Goal: Feedback & Contribution: Contribute content

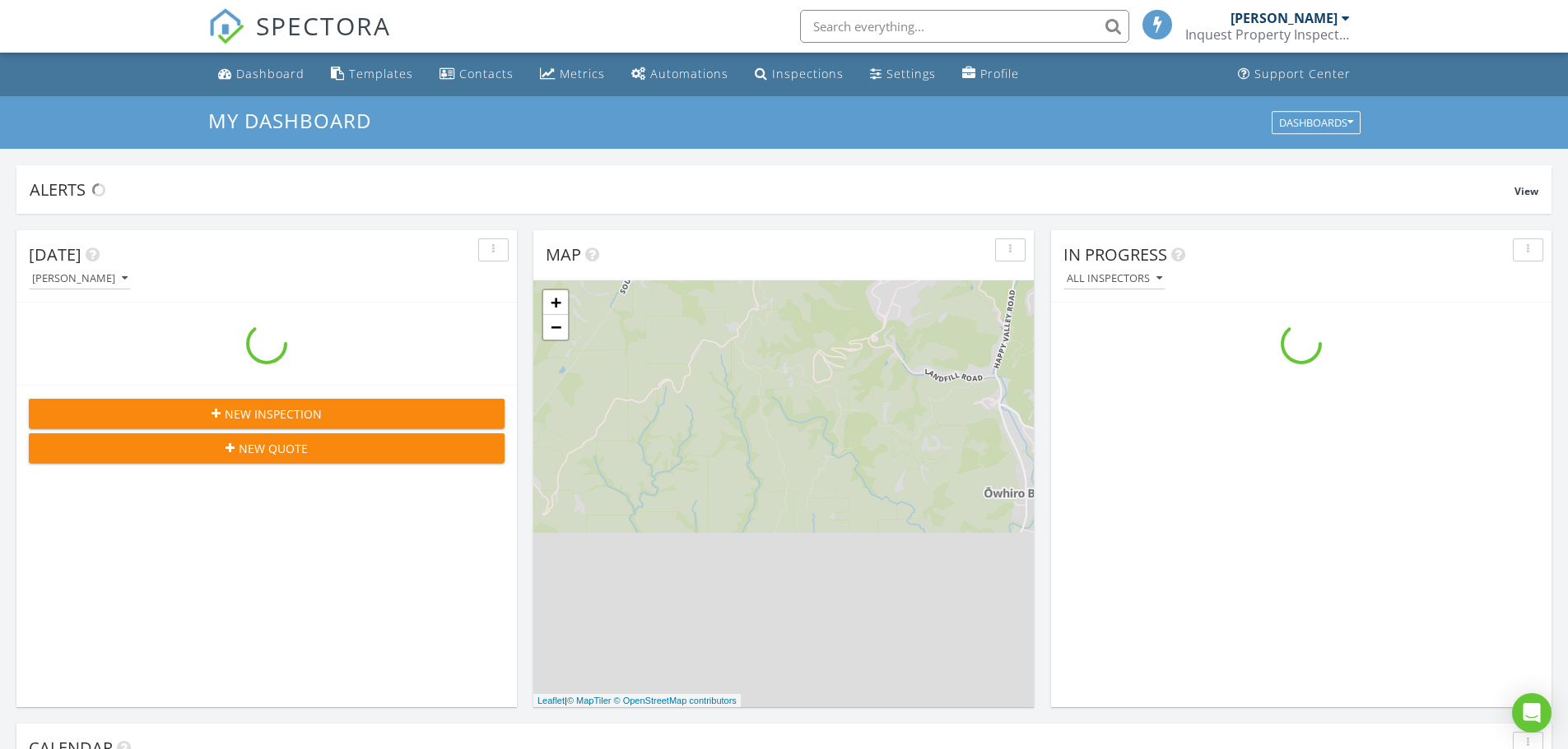
scroll to position [1522, 1593]
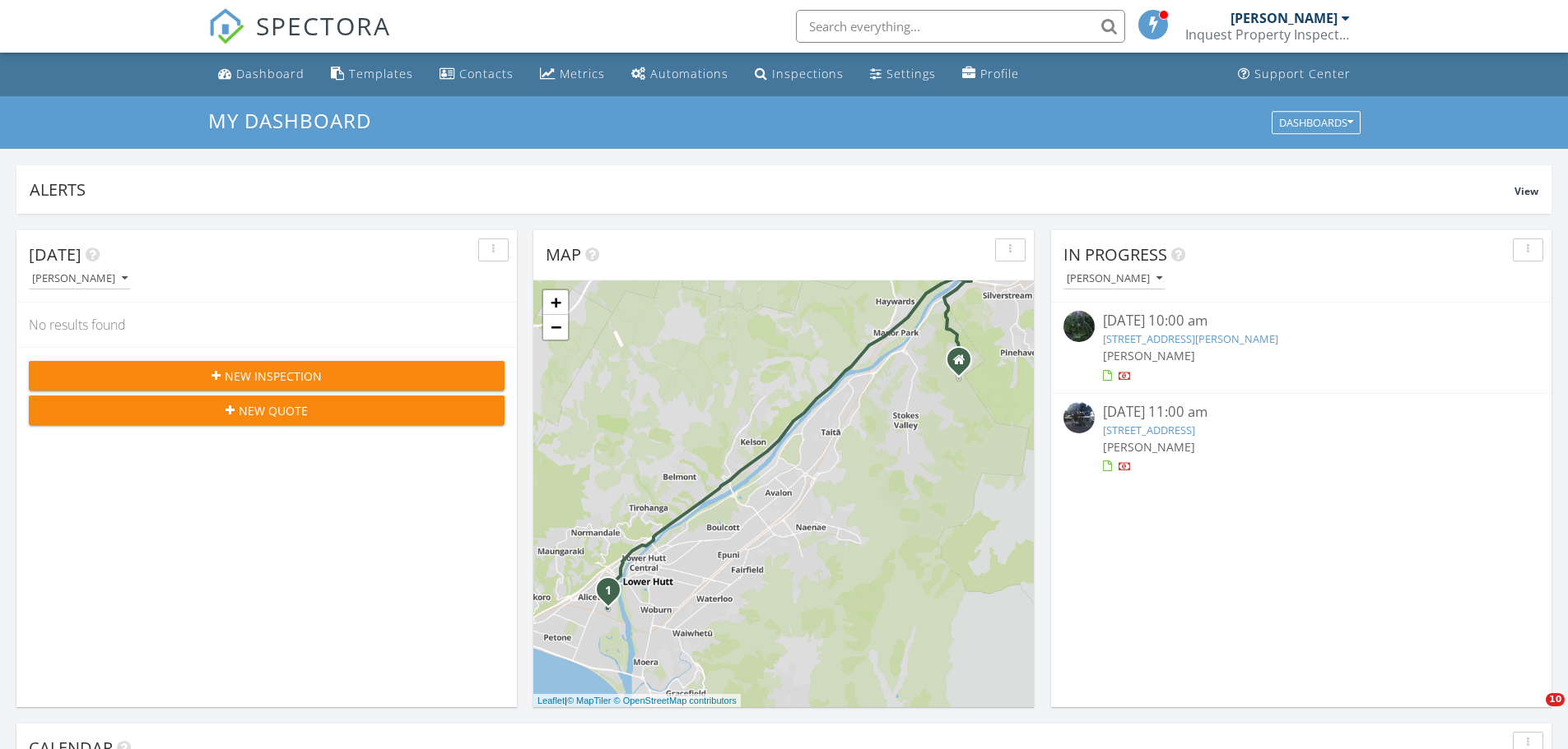
click at [1098, 262] on span "In Progress" at bounding box center [1115, 254] width 104 height 22
click at [1102, 276] on div "Adam Collins" at bounding box center [1113, 279] width 95 height 12
click at [1135, 347] on div "[PERSON_NAME]" at bounding box center [1127, 356] width 102 height 19
click at [376, 71] on div "Templates" at bounding box center [381, 73] width 64 height 16
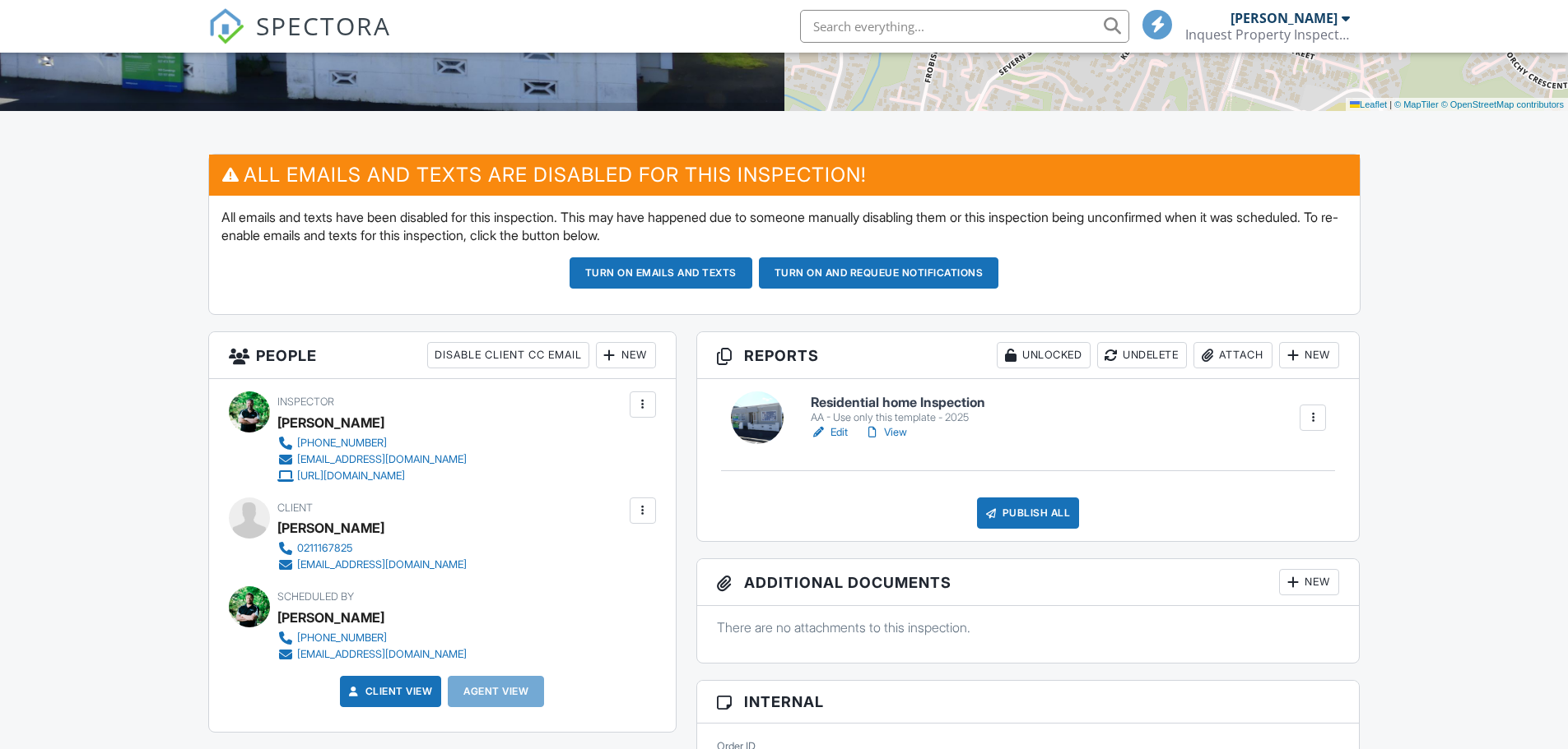
click at [839, 431] on link "Edit" at bounding box center [830, 432] width 37 height 16
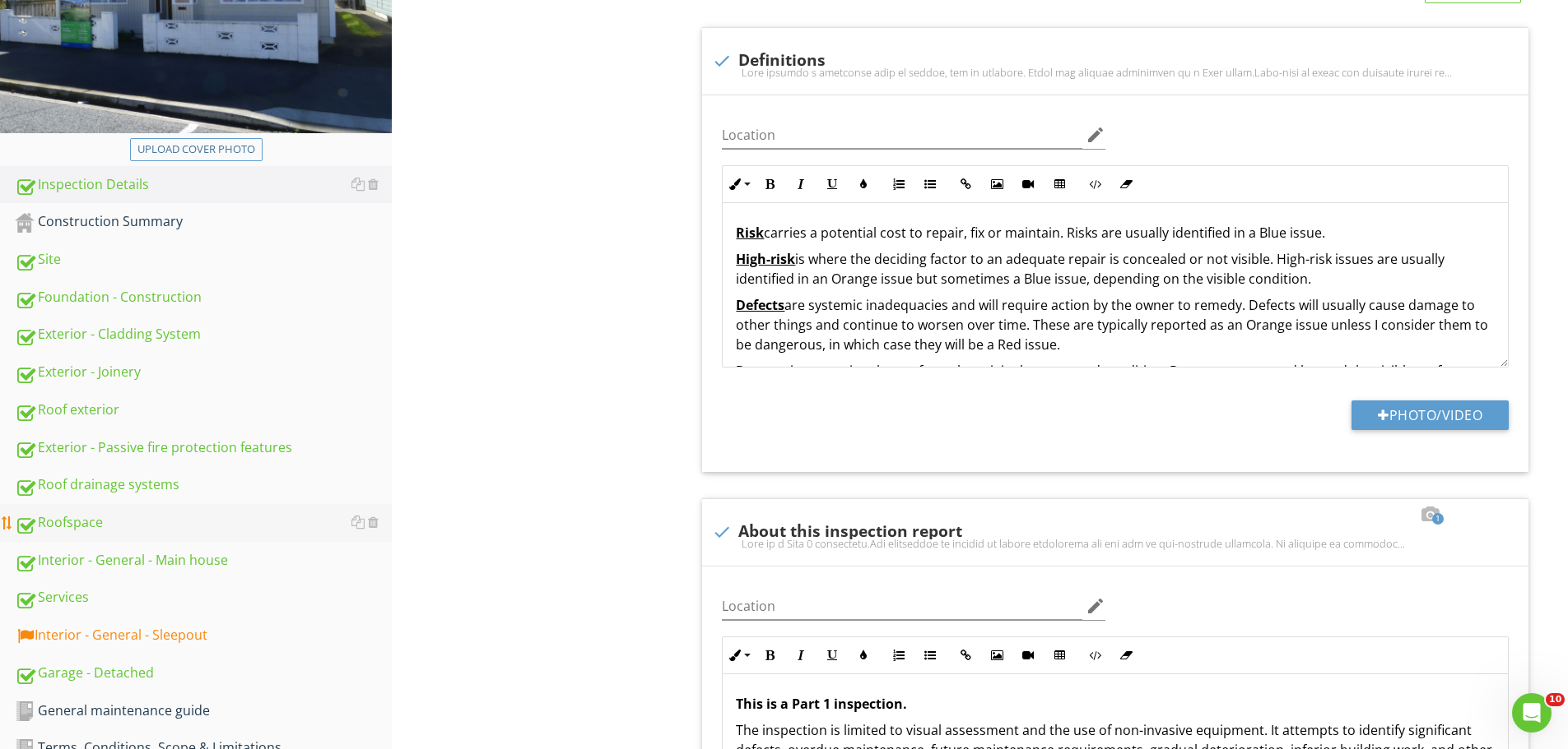
scroll to position [329, 0]
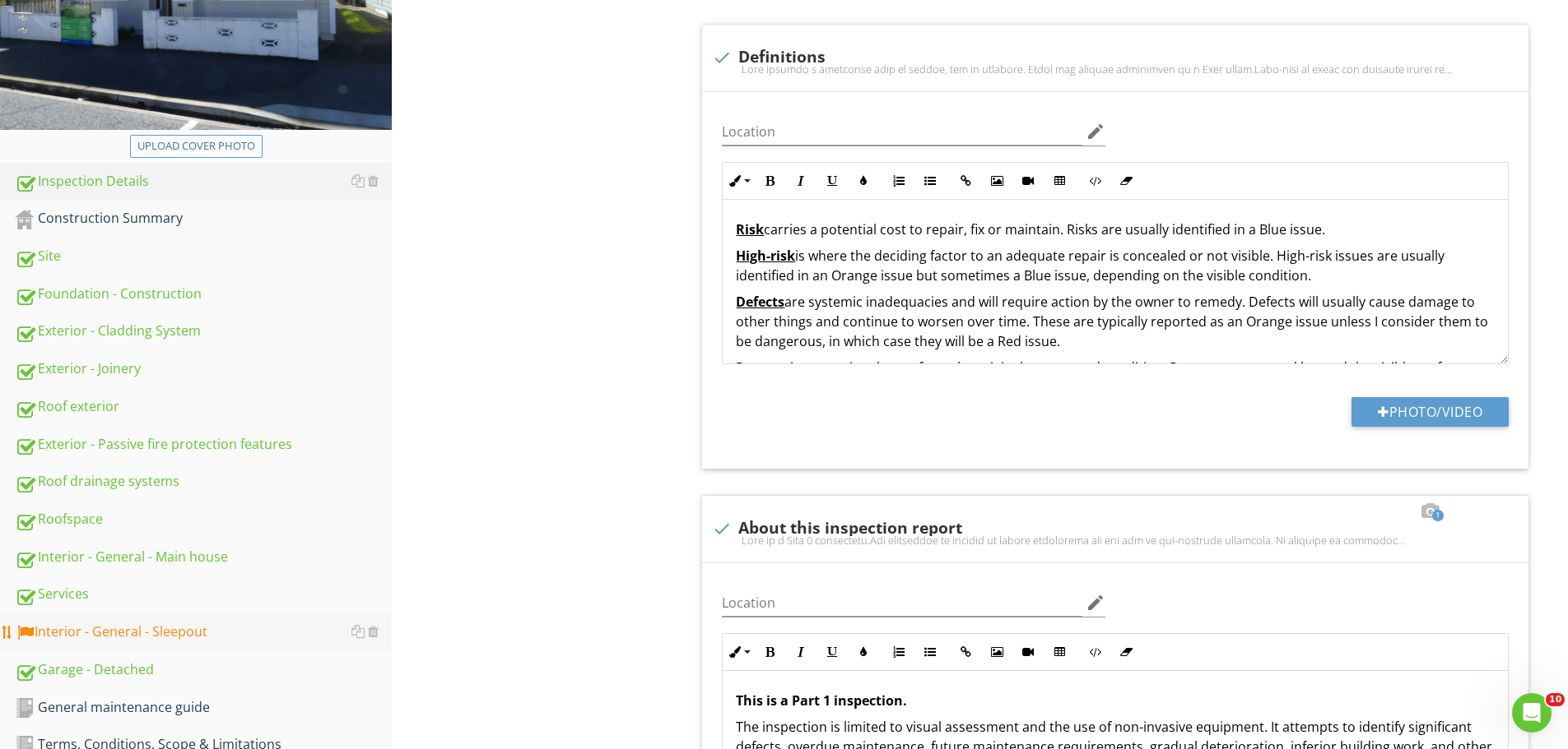
click at [182, 623] on div "Interior - General - Sleepout" at bounding box center [204, 632] width 377 height 21
type textarea "<p>For a full list of building elements, please visit<a href="http://www.buildi…"
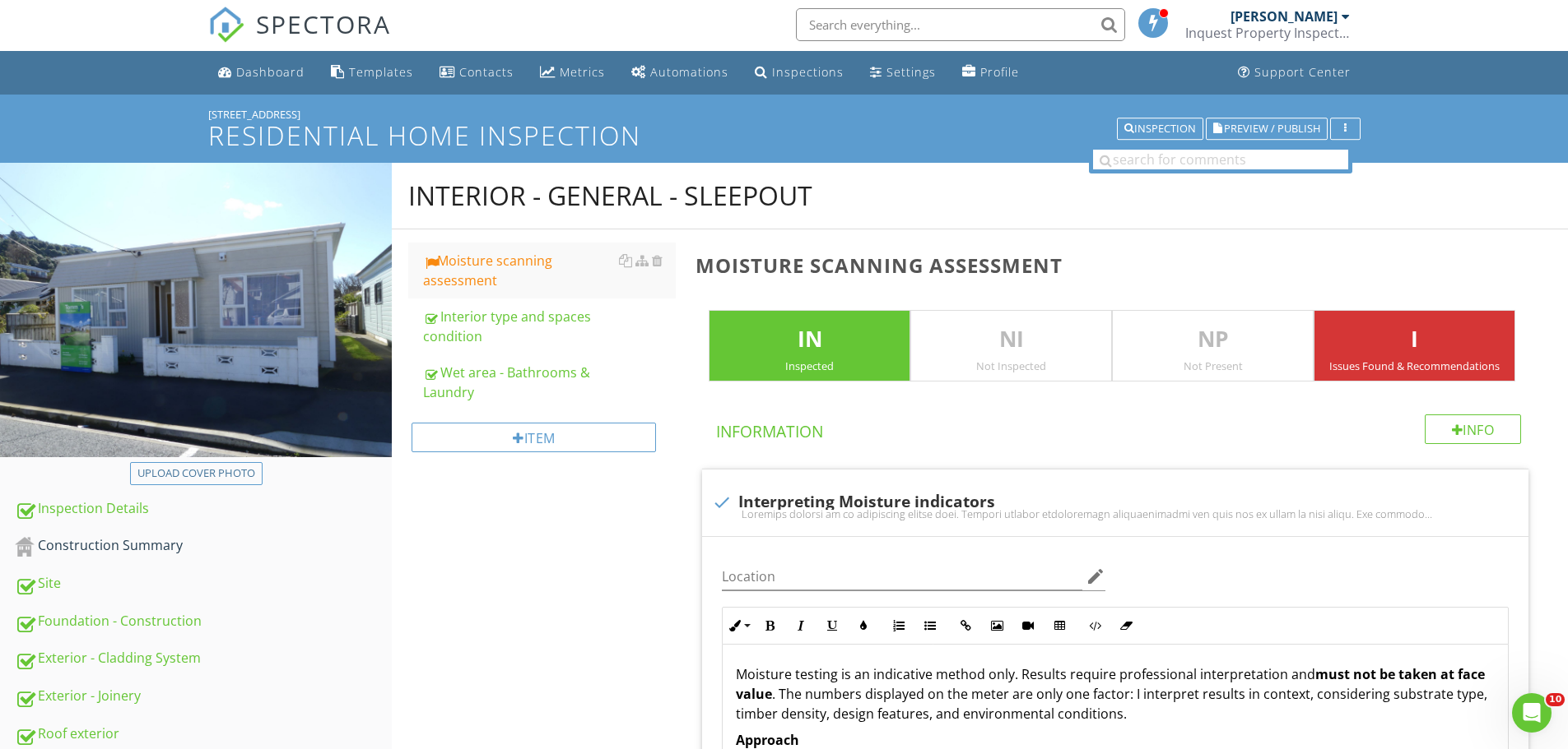
scroll to position [1, 0]
click at [511, 270] on div "Moisture scanning assessment" at bounding box center [549, 271] width 253 height 40
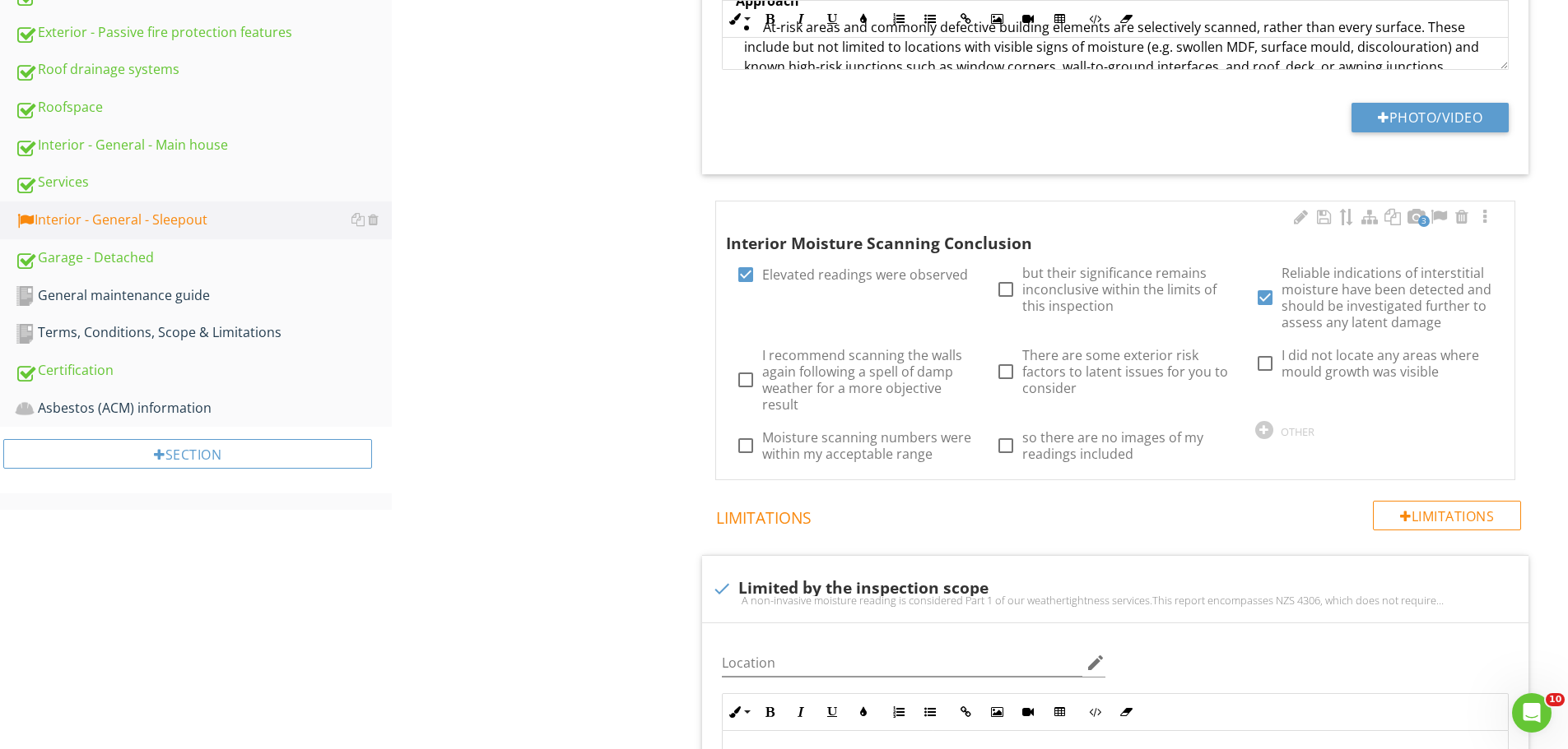
scroll to position [741, 0]
click at [1488, 222] on div at bounding box center [1484, 217] width 19 height 16
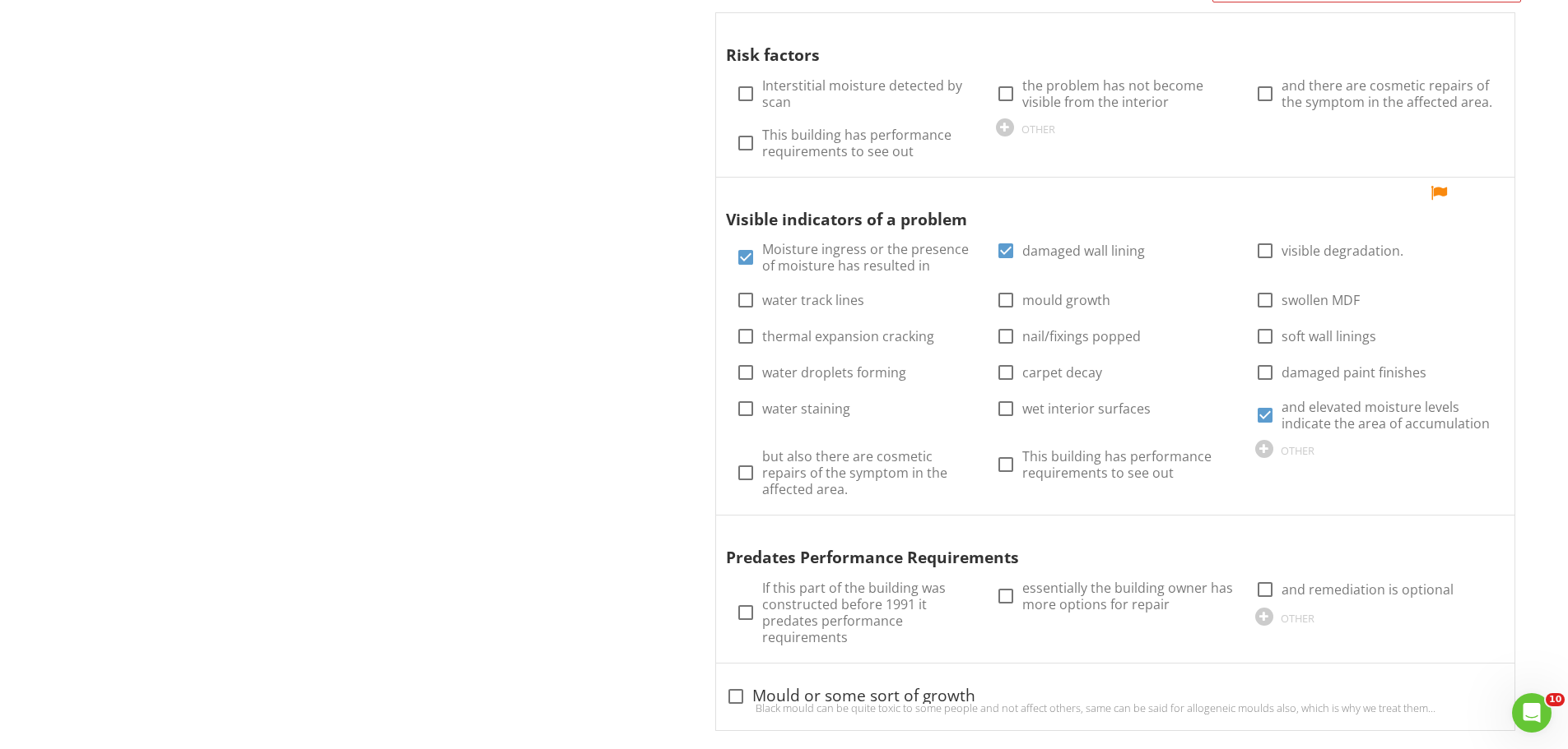
scroll to position [2355, 0]
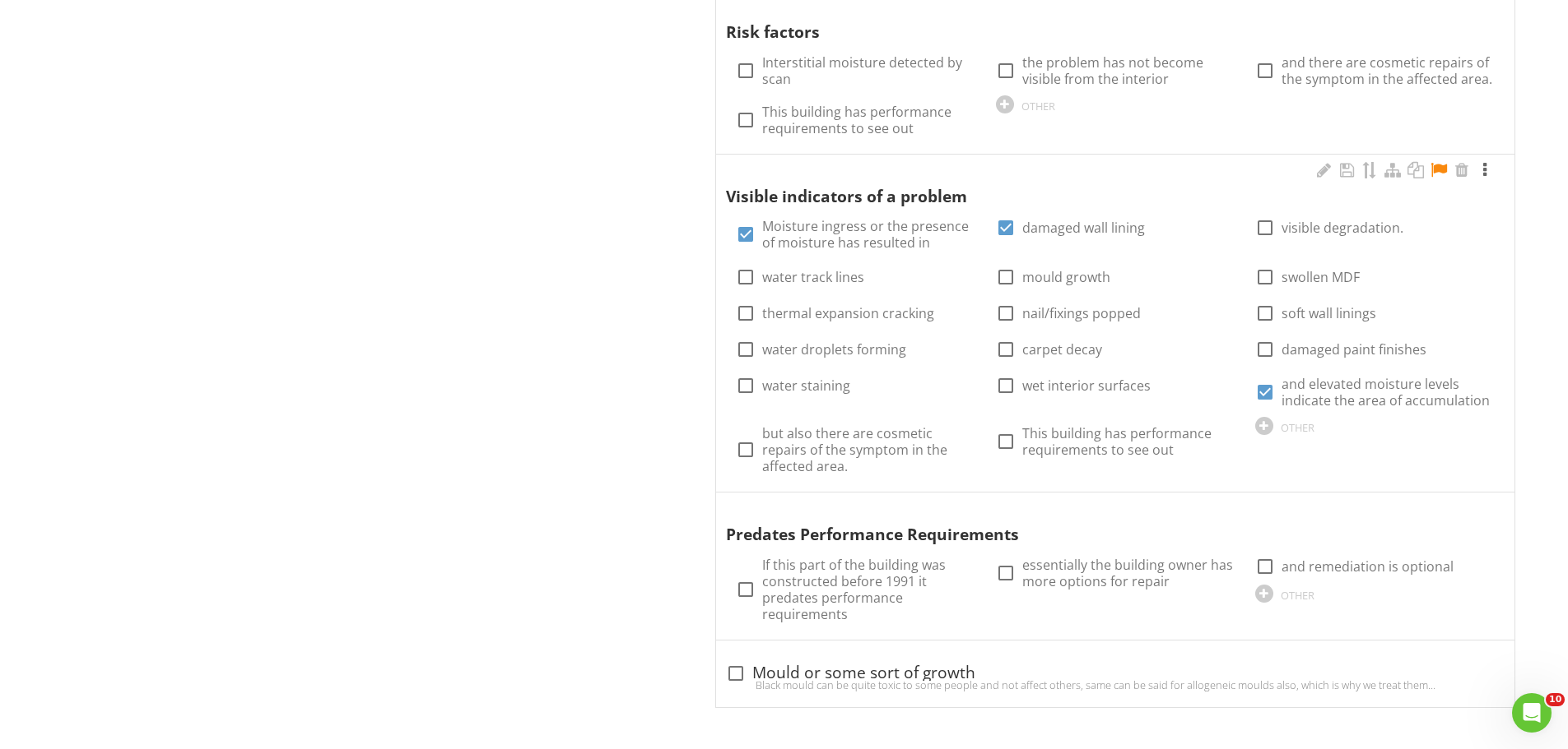
click at [1484, 173] on div at bounding box center [1484, 170] width 19 height 16
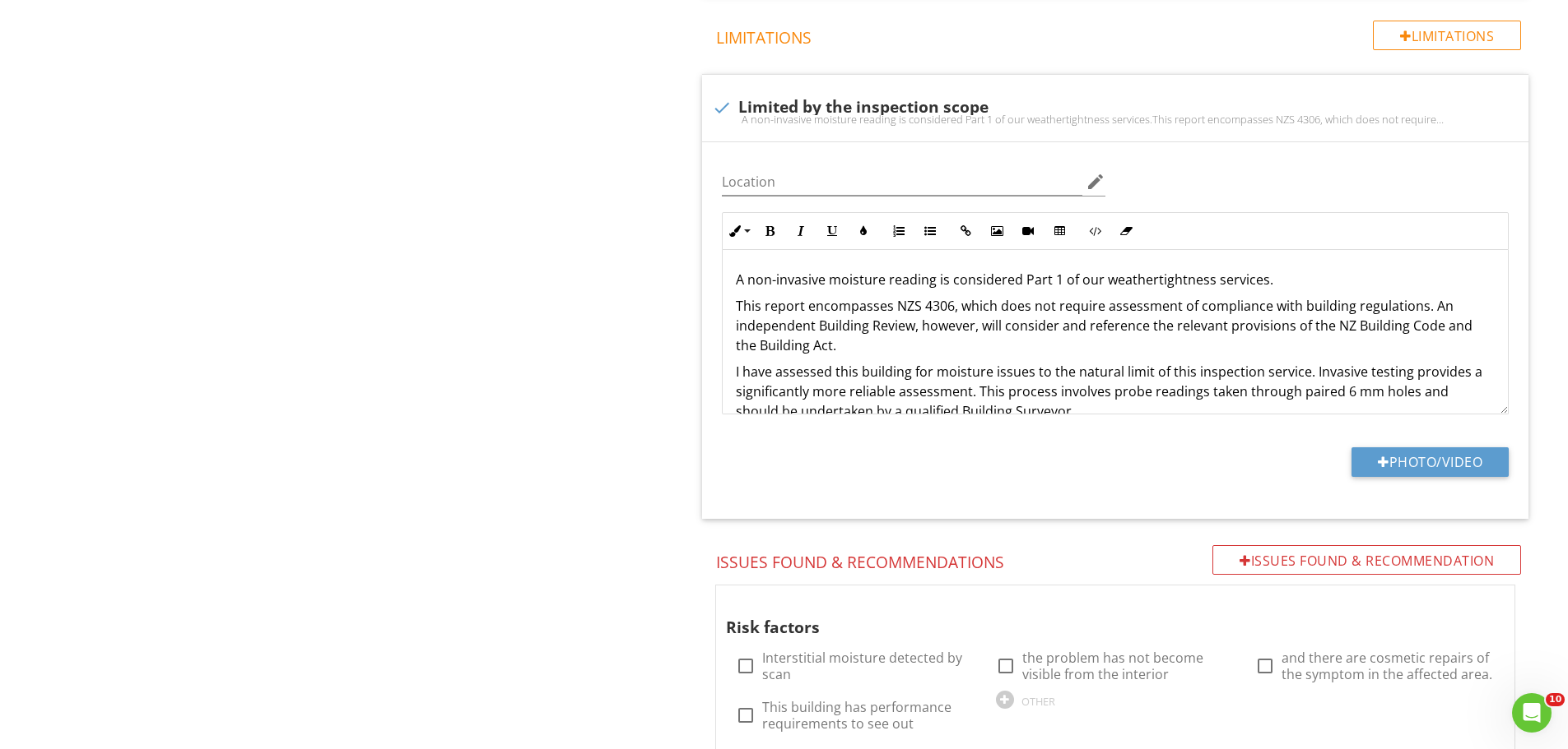
scroll to position [1629, 0]
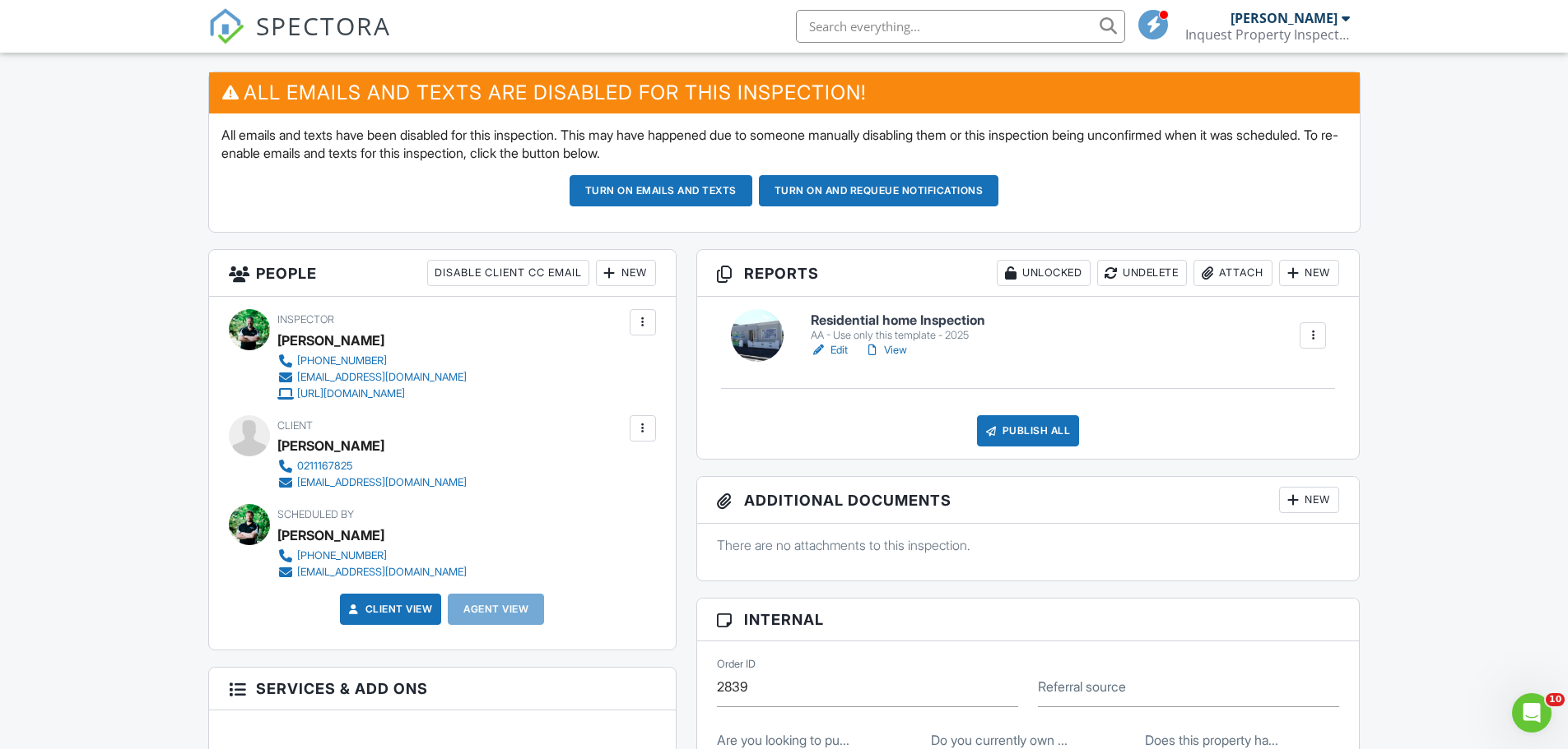
click at [842, 351] on link "Edit" at bounding box center [830, 350] width 37 height 16
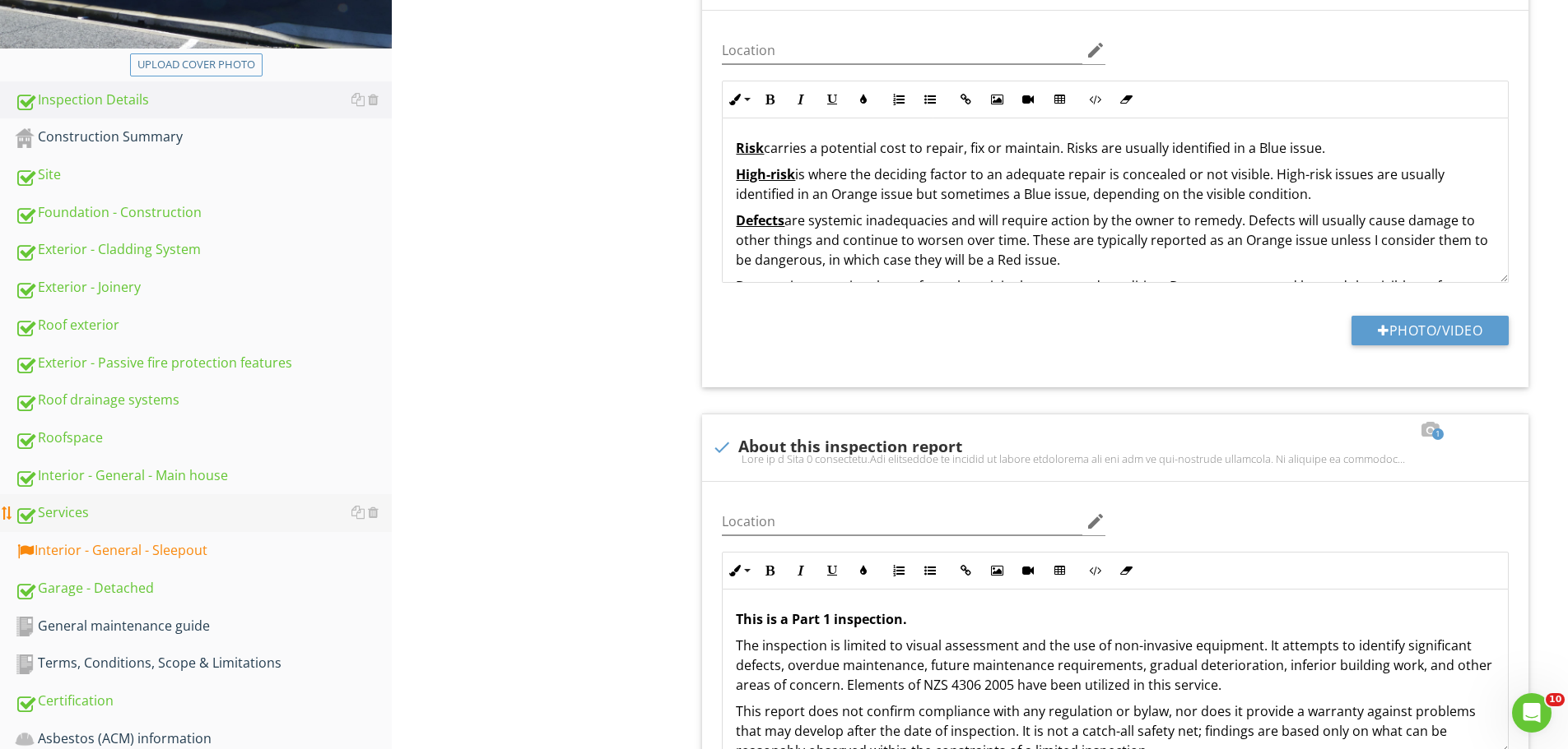
scroll to position [411, 0]
click at [199, 481] on div "Interior - General - Main house" at bounding box center [204, 475] width 377 height 21
type textarea "<p>For a full list of building elements, please visit<a href="[URL][DOMAIN_NAME…"
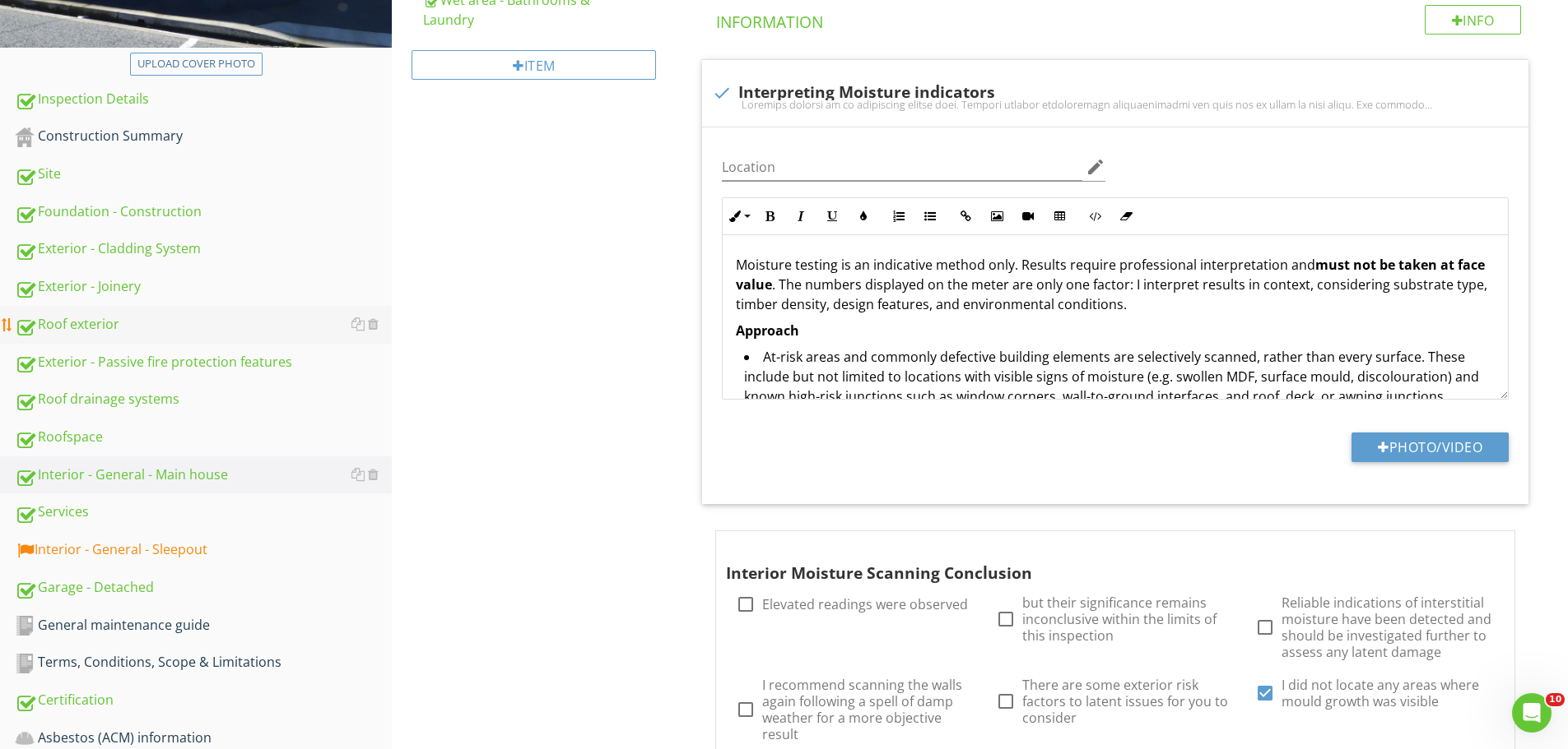
click at [104, 324] on div "Roof exterior" at bounding box center [204, 324] width 377 height 21
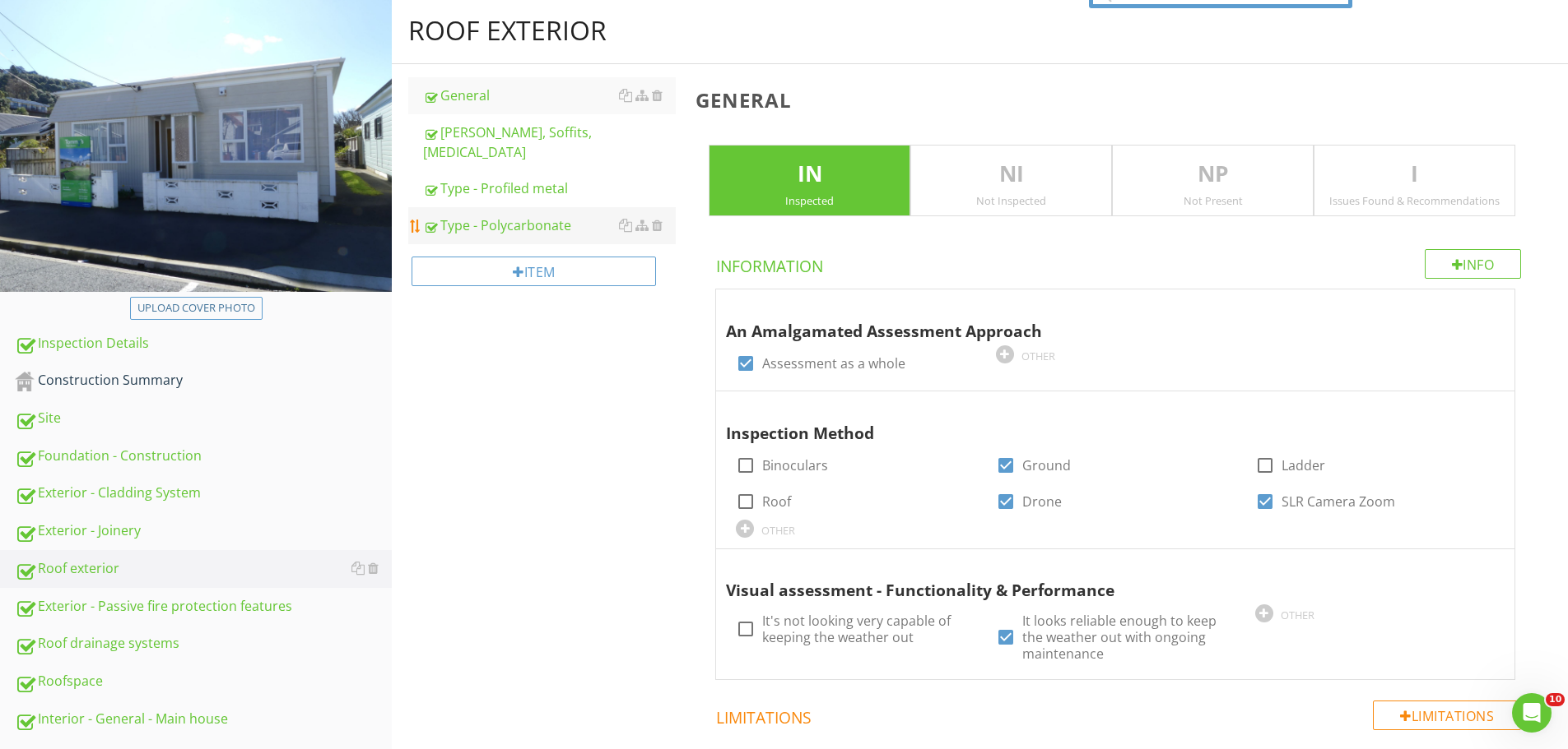
scroll to position [166, 0]
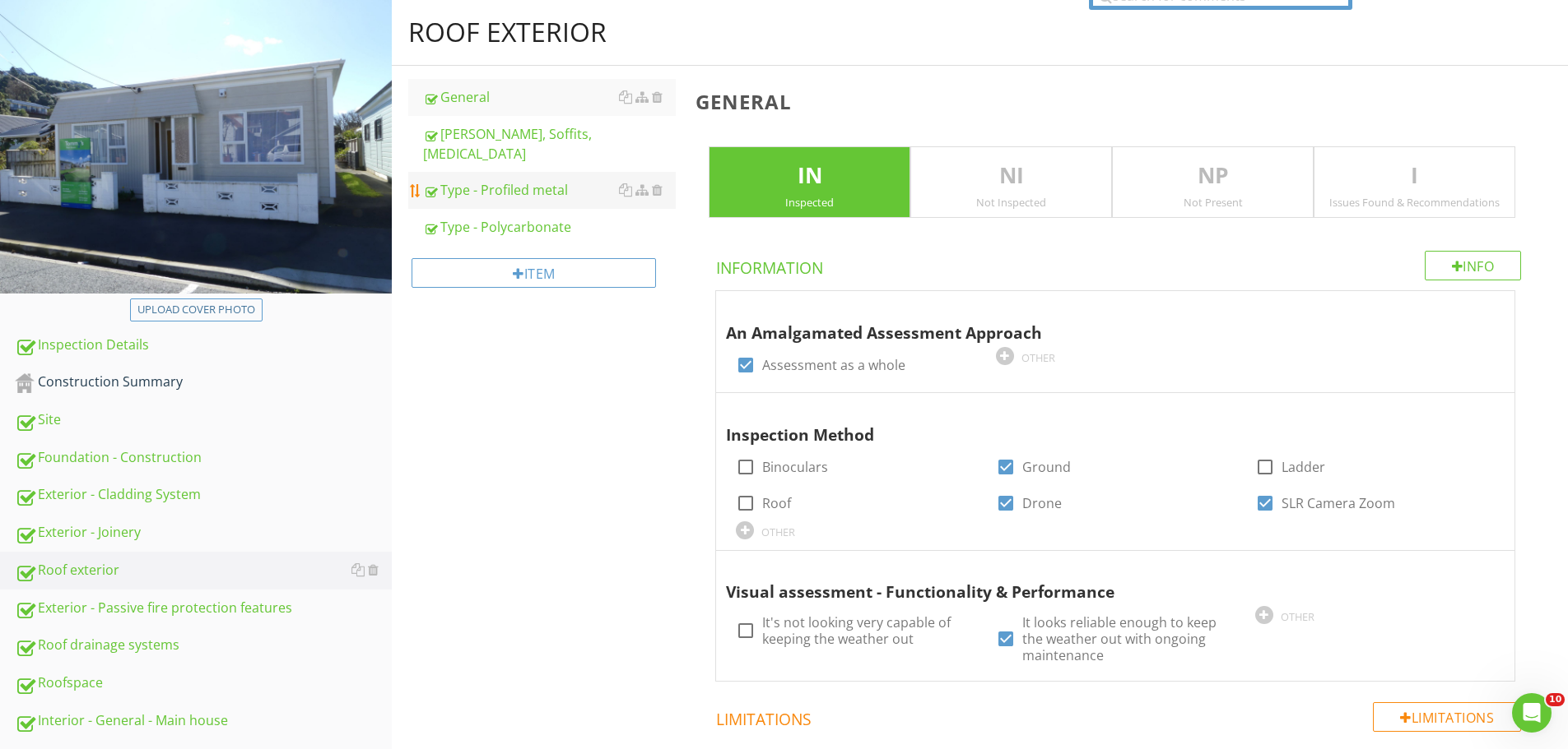
click at [525, 180] on div "Type - Profiled metal" at bounding box center [549, 189] width 253 height 19
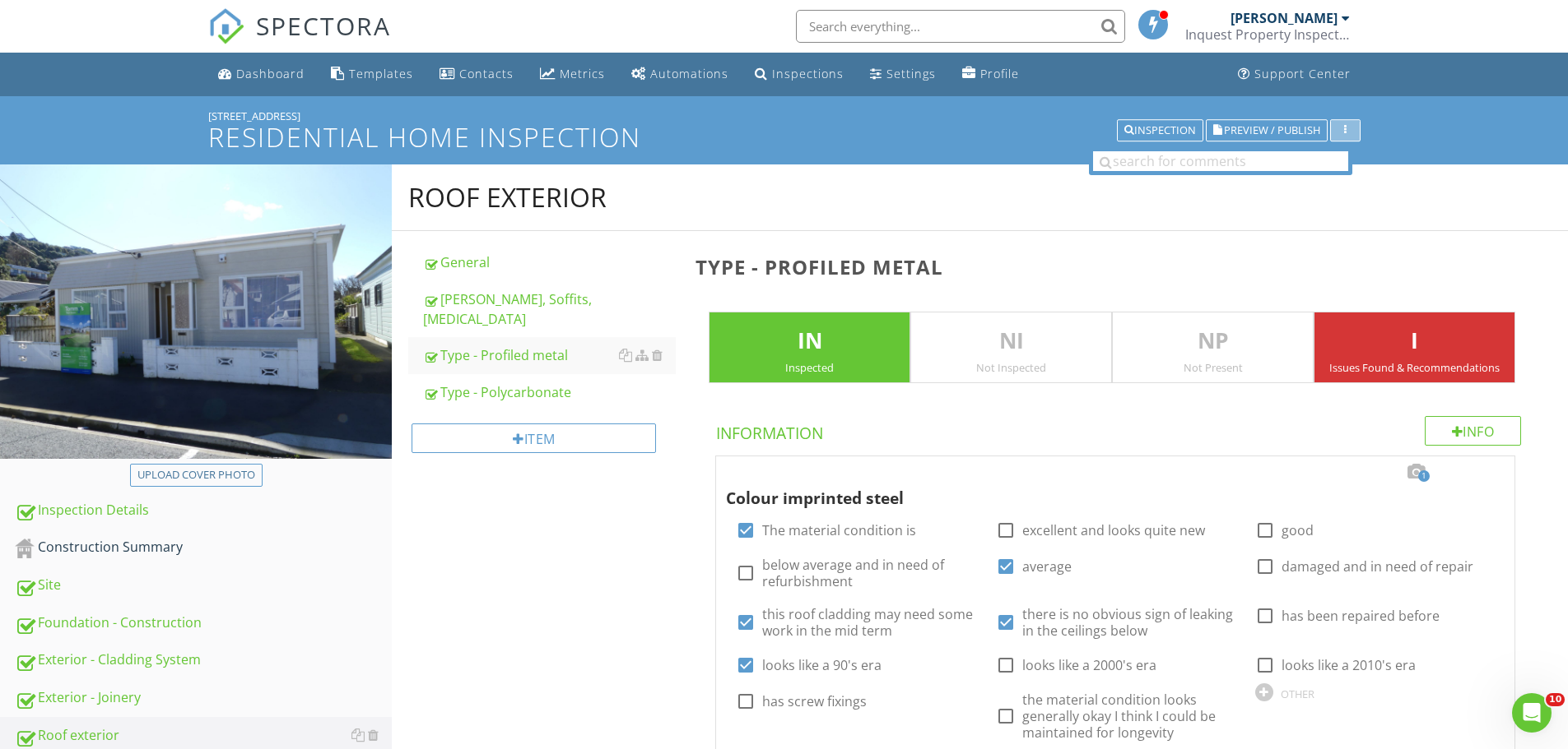
click at [1346, 125] on icon "button" at bounding box center [1345, 131] width 3 height 12
click at [1388, 164] on div "Report Settings" at bounding box center [1397, 168] width 108 height 19
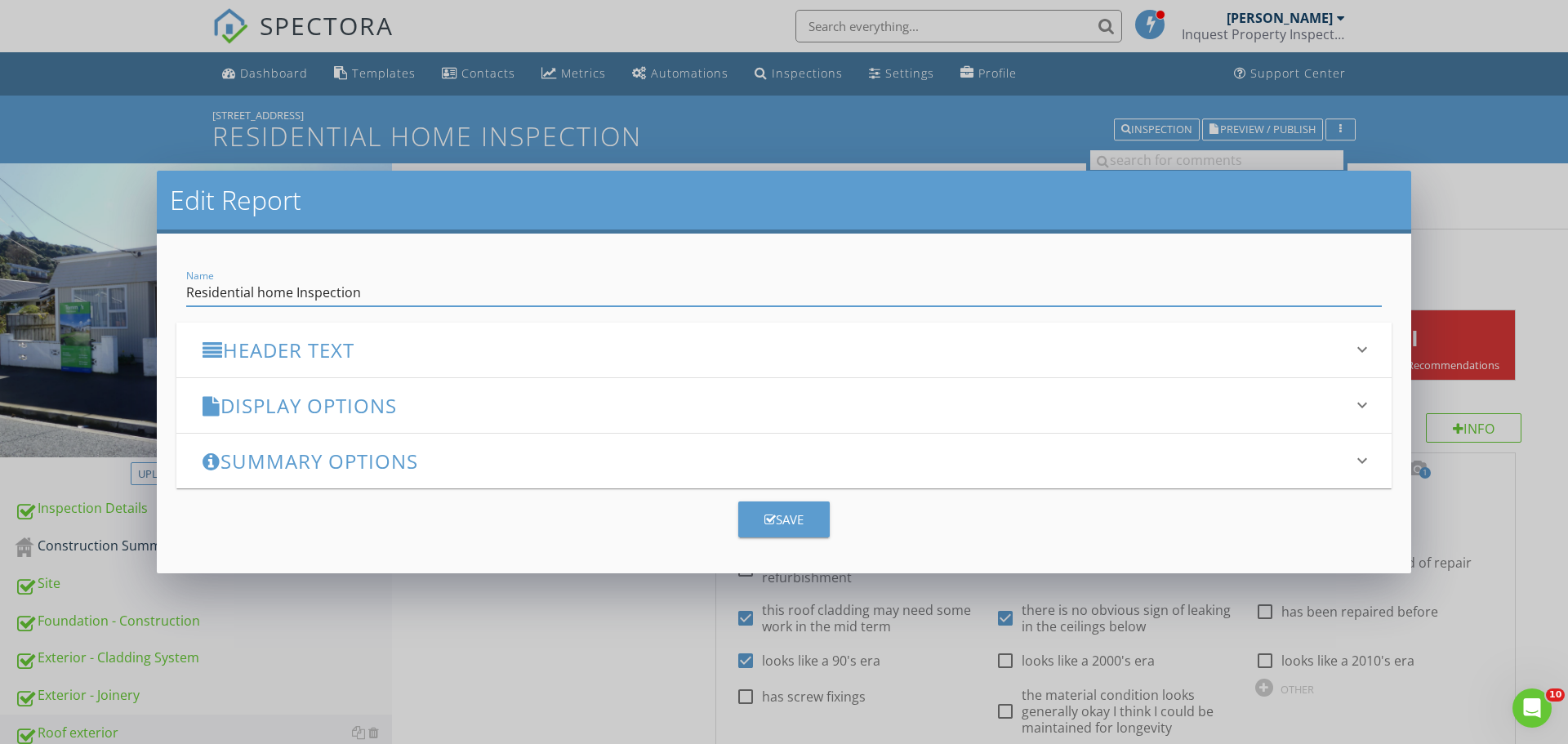
click at [490, 413] on h3 "Display Options" at bounding box center [775, 406] width 1144 height 22
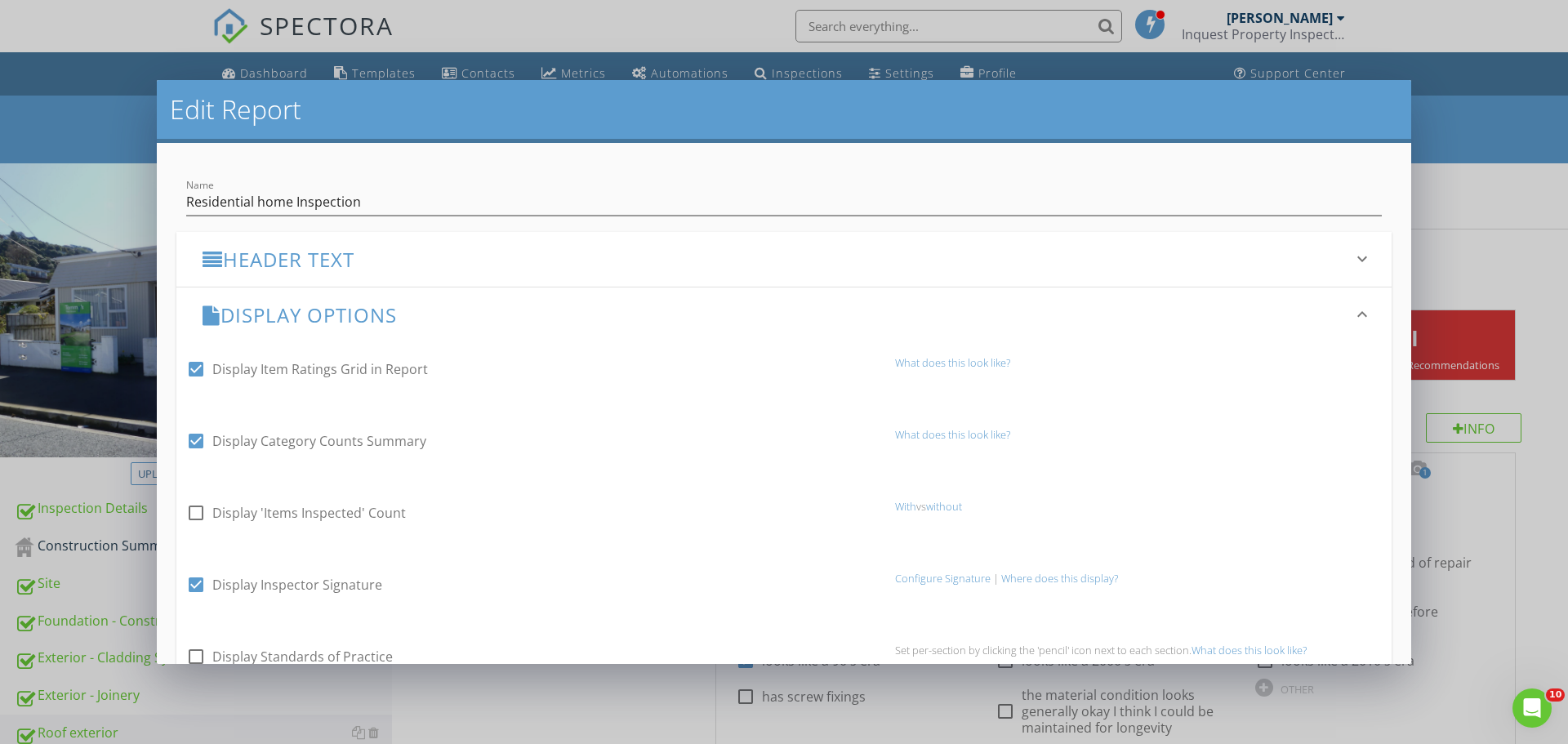
click at [201, 450] on div at bounding box center [195, 440] width 28 height 28
checkbox input "false"
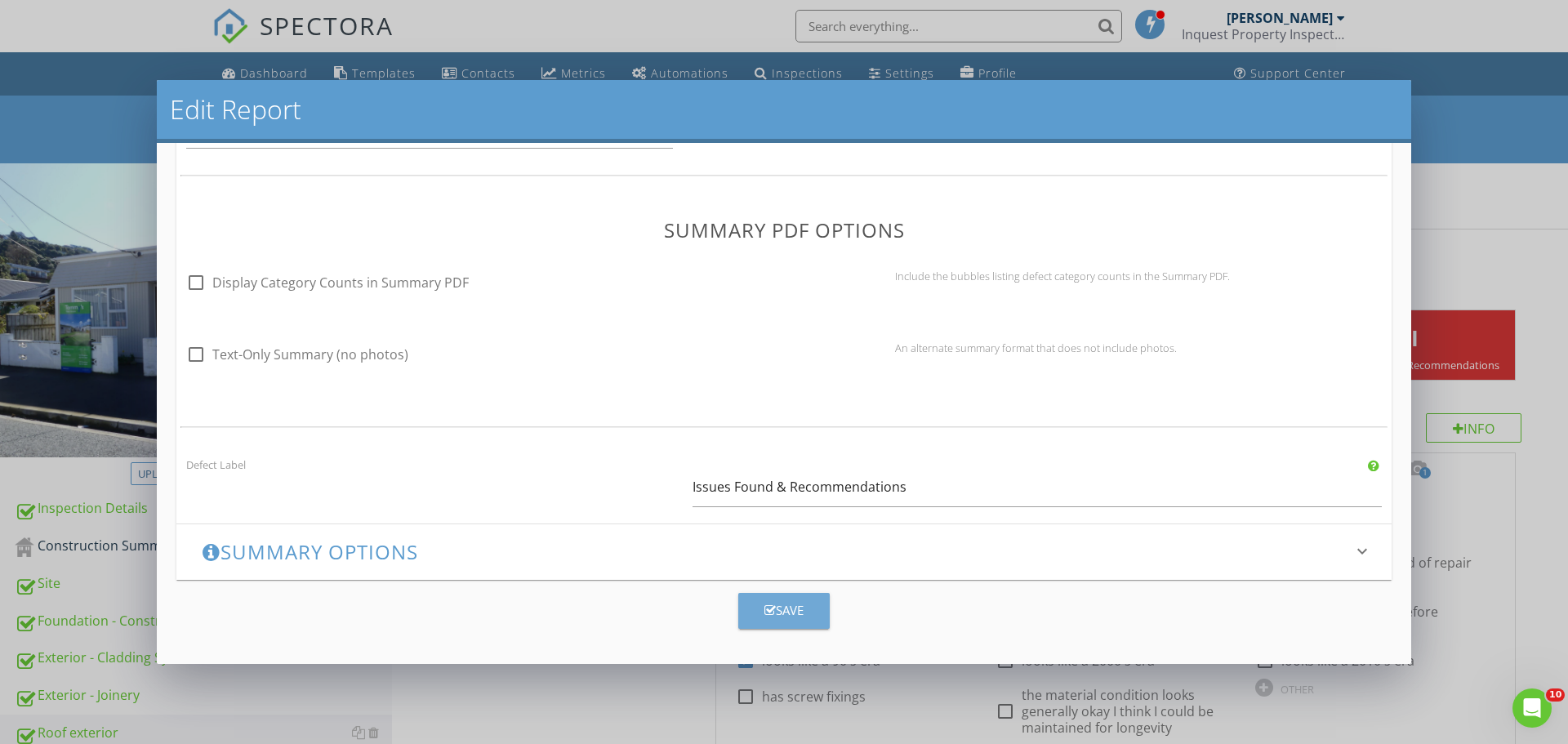
click at [792, 602] on div "Save" at bounding box center [784, 611] width 39 height 18
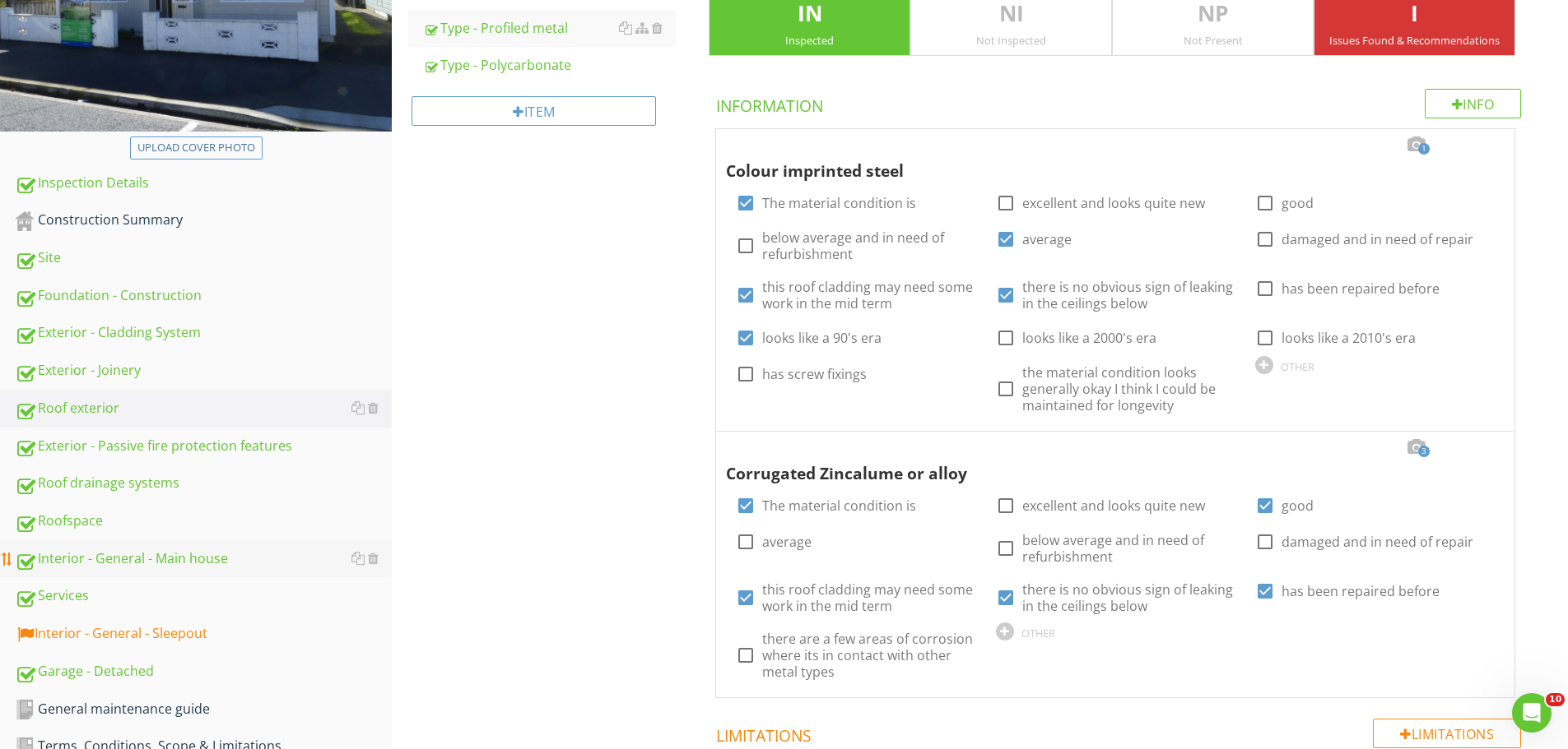
scroll to position [328, 0]
click at [139, 627] on div "Interior - General - Sleepout" at bounding box center [204, 632] width 377 height 21
type textarea "<p>The metal roof shows signs of corrosion, indicating potential material degra…"
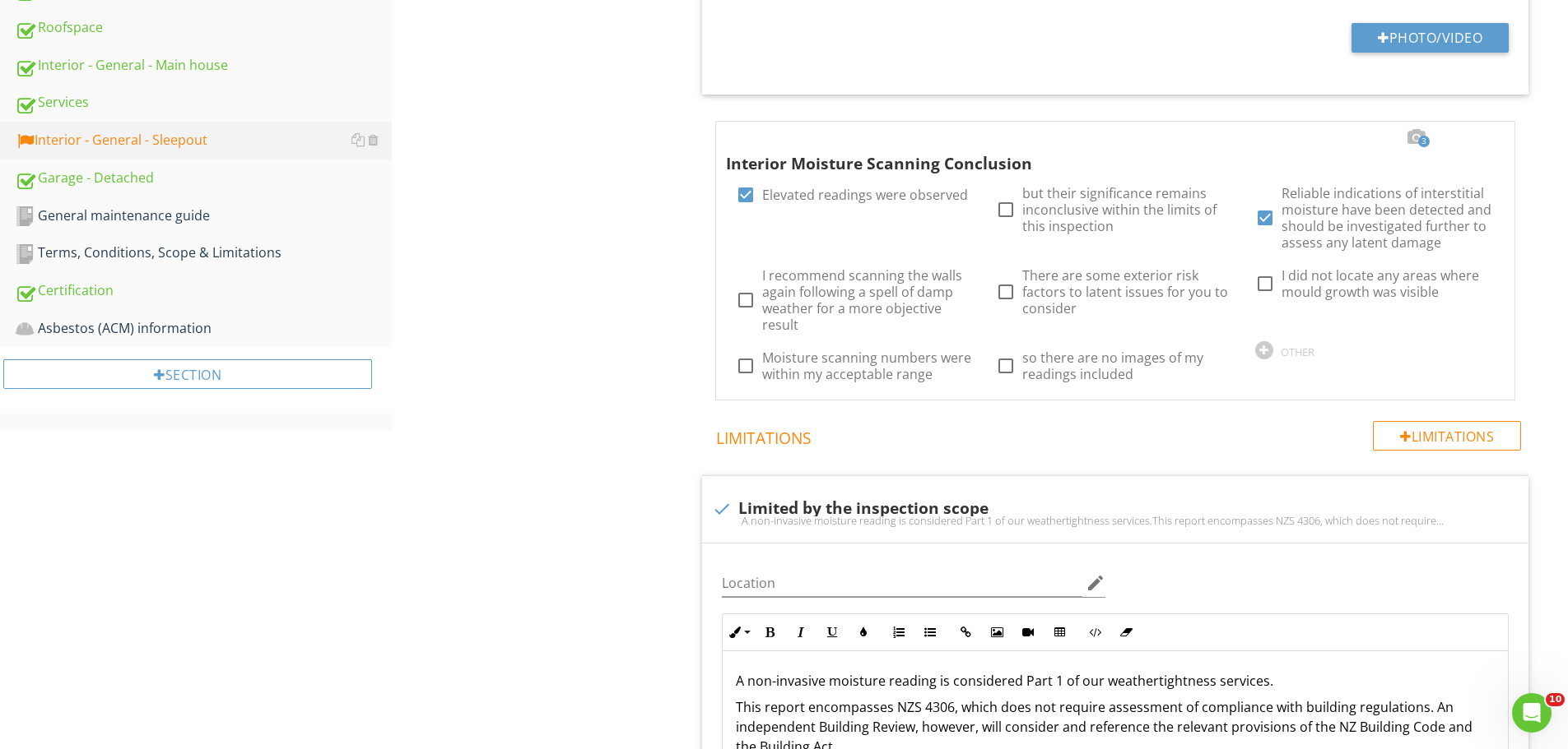
scroll to position [822, 0]
click at [1483, 134] on div at bounding box center [1484, 136] width 19 height 16
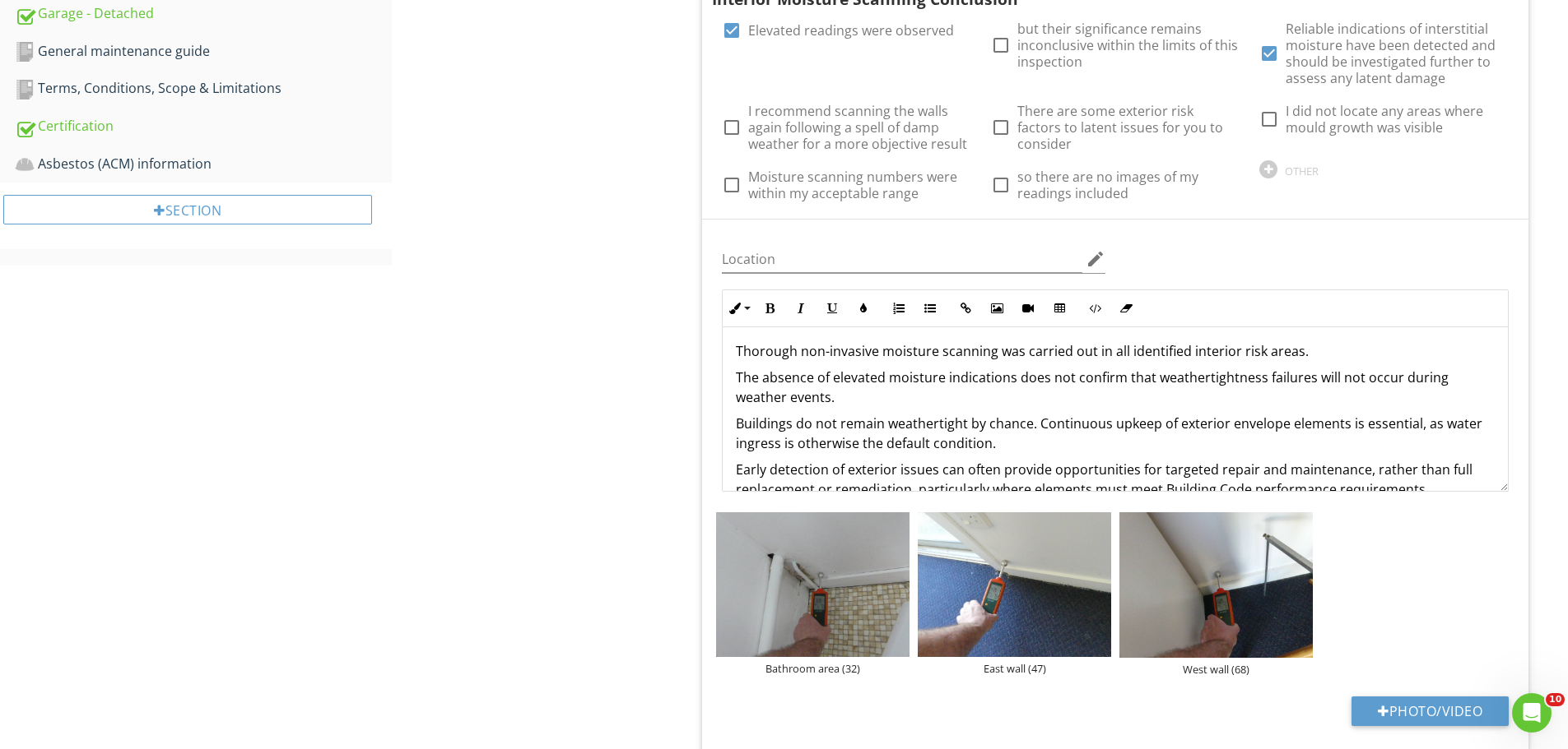
scroll to position [0, 0]
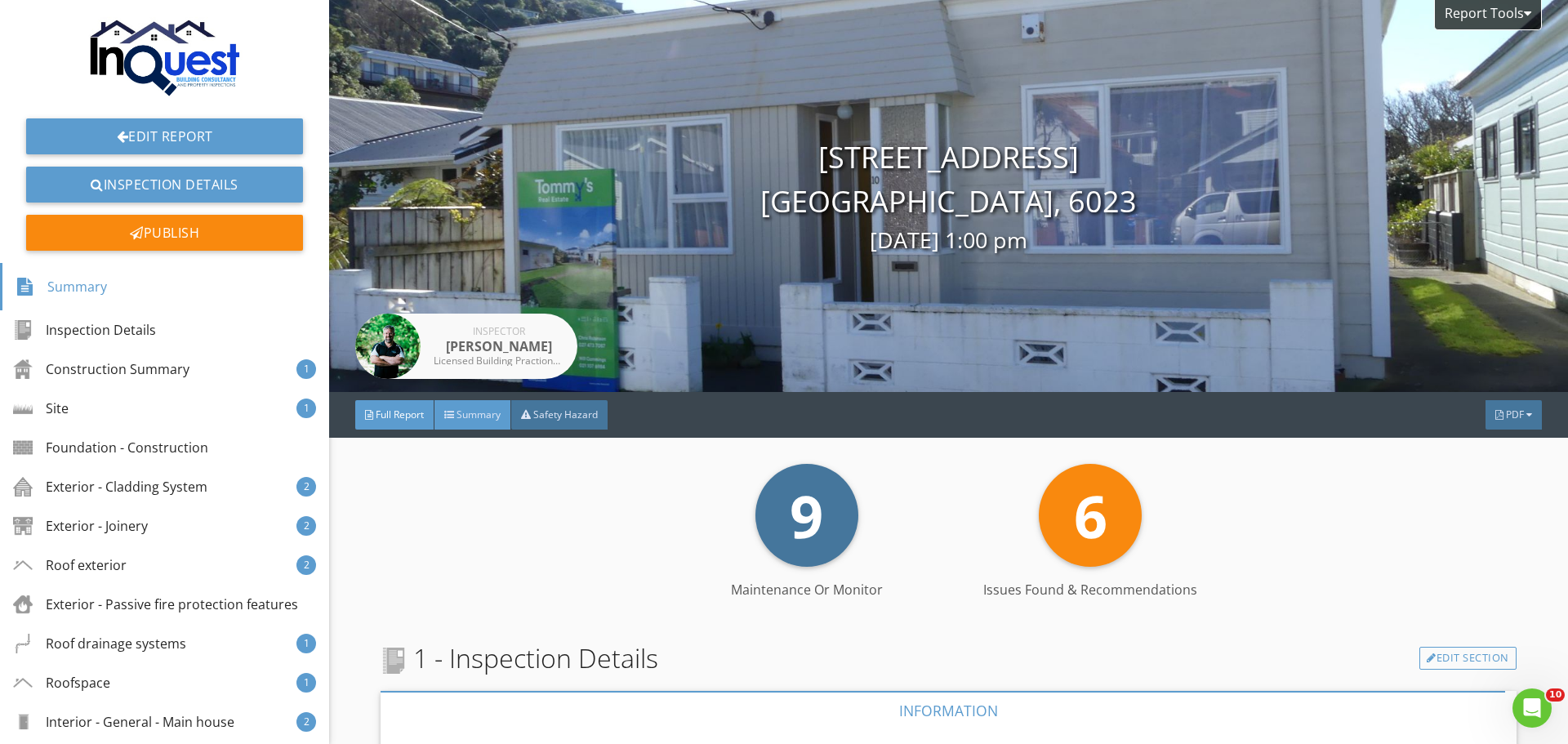
click at [487, 421] on span "Summary" at bounding box center [479, 414] width 44 height 14
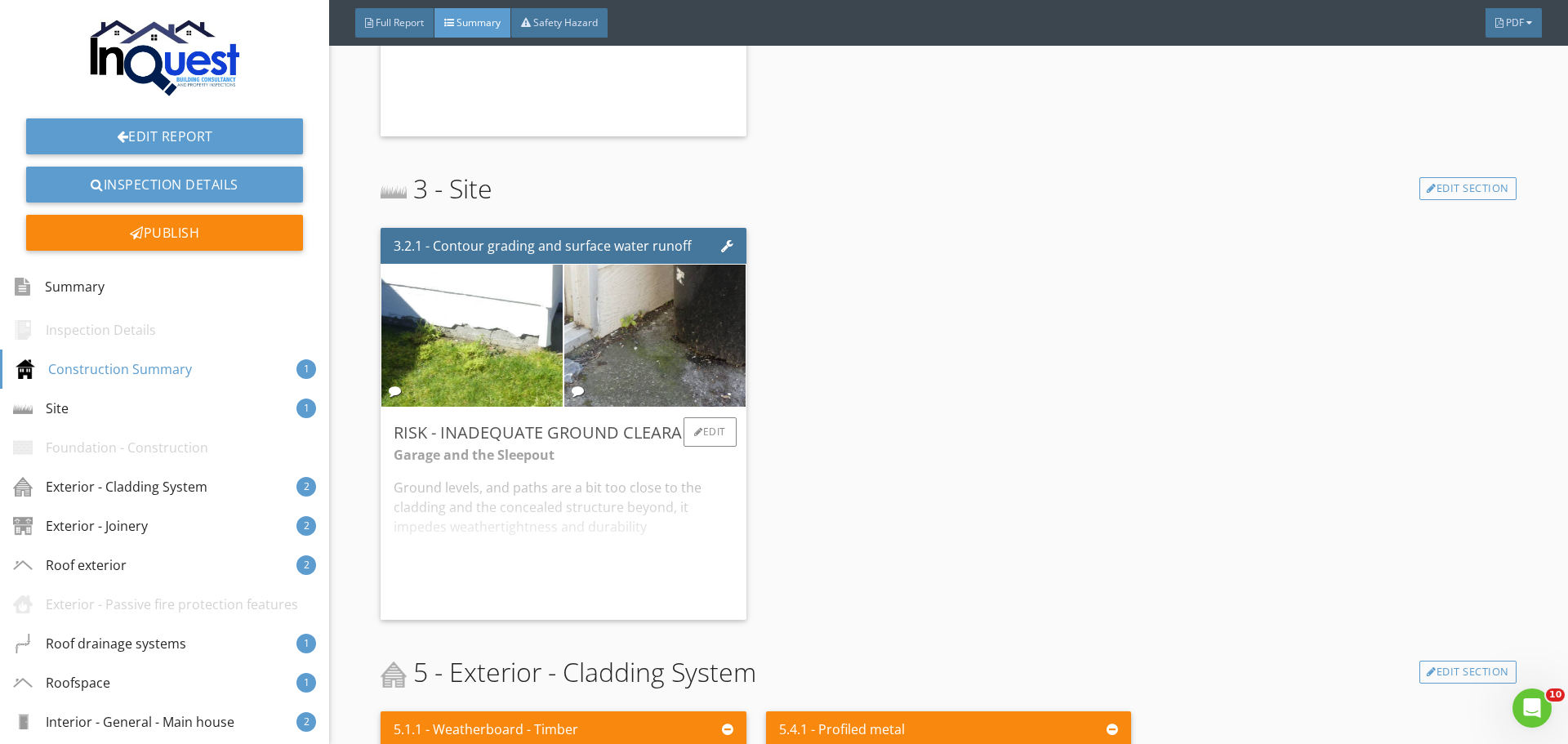
scroll to position [735, 0]
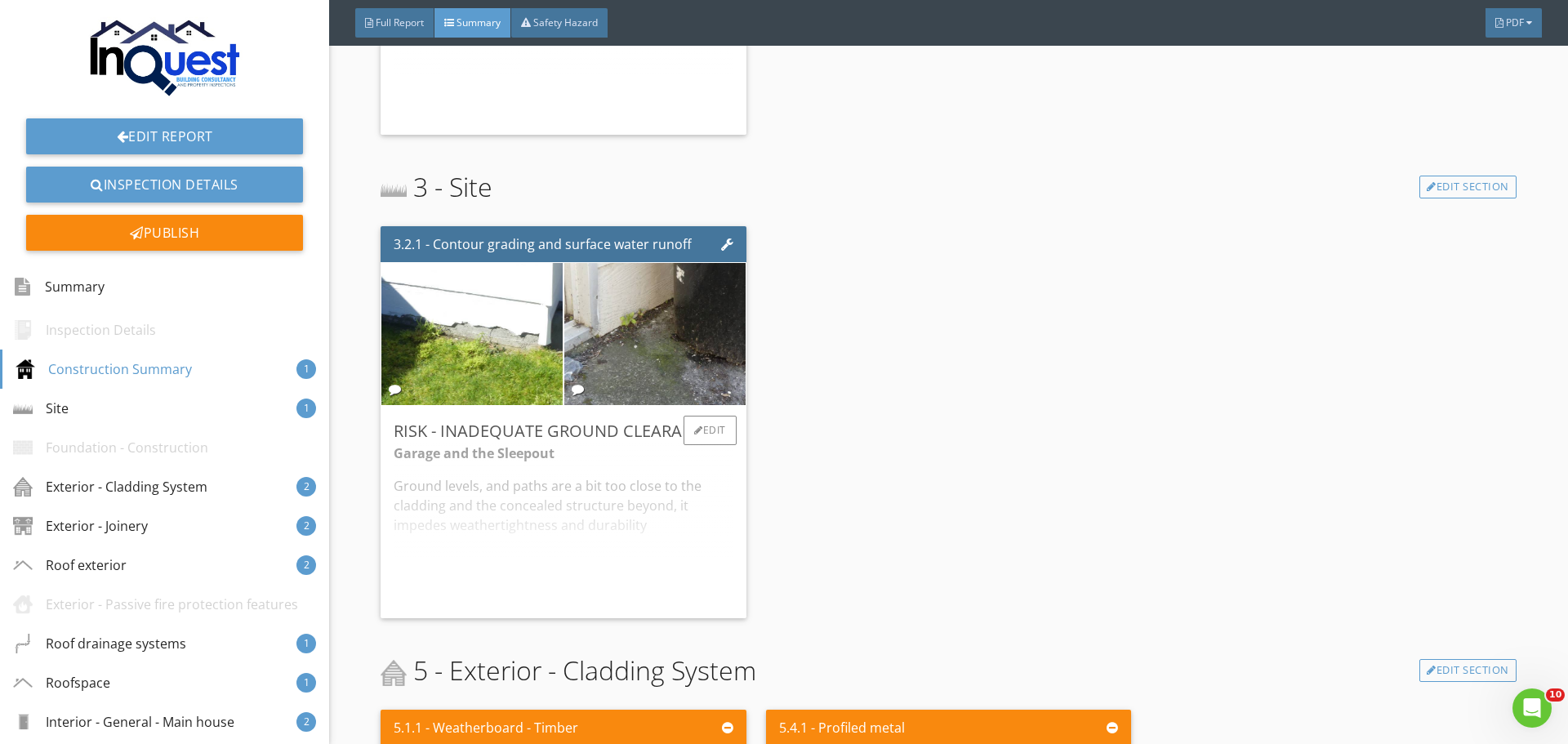
click at [661, 503] on div "Garage and the Sleepout Ground levels, and paths are a bit too close to the cla…" at bounding box center [563, 524] width 339 height 162
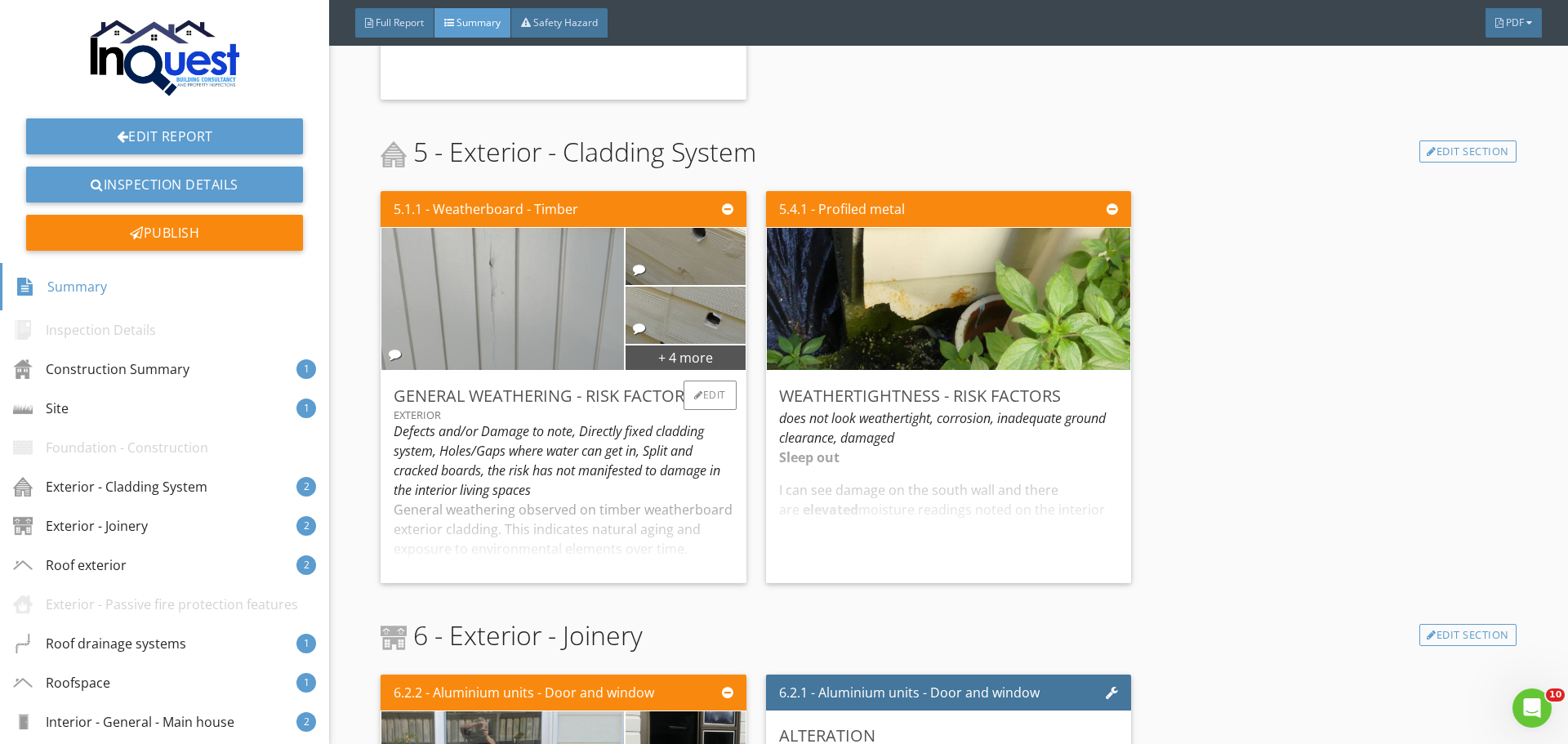
scroll to position [1552, 0]
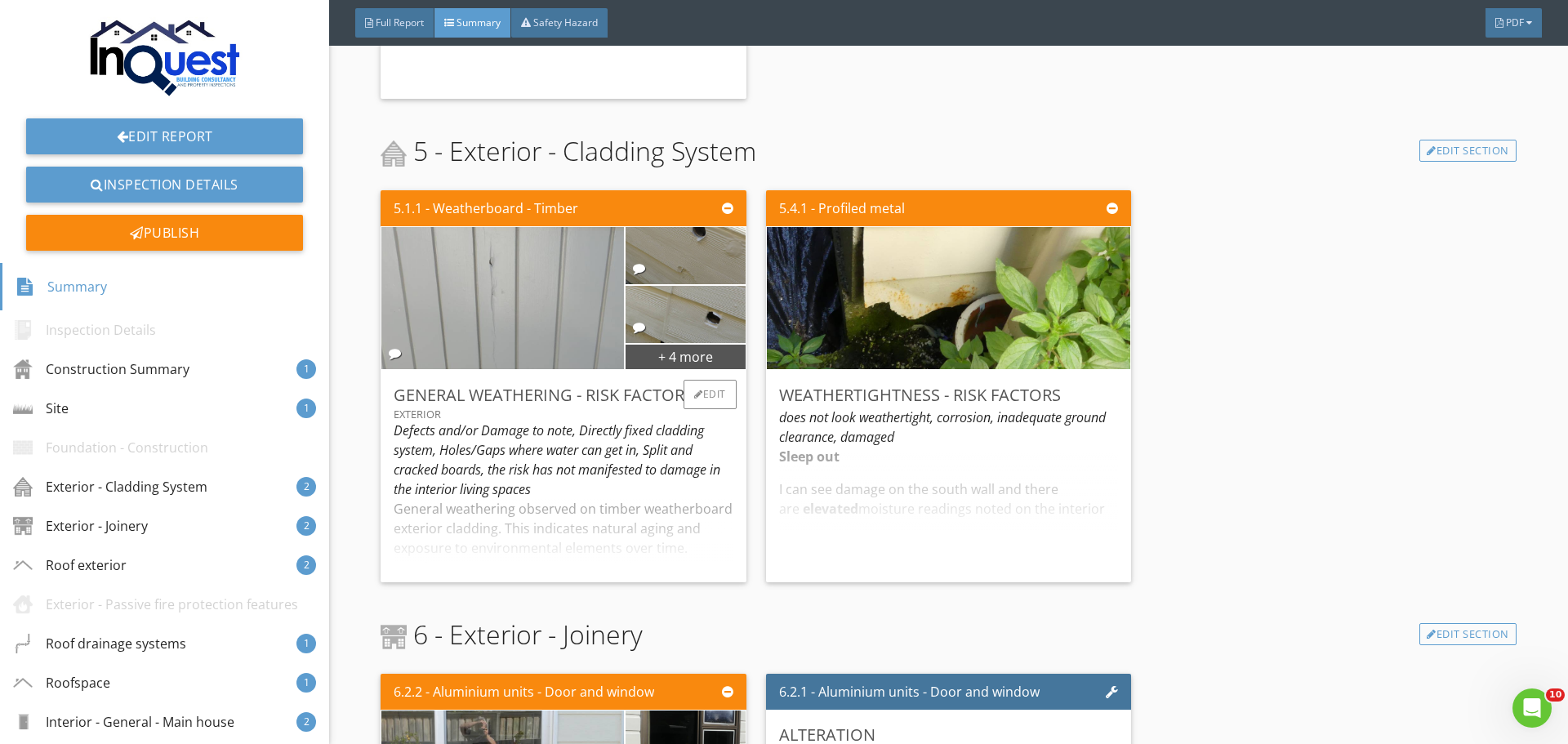
click at [660, 502] on div "General weathering observed on timber weatherboard exterior cladding. This indi…" at bounding box center [563, 544] width 339 height 91
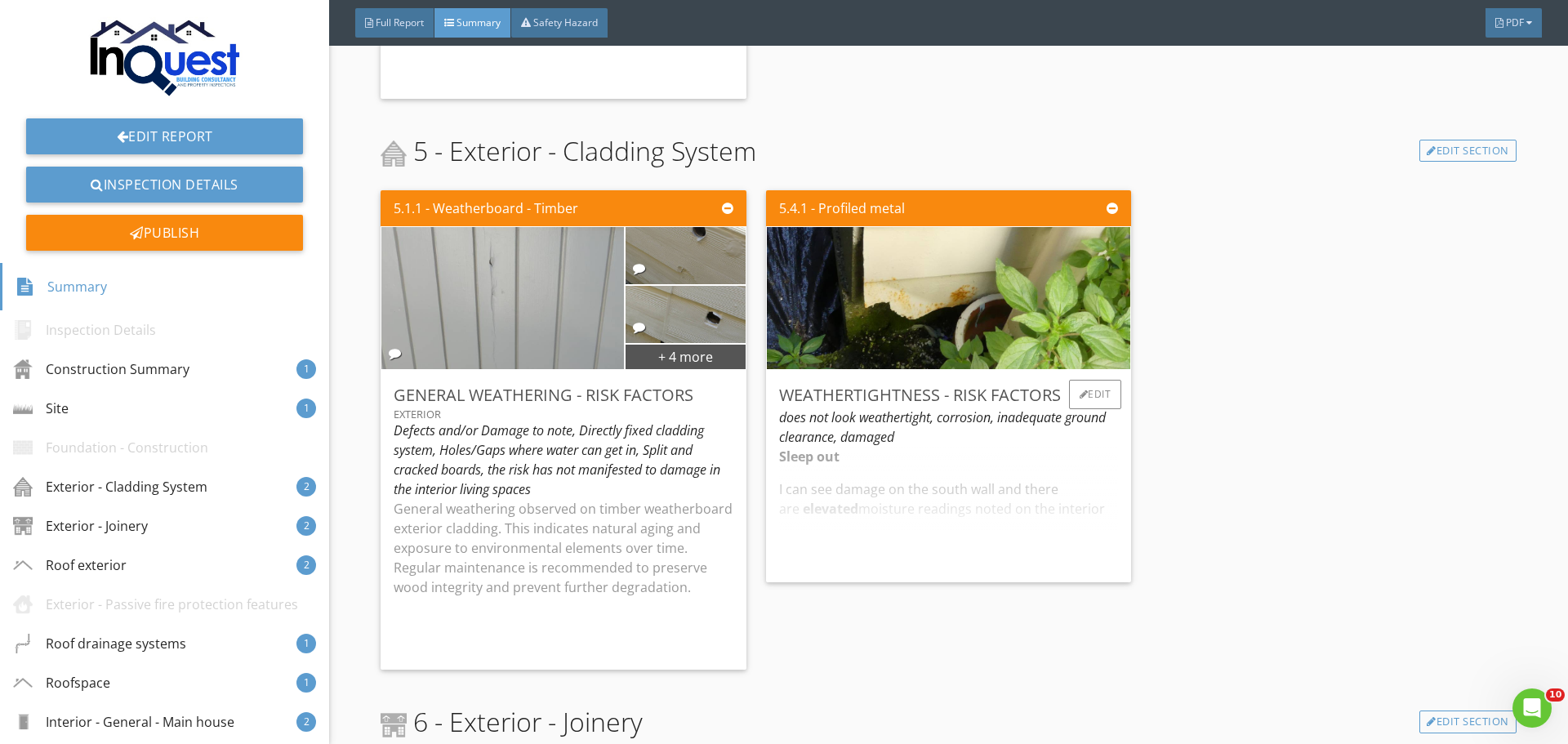
click at [891, 488] on div "Sleep out I can see damage on the south wall and there are elevated moisture re…" at bounding box center [948, 508] width 339 height 122
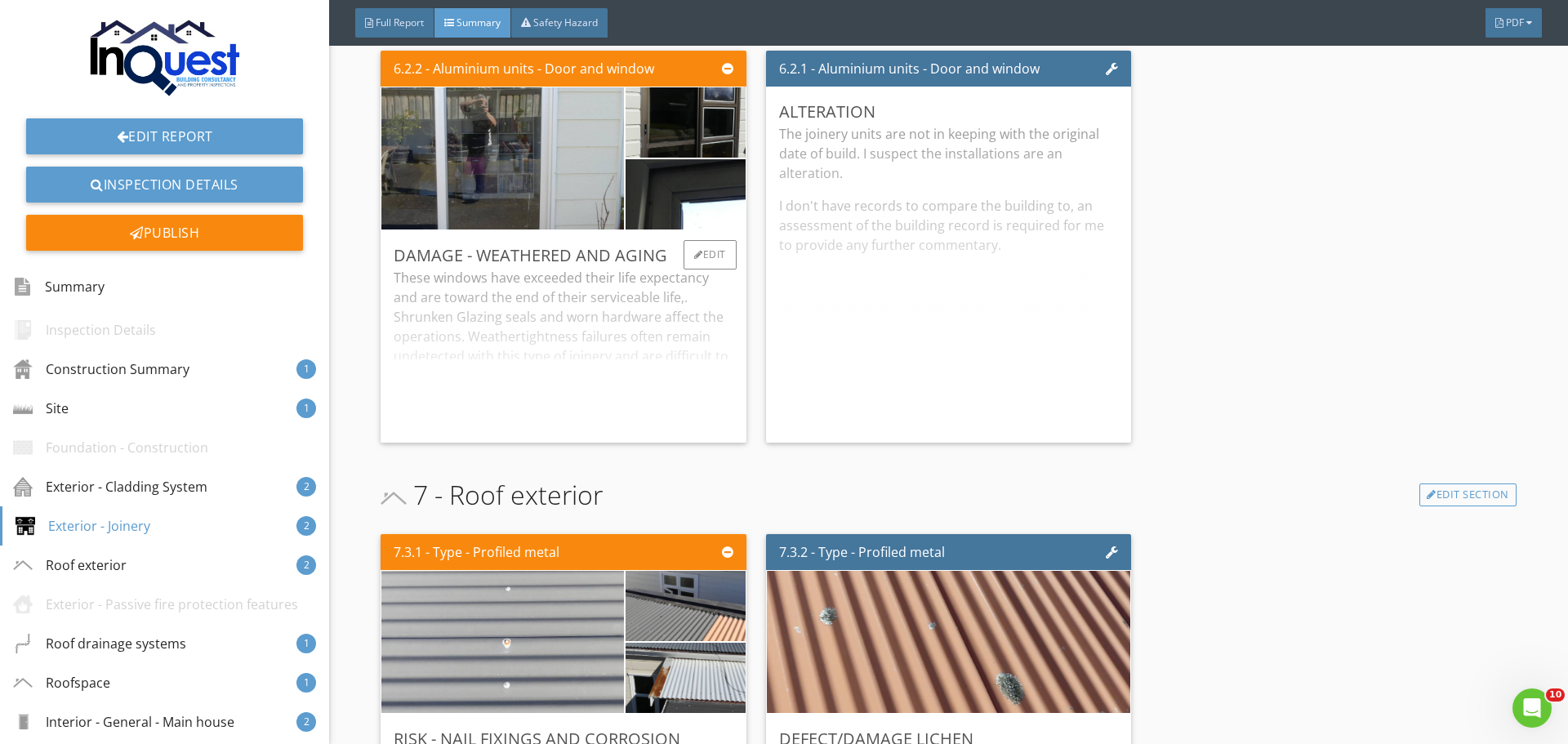
scroll to position [2368, 0]
click at [599, 330] on div "These windows have exceeded their life expectancy and are toward the end of the…" at bounding box center [563, 348] width 339 height 162
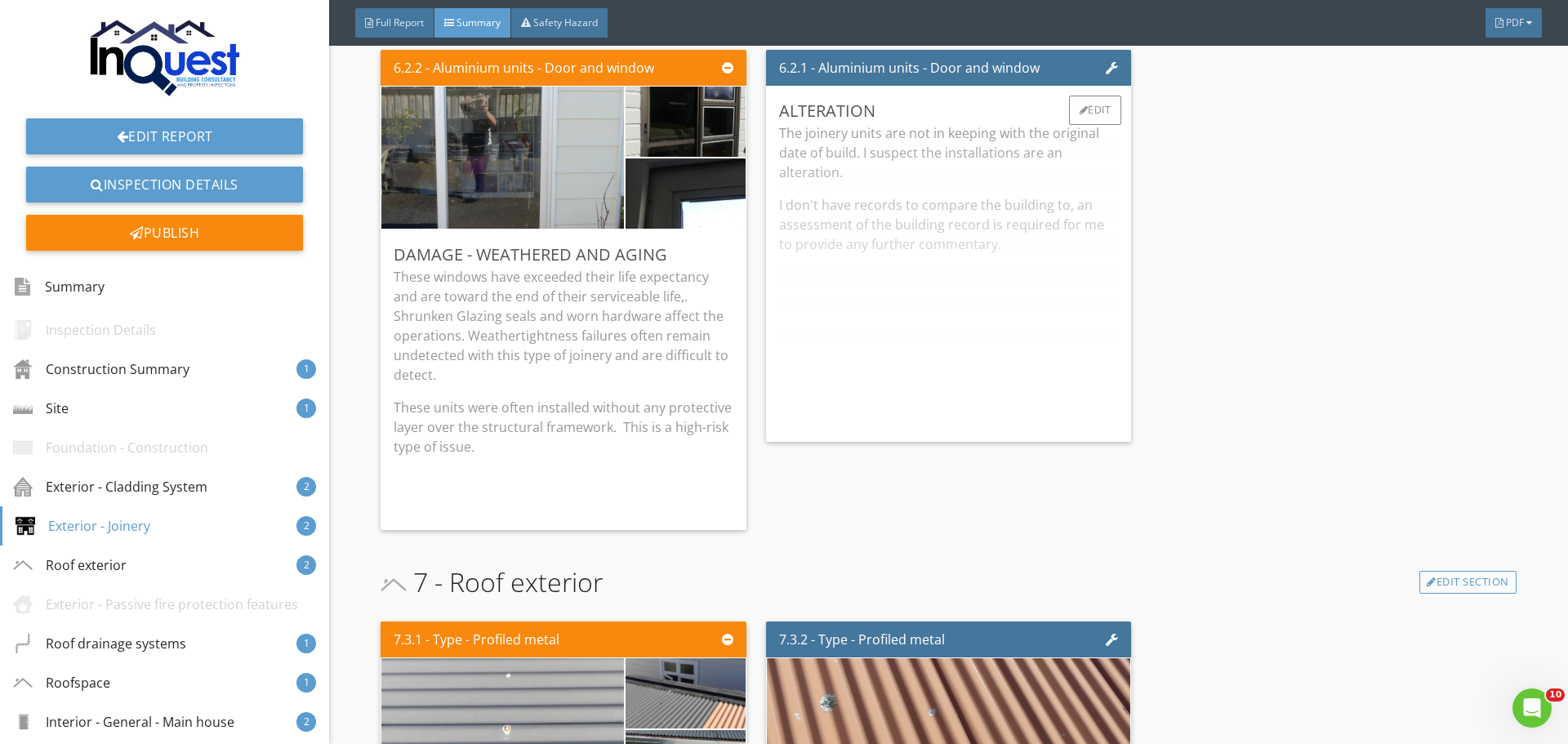
click at [891, 288] on div "The joinery units are not in keeping with the original date of build. I suspect…" at bounding box center [948, 276] width 339 height 305
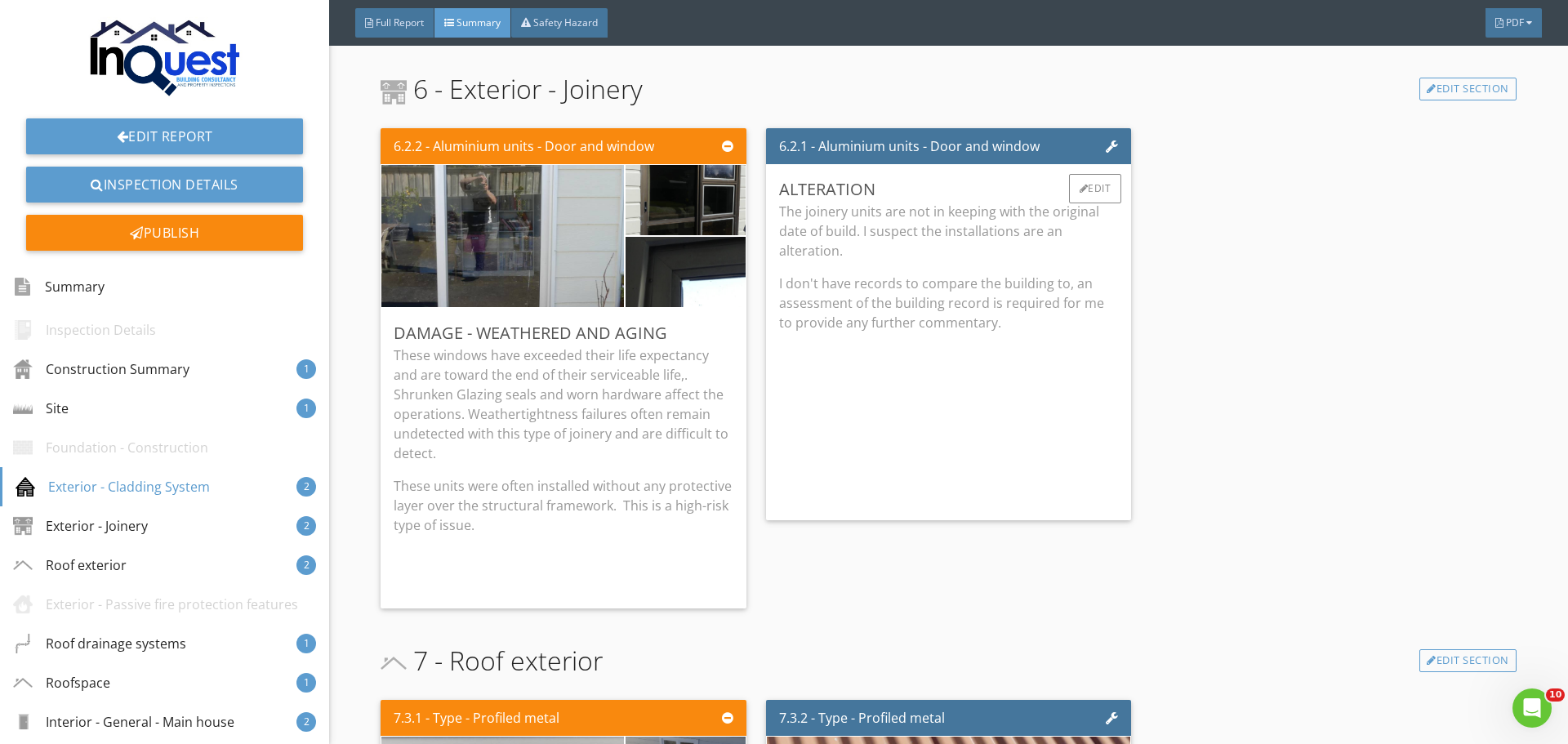
scroll to position [2289, 0]
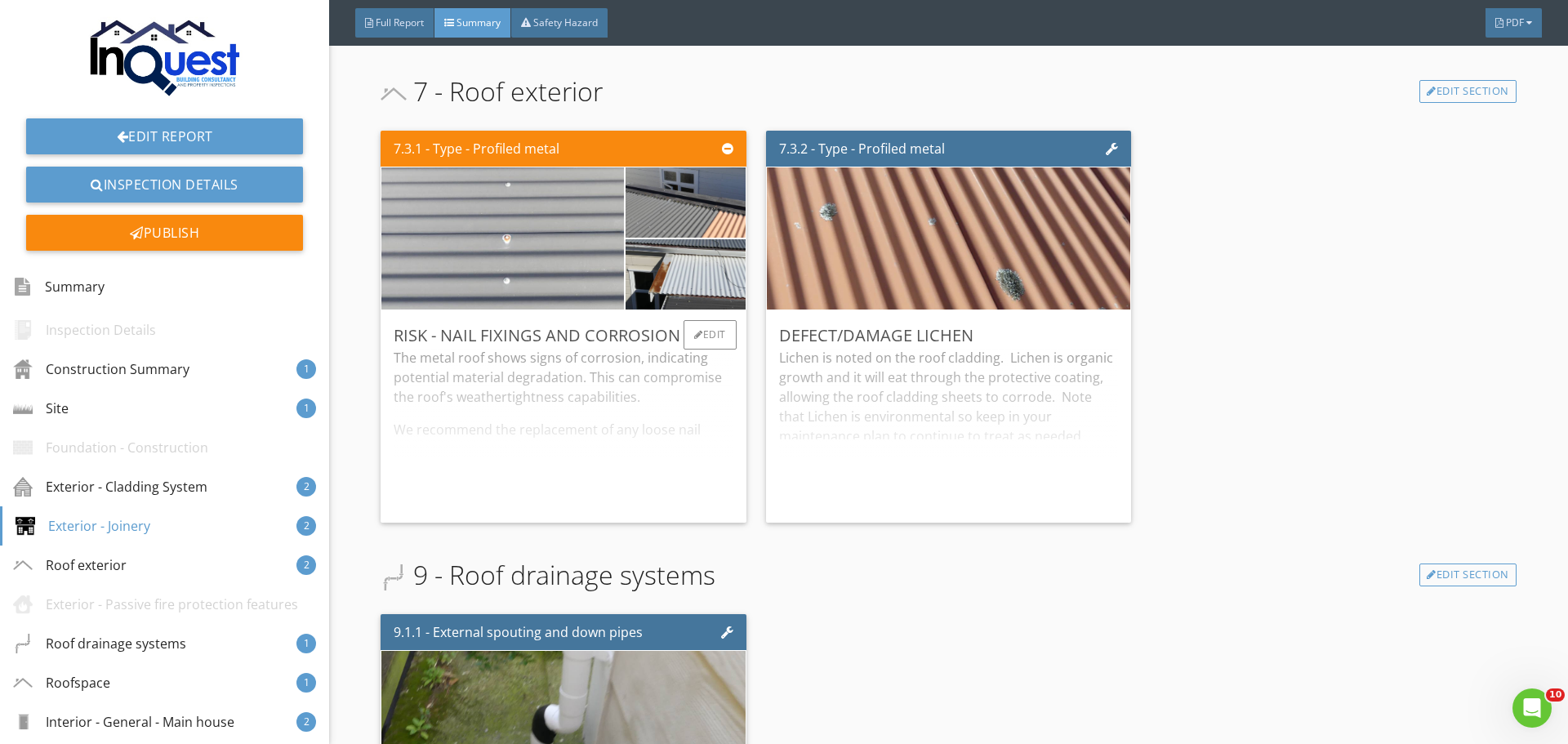
click at [649, 414] on div "The metal roof shows signs of corrosion, indicating potential material degradat…" at bounding box center [563, 429] width 339 height 162
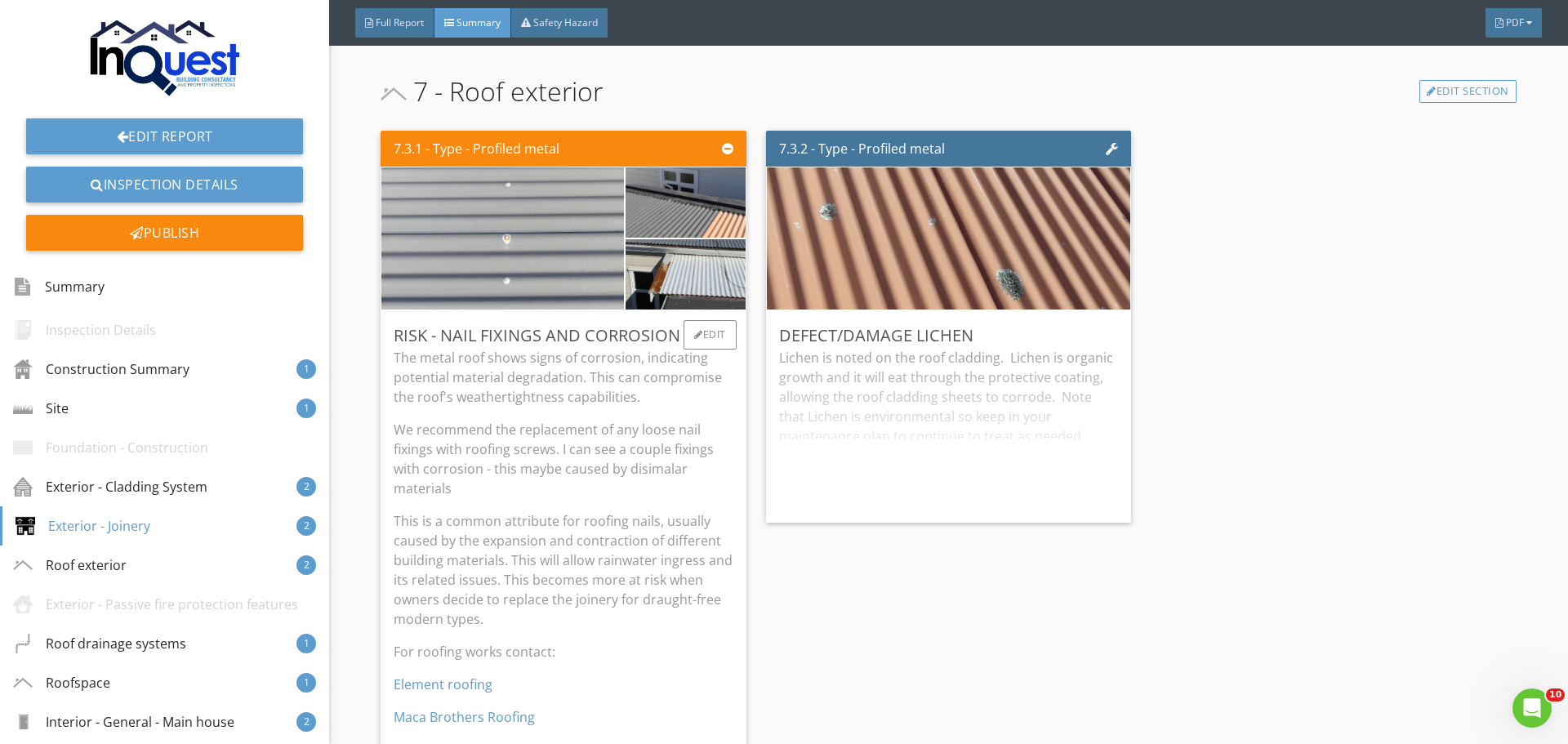
scroll to position [2859, 0]
click at [846, 403] on div "Lichen is noted on the roof cladding. Lichen is organic growth and it will eat …" at bounding box center [948, 428] width 339 height 162
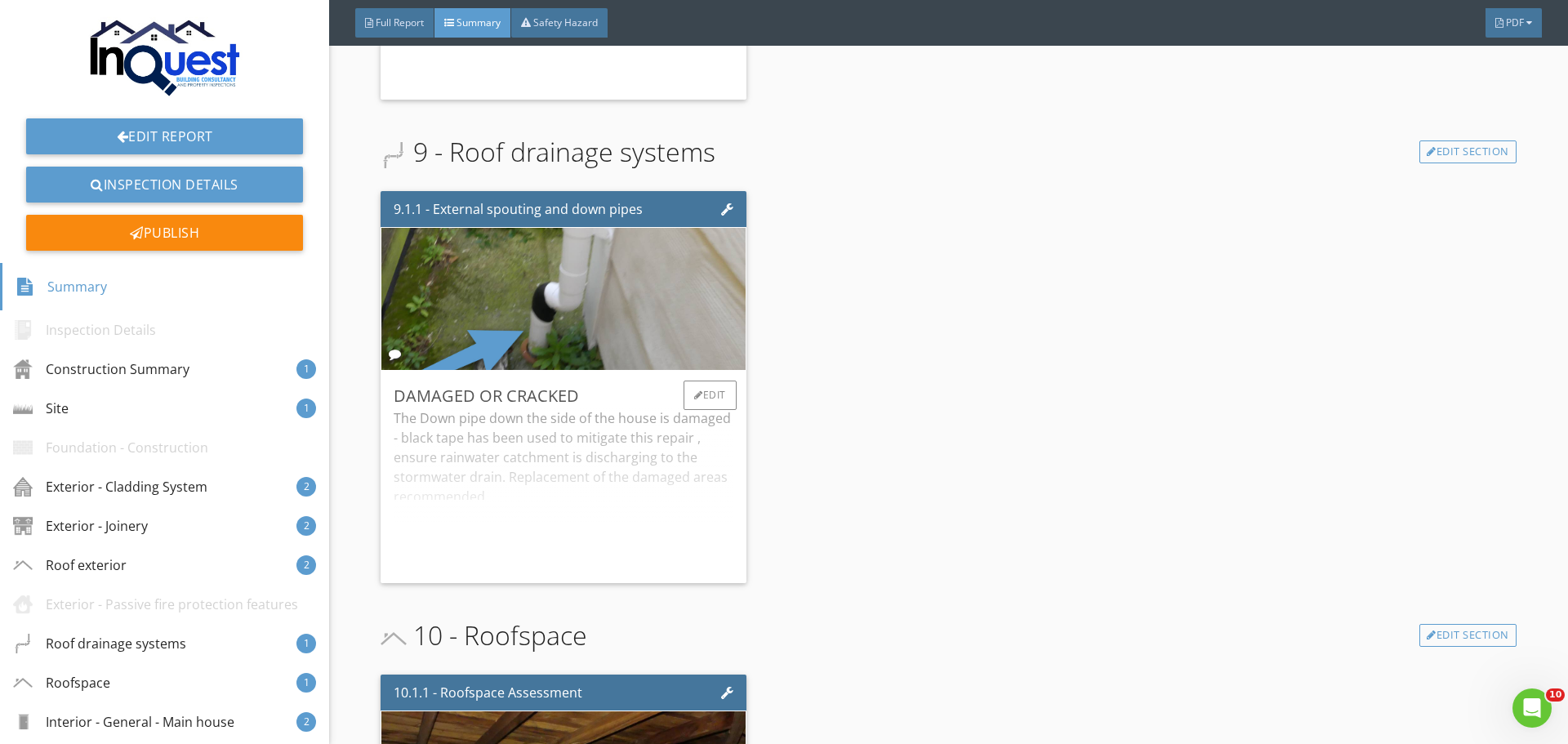
scroll to position [3594, 0]
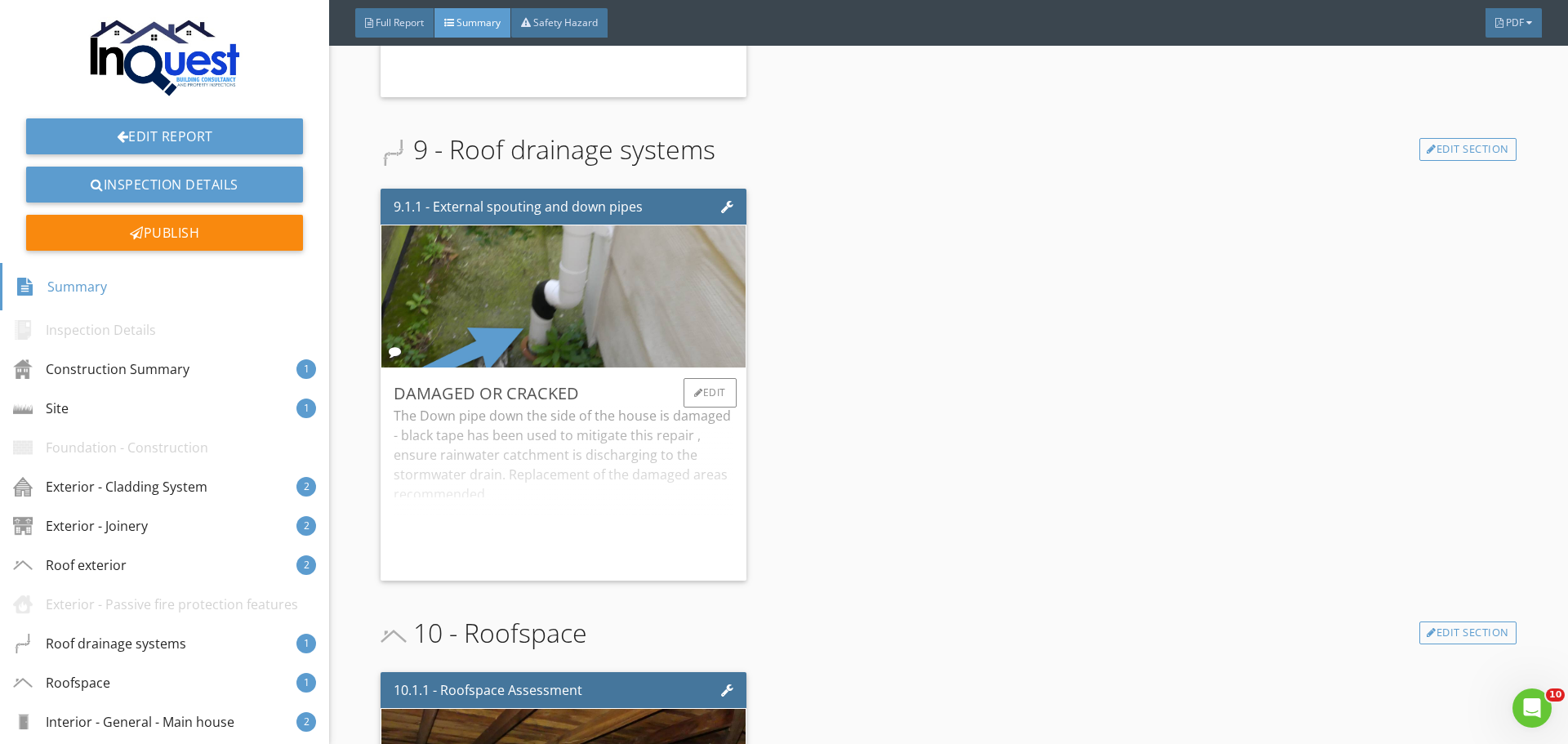
click at [666, 456] on div "The Down pipe down the side of the house is damaged - black tape has been used …" at bounding box center [563, 486] width 339 height 162
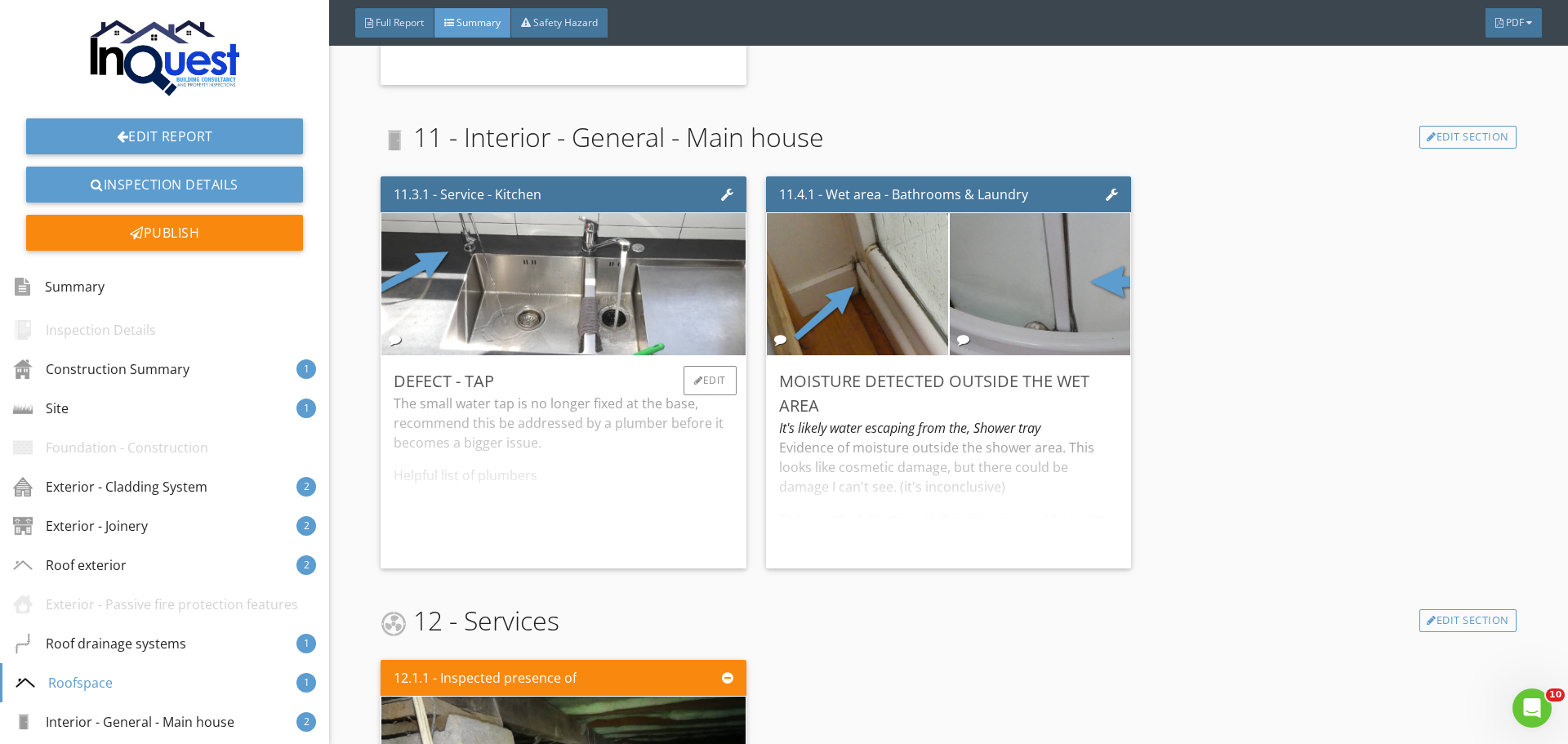
scroll to position [4575, 0]
click at [662, 439] on div "The small water tap is no longer fixed at the base, recommend this be addressed…" at bounding box center [563, 474] width 339 height 162
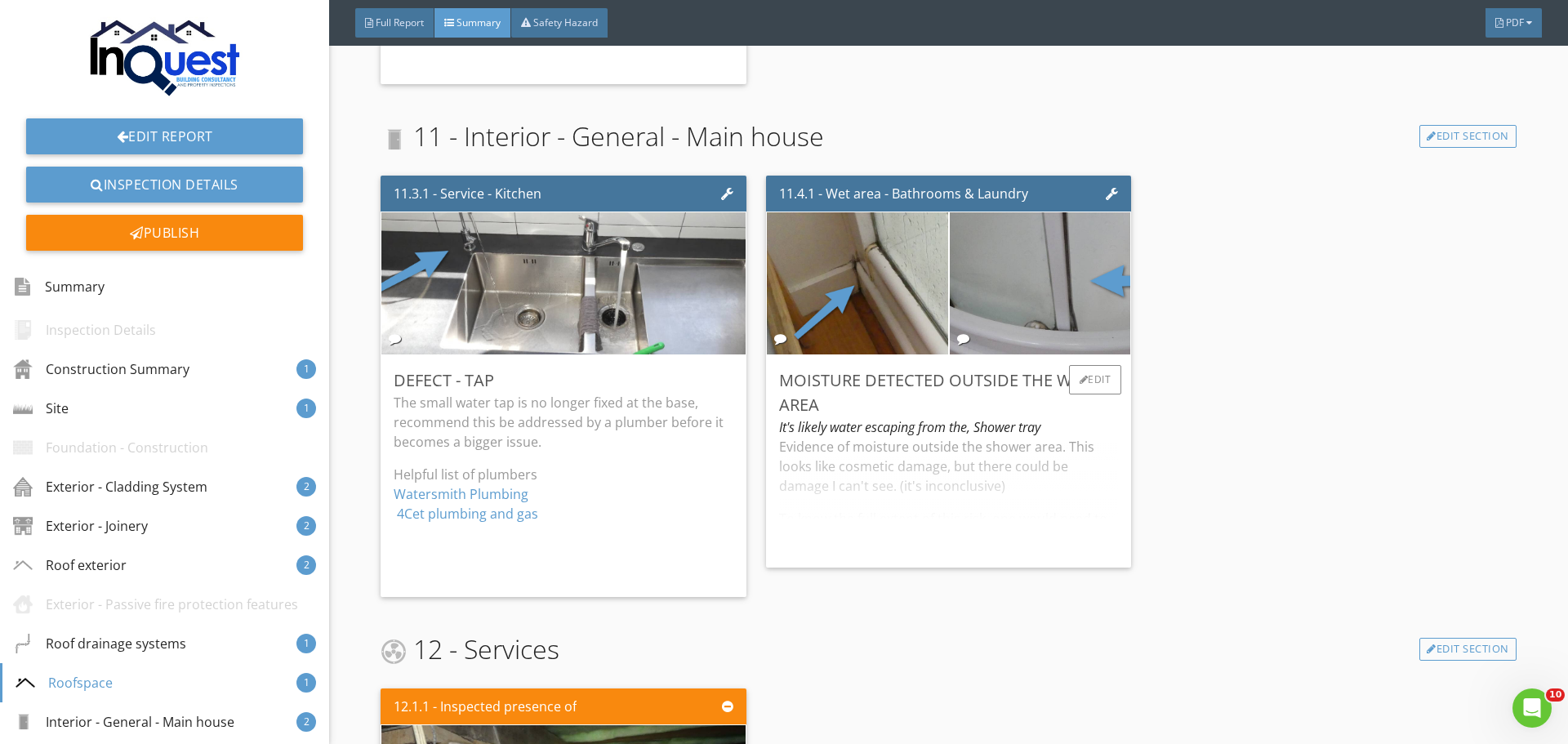
click at [826, 437] on div "Evidence of moisture outside the shower area. This looks like cosmetic damage, …" at bounding box center [948, 496] width 339 height 117
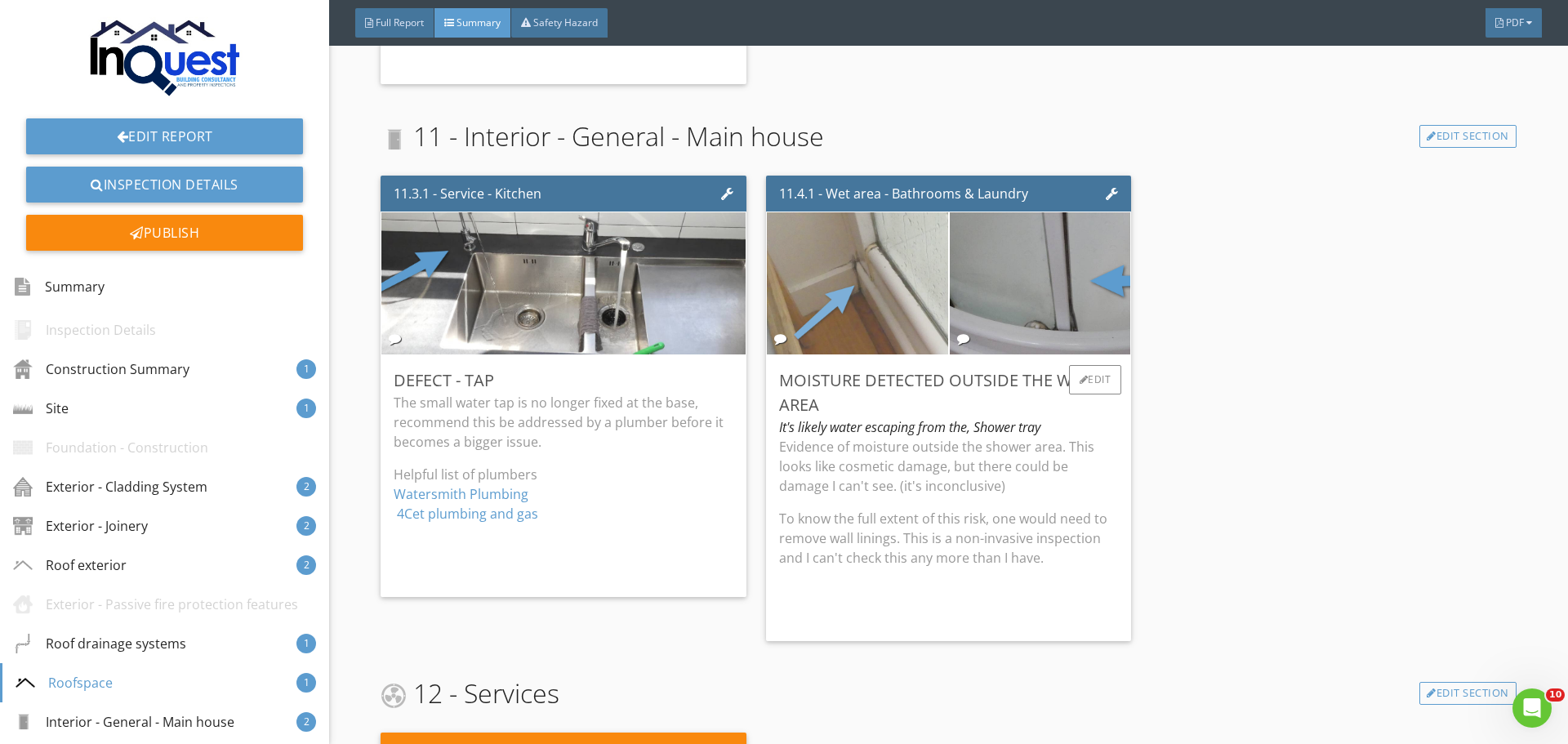
click at [789, 319] on img at bounding box center [858, 284] width 453 height 340
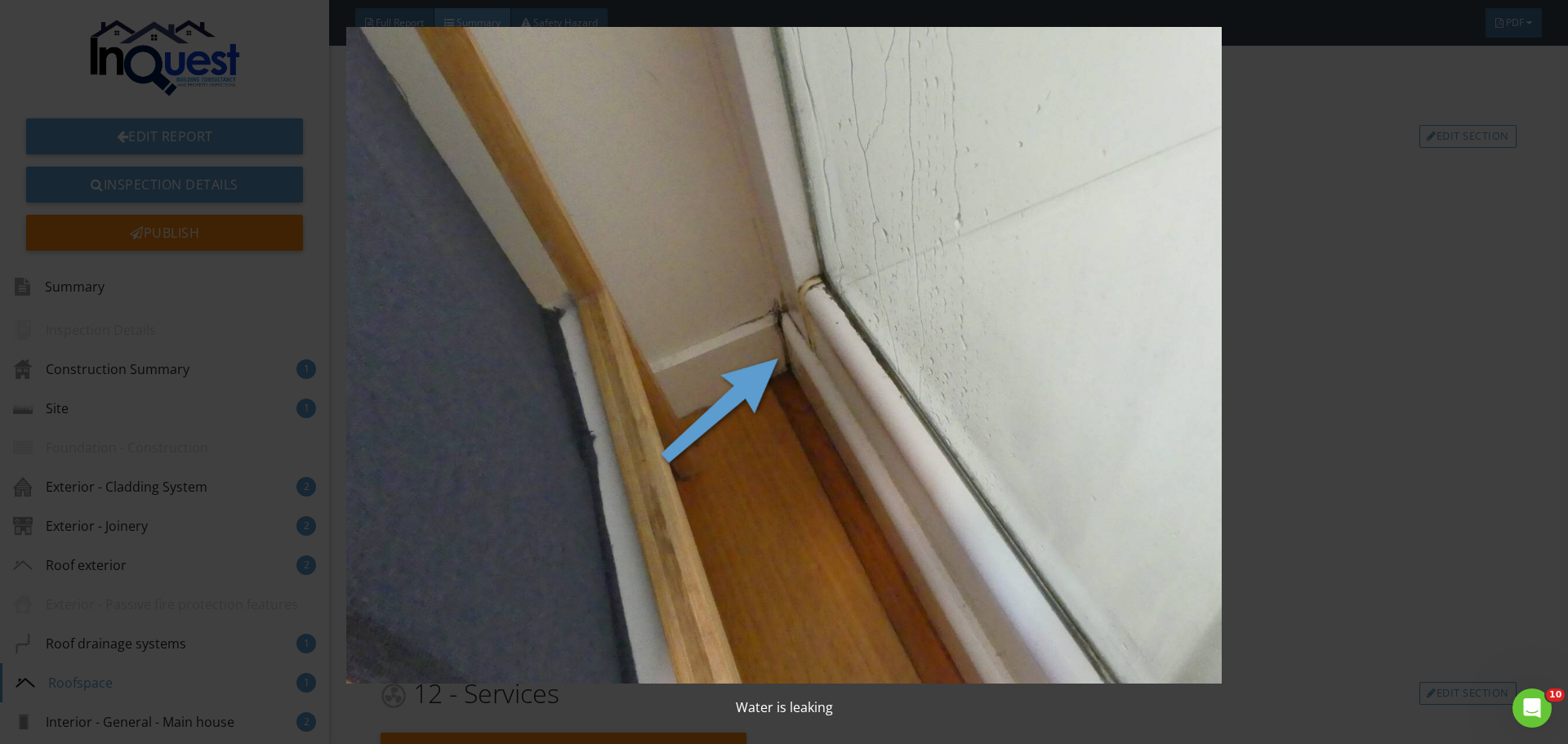
click at [789, 319] on img at bounding box center [783, 356] width 1440 height 658
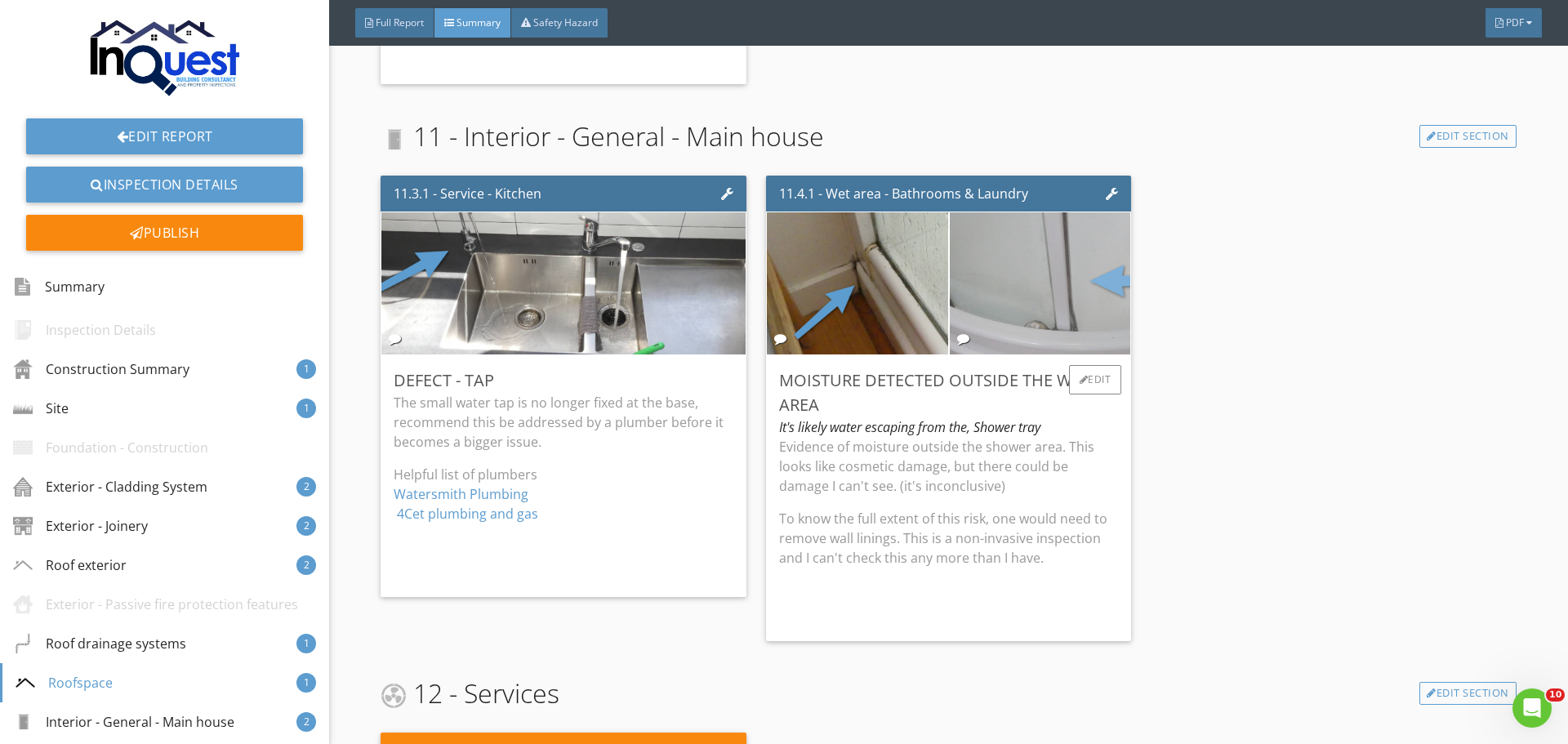
click at [1004, 291] on img at bounding box center [1040, 284] width 453 height 340
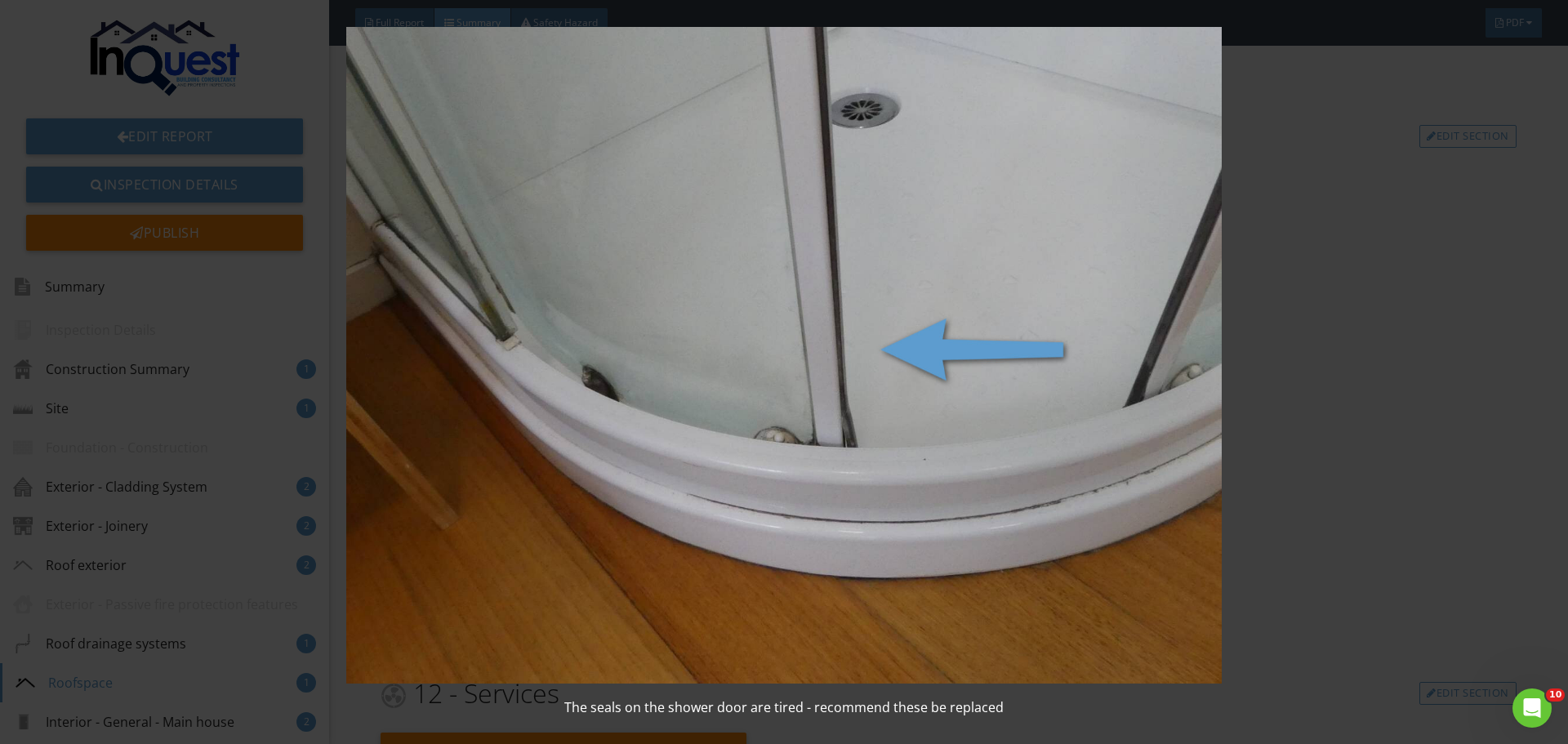
click at [1004, 291] on img at bounding box center [783, 356] width 1440 height 658
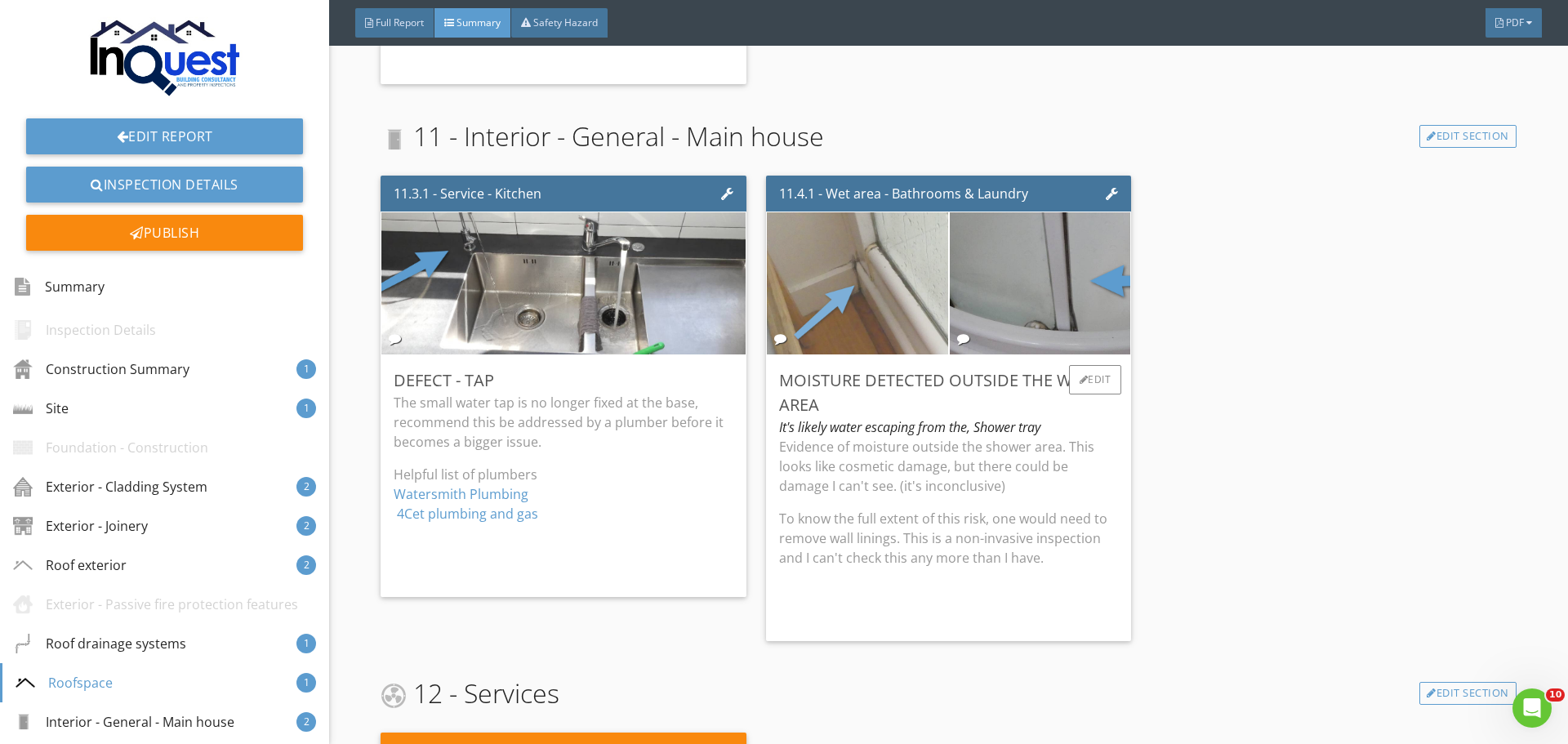
click at [843, 282] on img at bounding box center [858, 284] width 453 height 340
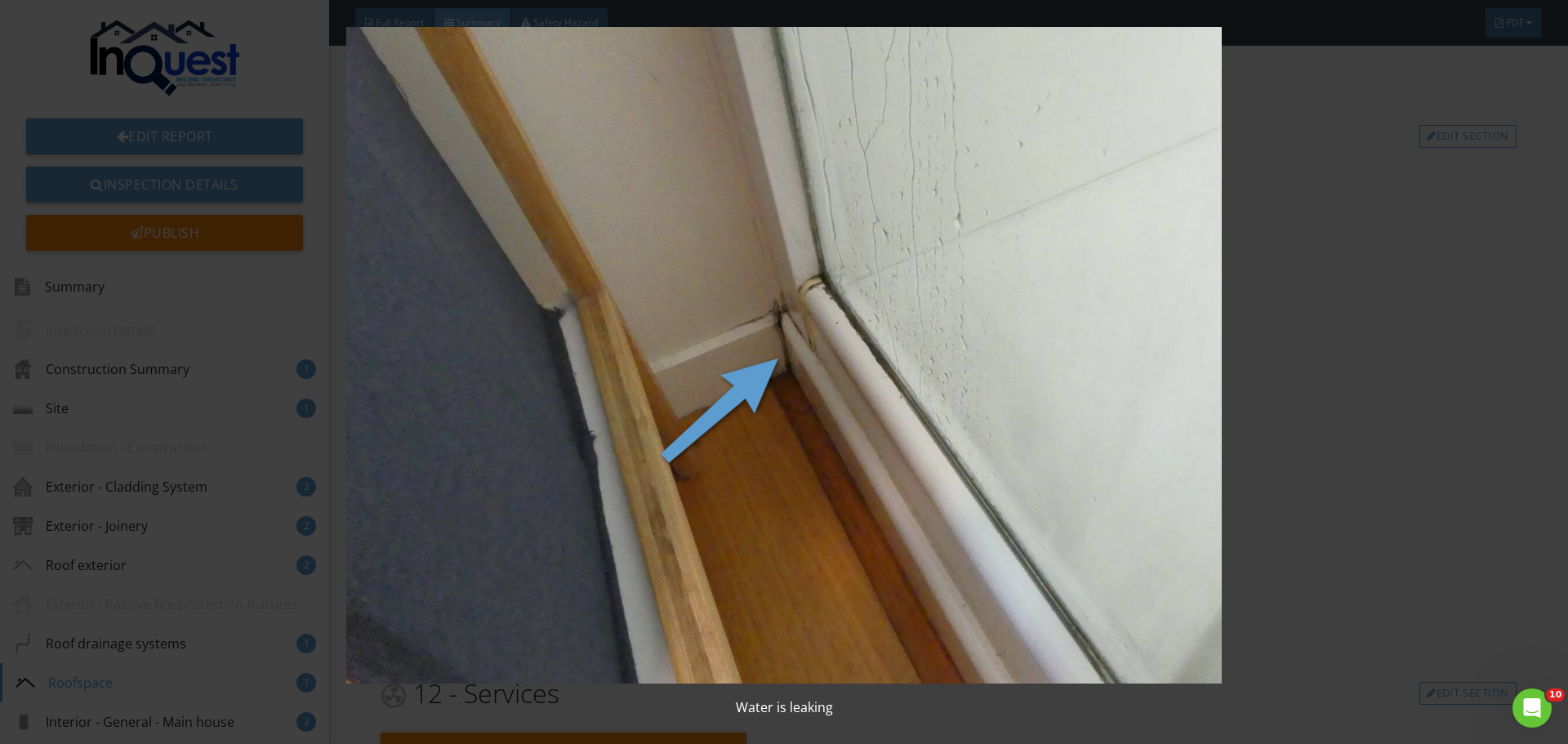
click at [843, 282] on img at bounding box center [783, 356] width 1440 height 658
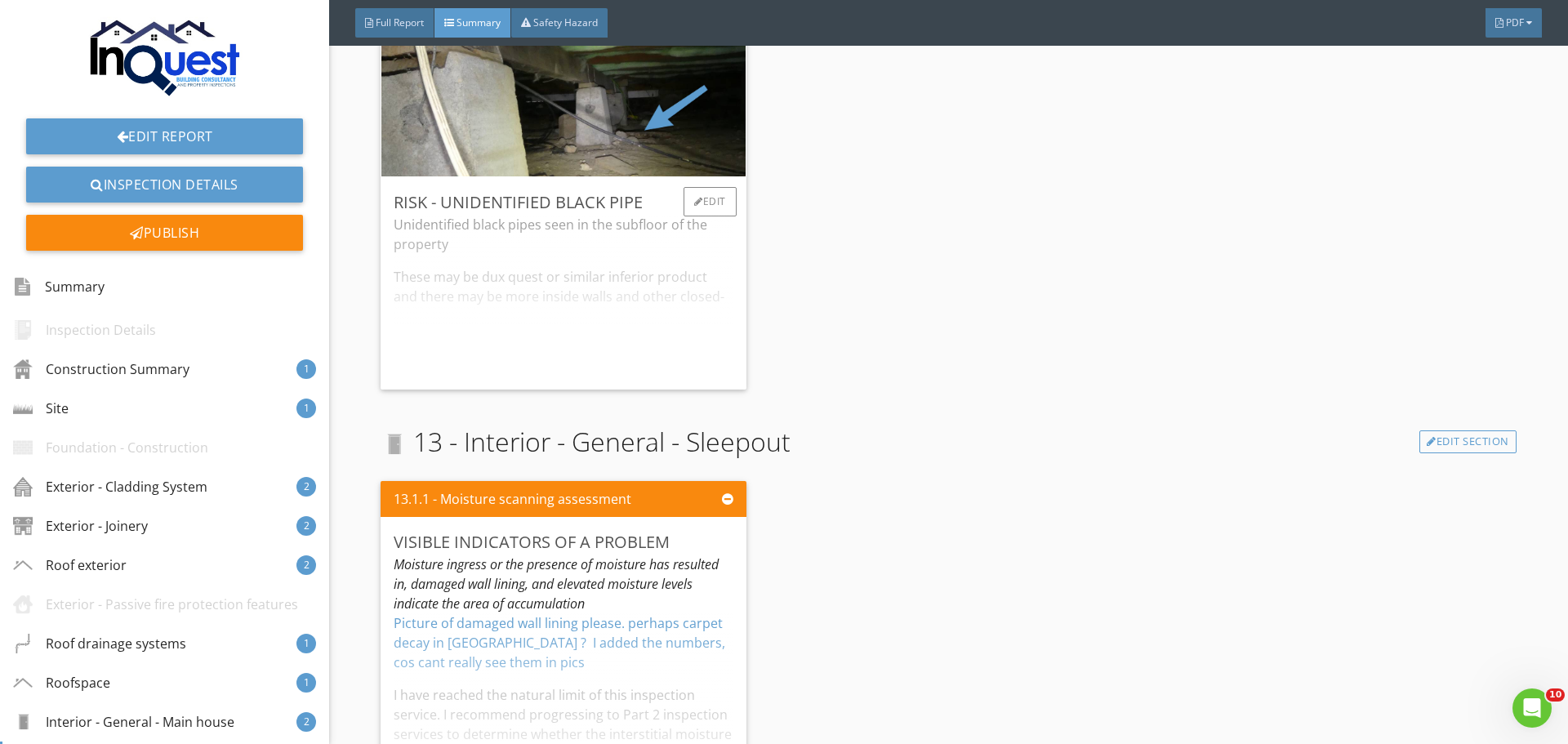
click at [582, 285] on div "Unidentified black pipes seen in the subfloor of the property These may be dux …" at bounding box center [563, 295] width 339 height 162
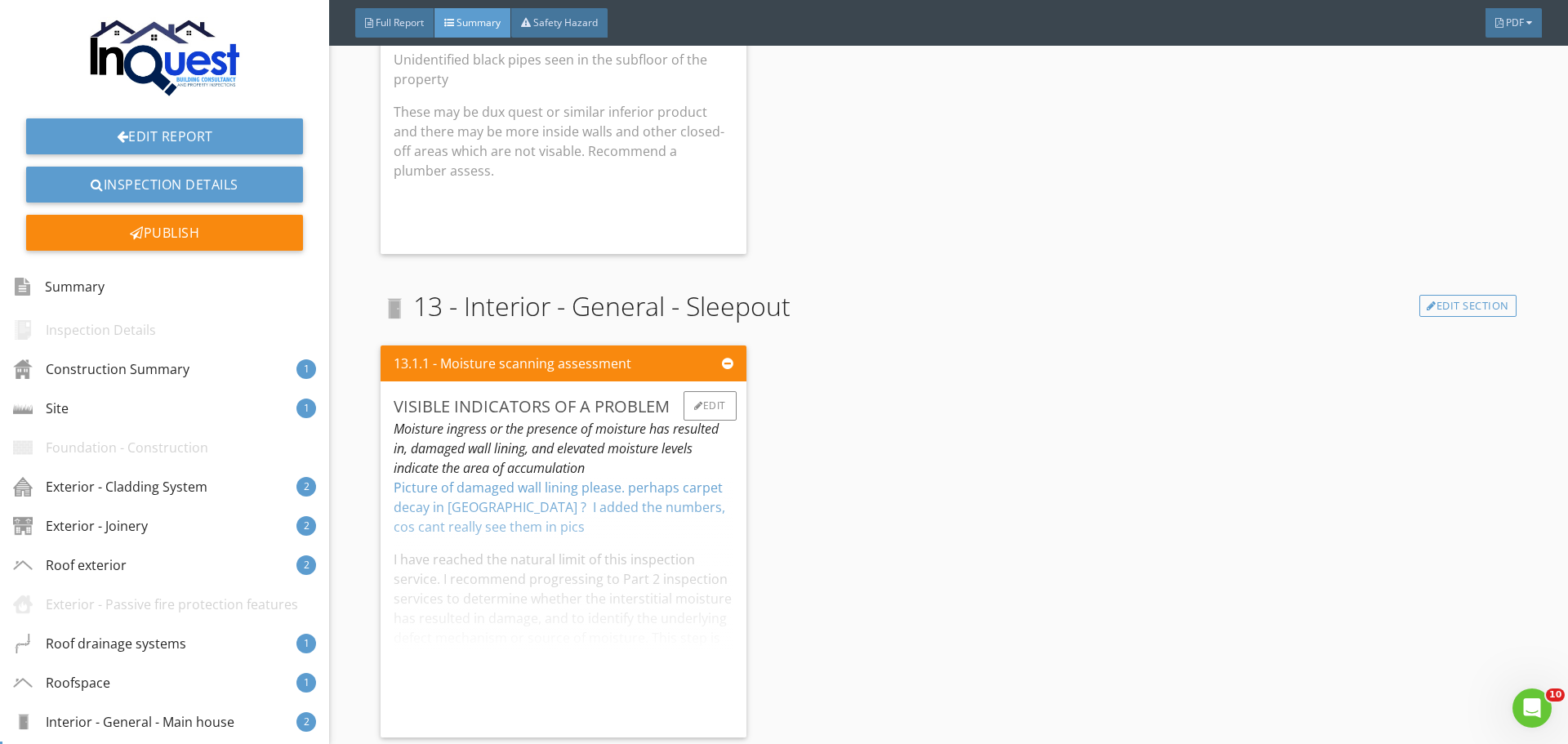
scroll to position [5475, 0]
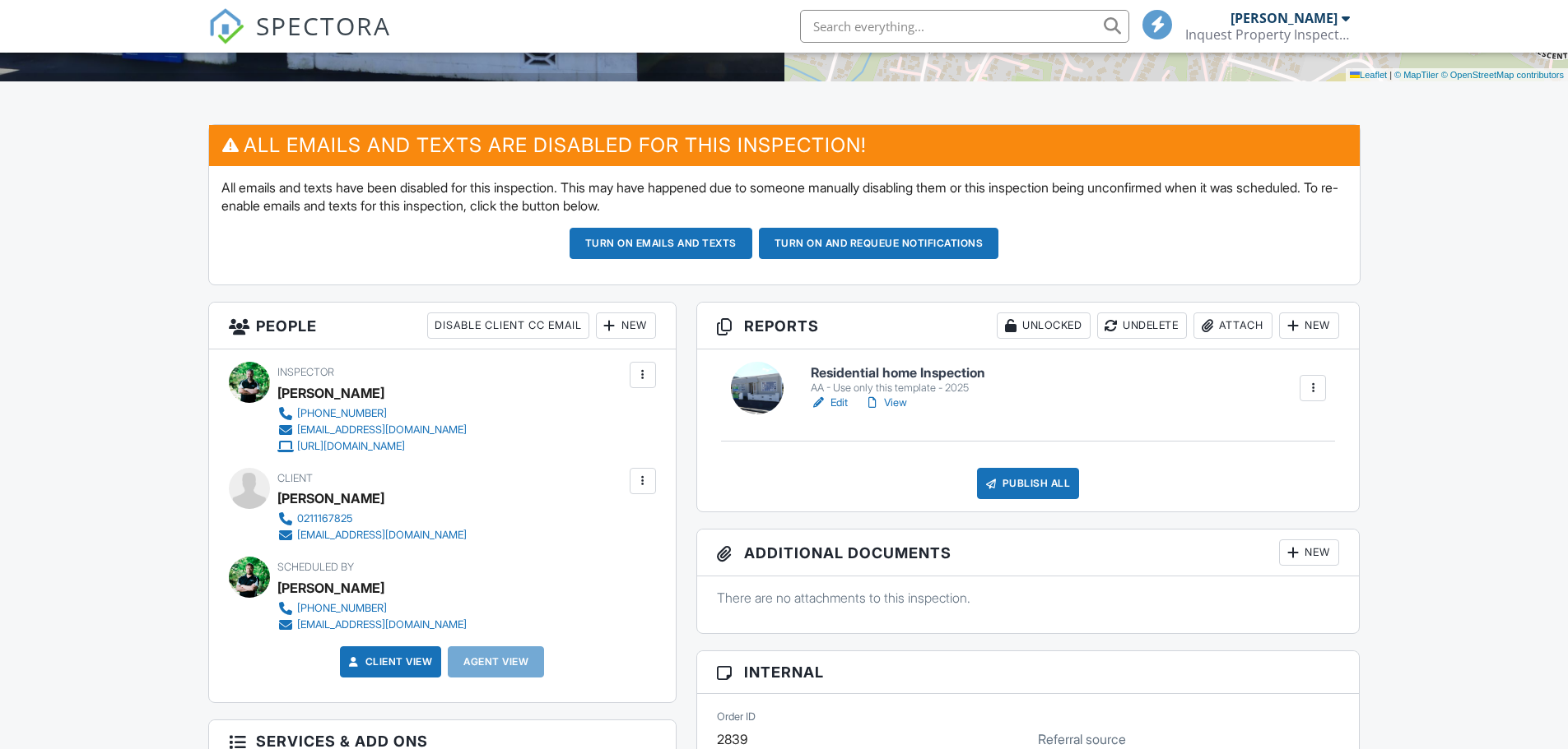
scroll to position [493, 0]
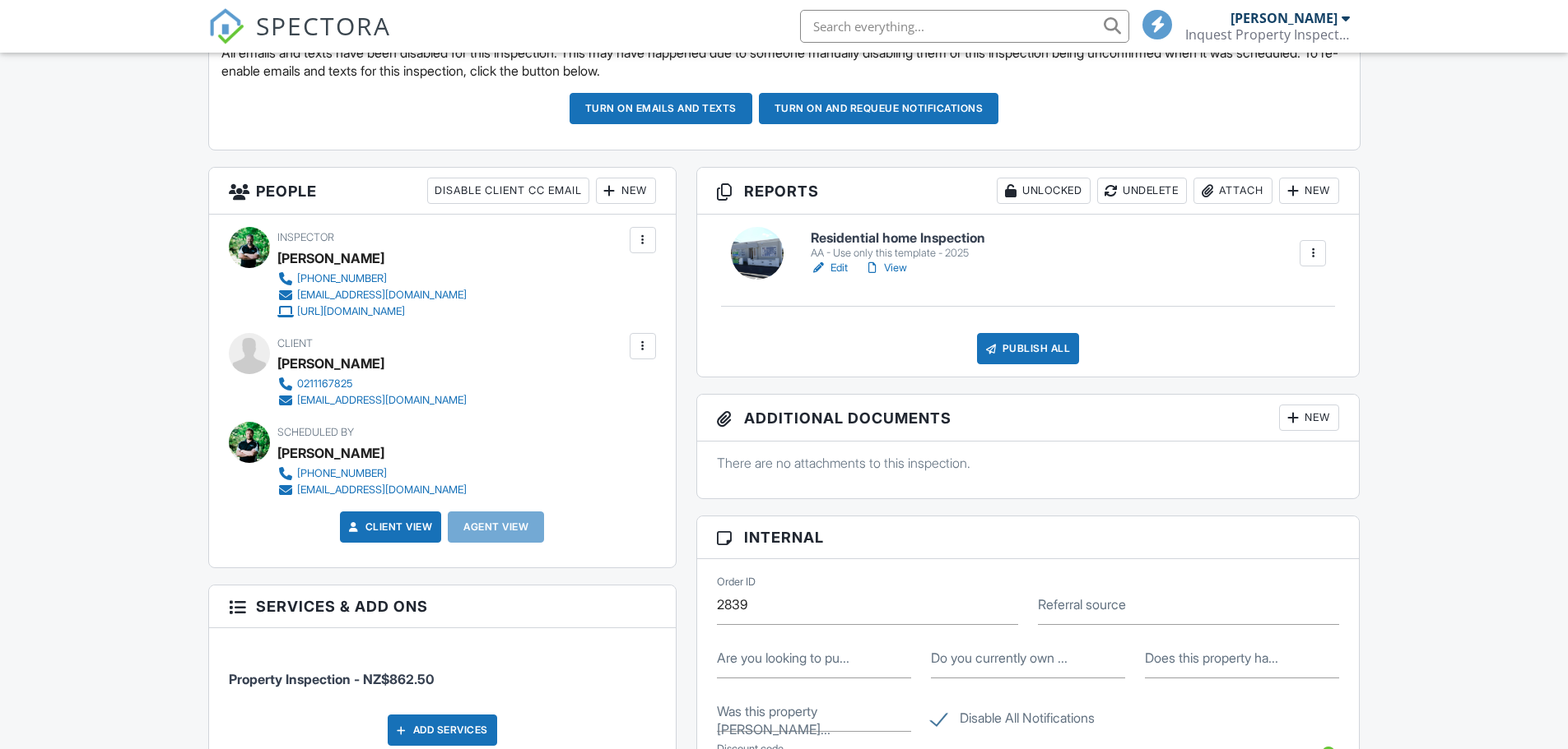
click at [837, 270] on link "Edit" at bounding box center [830, 268] width 37 height 16
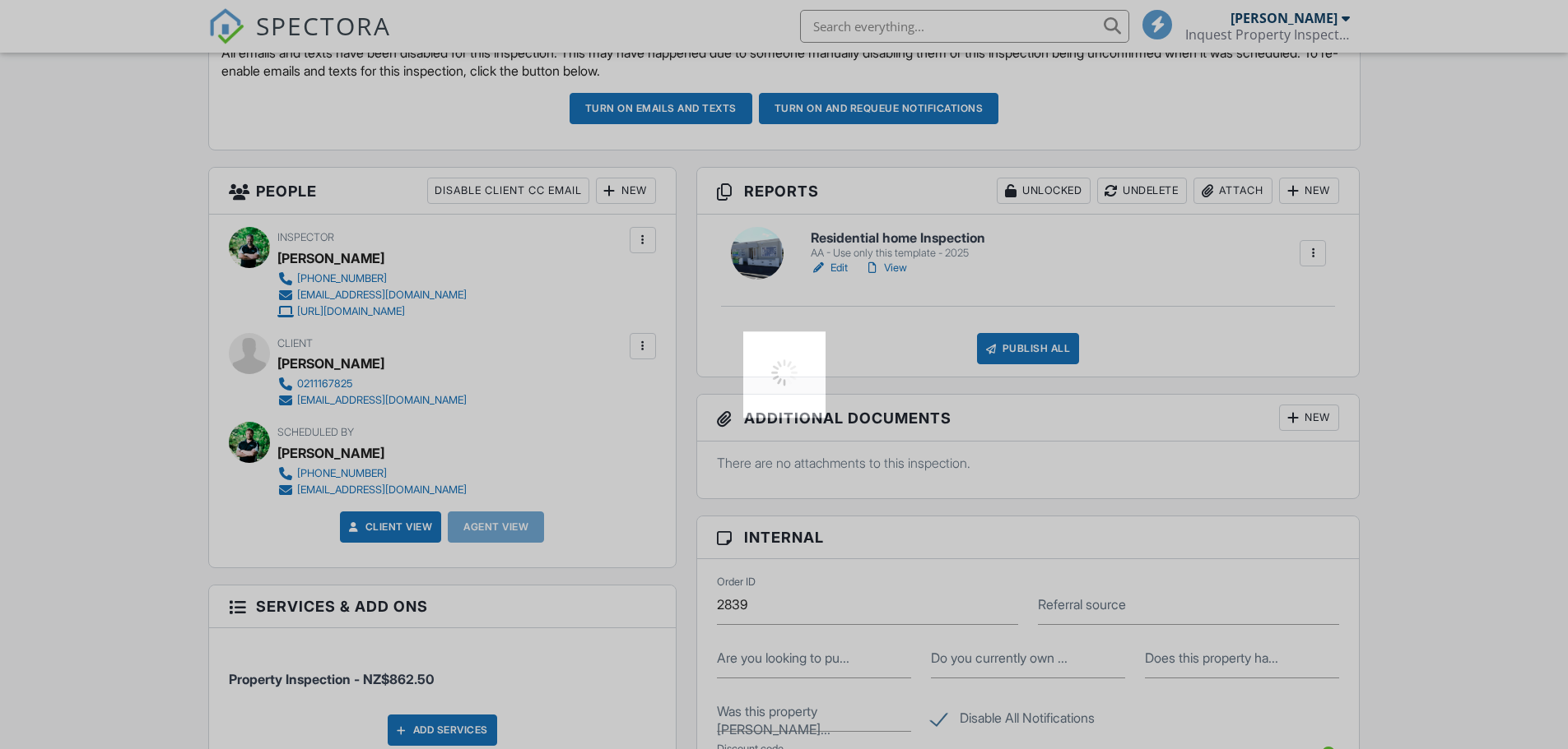
scroll to position [0, 0]
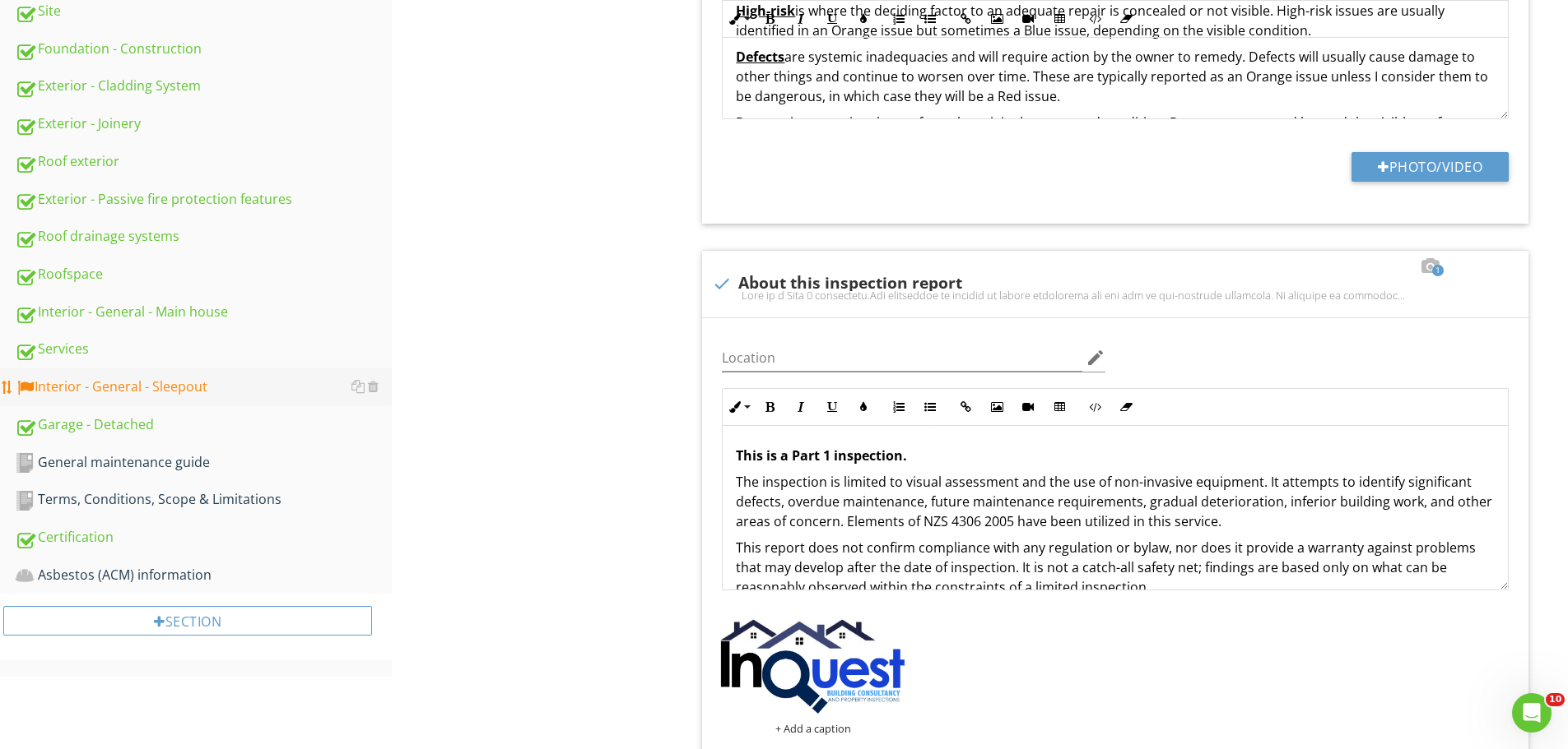
scroll to position [575, 0]
click at [190, 393] on div "Interior - General - Sleepout" at bounding box center [204, 386] width 377 height 21
type textarea "<p>For a full list of building elements, please visit<a href="[URL][DOMAIN_NAME…"
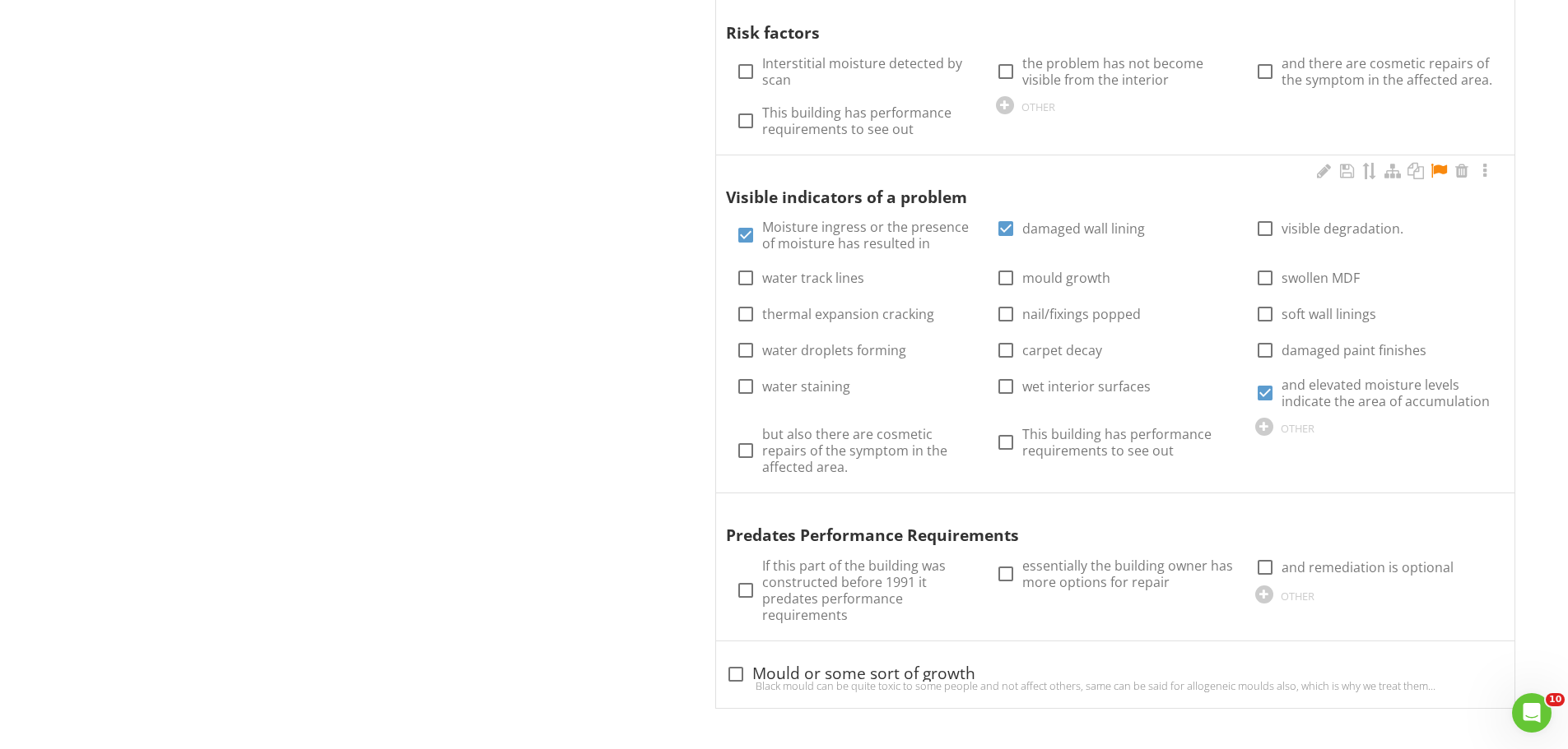
scroll to position [1818, 0]
click at [1485, 171] on div at bounding box center [1484, 170] width 19 height 16
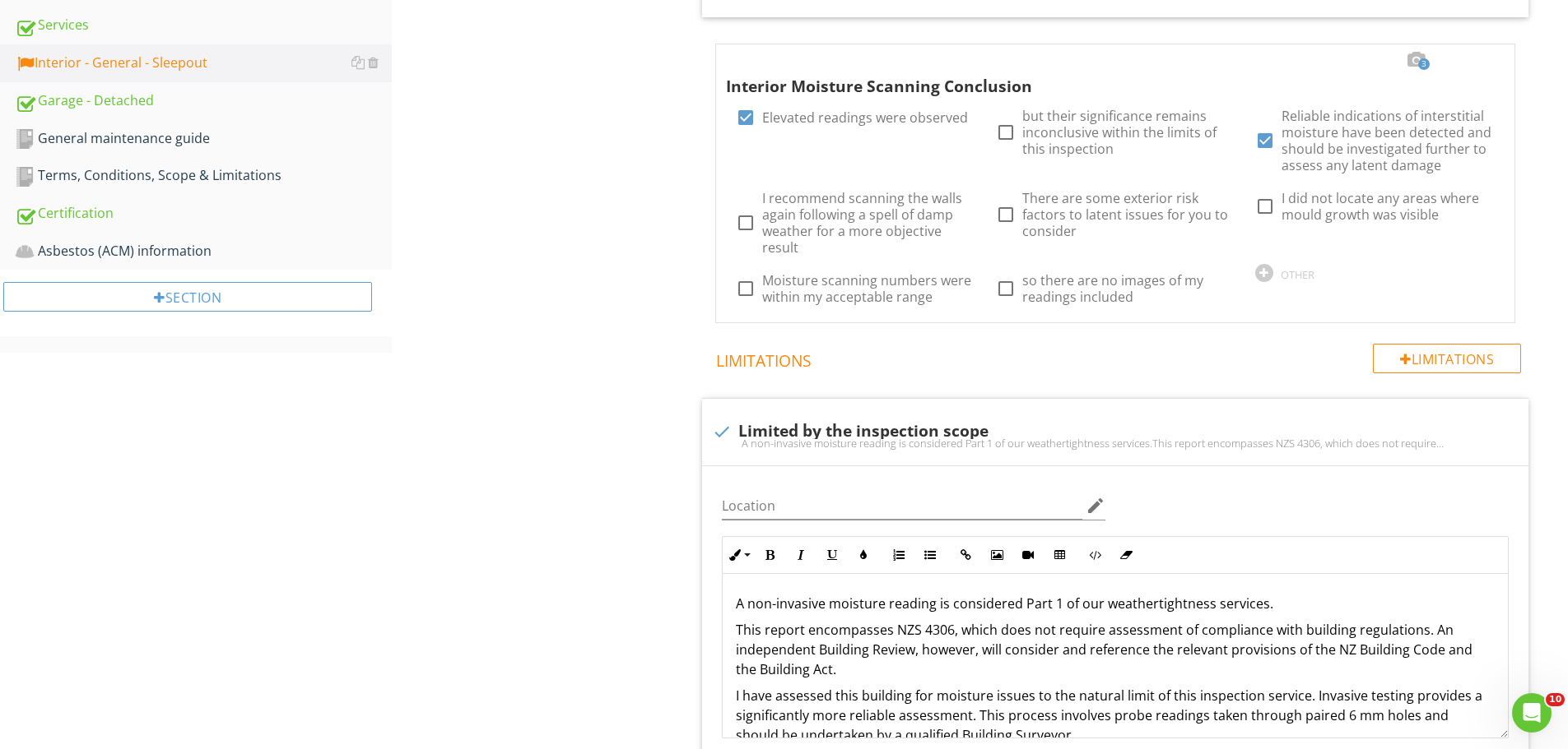
scroll to position [897, 0]
click at [596, 118] on div "Interior - General - Sleepout Moisture scanning assessment Interior type and sp…" at bounding box center [980, 711] width 1176 height 2886
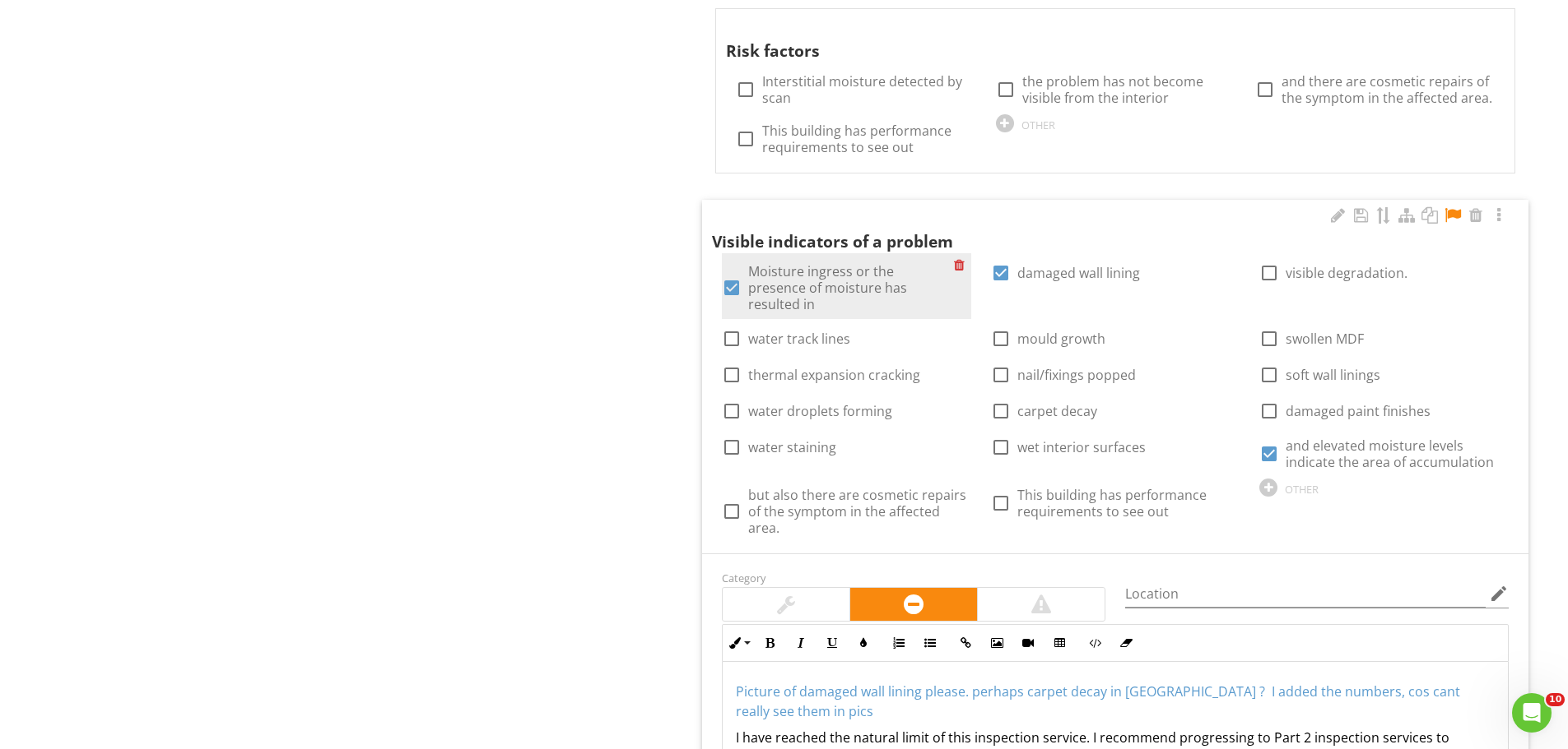
scroll to position [1799, 0]
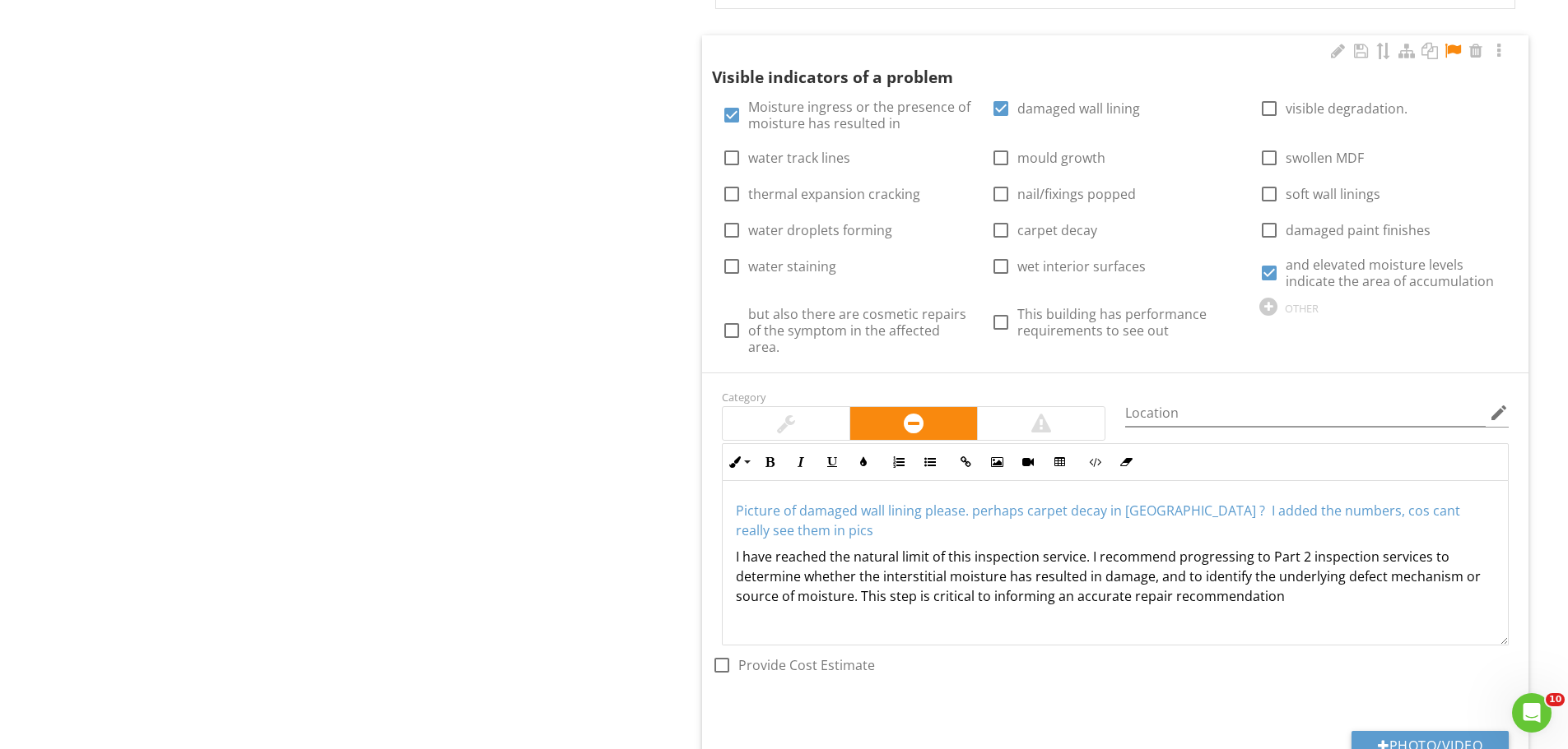
scroll to position [1964, 0]
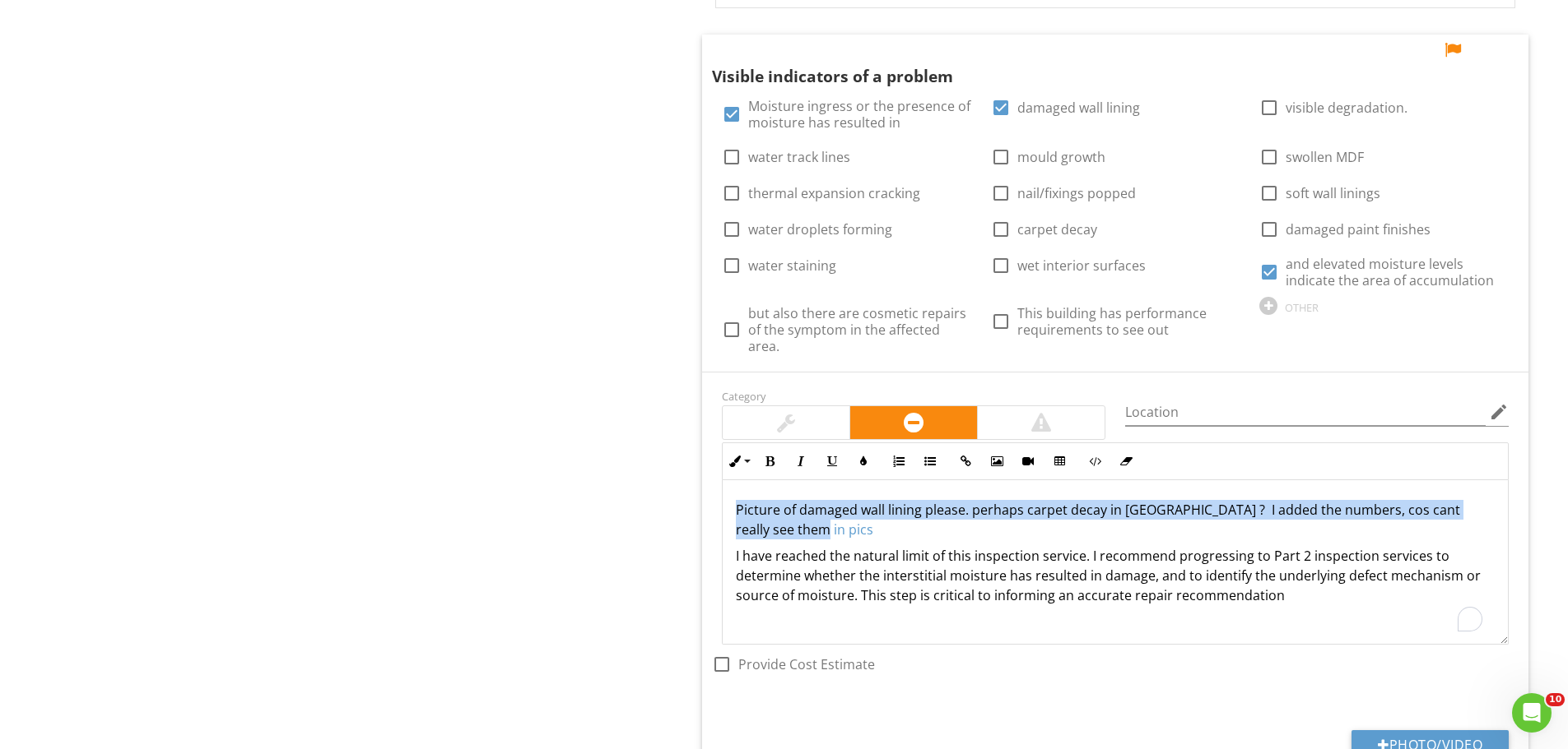
drag, startPoint x: 785, startPoint y: 531, endPoint x: 653, endPoint y: 496, distance: 136.6
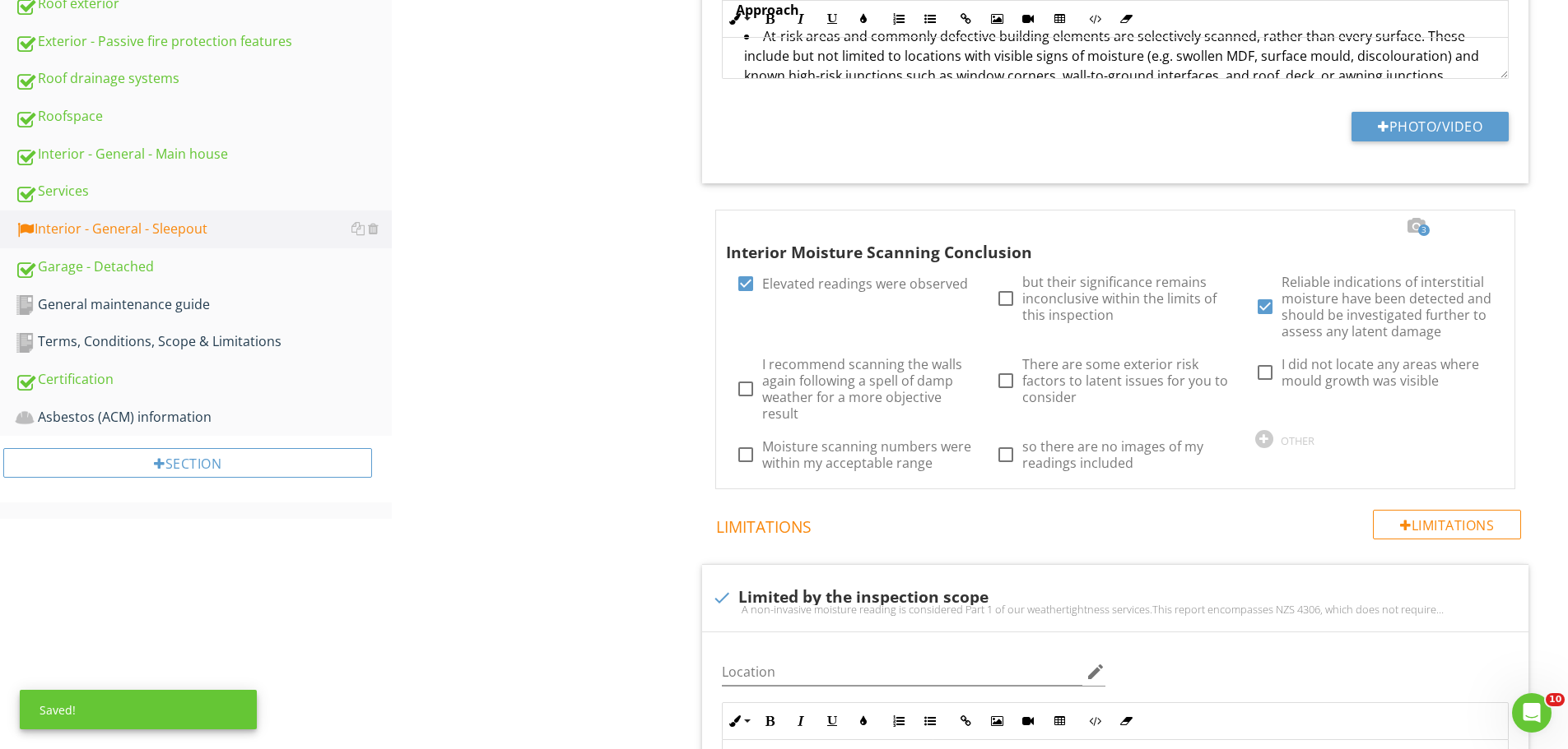
scroll to position [731, 0]
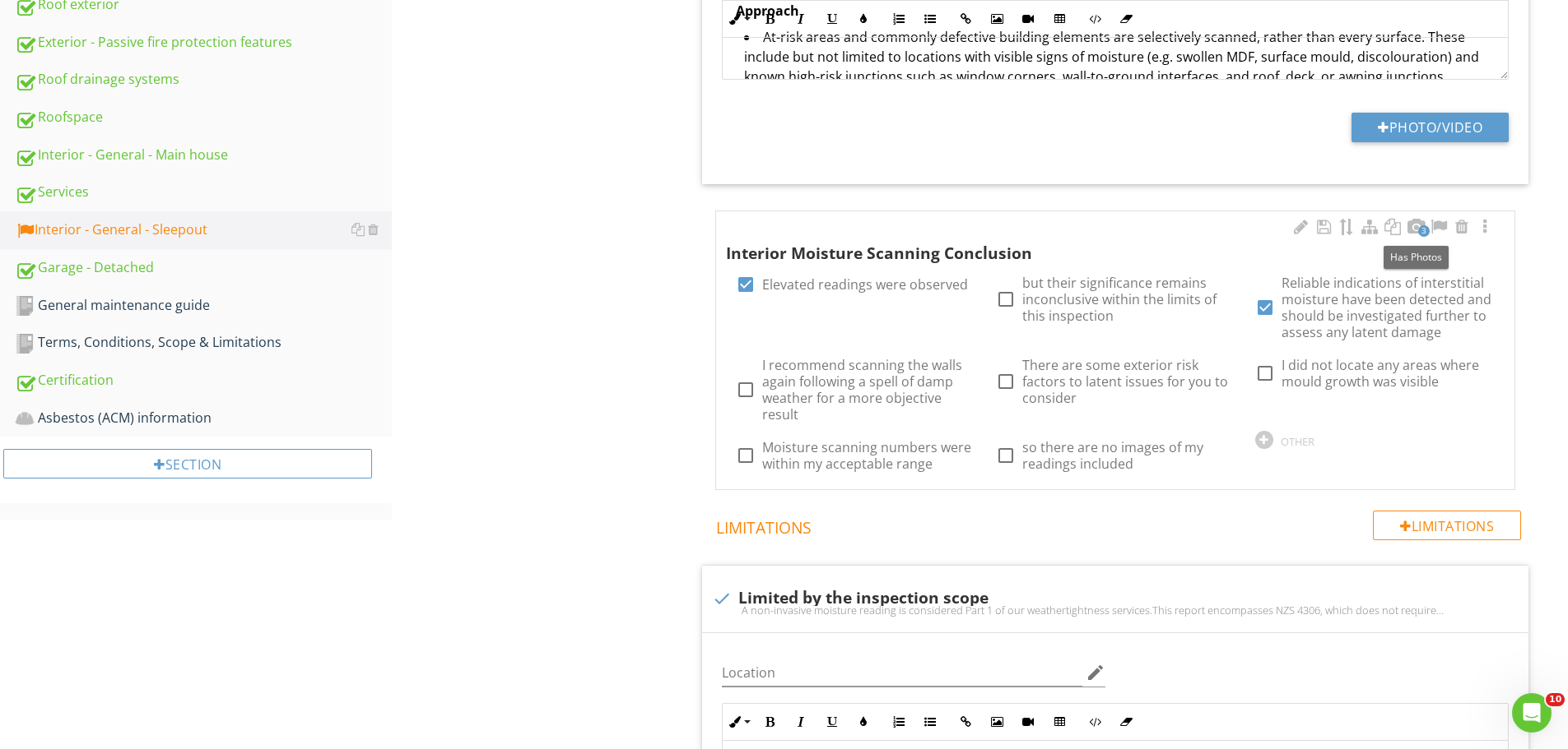
drag, startPoint x: 1414, startPoint y: 225, endPoint x: 971, endPoint y: 223, distance: 443.0
click at [1415, 225] on div at bounding box center [1415, 226] width 19 height 16
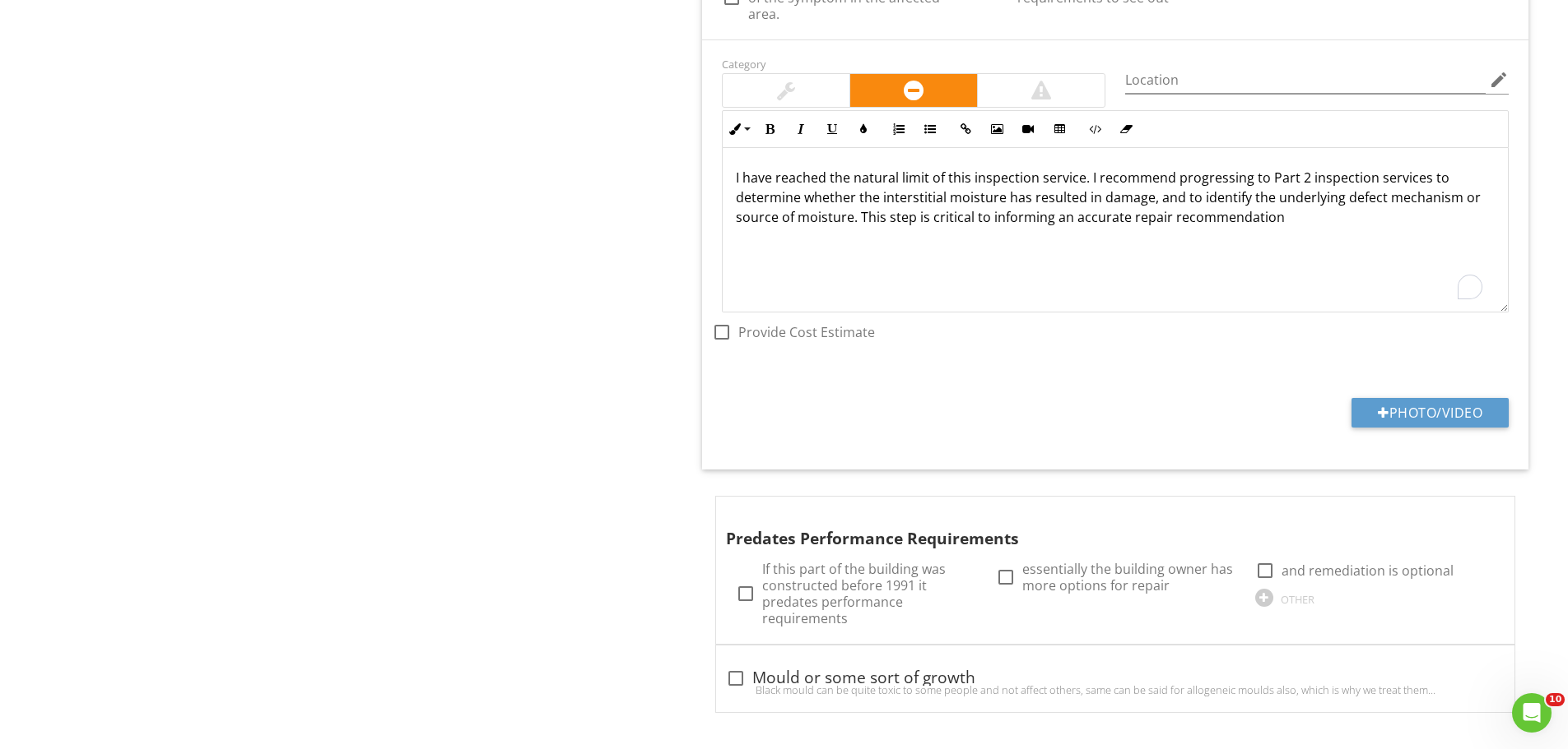
scroll to position [2839, 0]
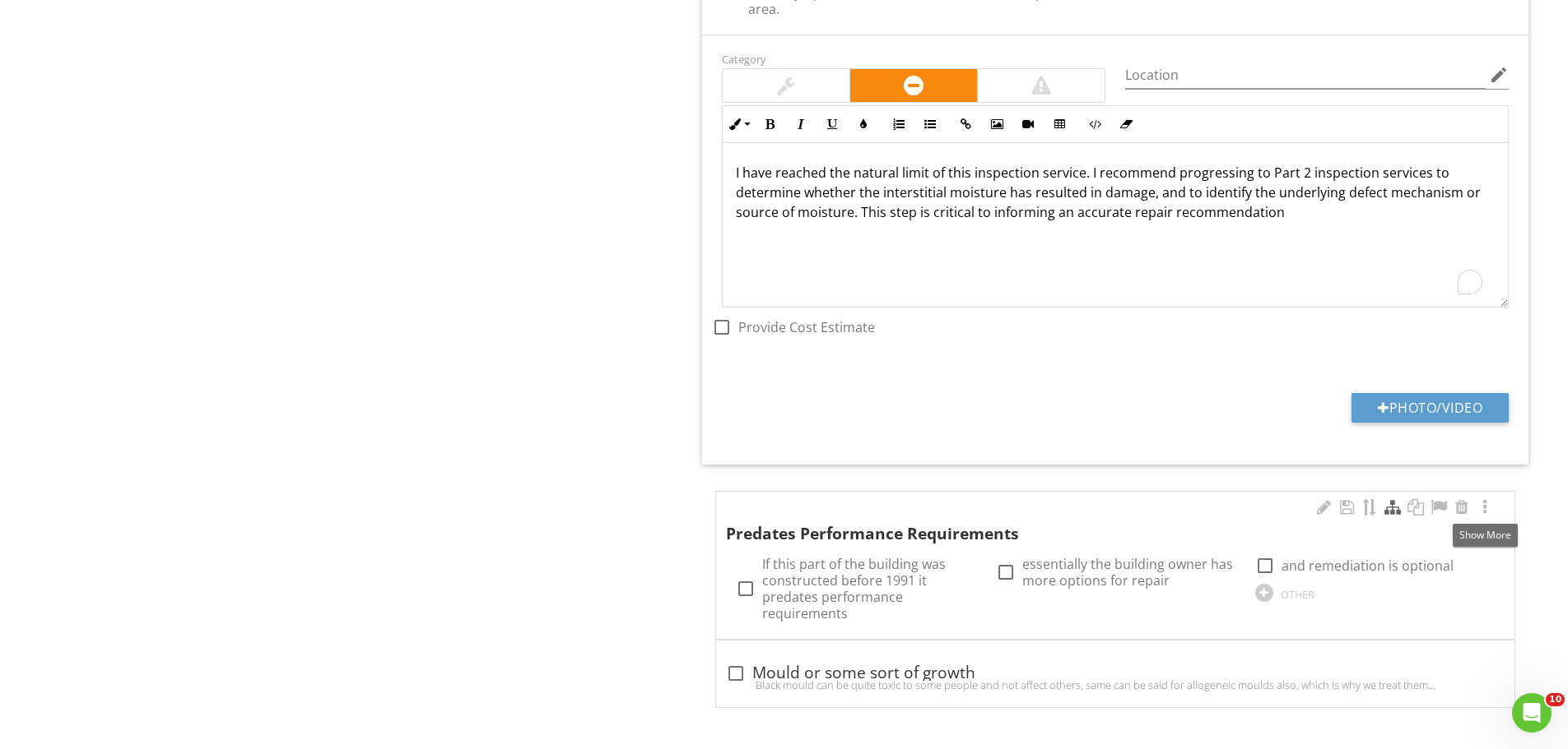
drag, startPoint x: 1480, startPoint y: 509, endPoint x: 1400, endPoint y: 507, distance: 80.0
click at [1481, 509] on div at bounding box center [1484, 507] width 19 height 16
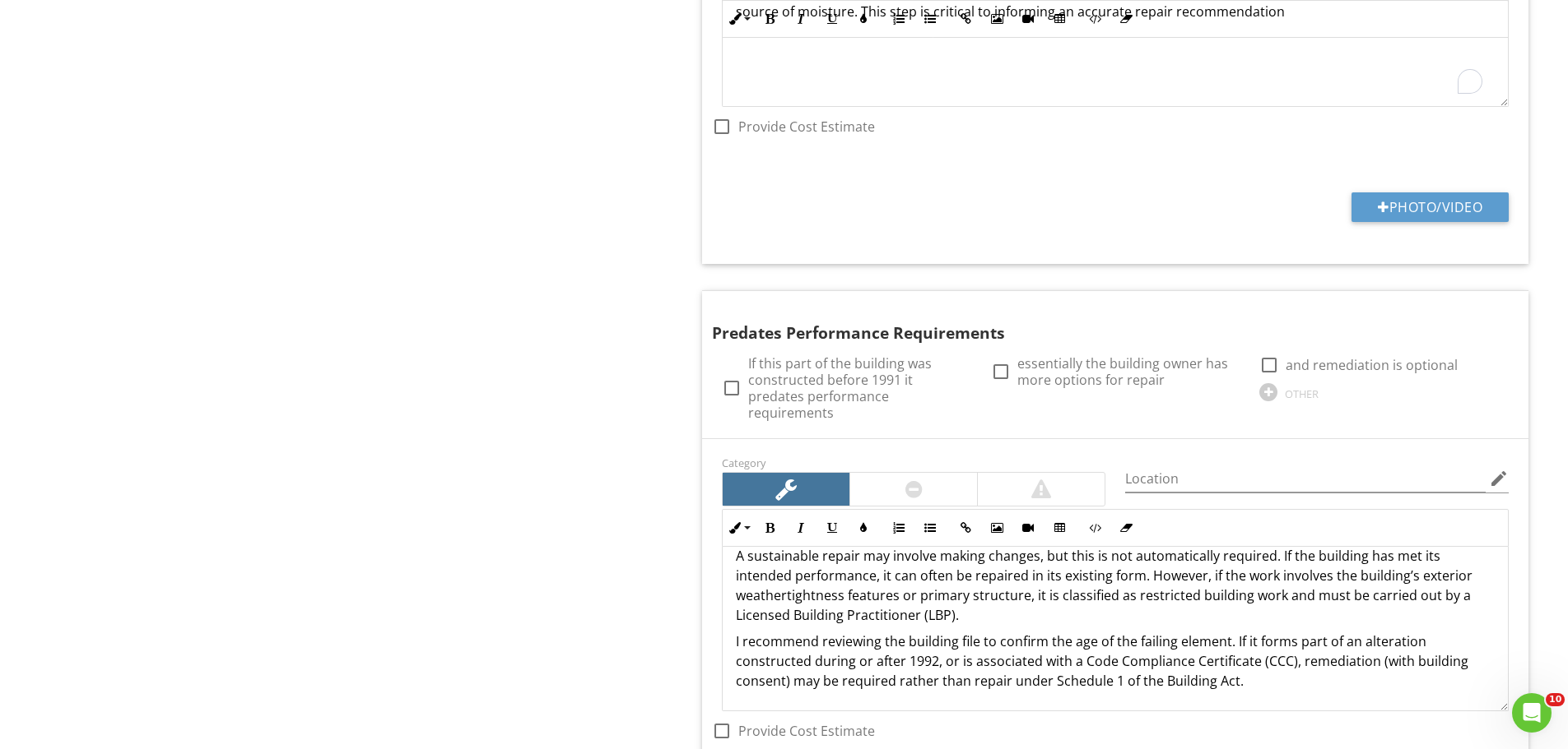
scroll to position [3040, 0]
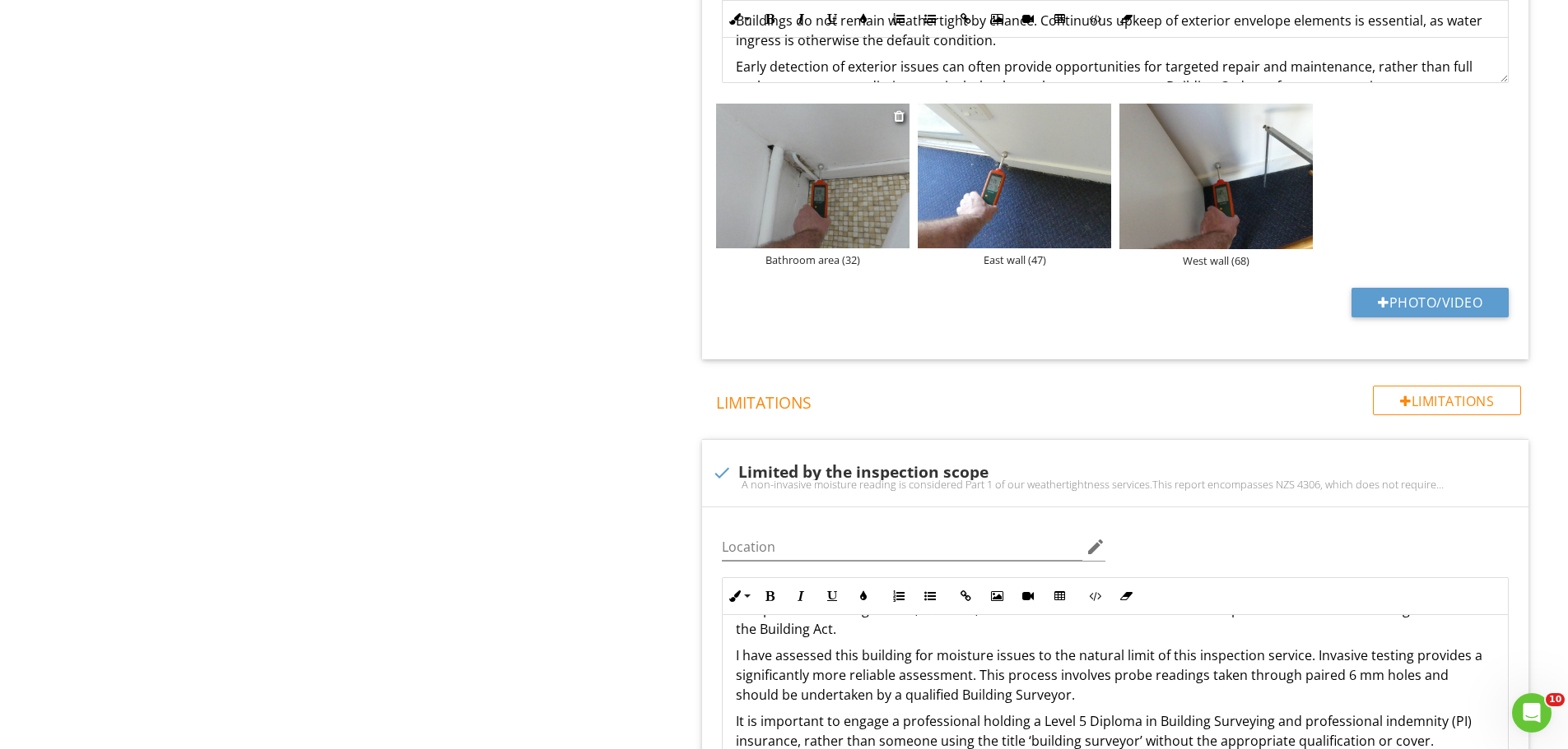
scroll to position [1395, 0]
click at [761, 196] on img at bounding box center [812, 175] width 193 height 144
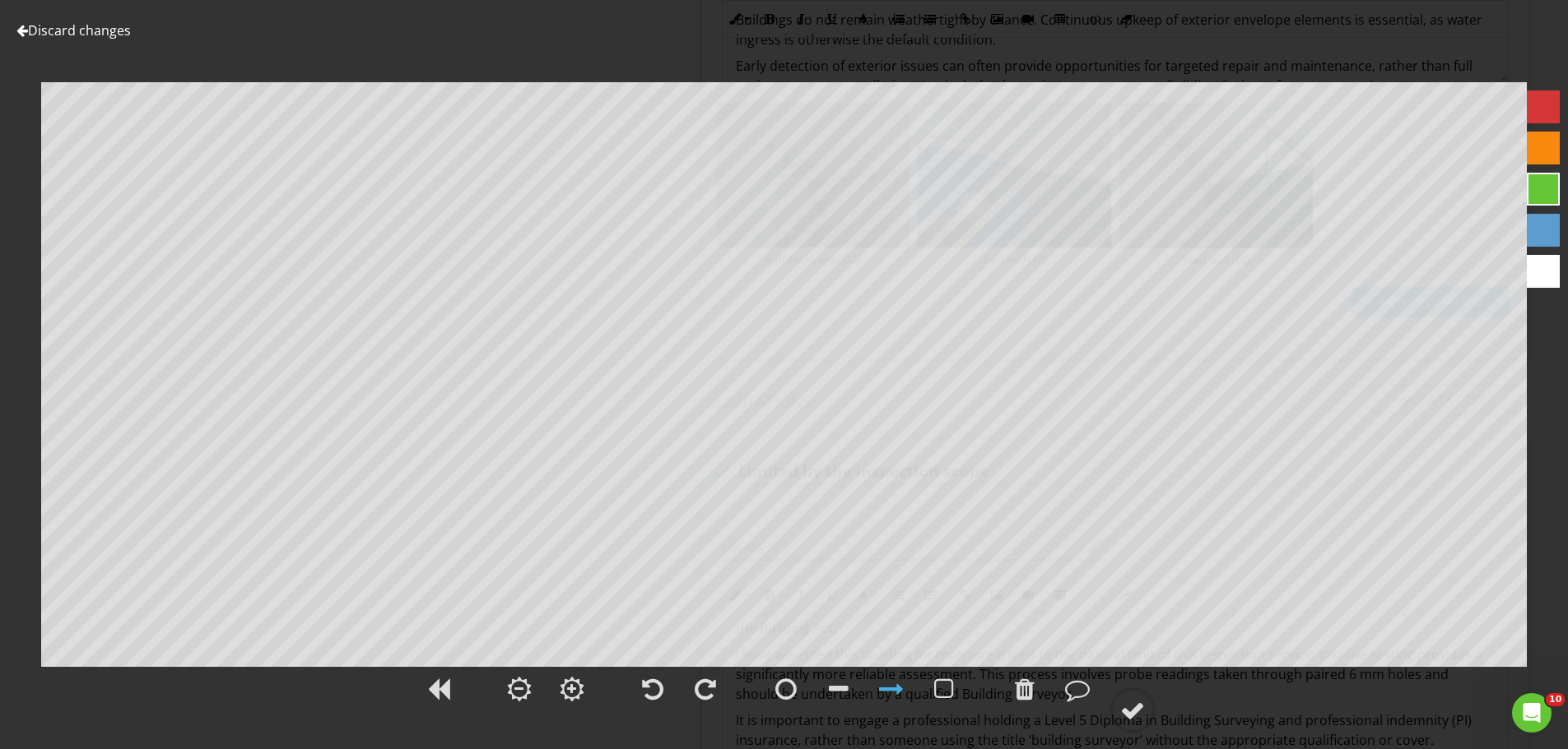
click at [85, 36] on link "Discard changes" at bounding box center [73, 30] width 114 height 18
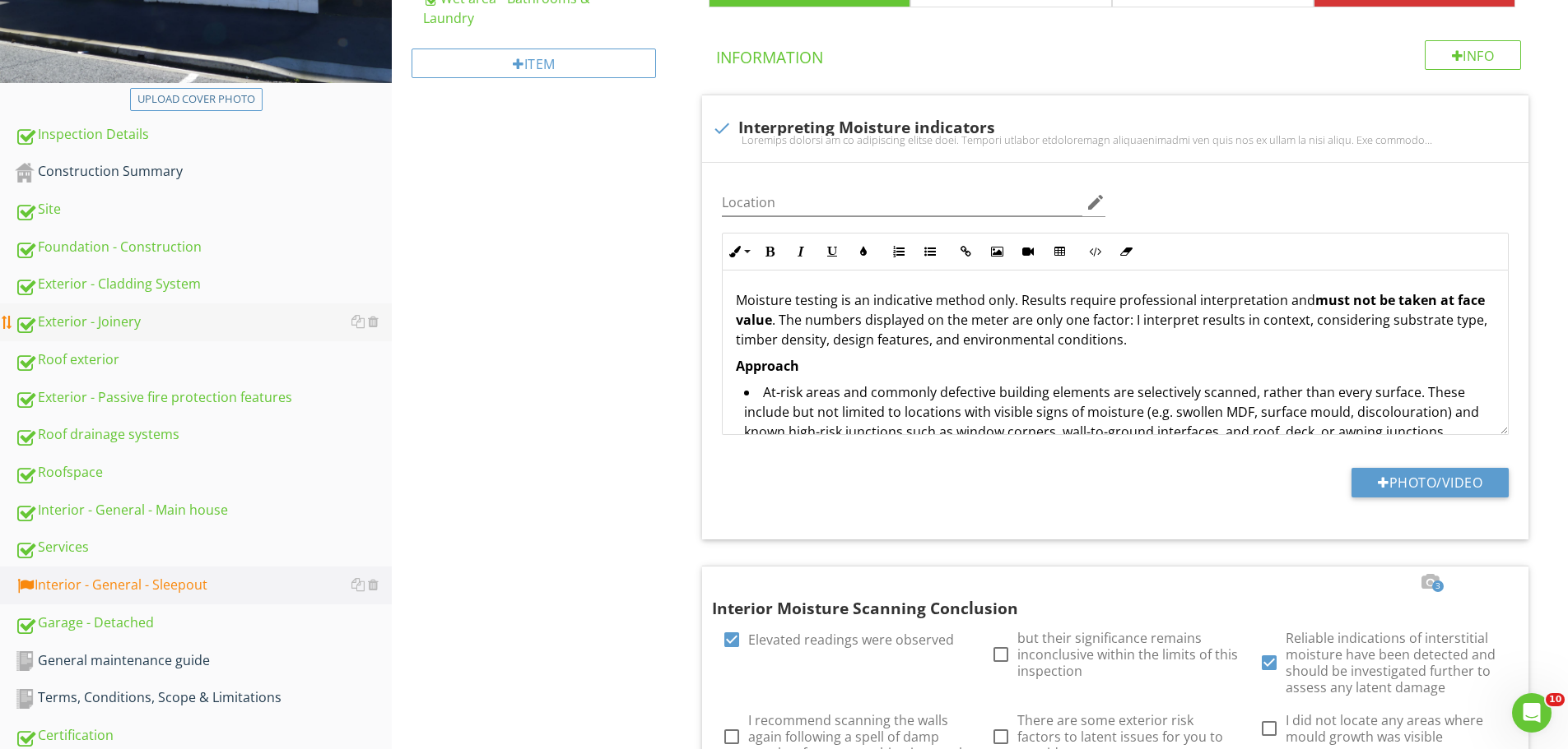
scroll to position [375, 0]
drag, startPoint x: 455, startPoint y: 238, endPoint x: 399, endPoint y: 228, distance: 56.9
click at [131, 175] on div "Construction Summary" at bounding box center [204, 172] width 377 height 21
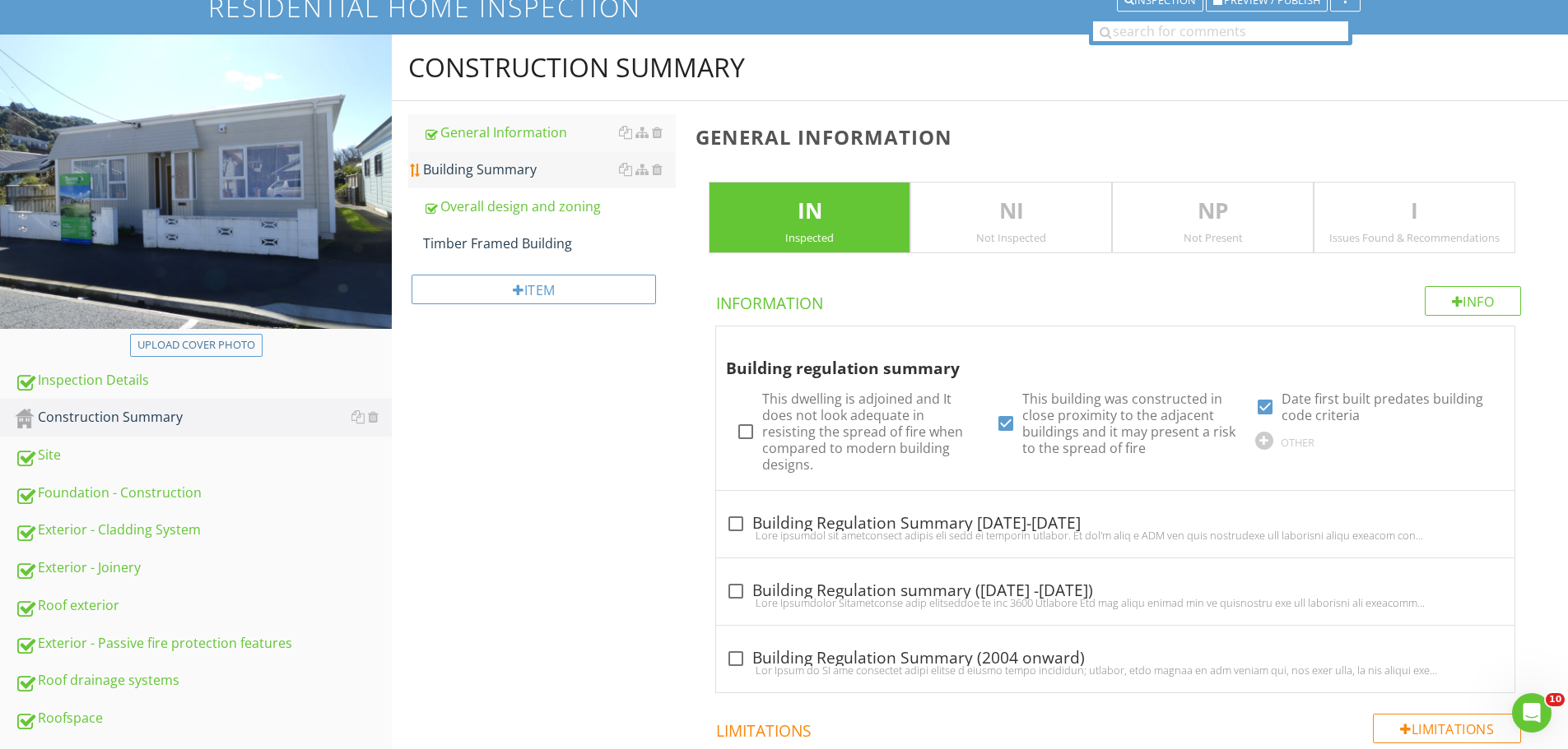
scroll to position [129, 0]
click at [483, 163] on div "Building Summary" at bounding box center [549, 170] width 253 height 19
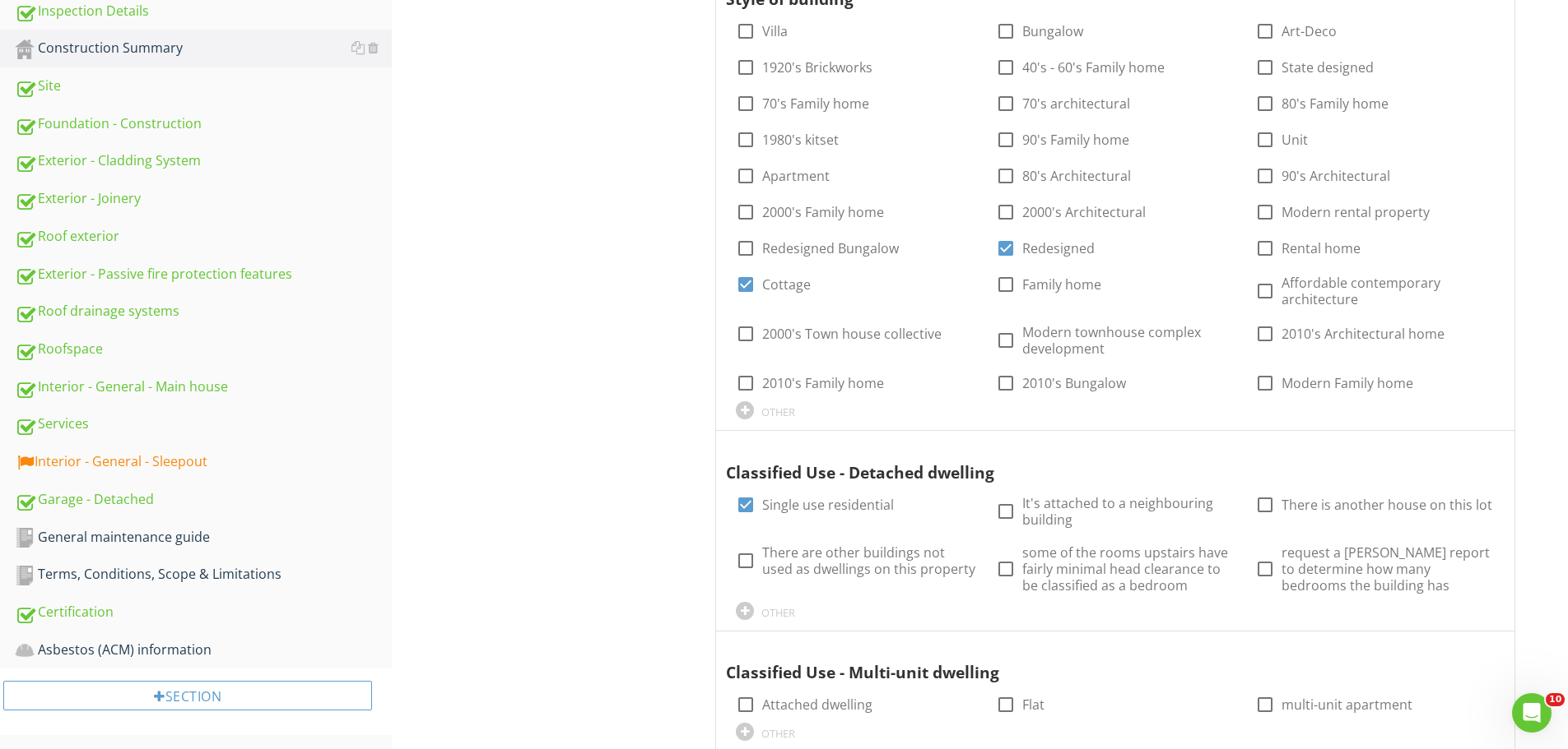
scroll to position [498, 0]
drag, startPoint x: 574, startPoint y: 261, endPoint x: 555, endPoint y: 257, distance: 19.4
click at [571, 258] on div "Construction Summary General Information Building Summary Overall design and zo…" at bounding box center [980, 697] width 1176 height 2061
click at [147, 132] on div "Foundation - Construction" at bounding box center [204, 124] width 377 height 21
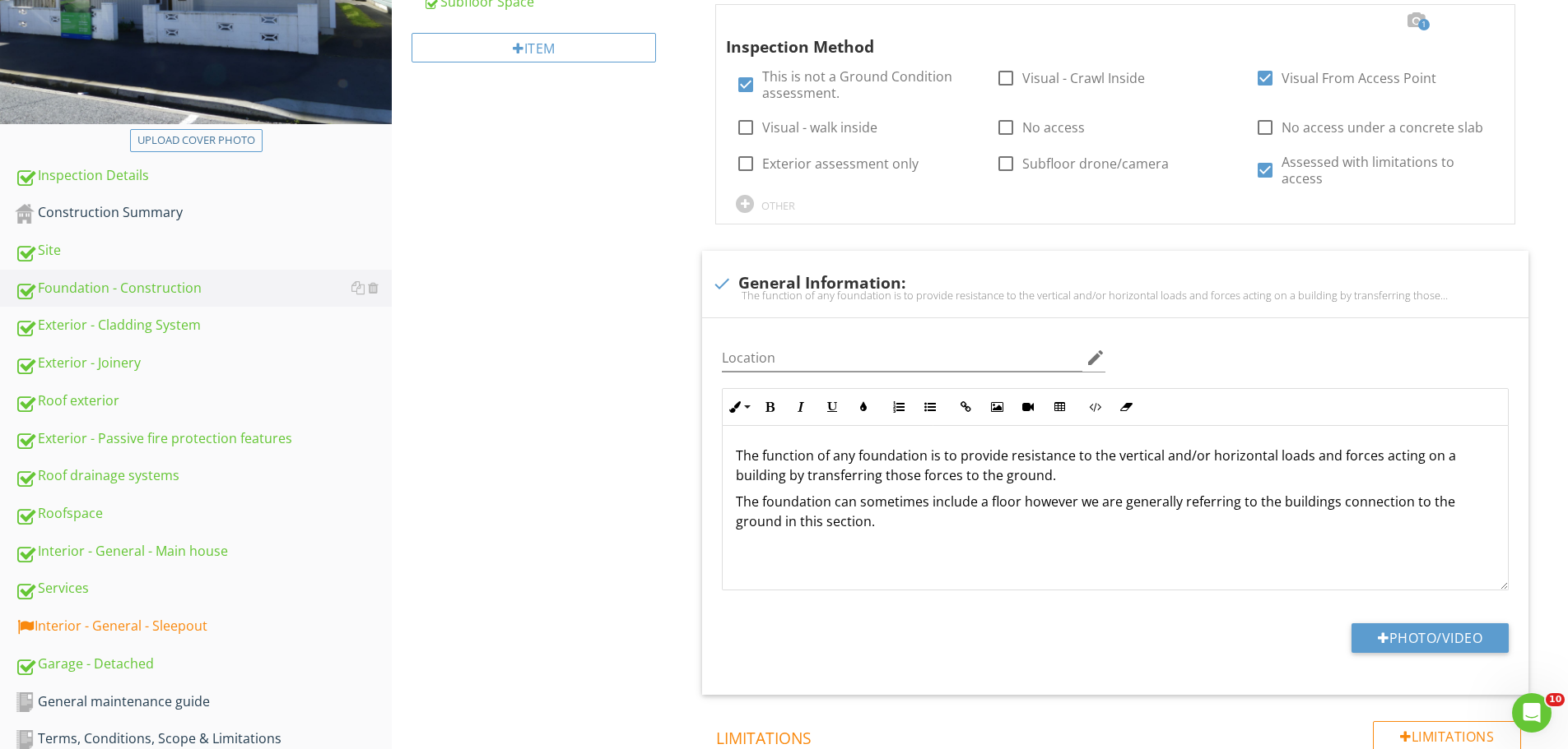
scroll to position [334, 0]
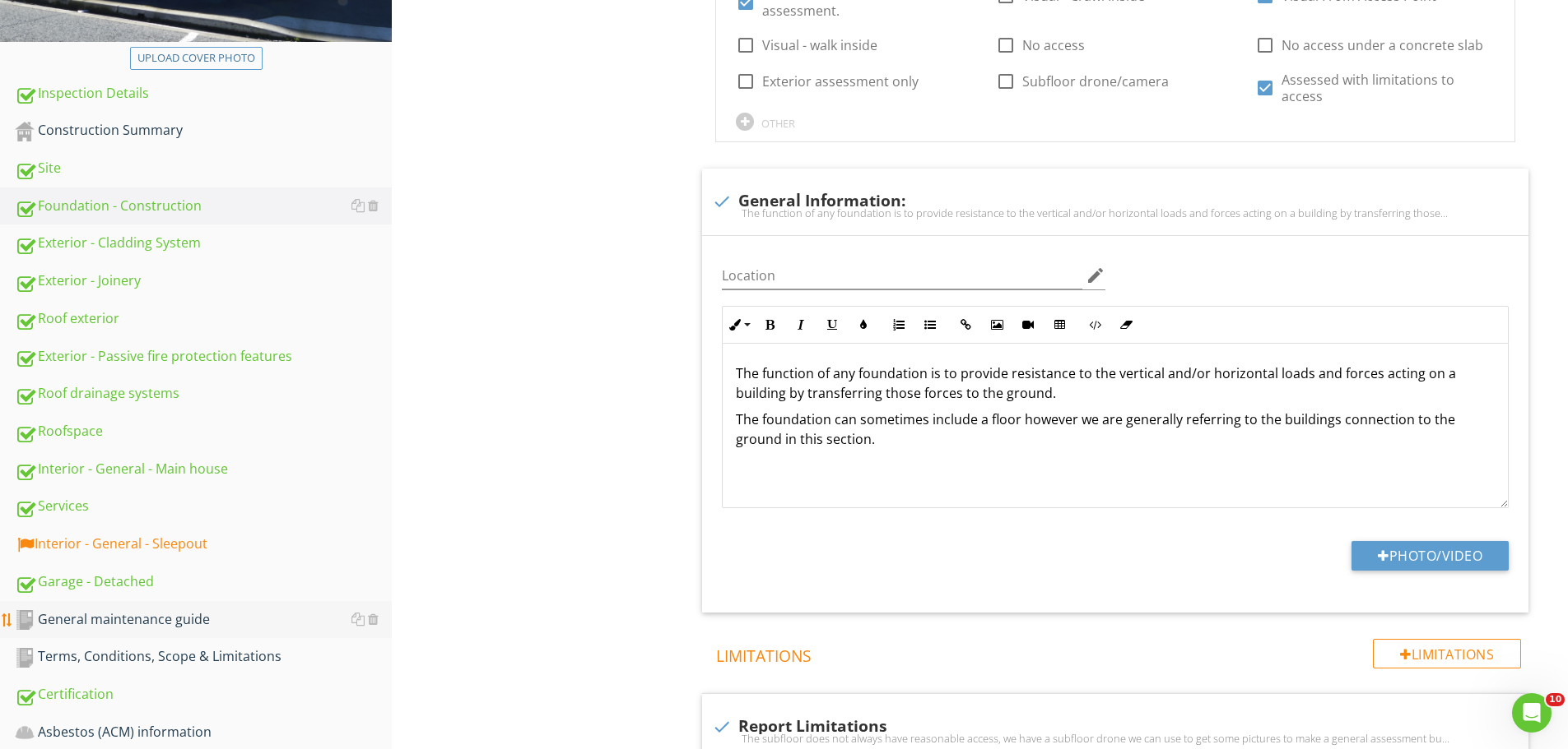
scroll to position [416, 0]
click at [142, 240] on div "Exterior - Cladding System" at bounding box center [204, 244] width 377 height 21
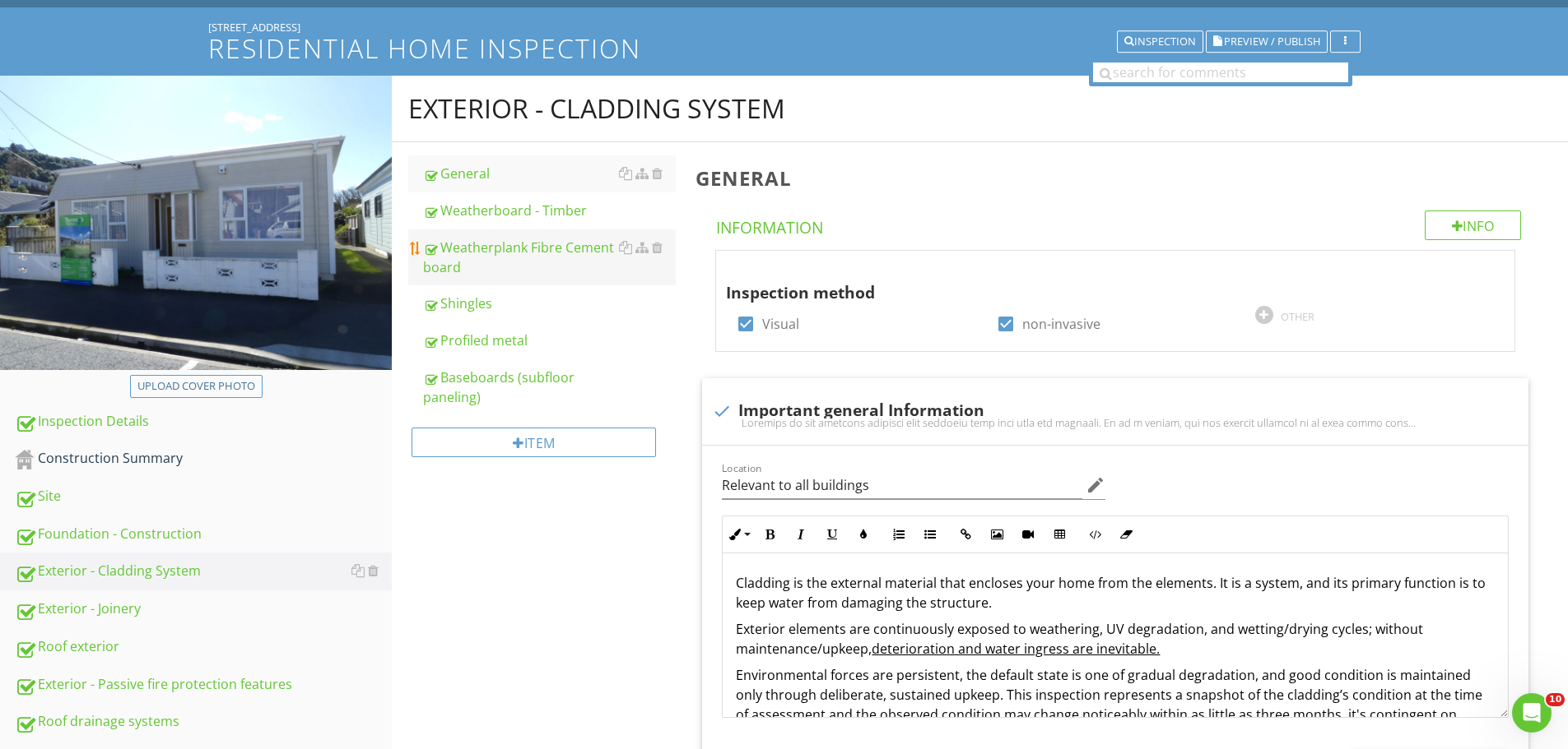
scroll to position [88, 0]
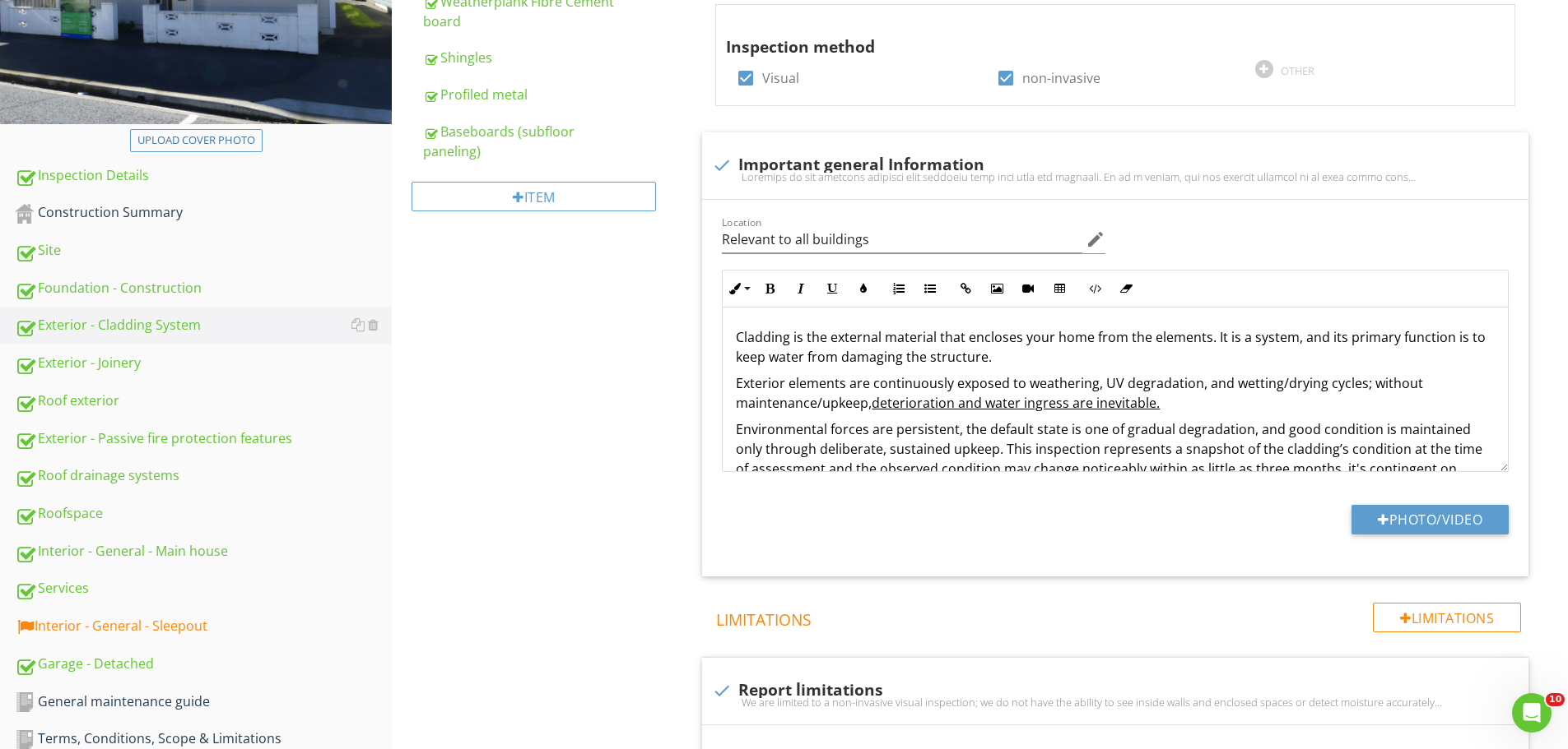
scroll to position [334, 0]
click at [534, 376] on div "Exterior - Cladding System General Weatherboard - Timber Weatherplank Fibre Cem…" at bounding box center [980, 535] width 1176 height 1408
click at [117, 365] on div "Exterior - Joinery" at bounding box center [204, 364] width 377 height 21
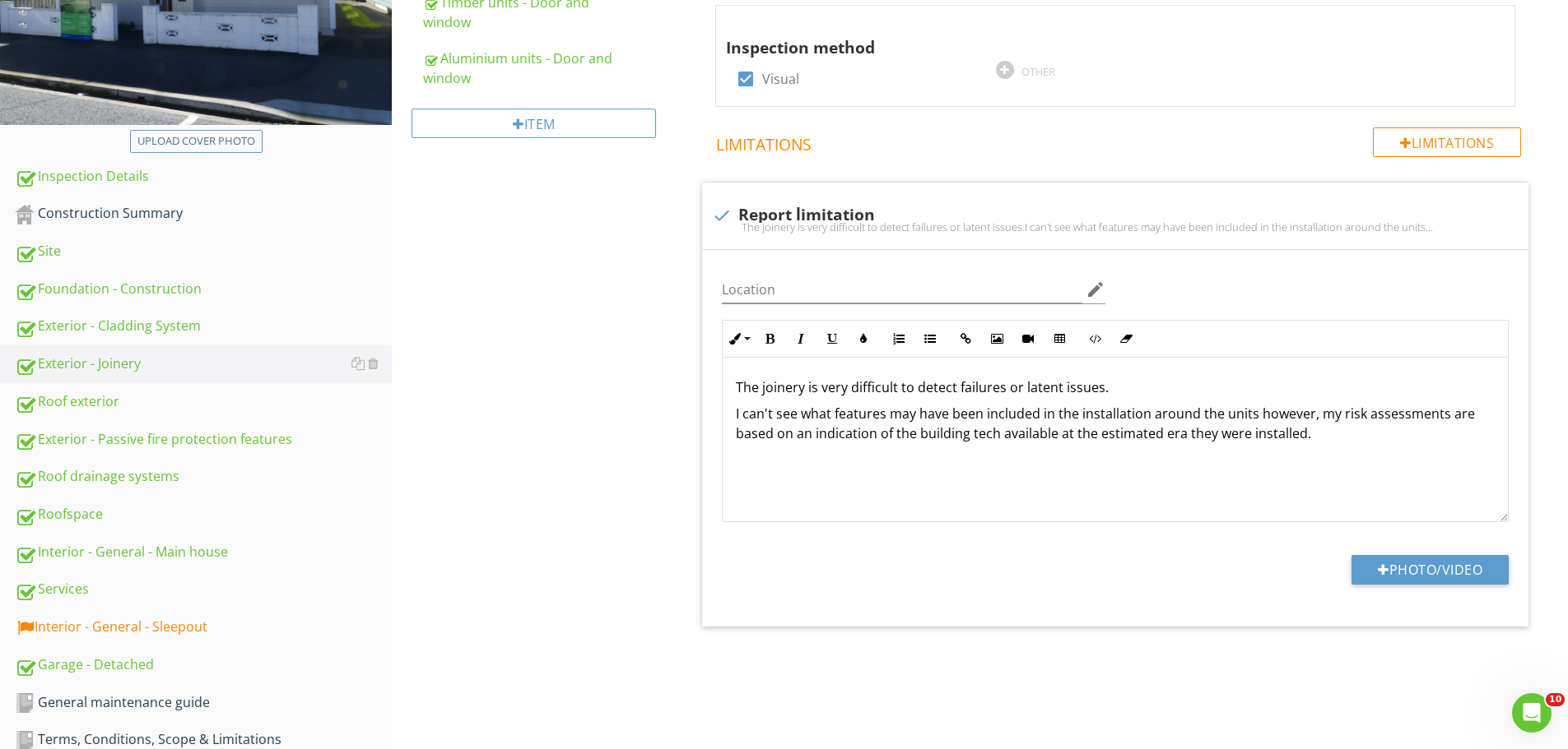
click at [526, 418] on div "Exterior - Joinery General Installation method/type Timber units - Door and win…" at bounding box center [980, 262] width 1176 height 864
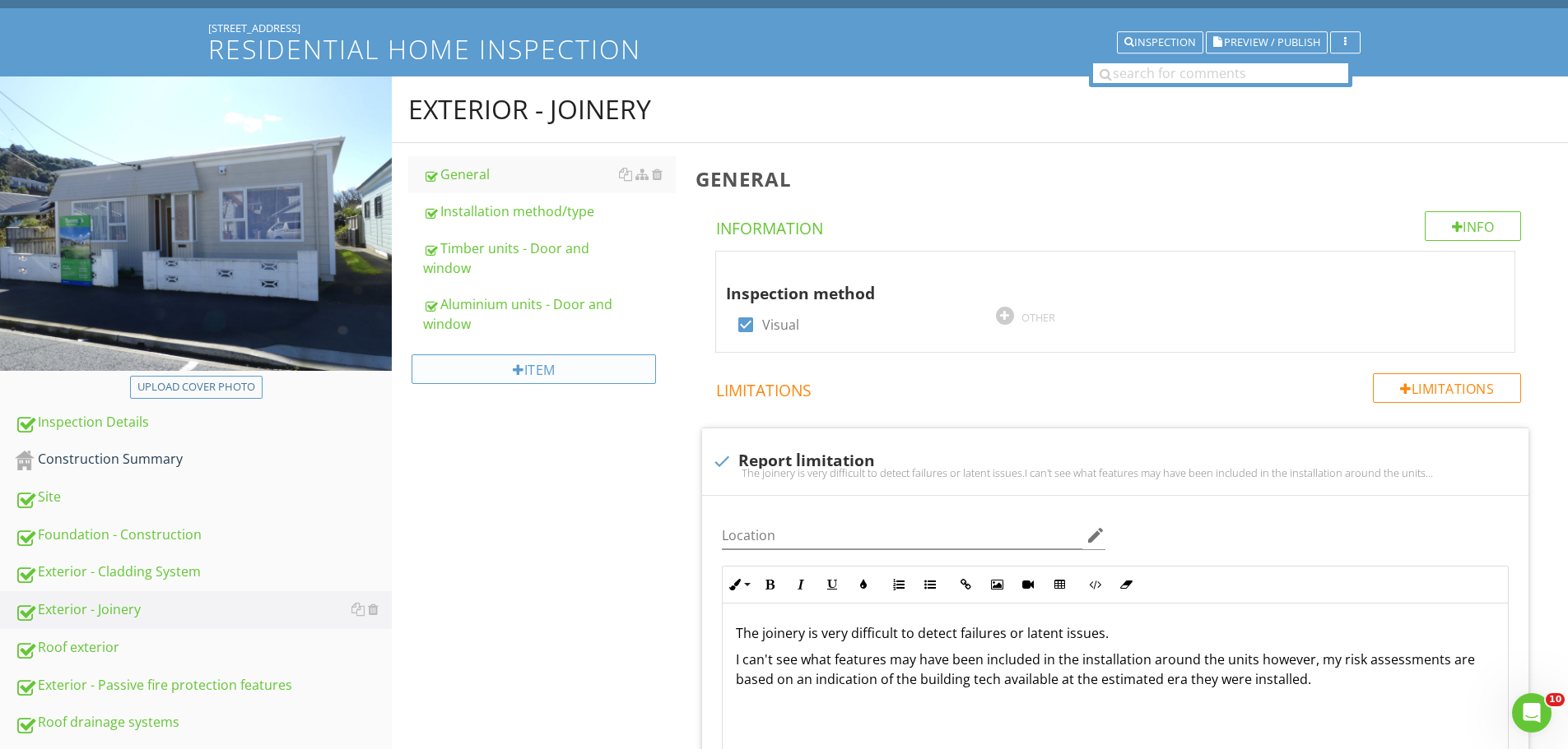
scroll to position [87, 0]
click at [520, 450] on div "Exterior - Joinery General Installation method/type Timber units - Door and win…" at bounding box center [980, 509] width 1176 height 864
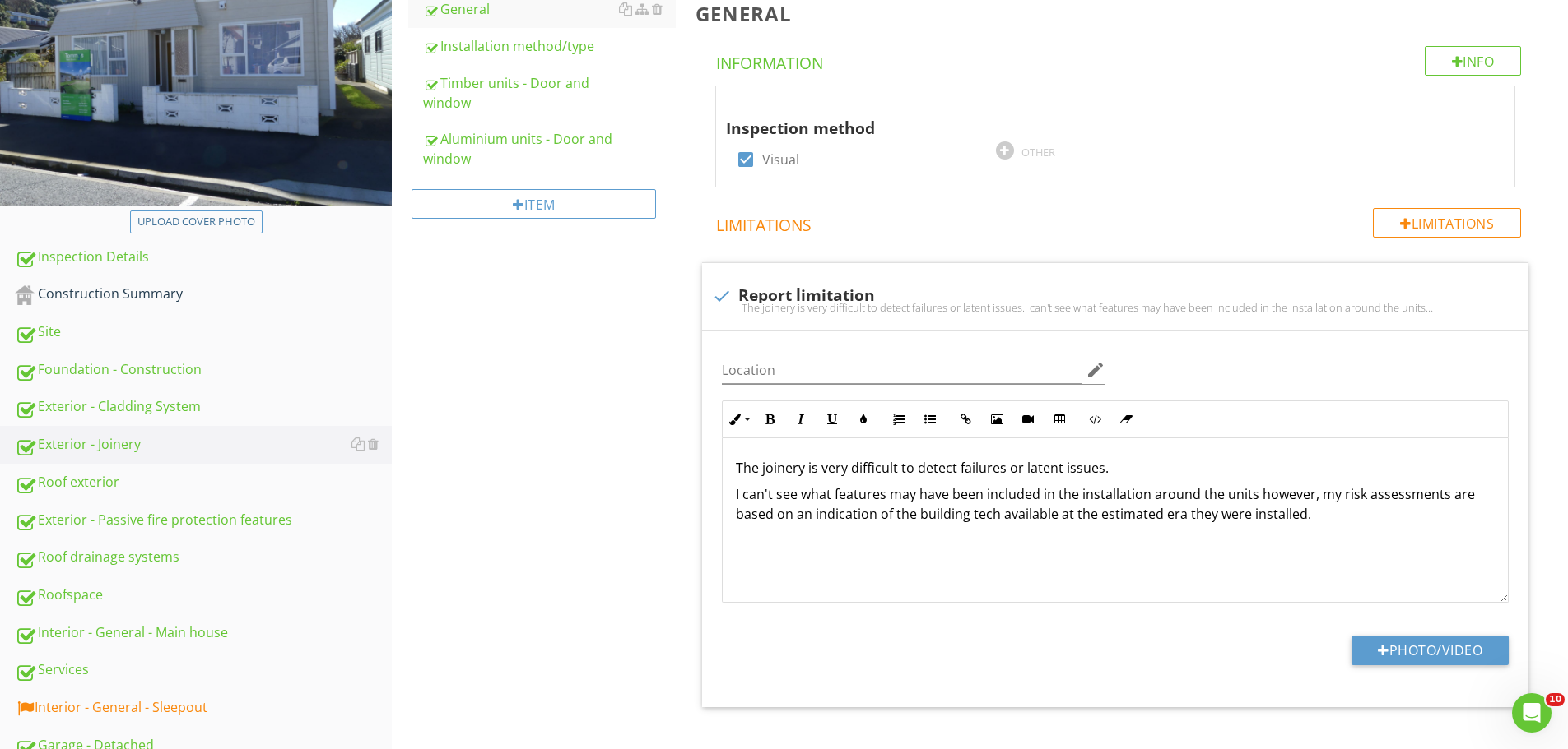
scroll to position [252, 0]
click at [532, 420] on div "Exterior - Joinery General Installation method/type Timber units - Door and win…" at bounding box center [980, 344] width 1176 height 864
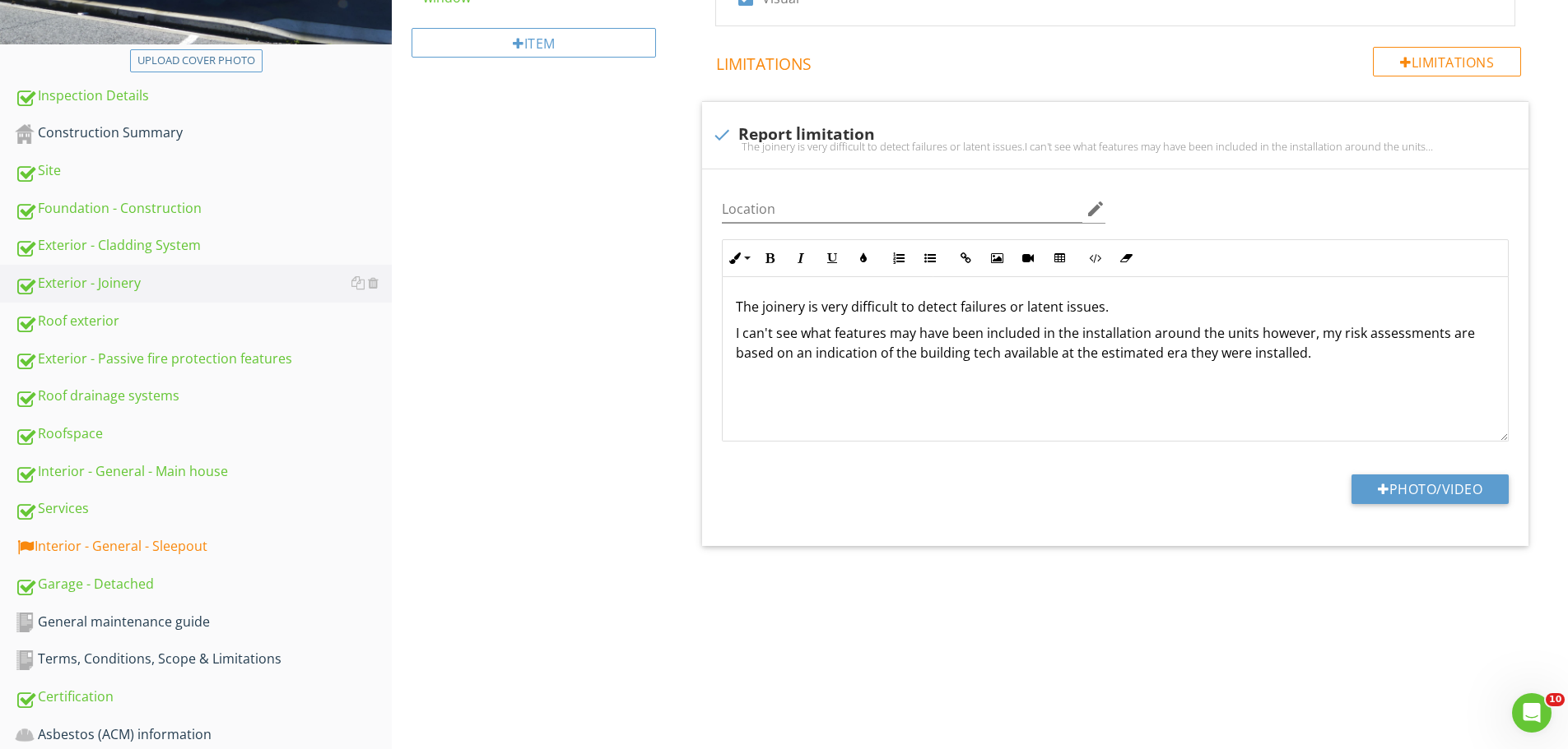
scroll to position [415, 0]
drag, startPoint x: 177, startPoint y: 551, endPoint x: 193, endPoint y: 551, distance: 16.0
click at [180, 551] on div "Interior - General - Sleepout" at bounding box center [204, 545] width 377 height 21
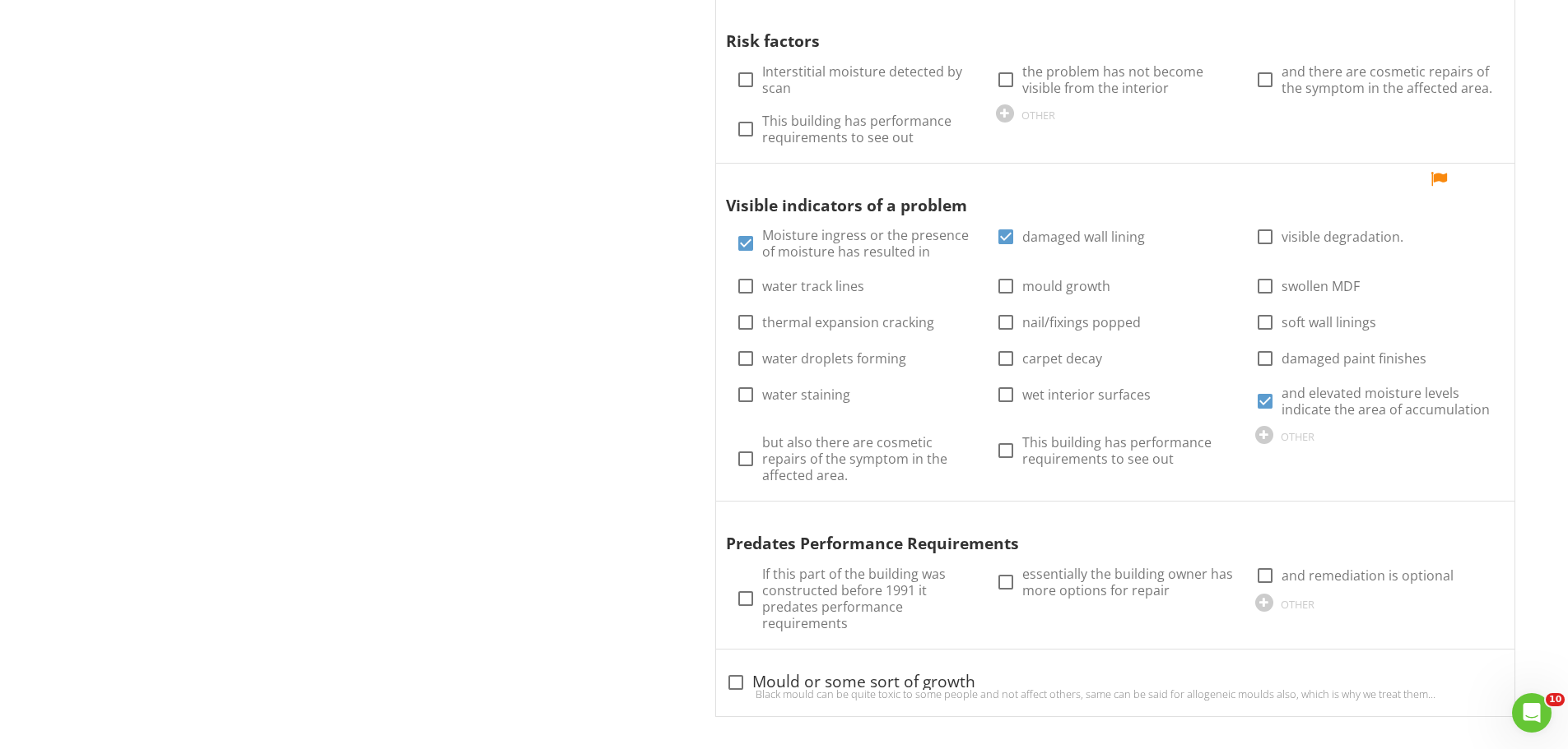
scroll to position [1818, 0]
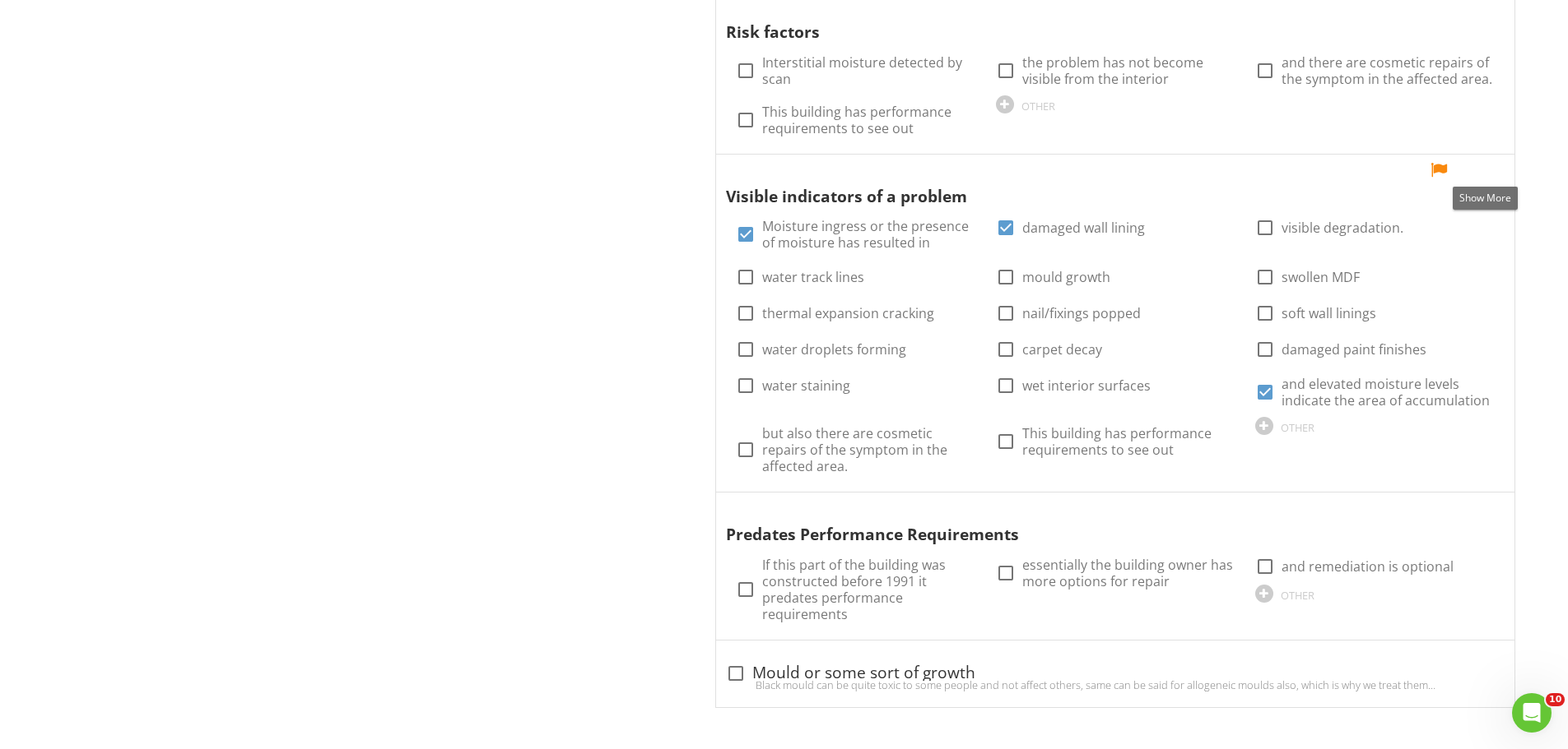
click at [1484, 171] on div at bounding box center [1484, 170] width 19 height 16
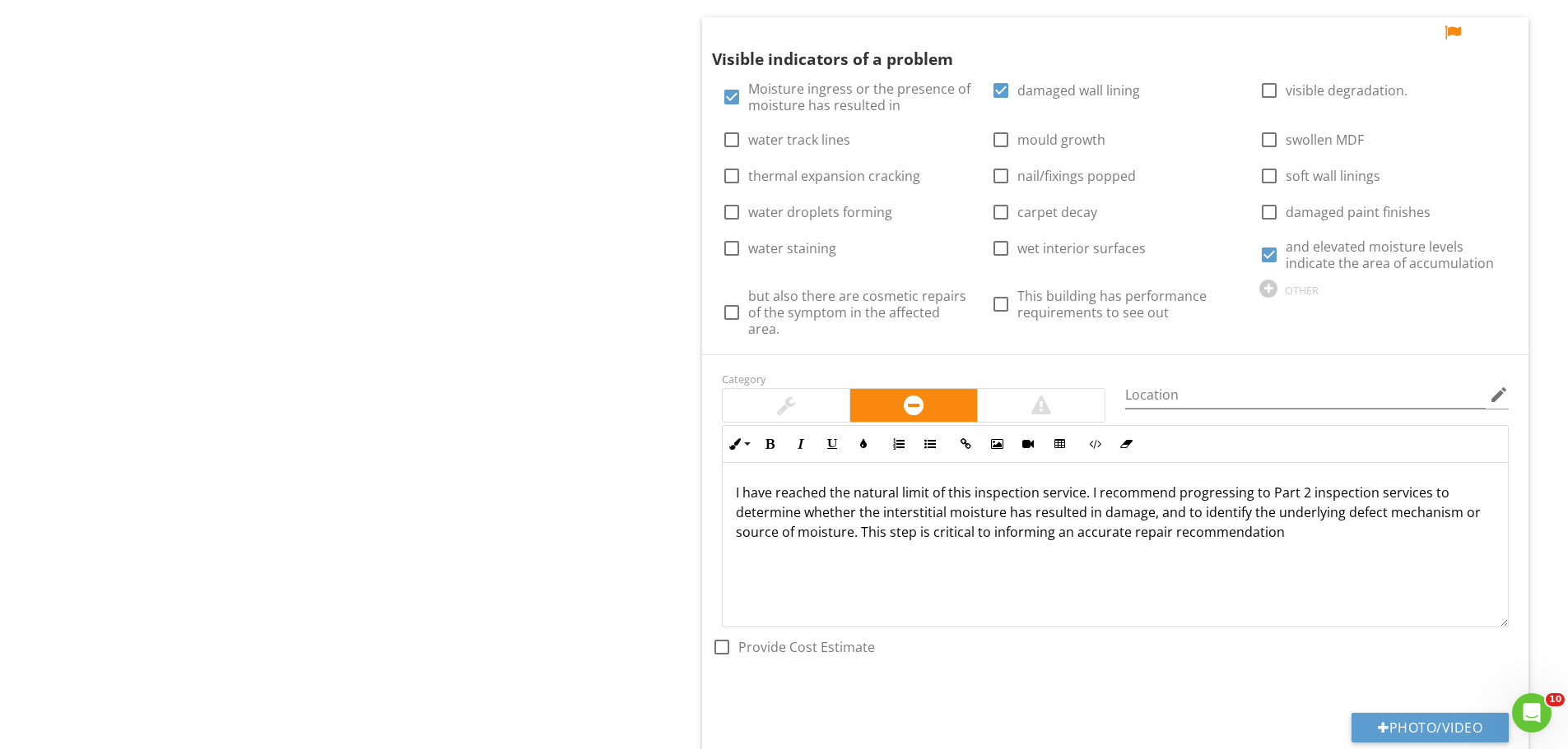
scroll to position [1983, 0]
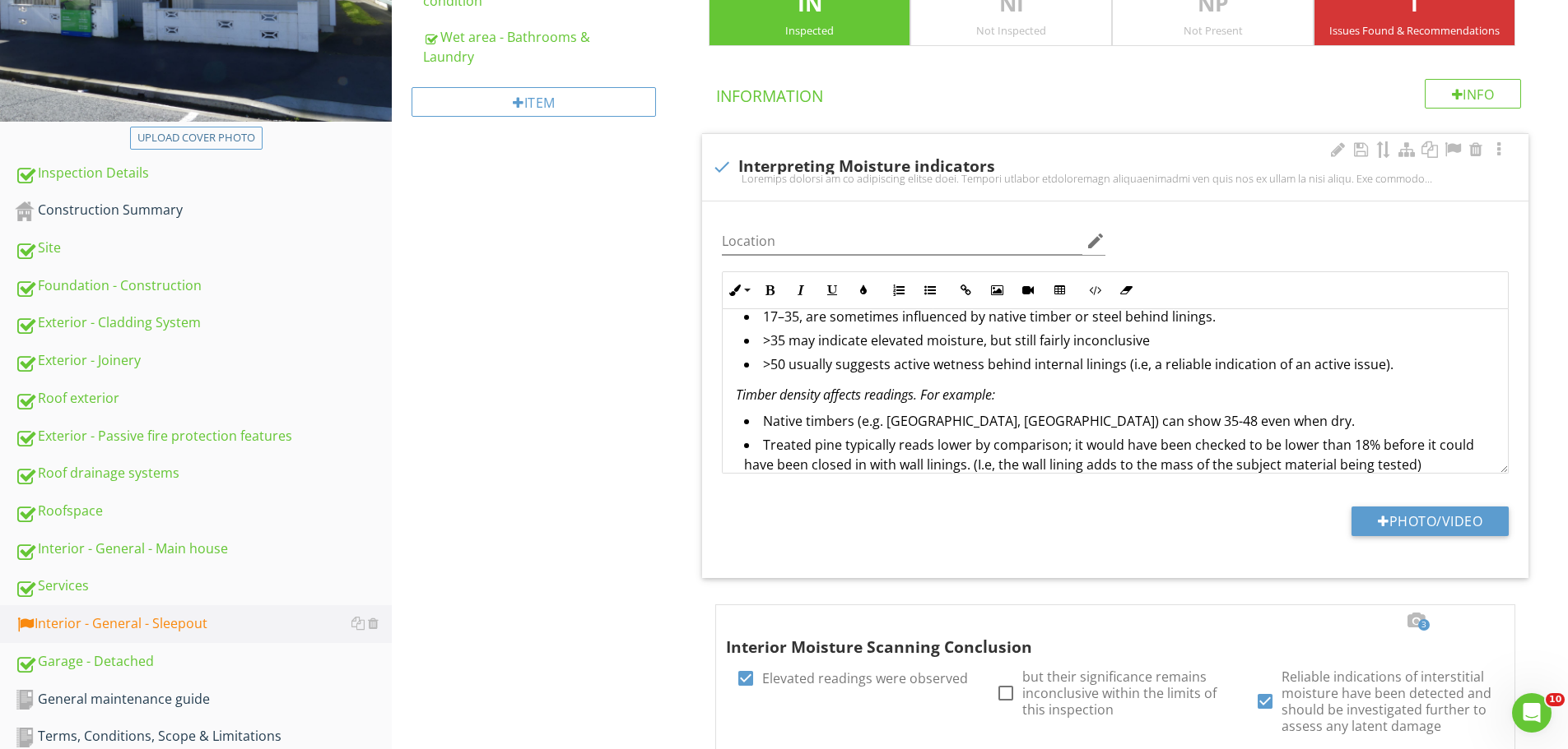
scroll to position [493, 0]
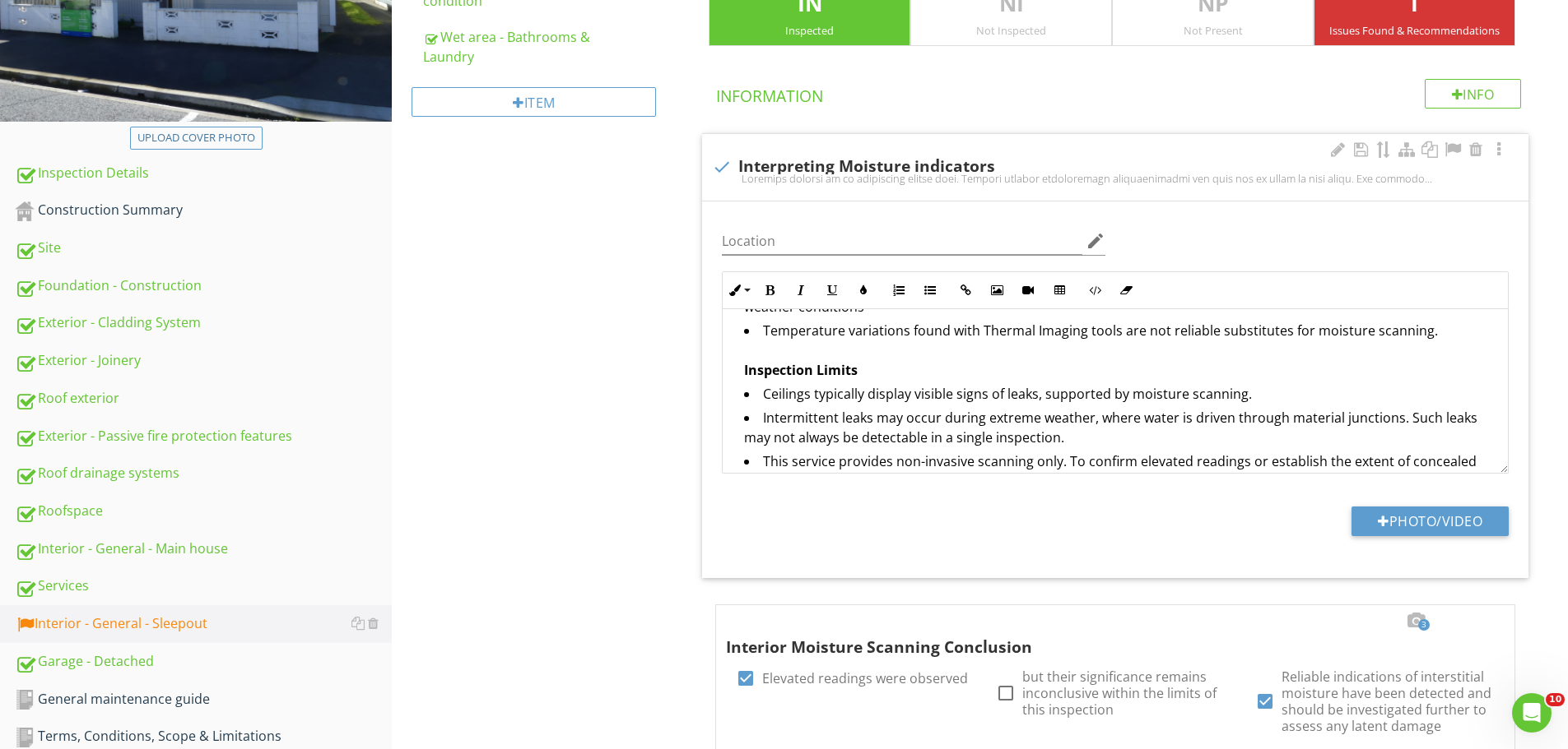
click at [780, 359] on li "Temperature variations found with Thermal Imaging tools are not reliable substi…" at bounding box center [1119, 352] width 750 height 63
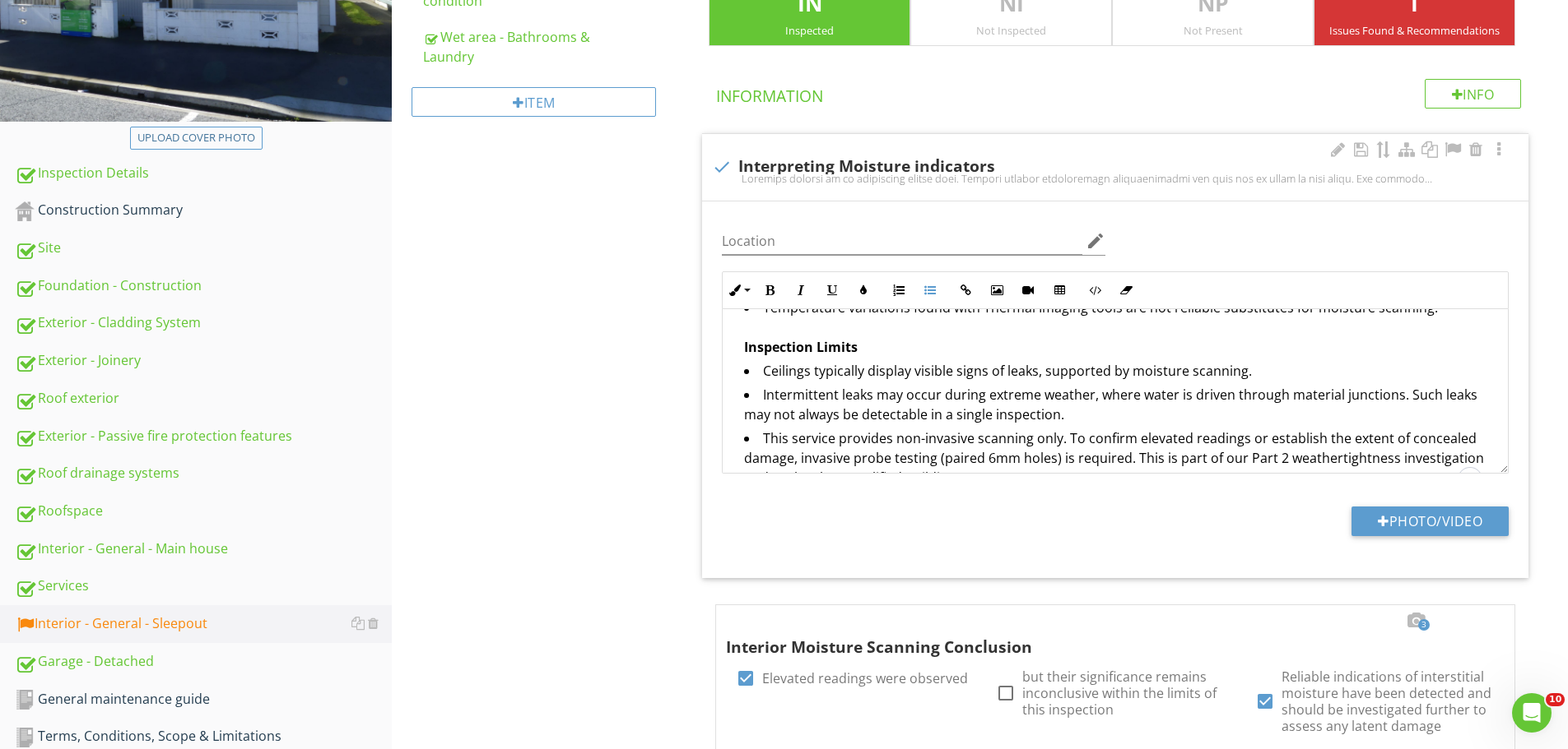
drag, startPoint x: 645, startPoint y: 468, endPoint x: 737, endPoint y: 398, distance: 115.6
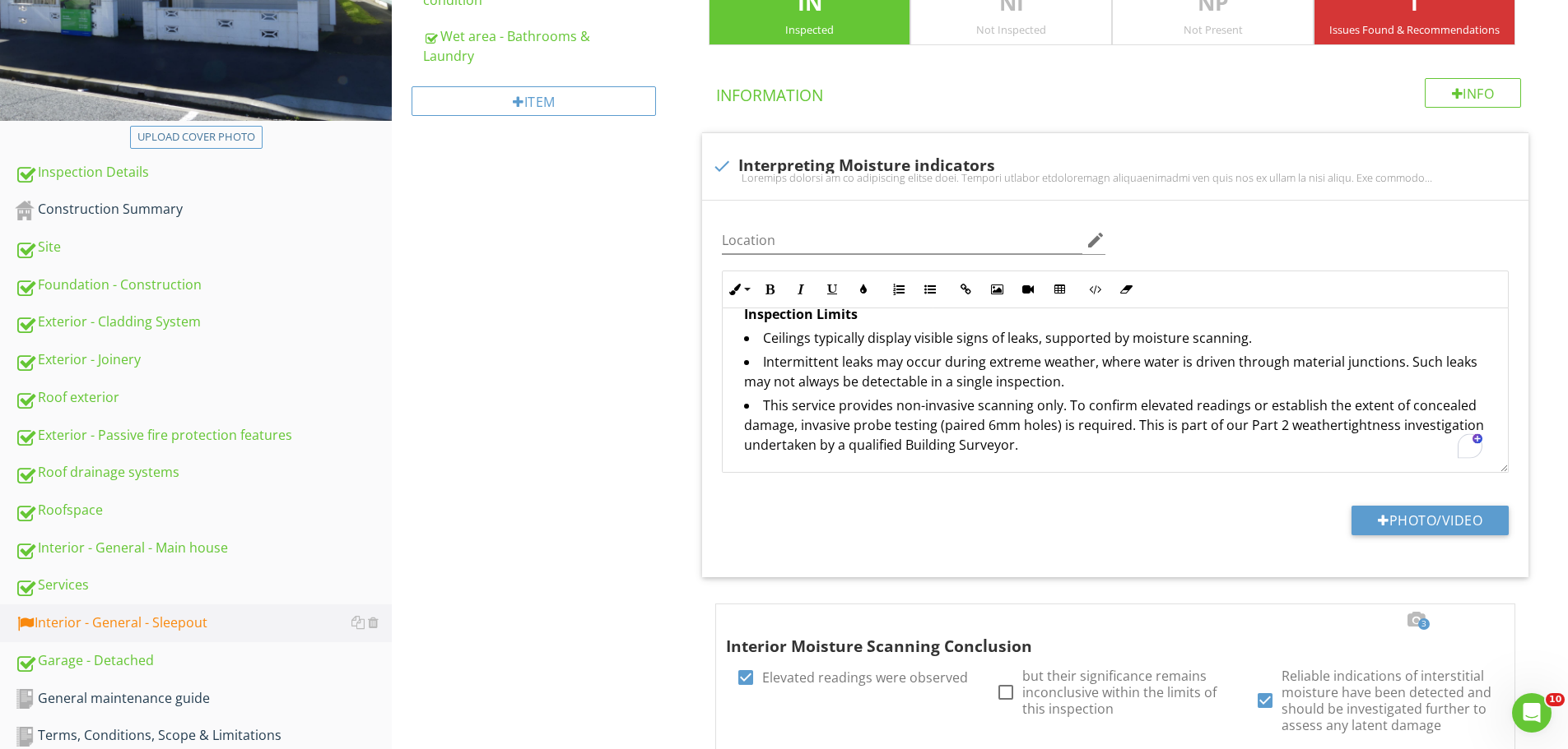
scroll to position [916, 0]
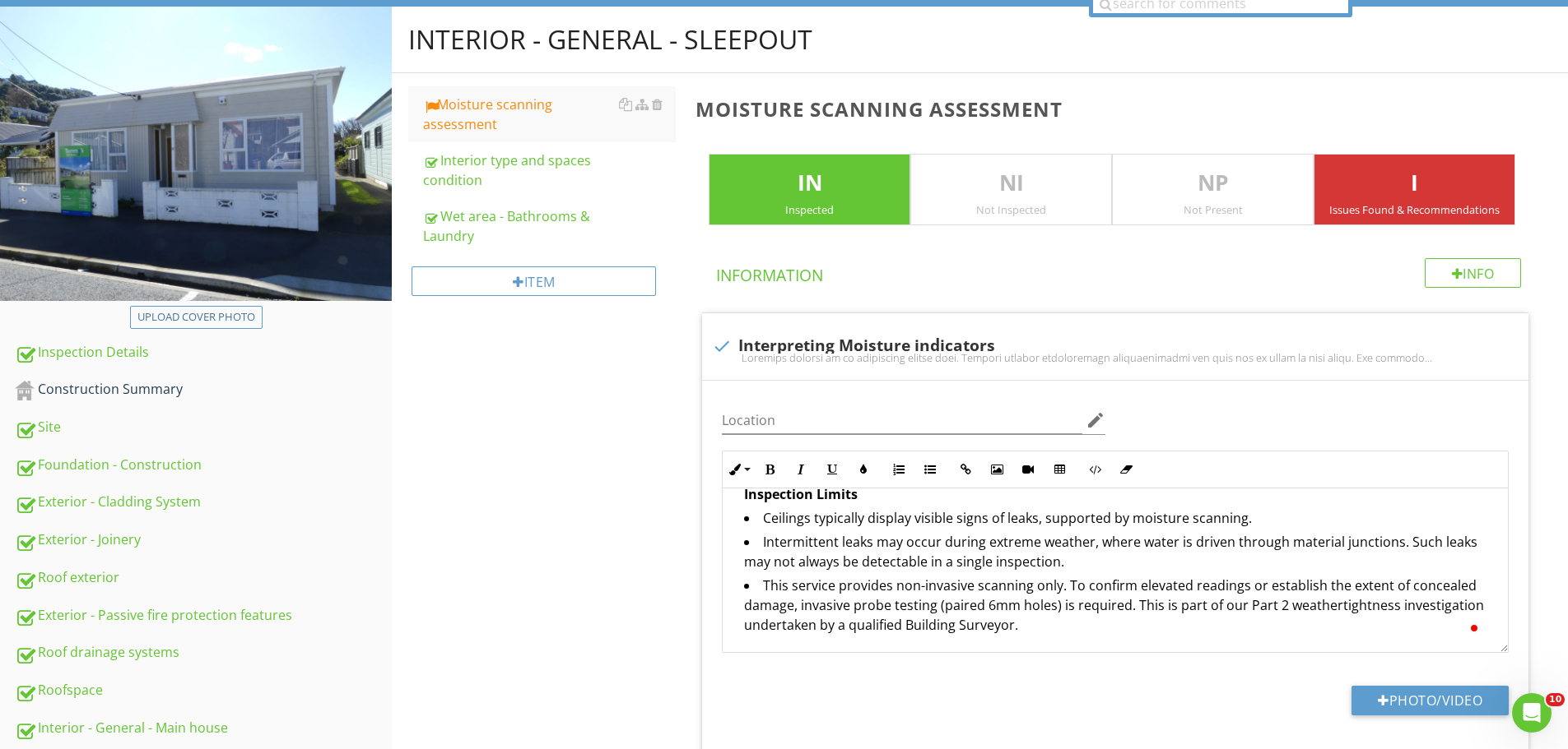
scroll to position [157, 0]
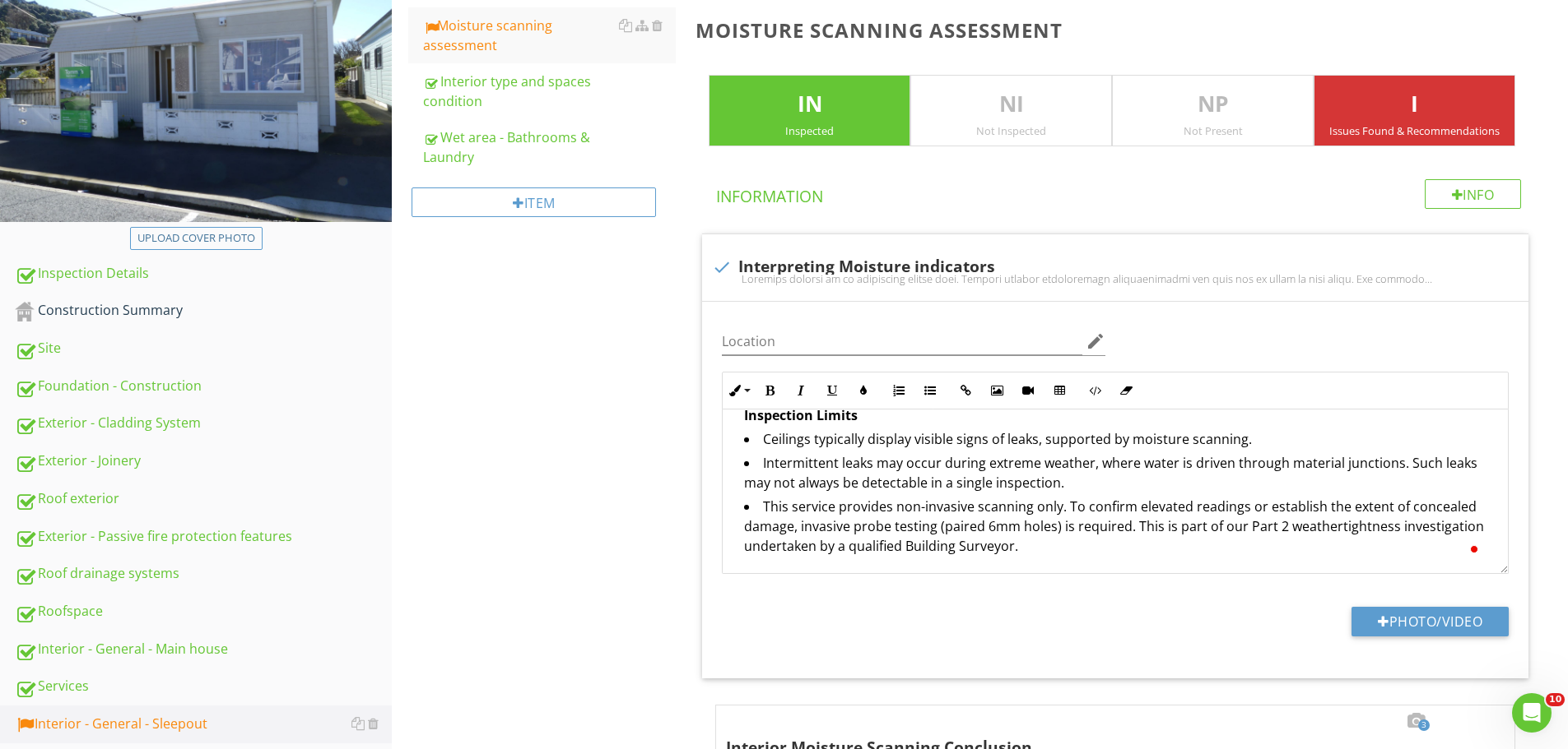
scroll to position [238, 0]
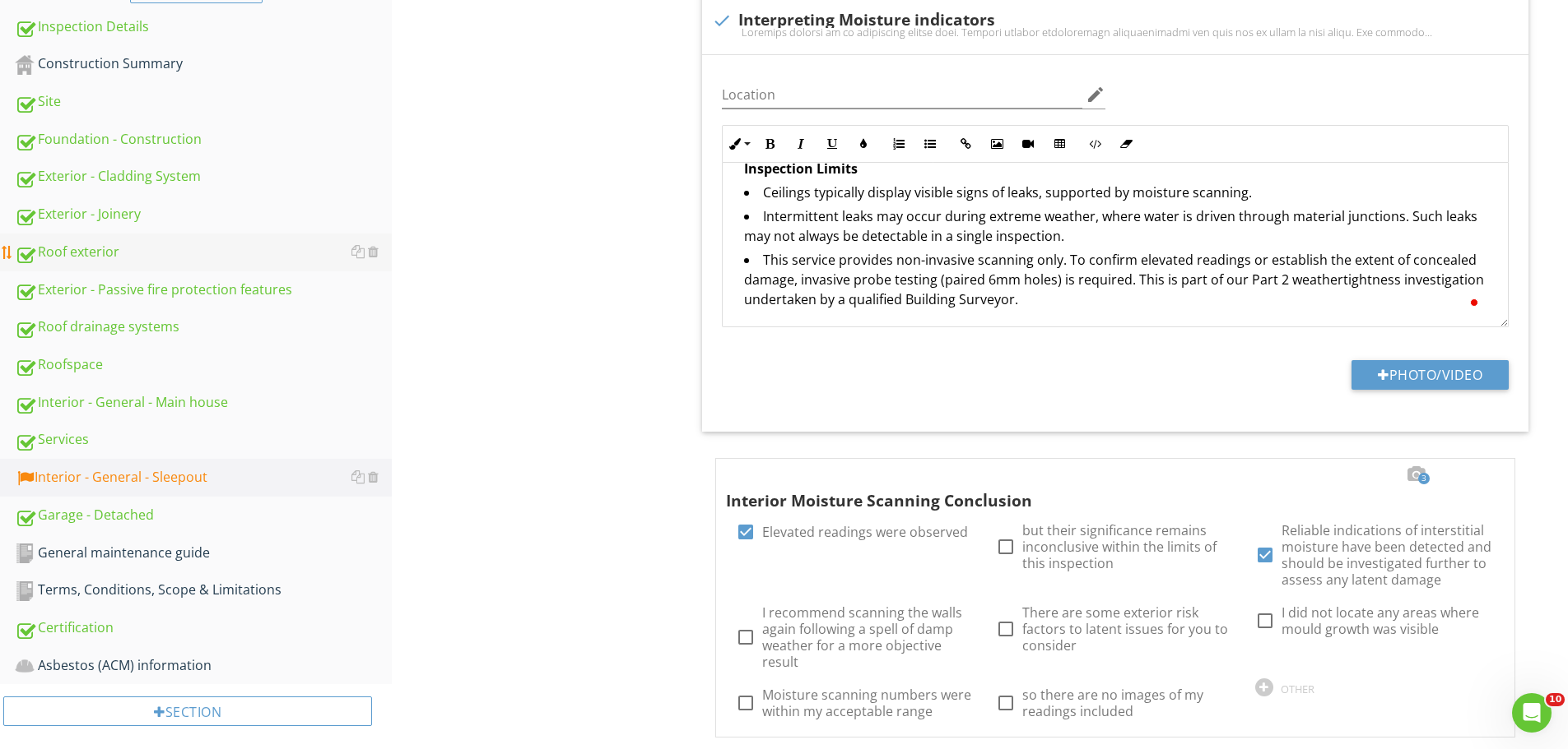
scroll to position [485, 0]
click at [106, 258] on div "Roof exterior" at bounding box center [204, 251] width 377 height 21
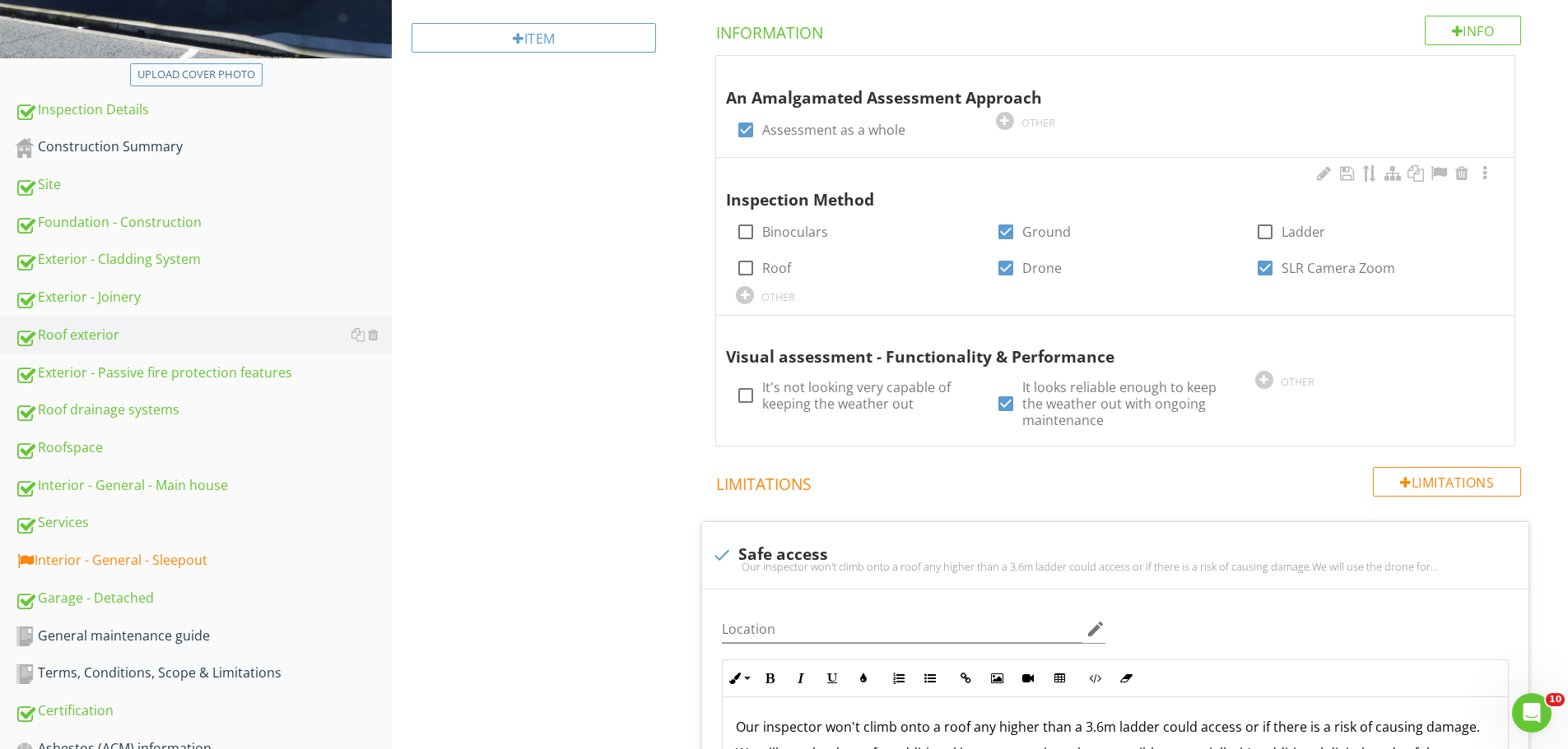
scroll to position [401, 0]
click at [1485, 331] on div at bounding box center [1484, 330] width 19 height 16
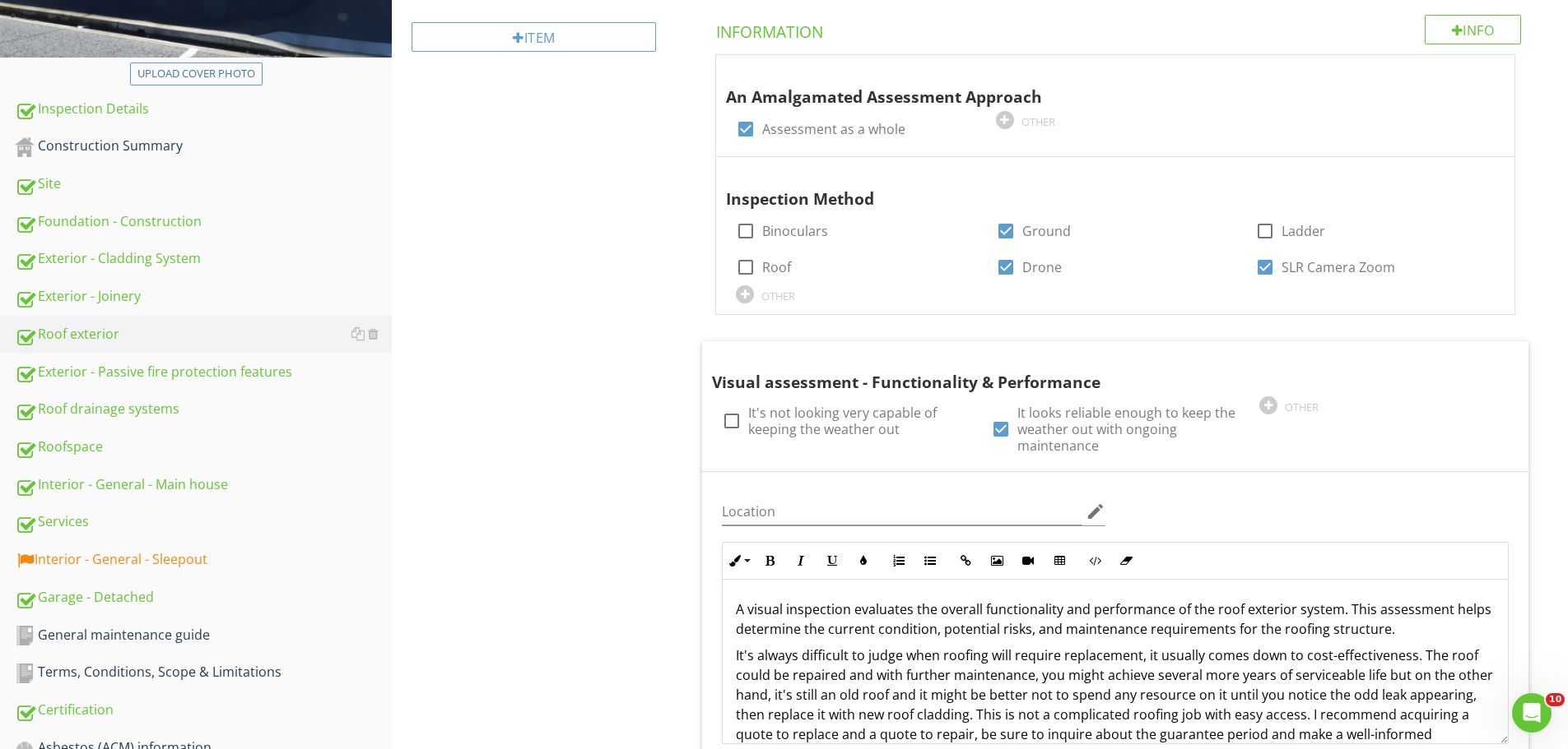
click at [554, 323] on div "Roof exterior General Eaves, Soffits, Fascia Type - Profiled metal Type - Polyc…" at bounding box center [980, 663] width 1176 height 1800
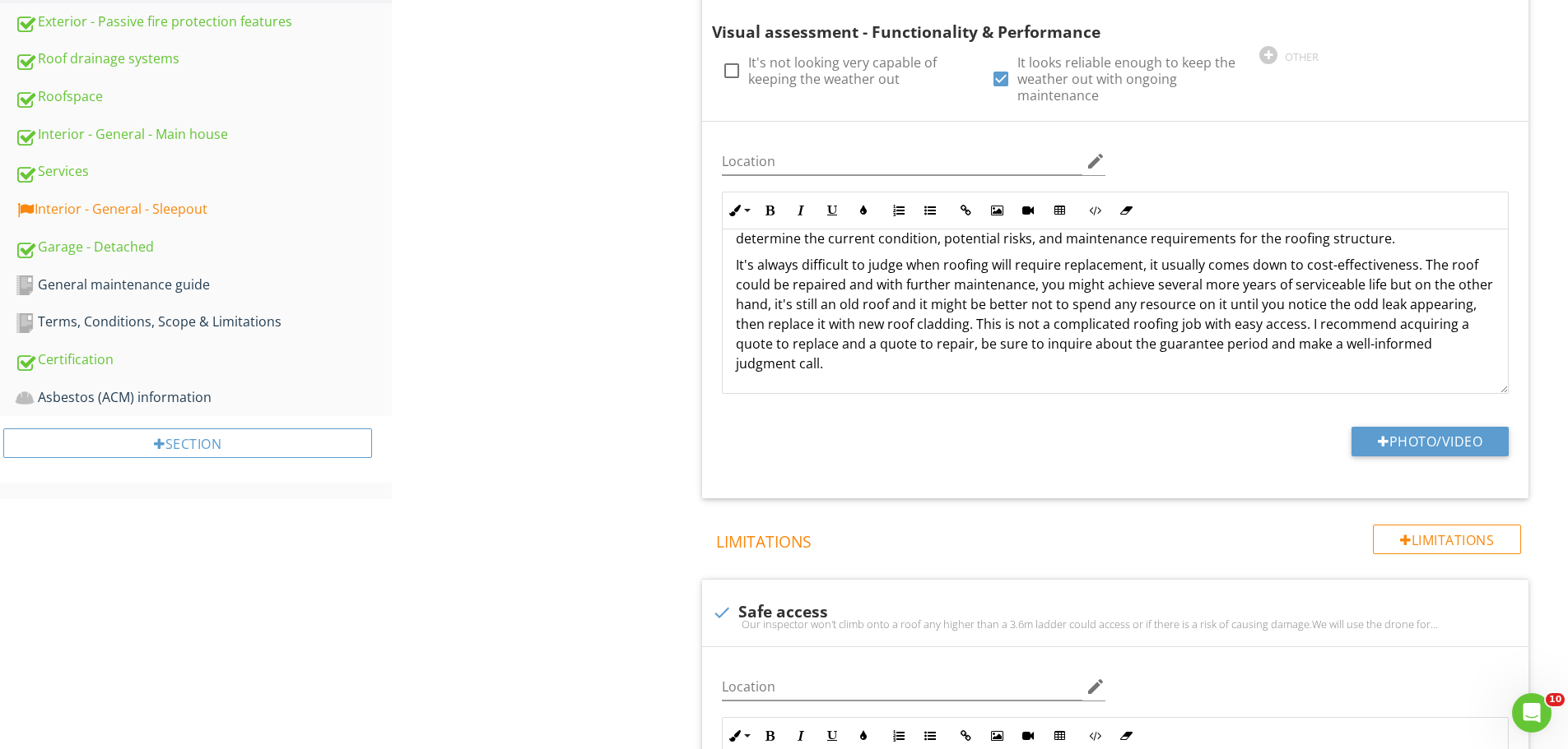
scroll to position [752, 0]
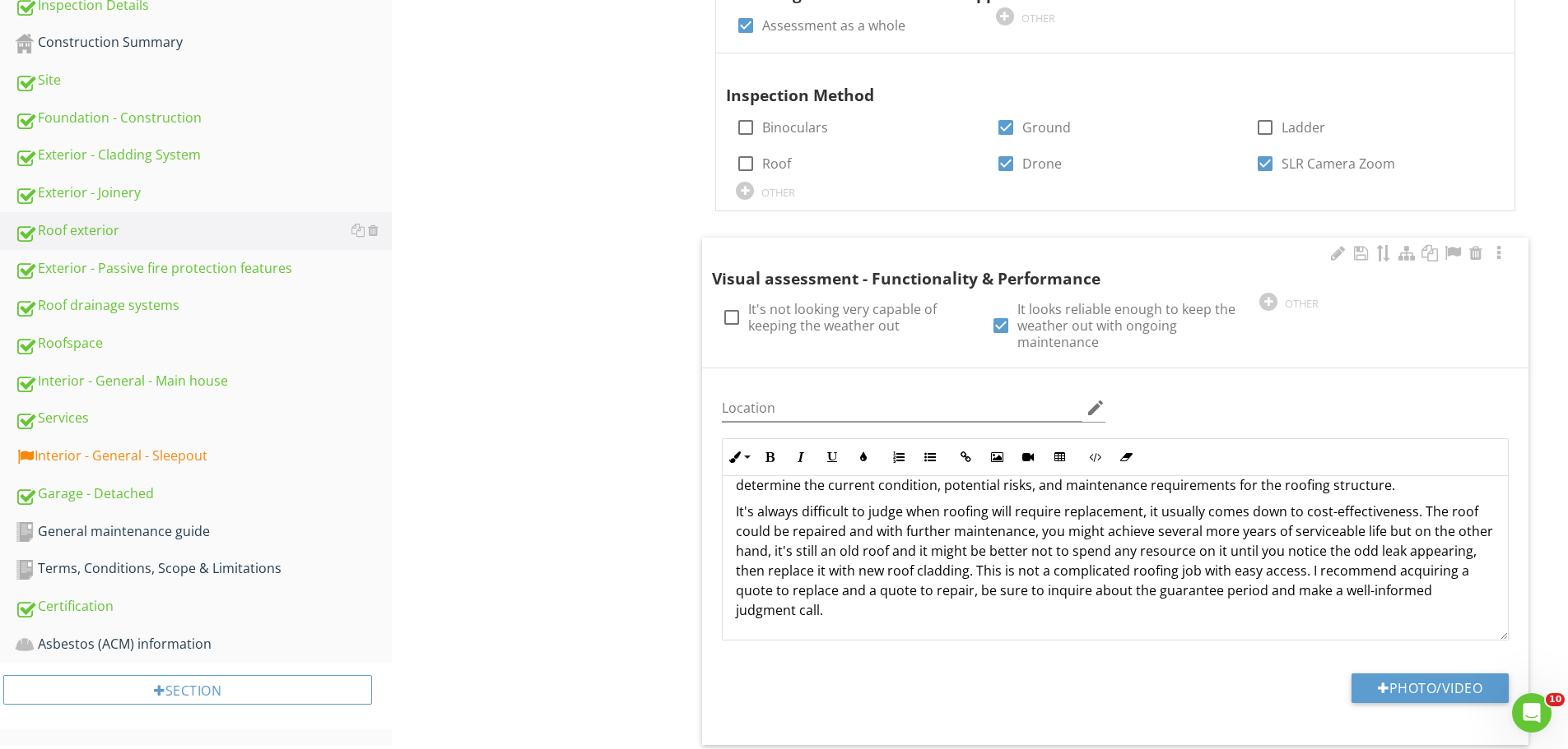
scroll to position [506, 0]
click at [630, 379] on div "Roof exterior General Eaves, Soffits, Fascia Type - Profiled metal Type - Polyc…" at bounding box center [980, 559] width 1176 height 1800
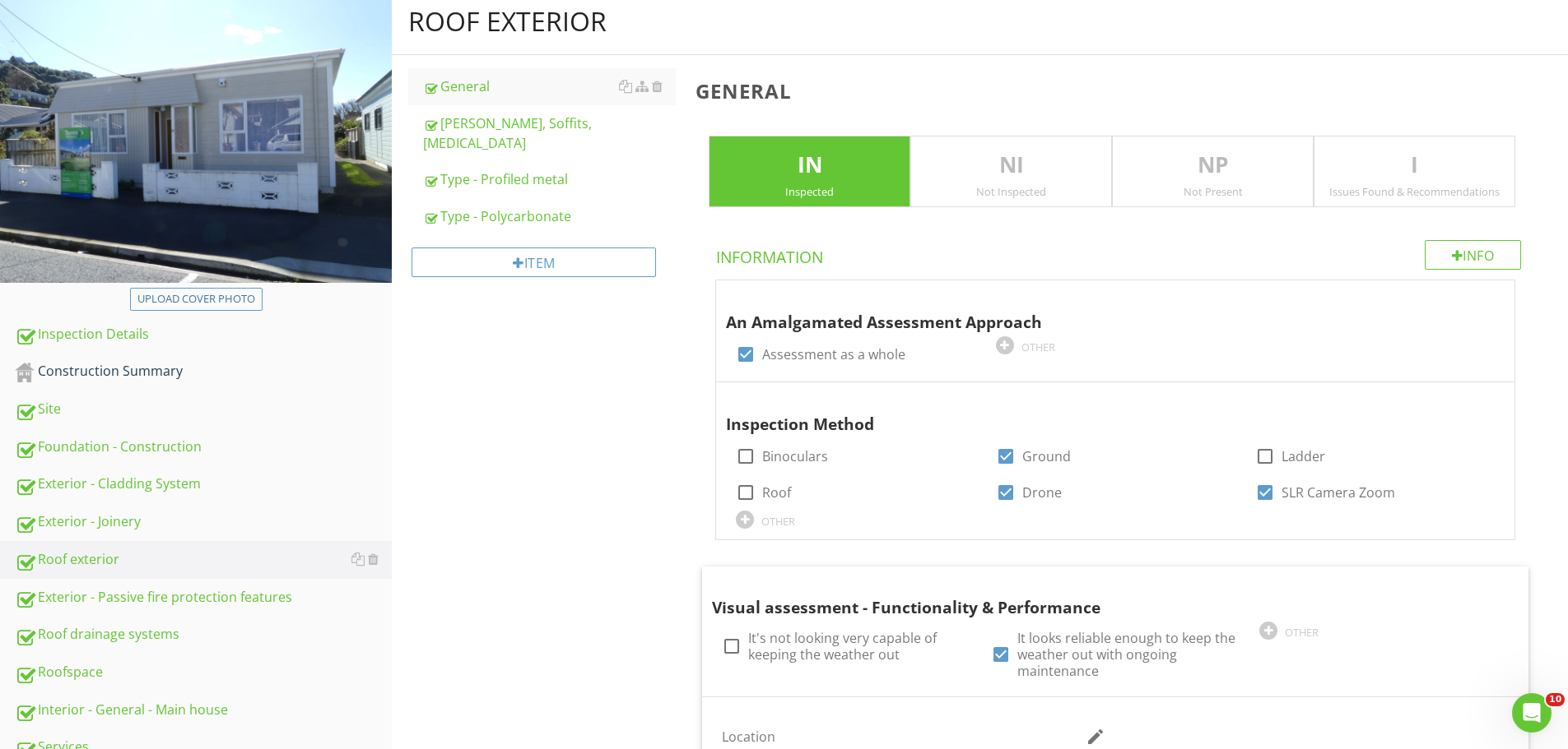
scroll to position [175, 0]
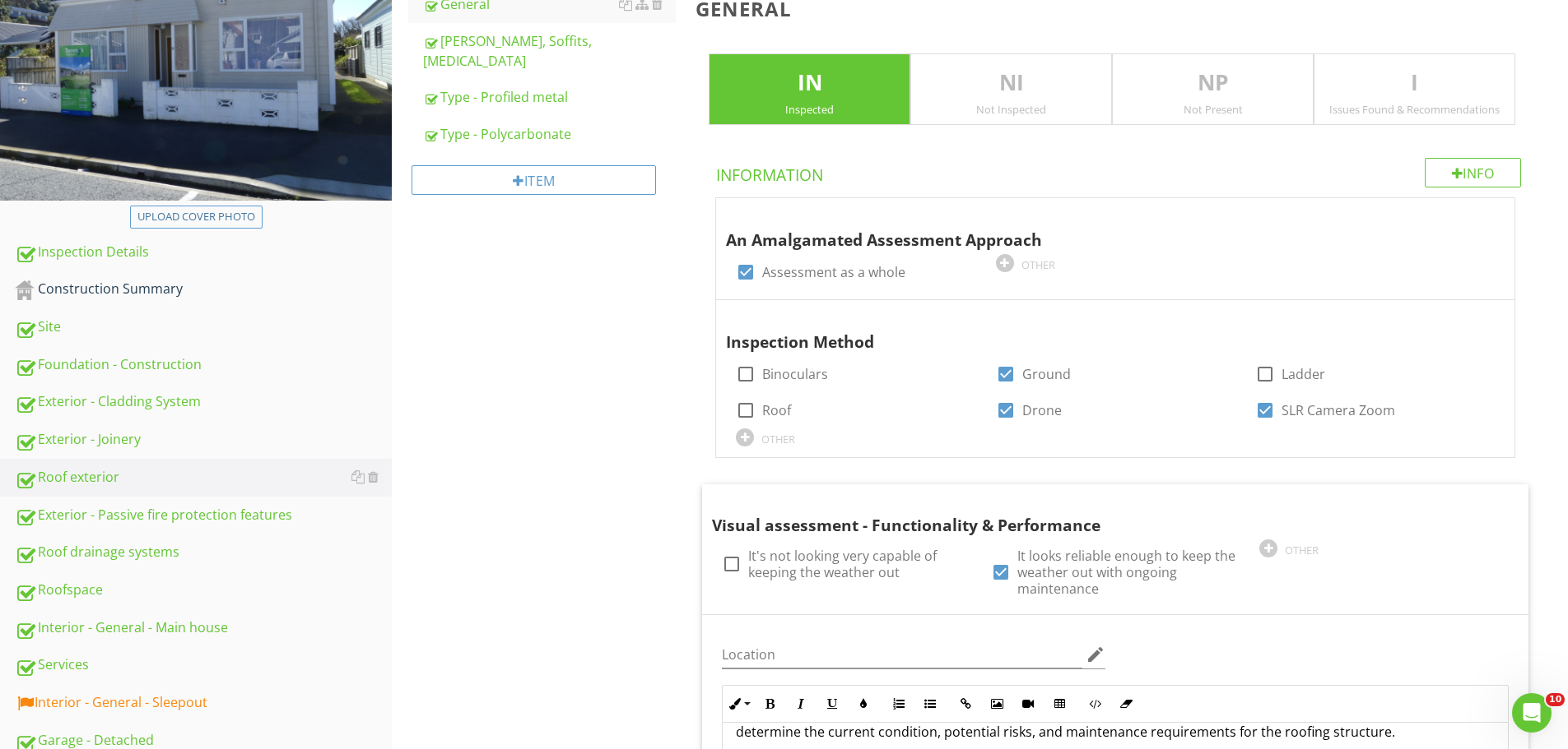
scroll to position [258, 0]
click at [525, 42] on div "Eaves, Soffits, Fascia" at bounding box center [549, 52] width 253 height 40
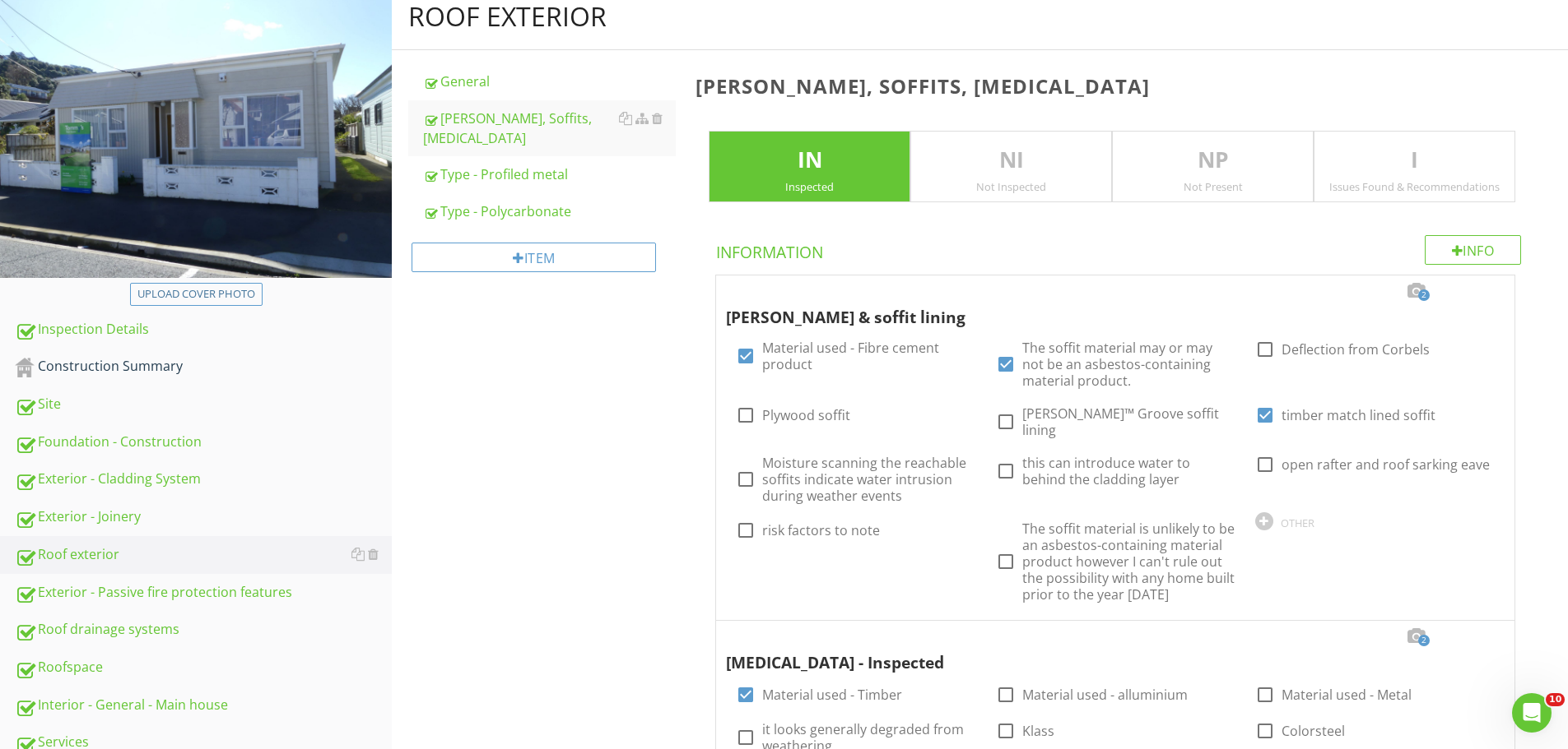
scroll to position [179, 0]
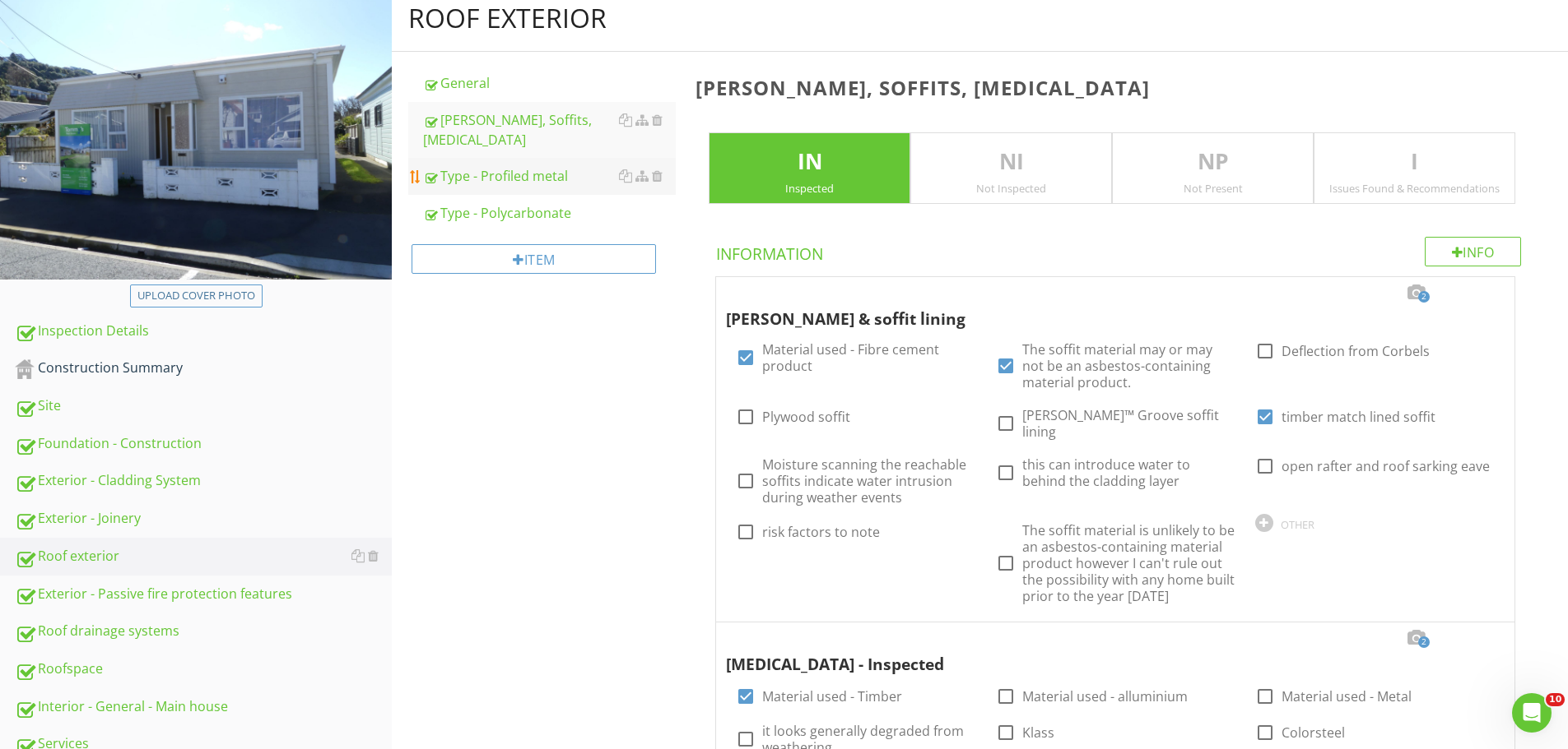
click at [519, 166] on div "Type - Profiled metal" at bounding box center [549, 176] width 253 height 19
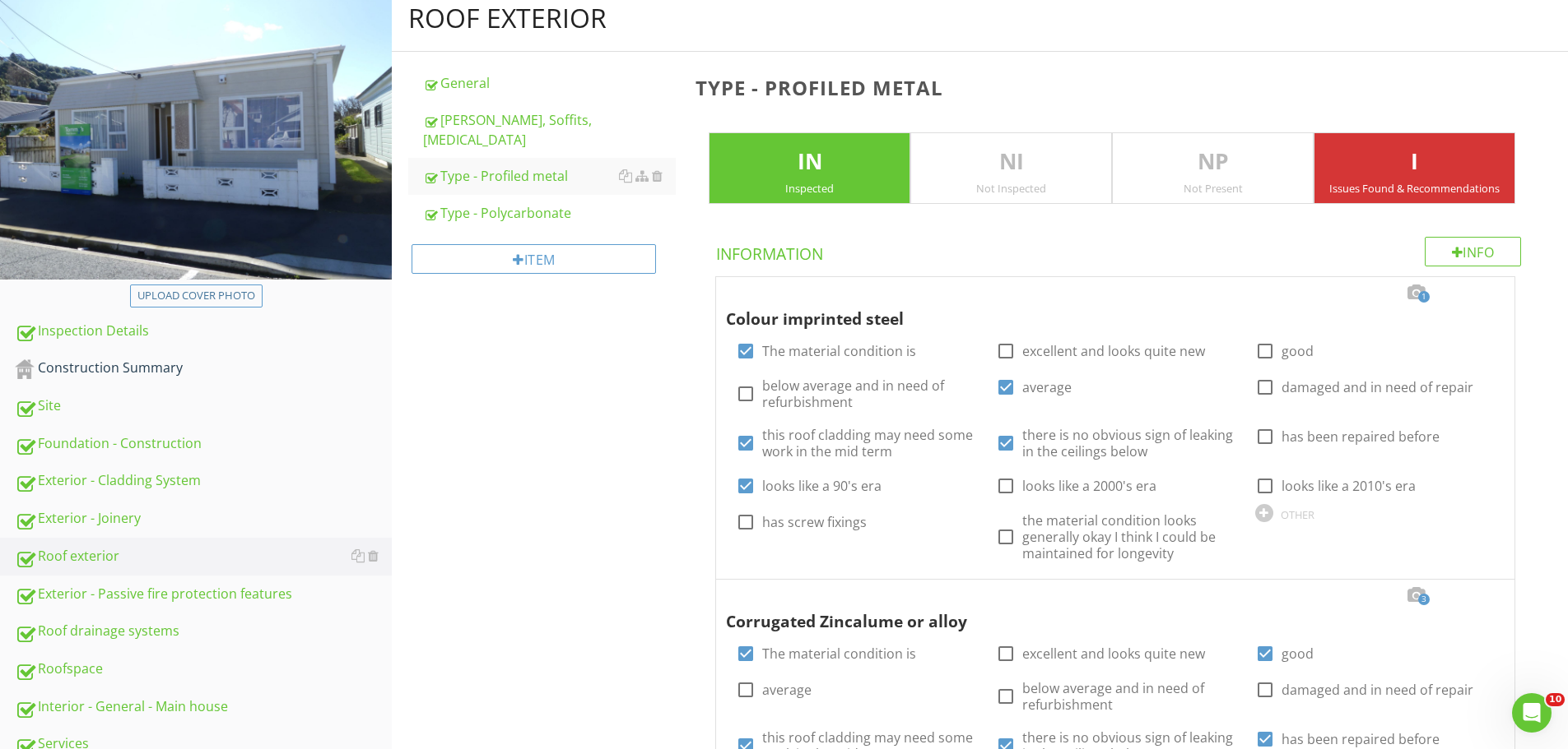
scroll to position [178, 0]
click at [525, 245] on div "Item" at bounding box center [533, 259] width 244 height 30
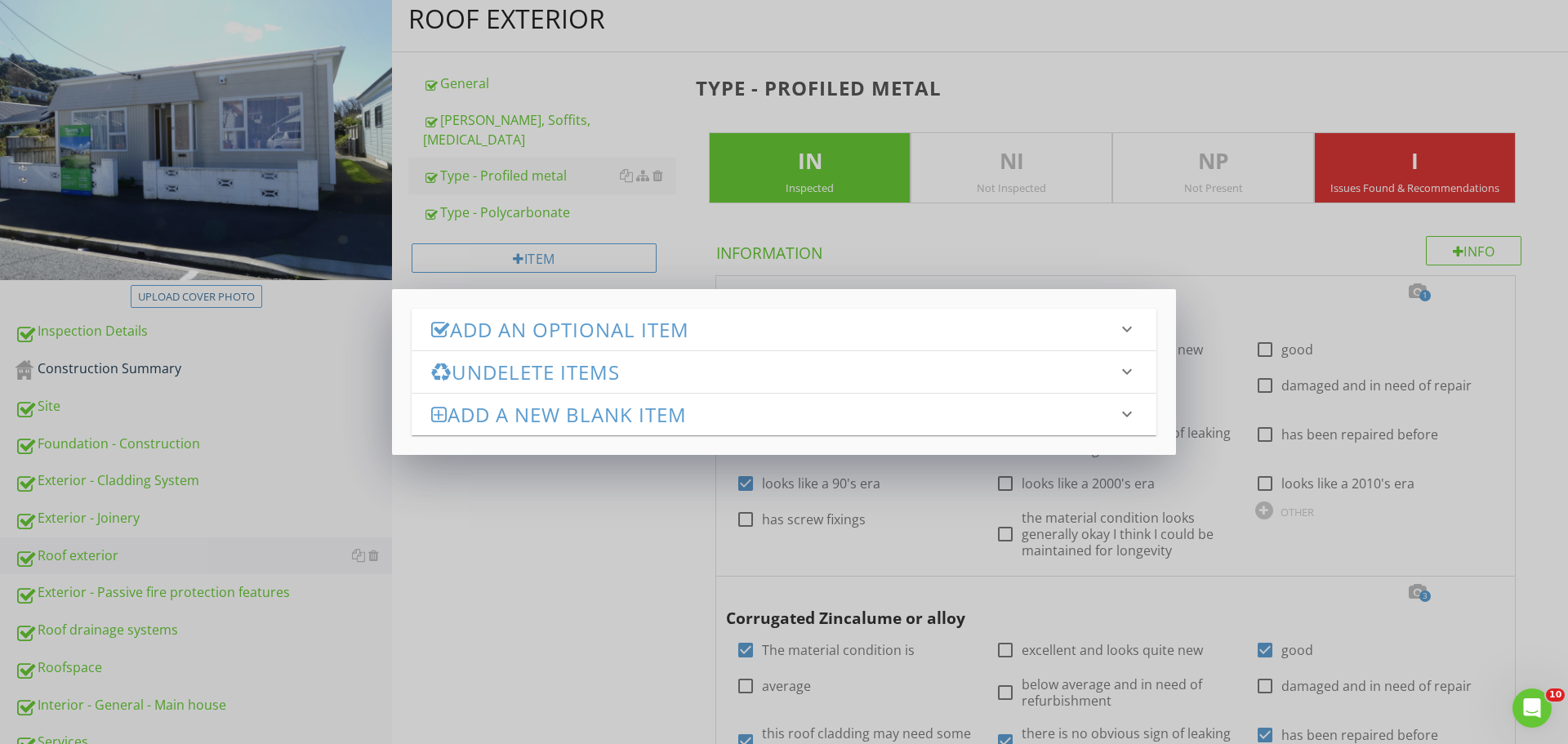
click at [575, 346] on div "Add an Optional Item keyboard_arrow_down" at bounding box center [784, 330] width 745 height 42
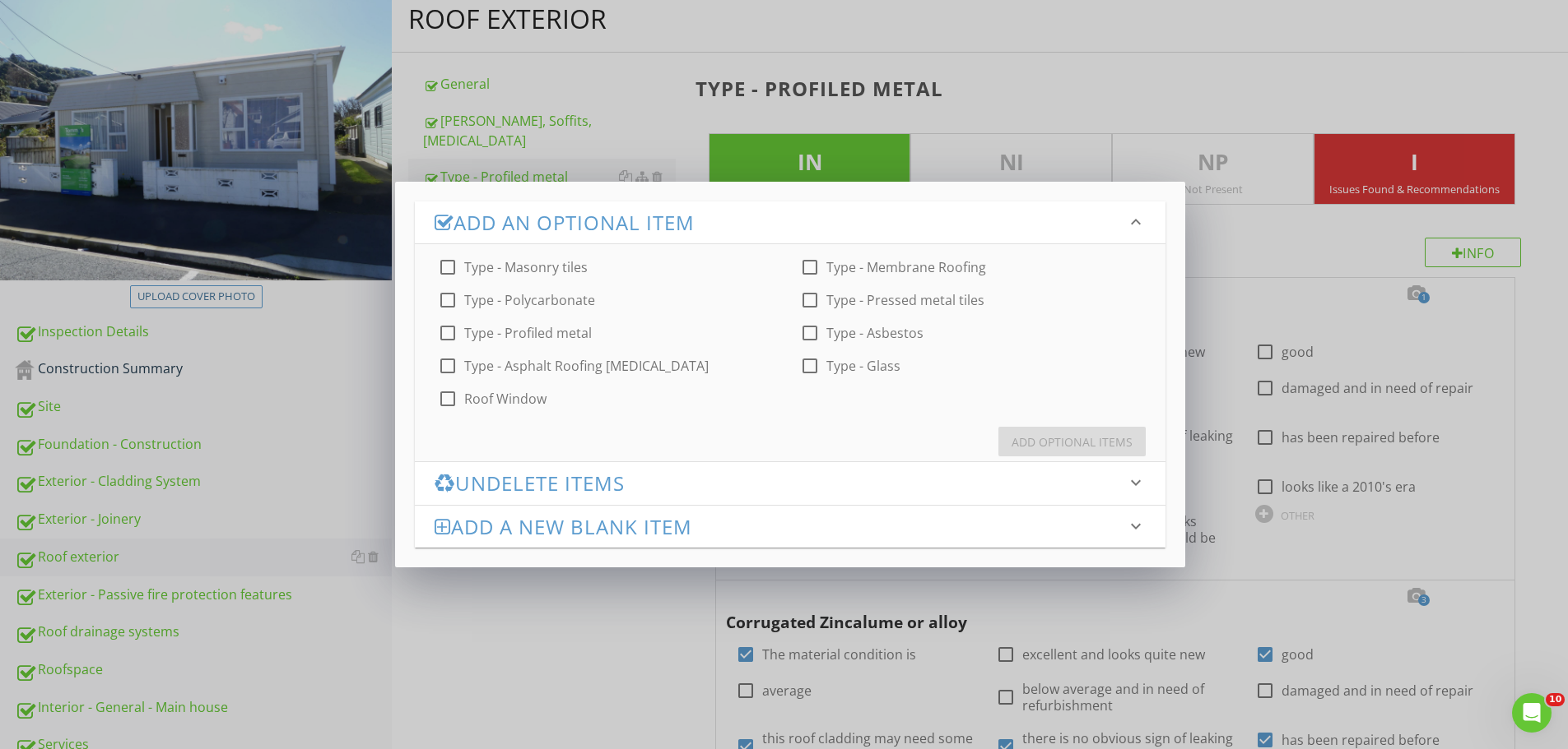
click at [591, 650] on div "Add an Optional Item keyboard_arrow_down check_box_outline_blank Type - Masonry…" at bounding box center [784, 374] width 1568 height 749
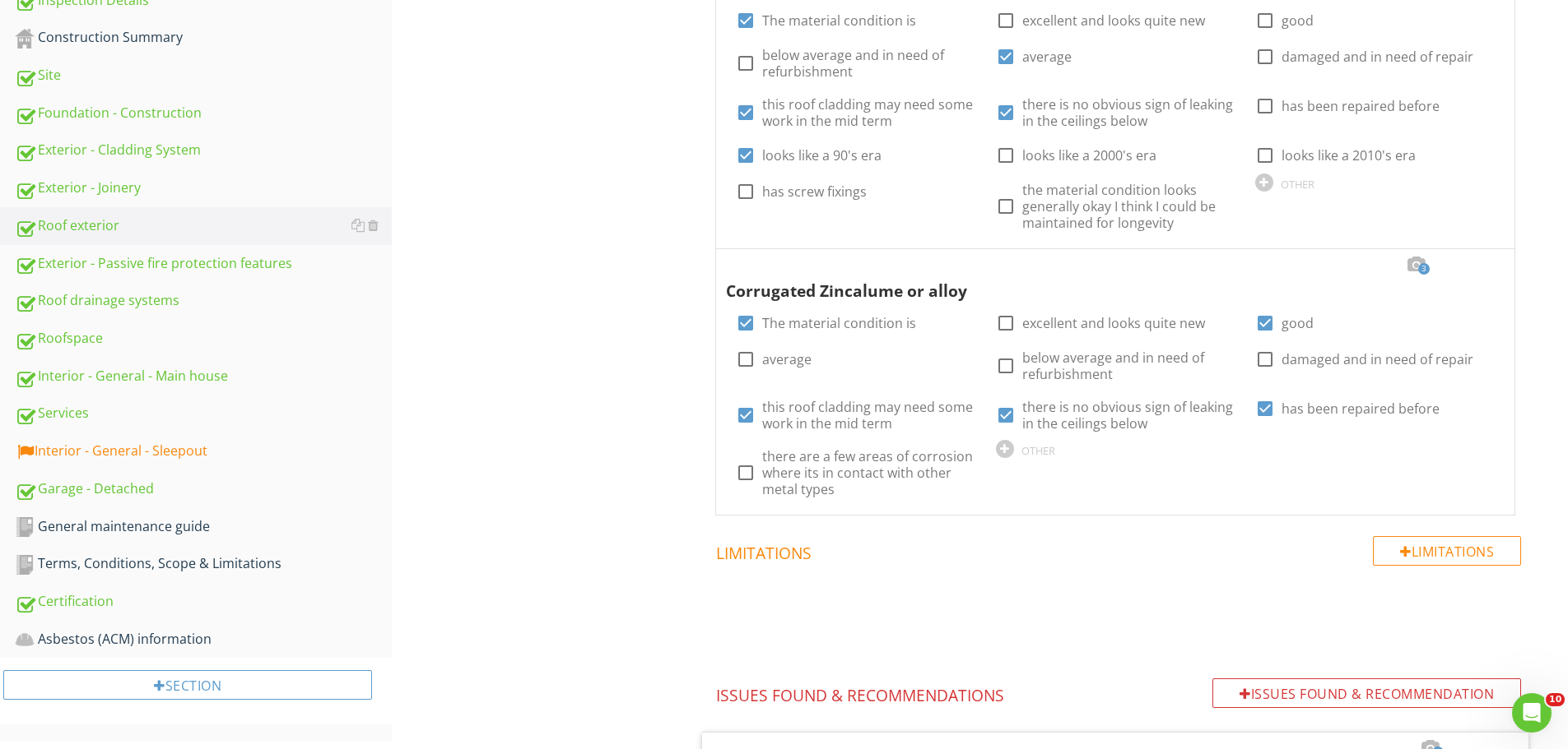
scroll to position [508, 0]
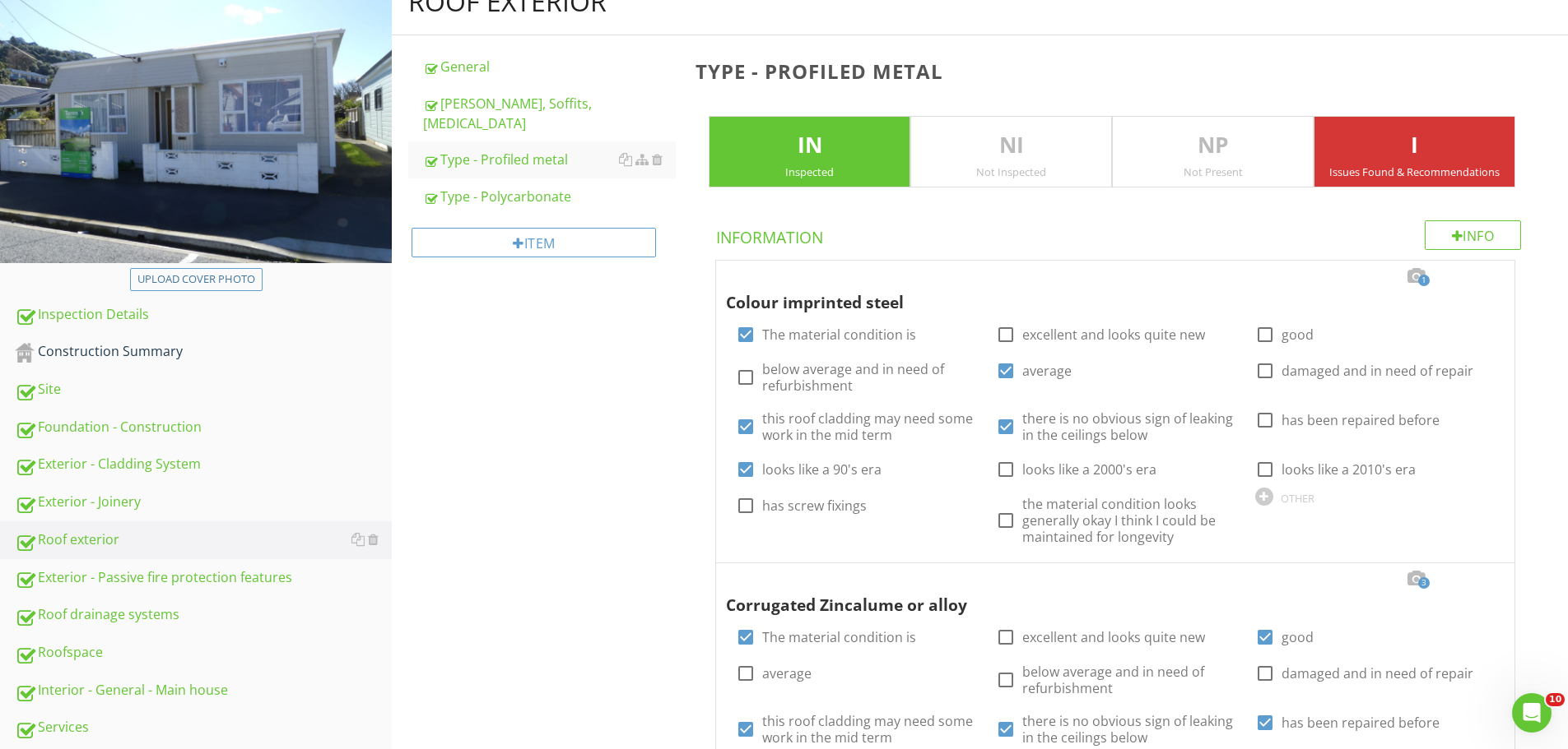
scroll to position [193, 0]
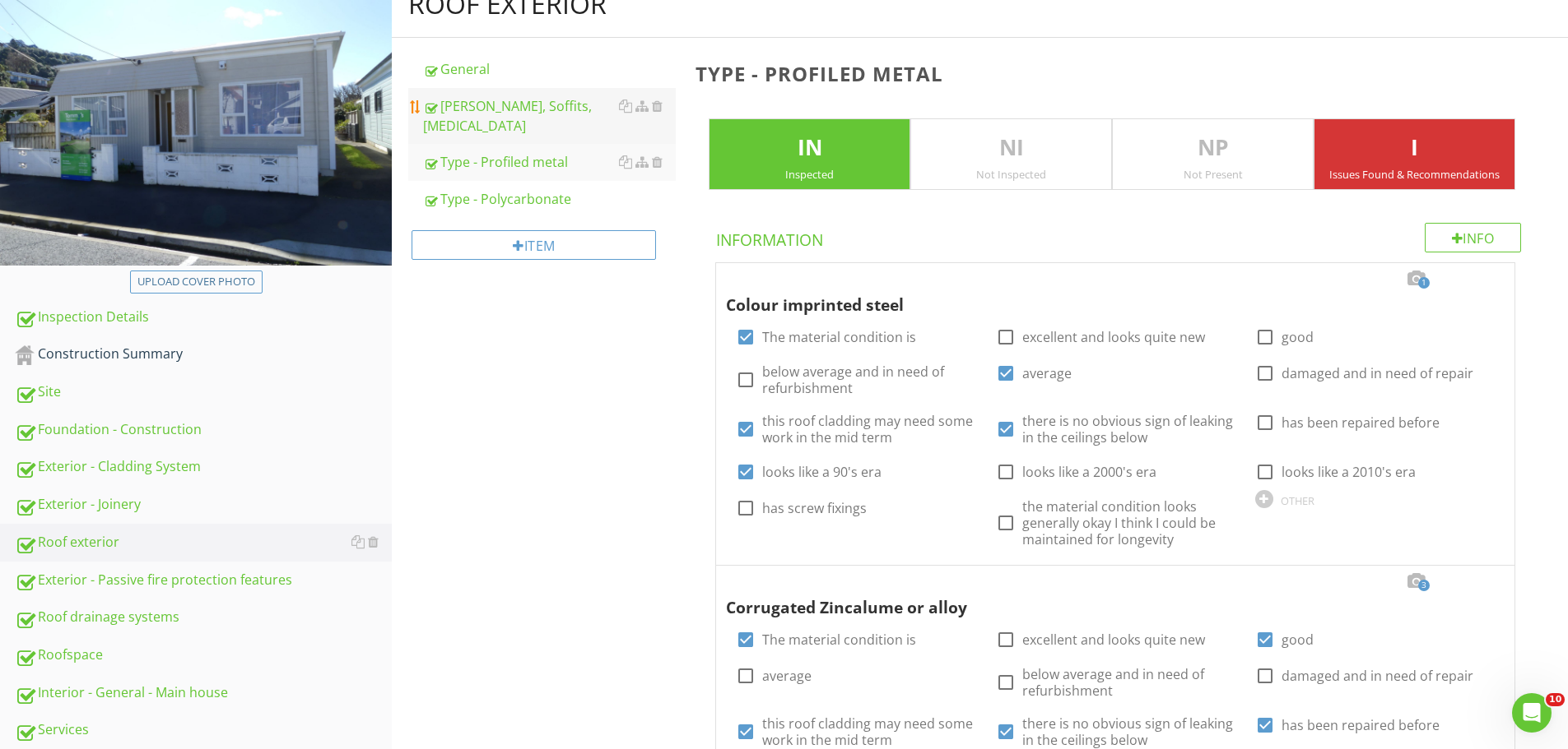
click at [495, 114] on div "Eaves, Soffits, Fascia" at bounding box center [549, 116] width 253 height 40
type textarea "<p>The metal roof shows signs of corrosion, indicating potential material degra…"
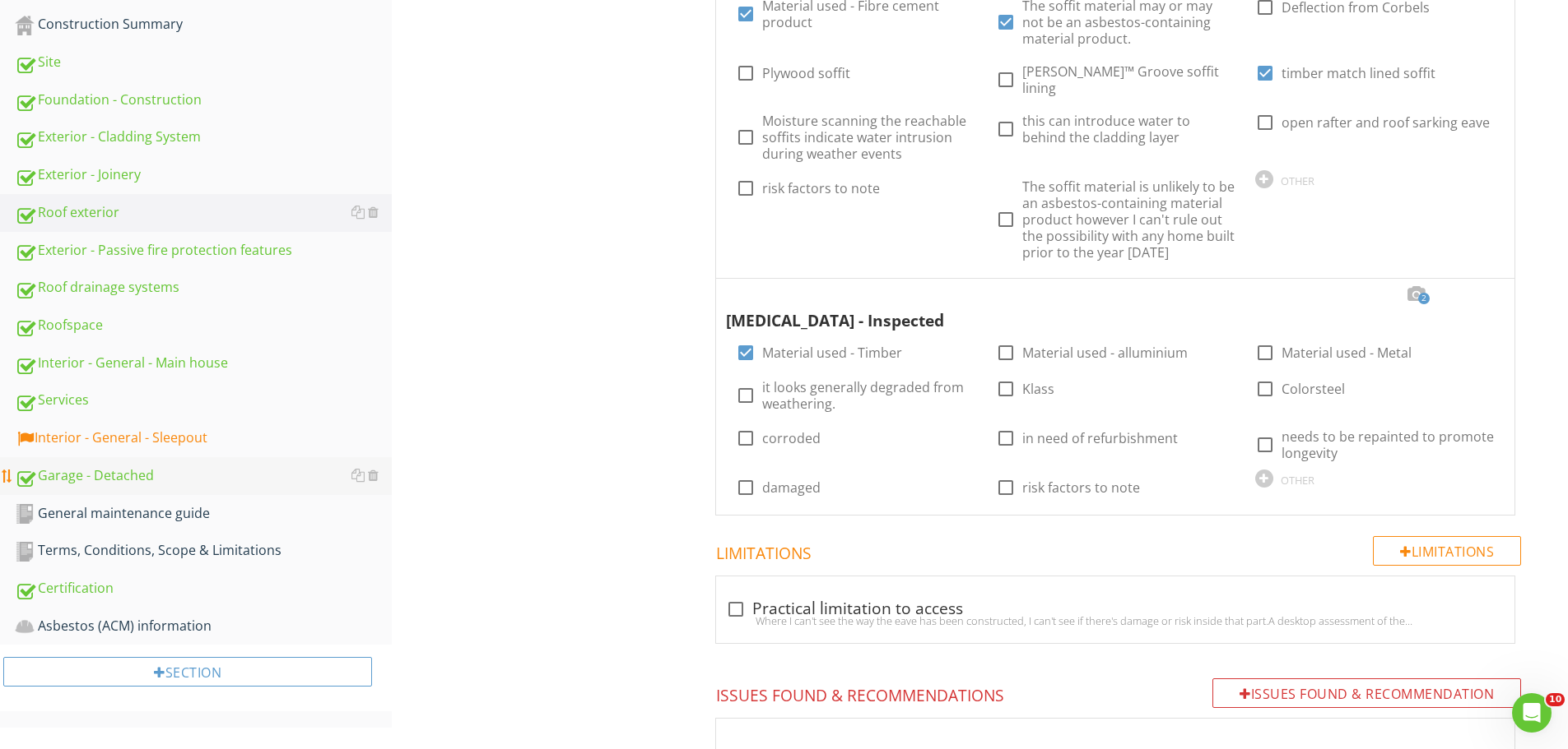
scroll to position [523, 0]
click at [520, 536] on div "Roof exterior General Eaves, Soffits, Fascia Type - Profiled metal Type - Polyc…" at bounding box center [980, 398] width 1176 height 1512
click at [129, 517] on div "General maintenance guide" at bounding box center [204, 514] width 377 height 21
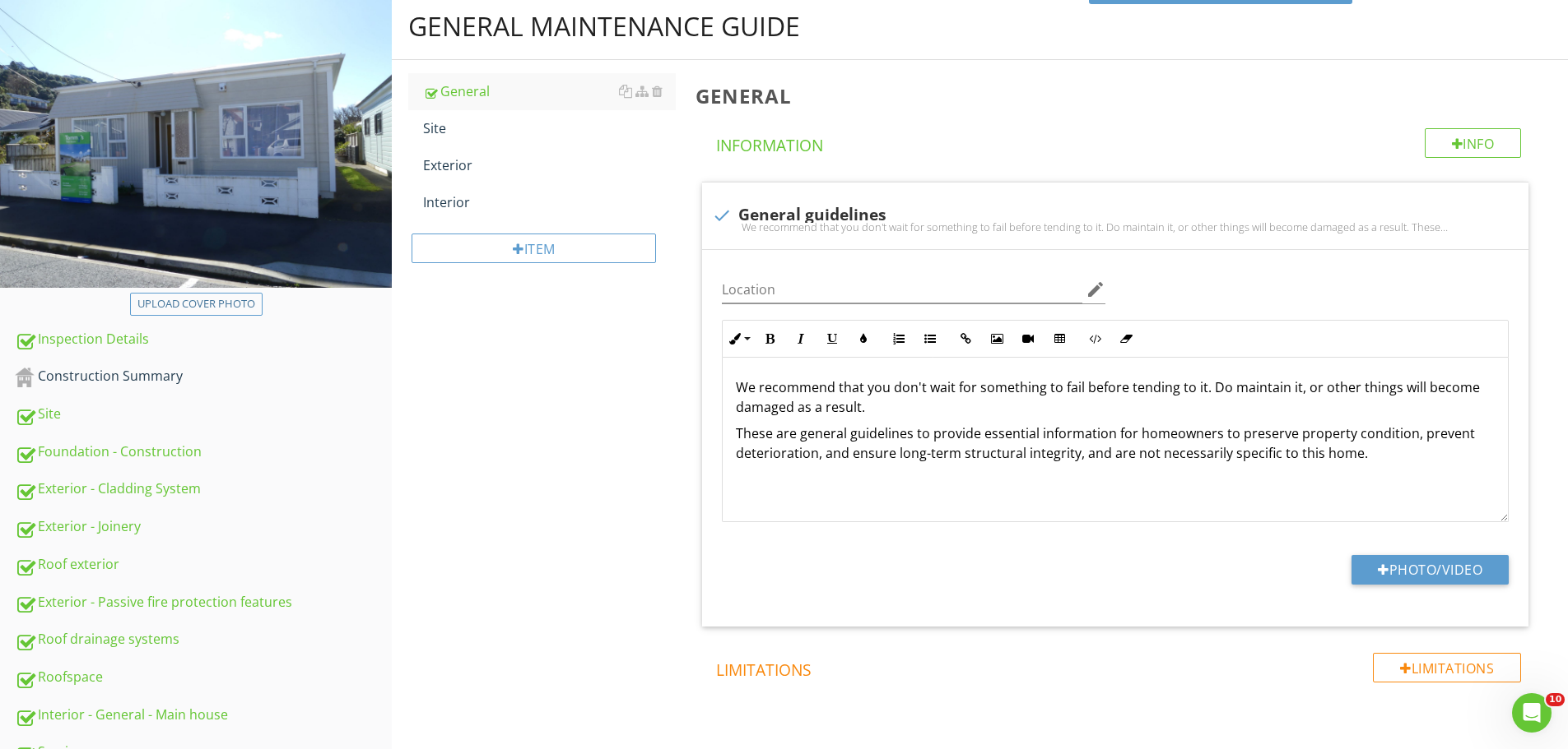
scroll to position [172, 0]
click at [455, 120] on div "Site" at bounding box center [549, 127] width 253 height 19
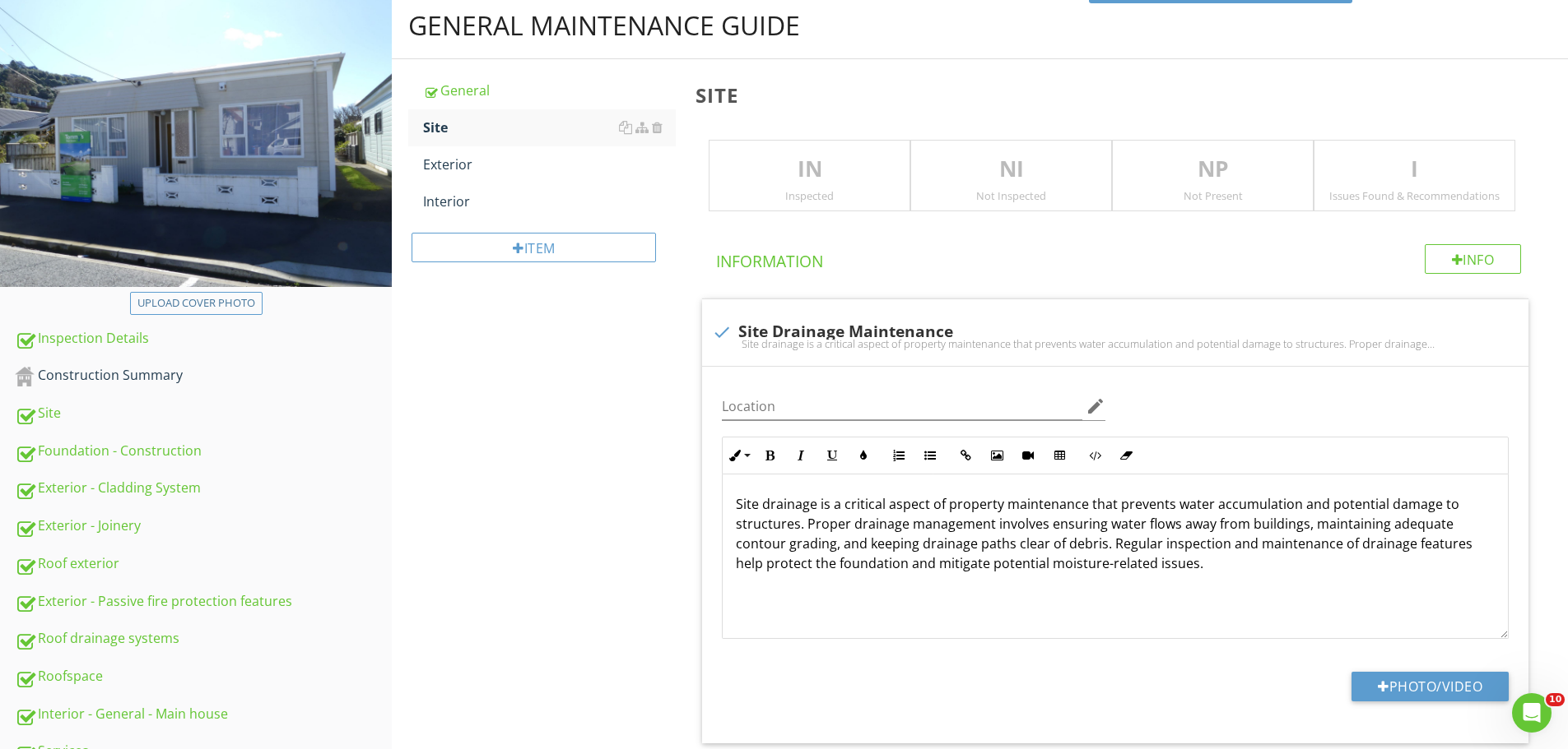
click at [534, 369] on div "General maintenance guide General Site Exterior Interior Item Site IN Inspected…" at bounding box center [980, 534] width 1176 height 1083
click at [471, 161] on div "Exterior" at bounding box center [549, 164] width 253 height 19
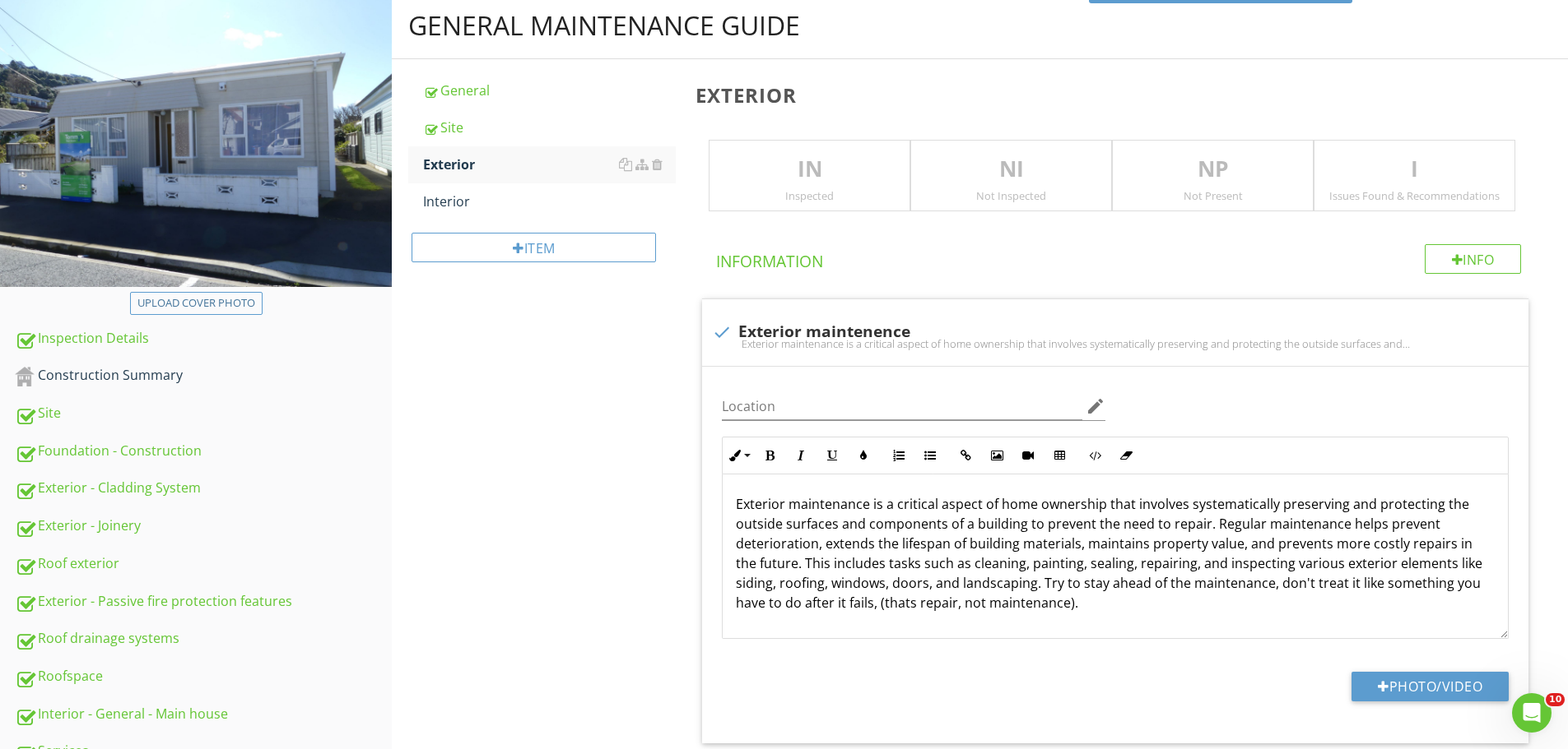
click at [539, 446] on div "General maintenance guide General Site Exterior Interior Item Exterior IN Inspe…" at bounding box center [980, 534] width 1176 height 1083
click at [467, 188] on link "Interior" at bounding box center [549, 201] width 253 height 36
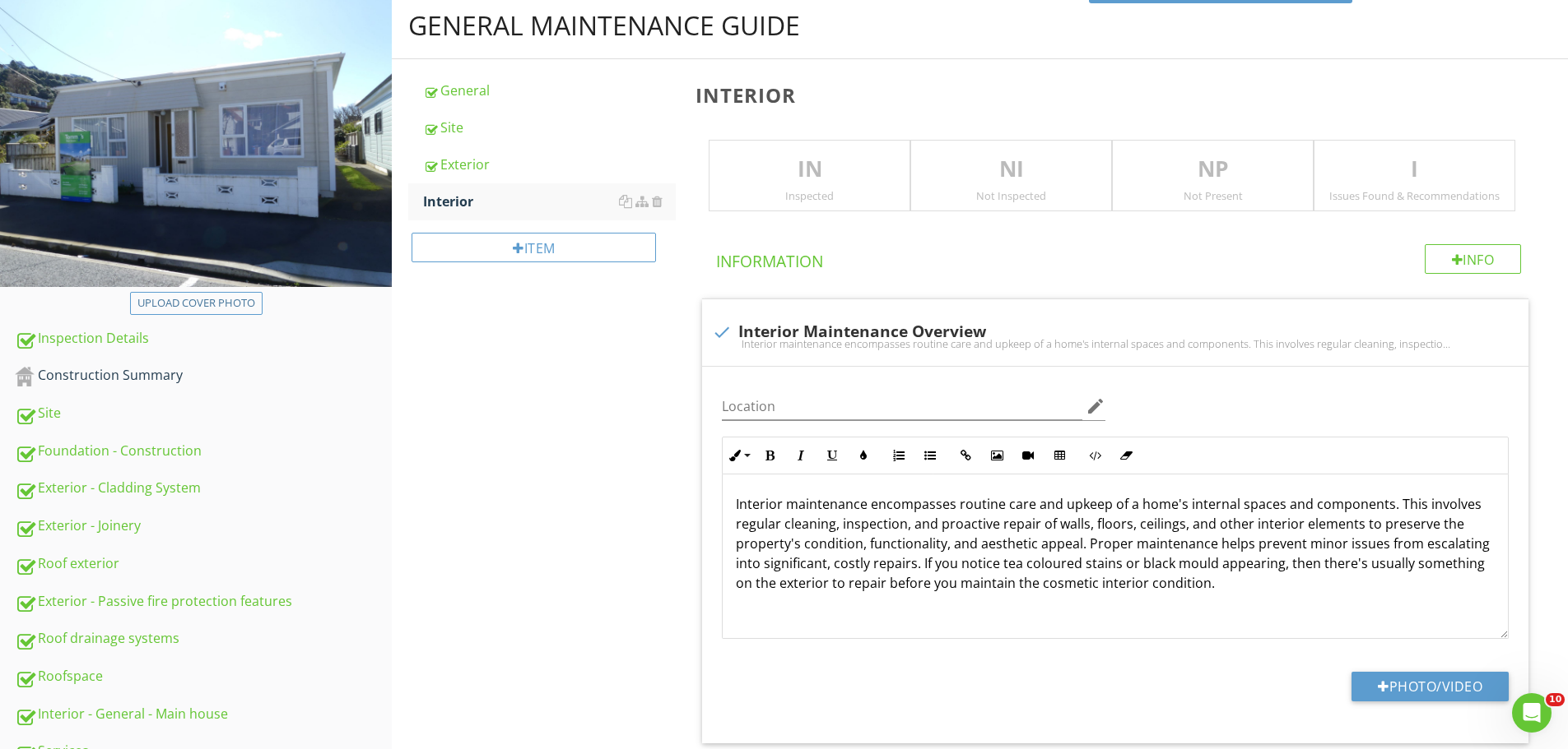
click at [564, 420] on div "General maintenance guide General Site Exterior Interior Item Interior IN Inspe…" at bounding box center [980, 534] width 1176 height 1083
click at [604, 429] on div "General maintenance guide General Site Exterior Interior Item Interior IN Inspe…" at bounding box center [980, 534] width 1176 height 1083
click at [511, 384] on div "General maintenance guide General Site Exterior Interior Item Interior IN Inspe…" at bounding box center [980, 534] width 1176 height 1083
click at [446, 417] on div "General maintenance guide General Site Exterior Interior Item Interior IN Inspe…" at bounding box center [980, 534] width 1176 height 1083
click at [133, 369] on div "Construction Summary" at bounding box center [204, 376] width 377 height 21
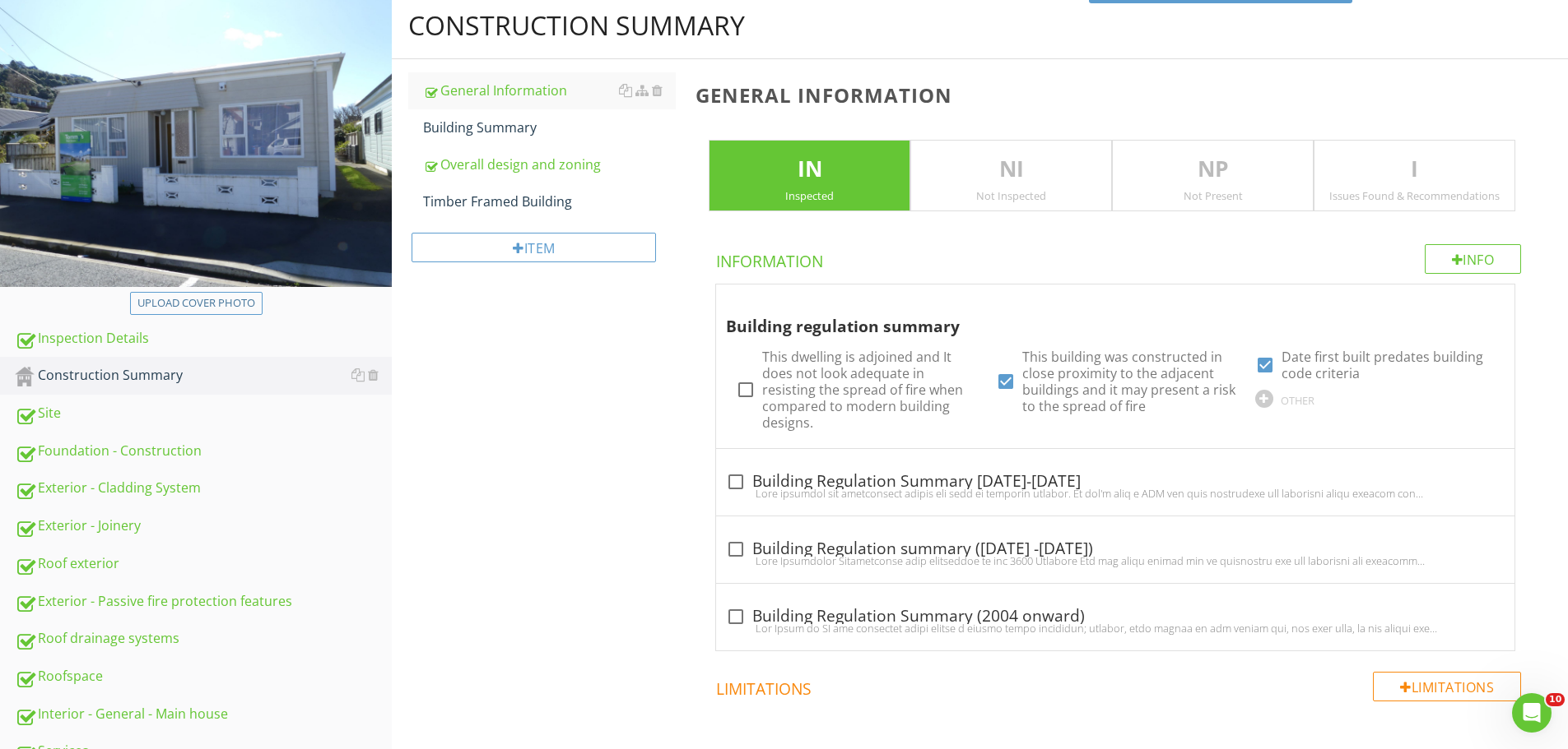
click at [563, 436] on div "Construction Summary General Information Building Summary Overall design and zo…" at bounding box center [980, 485] width 1176 height 985
click at [579, 418] on div "Construction Summary General Information Building Summary Overall design and zo…" at bounding box center [980, 485] width 1176 height 985
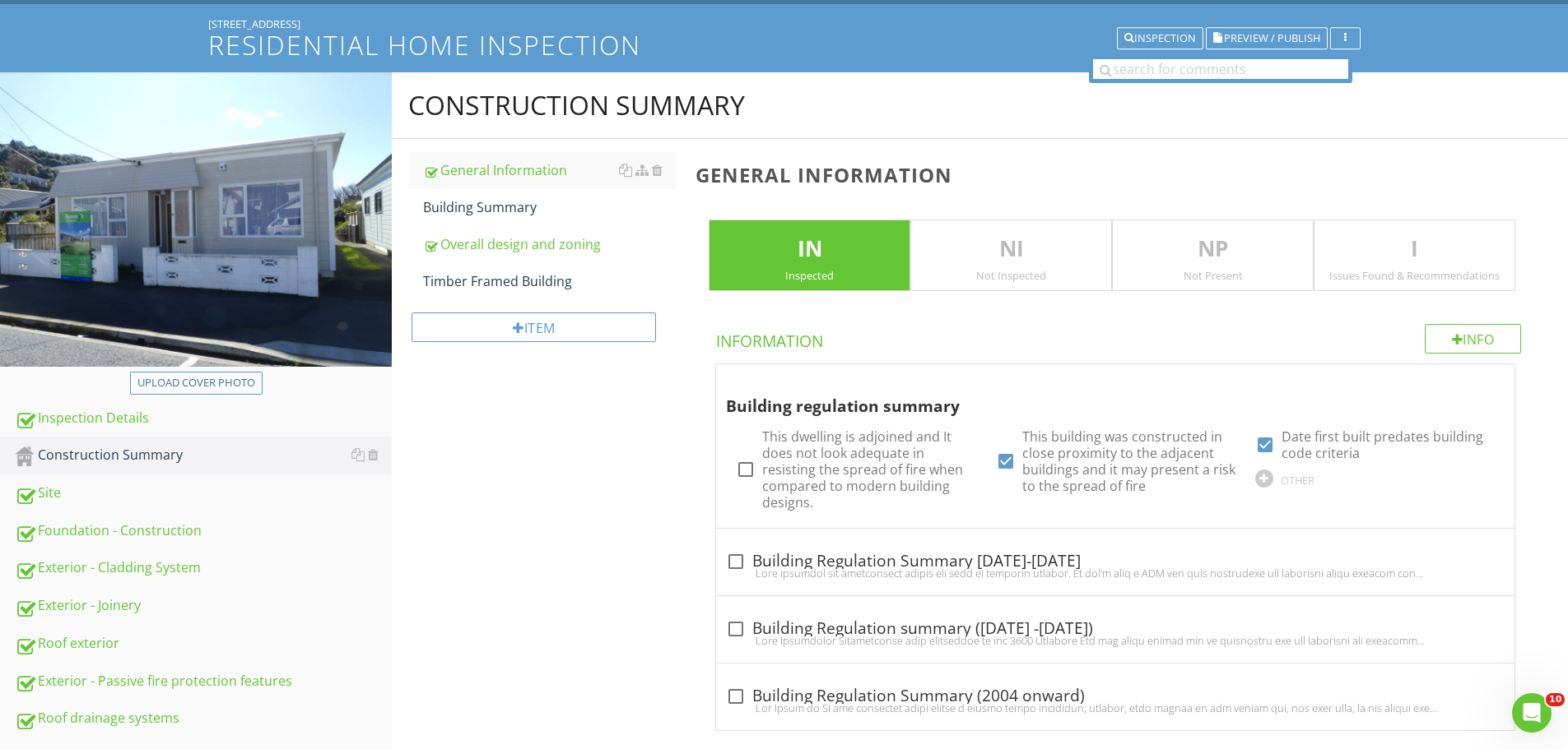
scroll to position [91, 0]
click at [540, 503] on div "Construction Summary General Information Building Summary Overall design and zo…" at bounding box center [980, 566] width 1176 height 985
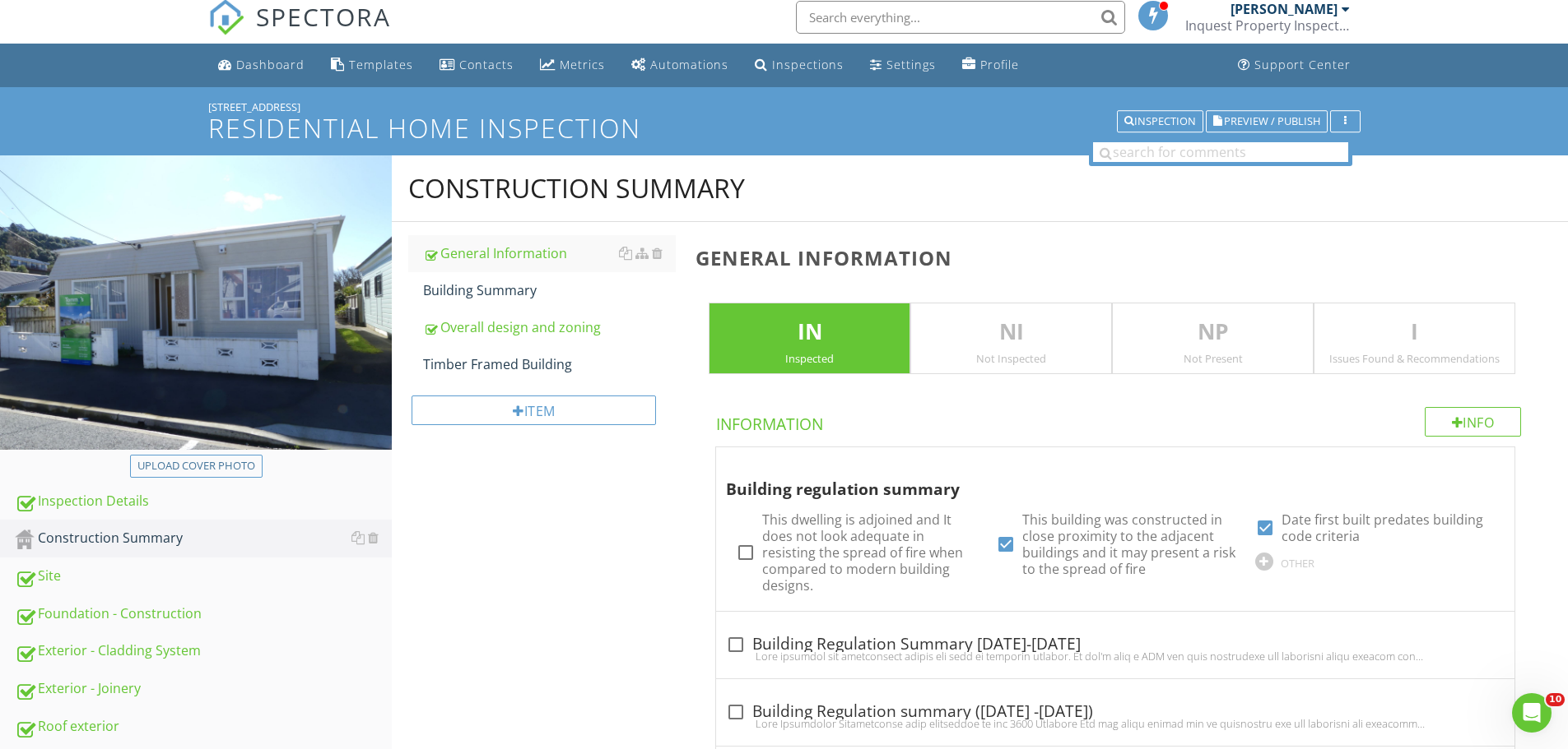
click at [554, 560] on div "Construction Summary General Information Building Summary Overall design and zo…" at bounding box center [980, 648] width 1176 height 985
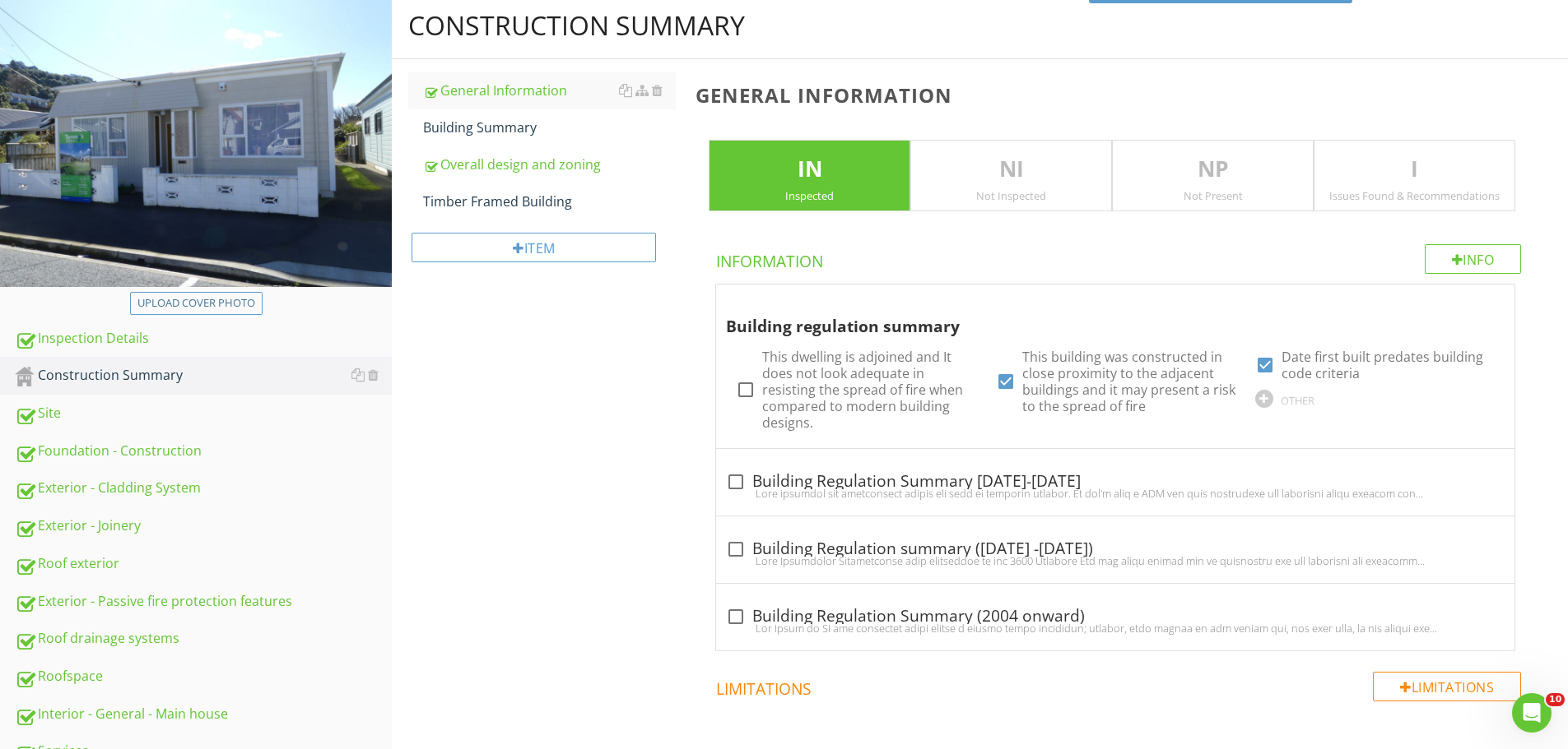
scroll to position [173, 0]
click at [497, 393] on div "Construction Summary General Information Building Summary Overall design and zo…" at bounding box center [980, 484] width 1176 height 985
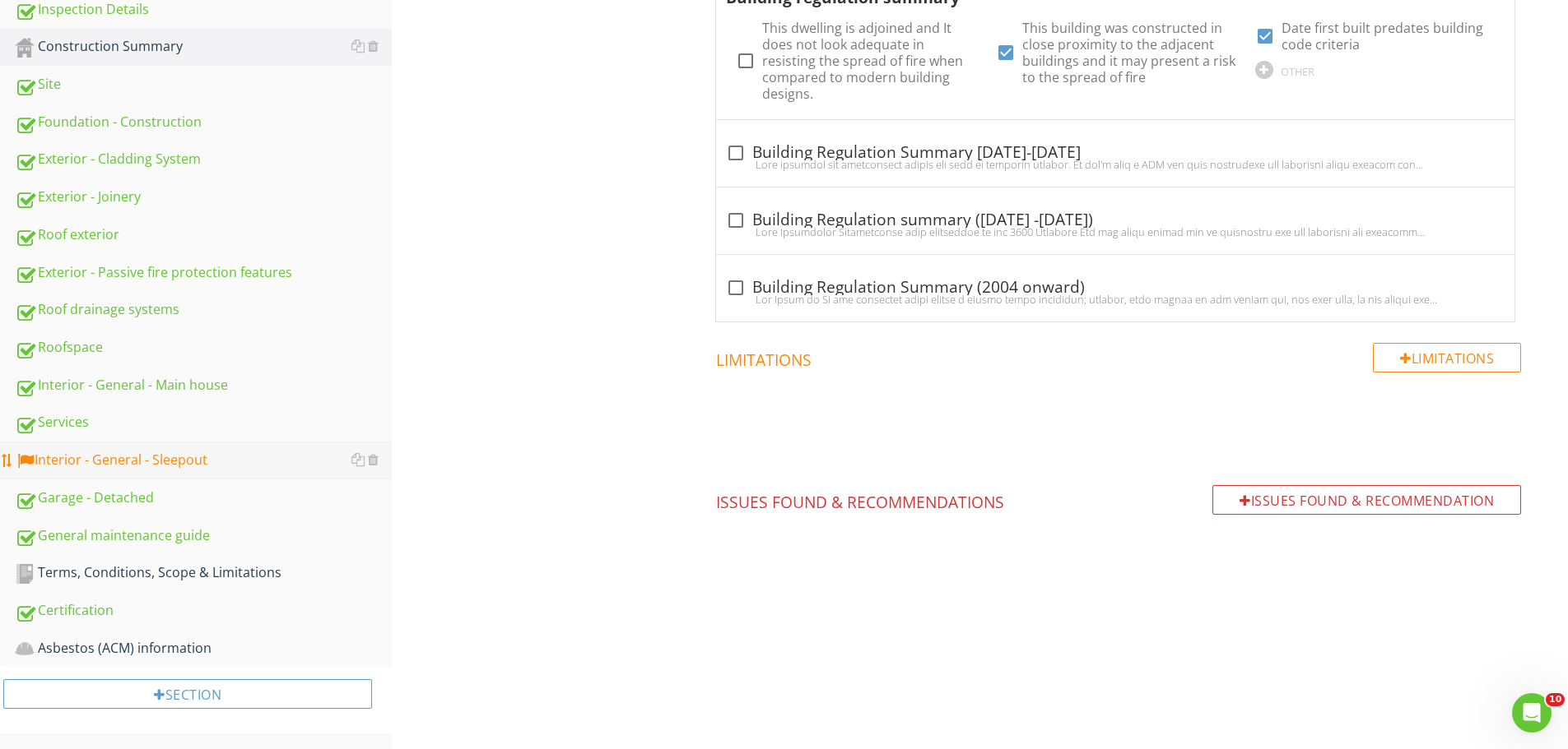
scroll to position [502, 0]
click at [104, 462] on div "Interior - General - Sleepout" at bounding box center [204, 459] width 377 height 21
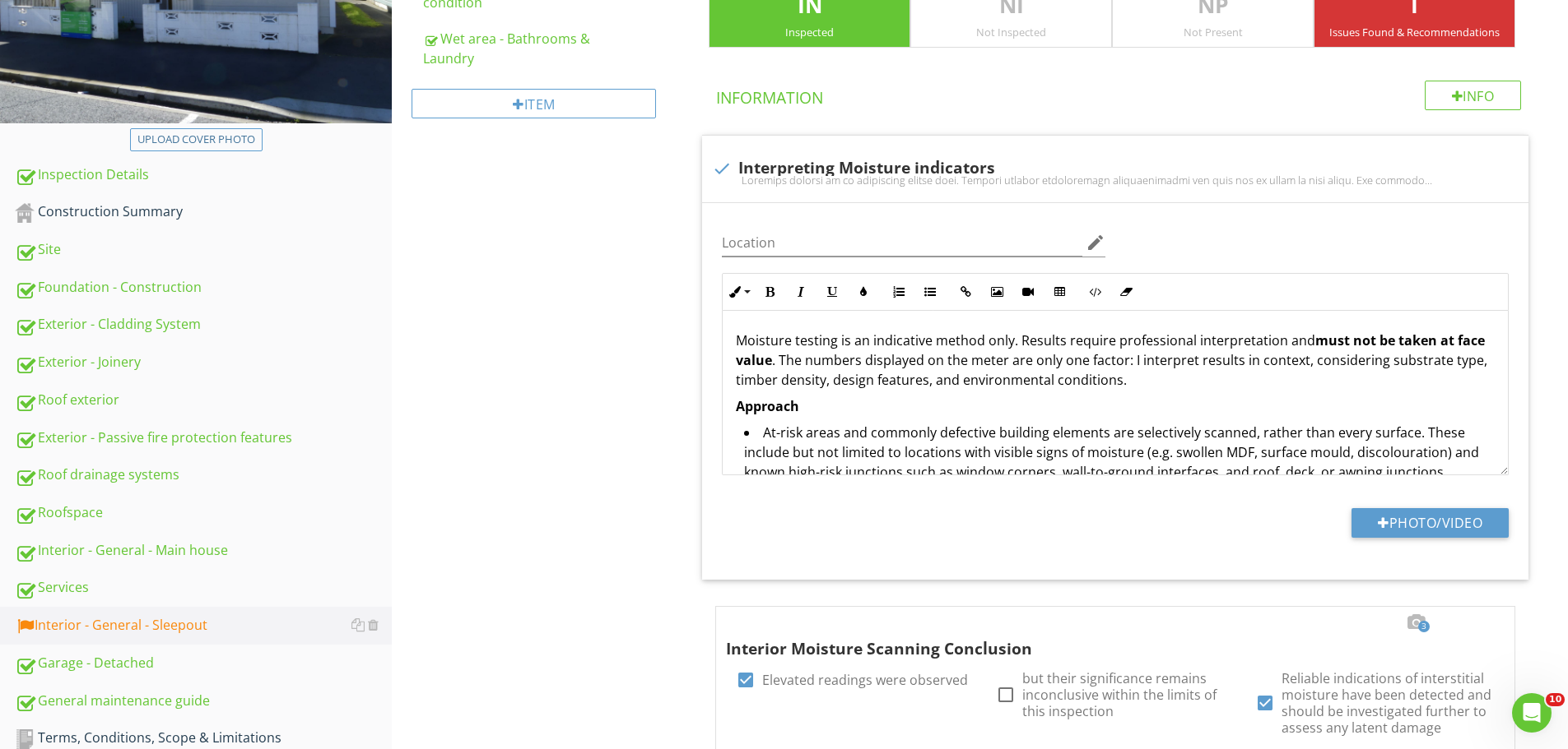
scroll to position [336, 0]
click at [169, 551] on div "Interior - General - Main house" at bounding box center [204, 550] width 377 height 21
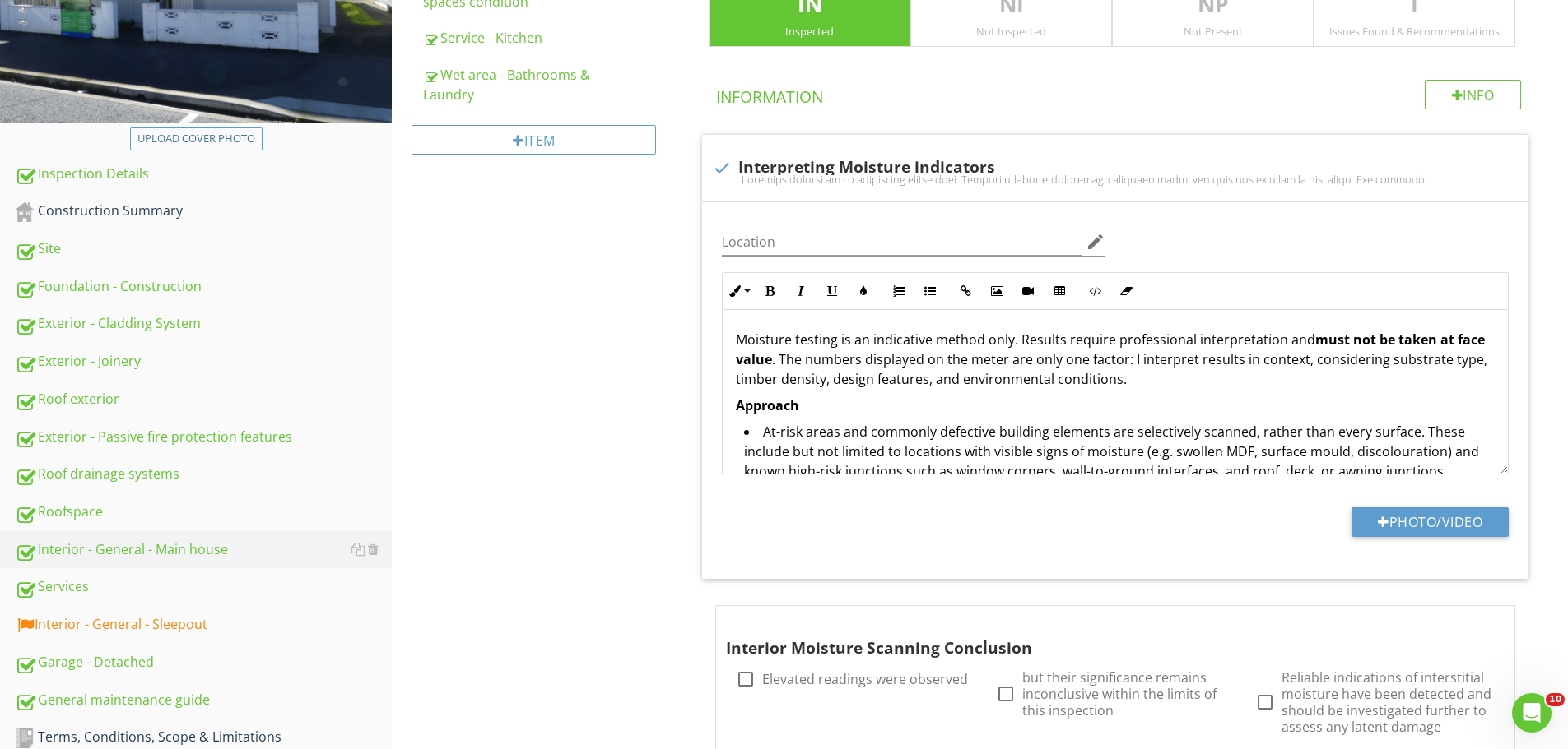
click at [179, 625] on div "Interior - General - Sleepout" at bounding box center [204, 625] width 377 height 21
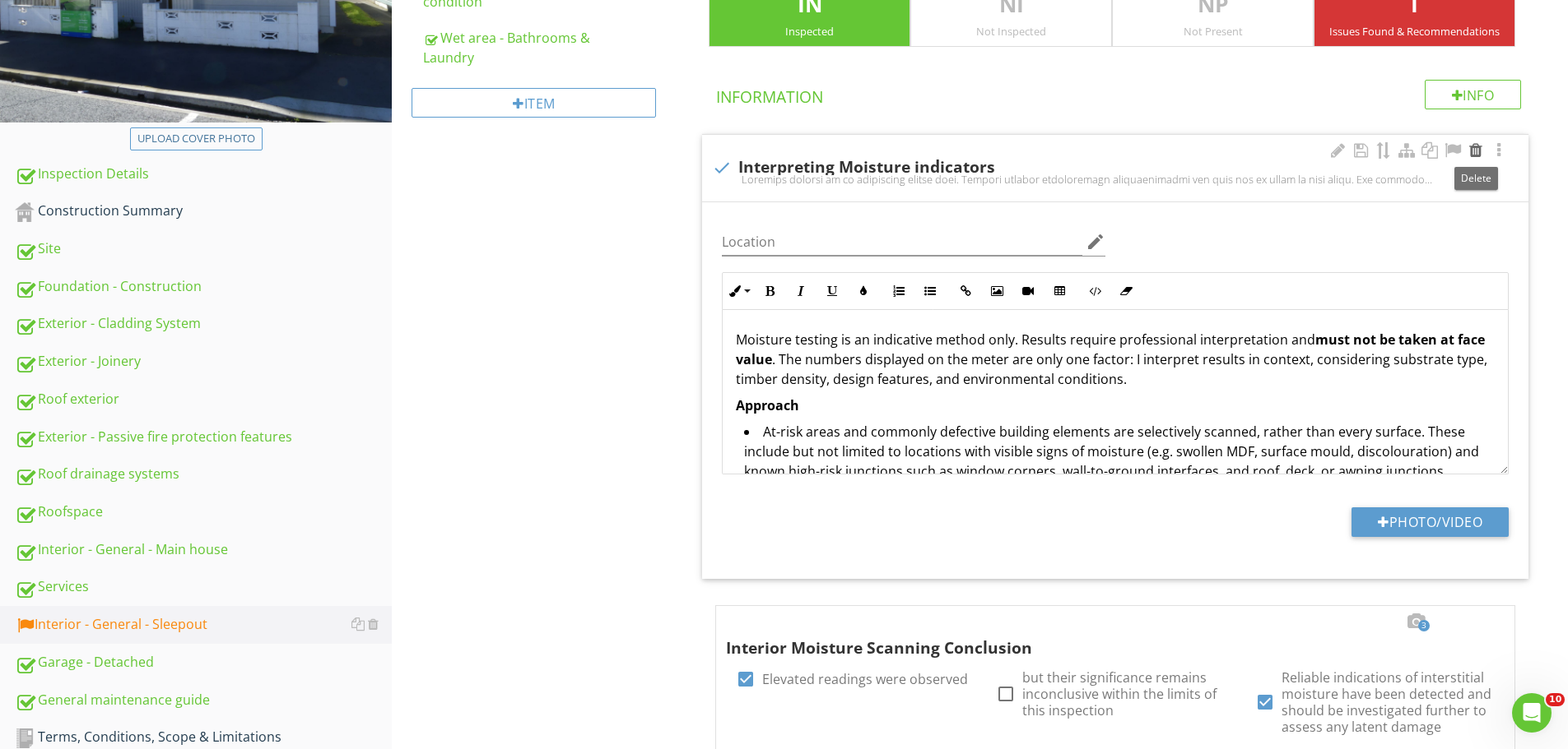
click at [1475, 149] on div at bounding box center [1475, 150] width 19 height 16
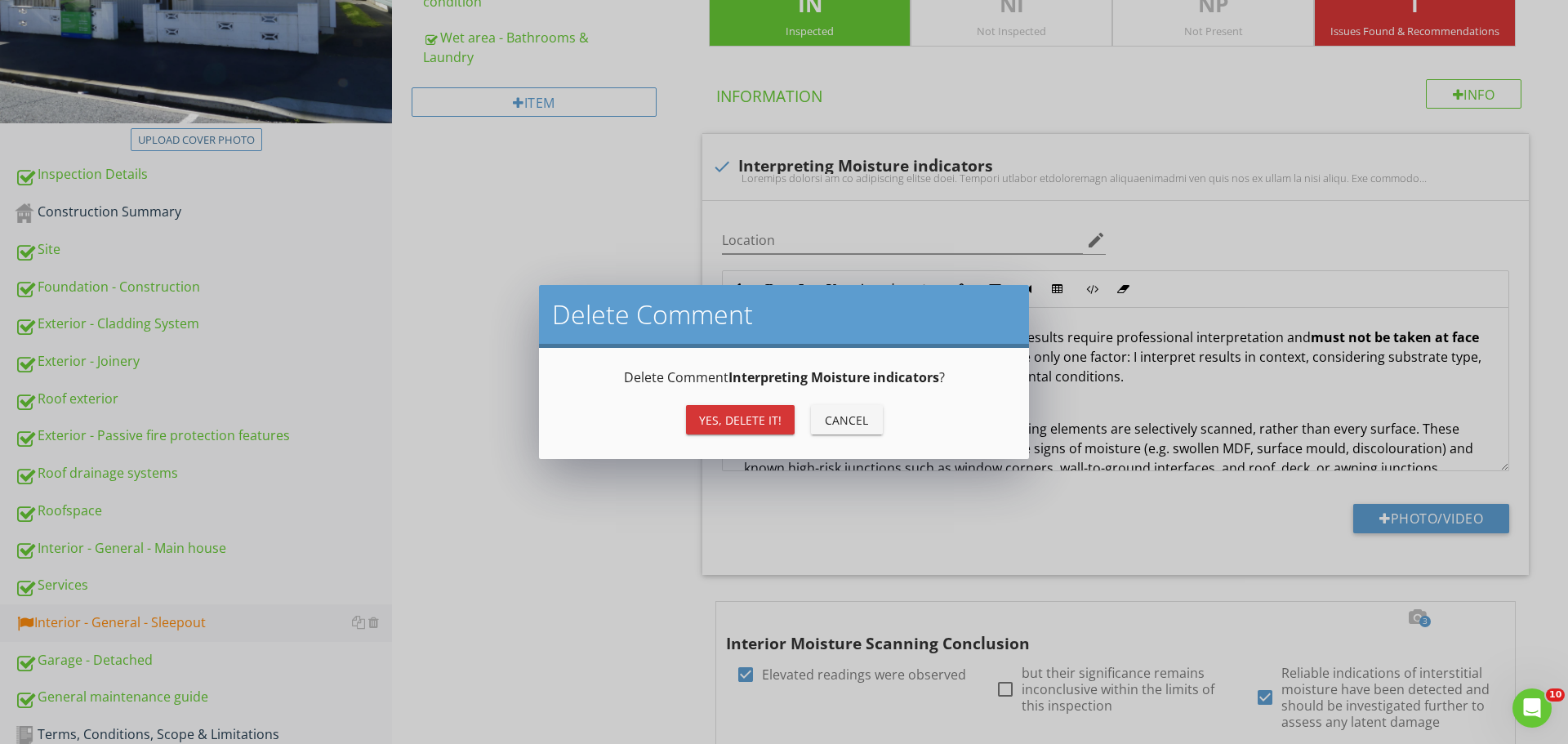
click at [745, 419] on div "Yes, Delete it!" at bounding box center [740, 420] width 82 height 17
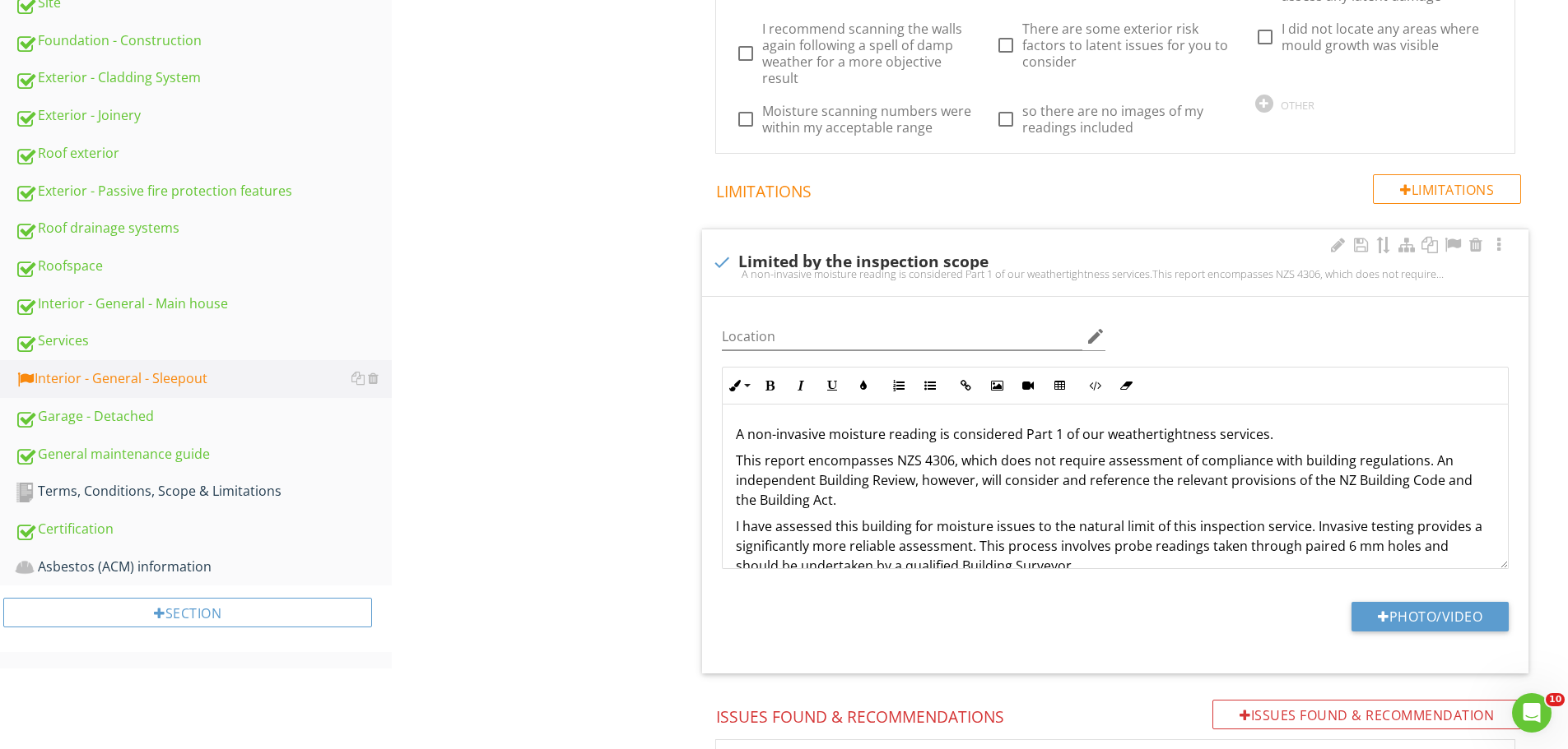
scroll to position [583, 0]
click at [629, 438] on div "Interior - General - Sleepout Moisture scanning assessment Interior type and sp…" at bounding box center [980, 540] width 1176 height 1917
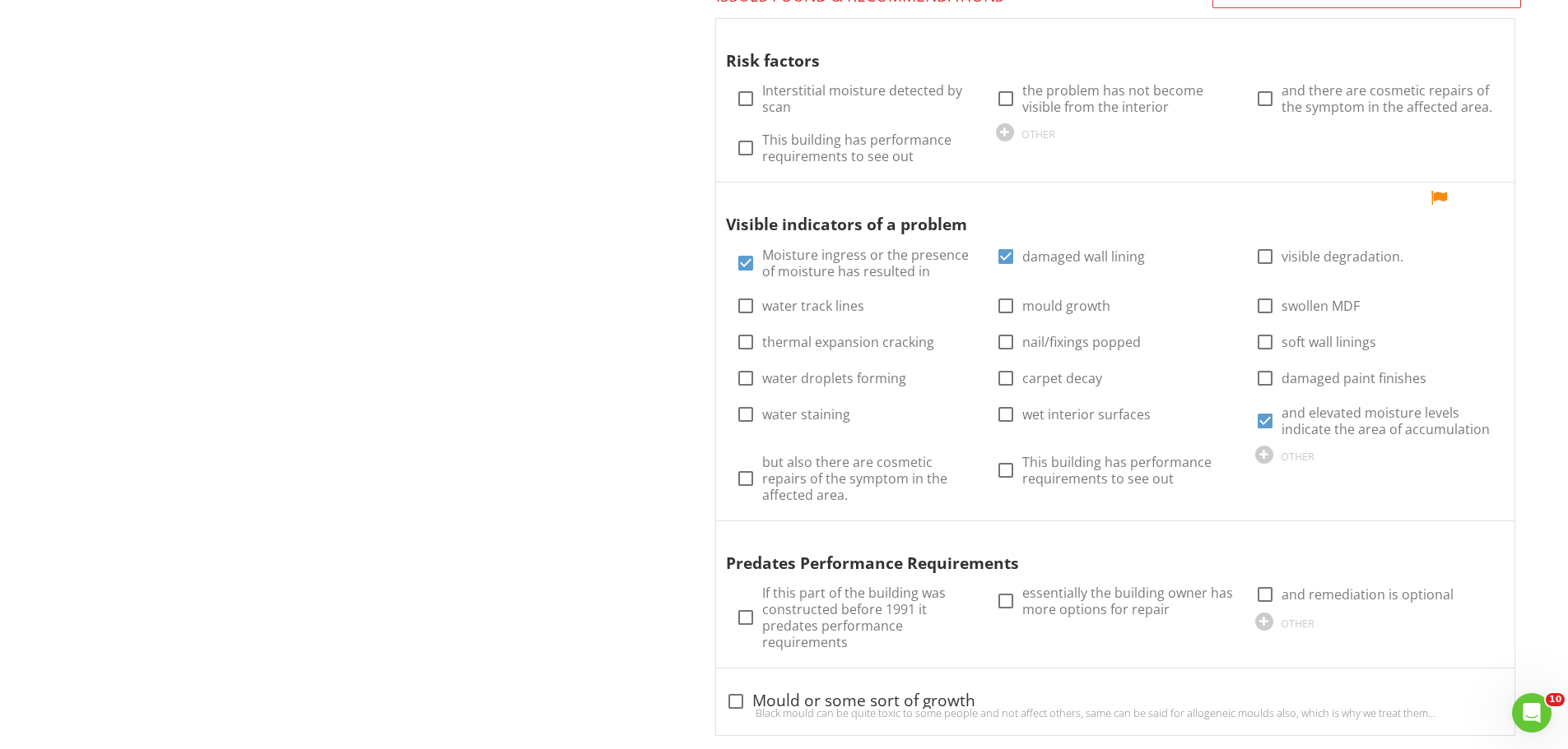
scroll to position [1305, 0]
click at [787, 90] on label "Interstitial moisture detected by scan" at bounding box center [860, 97] width 196 height 33
checkbox input "true"
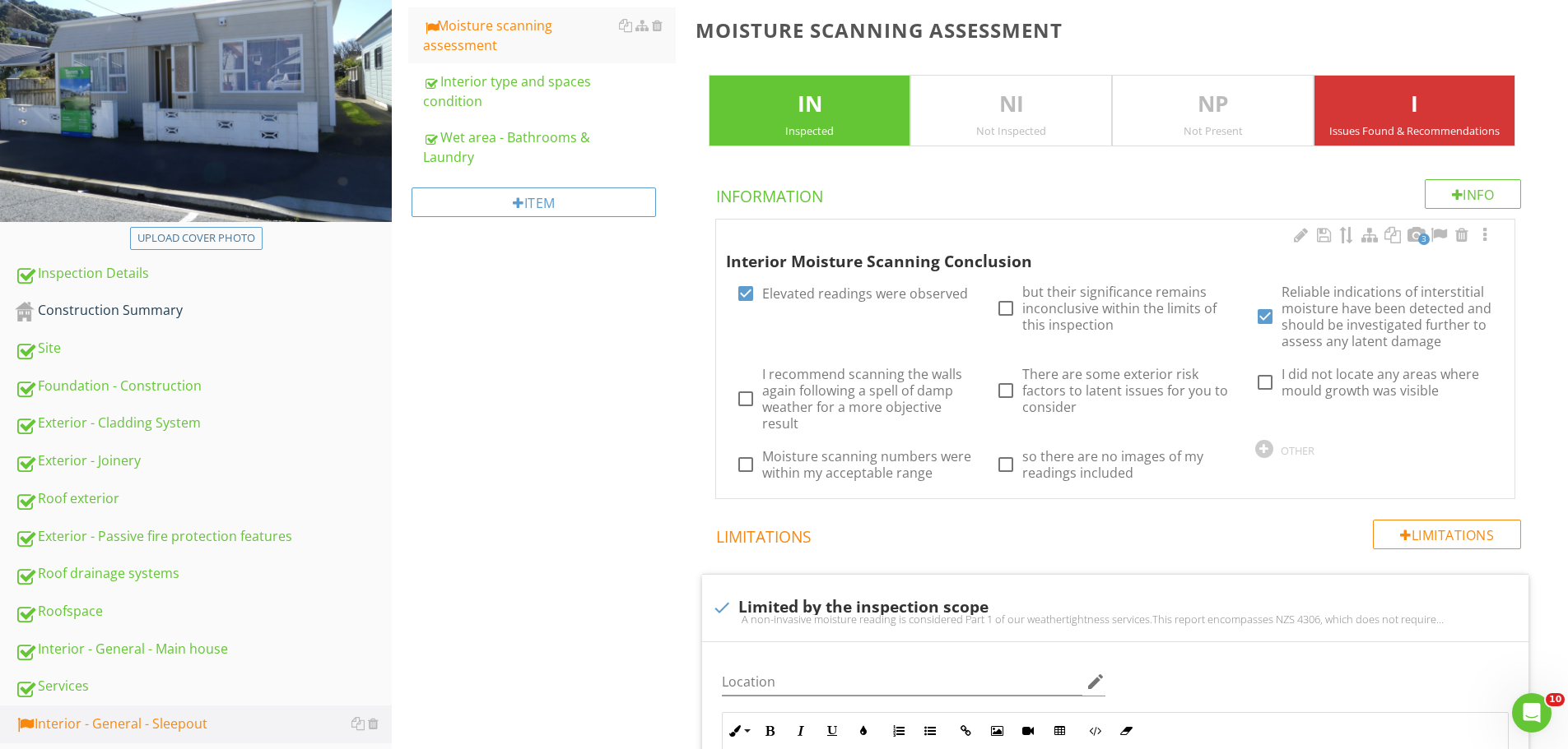
scroll to position [236, 0]
click at [1423, 227] on div "3" at bounding box center [1415, 236] width 19 height 19
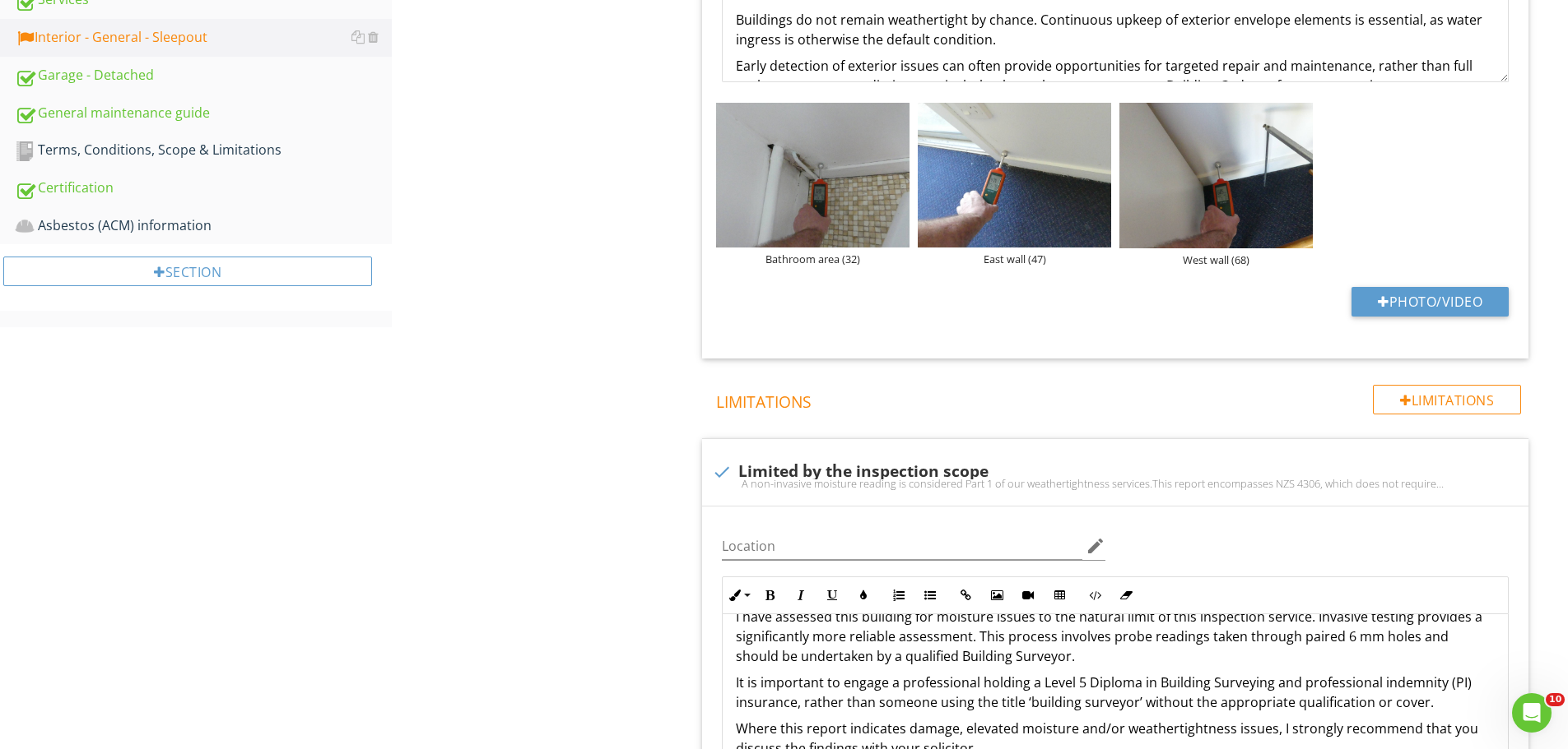
scroll to position [1069, 0]
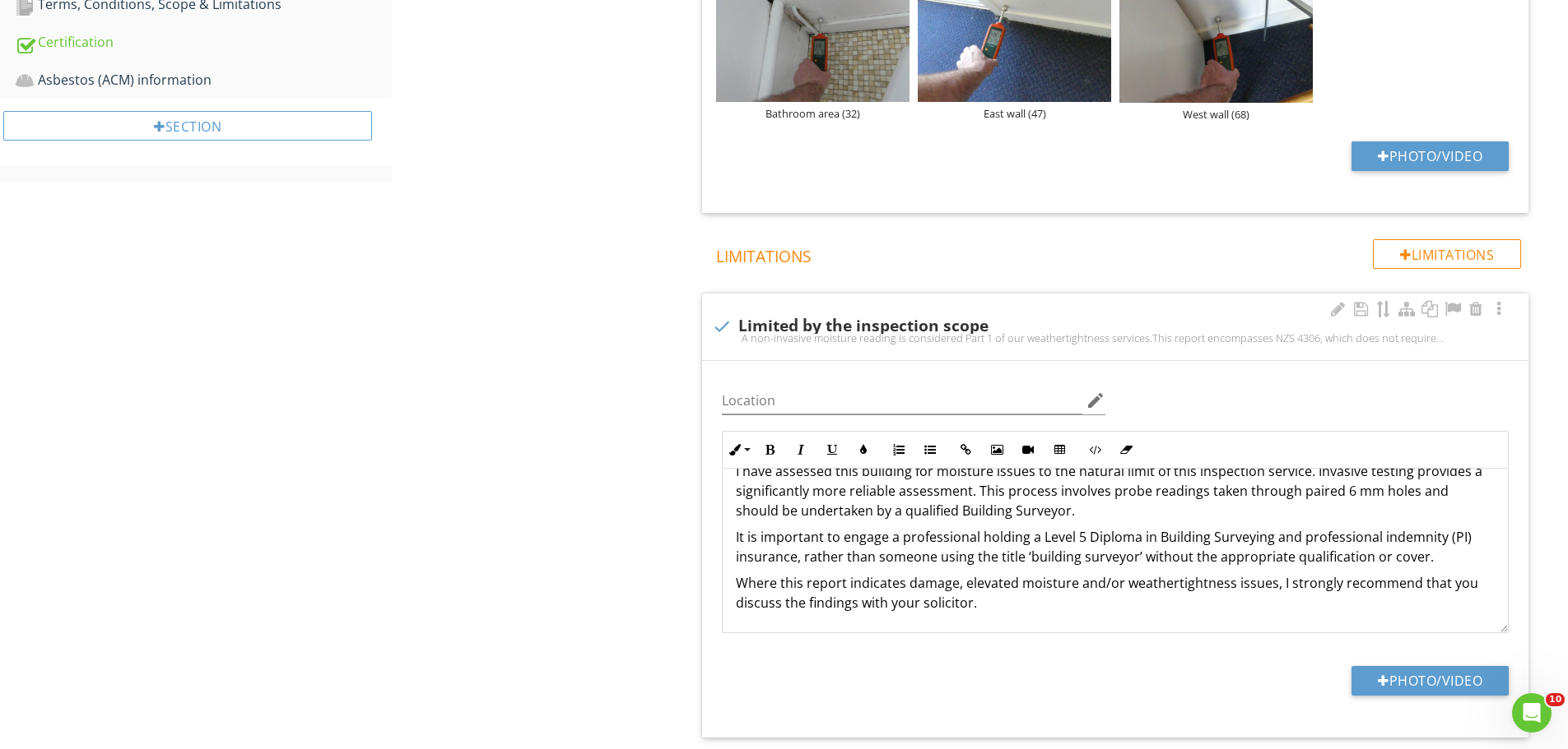
click at [1248, 308] on div "check Limited by the inspection scope" at bounding box center [1115, 327] width 826 height 67
checkbox input "true"
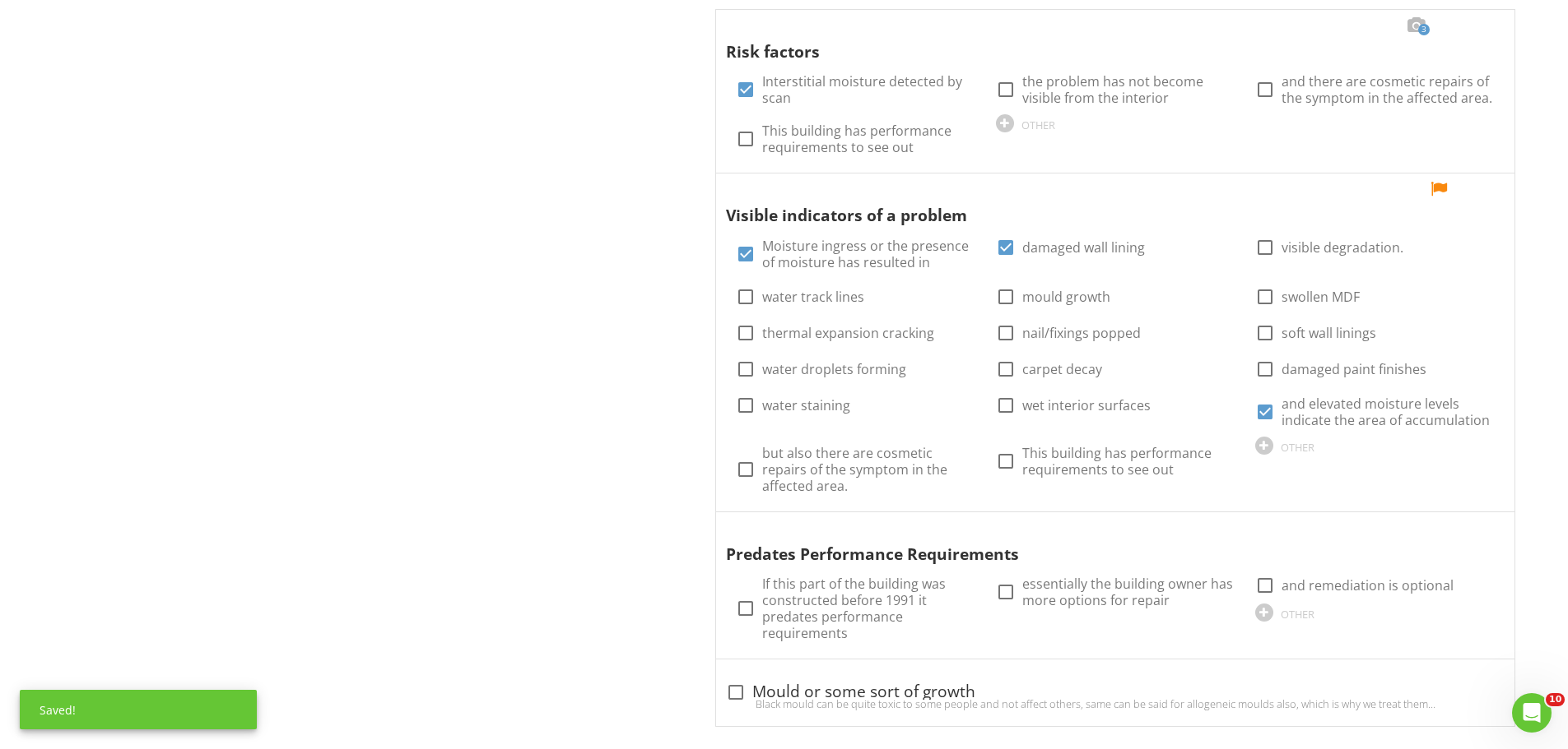
scroll to position [1329, 0]
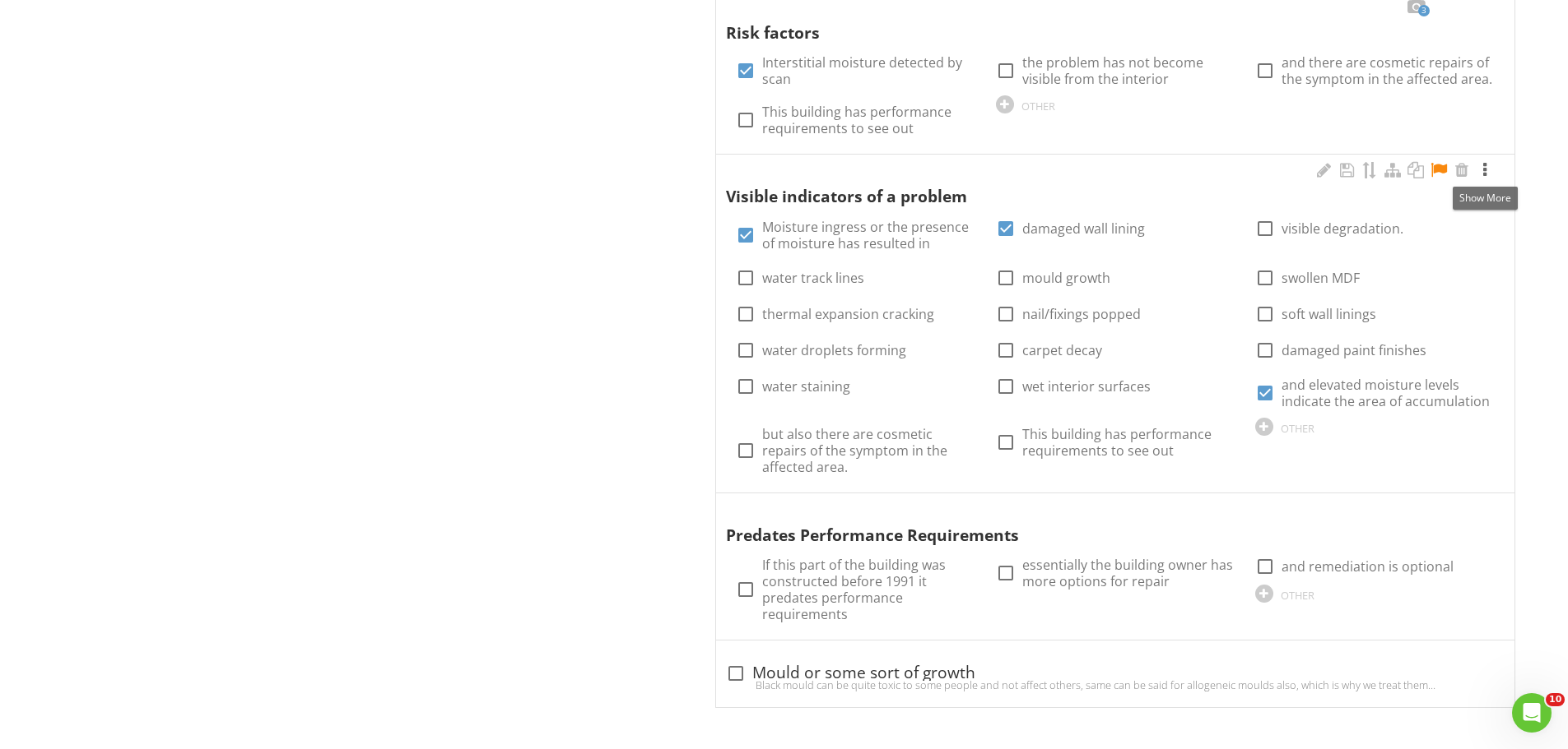
click at [1479, 173] on div at bounding box center [1484, 170] width 19 height 16
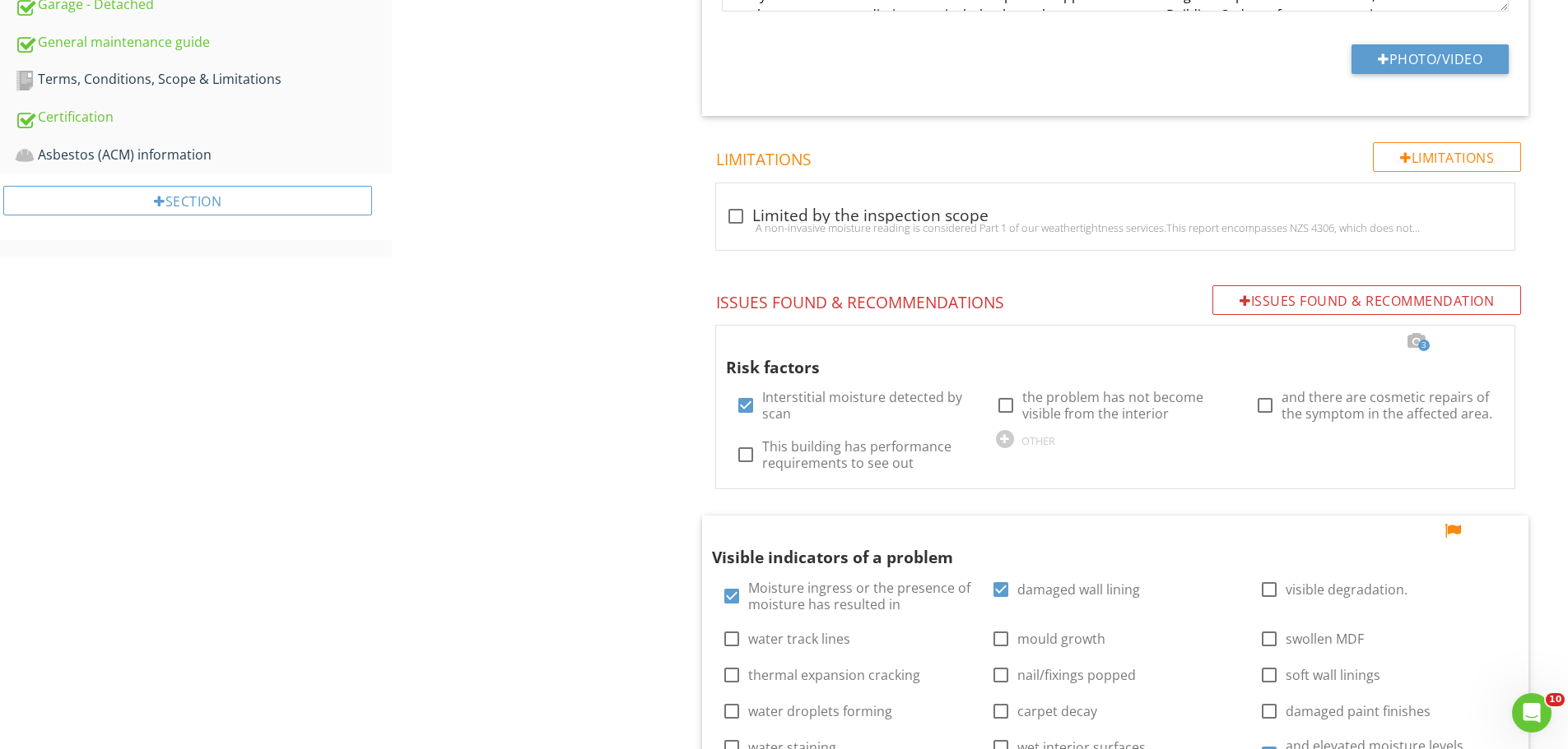
scroll to position [993, 0]
click at [653, 612] on div "Interior - General - Sleepout Moisture scanning assessment Interior type and sp…" at bounding box center [980, 371] width 1176 height 2398
click at [649, 584] on div "Interior - General - Sleepout Moisture scanning assessment Interior type and sp…" at bounding box center [980, 371] width 1176 height 2398
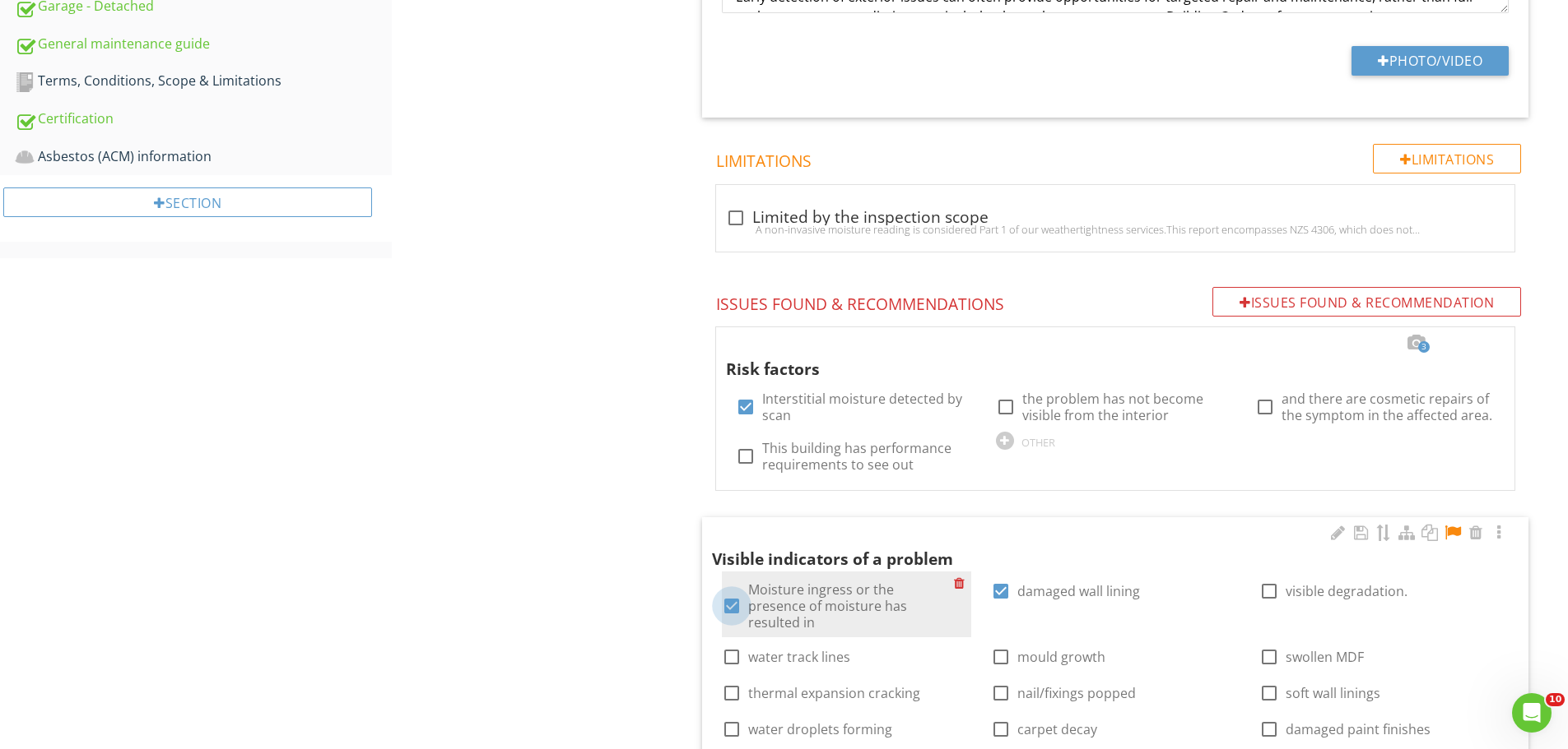
click at [732, 594] on div at bounding box center [731, 605] width 28 height 28
checkbox input "false"
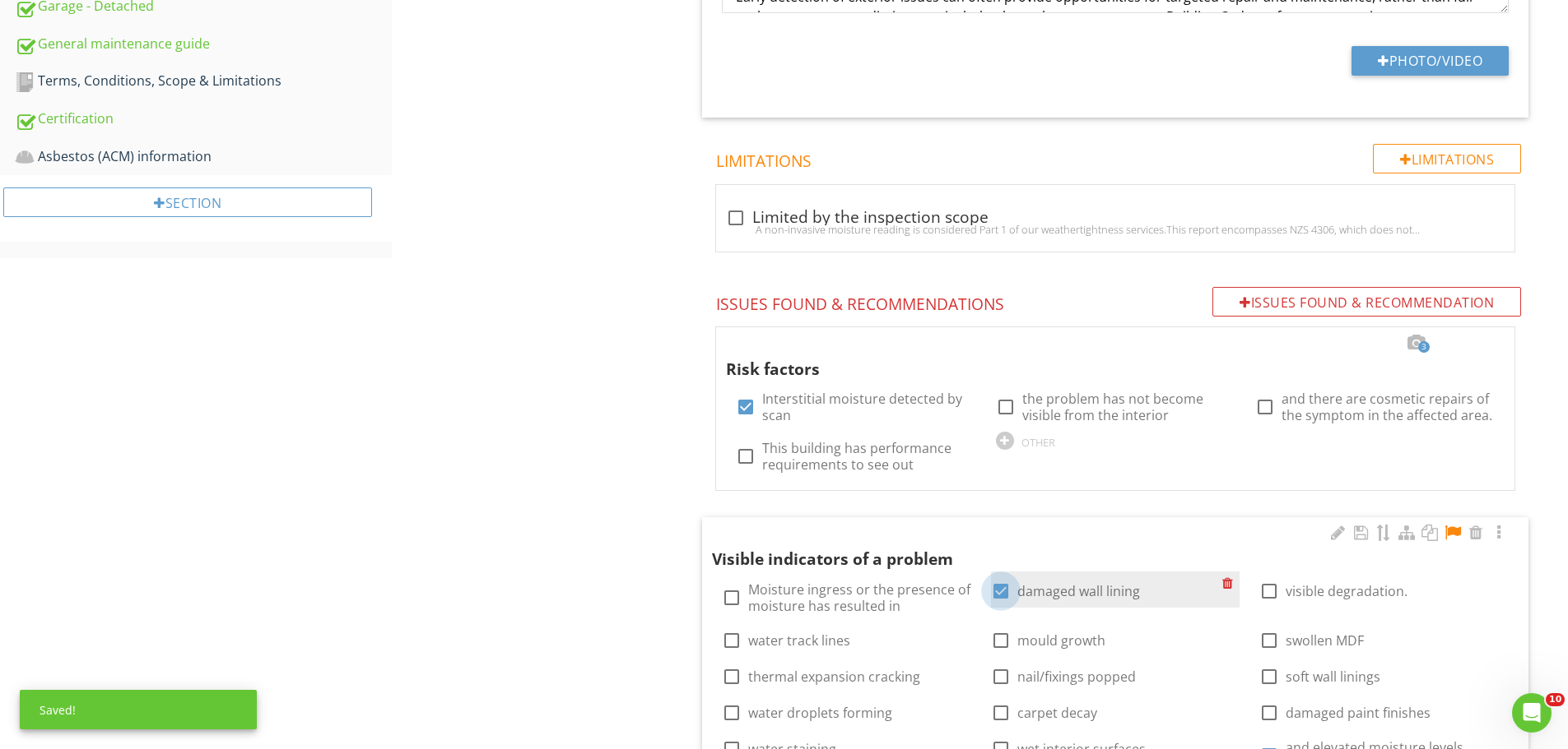
click at [1004, 591] on div at bounding box center [1000, 591] width 28 height 28
checkbox input "false"
click at [1007, 442] on div at bounding box center [1004, 440] width 18 height 18
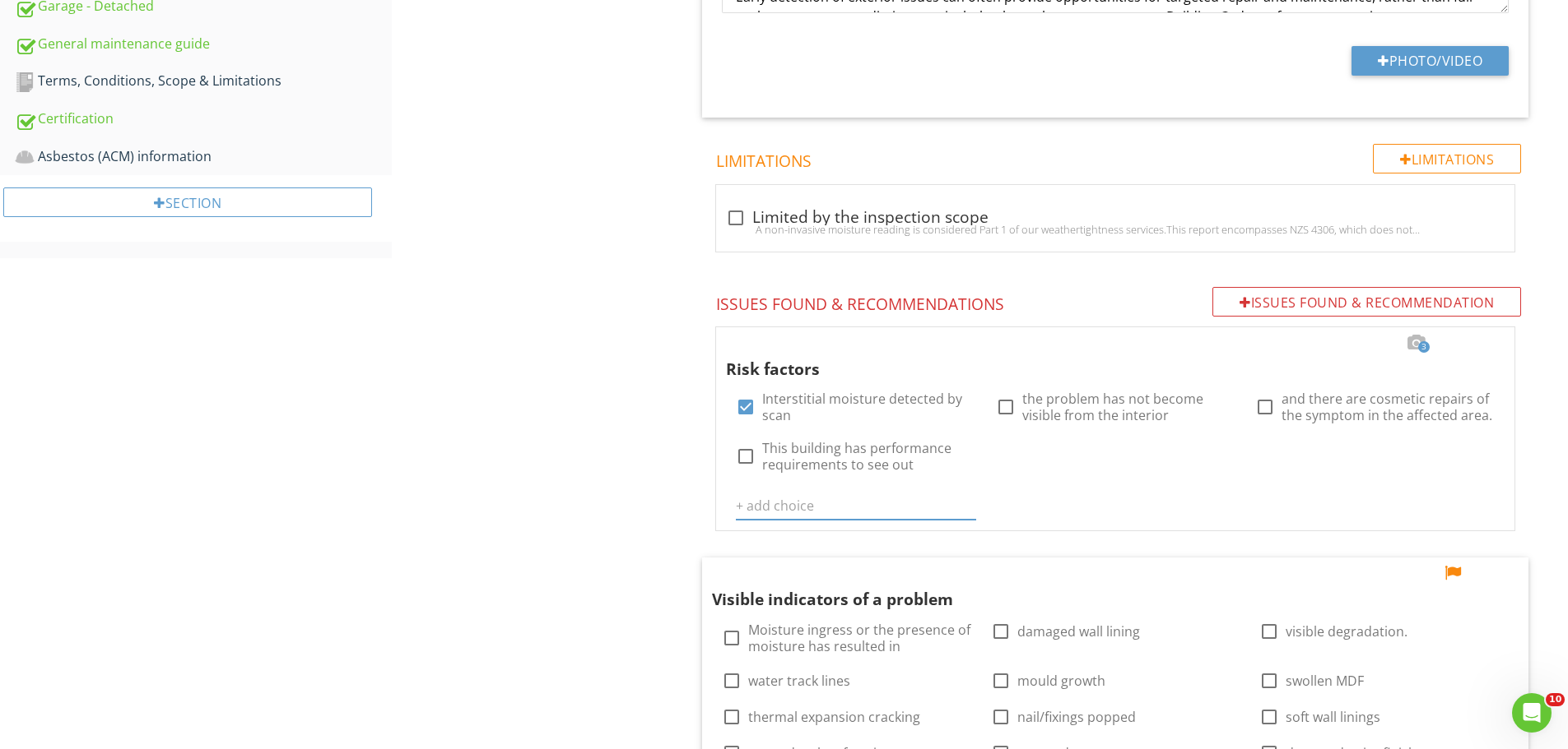
click at [600, 471] on div "Interior - General - Sleepout Moisture scanning assessment Interior type and sp…" at bounding box center [980, 390] width 1176 height 2438
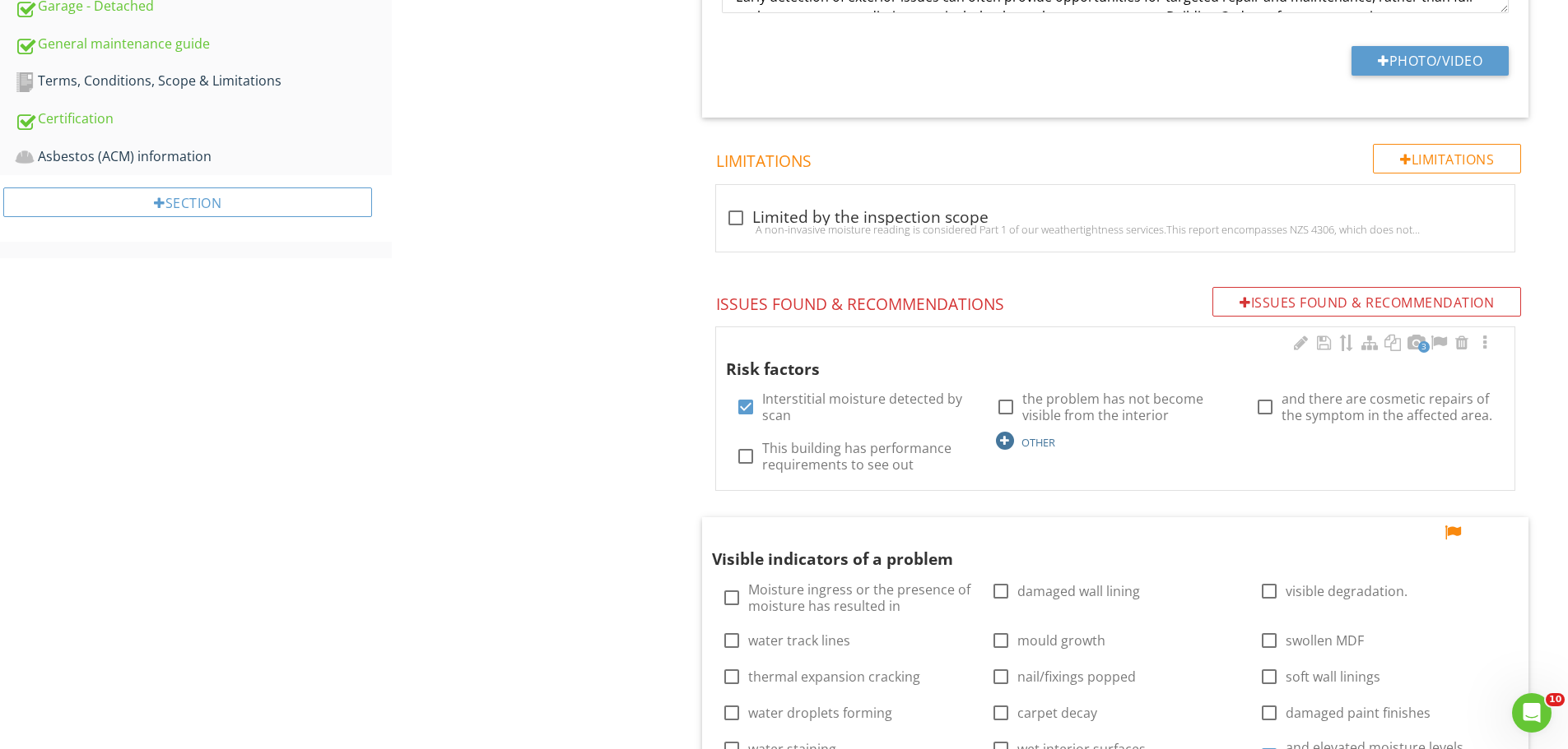
click at [1009, 437] on div at bounding box center [1004, 440] width 18 height 18
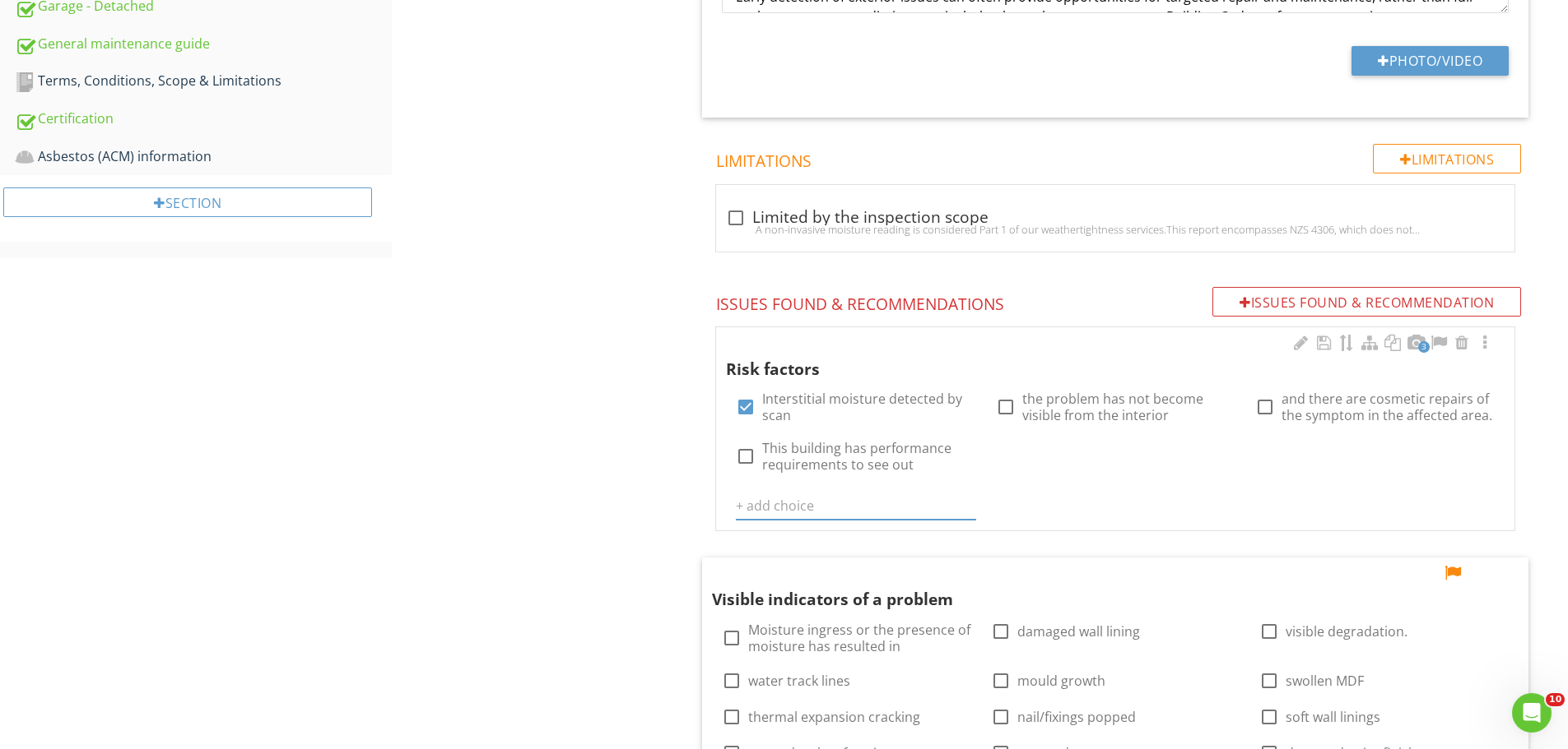
type input "d"
click at [879, 510] on input "text" at bounding box center [855, 507] width 239 height 27
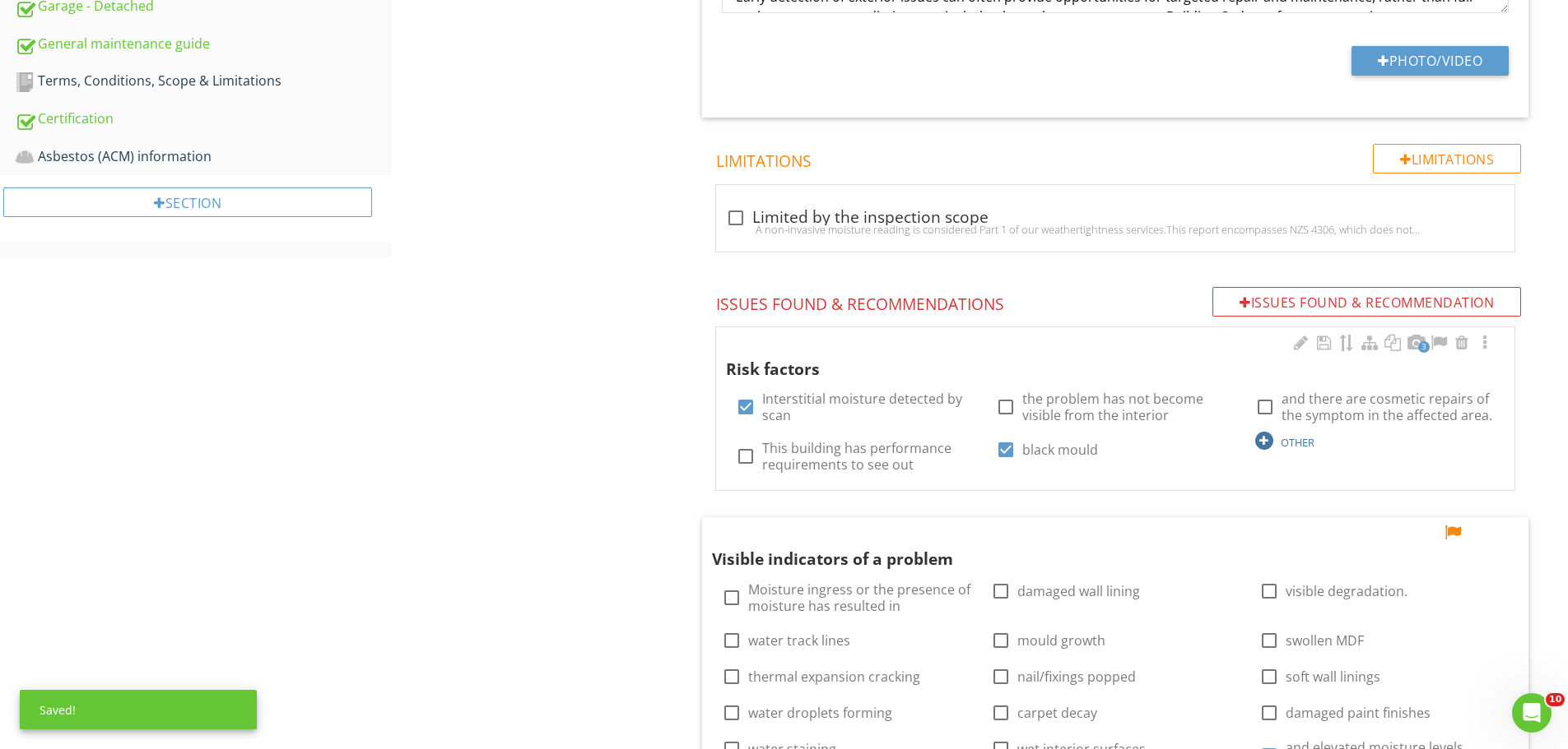
click at [1271, 443] on div at bounding box center [1264, 440] width 18 height 18
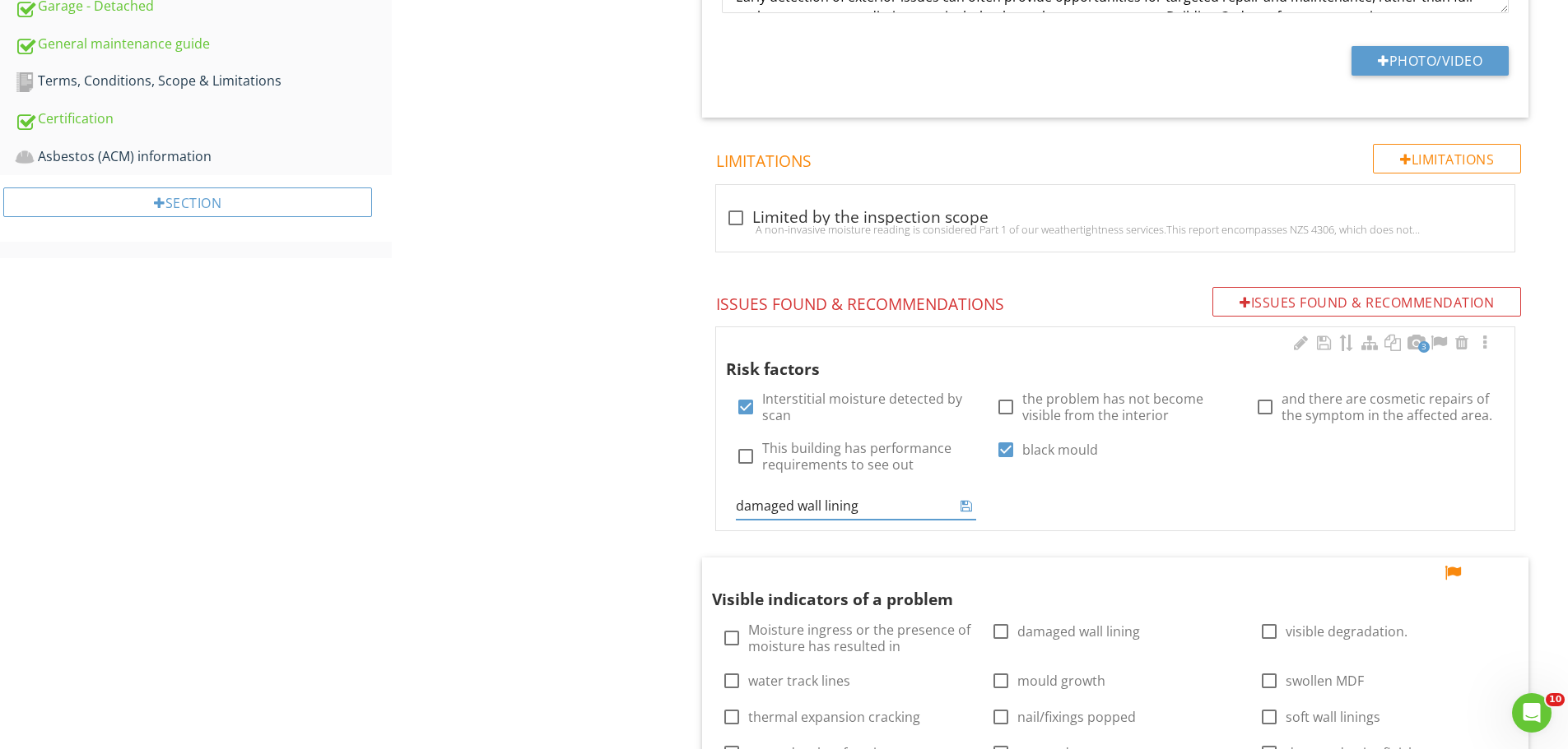
type input "damaged wall lining"
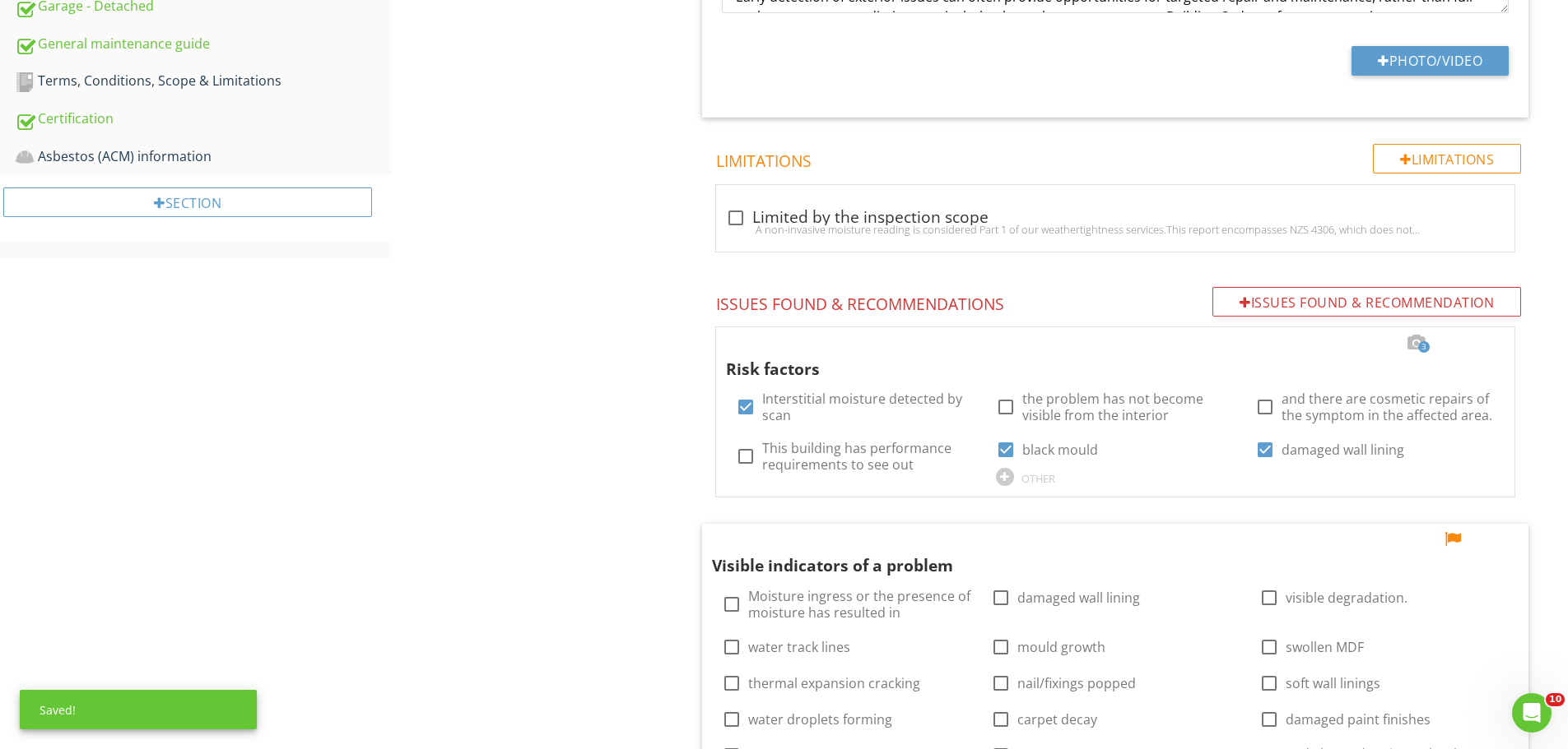
click at [516, 438] on div "Interior - General - Sleepout Moisture scanning assessment Interior type and sp…" at bounding box center [980, 373] width 1176 height 2404
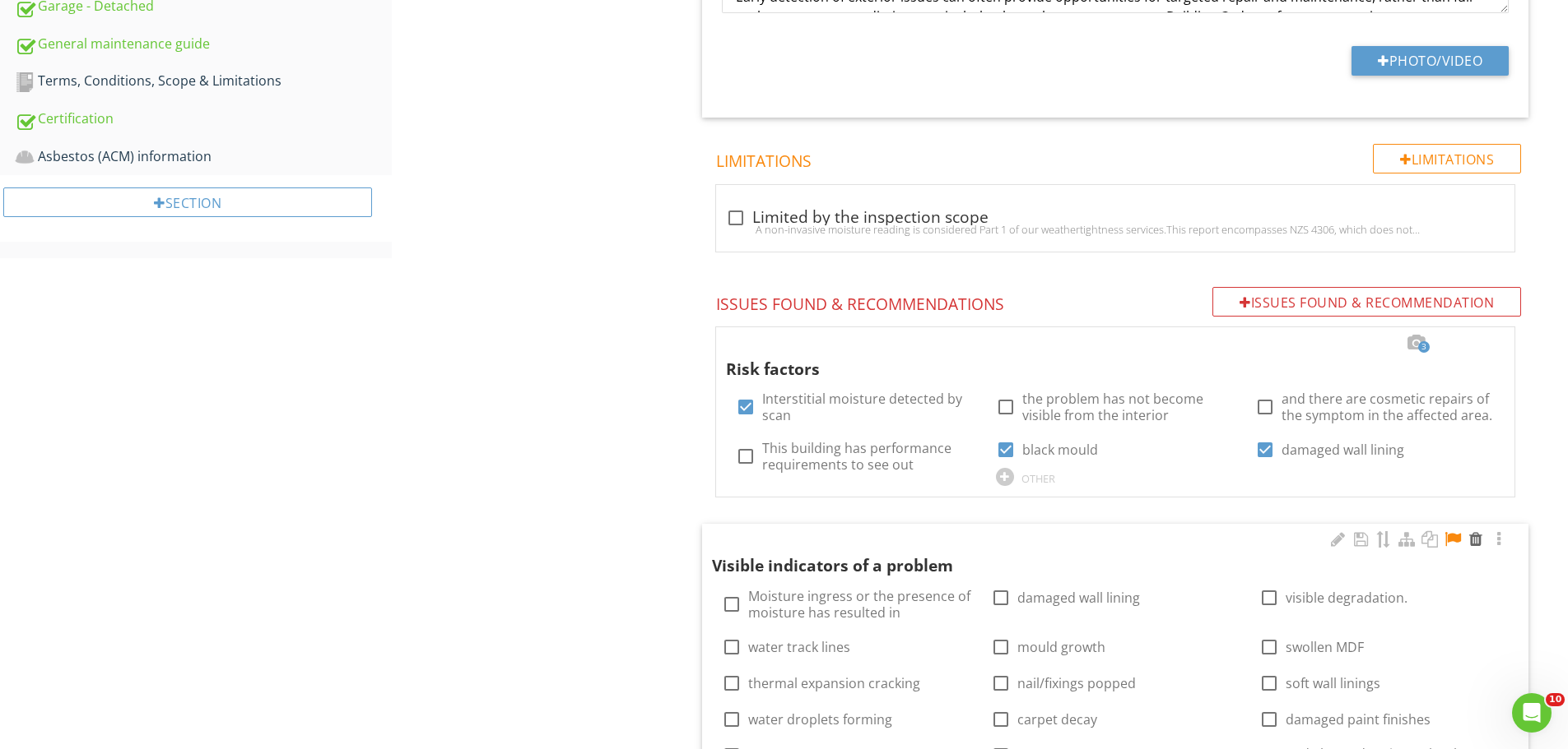
drag, startPoint x: 1446, startPoint y: 539, endPoint x: 1465, endPoint y: 541, distance: 19.1
click at [1446, 539] on div at bounding box center [1452, 539] width 19 height 16
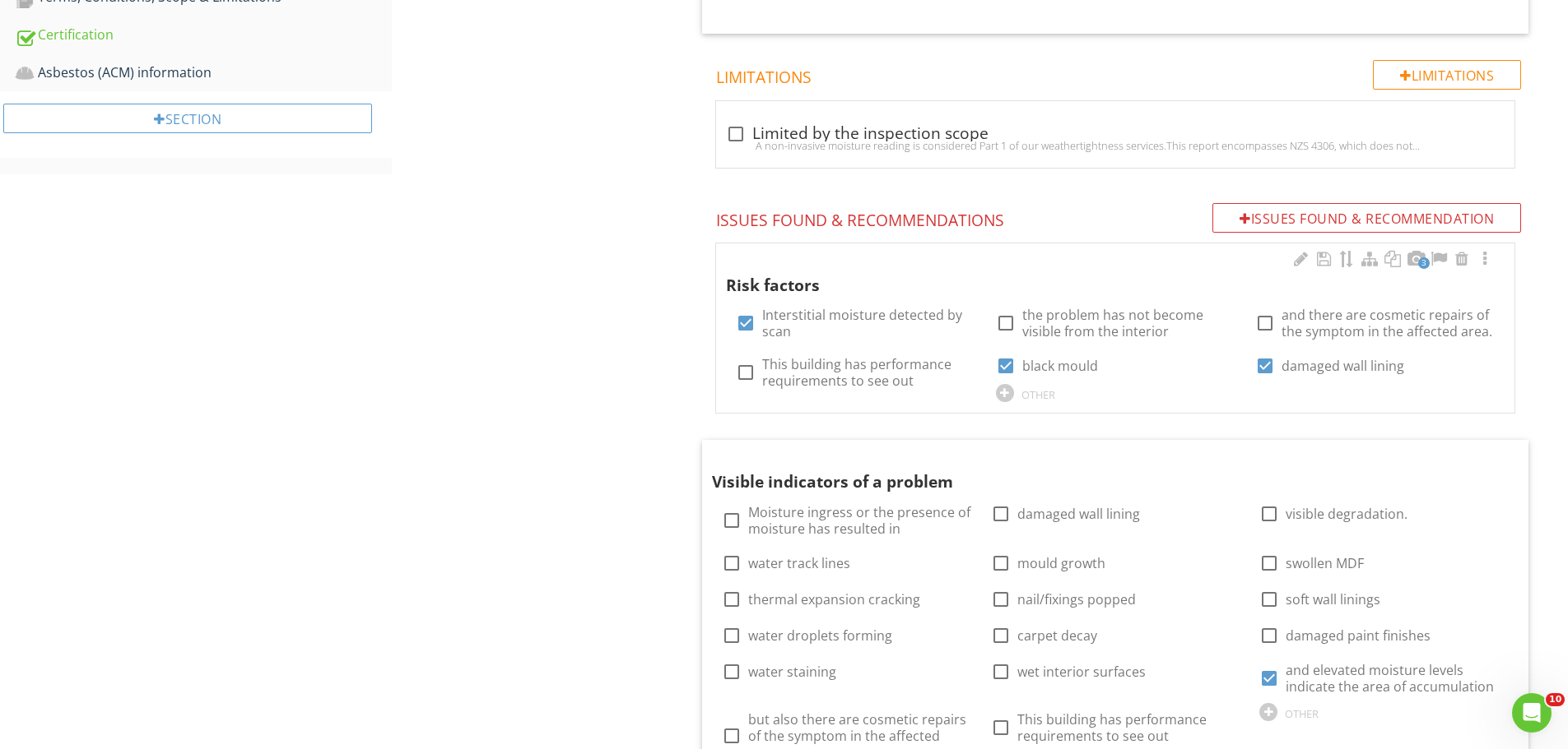
scroll to position [1075, 0]
click at [1480, 263] on div at bounding box center [1484, 260] width 19 height 16
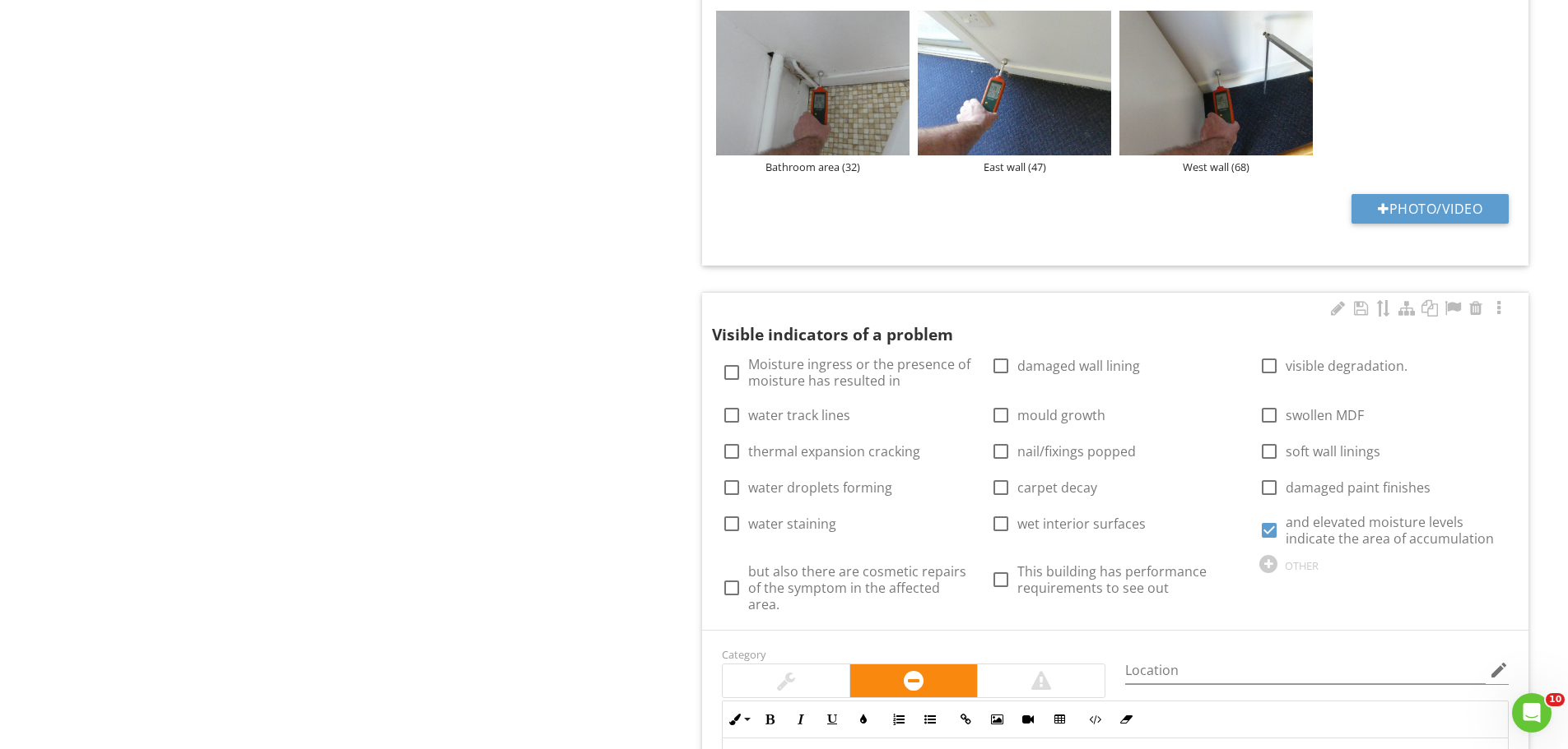
scroll to position [1842, 0]
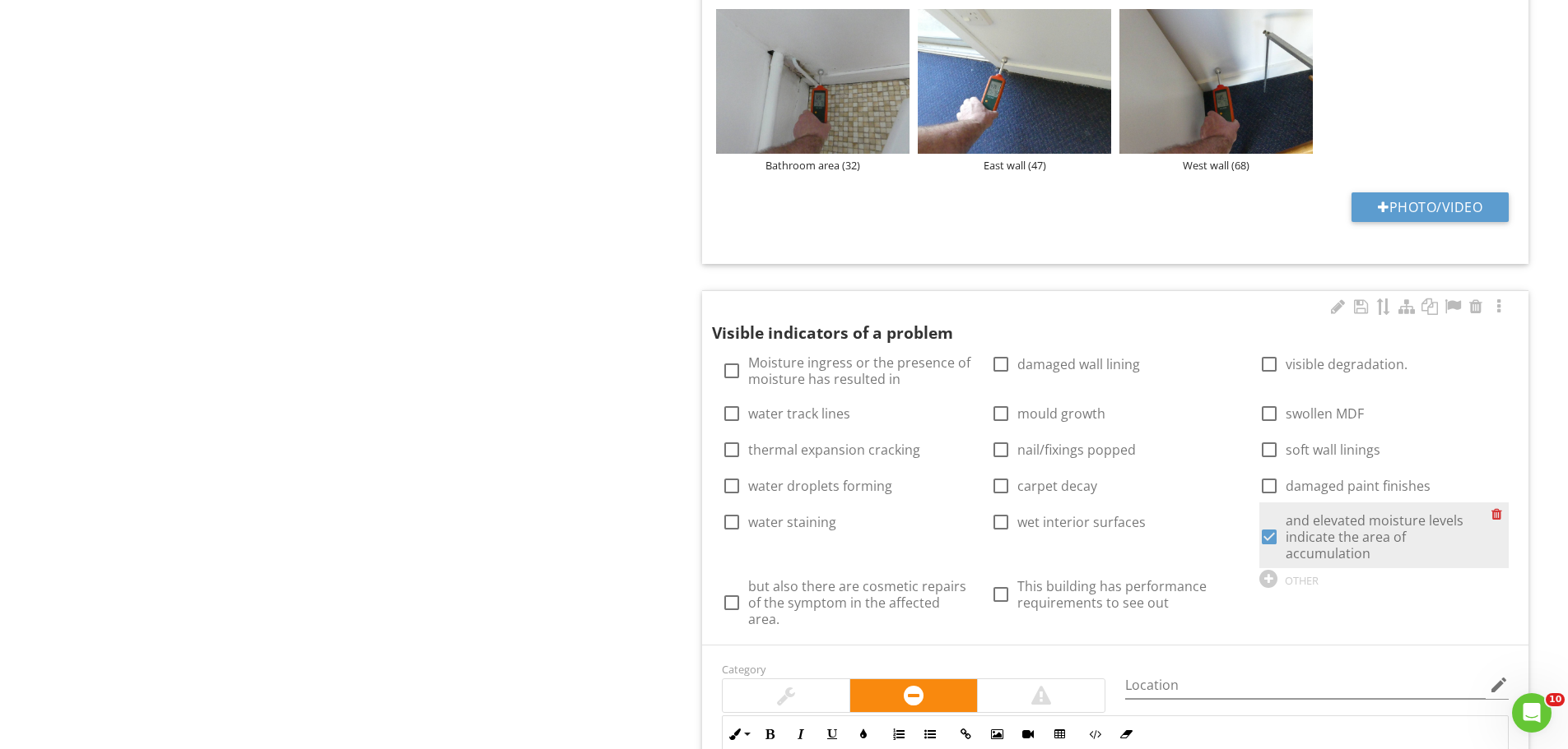
click at [1269, 531] on div at bounding box center [1269, 537] width 28 height 28
checkbox input "false"
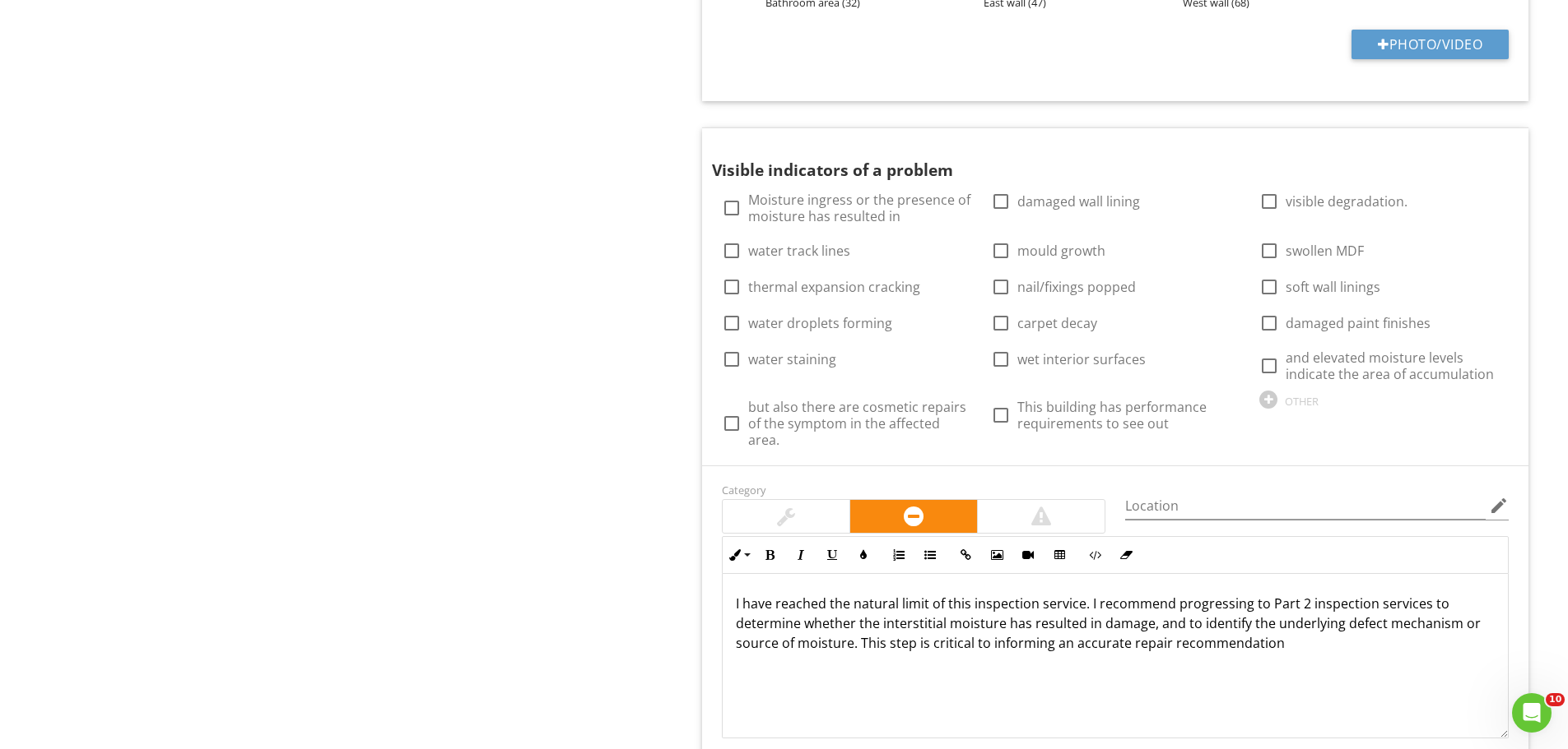
scroll to position [2005, 0]
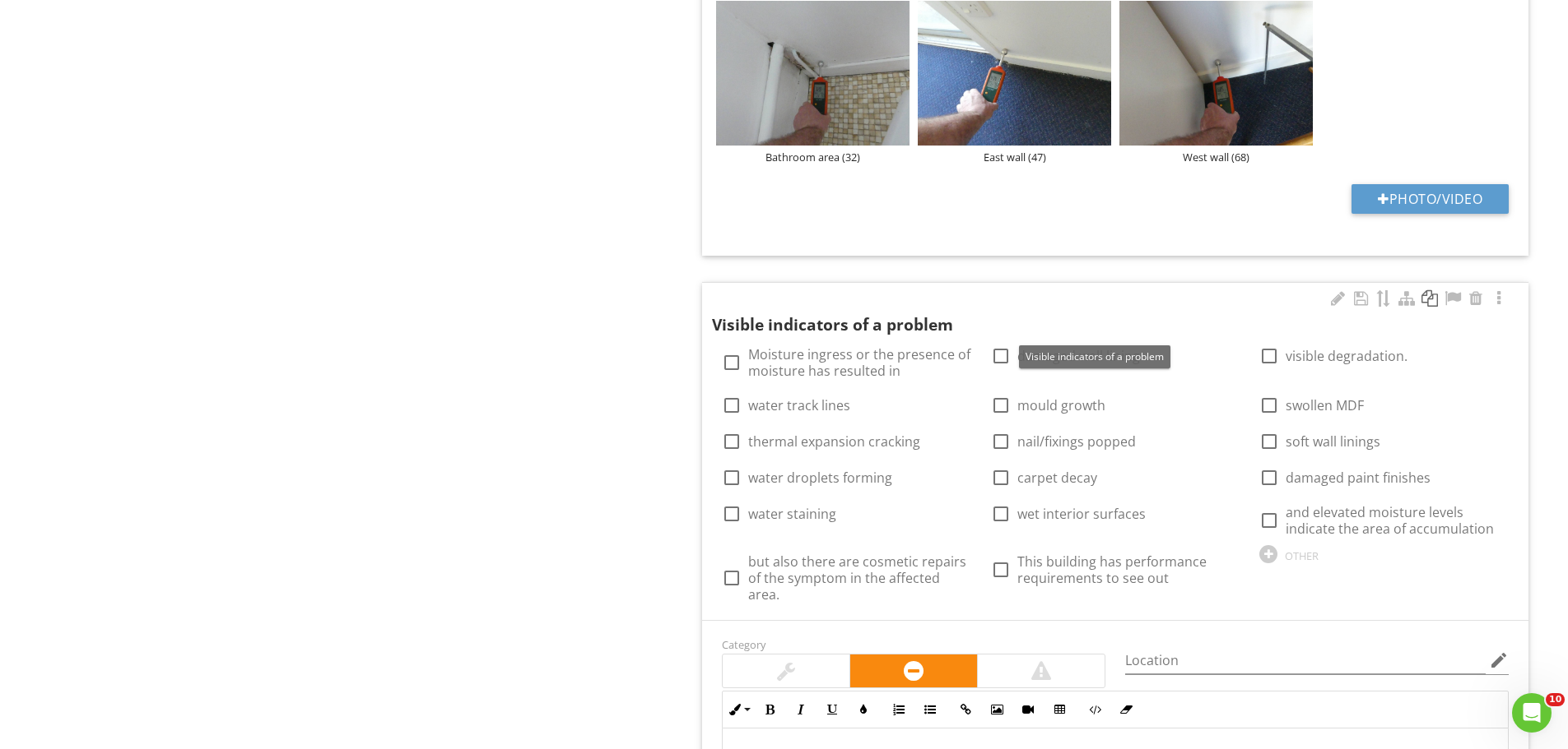
scroll to position [1849, 0]
click at [1475, 301] on div at bounding box center [1475, 299] width 19 height 16
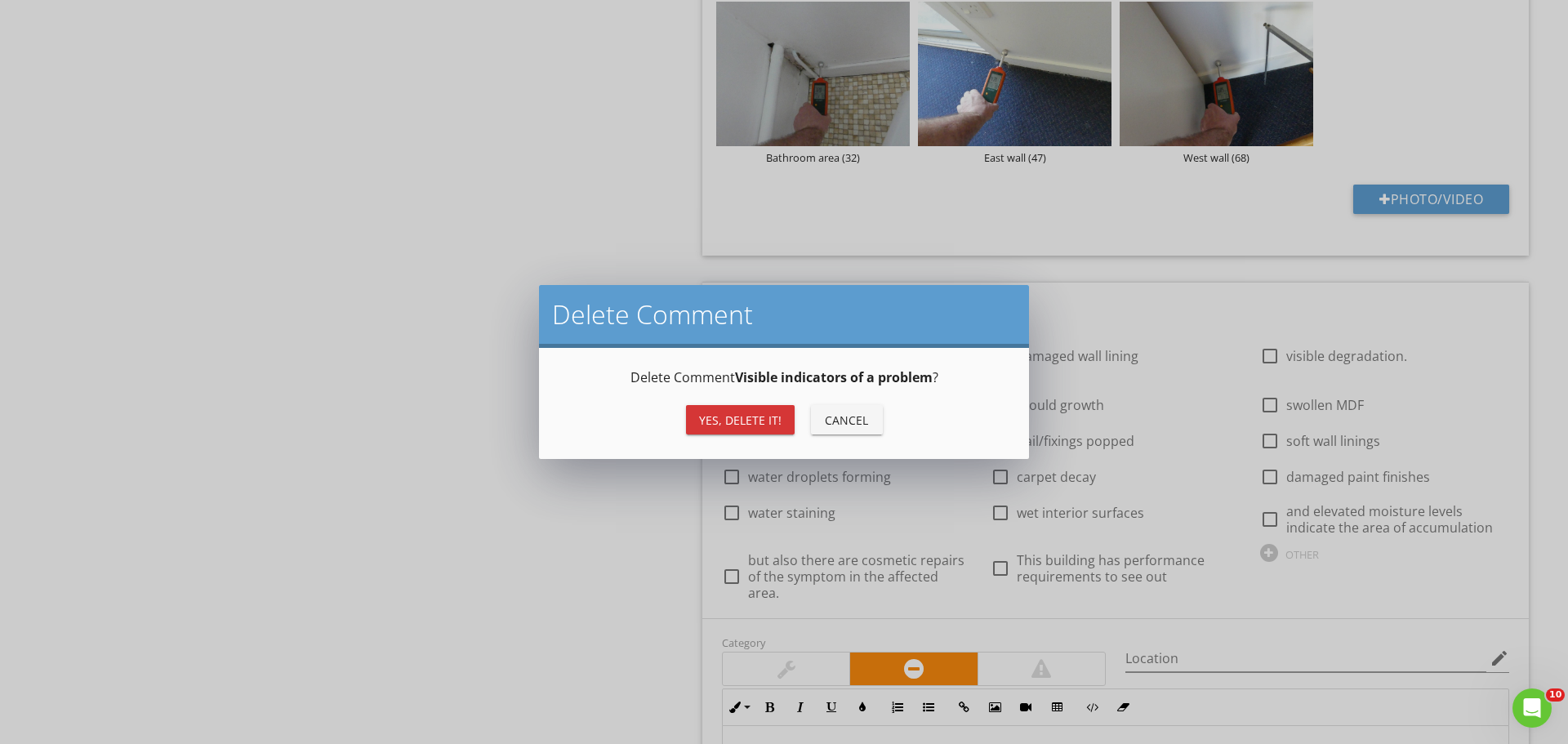
click at [745, 424] on div "Yes, Delete it!" at bounding box center [740, 420] width 82 height 17
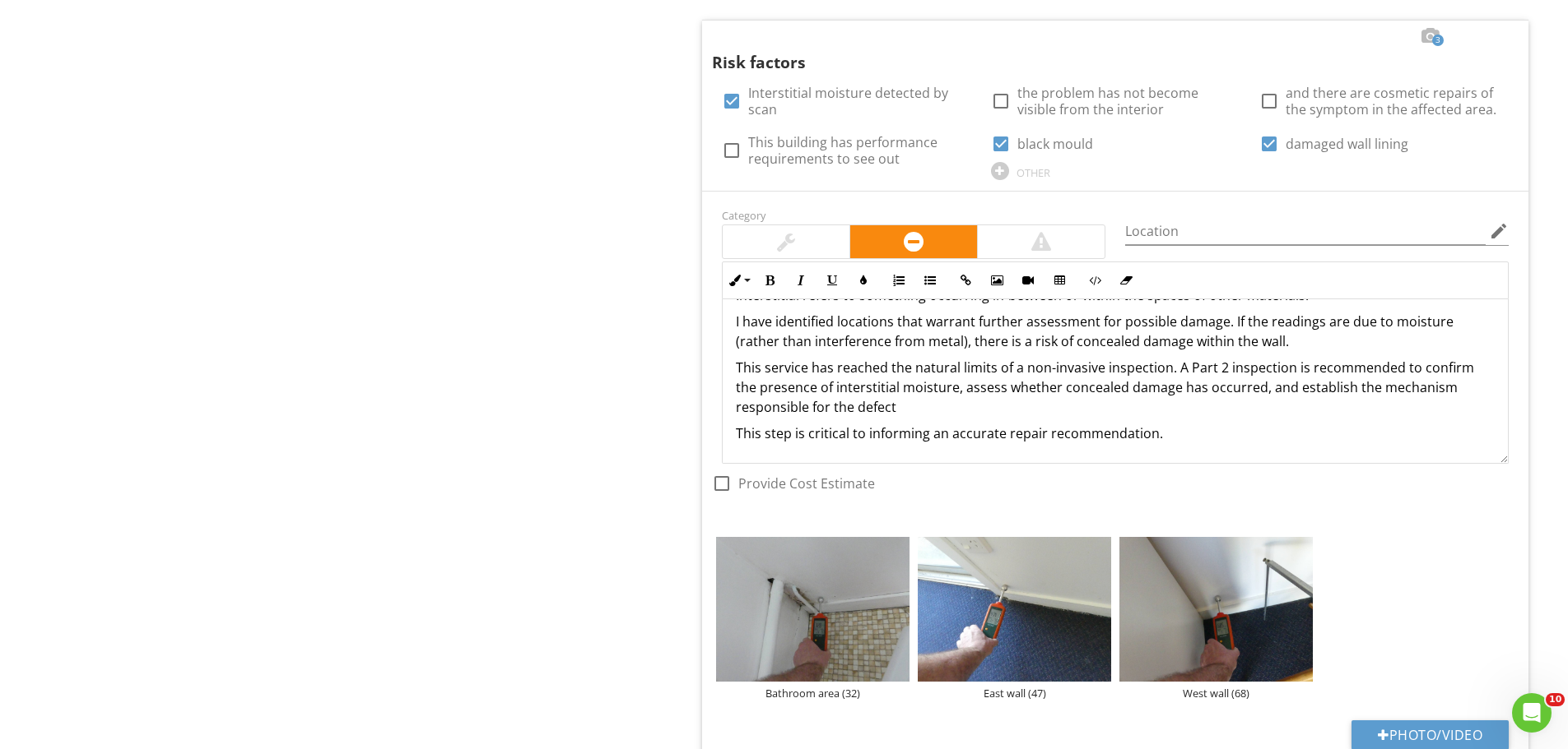
scroll to position [1312, 0]
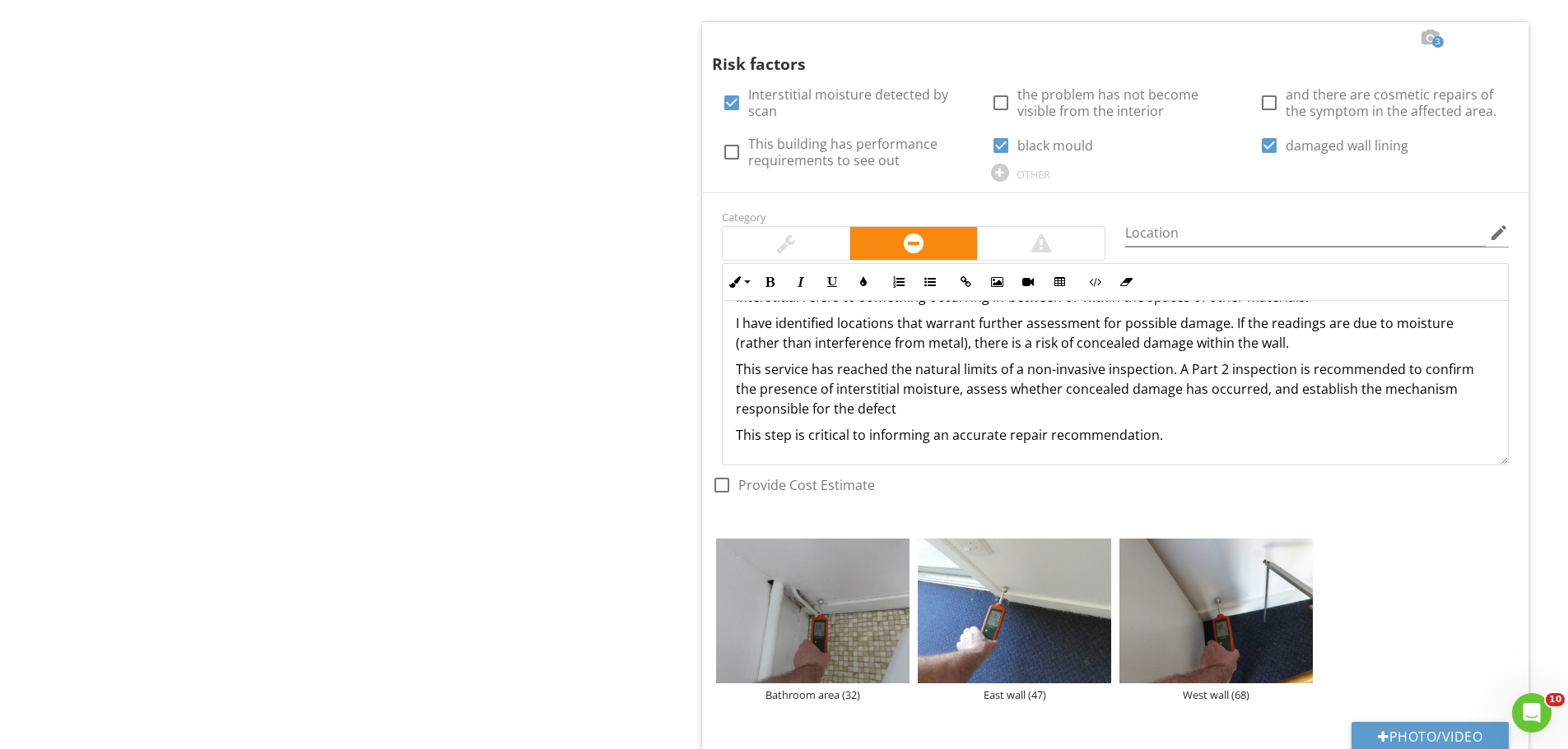
click at [792, 238] on div at bounding box center [786, 243] width 18 height 19
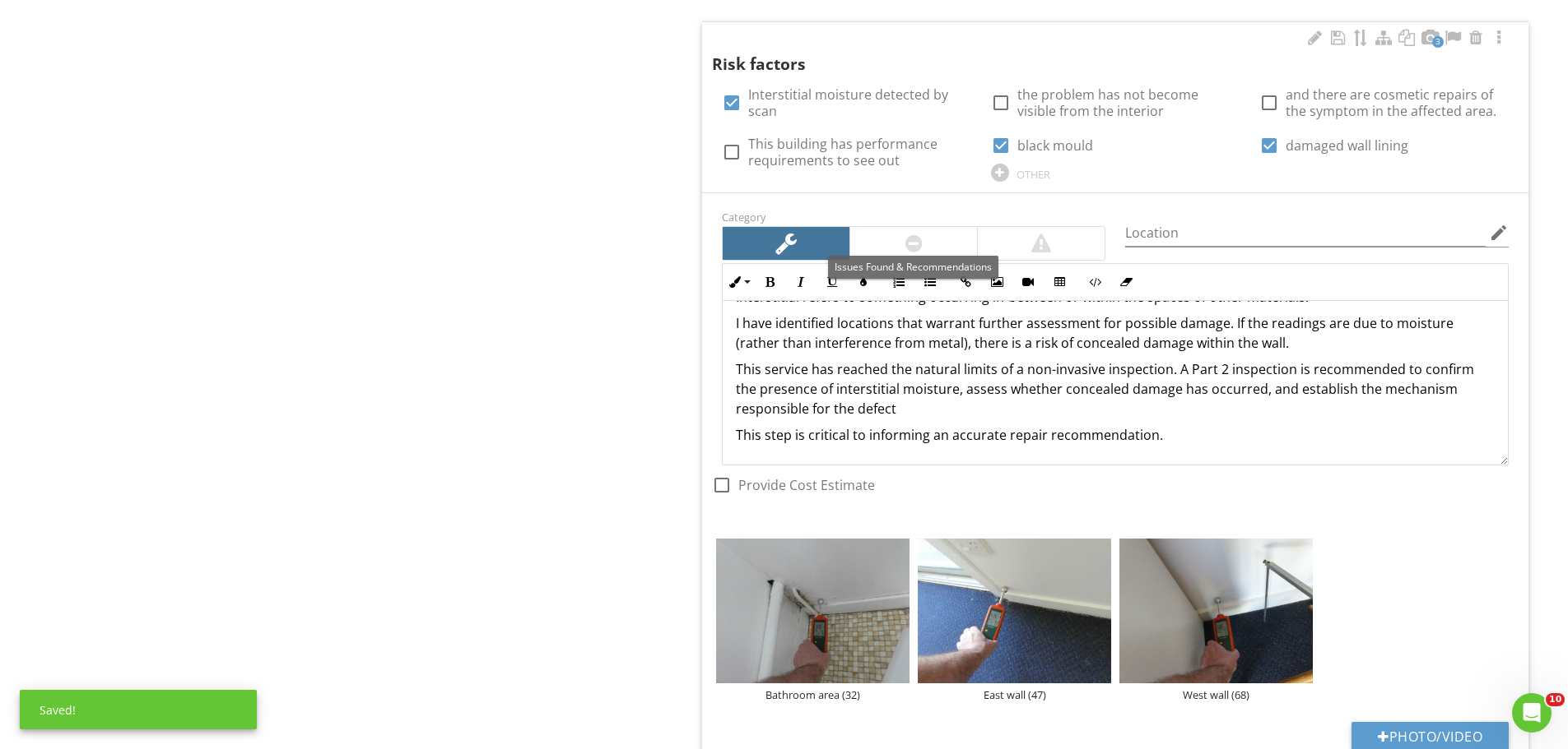
click at [879, 242] on div at bounding box center [913, 243] width 127 height 33
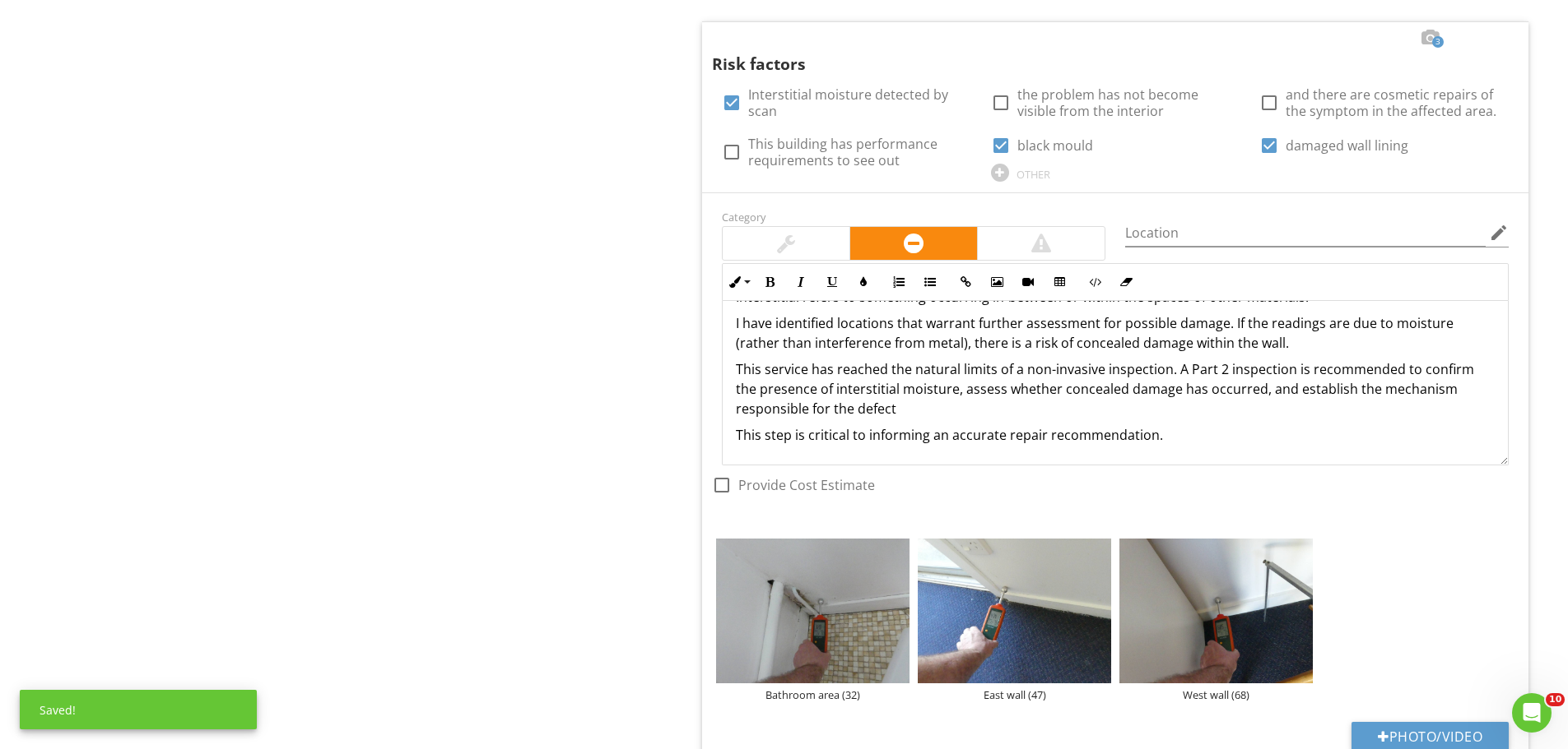
drag, startPoint x: 636, startPoint y: 356, endPoint x: 655, endPoint y: 349, distance: 20.2
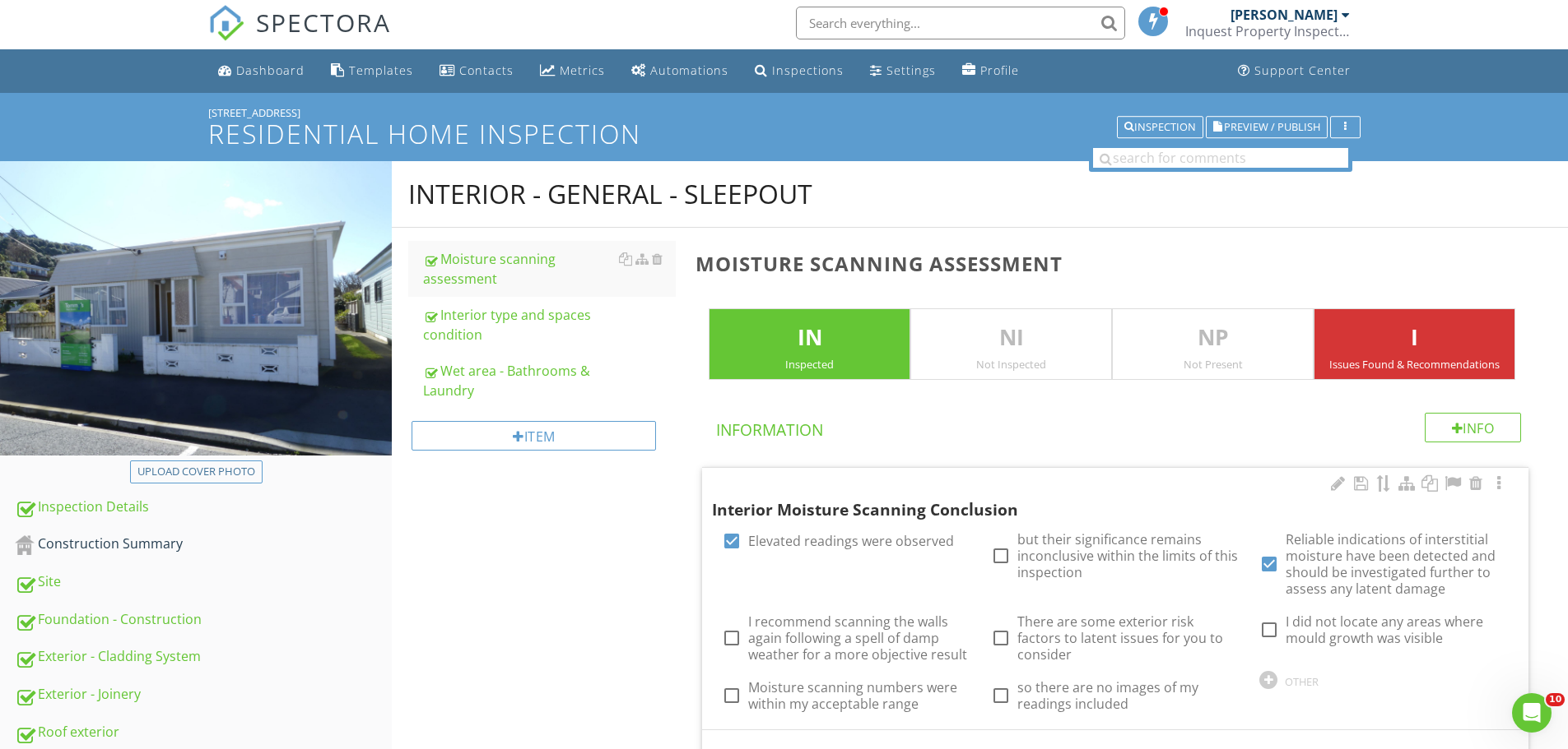
scroll to position [0, 0]
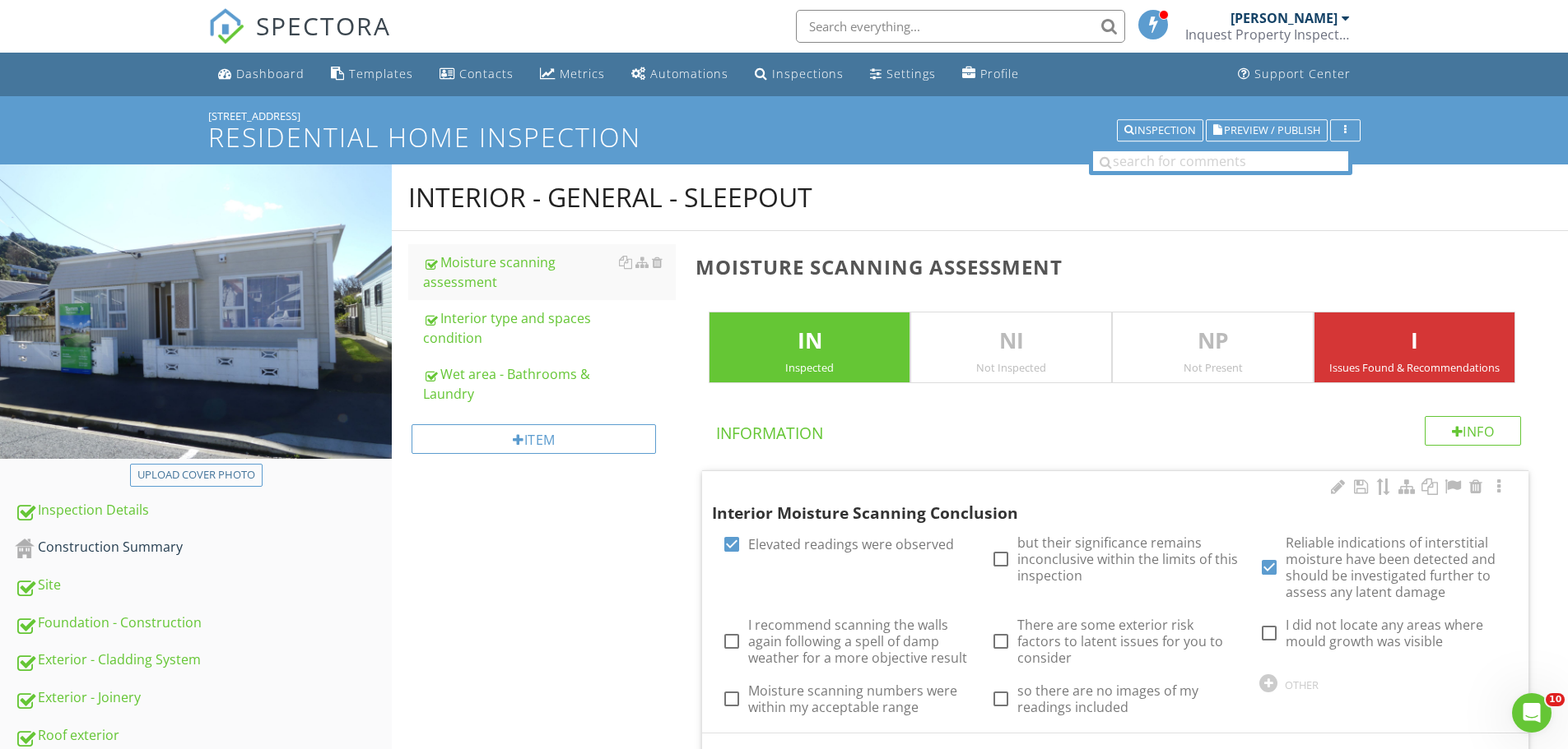
click at [1257, 127] on span "Preview / Publish" at bounding box center [1272, 130] width 96 height 11
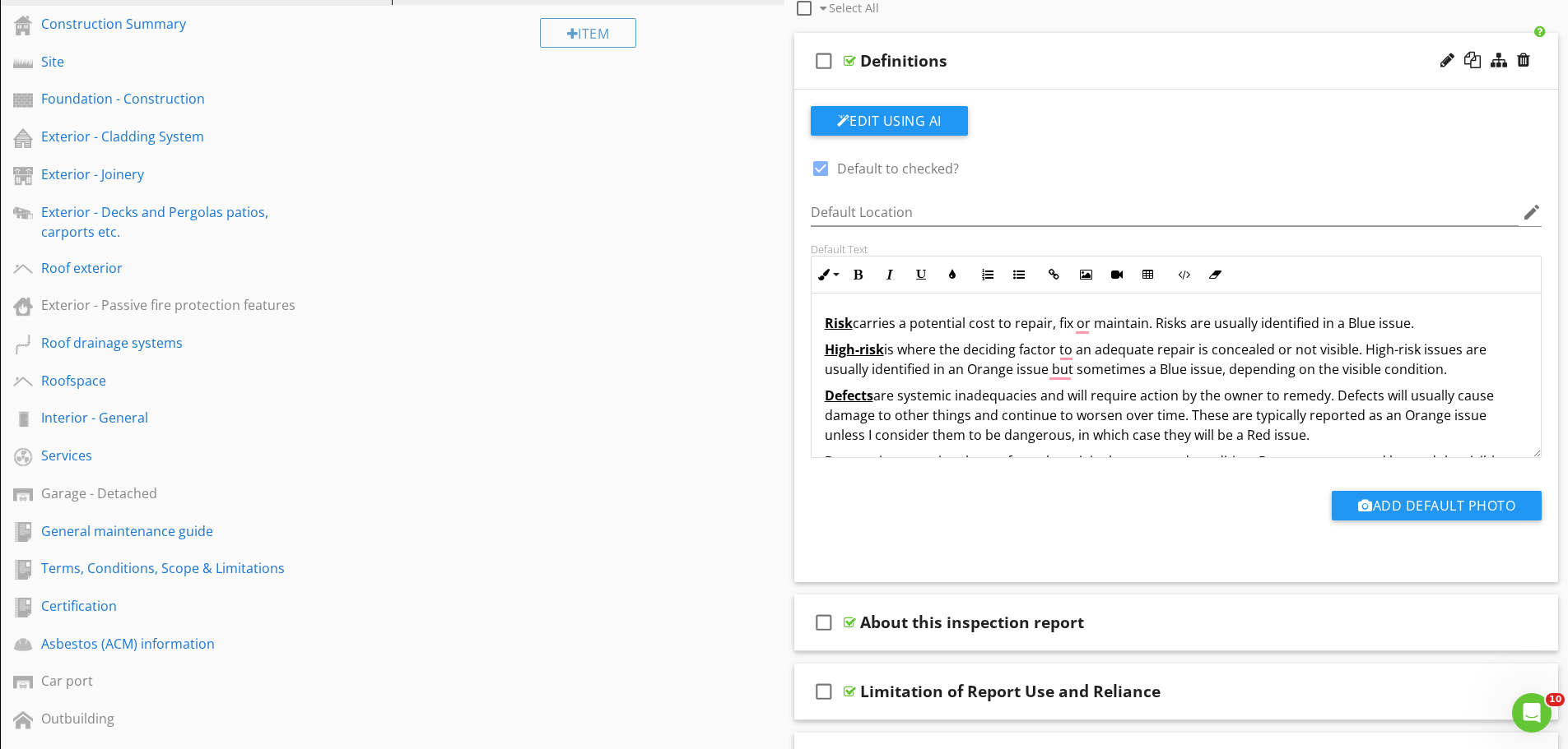
scroll to position [654, 0]
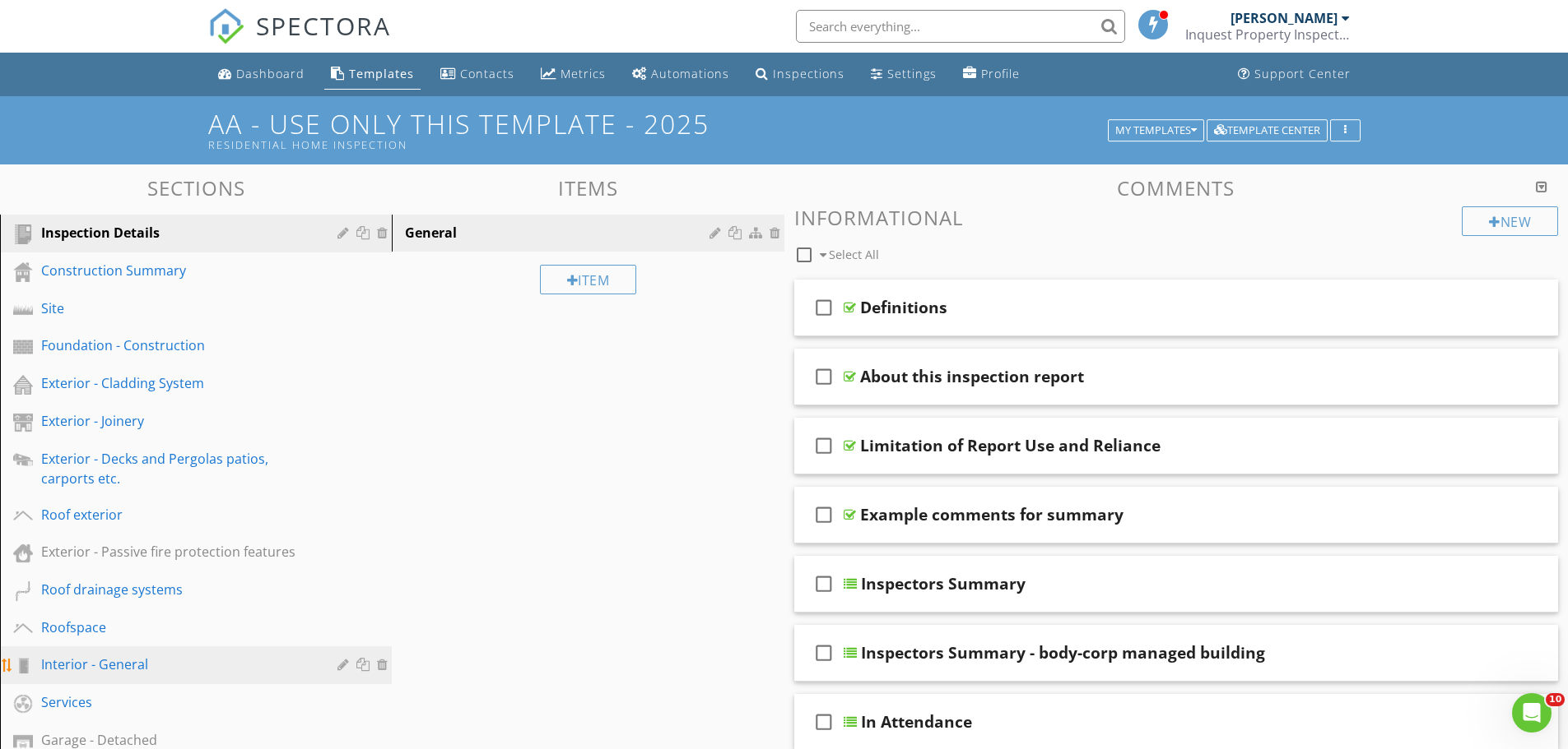
click at [150, 654] on div "Interior - General" at bounding box center [177, 664] width 272 height 19
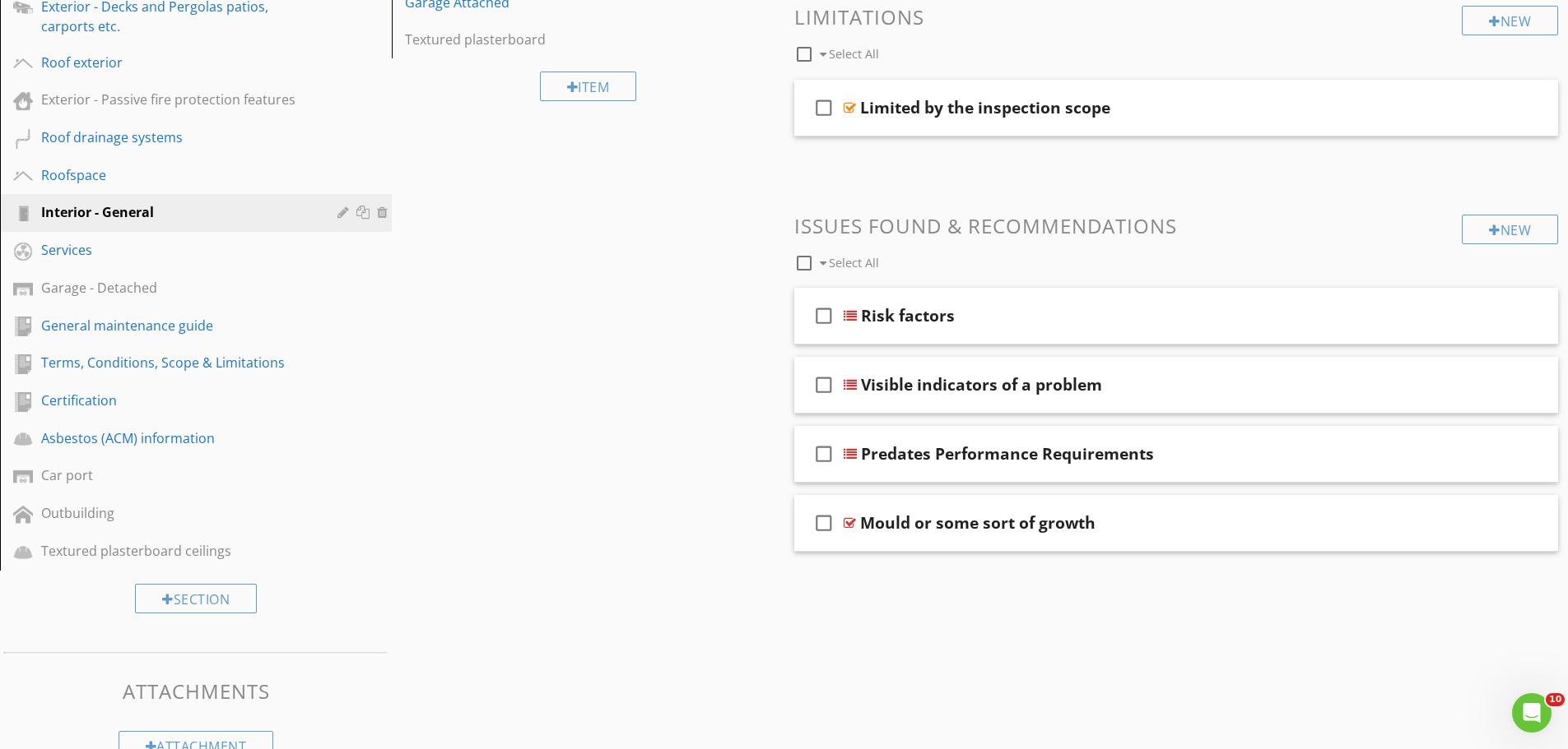
scroll to position [493, 0]
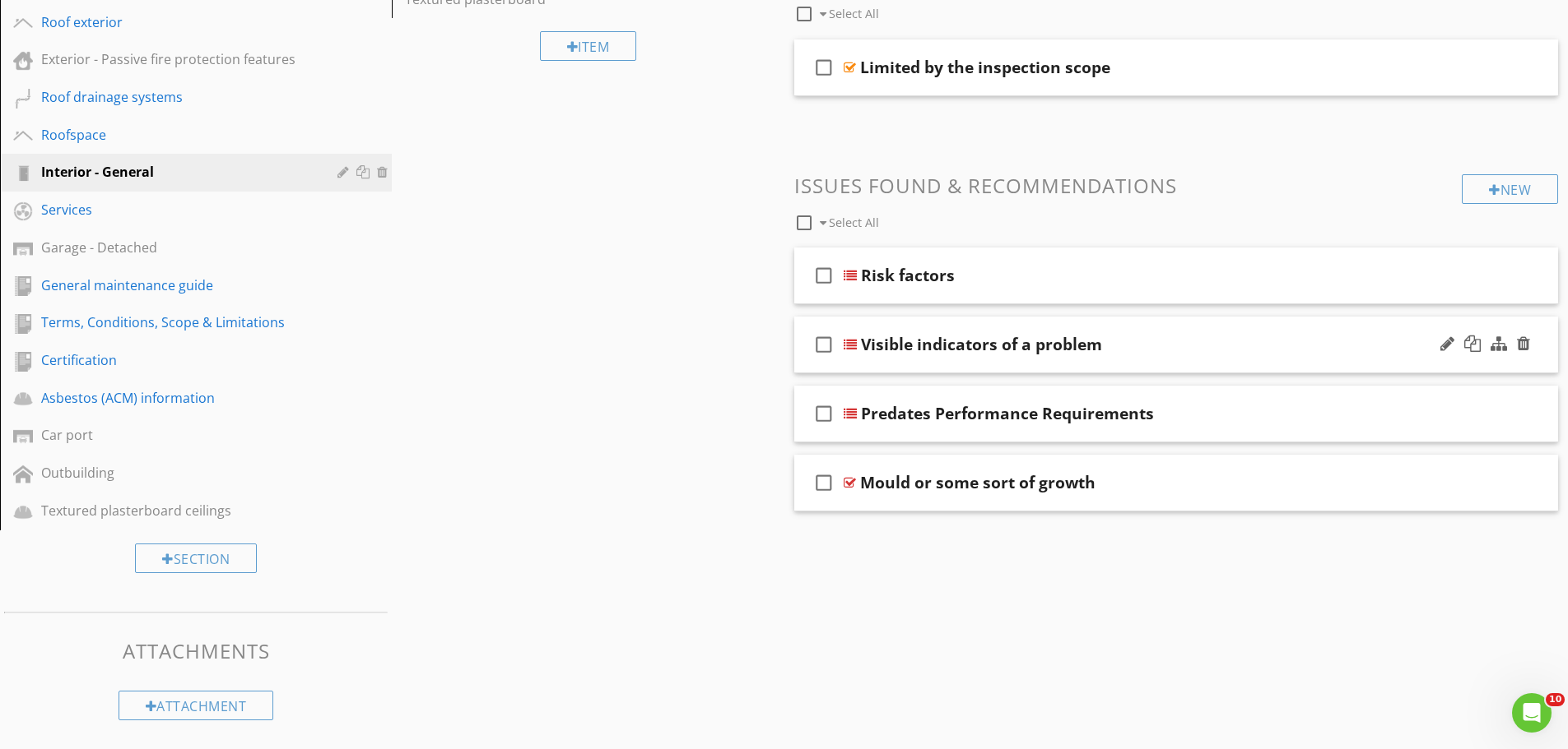
click at [1271, 361] on div "check_box_outline_blank Visible indicators of a problem" at bounding box center [1176, 345] width 765 height 57
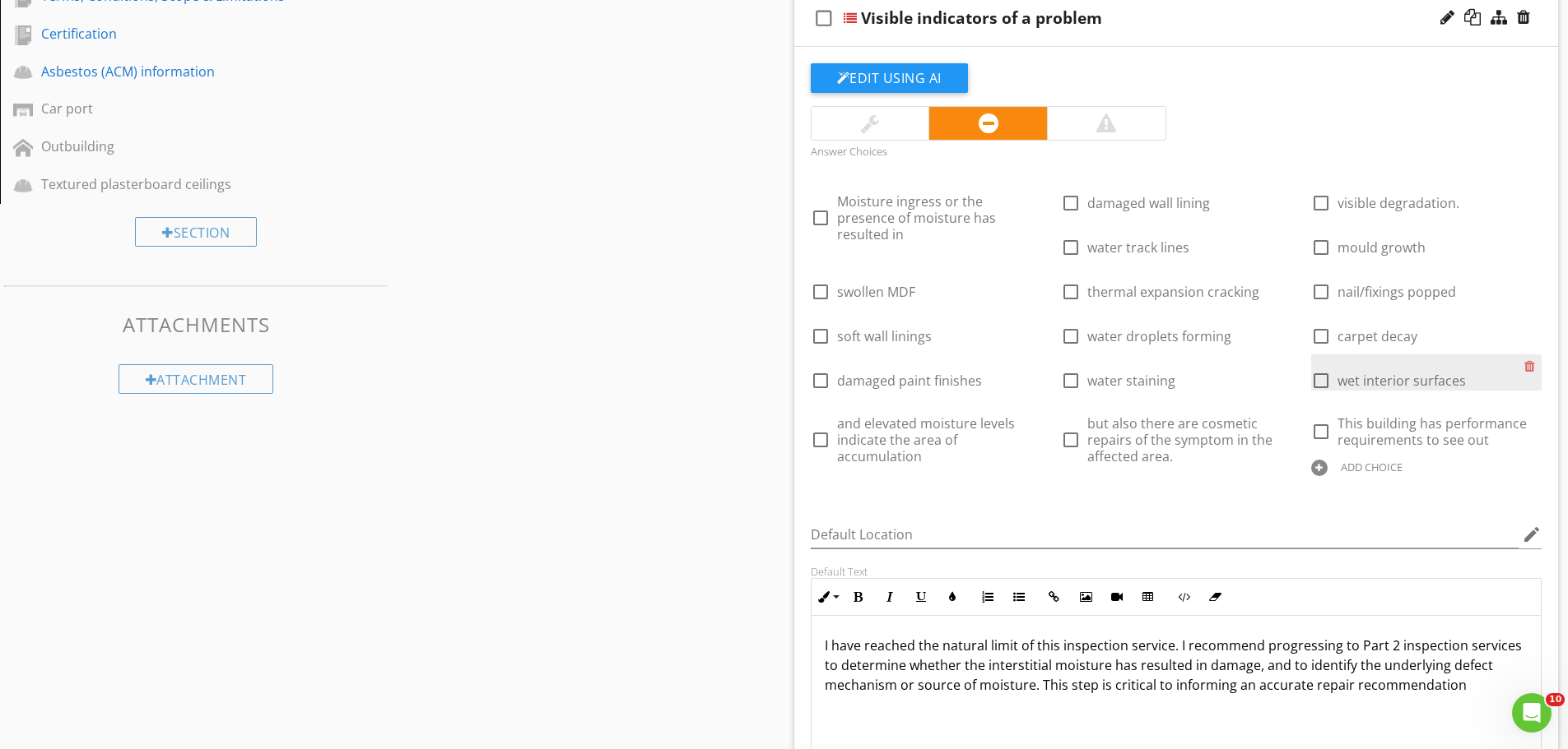
scroll to position [822, 0]
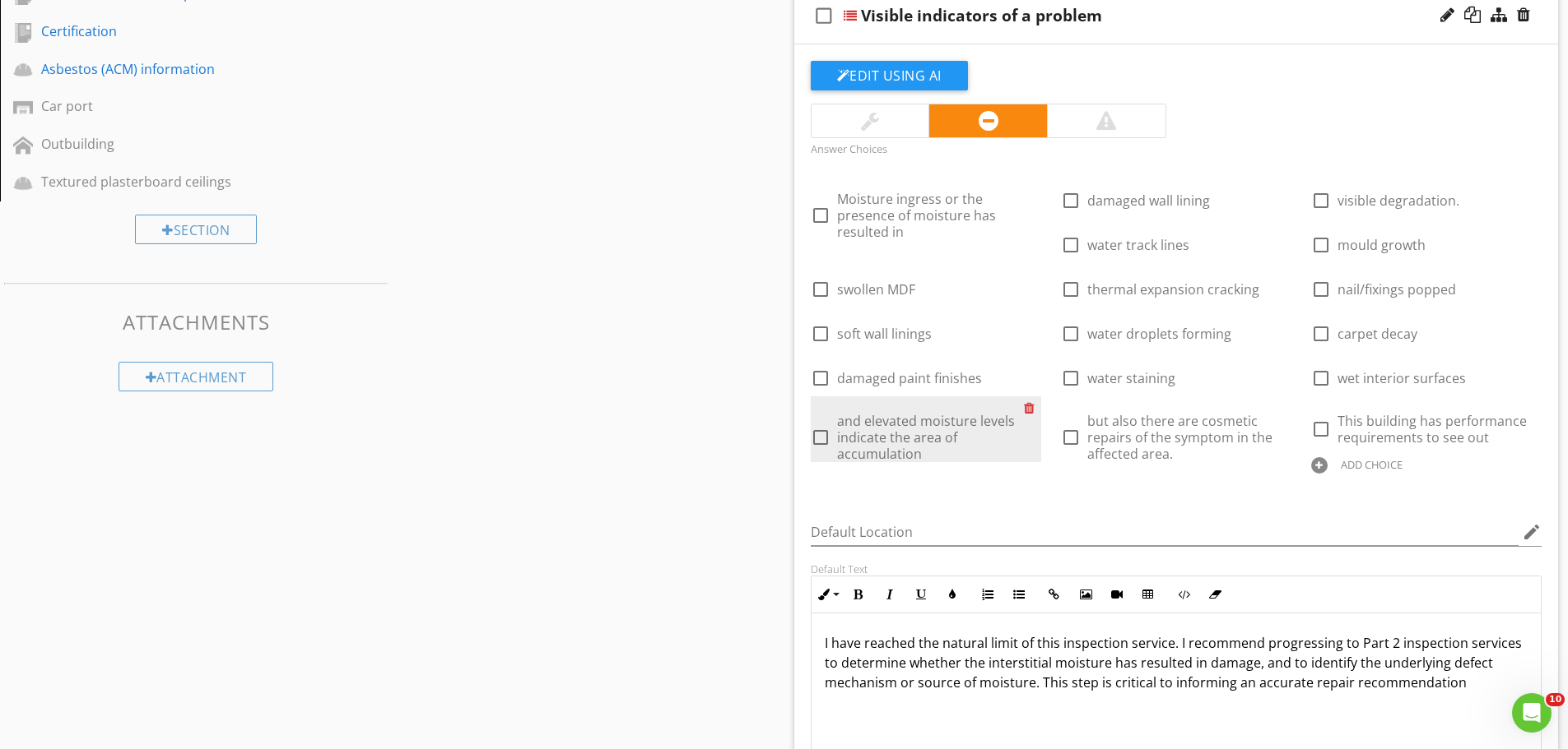
click at [1027, 406] on div at bounding box center [1032, 408] width 17 height 23
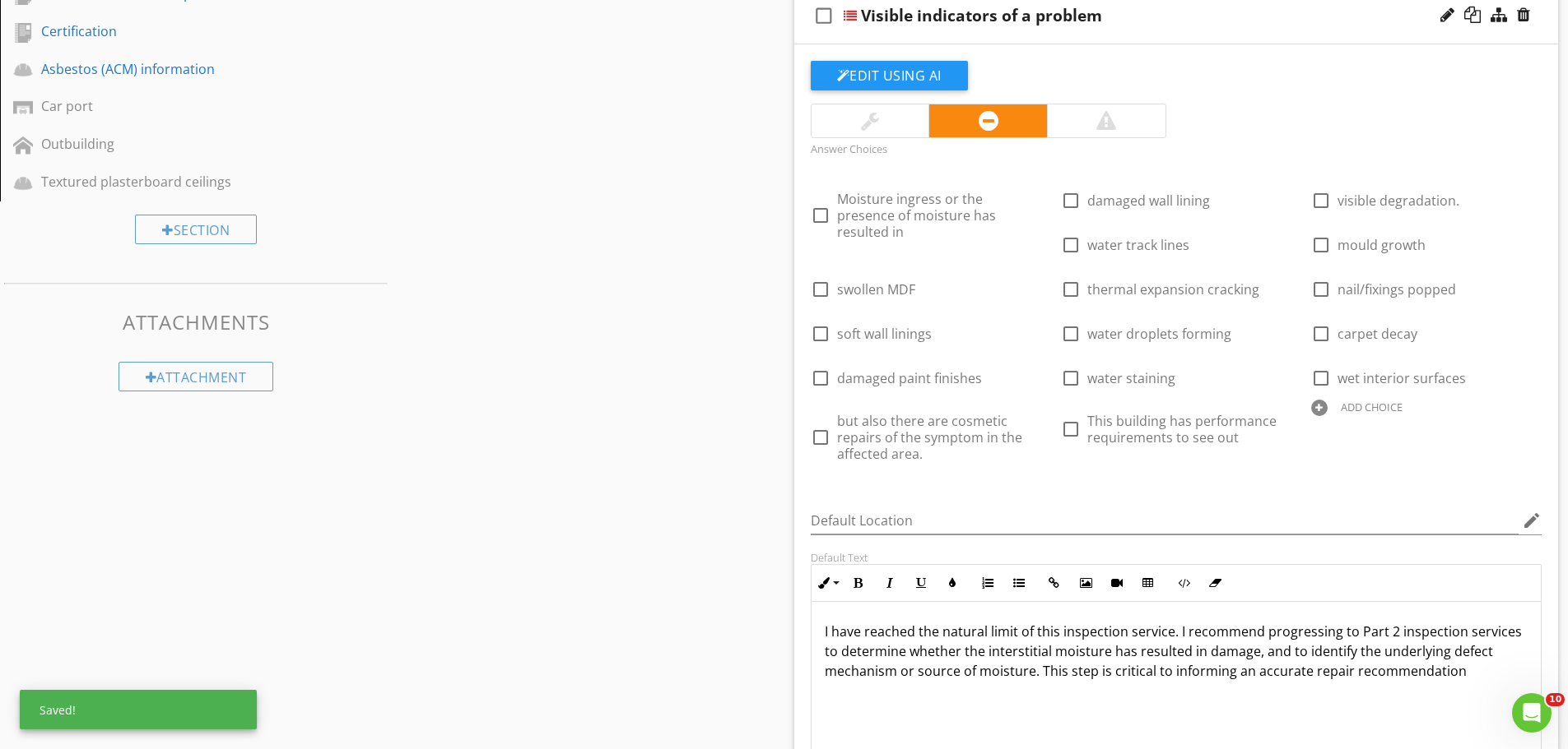
click at [680, 464] on div "Sections Inspection Details Construction Summary Site Foundation - Construction…" at bounding box center [784, 249] width 1568 height 1812
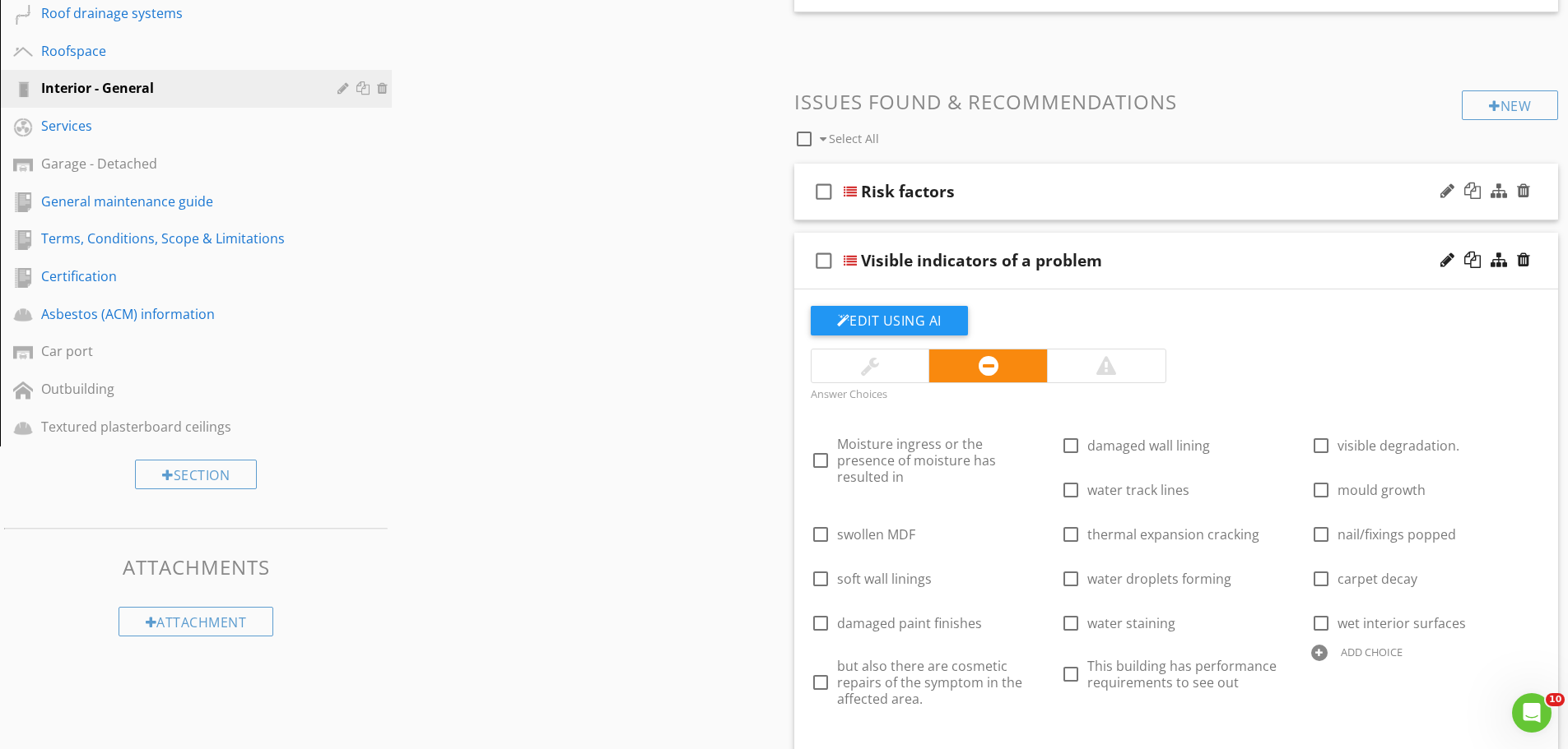
scroll to position [576, 0]
click at [1064, 209] on div "check_box_outline_blank Risk factors" at bounding box center [1176, 193] width 765 height 57
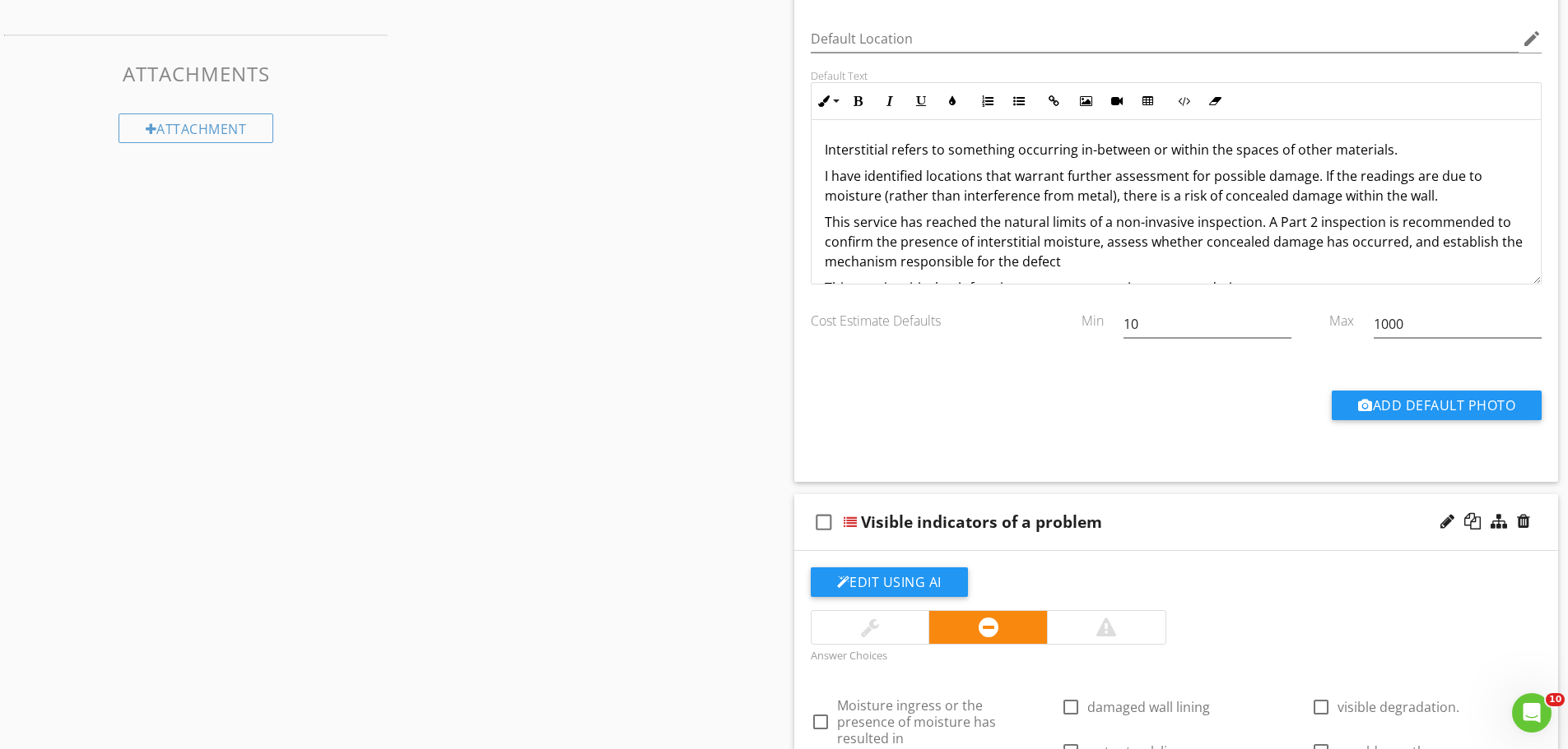
scroll to position [1069, 0]
click at [1391, 148] on p "Interstitial refers to something occurring in-between or within the spaces of o…" at bounding box center [1176, 150] width 704 height 19
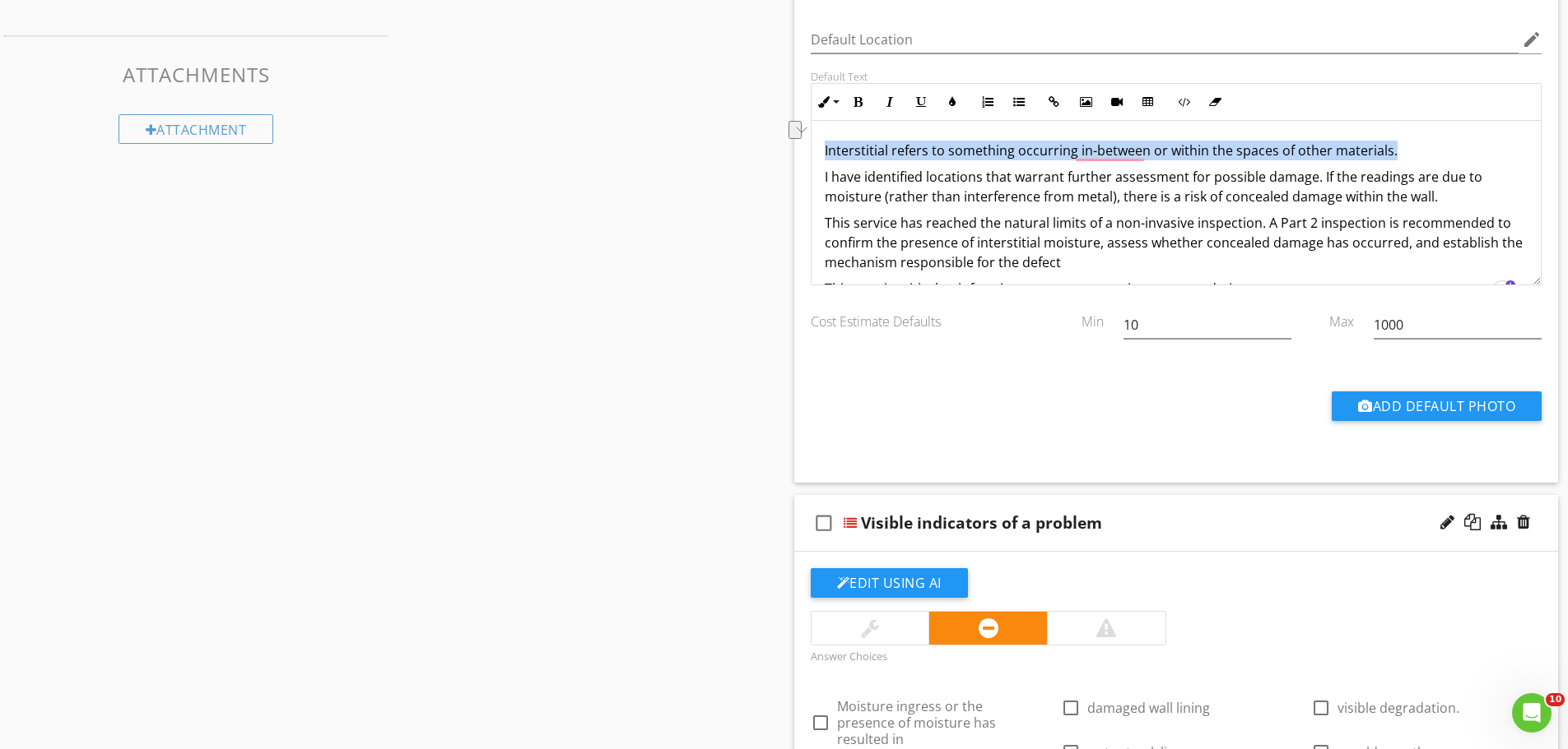
drag, startPoint x: 1390, startPoint y: 149, endPoint x: 768, endPoint y: 119, distance: 622.7
click at [768, 119] on div "Sections Inspection Details Construction Summary Site Foundation - Construction…" at bounding box center [784, 378] width 1568 height 2567
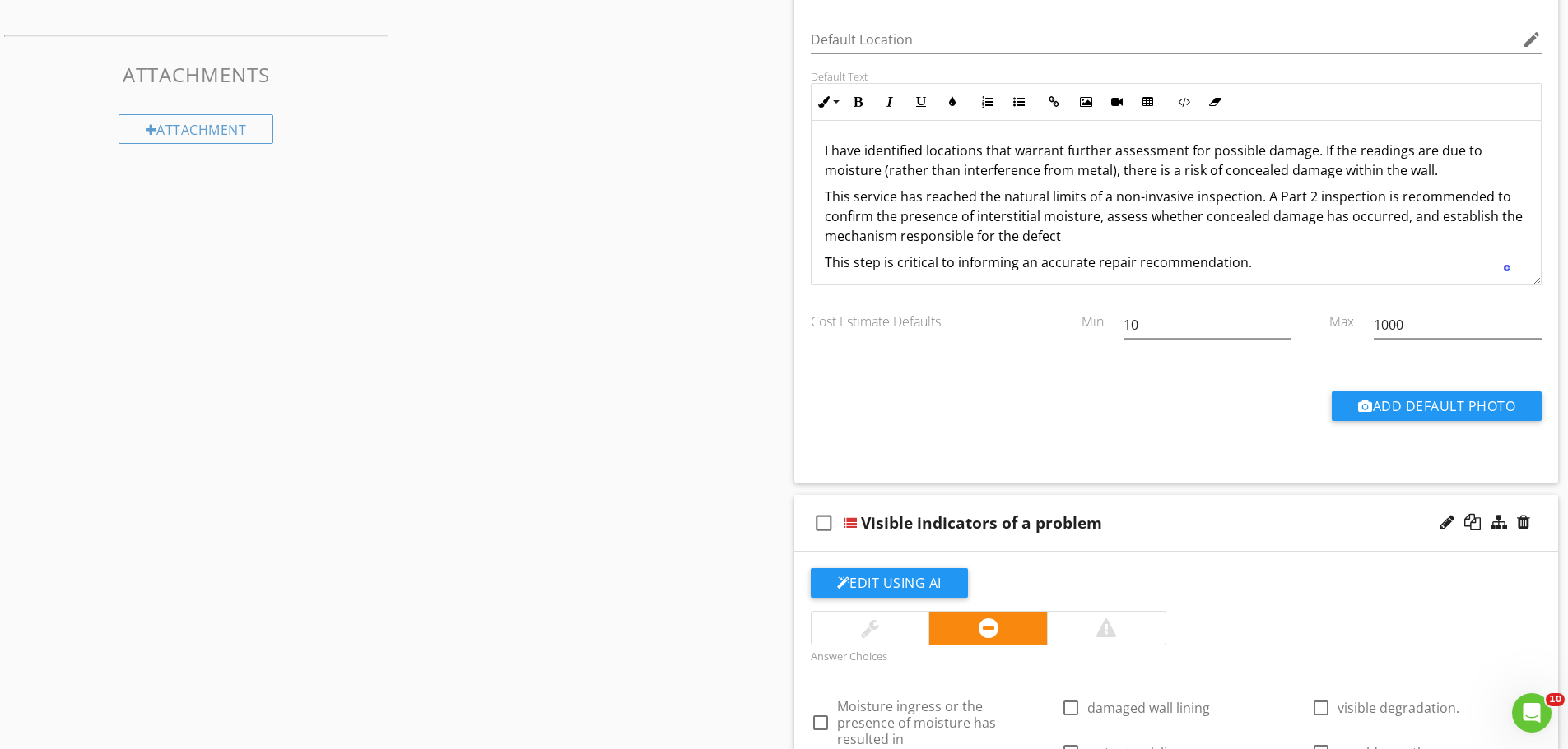
click at [710, 242] on div "Sections Inspection Details Construction Summary Site Foundation - Construction…" at bounding box center [784, 378] width 1568 height 2567
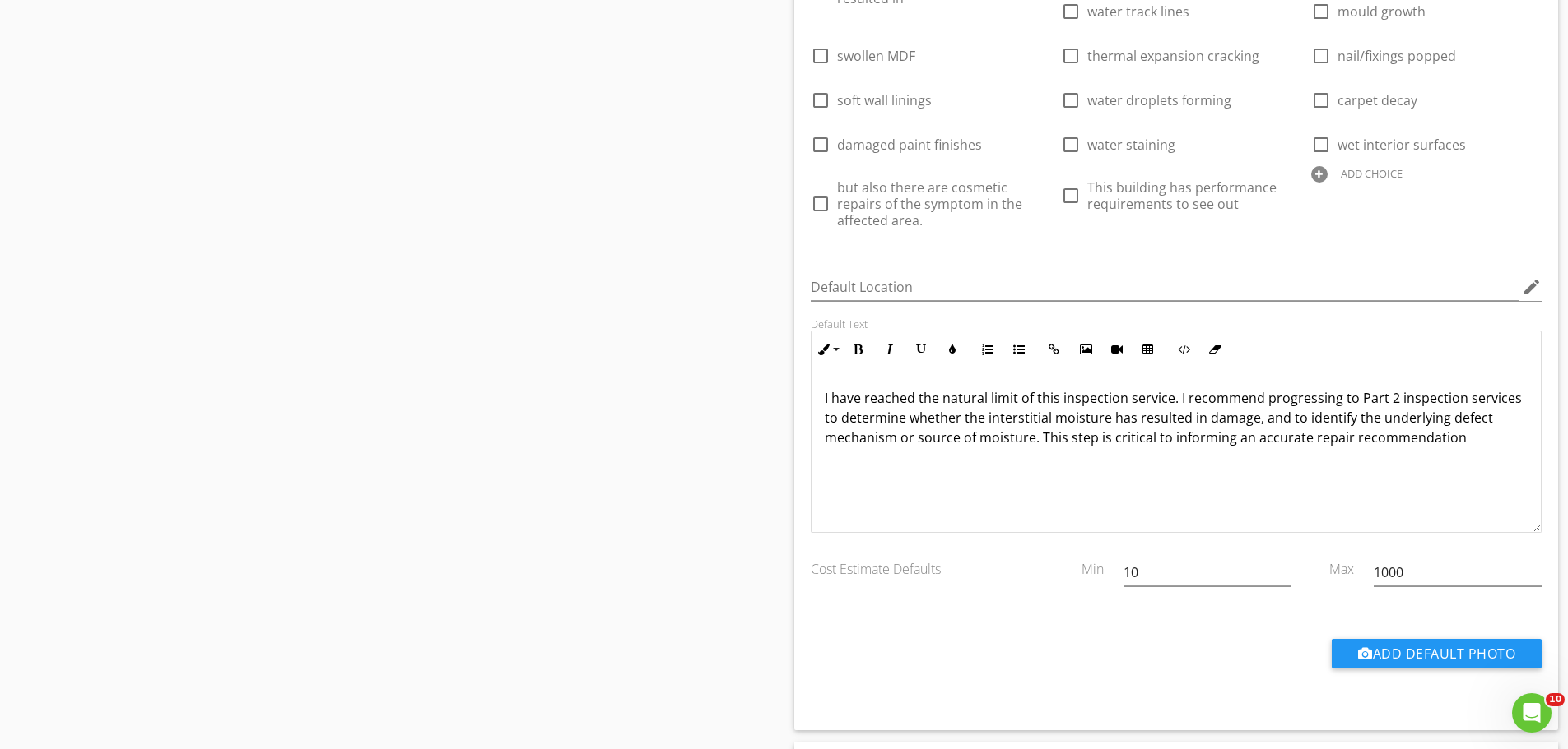
scroll to position [1810, 0]
click at [1039, 439] on p "I have reached the natural limit of this inspection service. I recommend progre…" at bounding box center [1176, 419] width 704 height 59
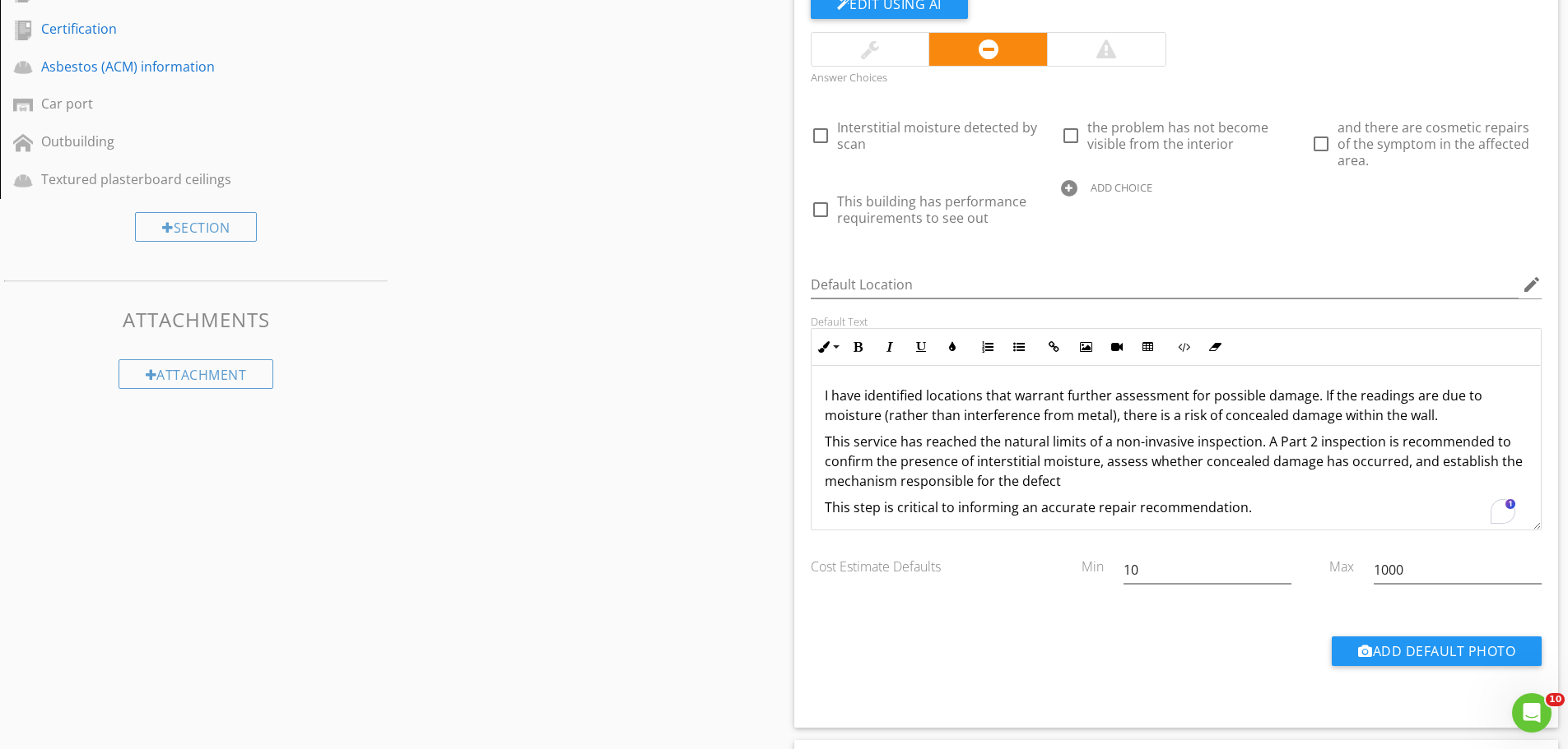
scroll to position [823, 0]
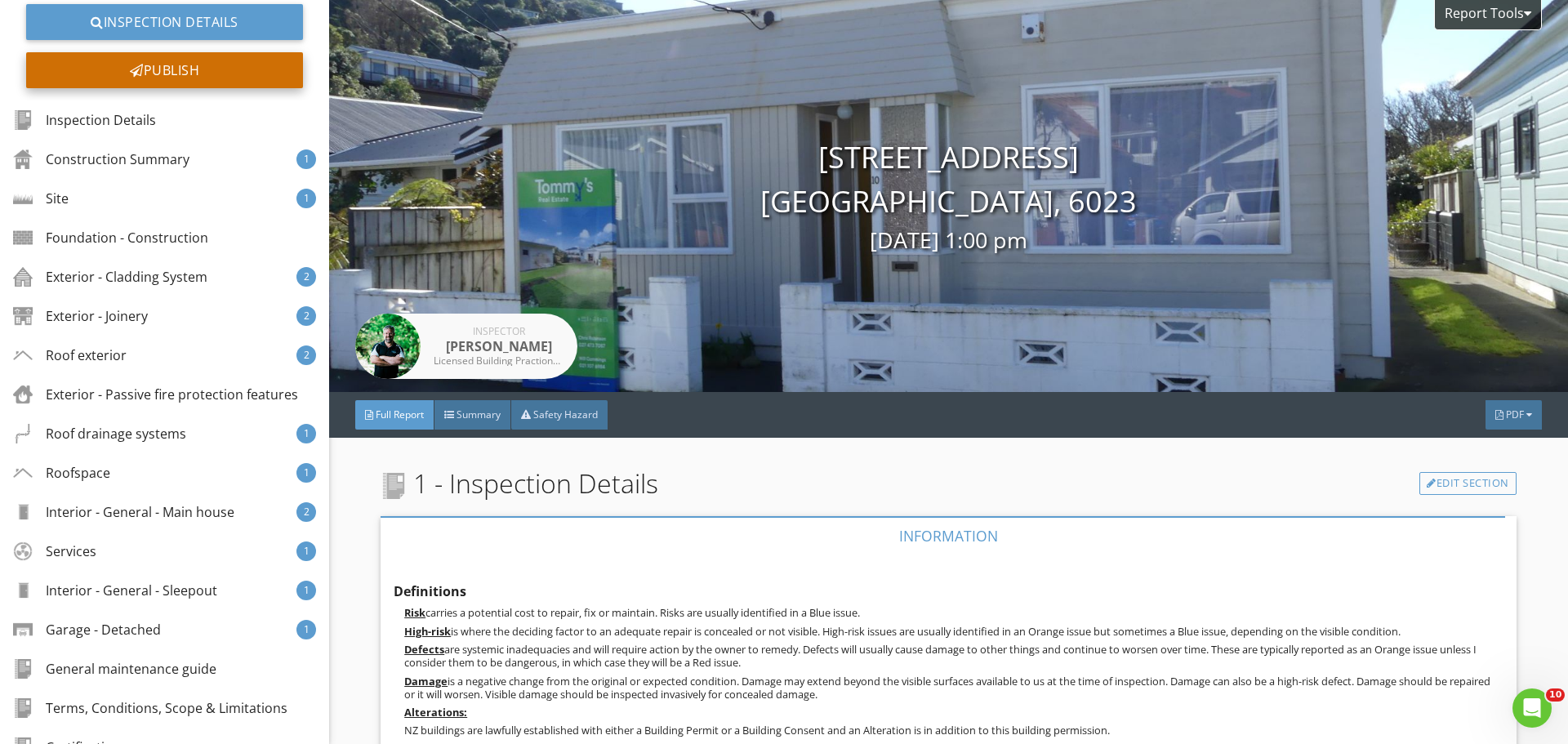
click at [221, 74] on div "Publish" at bounding box center [164, 70] width 277 height 36
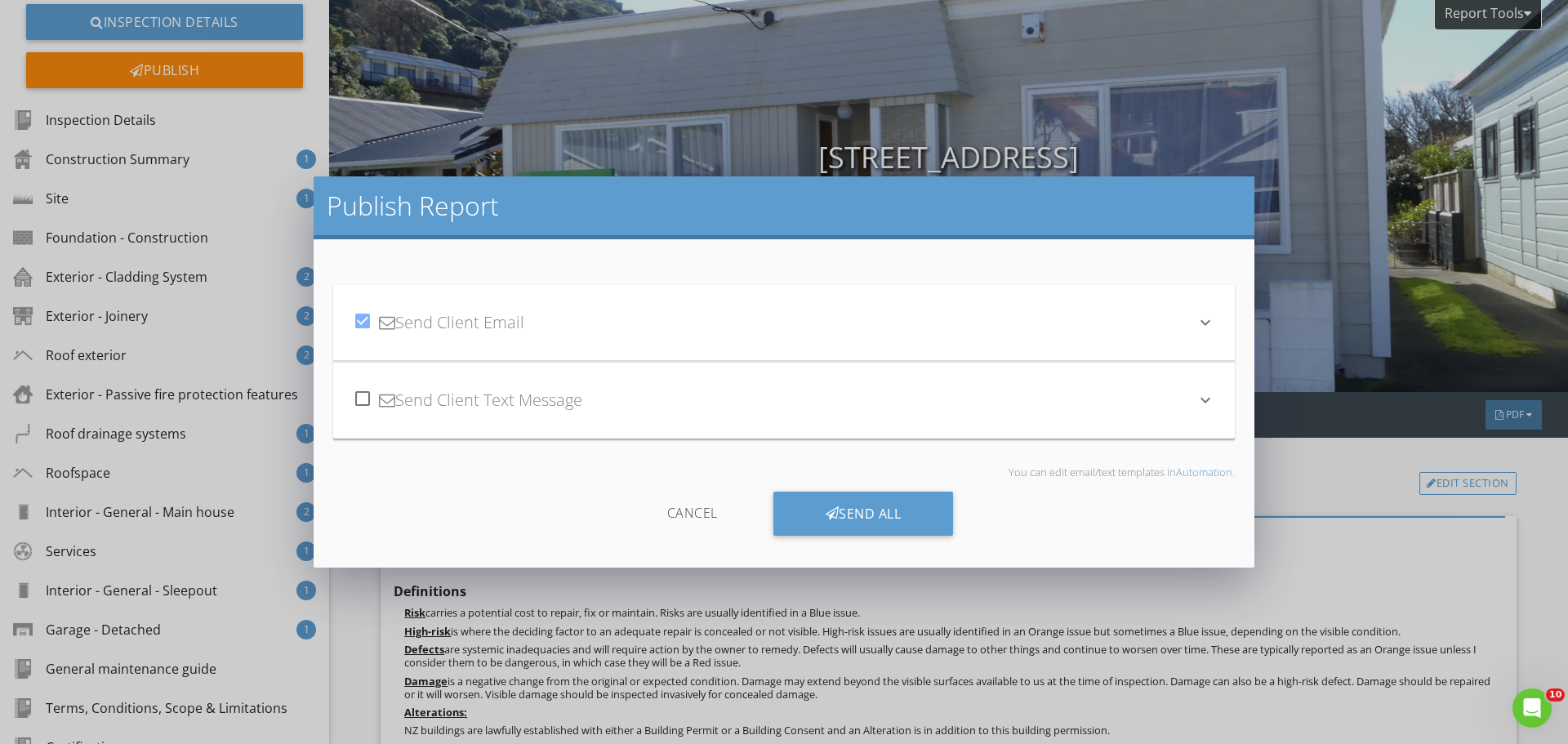
click at [706, 515] on div "Cancel" at bounding box center [693, 513] width 155 height 44
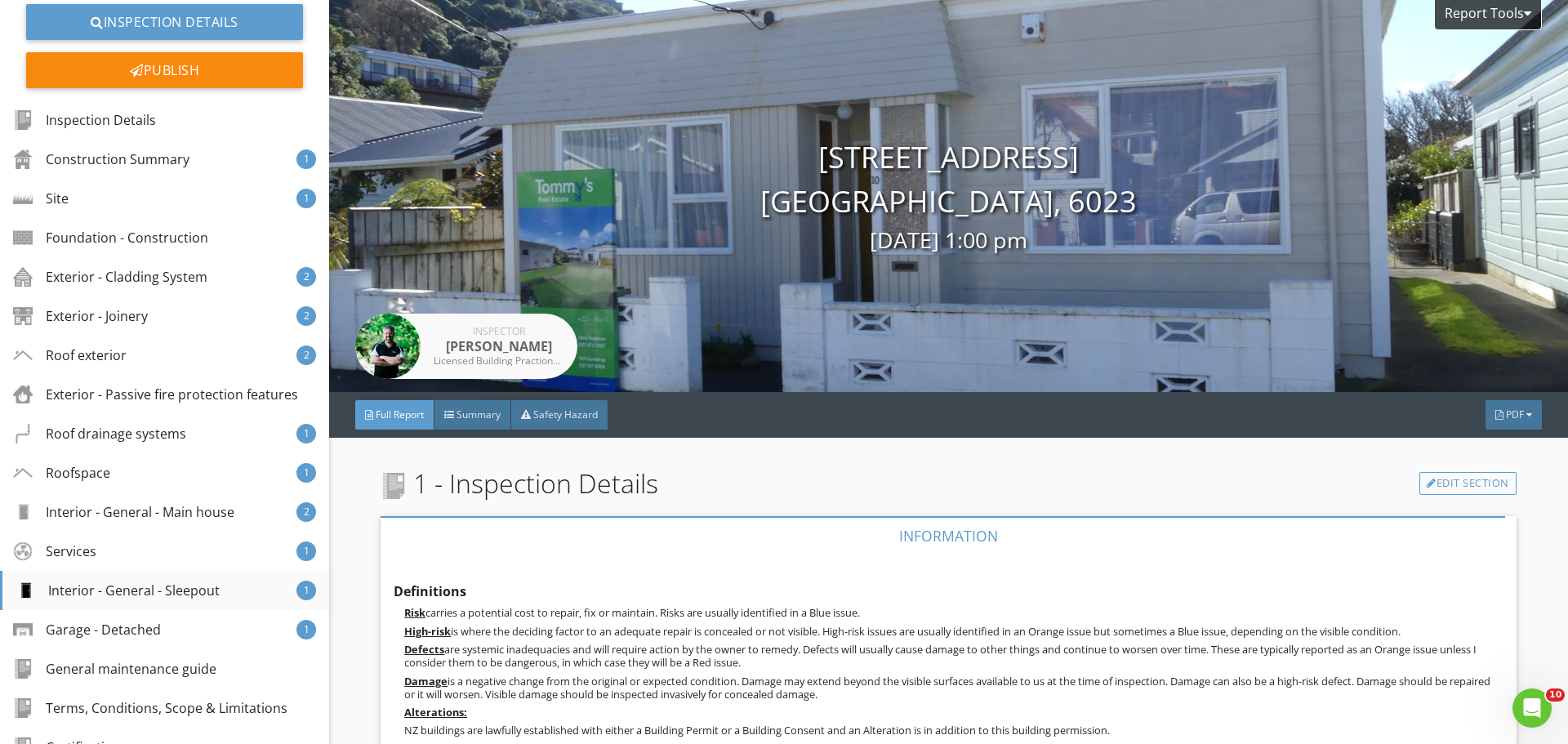
click at [165, 585] on div "Interior - General - Sleepout" at bounding box center [118, 591] width 205 height 19
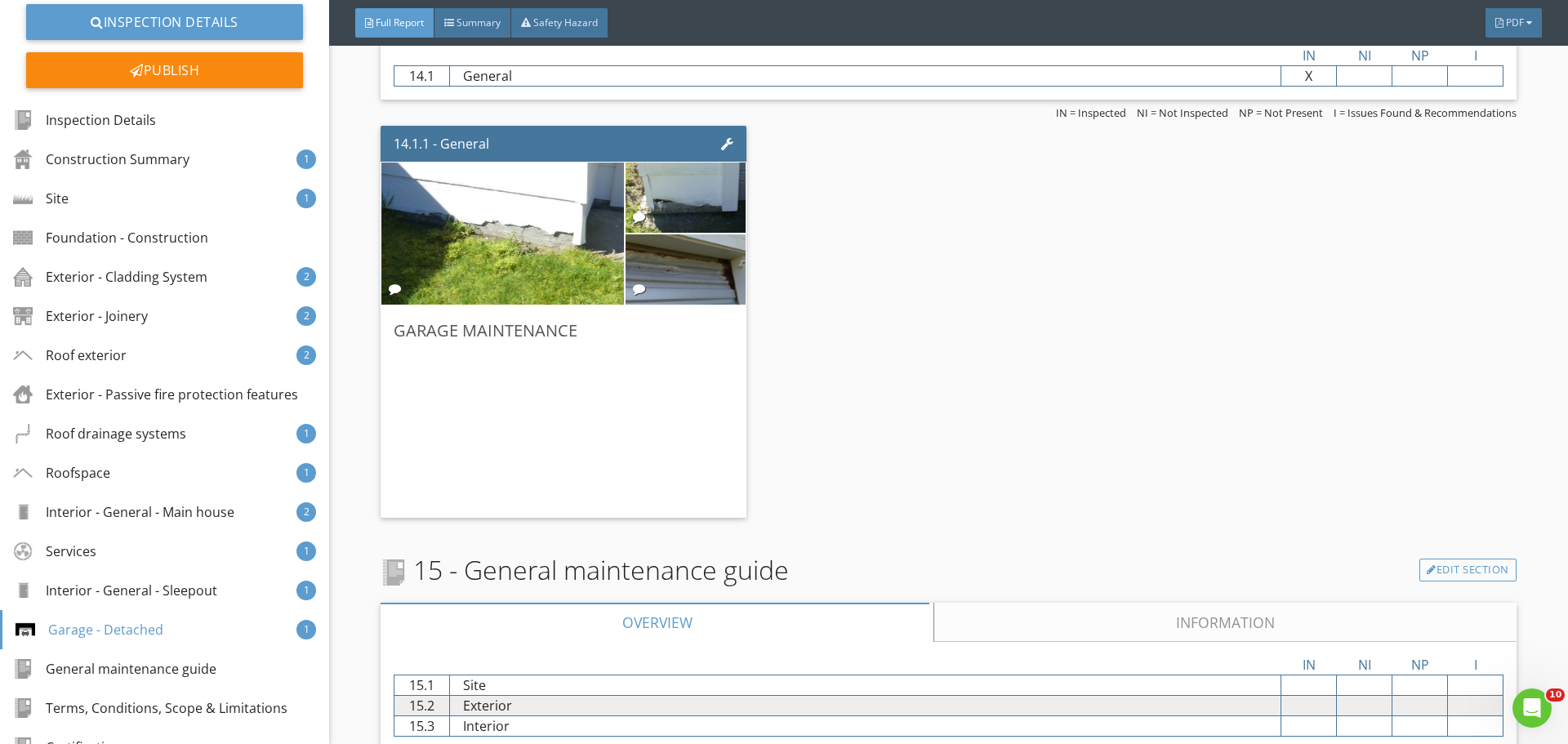
scroll to position [9644, 0]
click at [541, 418] on div at bounding box center [563, 423] width 339 height 162
click at [659, 288] on img at bounding box center [686, 268] width 235 height 175
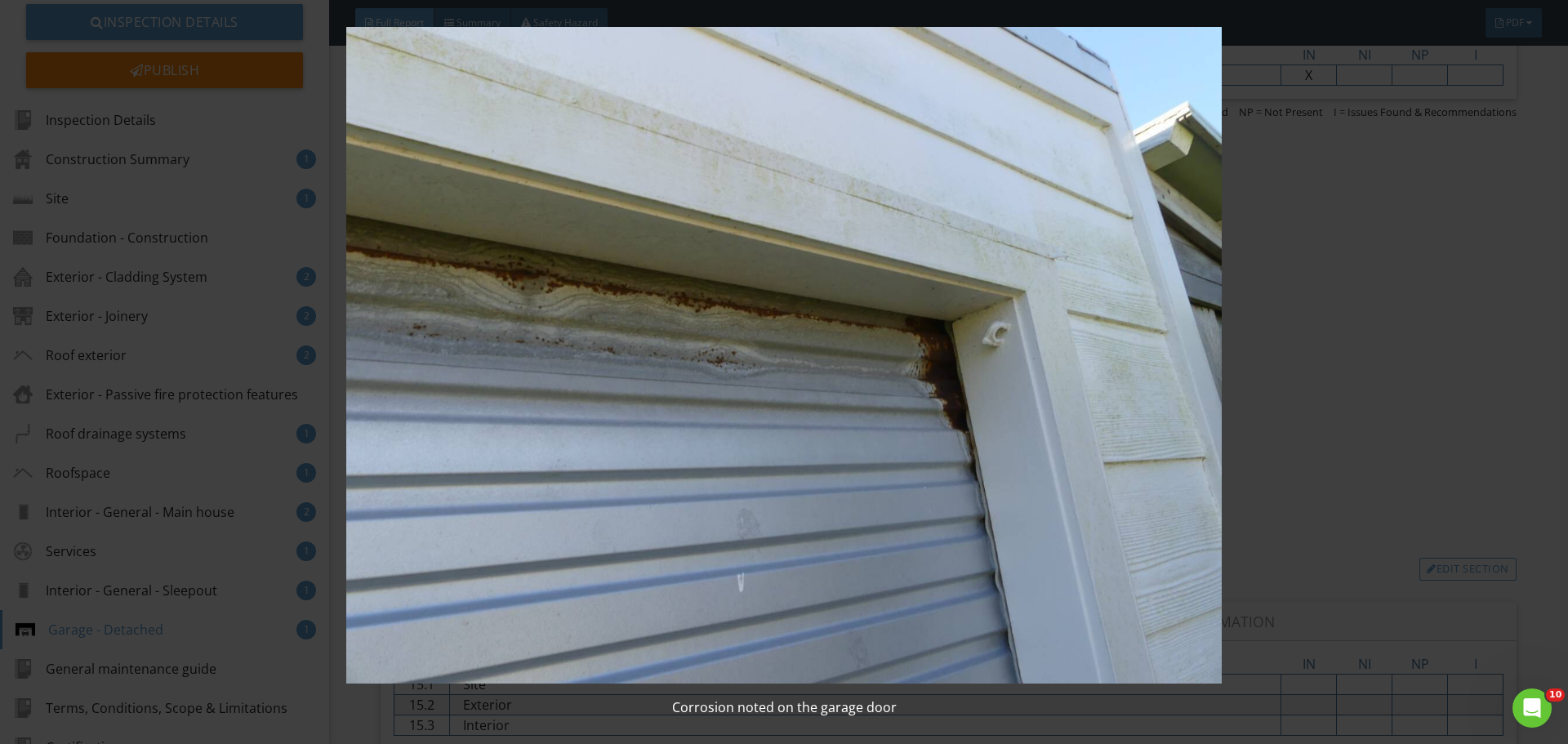
click at [688, 377] on img at bounding box center [783, 356] width 1440 height 658
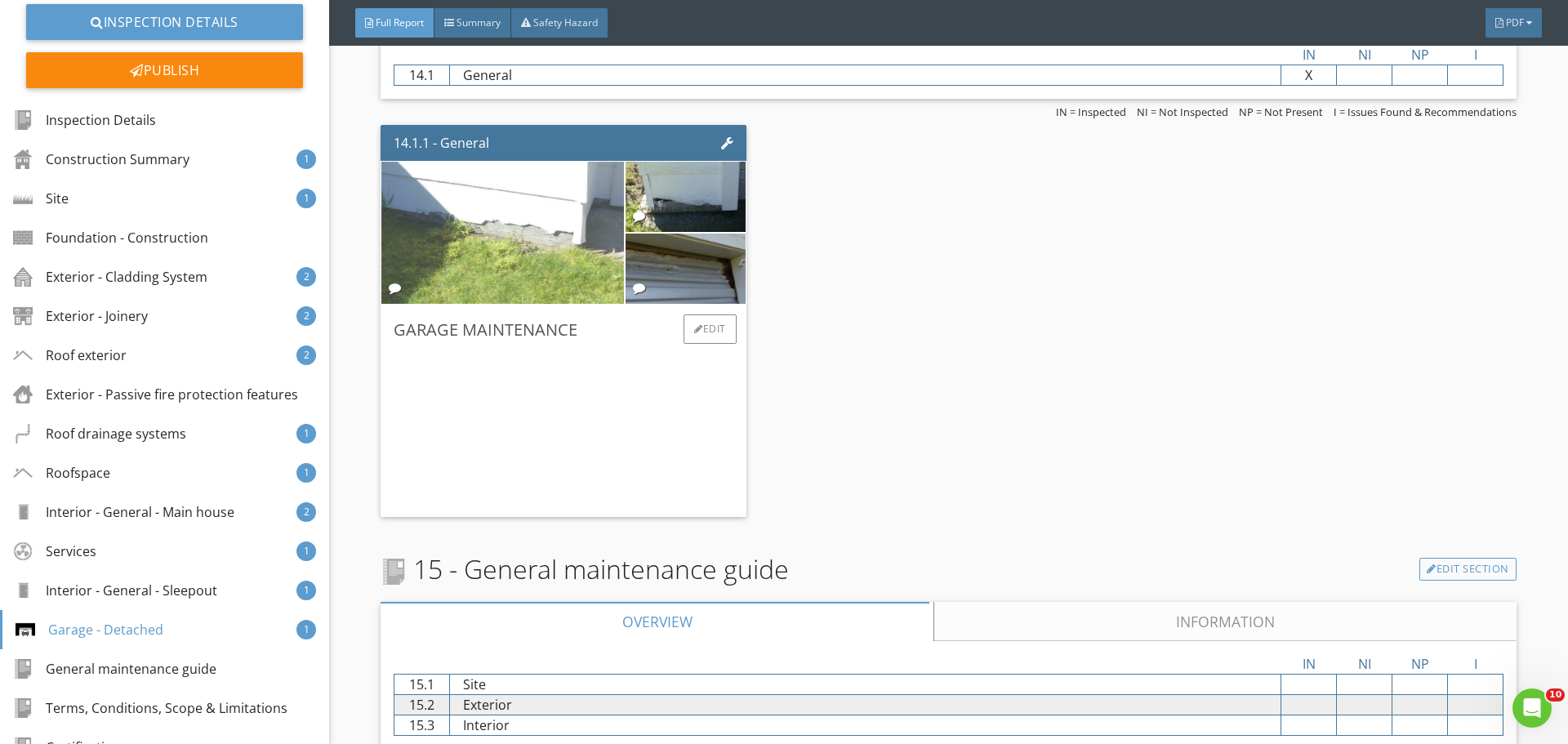
click at [515, 277] on img at bounding box center [503, 232] width 474 height 356
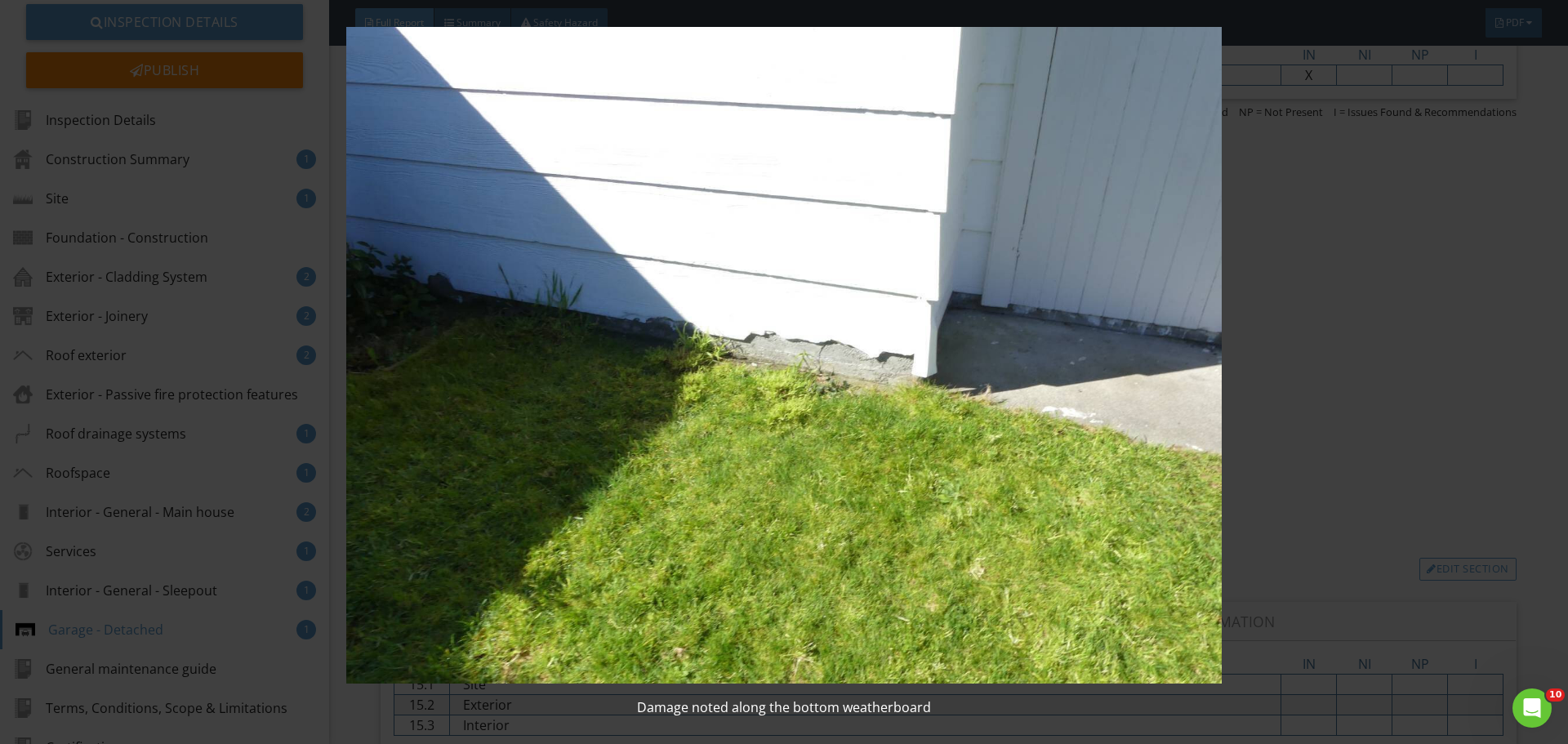
click at [811, 299] on img at bounding box center [783, 356] width 1440 height 658
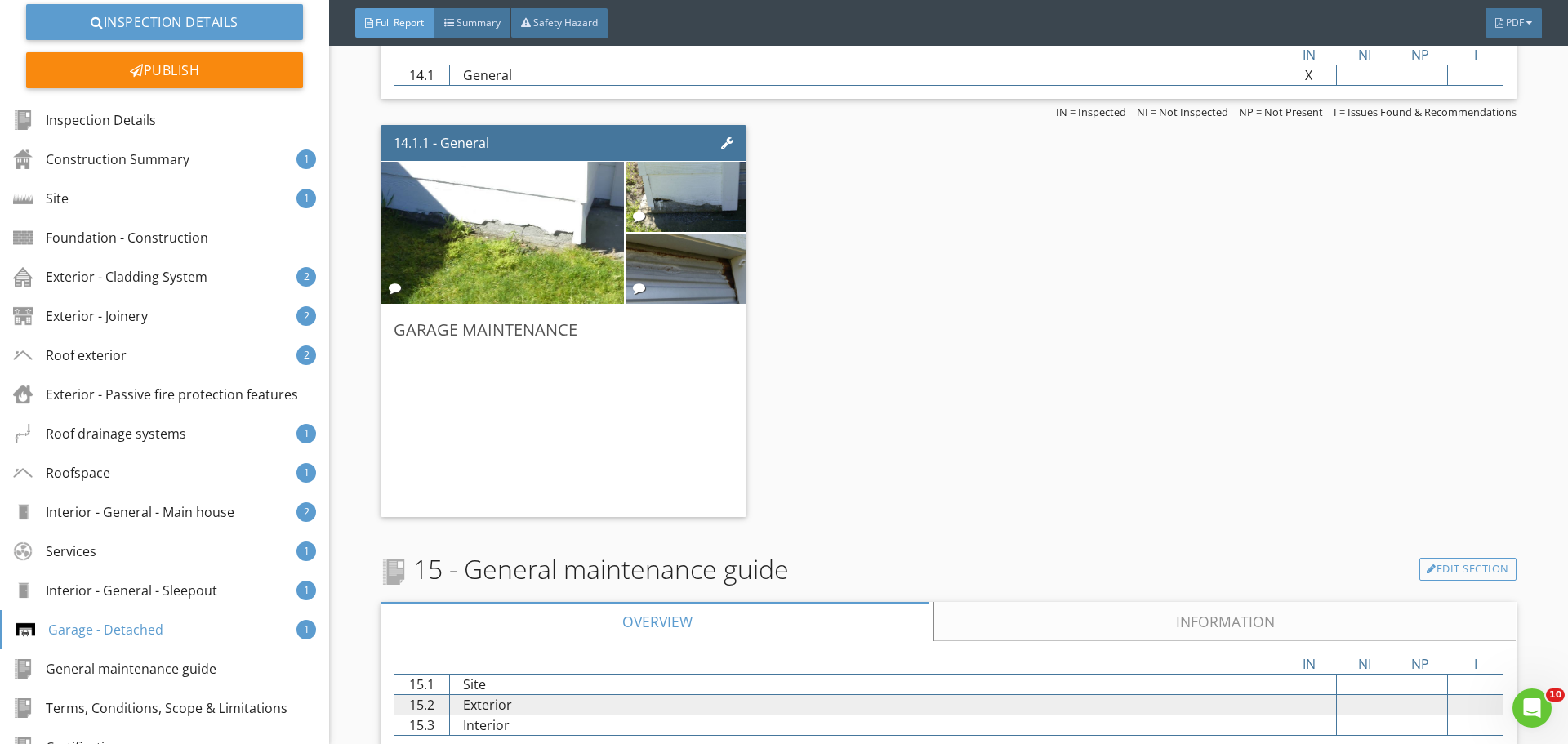
click at [1123, 396] on div "14.1.1 - General Garage Maintenance Edit" at bounding box center [948, 320] width 1135 height 405
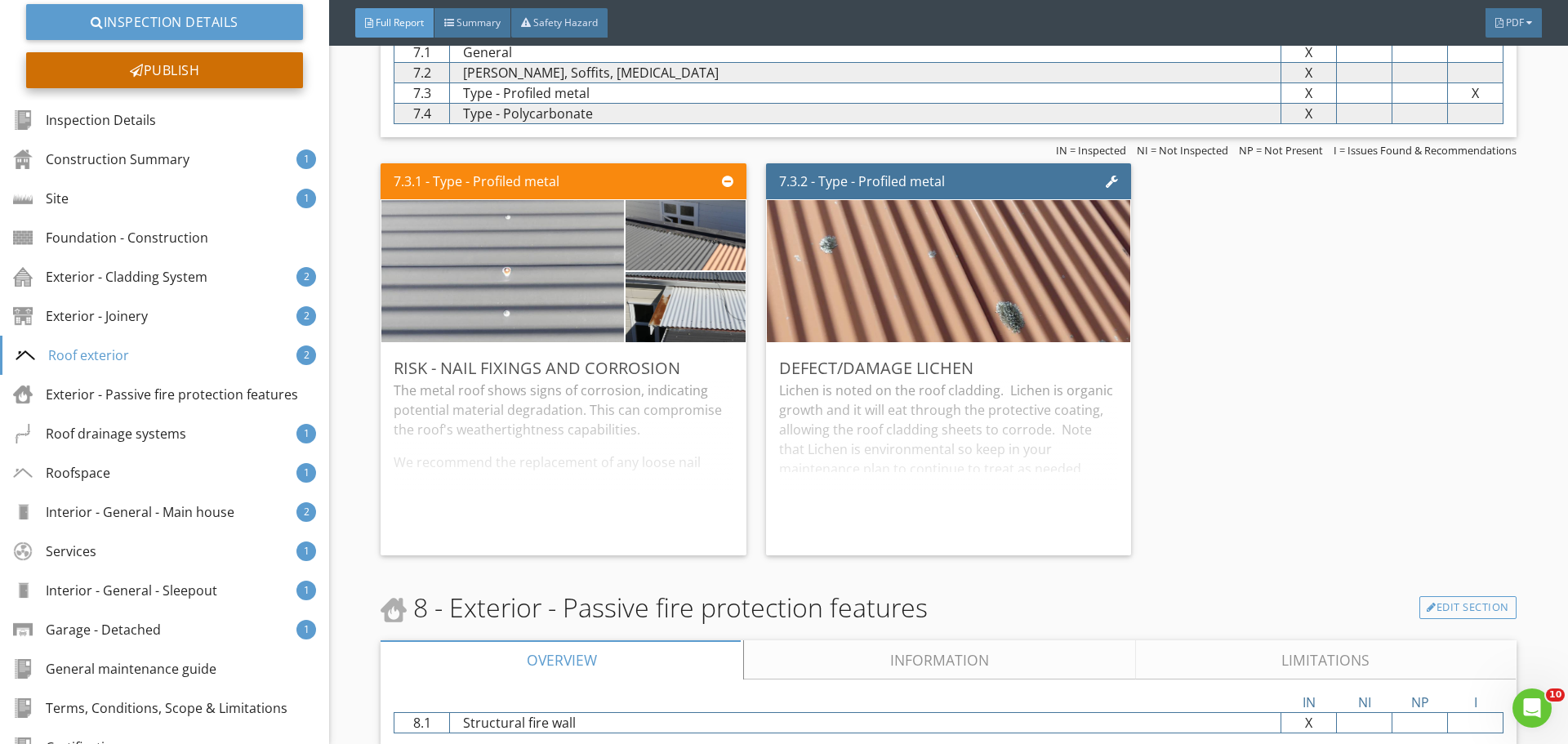
scroll to position [5641, 0]
click at [184, 77] on div "Publish" at bounding box center [164, 70] width 277 height 36
click at [1437, 330] on div at bounding box center [784, 372] width 1568 height 744
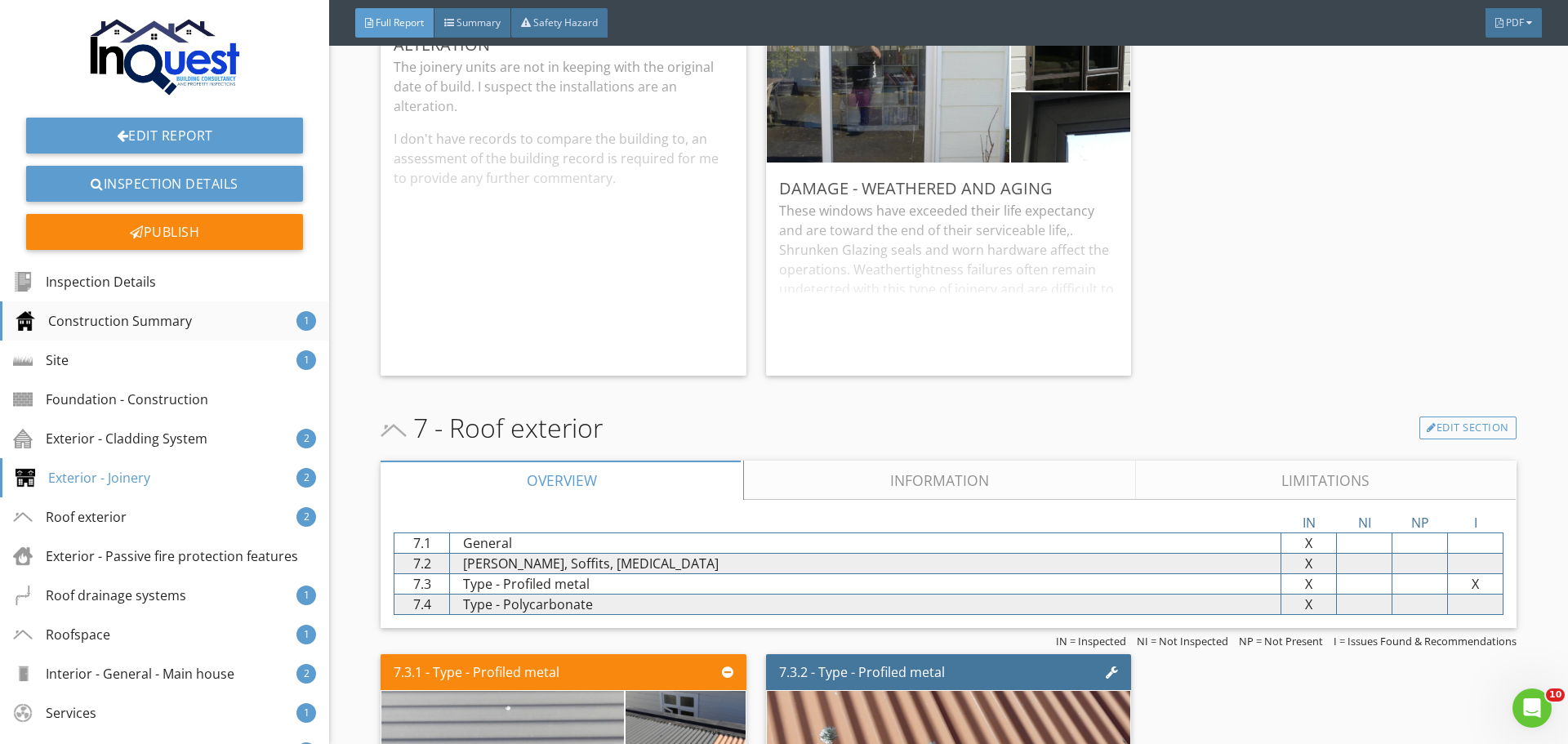
scroll to position [0, 0]
click at [132, 310] on div "Construction Summary 1" at bounding box center [164, 321] width 330 height 39
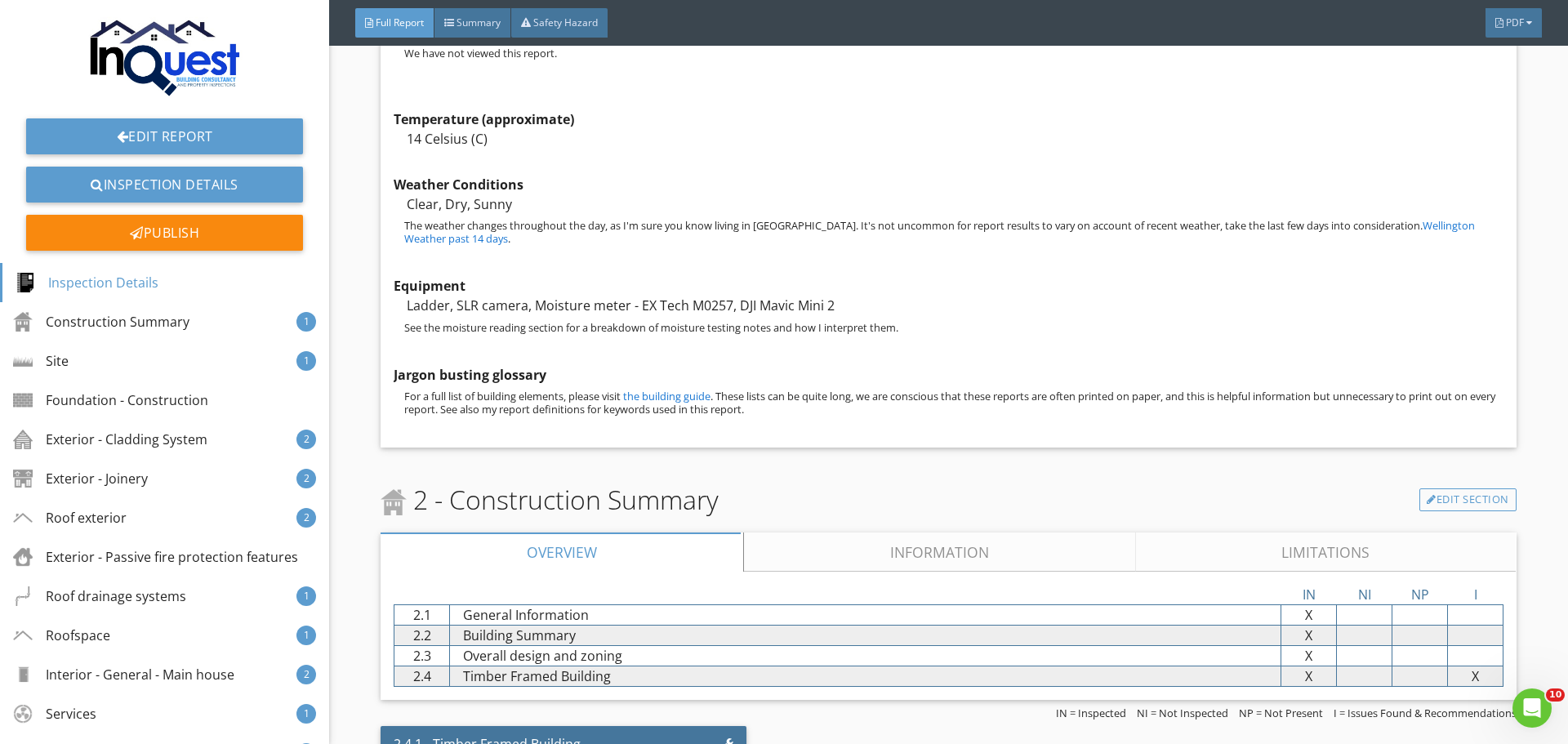
scroll to position [2172, 0]
click at [880, 560] on link "Information" at bounding box center [940, 551] width 392 height 39
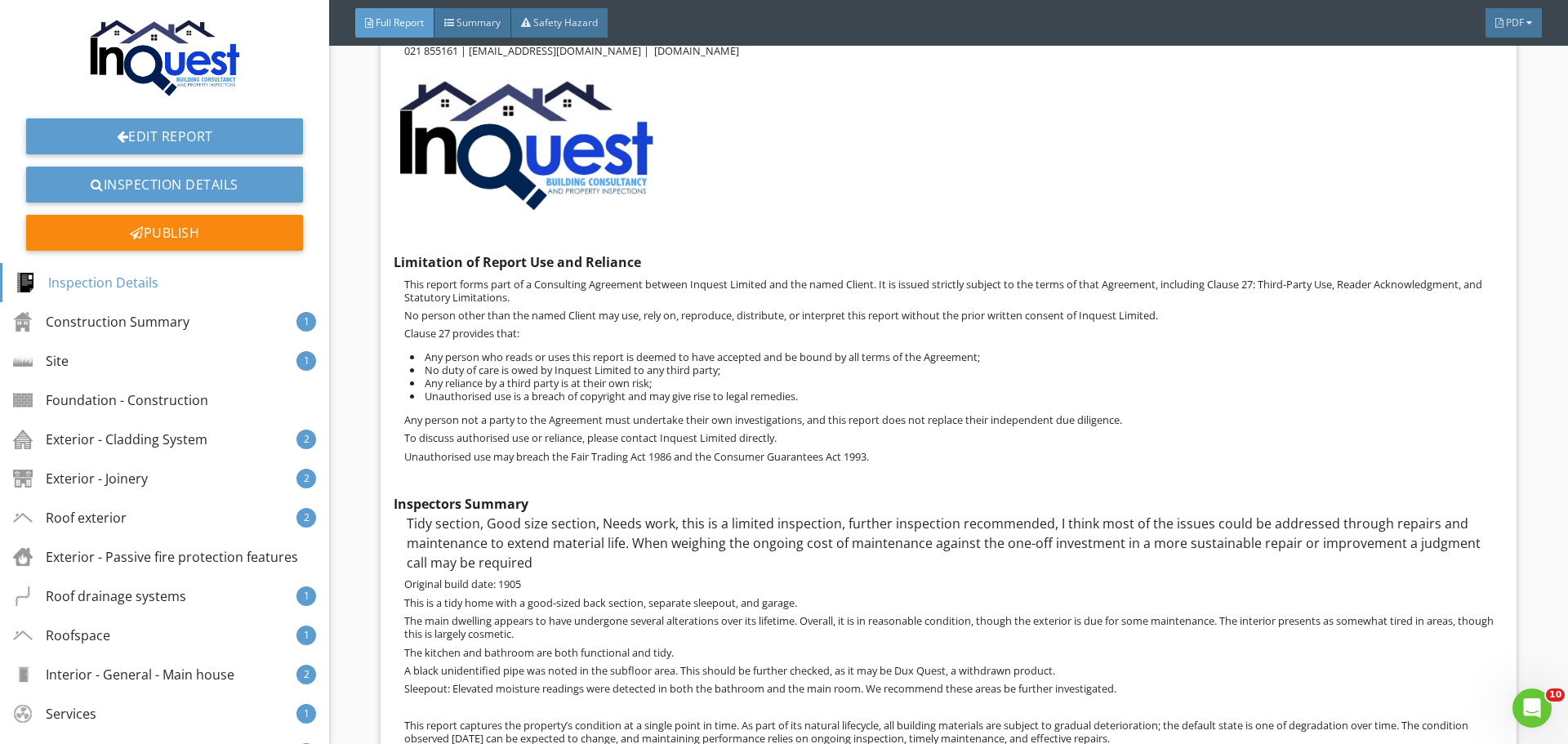
scroll to position [1191, 0]
click at [669, 539] on div "Tidy section, Good size section, Needs work, this is a limited inspection, furt…" at bounding box center [948, 542] width 1109 height 59
click at [1451, 518] on div at bounding box center [1456, 518] width 9 height 10
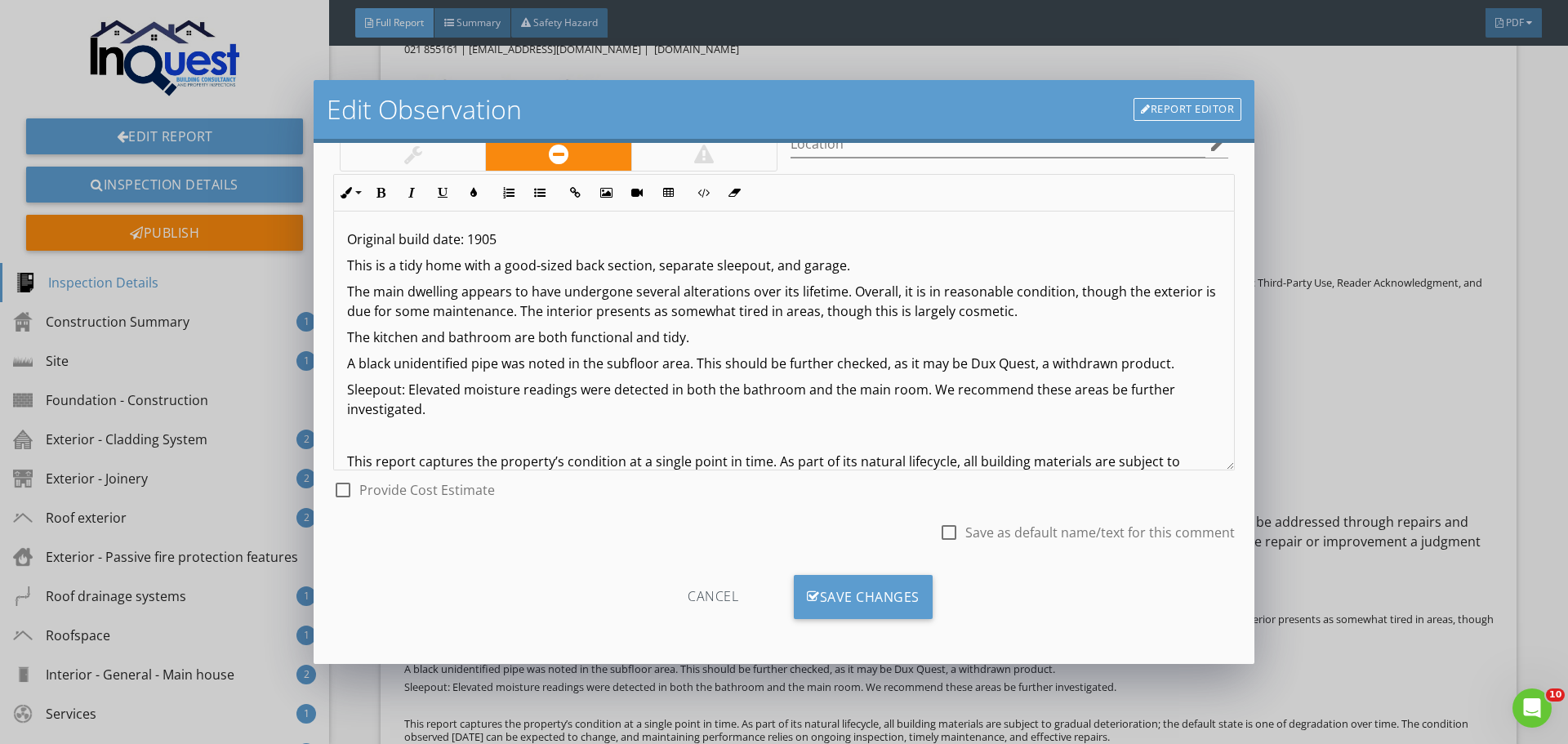
scroll to position [3, 0]
click at [521, 236] on p "Original build date: 1905" at bounding box center [784, 238] width 874 height 19
click at [444, 408] on p "Sleepout: Elevated moisture readings were detected in both the bathroom and the…" at bounding box center [784, 398] width 874 height 39
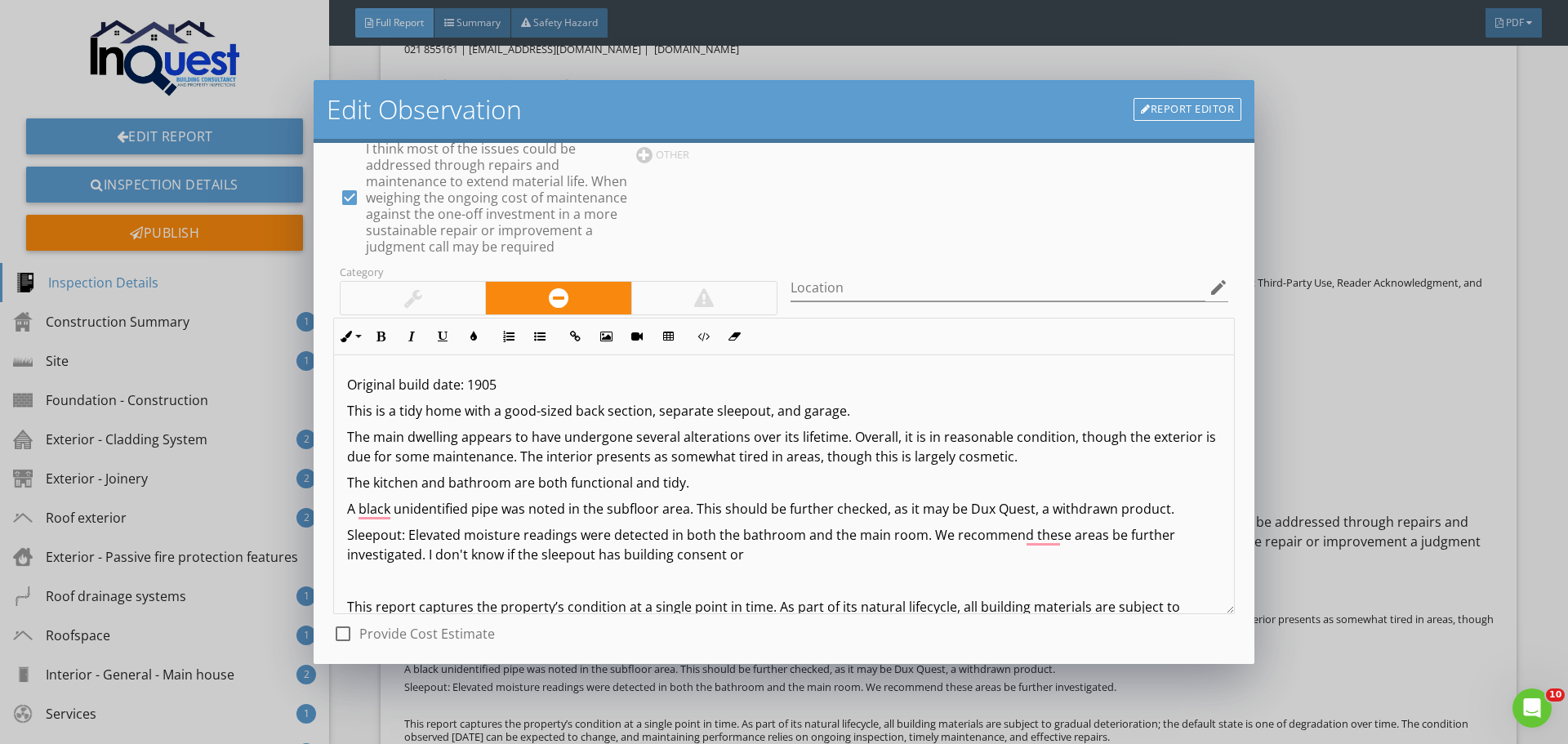
scroll to position [0, 0]
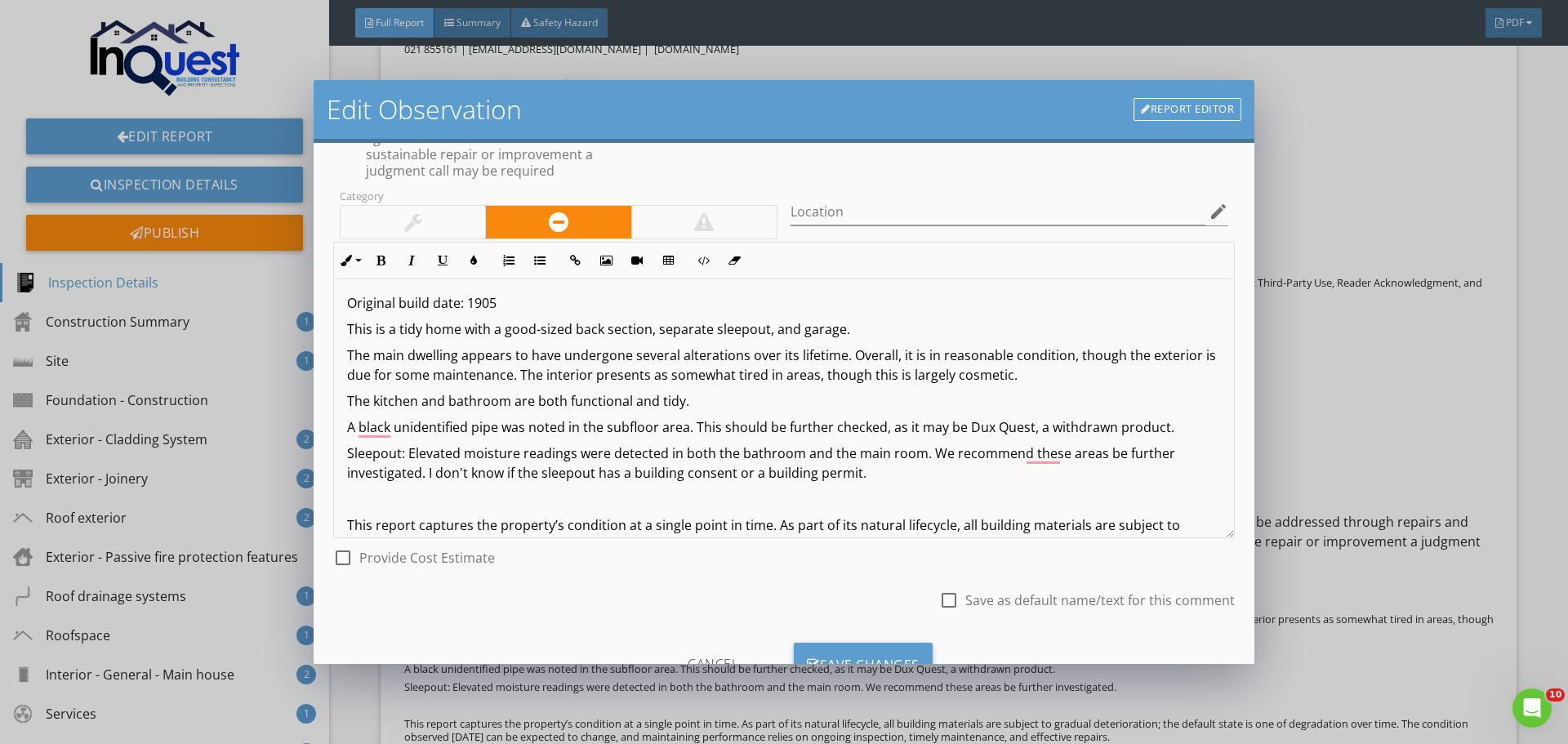
click at [857, 476] on p "Sleepout: Elevated moisture readings were detected in both the bathroom and the…" at bounding box center [784, 463] width 874 height 39
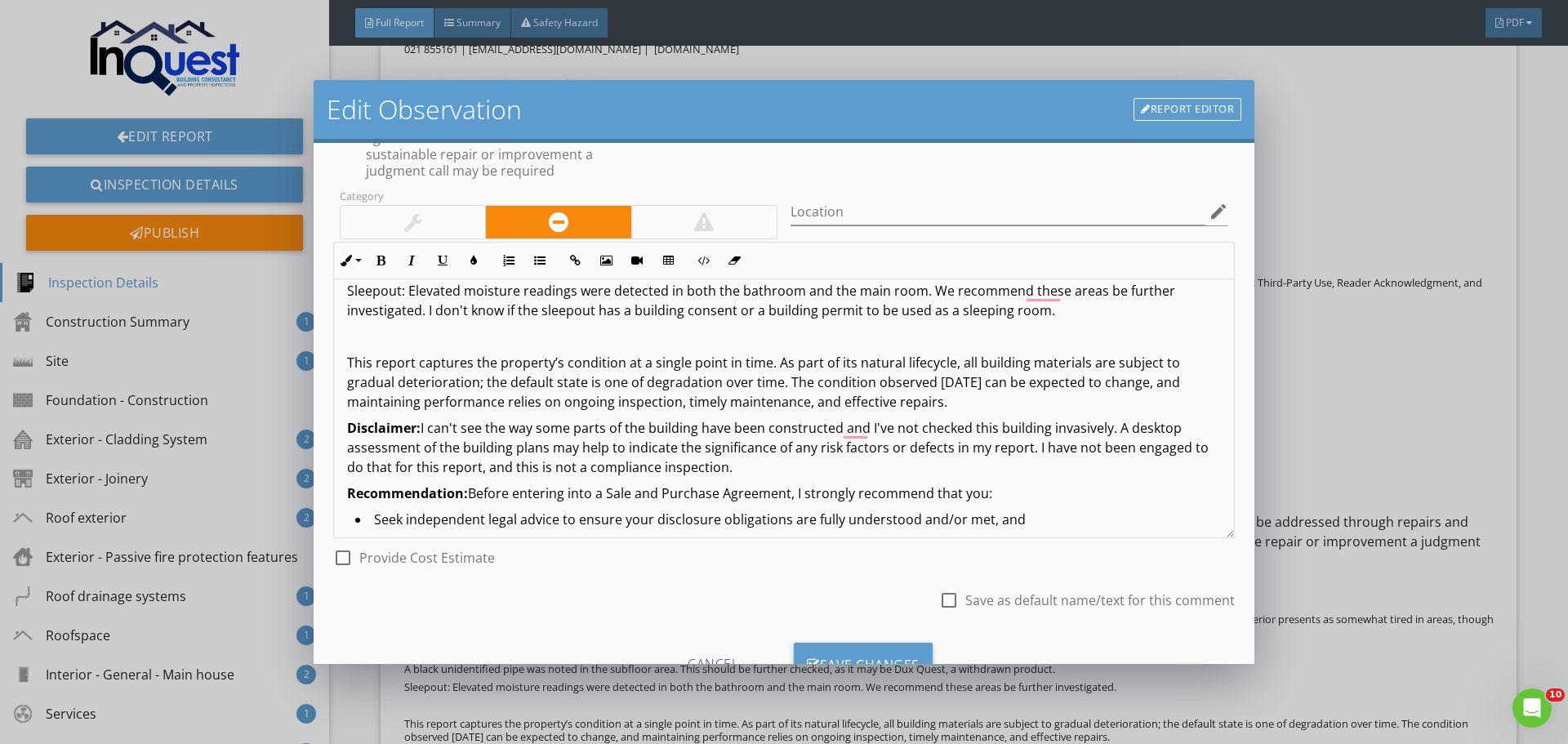
click at [471, 325] on div "Original build date: 1905 This is a tidy home with a good-sized back section, s…" at bounding box center [783, 378] width 900 height 535
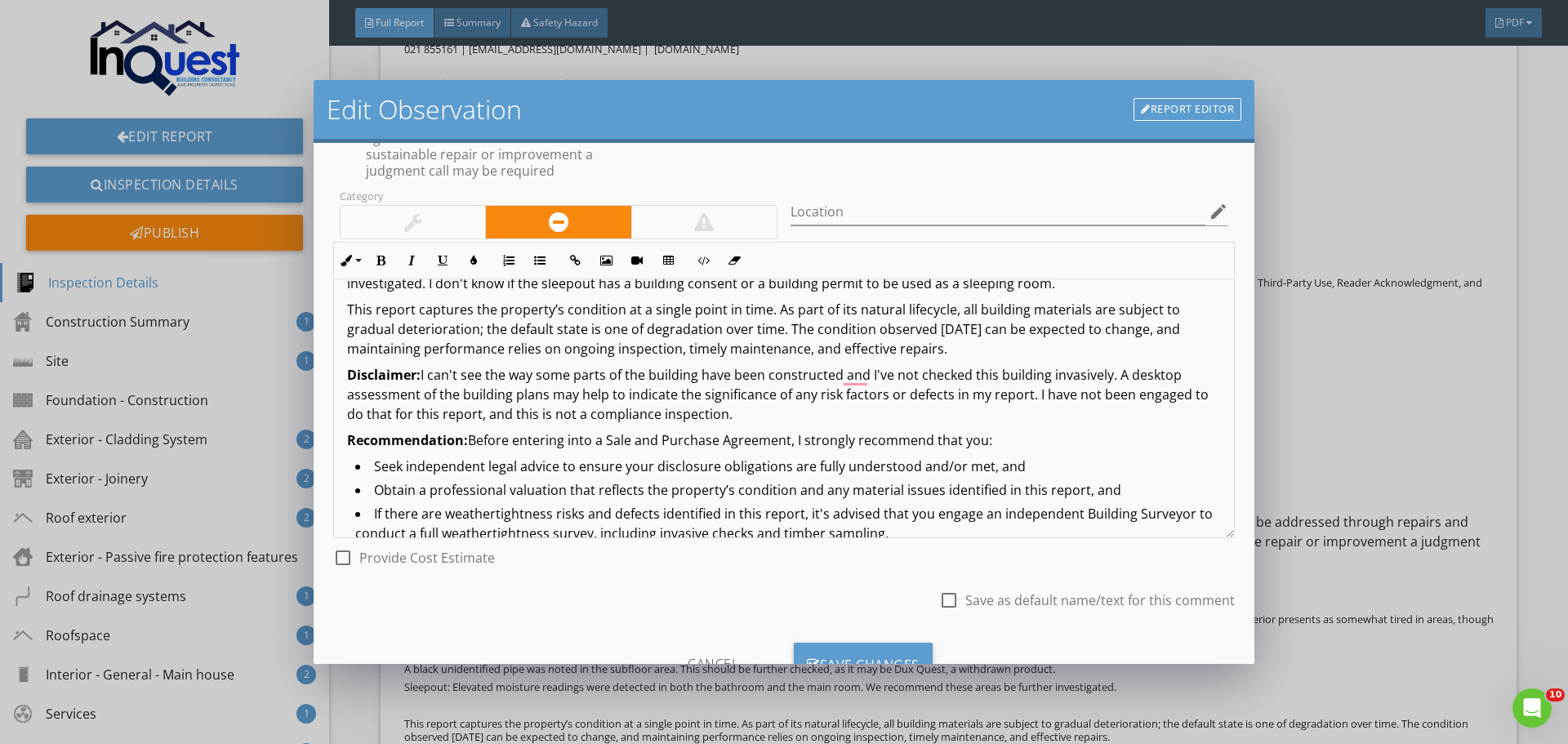
scroll to position [254, 0]
drag, startPoint x: 751, startPoint y: 421, endPoint x: 288, endPoint y: 368, distance: 466.0
click at [288, 368] on div "Edit Observation Report Editor Name Inspectors Summary check_box_outline_blank …" at bounding box center [784, 372] width 1568 height 744
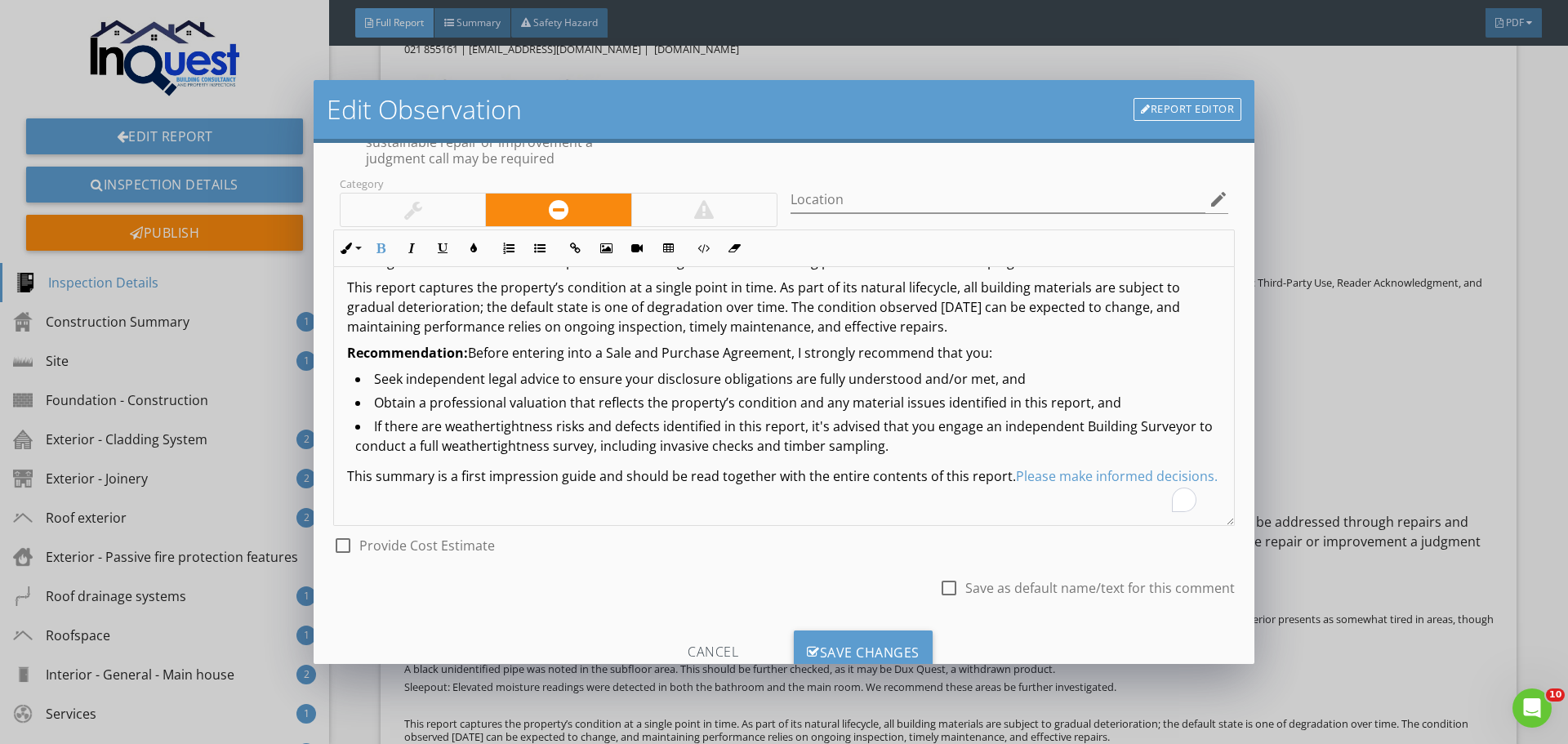
click at [425, 200] on div at bounding box center [413, 210] width 144 height 33
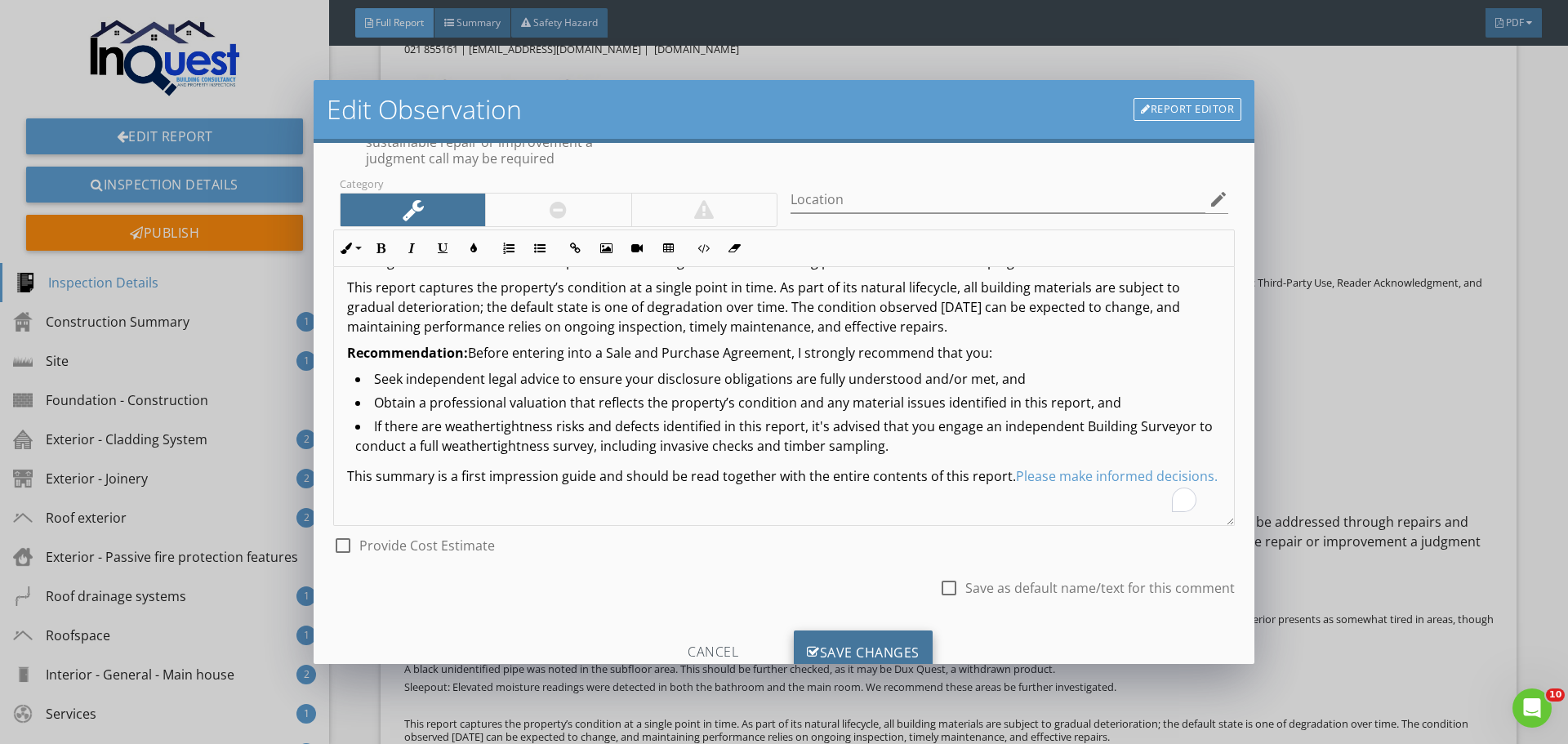
click at [852, 638] on div "Save Changes" at bounding box center [864, 653] width 139 height 44
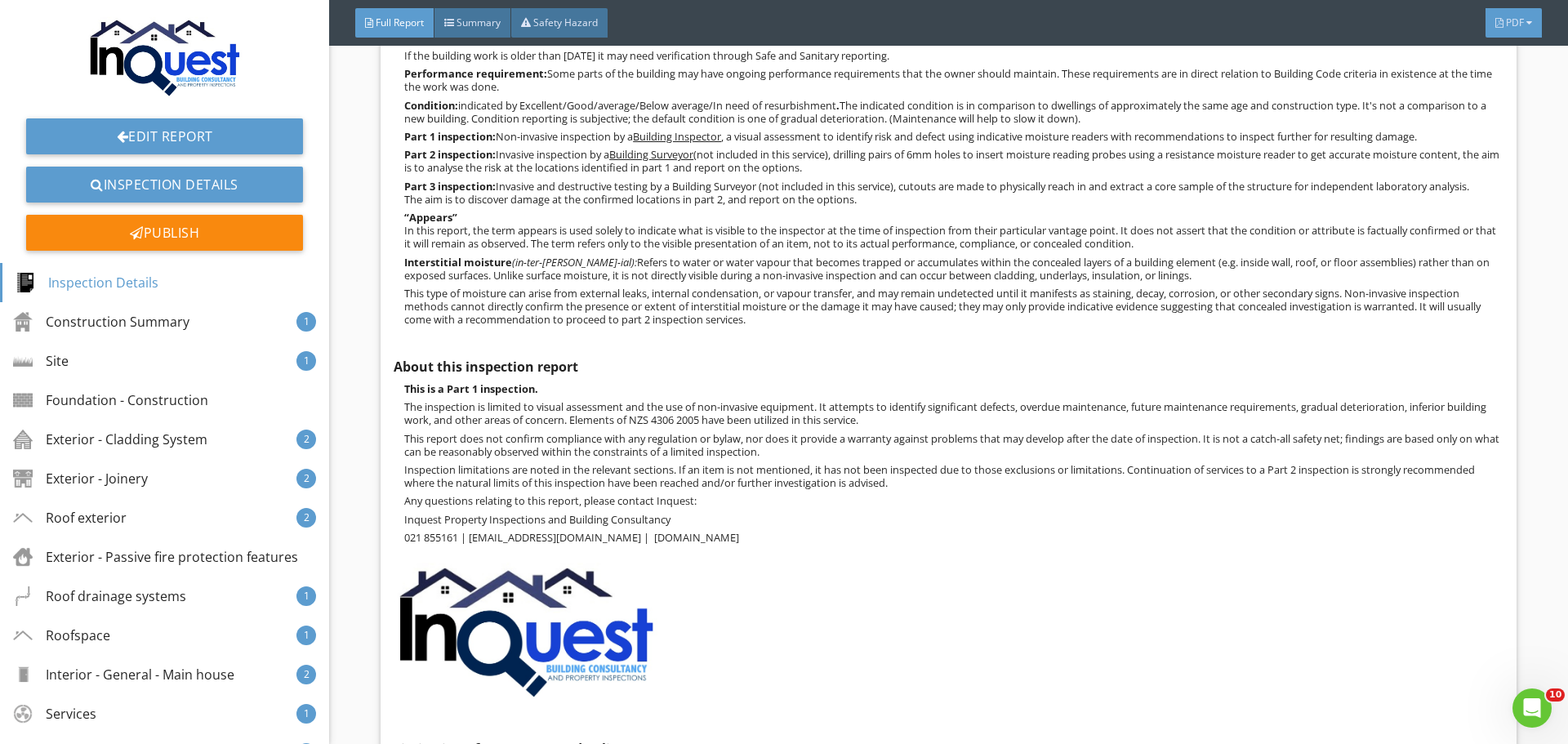
click at [1503, 21] on div "PDF" at bounding box center [1513, 23] width 56 height 29
click at [1503, 21] on div "Summary Full Report Refresh PDFs" at bounding box center [1493, 86] width 131 height 131
click at [174, 235] on div "Publish" at bounding box center [164, 232] width 277 height 36
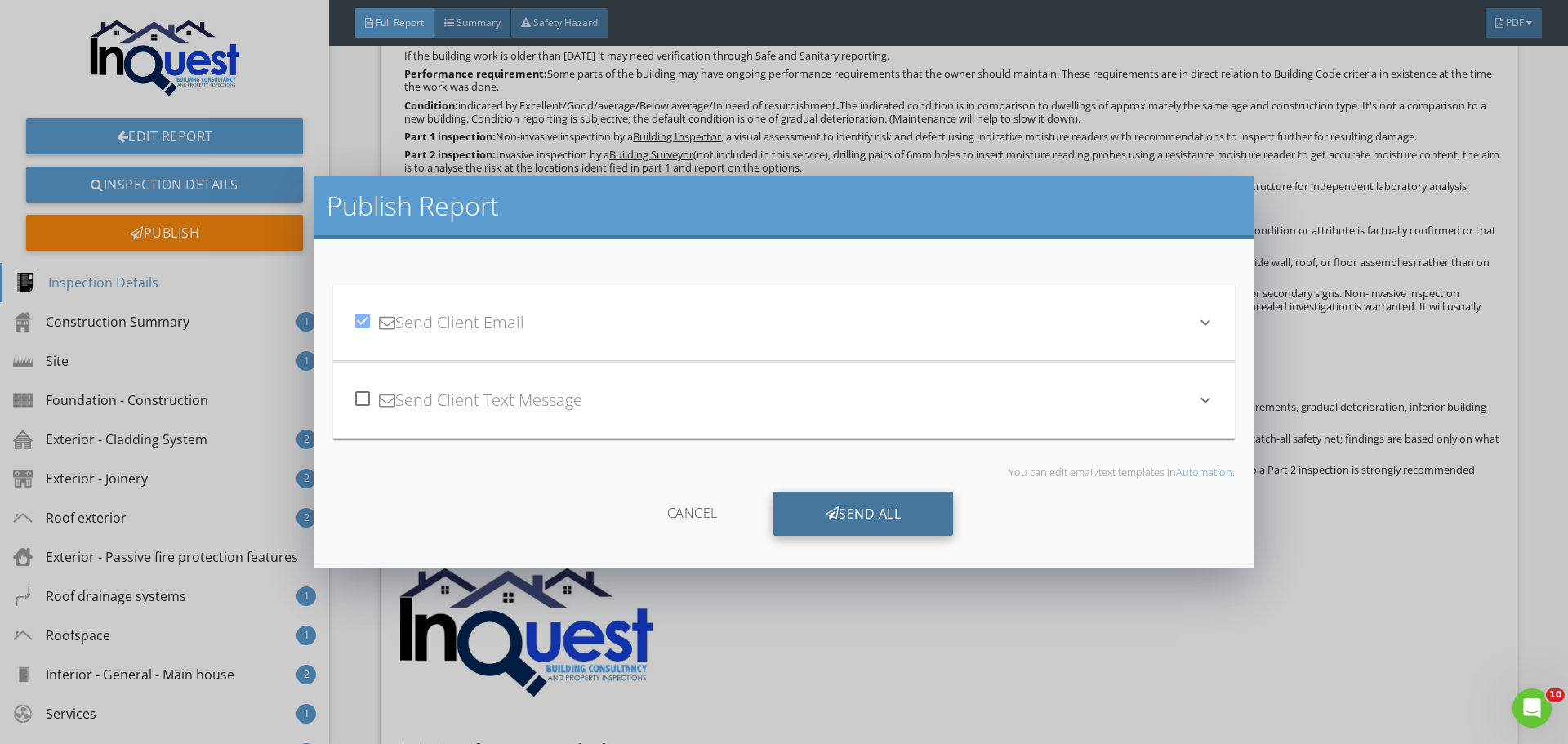
click at [854, 514] on div "Send All" at bounding box center [864, 513] width 180 height 44
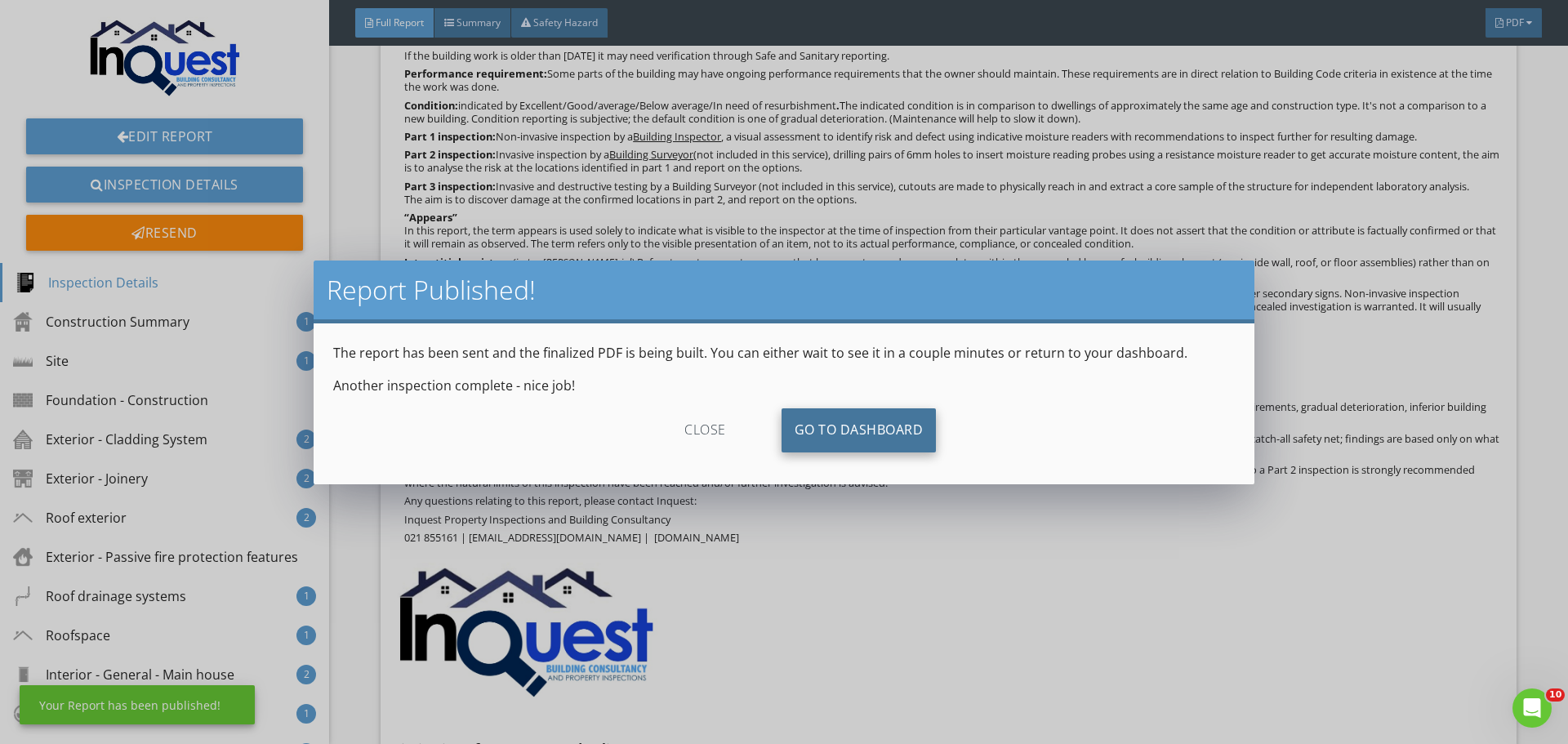
click at [859, 424] on link "Go To Dashboard" at bounding box center [859, 430] width 155 height 44
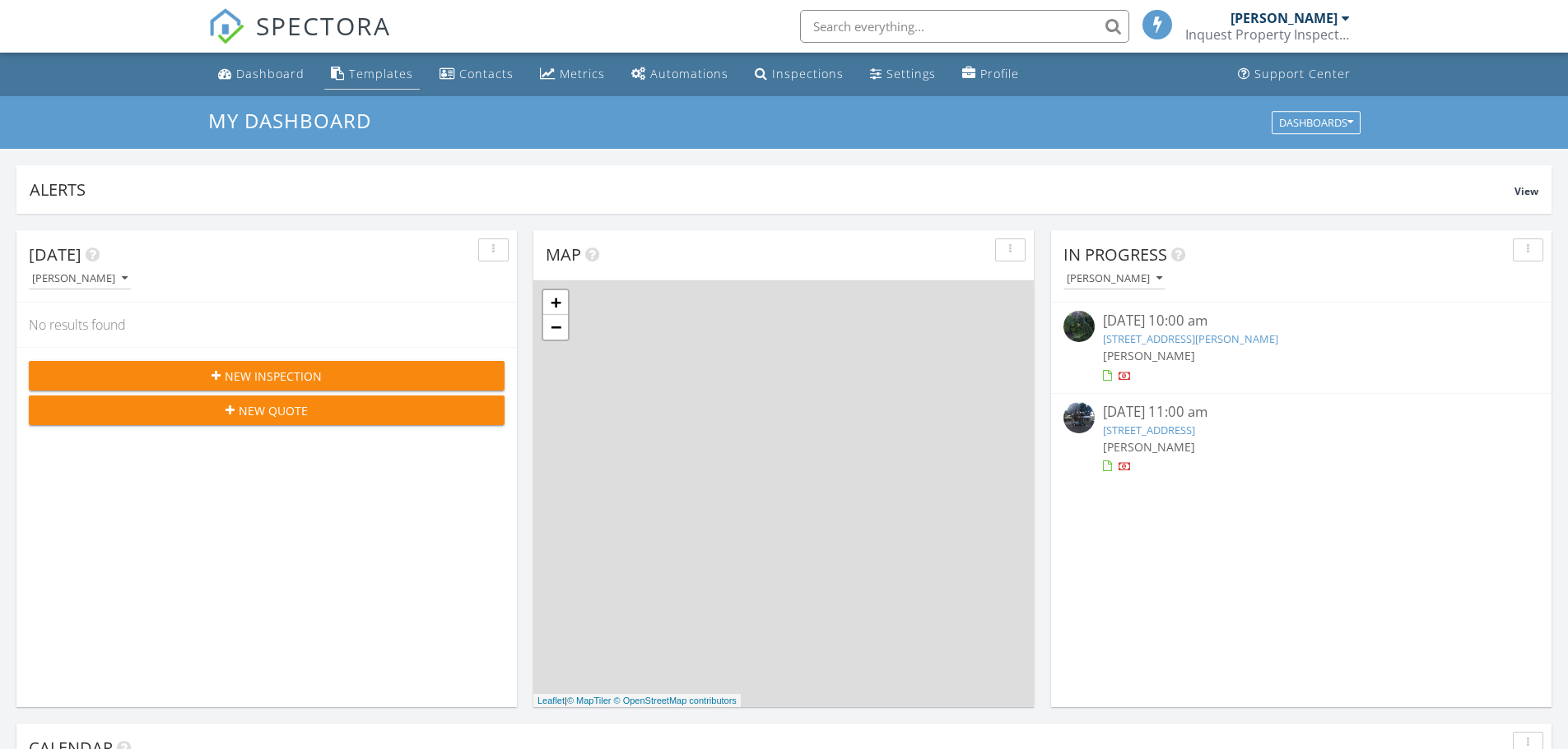
scroll to position [8, 8]
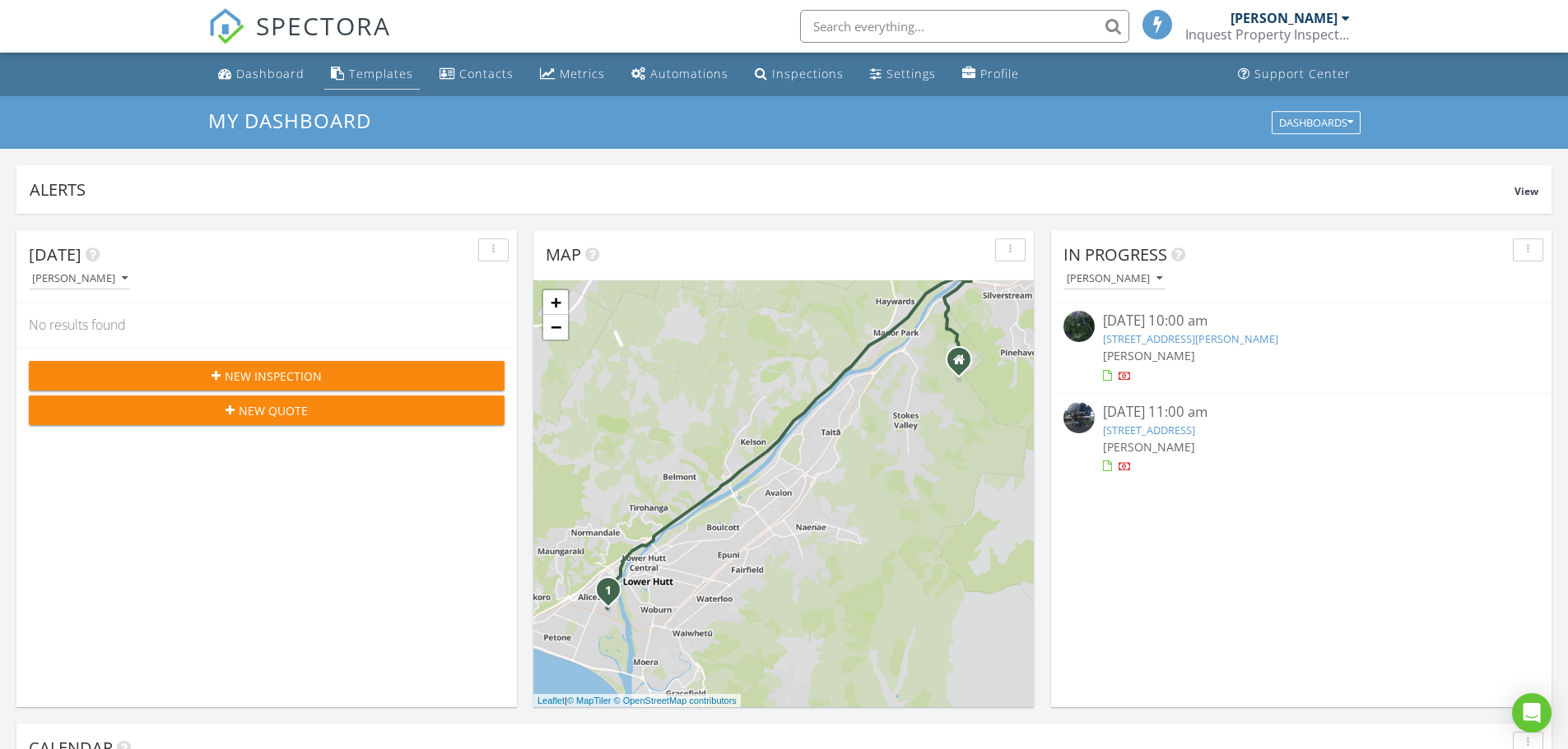
click at [383, 62] on link "Templates" at bounding box center [372, 74] width 95 height 30
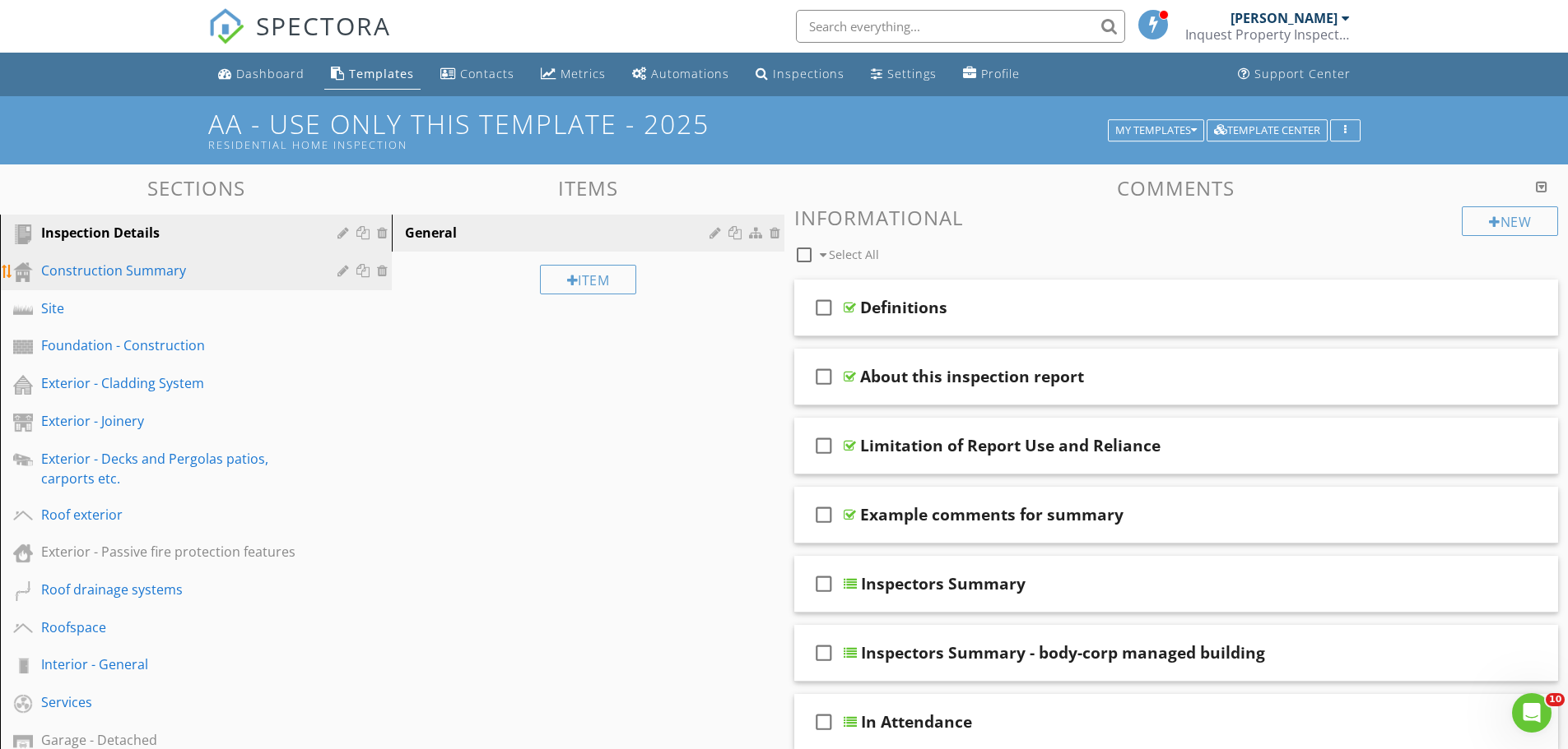
click at [101, 272] on div "Construction Summary" at bounding box center [177, 270] width 272 height 19
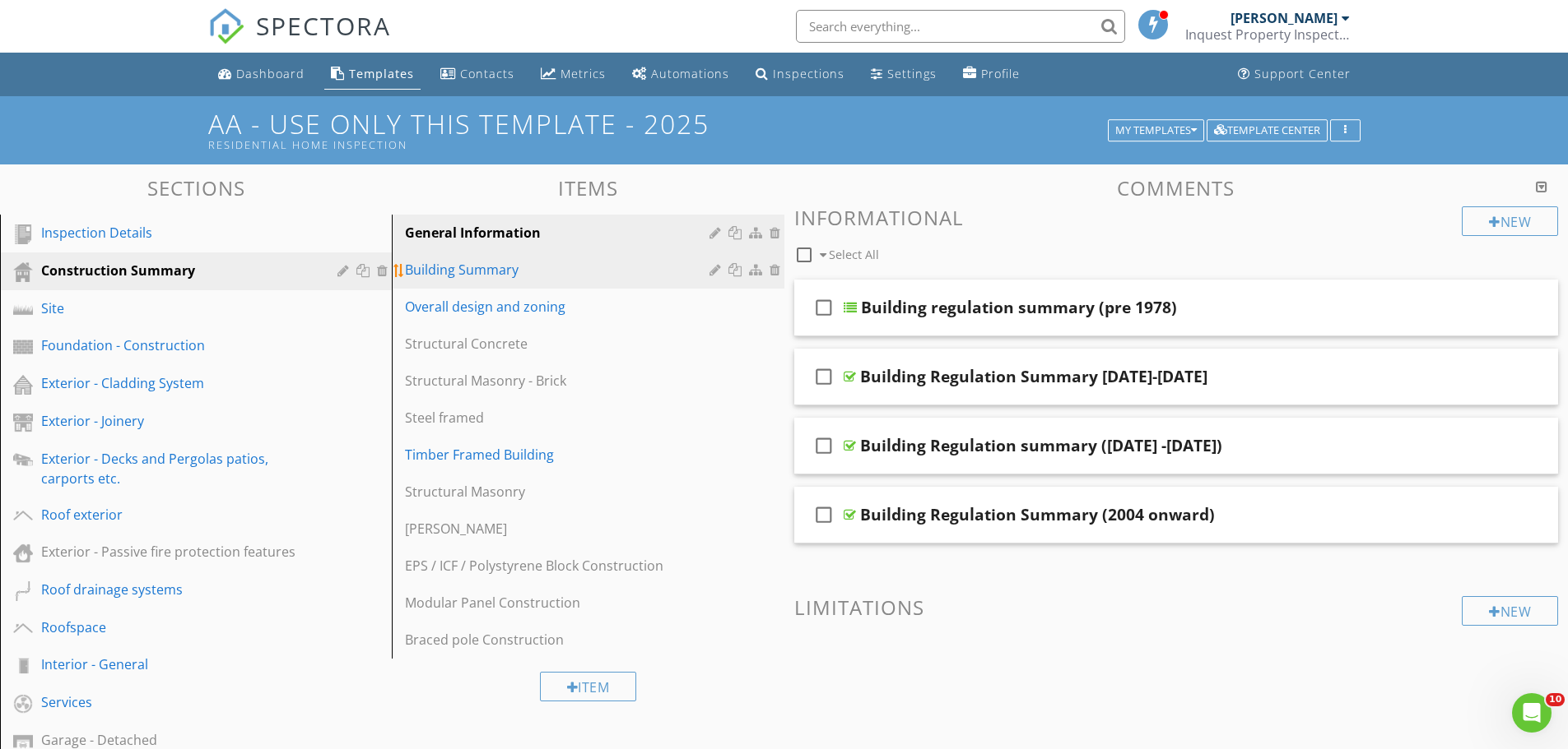
click at [494, 273] on div "Building Summary" at bounding box center [558, 269] width 308 height 19
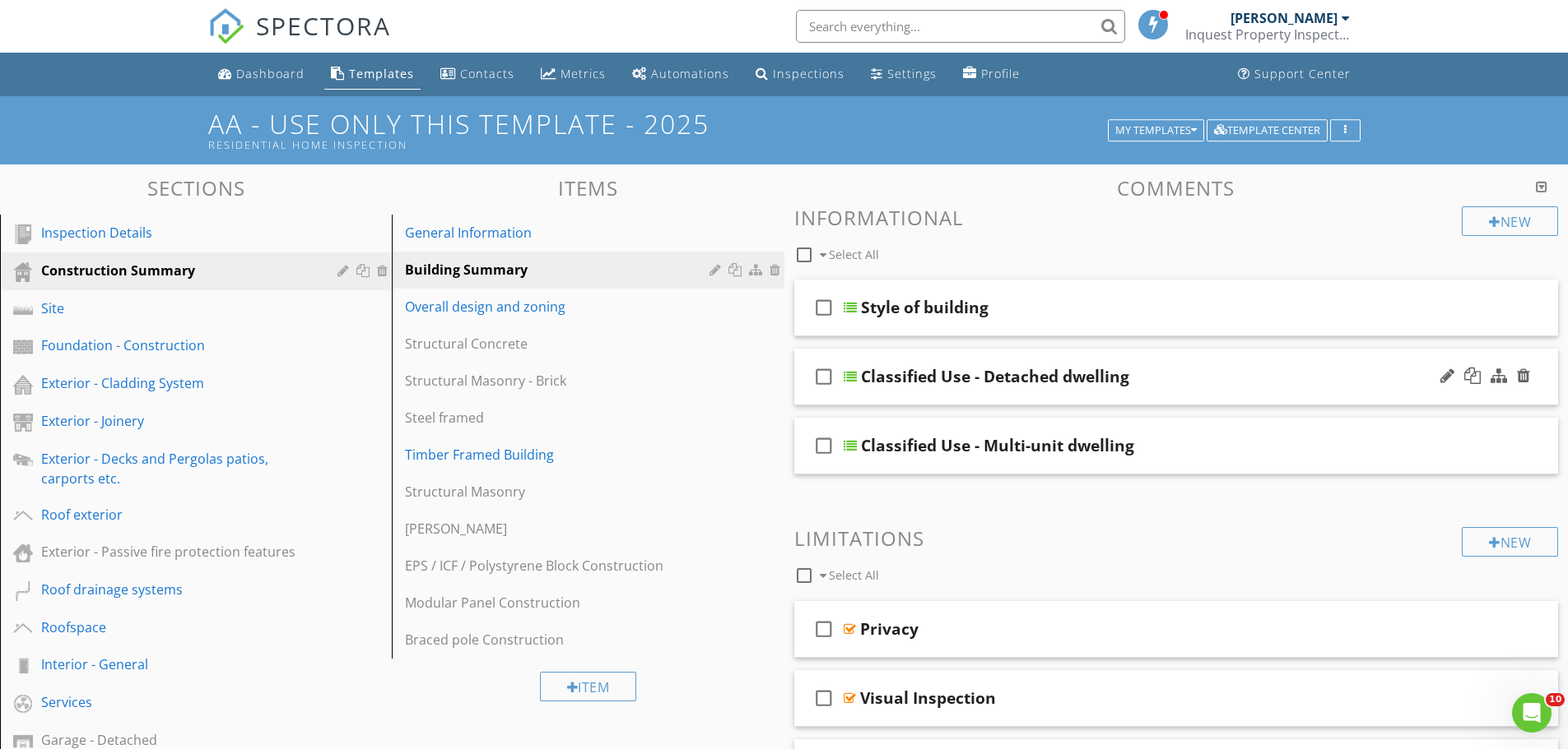
click at [1237, 392] on div "check_box_outline_blank Classified Use - Detached dwelling" at bounding box center [1176, 377] width 765 height 57
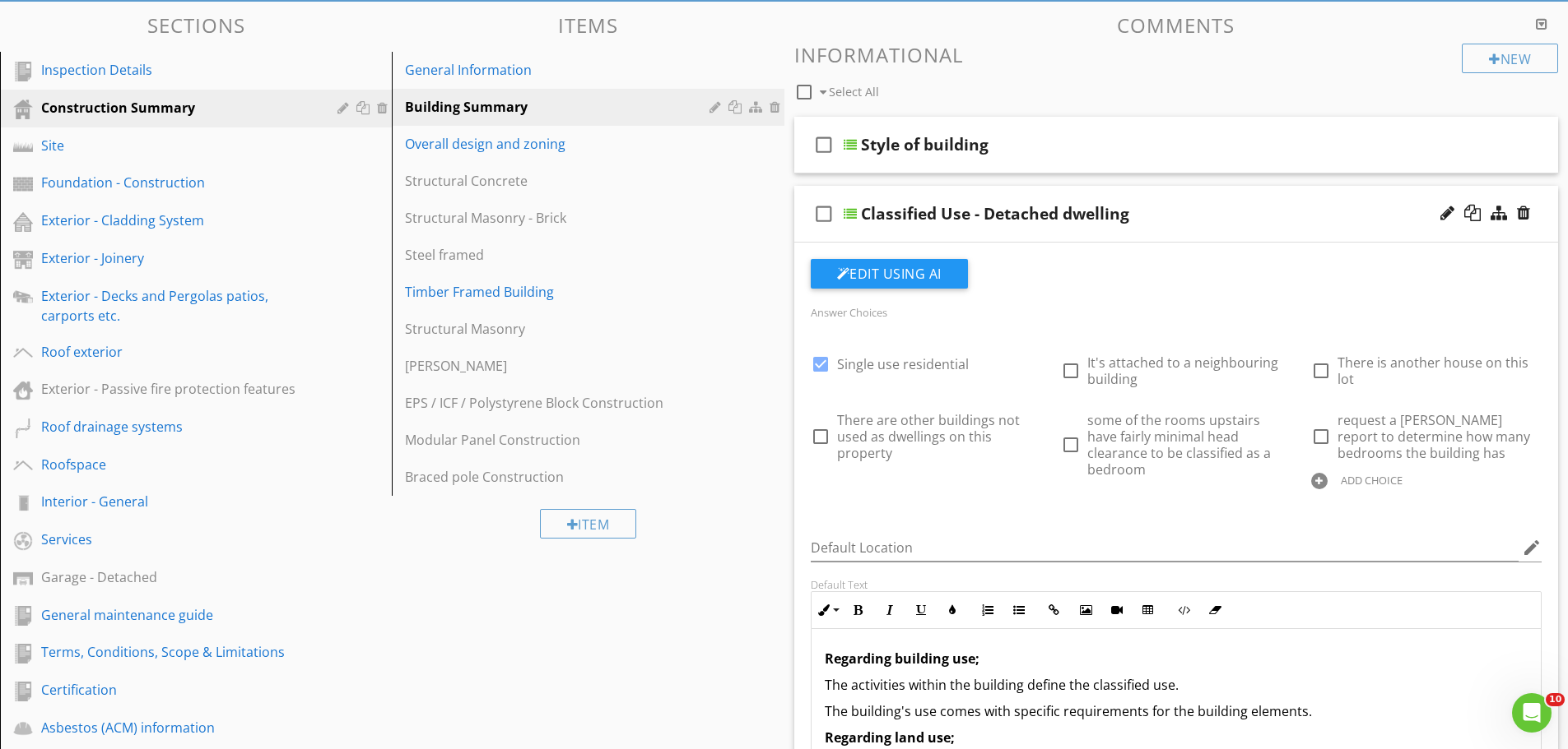
scroll to position [164, 0]
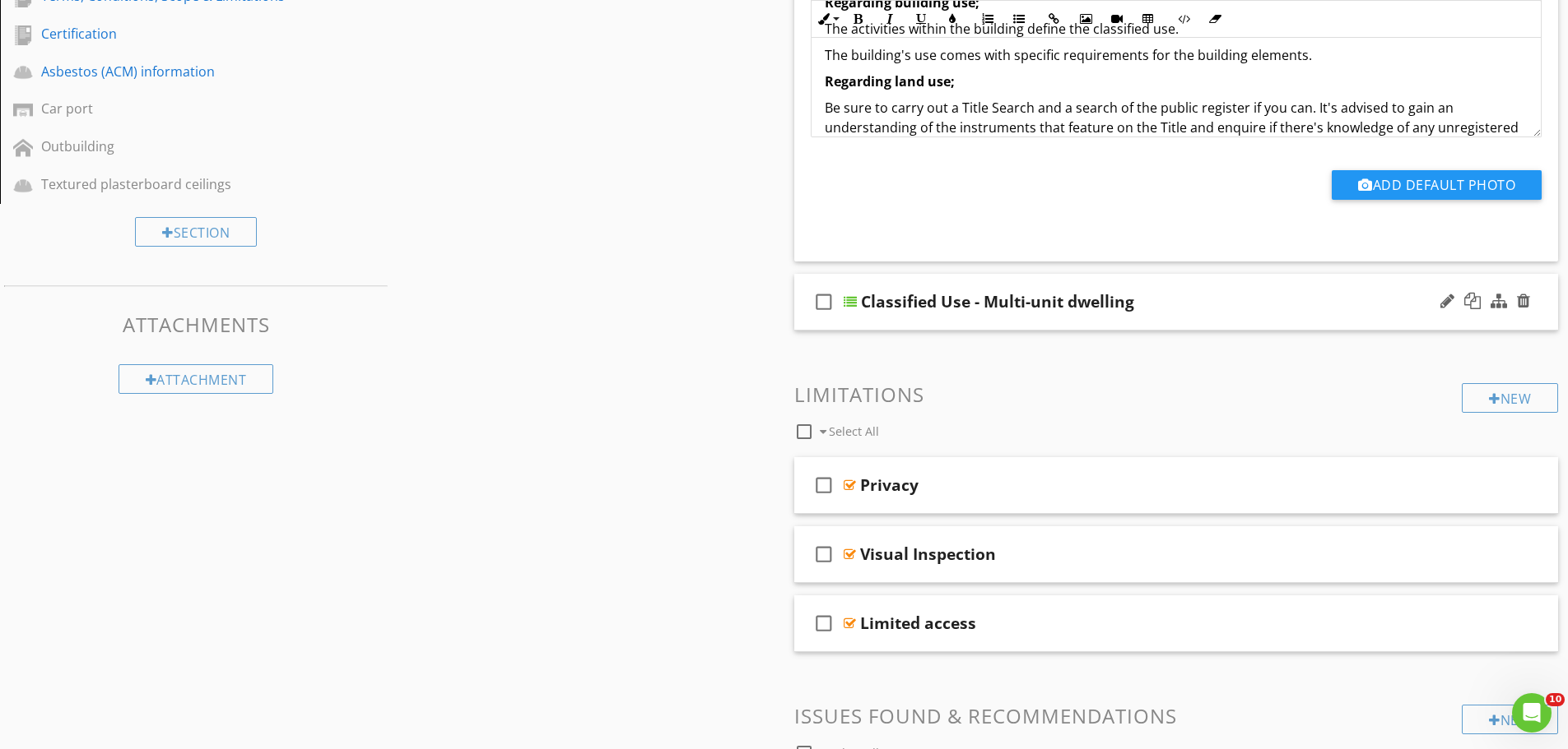
scroll to position [821, 0]
click at [1205, 318] on div "check_box_outline_blank Classified Use - Multi-unit dwelling" at bounding box center [1176, 300] width 765 height 57
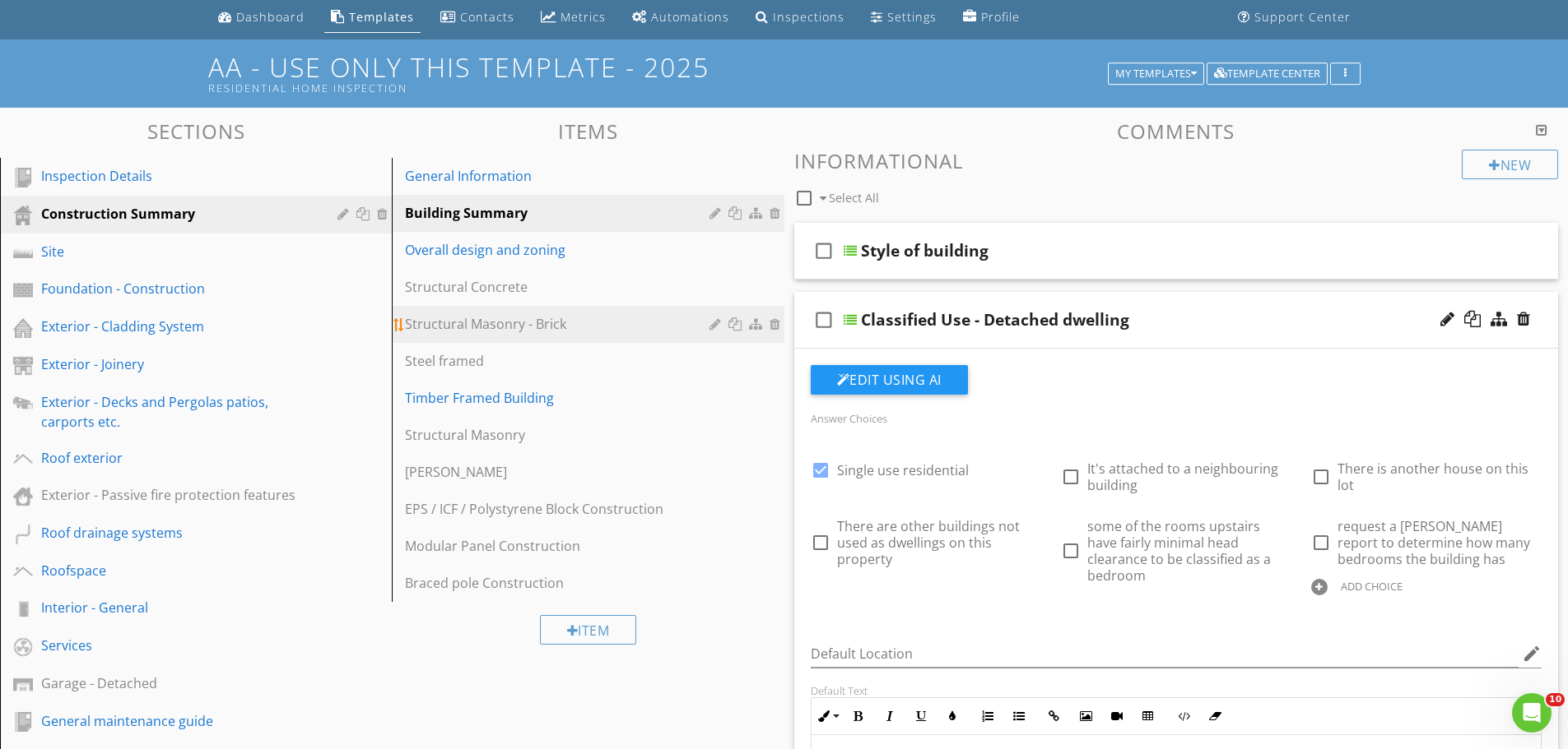
scroll to position [0, 0]
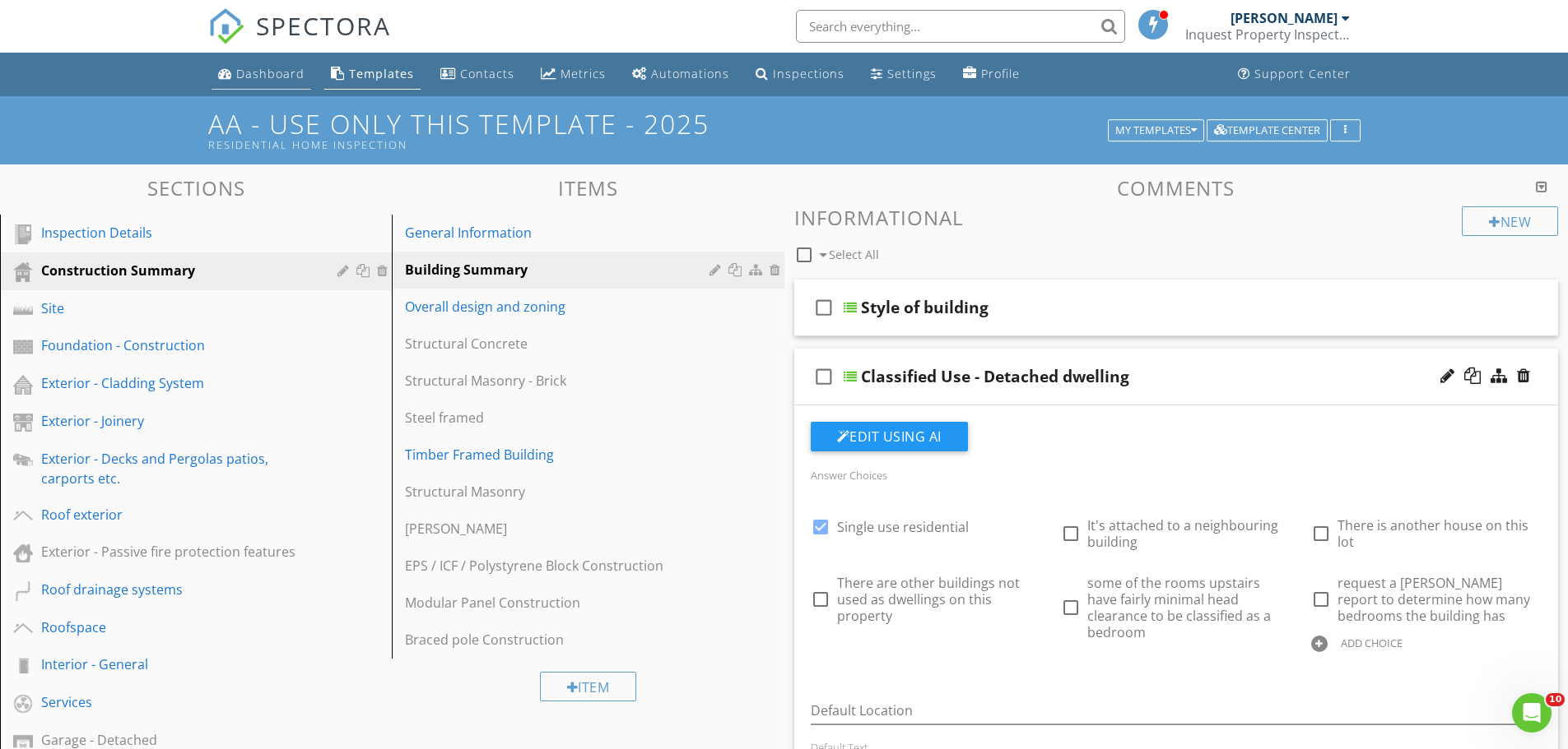
click at [285, 69] on div "Dashboard" at bounding box center [270, 73] width 68 height 16
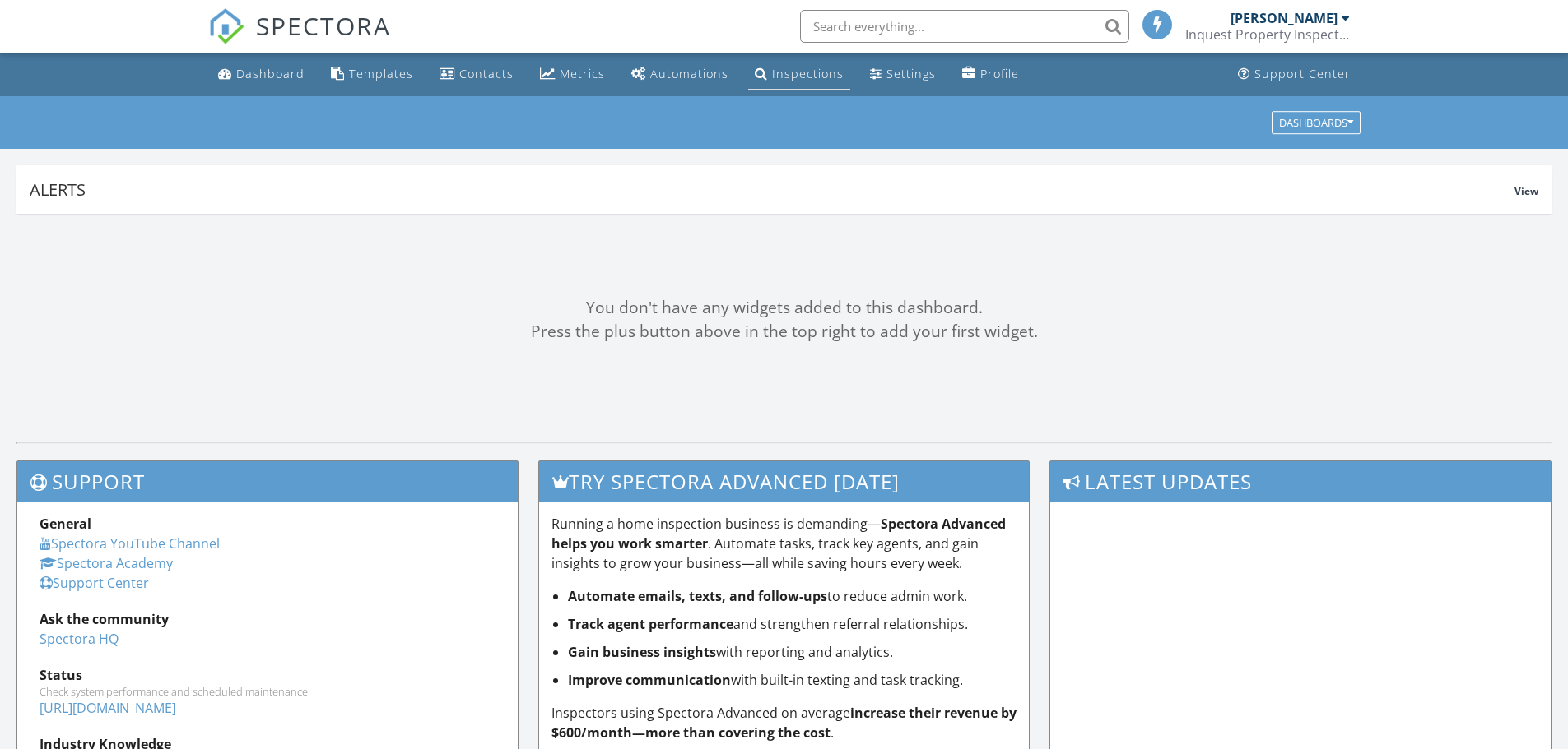
click at [772, 77] on div "Inspections" at bounding box center [808, 73] width 72 height 16
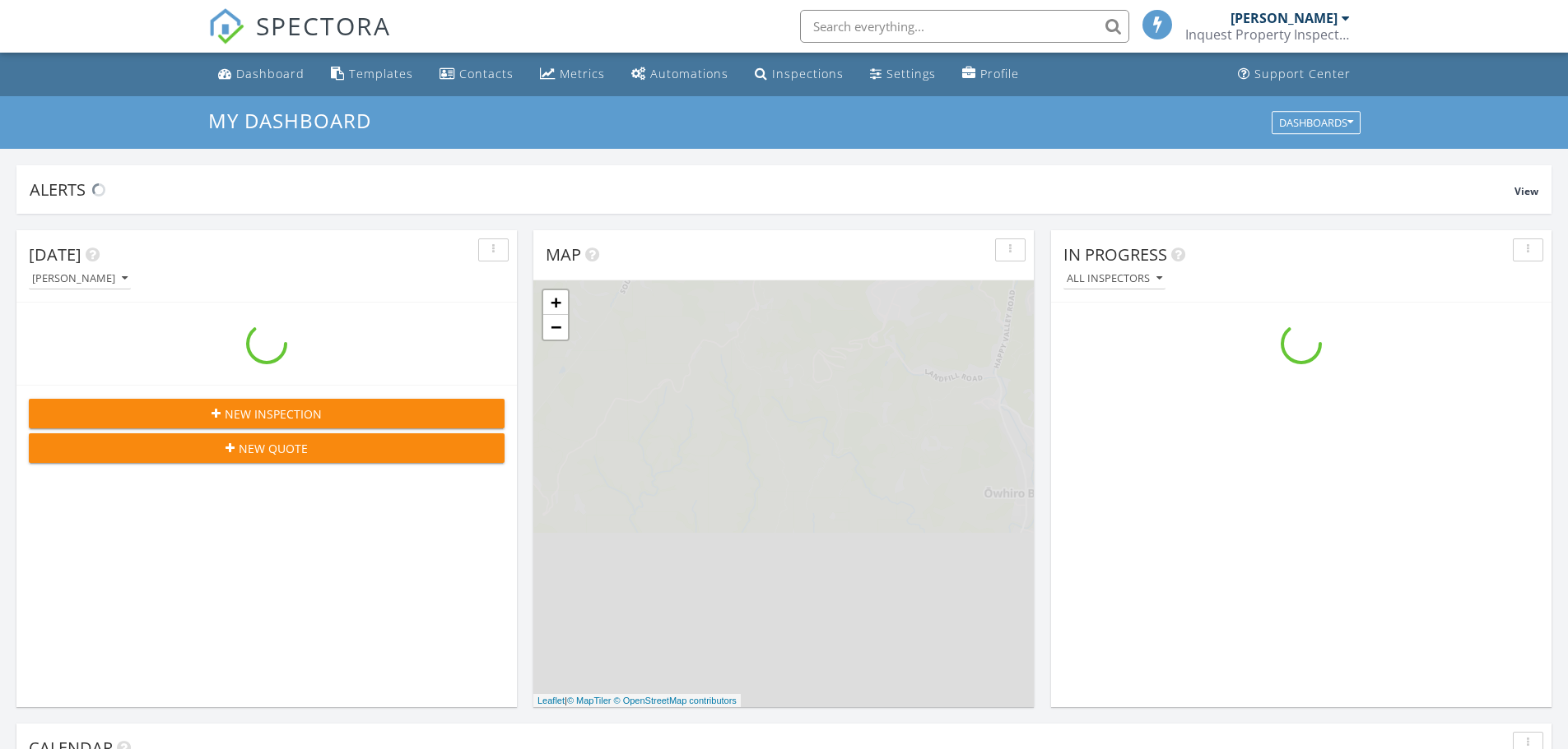
scroll to position [1522, 1593]
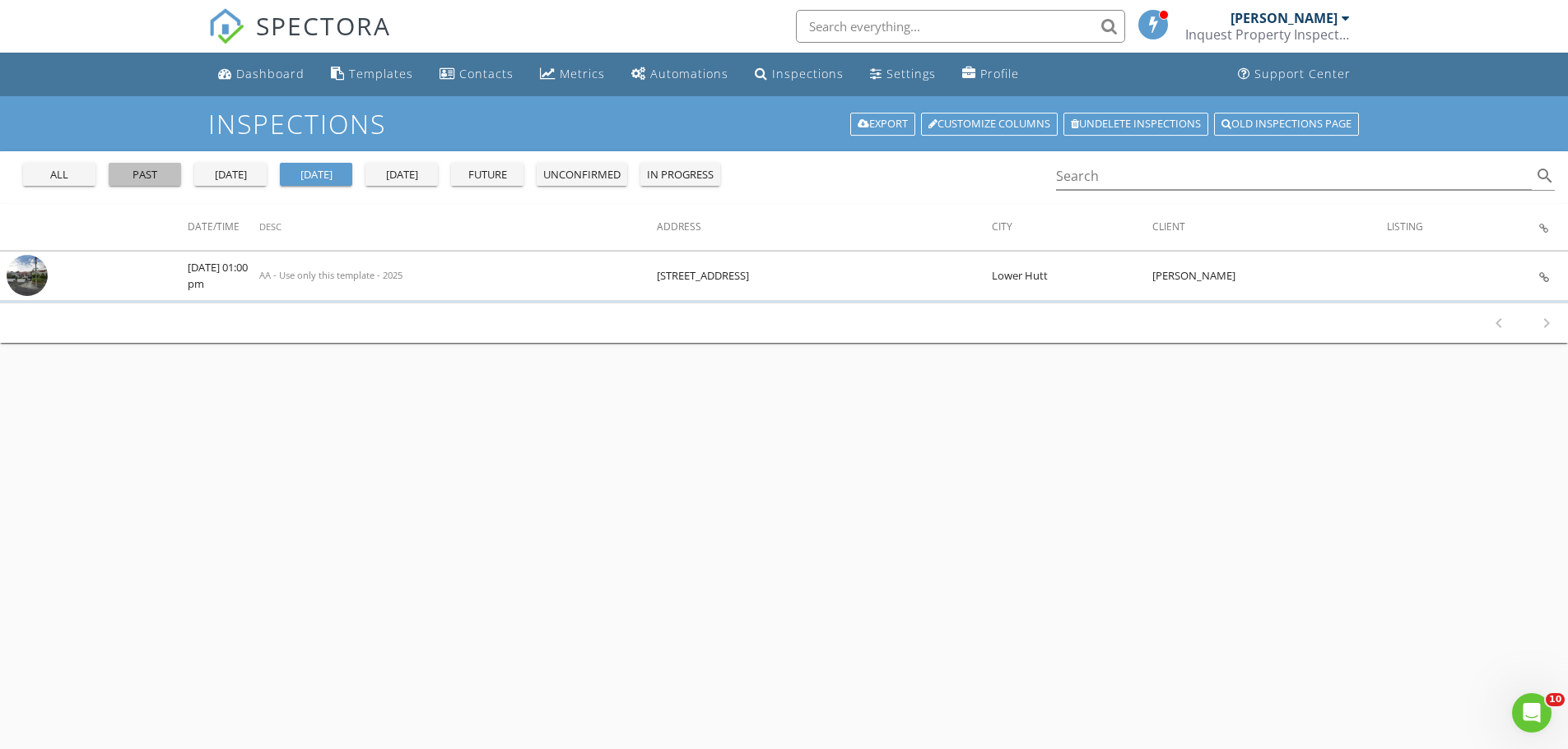
click at [144, 178] on div "past" at bounding box center [144, 175] width 59 height 16
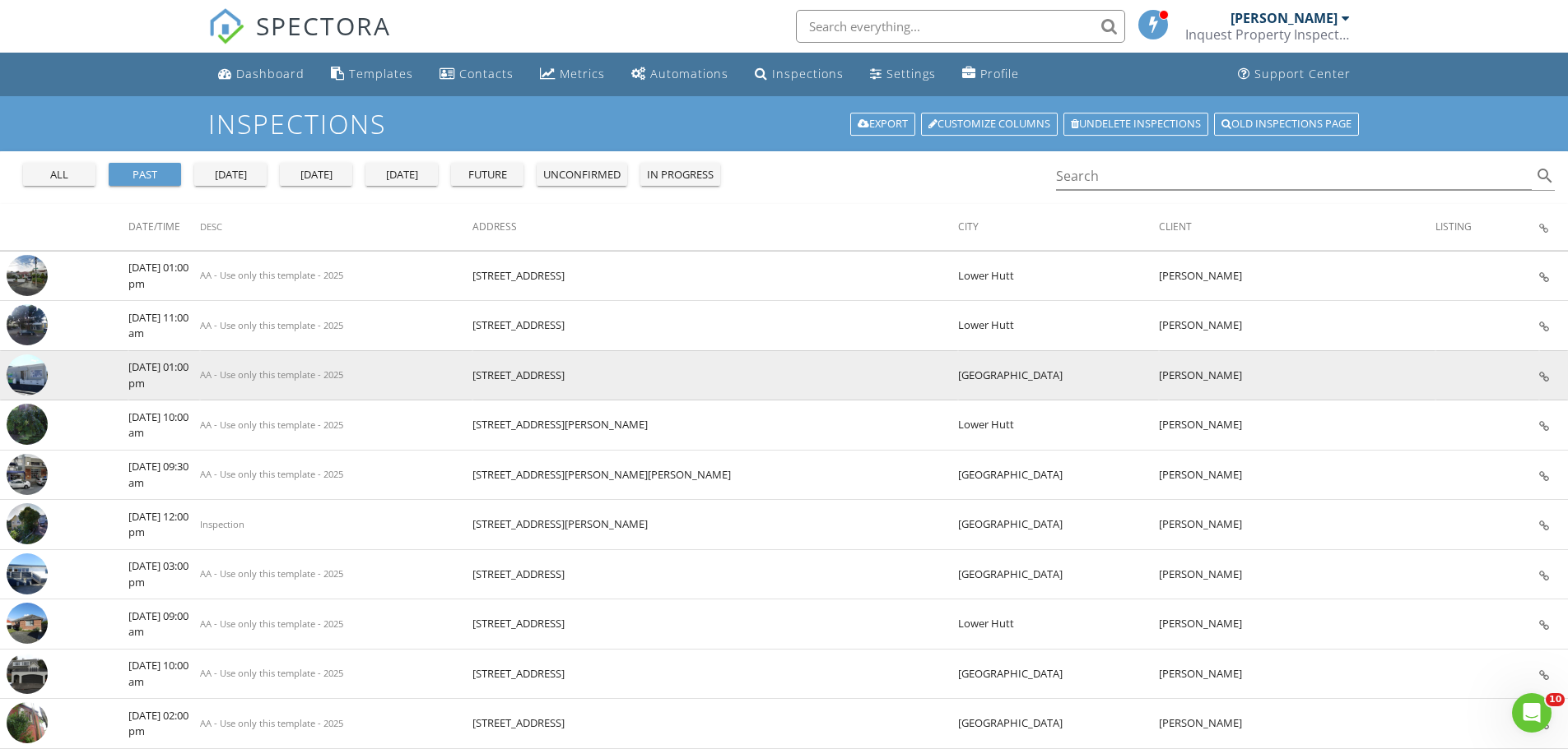
click at [33, 376] on img at bounding box center [27, 375] width 41 height 41
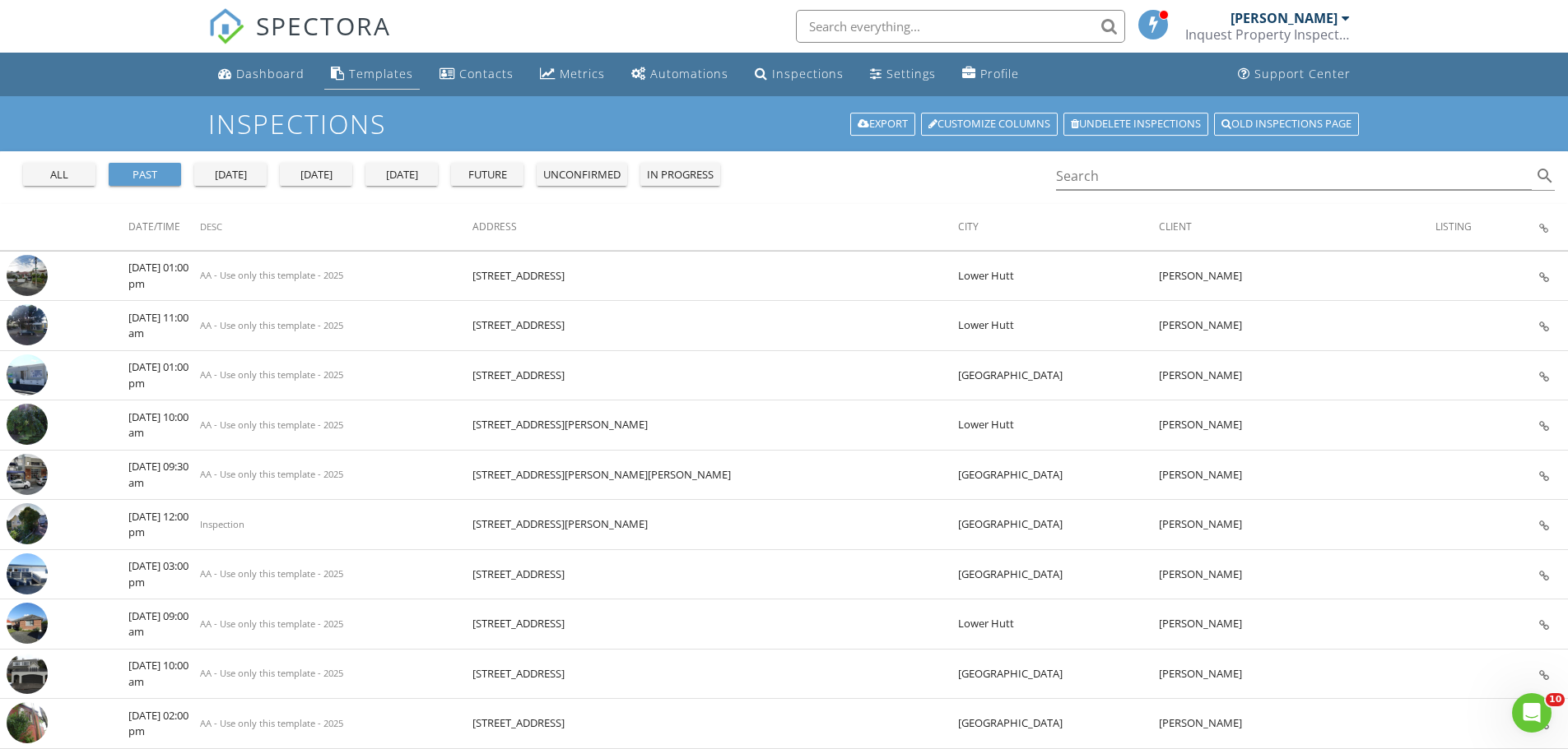
click at [373, 74] on div "Templates" at bounding box center [381, 73] width 64 height 16
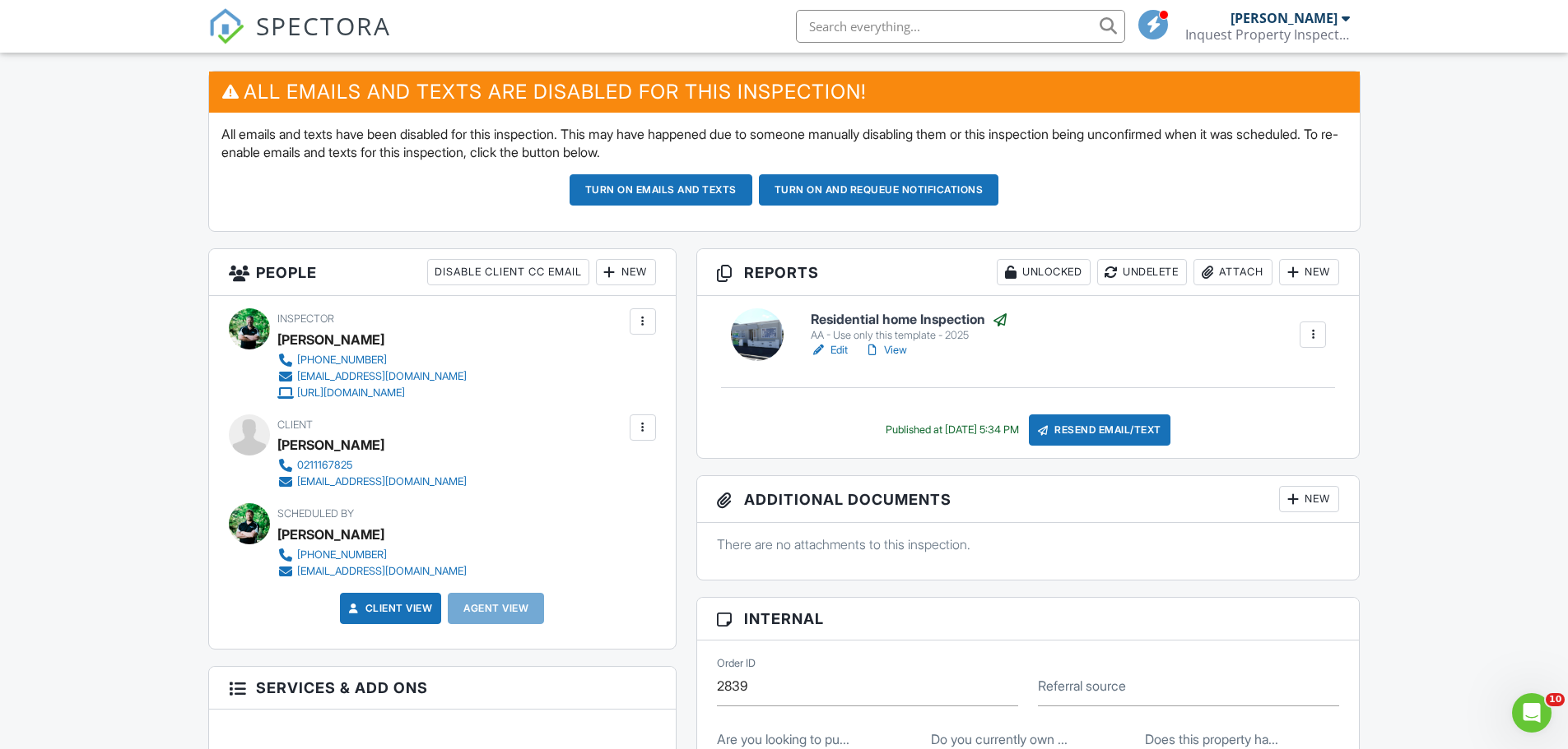
scroll to position [410, 0]
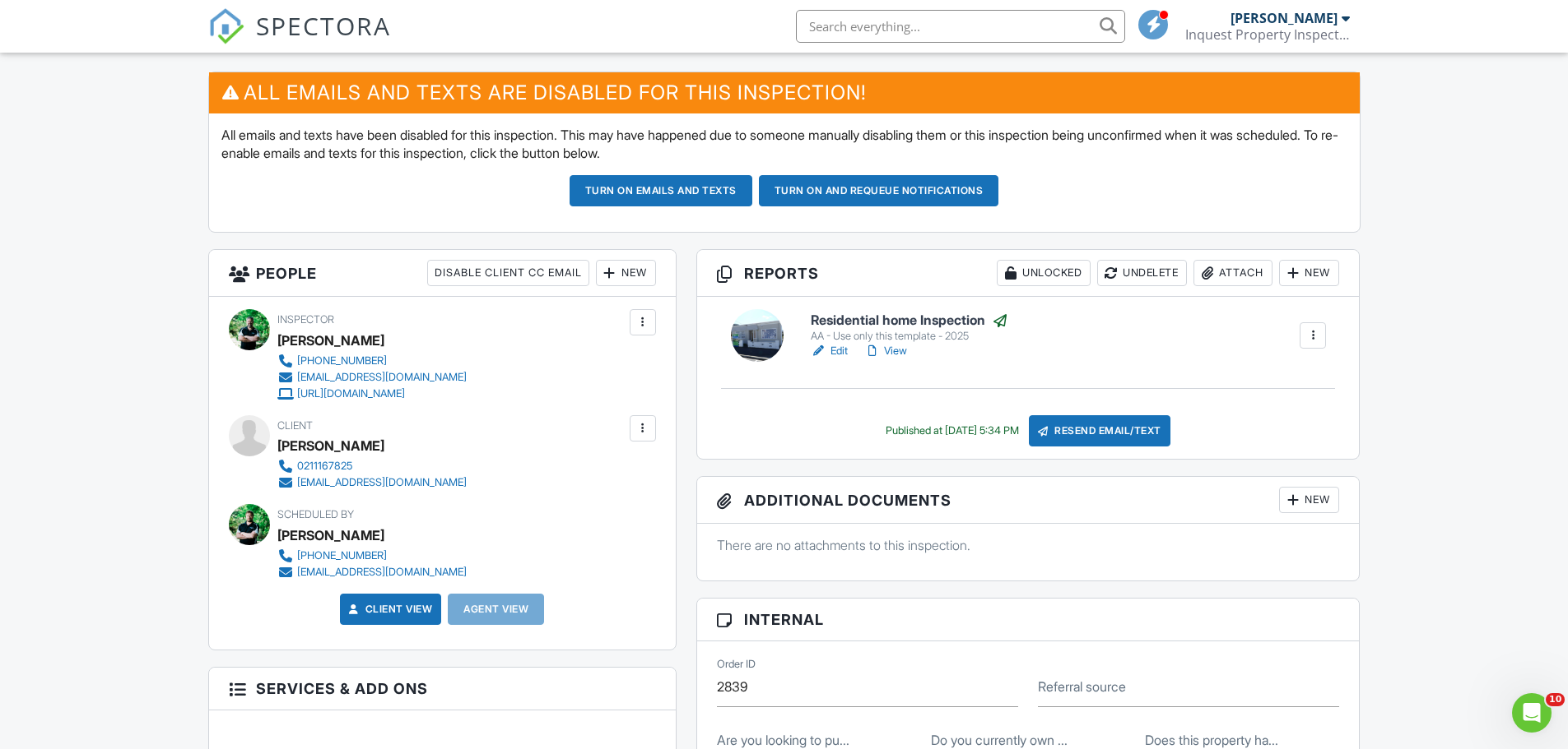
click at [832, 348] on link "Edit" at bounding box center [830, 350] width 37 height 16
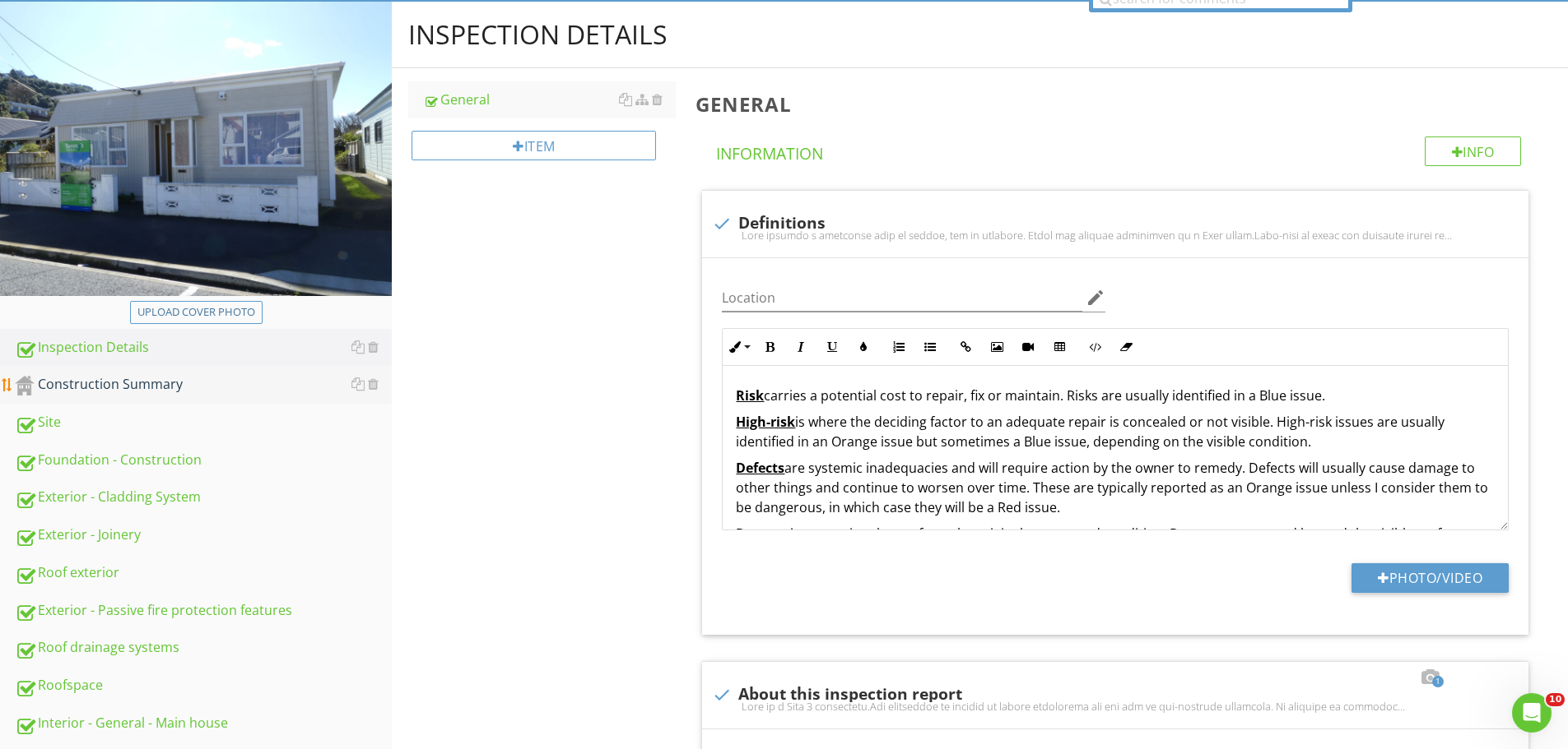
scroll to position [164, 0]
click at [139, 388] on div "Construction Summary" at bounding box center [204, 383] width 377 height 21
type textarea "<p>For a full list of building elements, please visit<a href="[URL][DOMAIN_NAME…"
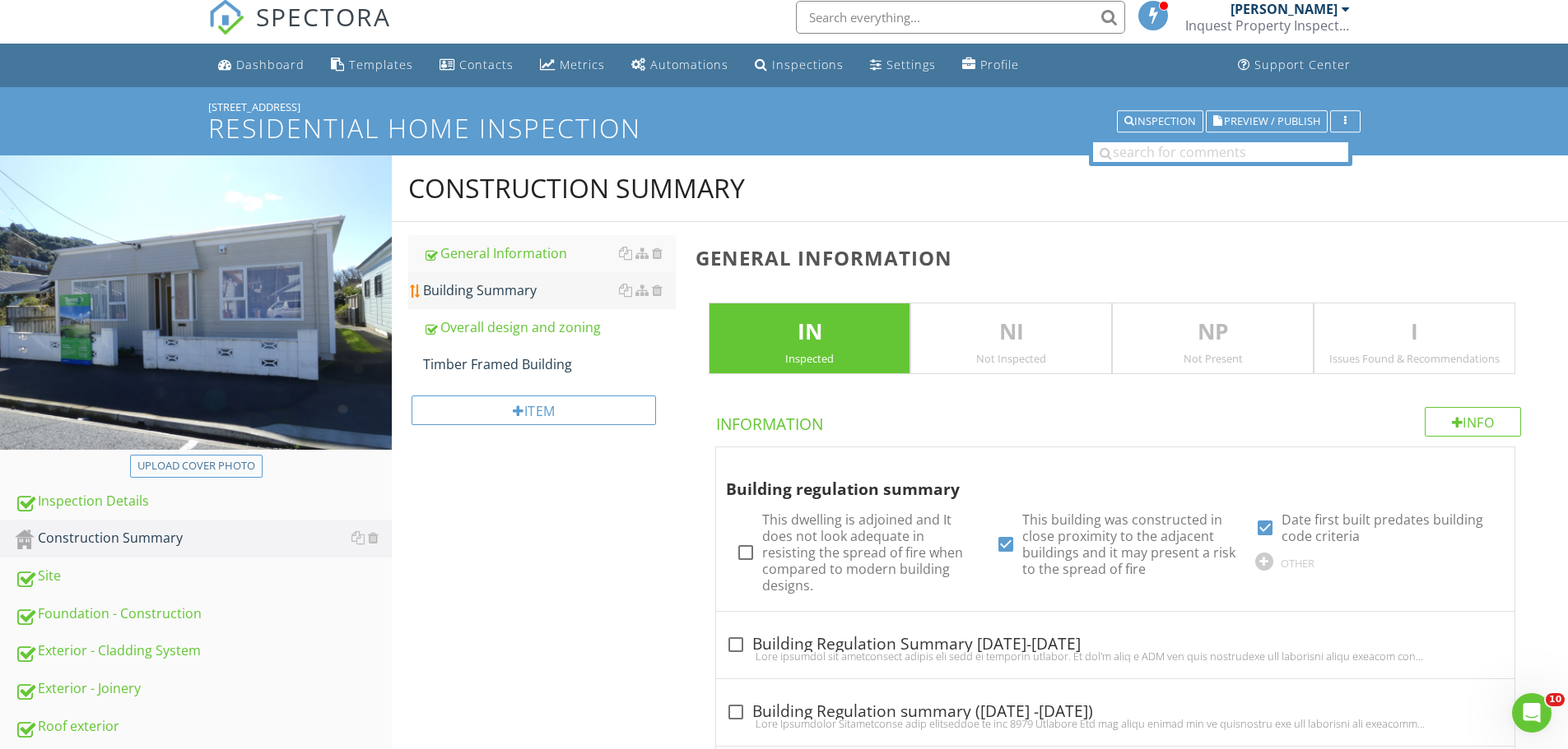
click at [486, 289] on div "Building Summary" at bounding box center [549, 290] width 253 height 19
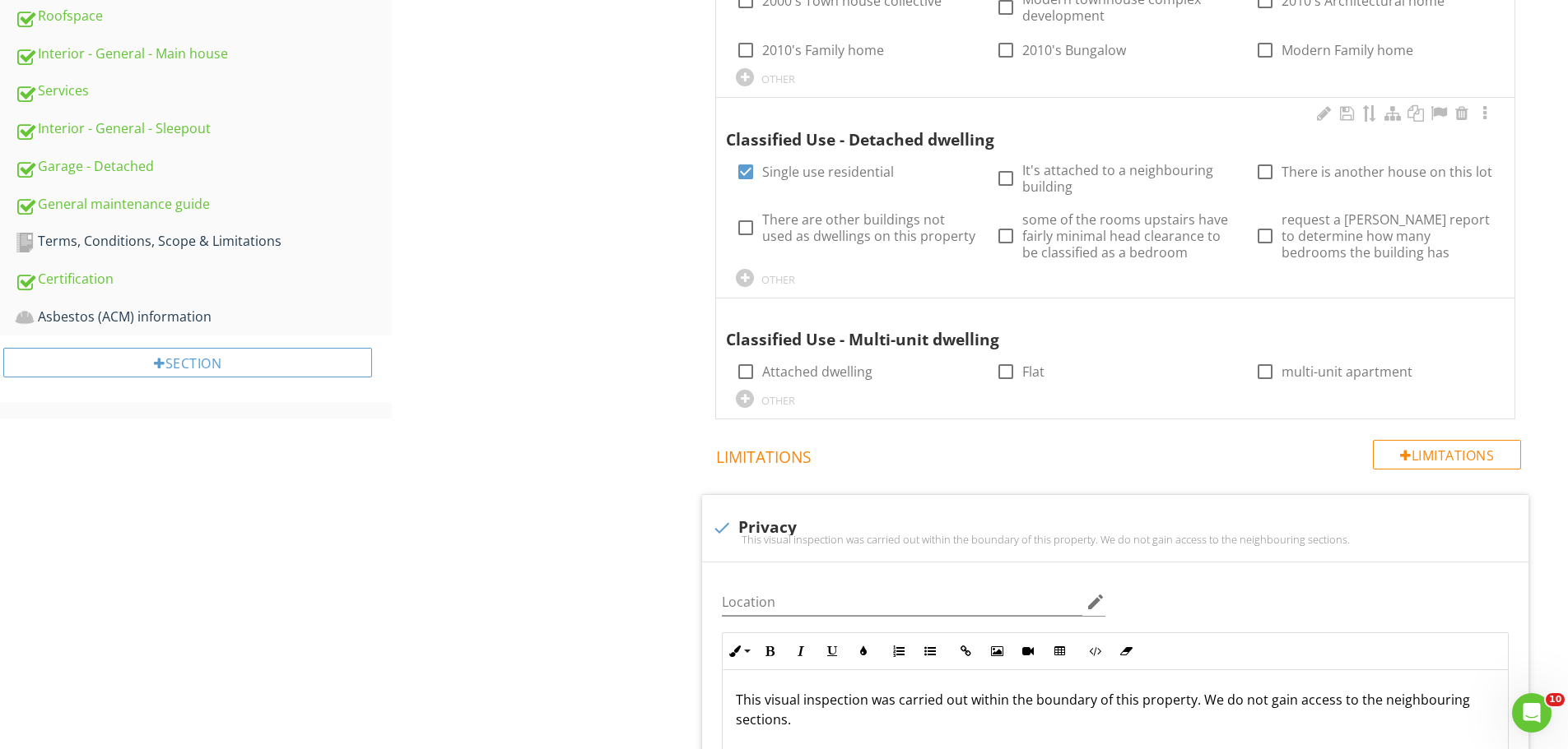
scroll to position [832, 0]
click at [780, 278] on div "OTHER" at bounding box center [778, 280] width 34 height 14
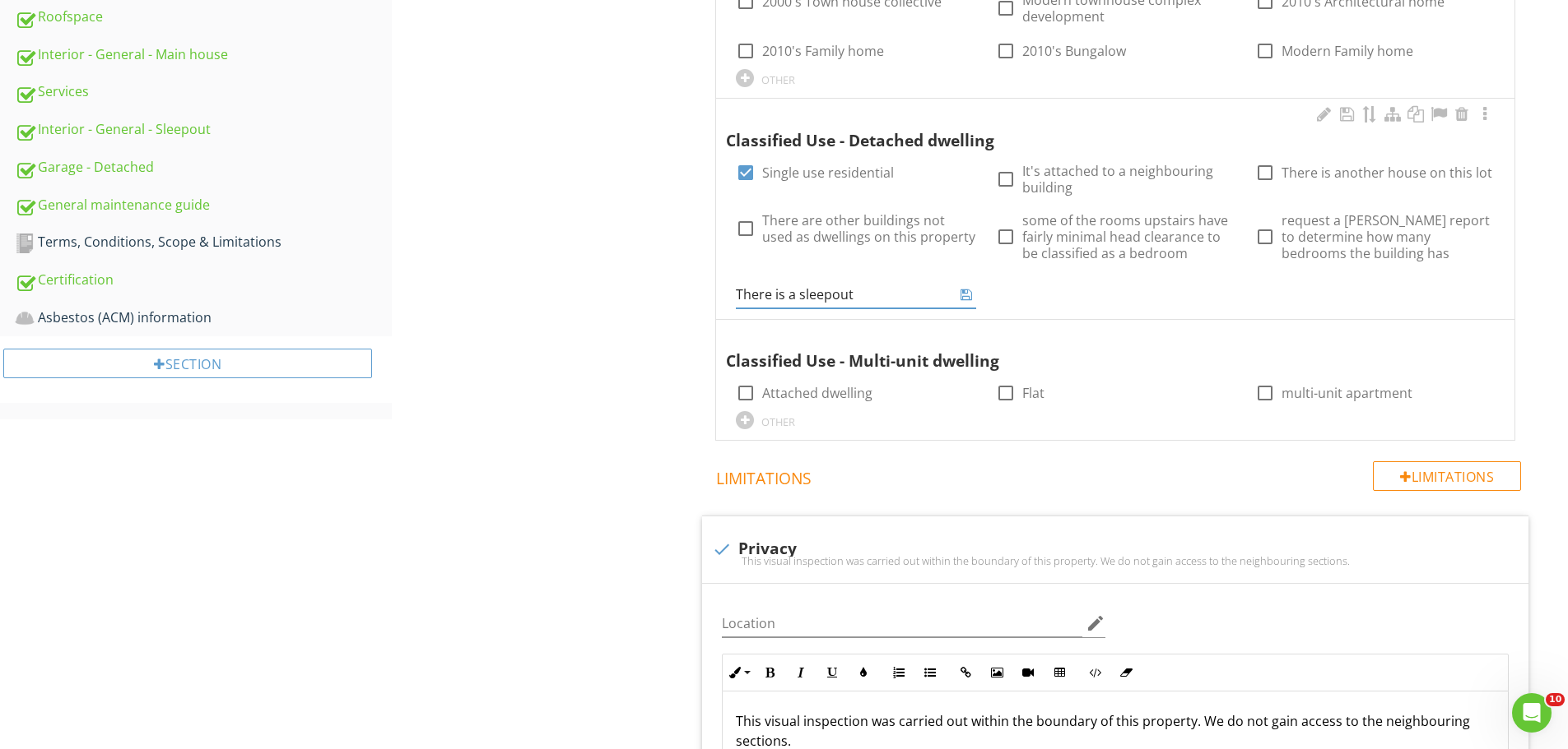
type input "There is a sleepout"
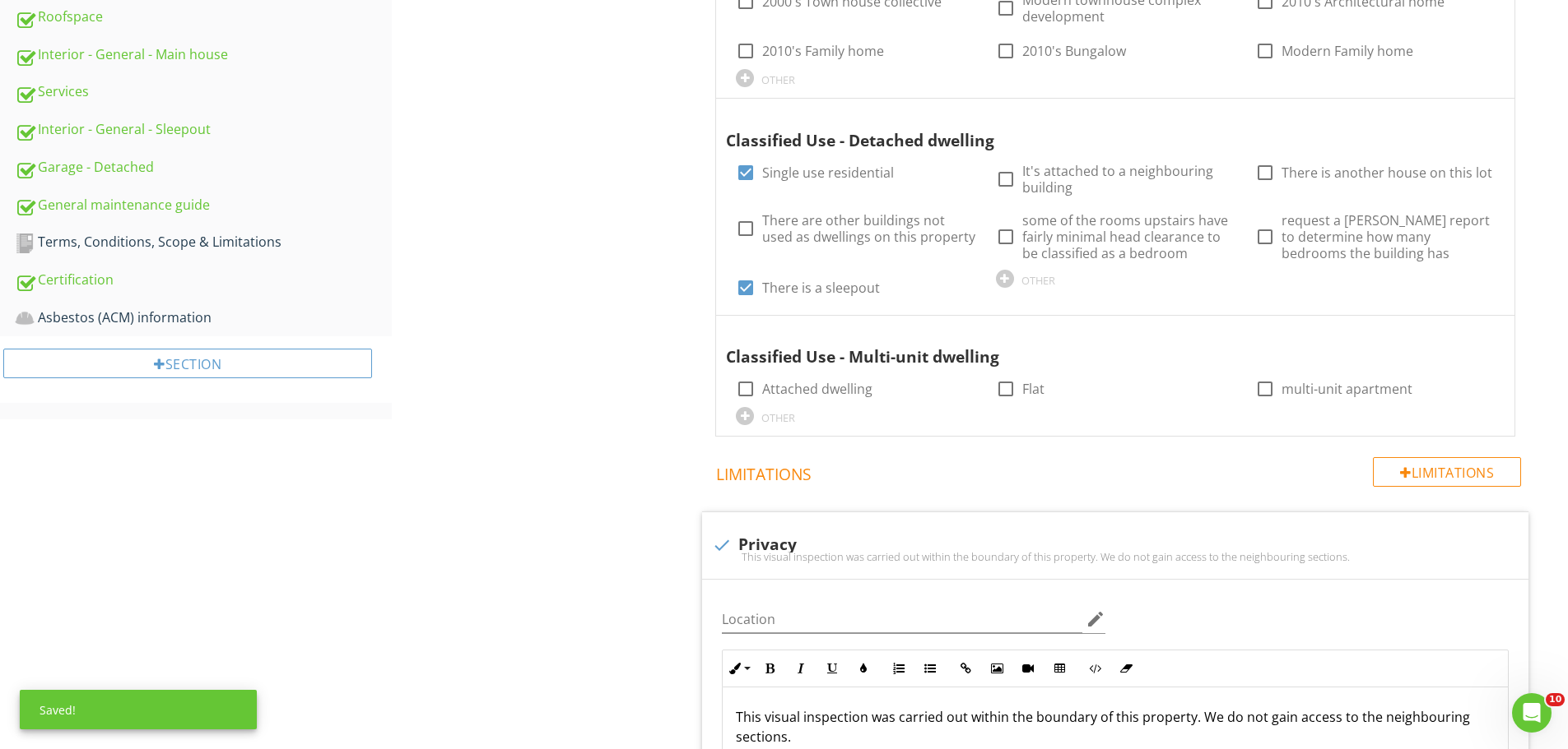
click at [670, 453] on div "Construction Summary General Information Building Summary Overall design and zo…" at bounding box center [980, 372] width 1176 height 2078
click at [641, 330] on div "Construction Summary General Information Building Summary Overall design and zo…" at bounding box center [980, 372] width 1176 height 2078
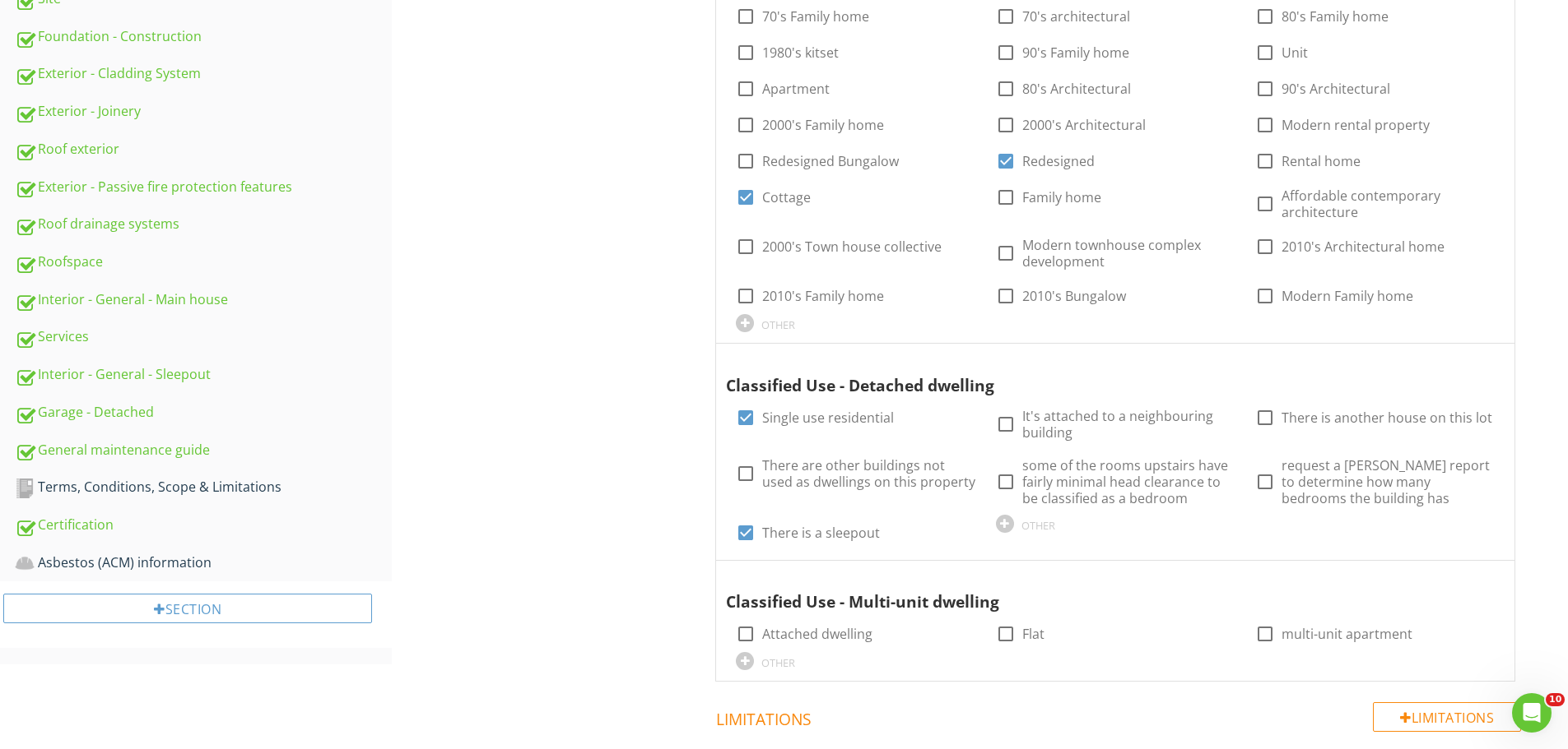
scroll to position [586, 0]
click at [588, 426] on div "Construction Summary General Information Building Summary Overall design and zo…" at bounding box center [980, 617] width 1176 height 2078
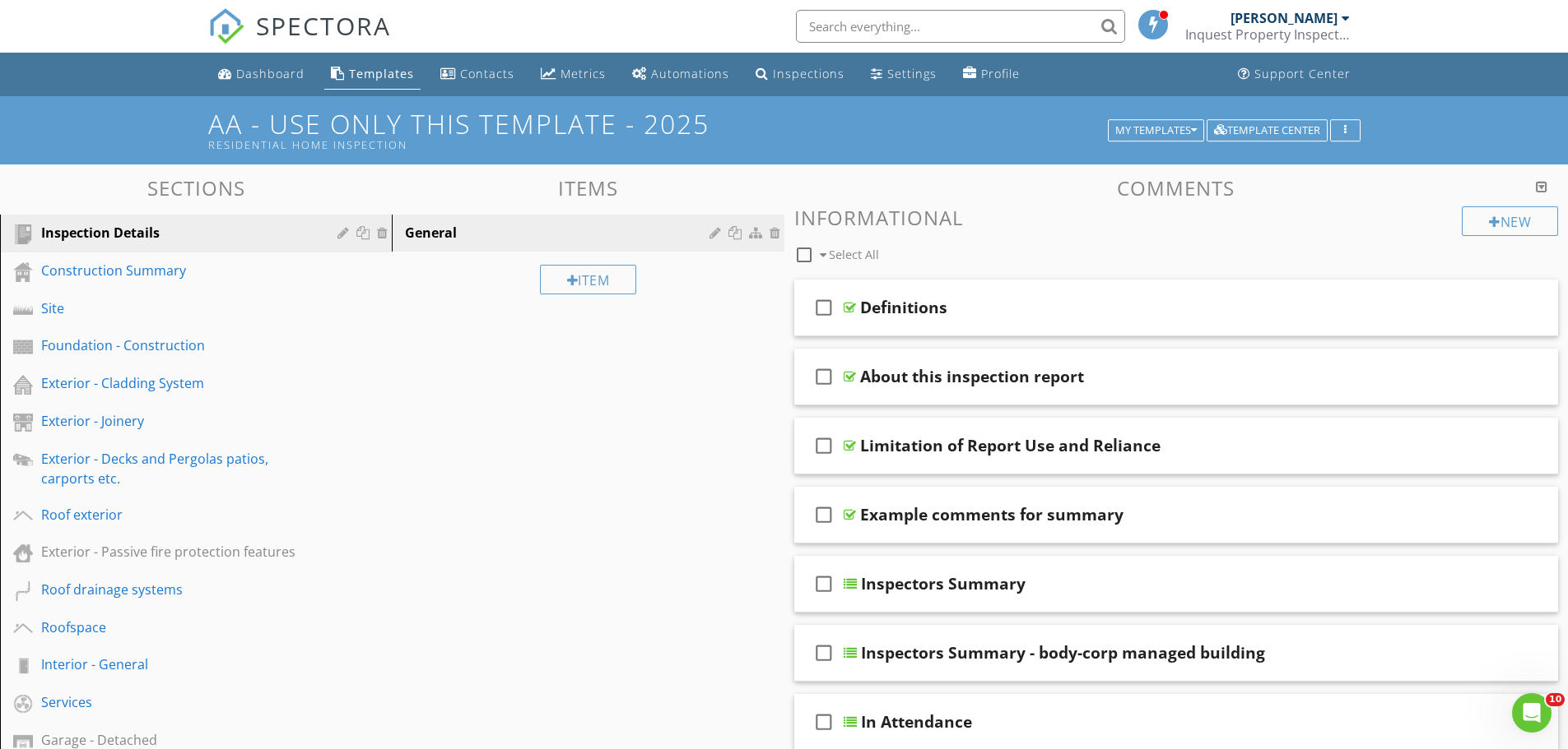
click at [93, 269] on div "Construction Summary" at bounding box center [177, 270] width 272 height 19
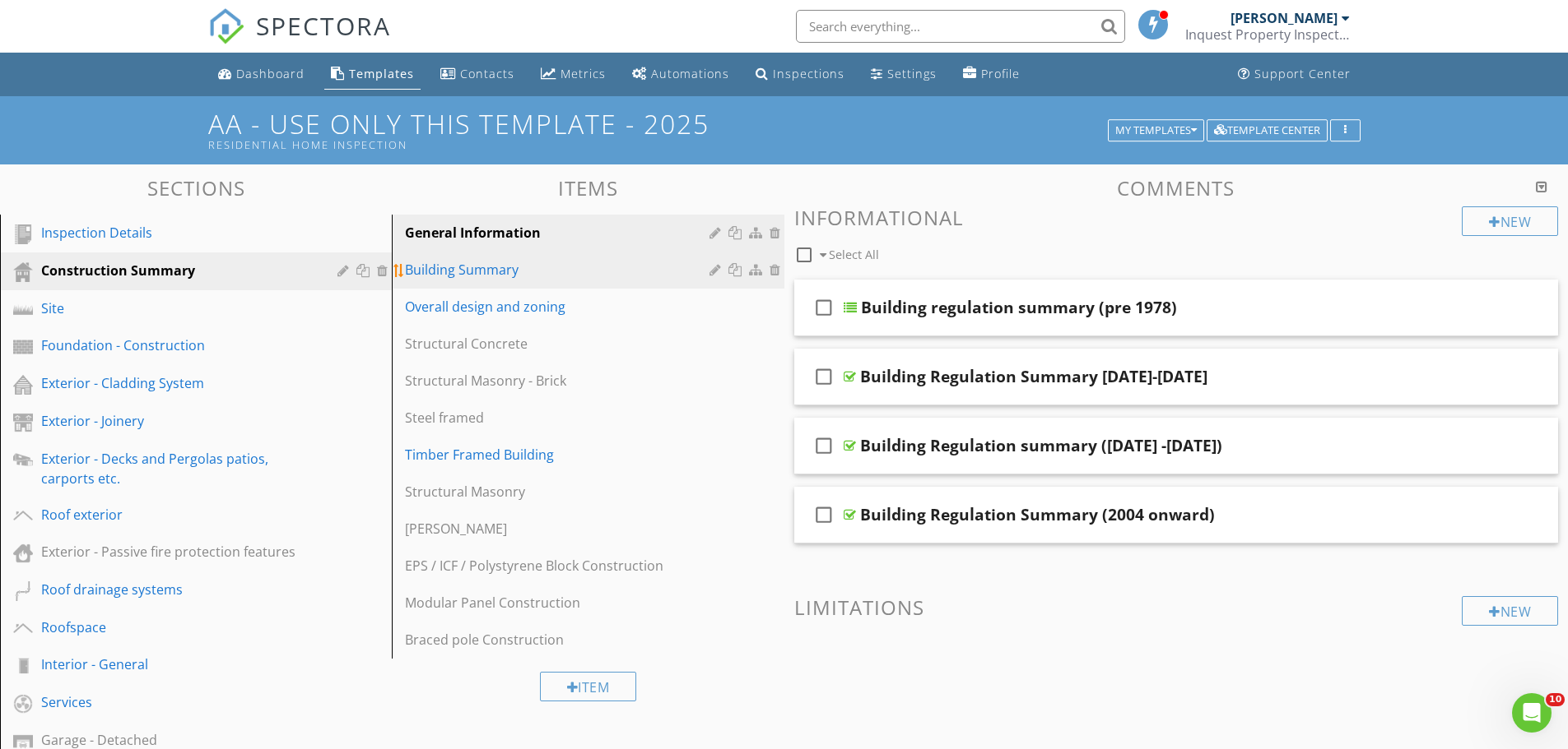
click at [472, 274] on div "Building Summary" at bounding box center [558, 269] width 308 height 19
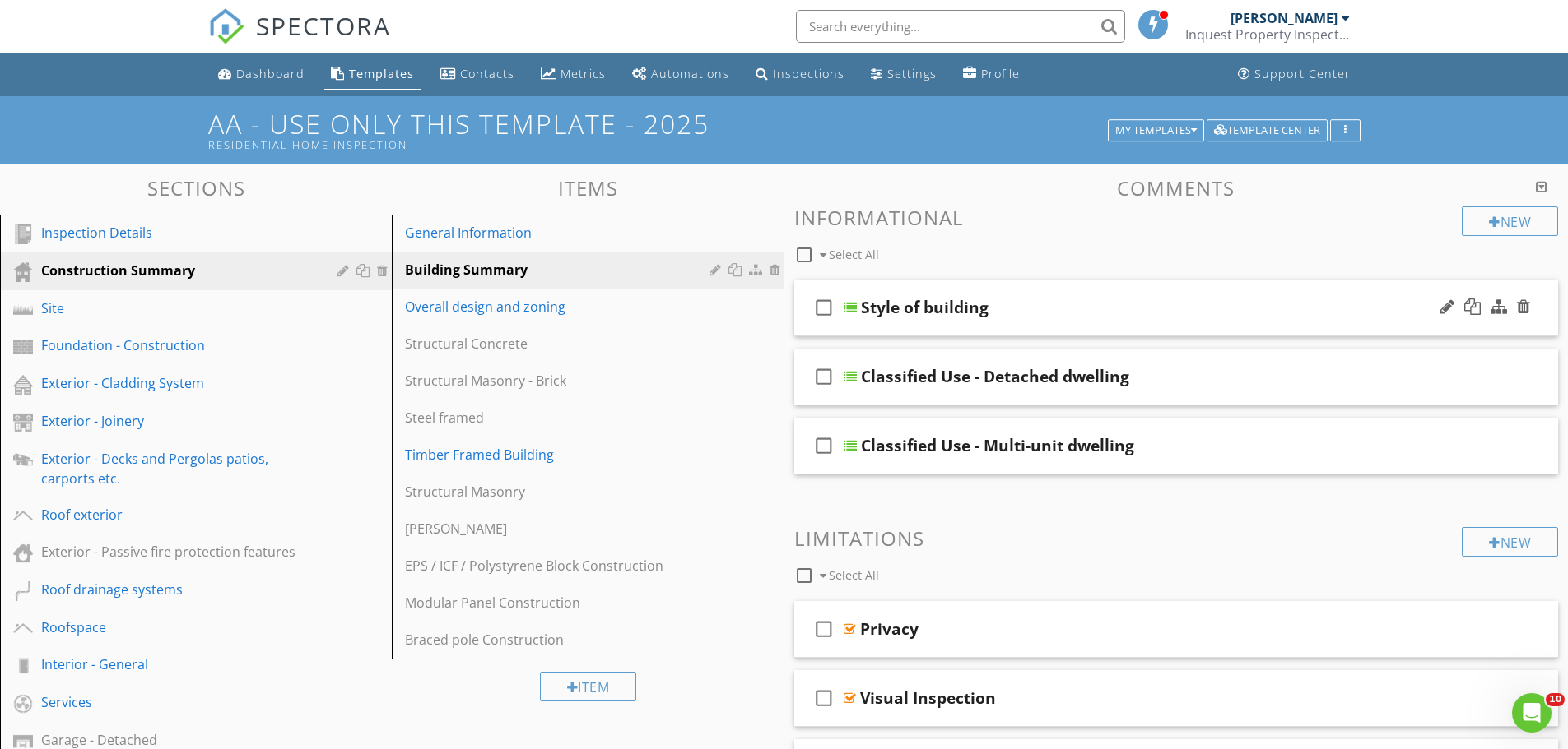
click at [1091, 314] on div "Style of building" at bounding box center [1135, 307] width 548 height 19
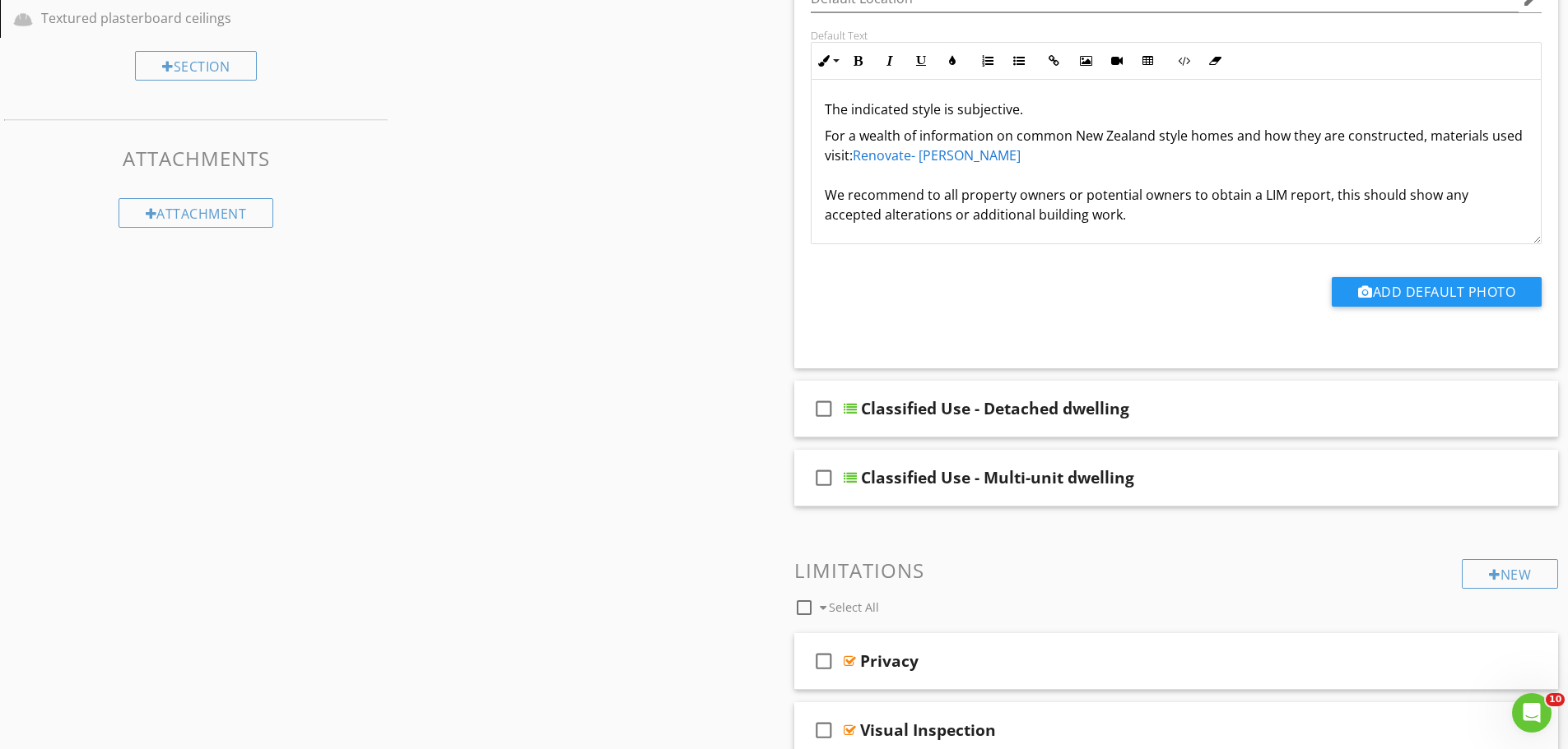
scroll to position [986, 0]
click at [609, 276] on div "Sections Inspection Details Construction Summary Site Foundation - Construction…" at bounding box center [784, 189] width 1568 height 2022
click at [674, 315] on div "Sections Inspection Details Construction Summary Site Foundation - Construction…" at bounding box center [784, 189] width 1568 height 2022
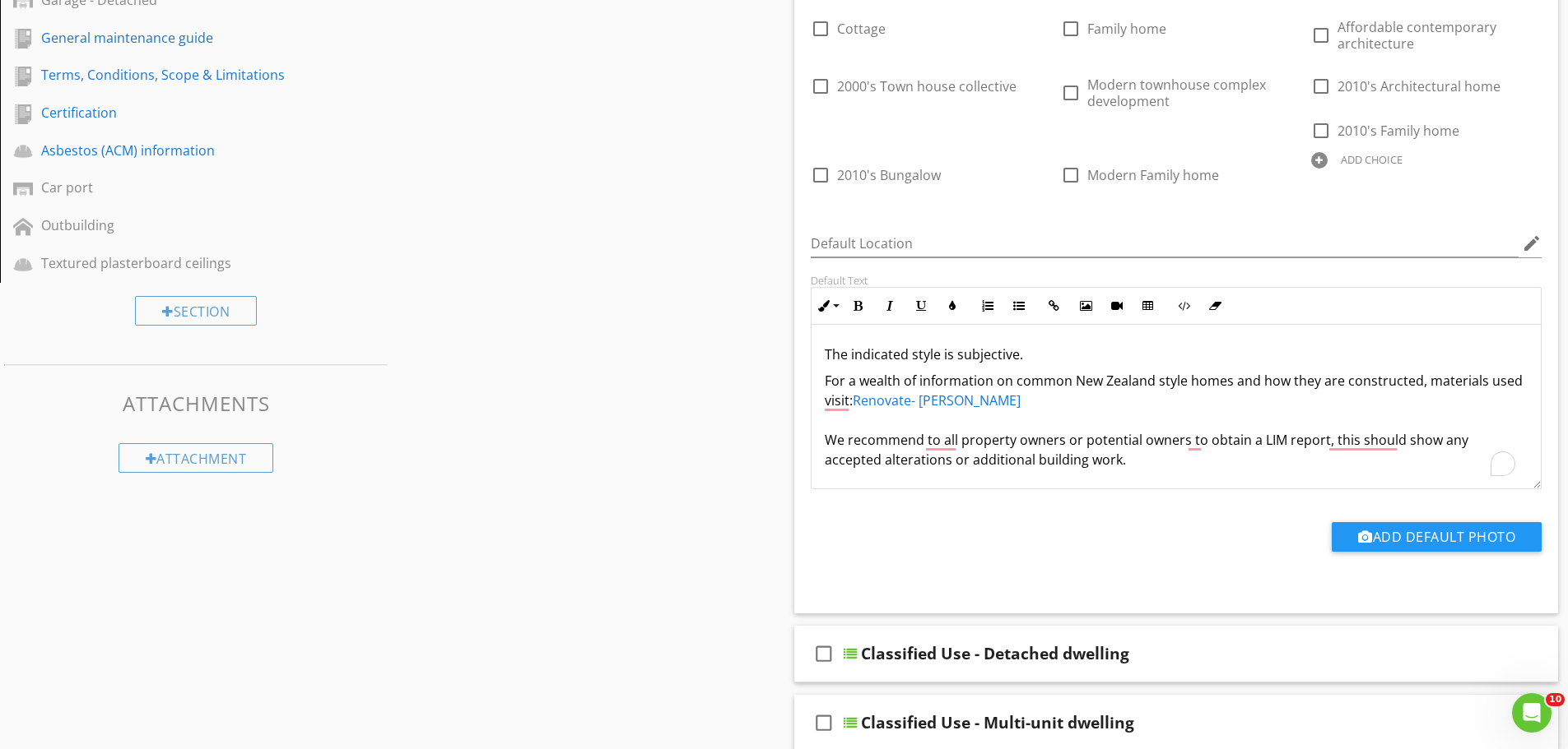
scroll to position [740, 0]
click at [1007, 406] on p "For a wealth of information on common New Zealand style homes and how they are …" at bounding box center [1176, 421] width 704 height 99
click at [703, 375] on div "Sections Inspection Details Construction Summary Site Foundation - Construction…" at bounding box center [784, 436] width 1568 height 2022
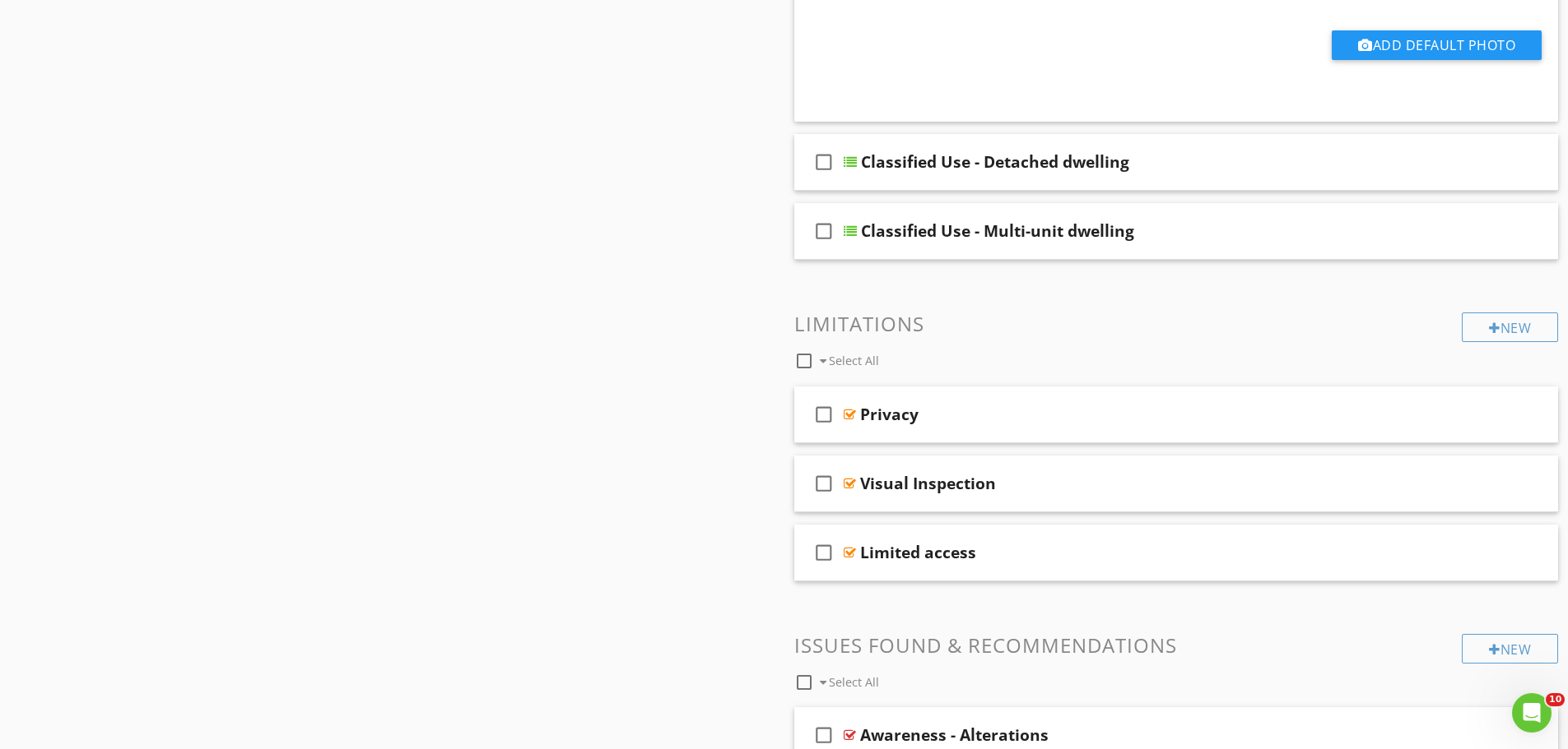
scroll to position [1233, 0]
click at [1165, 175] on div "check_box_outline_blank Classified Use - Detached dwelling" at bounding box center [1176, 161] width 765 height 57
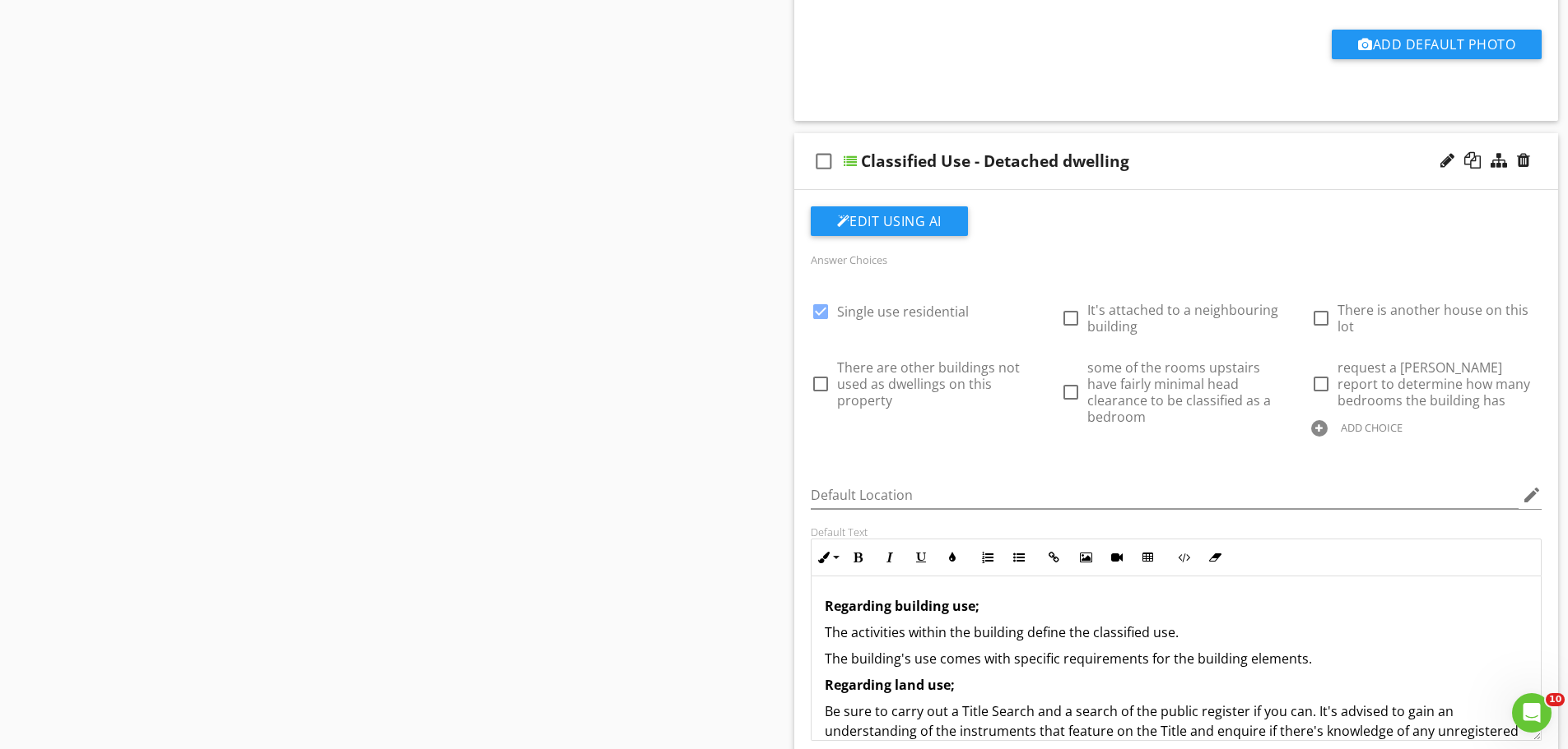
click at [1341, 427] on div "ADD CHOICE" at bounding box center [1371, 428] width 62 height 14
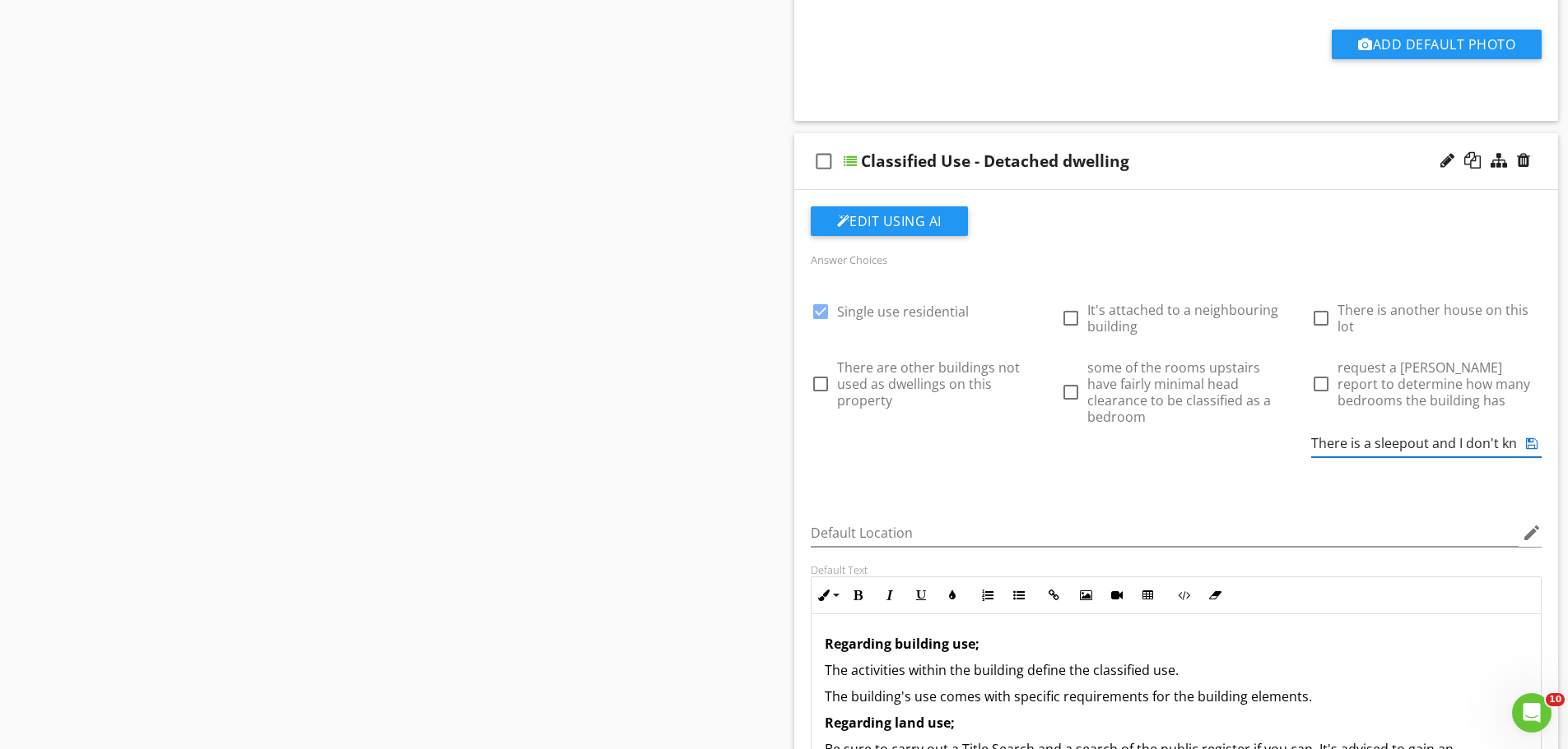
scroll to position [0, 0]
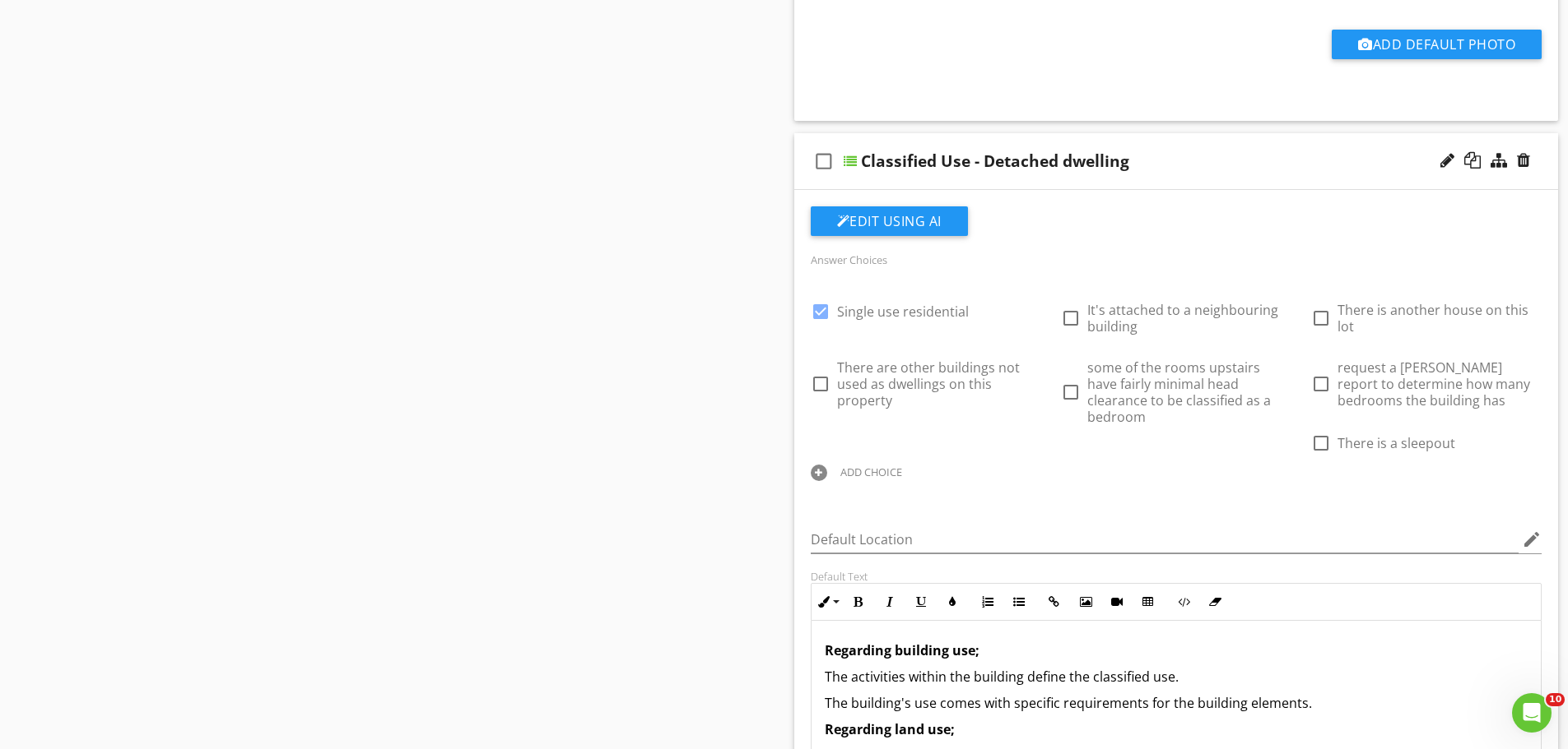
click at [827, 464] on div at bounding box center [819, 472] width 16 height 16
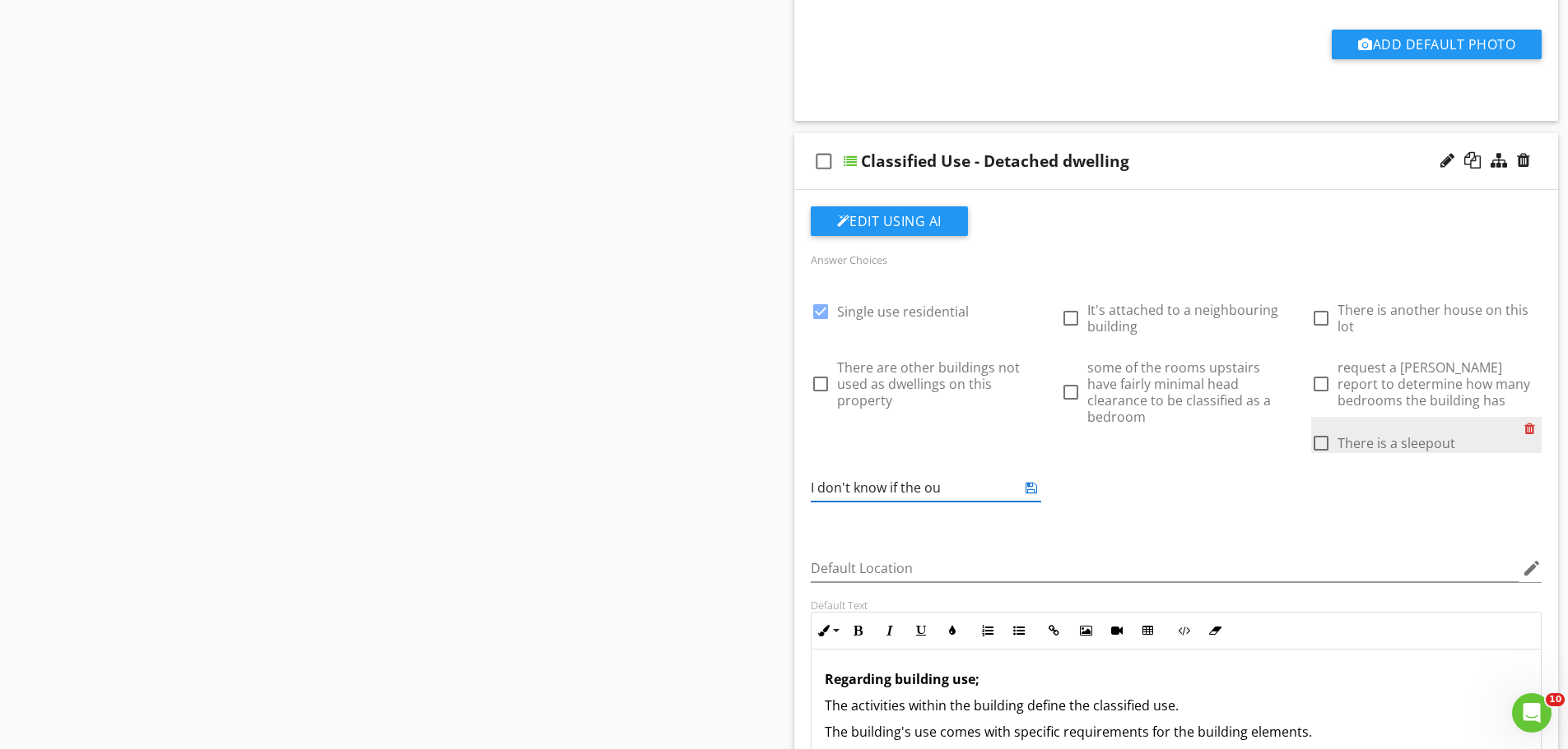
type input "I don't know if the ou"
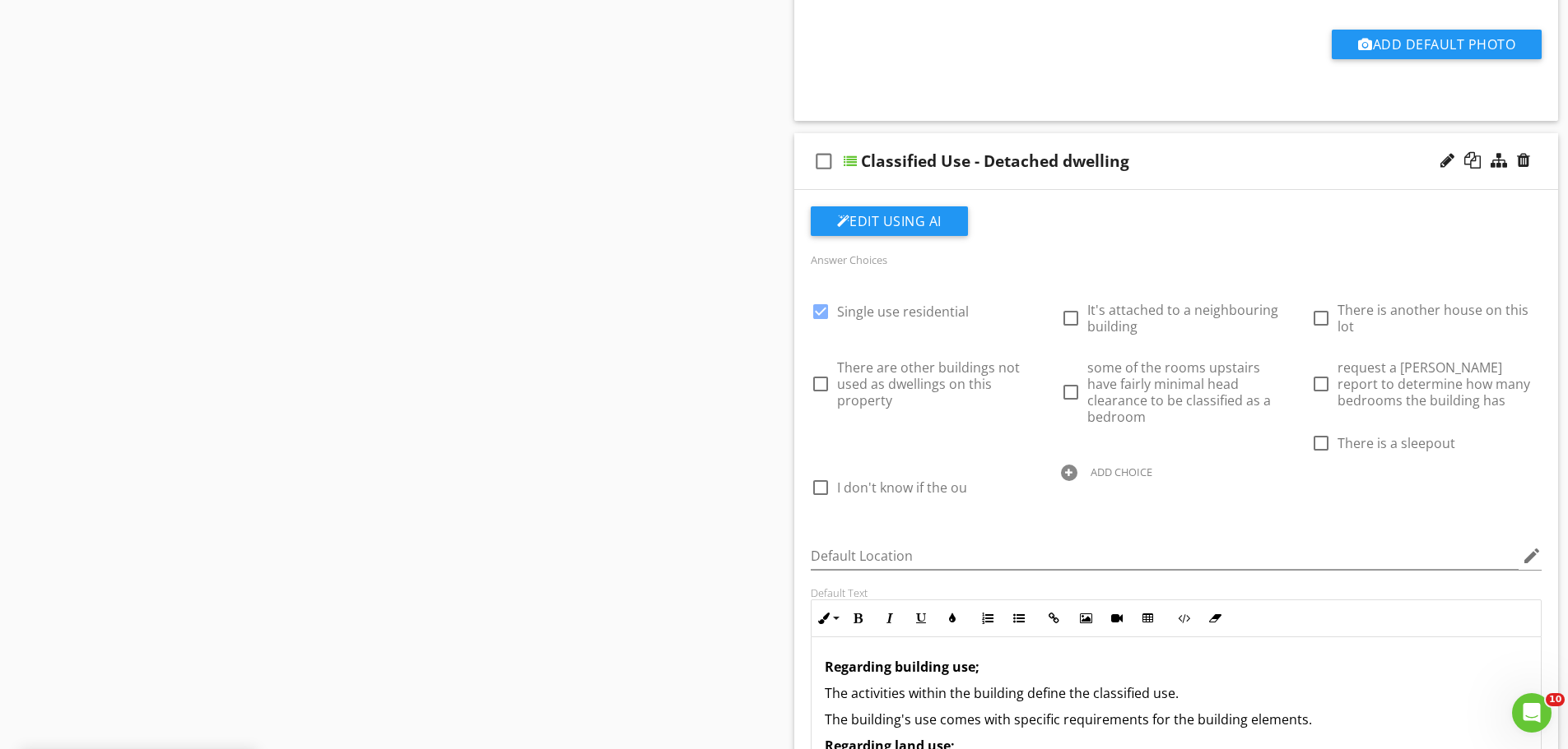
click at [1291, 461] on div "ADD CHOICE" at bounding box center [1176, 470] width 231 height 19
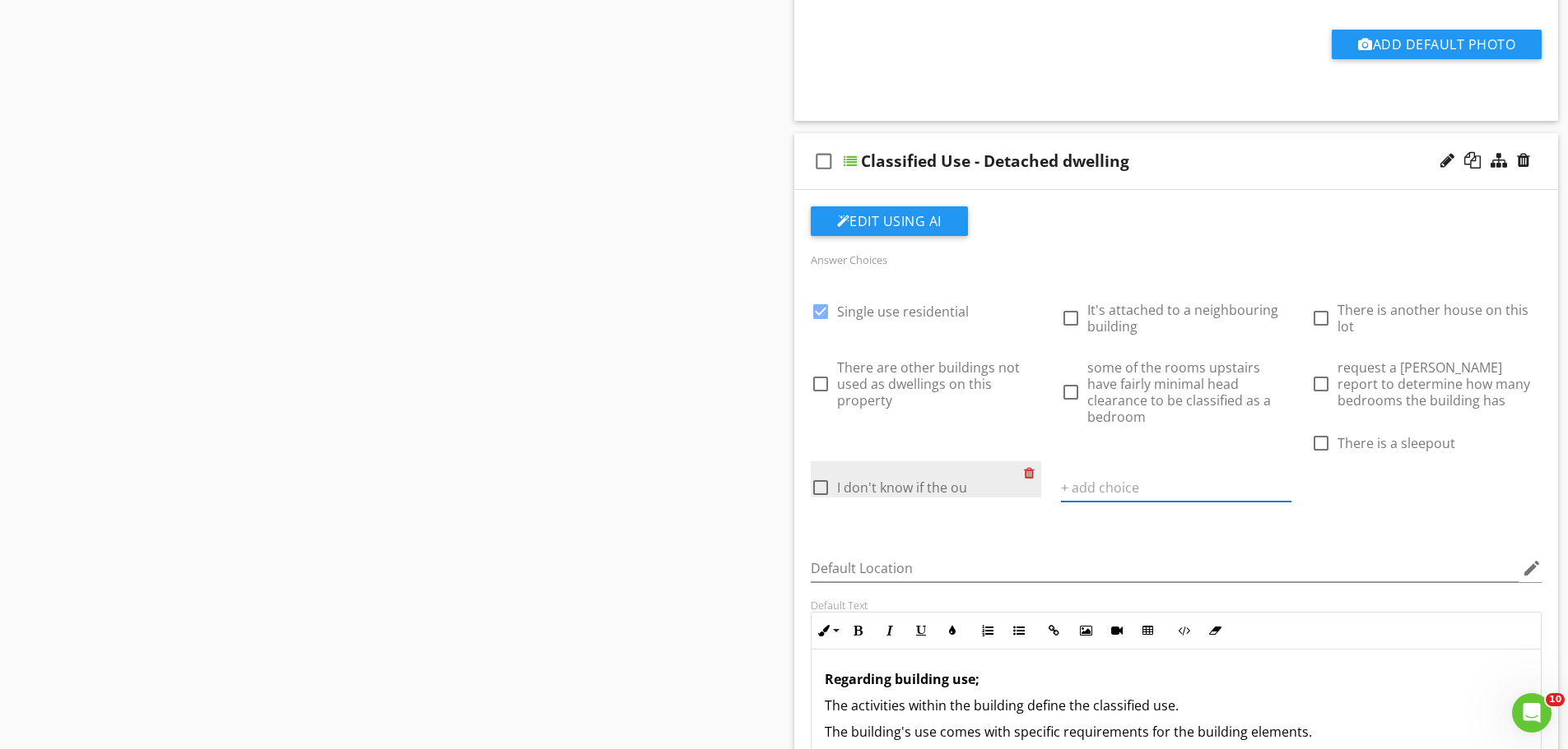
click at [1041, 461] on div at bounding box center [1032, 472] width 17 height 23
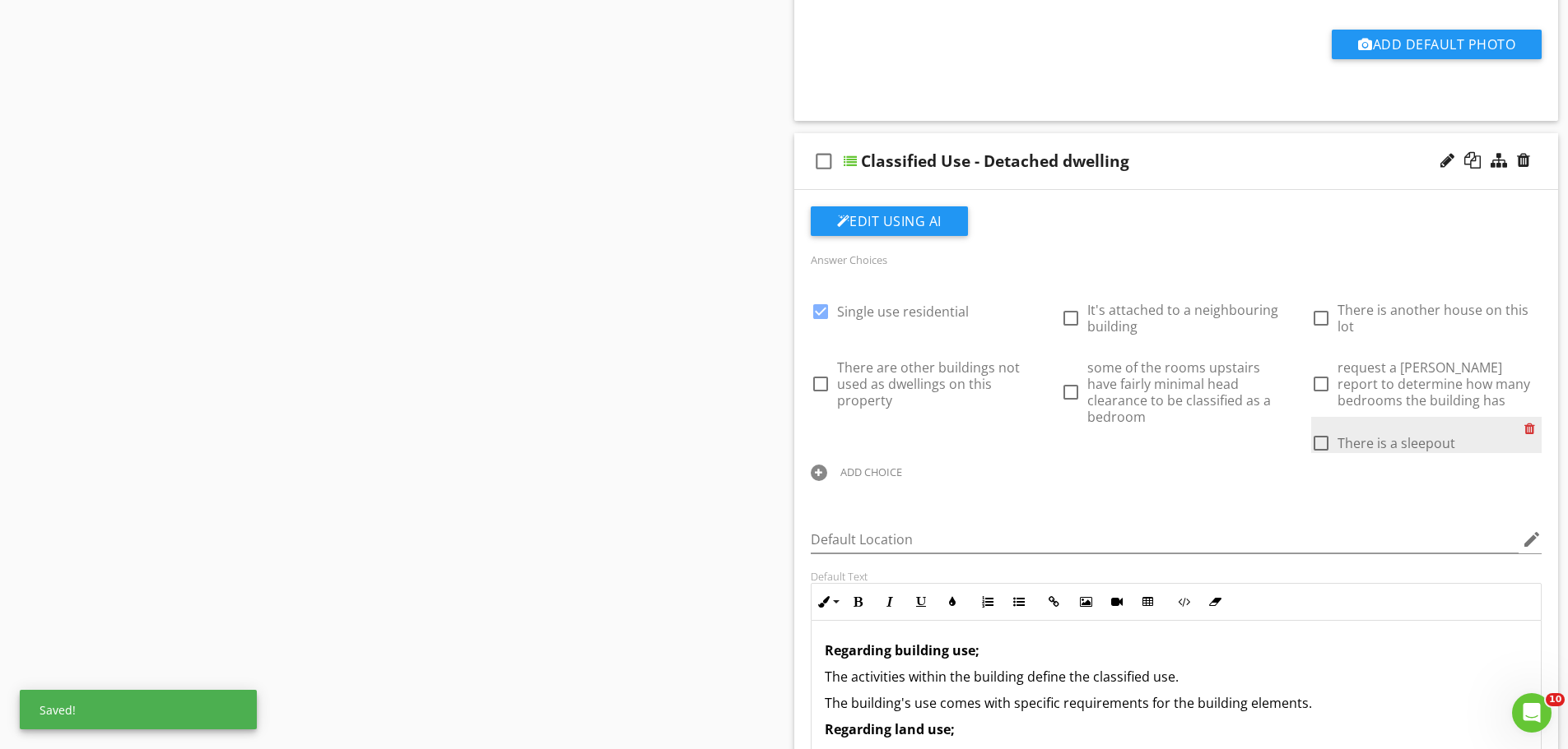
click at [1524, 429] on div at bounding box center [1533, 428] width 17 height 23
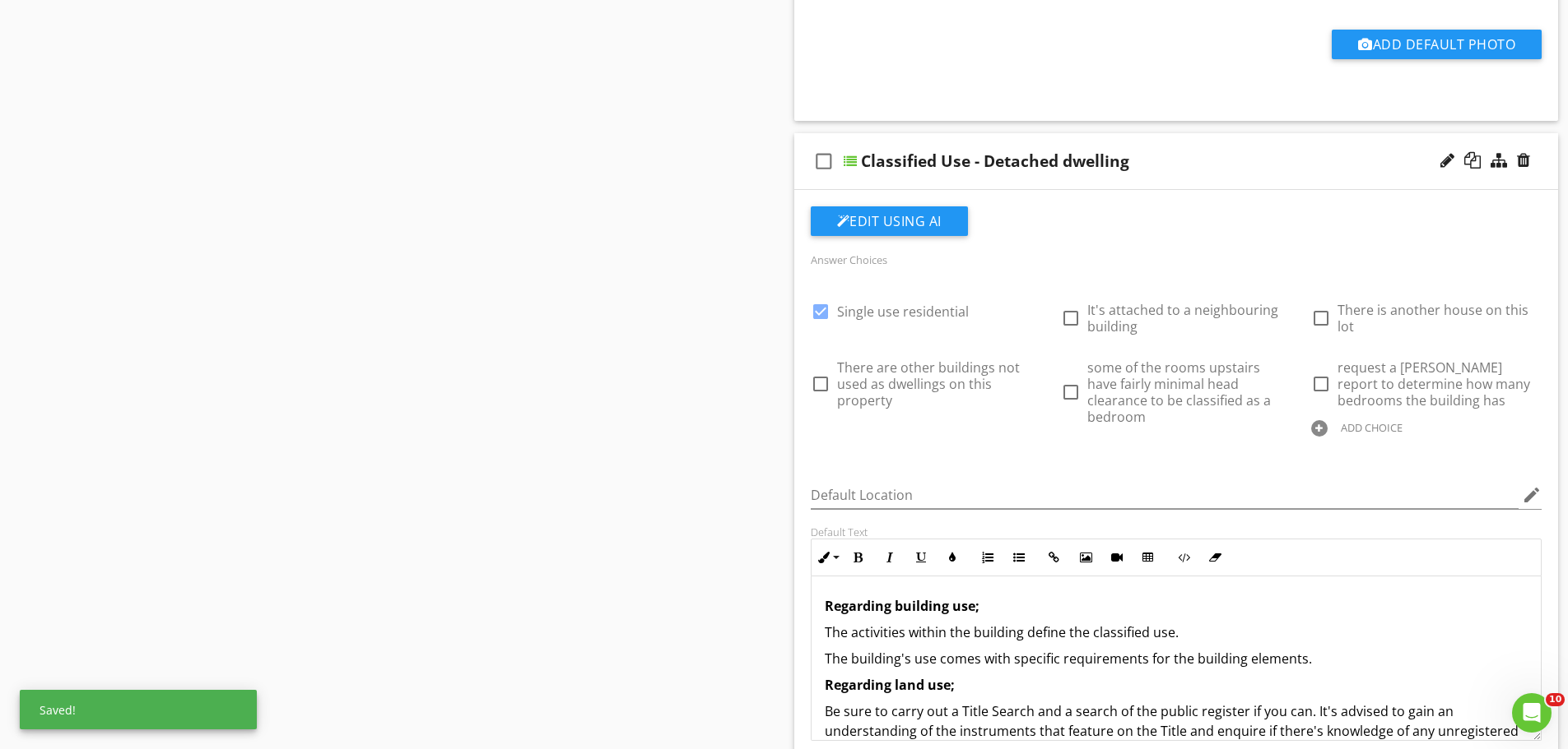
click at [1341, 430] on div "ADD CHOICE" at bounding box center [1371, 428] width 62 height 14
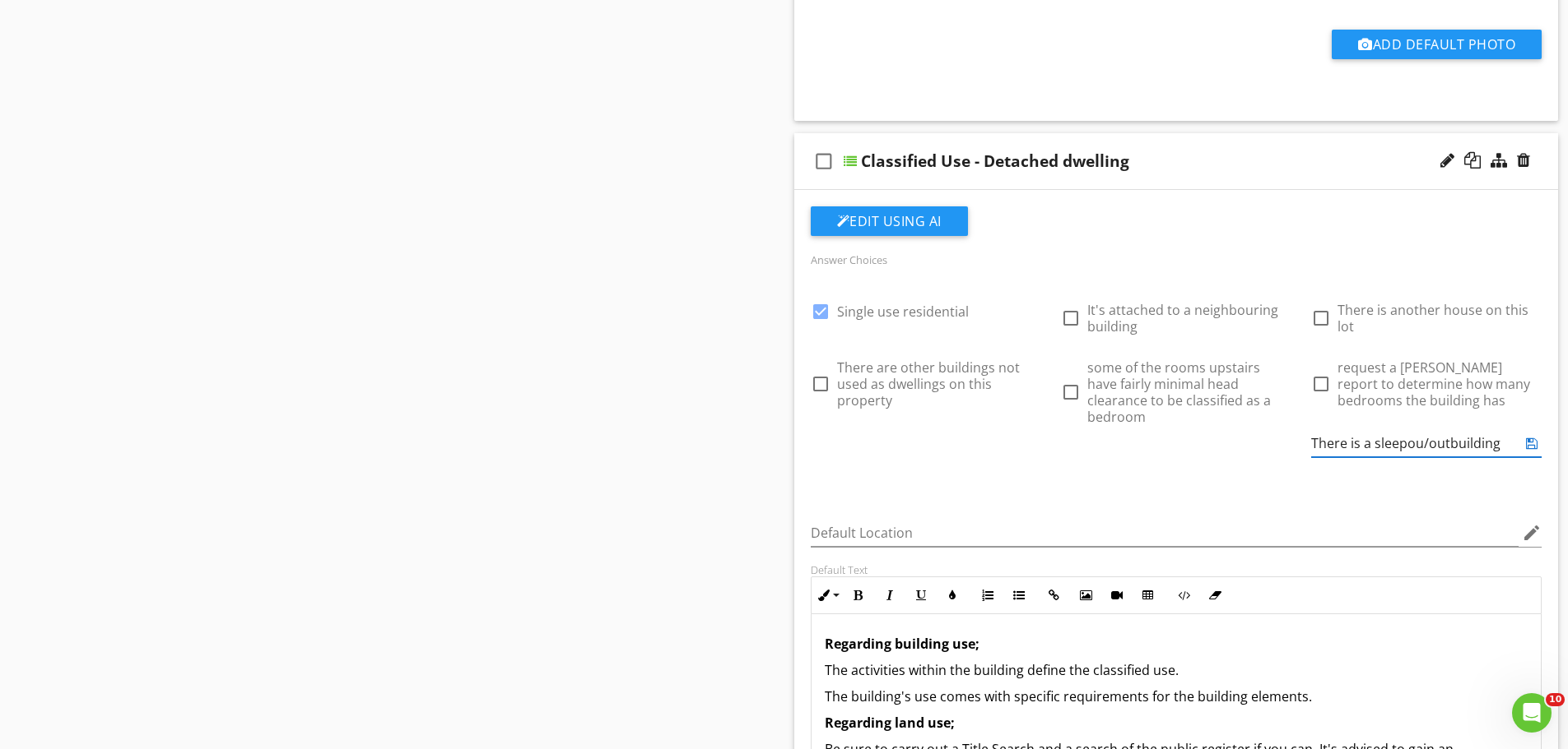
click at [1311, 443] on input "There is a sleepou/outbuilding" at bounding box center [1414, 443] width 207 height 27
click at [1081, 458] on div "check_box Single use residential check_box_outline_blank It's attached to a nei…" at bounding box center [1176, 384] width 751 height 198
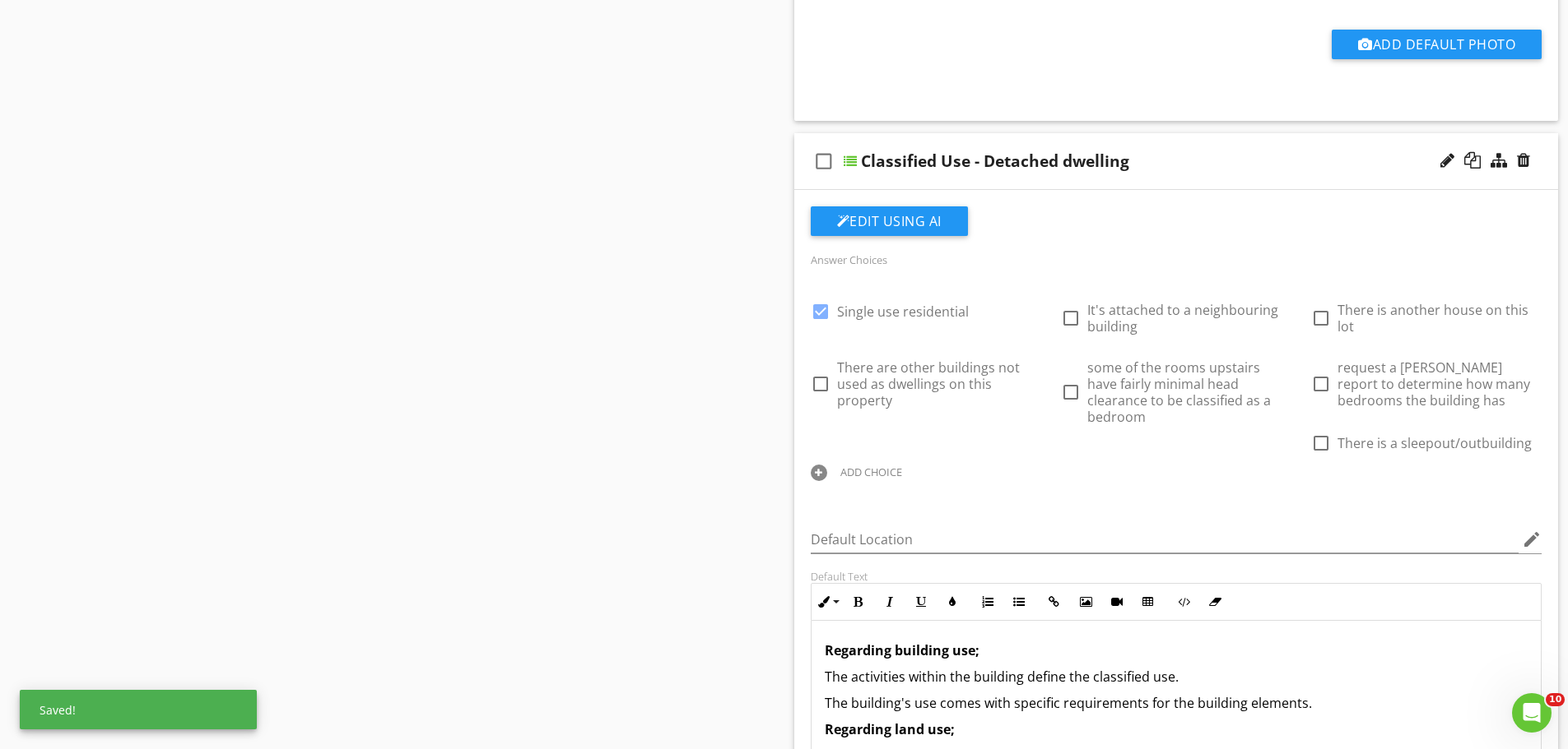
click at [902, 465] on div "ADD CHOICE" at bounding box center [871, 472] width 62 height 14
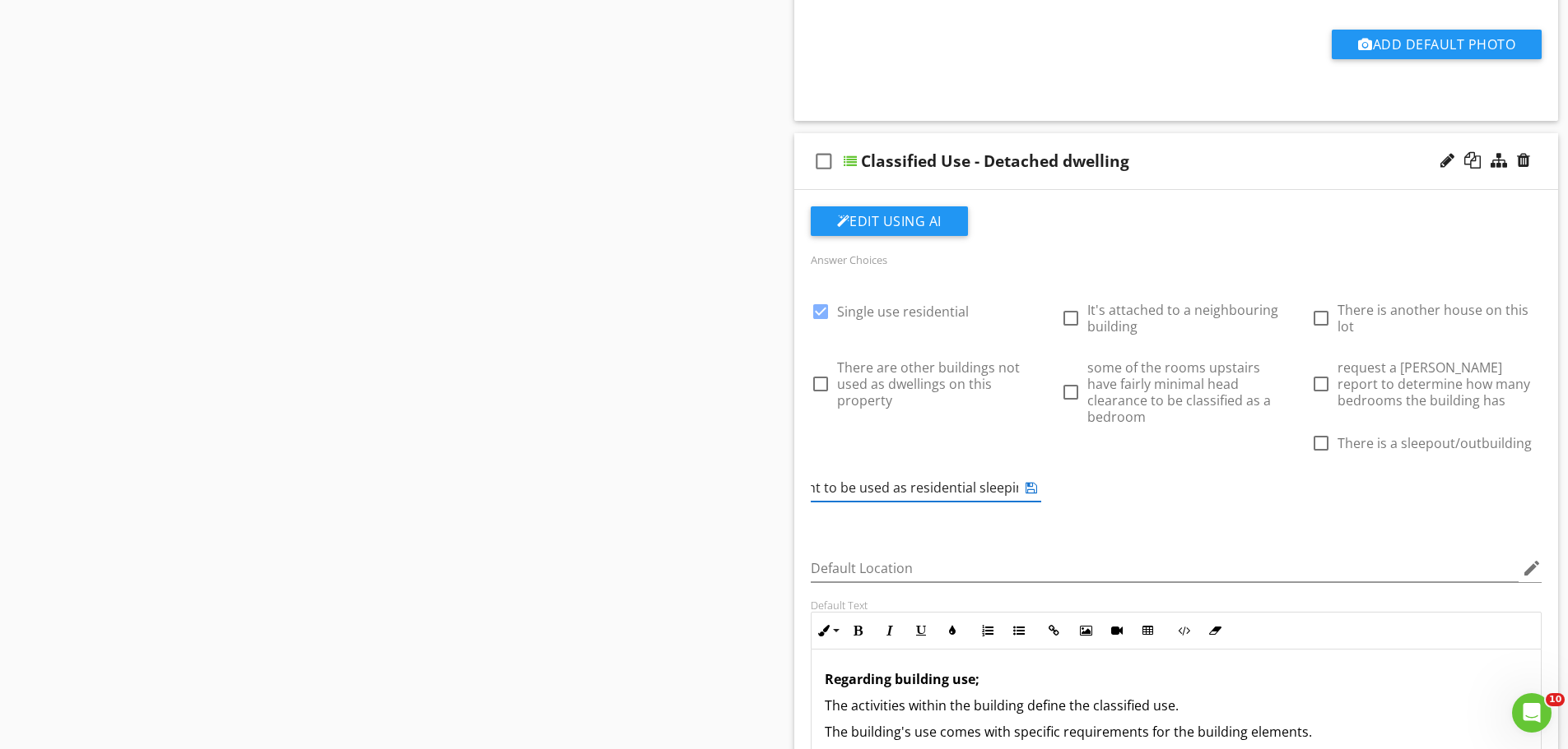
scroll to position [0, 228]
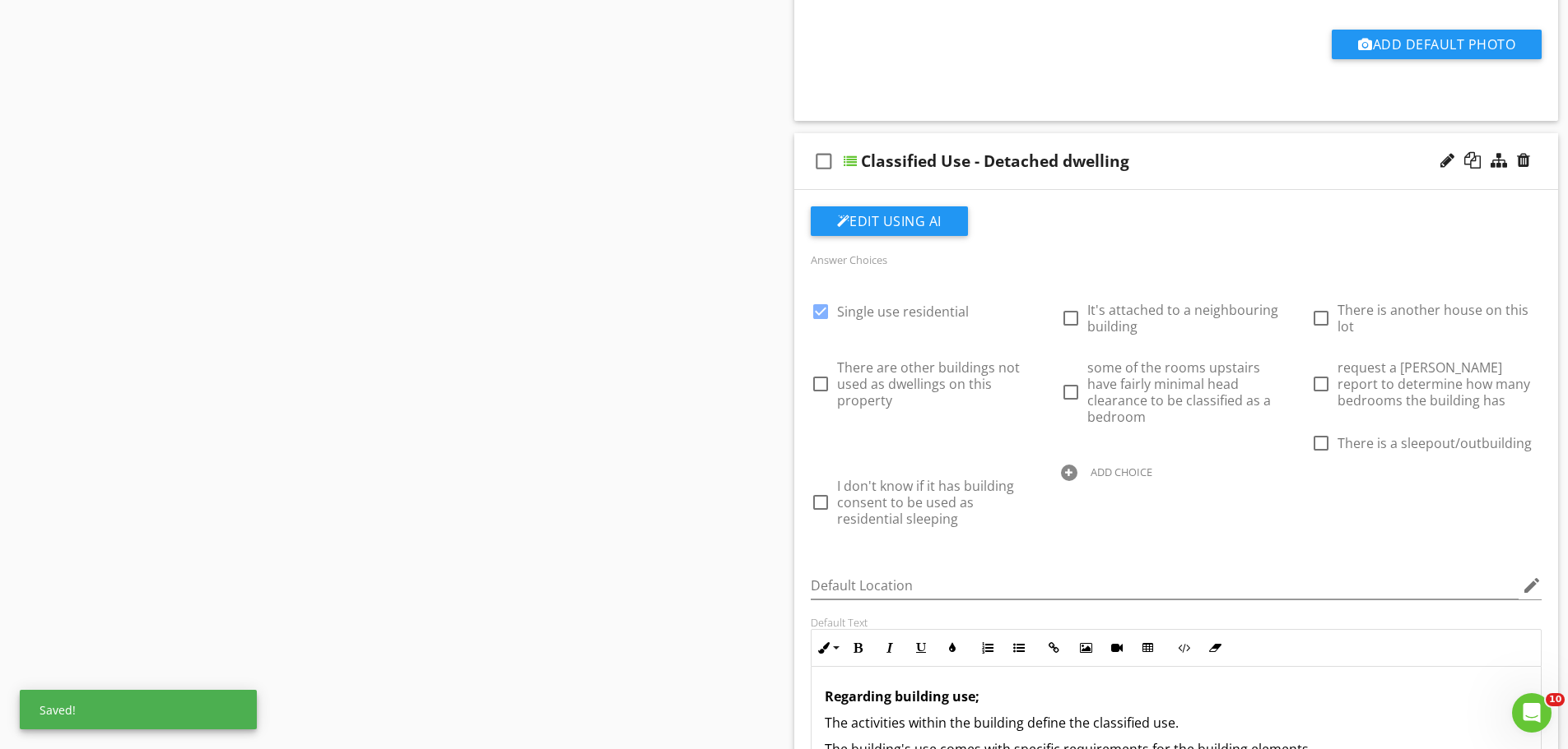
click at [1351, 480] on div "check_box Single use residential check_box_outline_blank It's attached to a nei…" at bounding box center [1176, 410] width 751 height 250
click at [732, 460] on div "Sections Inspection Details Construction Summary Site Foundation - Construction…" at bounding box center [784, 326] width 1568 height 2788
click at [738, 484] on div "Sections Inspection Details Construction Summary Site Foundation - Construction…" at bounding box center [784, 326] width 1568 height 2788
click at [670, 360] on div "Sections Inspection Details Construction Summary Site Foundation - Construction…" at bounding box center [784, 326] width 1568 height 2788
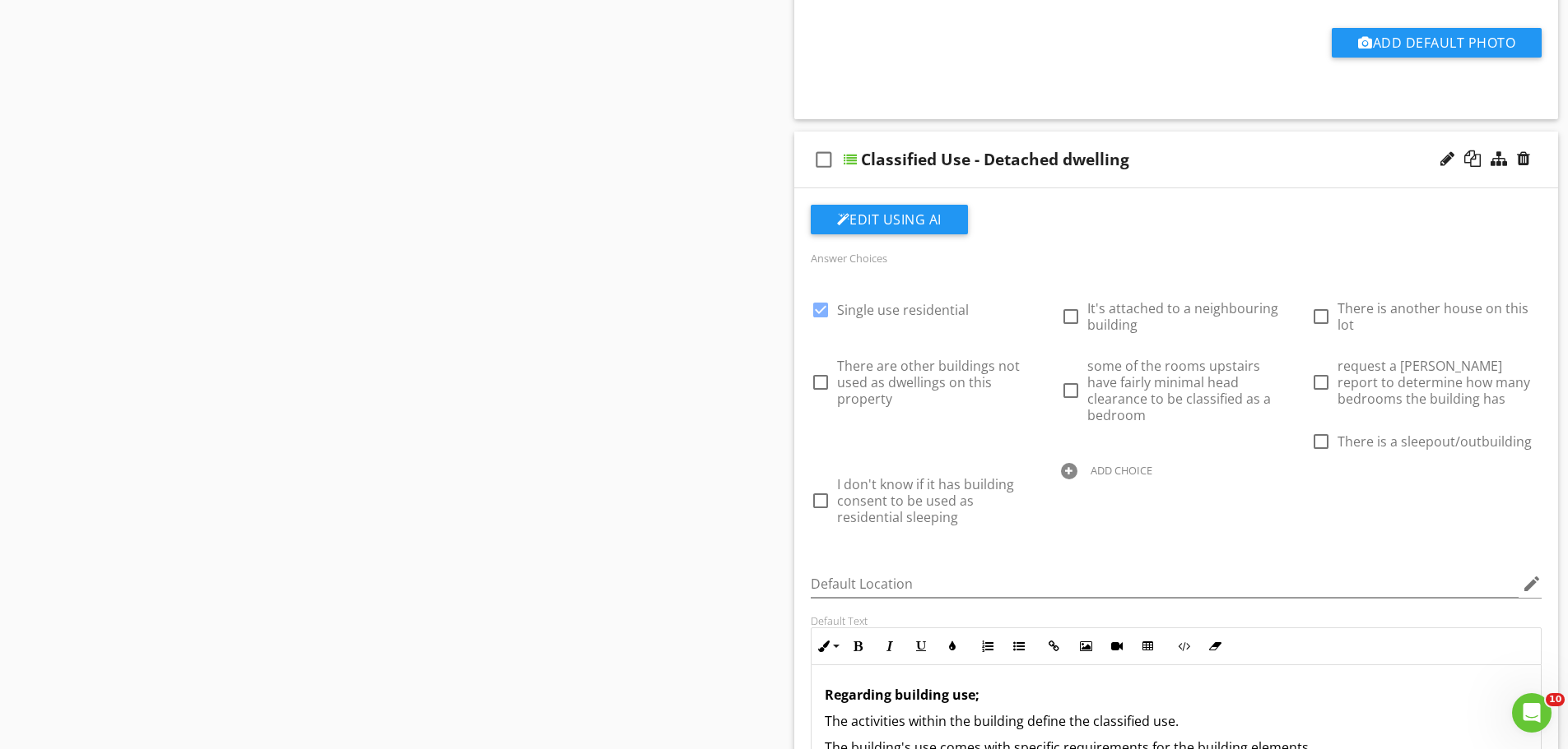
scroll to position [1234, 0]
click at [638, 491] on div "Sections Inspection Details Construction Summary Site Foundation - Construction…" at bounding box center [784, 325] width 1568 height 2788
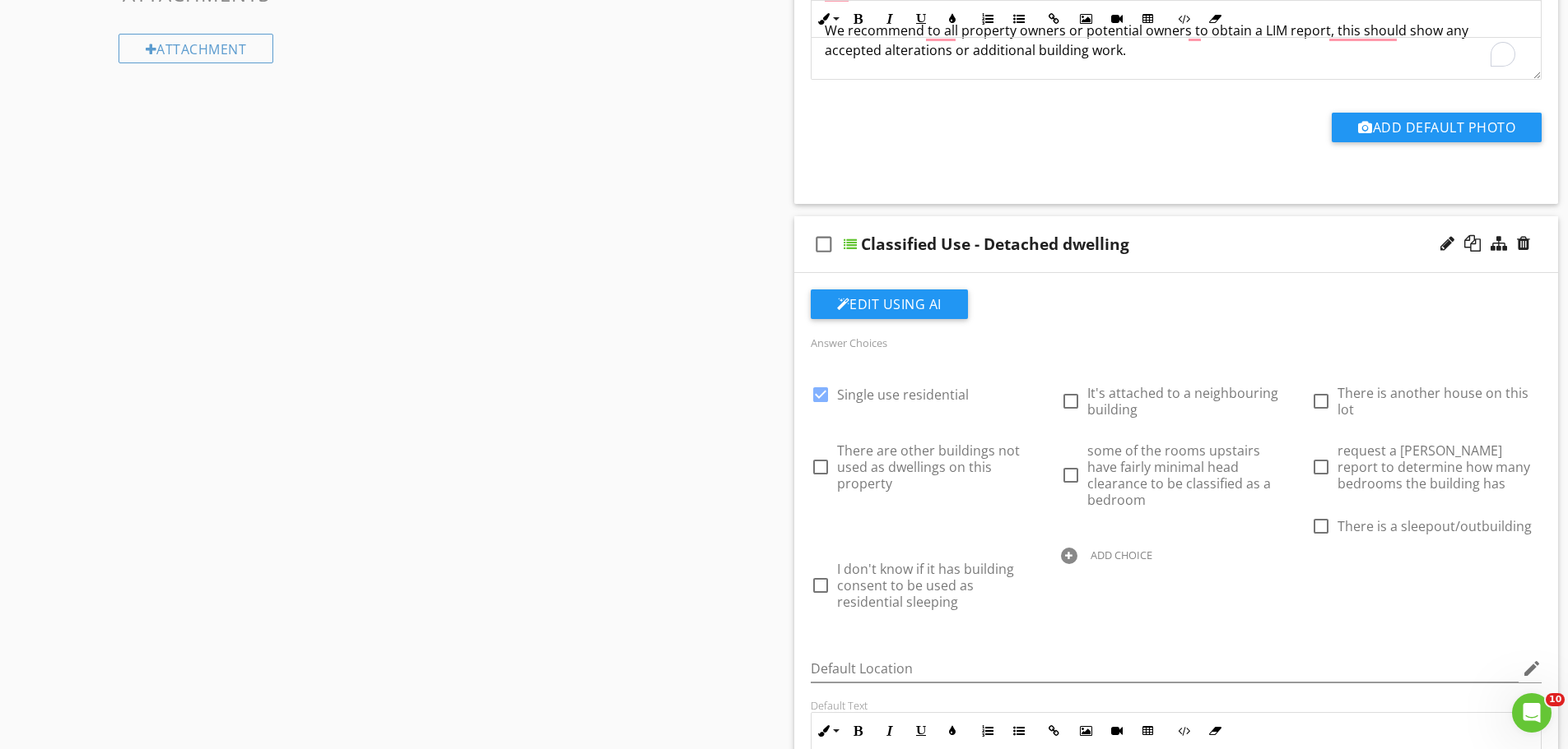
scroll to position [1151, 0]
click at [1077, 547] on div at bounding box center [1069, 555] width 16 height 16
type input "I"
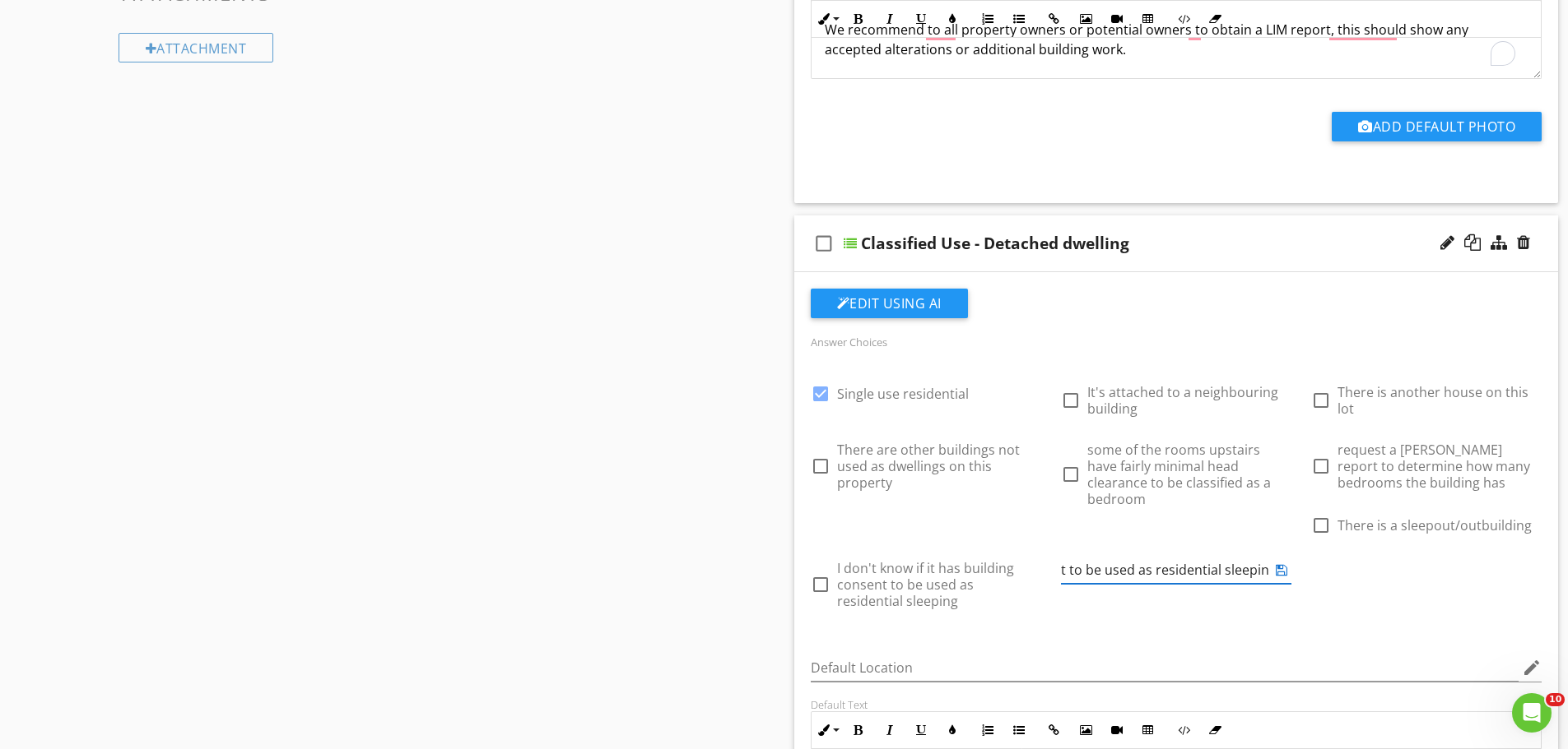
drag, startPoint x: 1396, startPoint y: 524, endPoint x: 1384, endPoint y: 524, distance: 12.0
click at [1268, 556] on input "I dont know if the sleepout/outbuilding has buildign consent to be used as resi…" at bounding box center [1164, 570] width 207 height 27
click at [1268, 556] on input "I dont know if the sleepout/outbuilding has buildign consent to be used for res…" at bounding box center [1164, 570] width 207 height 27
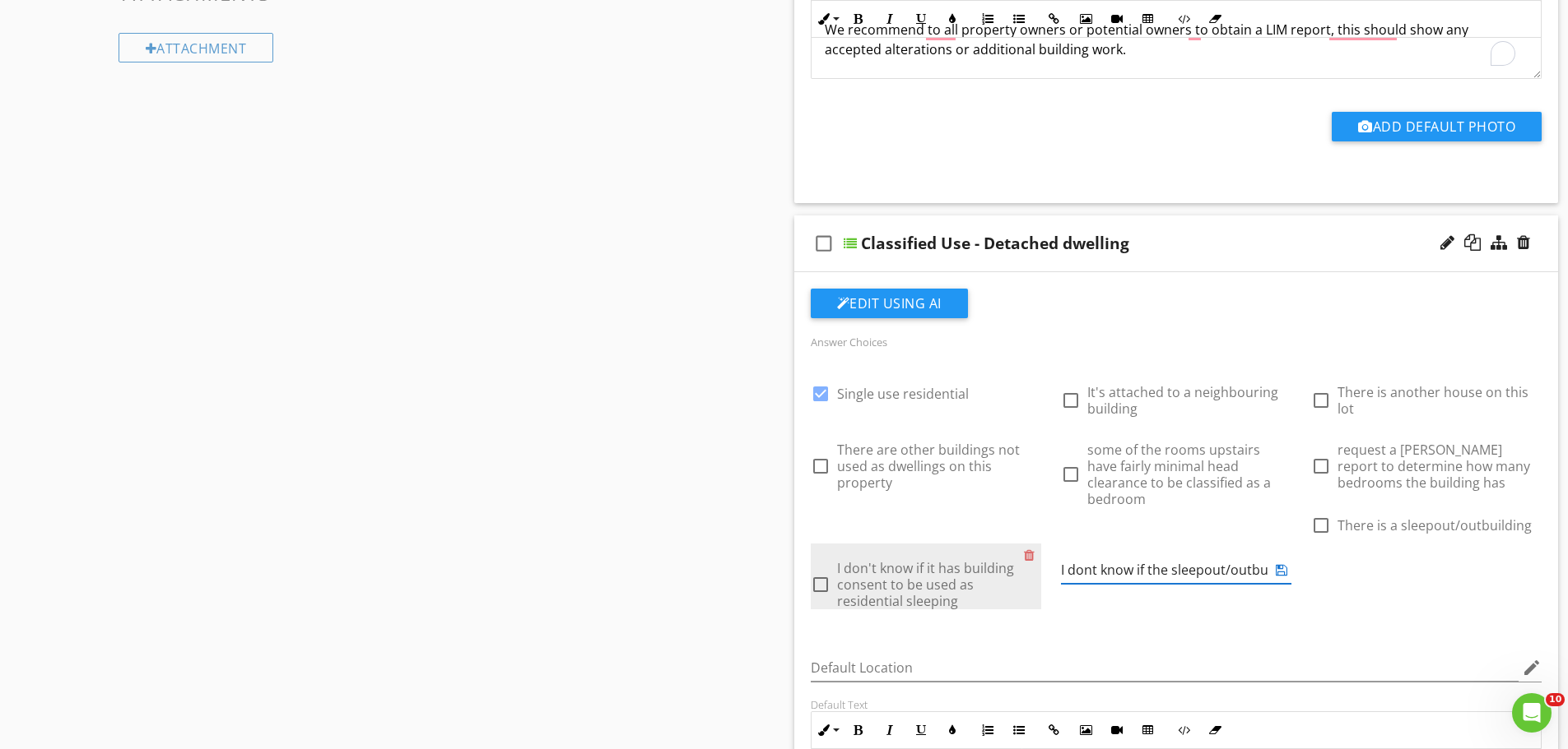
click at [1090, 367] on div "check_box Single use residential check_box_outline_blank It's attached to a nei…" at bounding box center [1176, 367] width 751 height 0
click at [1268, 556] on input "I dont know if the sleepout/outbuilding has buildign consent to be used for res…" at bounding box center [1164, 570] width 207 height 27
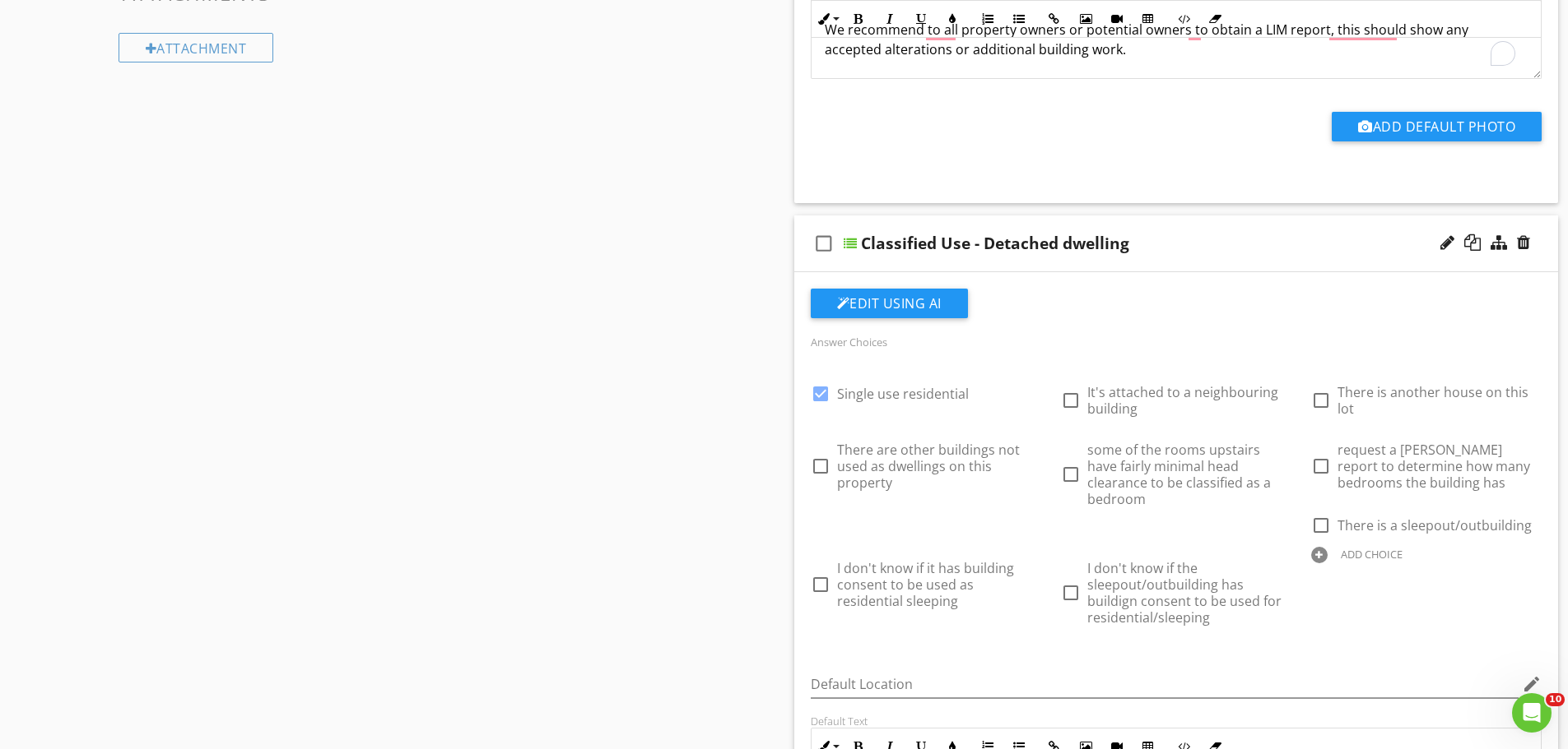
click at [1379, 578] on div "Answer Choices check_box Single use residential check_box_outline_blank It's at…" at bounding box center [1176, 491] width 751 height 319
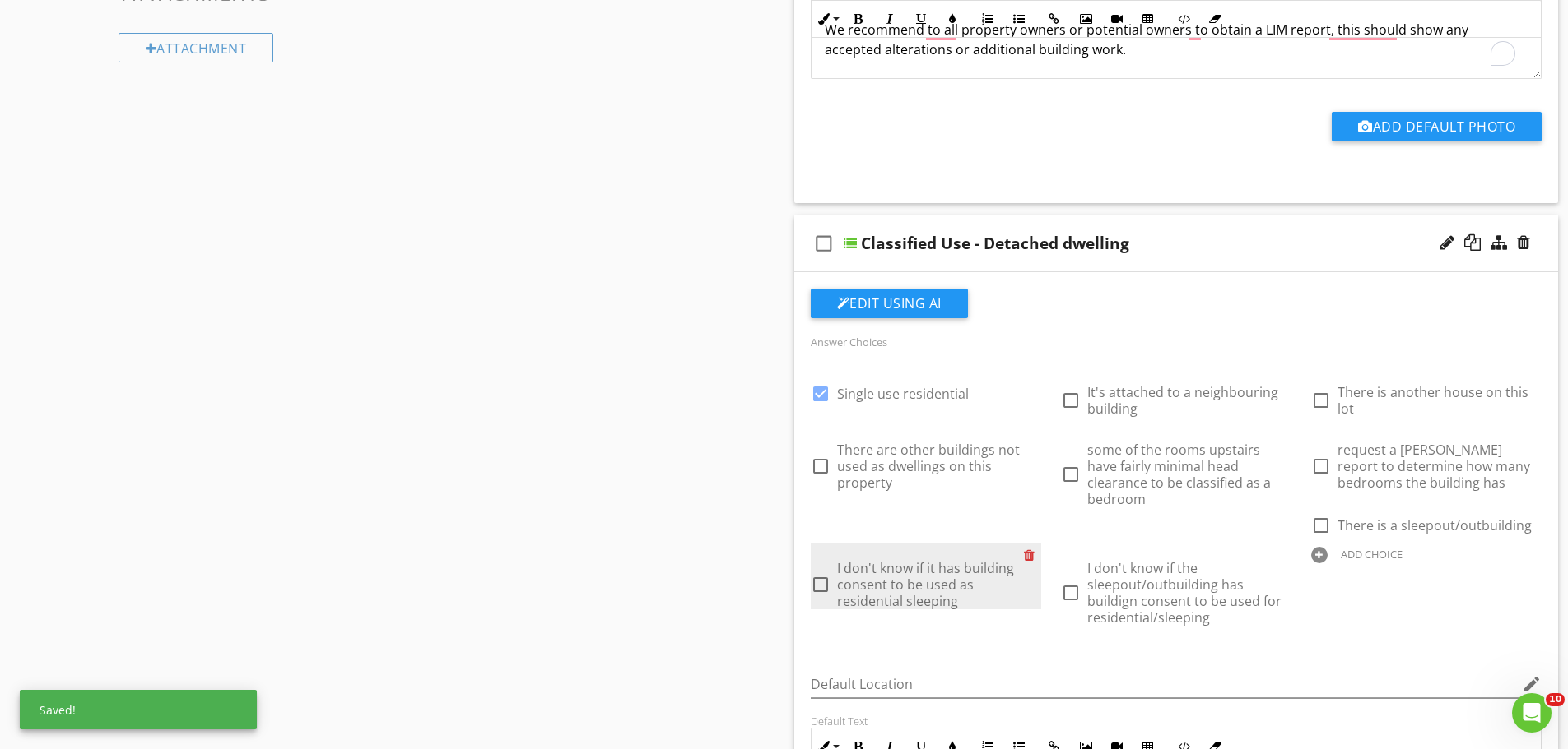
click at [1041, 544] on div at bounding box center [1032, 555] width 17 height 23
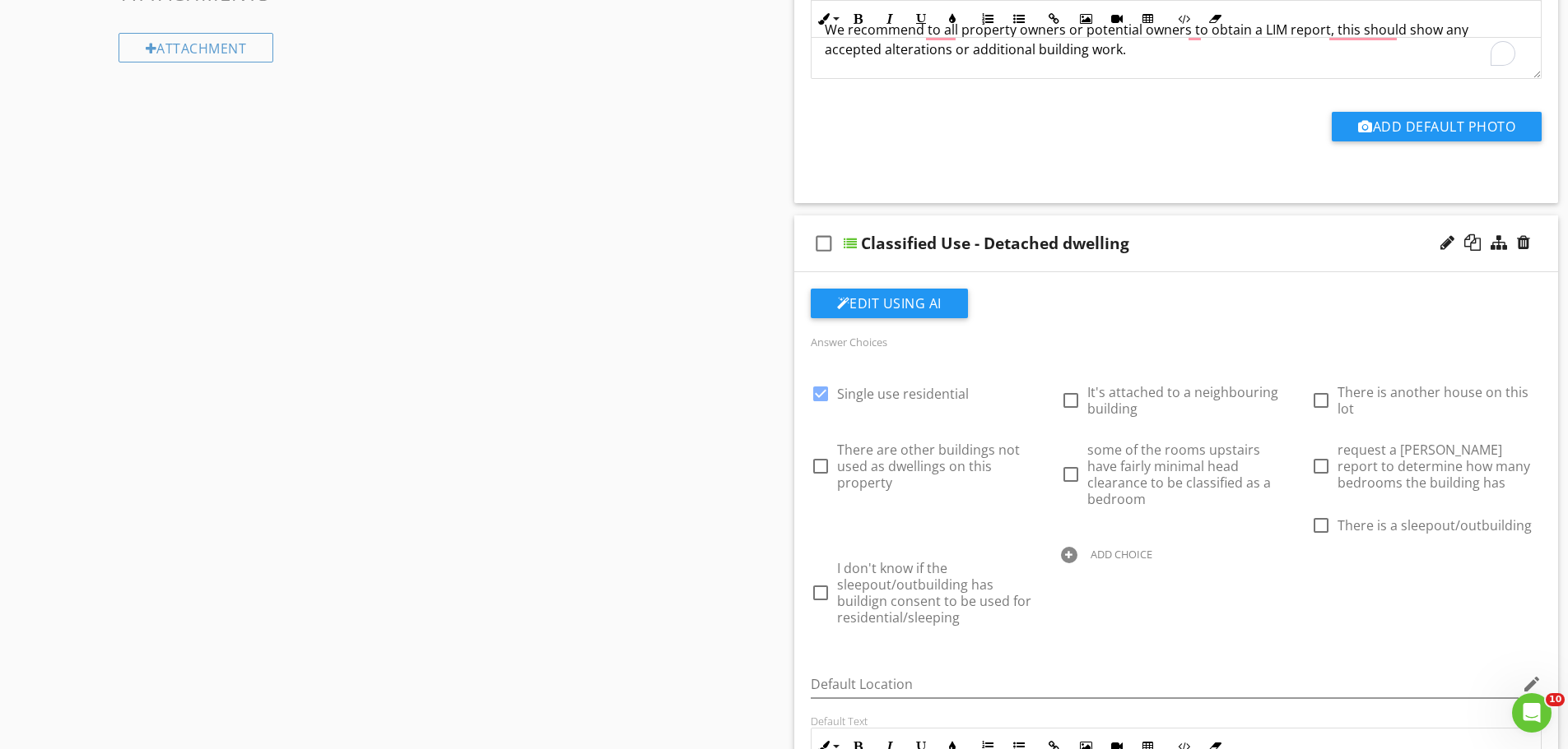
click at [1373, 585] on div "check_box Single use residential check_box_outline_blank It's attached to a nei…" at bounding box center [1176, 501] width 751 height 267
drag, startPoint x: 691, startPoint y: 565, endPoint x: 737, endPoint y: 533, distance: 56.0
click at [692, 560] on div "Sections Inspection Details Construction Summary Site Foundation - Construction…" at bounding box center [784, 416] width 1568 height 2805
click at [1077, 547] on div at bounding box center [1069, 555] width 16 height 16
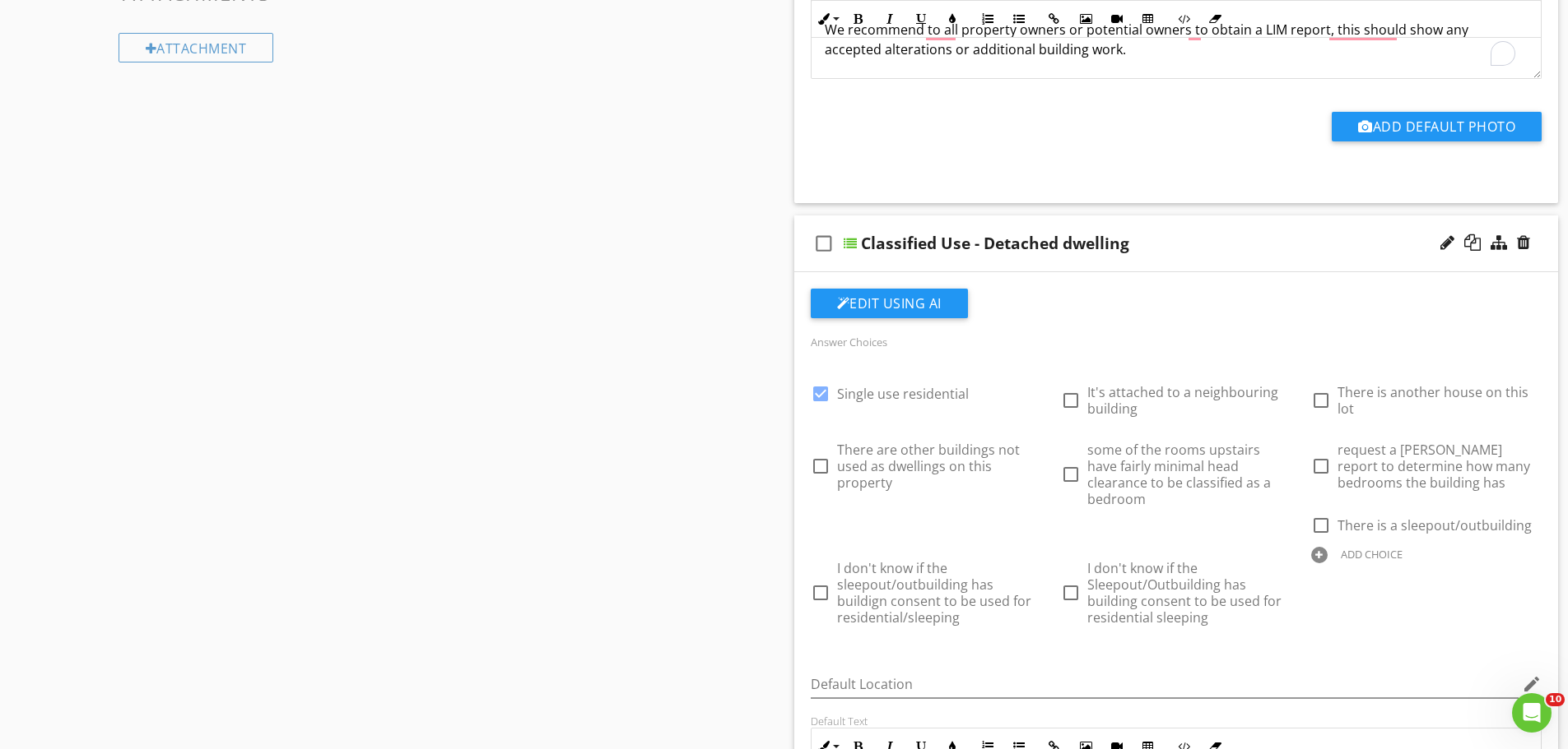
click at [1435, 598] on div "Answer Choices check_box Single use residential check_box_outline_blank It's at…" at bounding box center [1176, 491] width 751 height 319
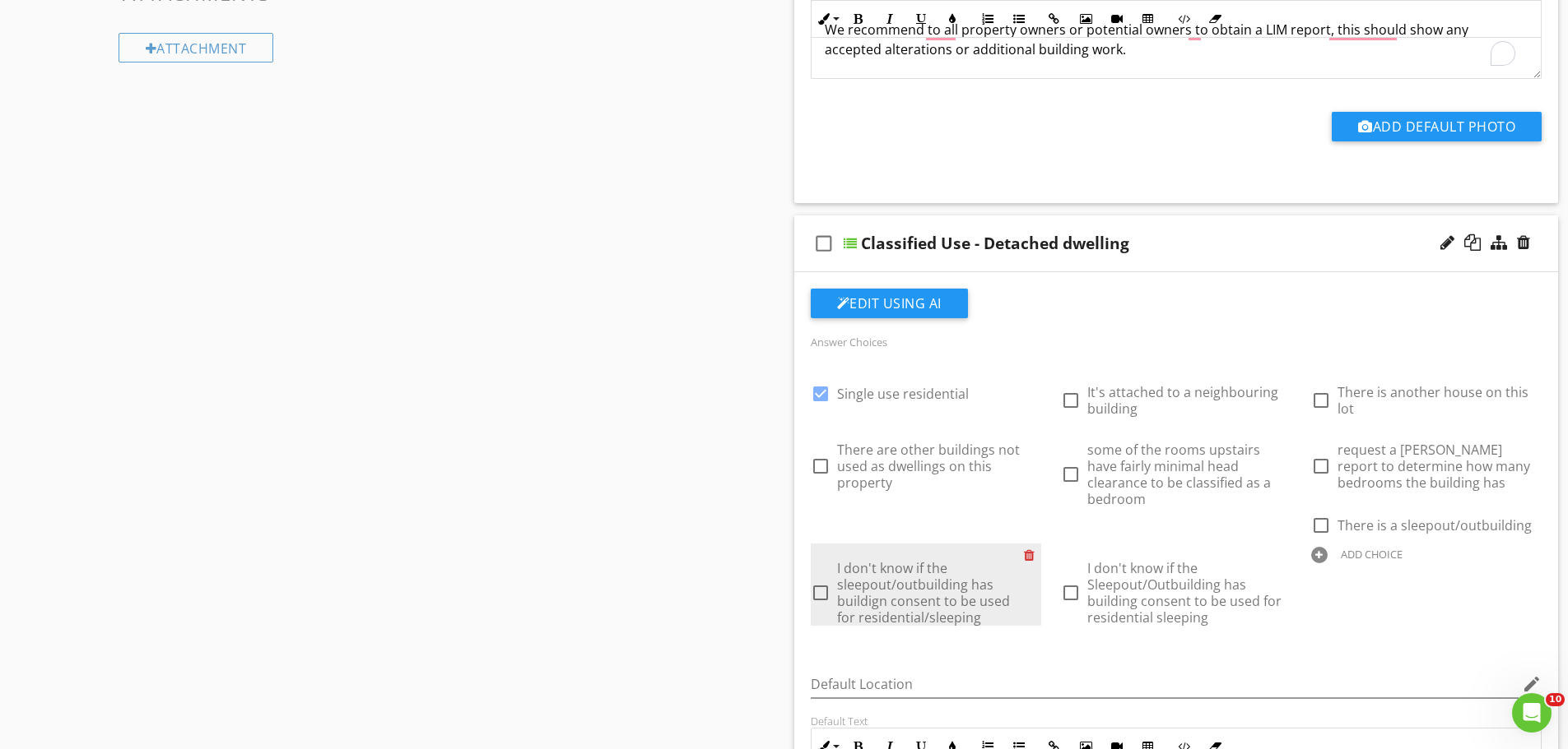
click at [1041, 544] on div at bounding box center [1032, 555] width 17 height 23
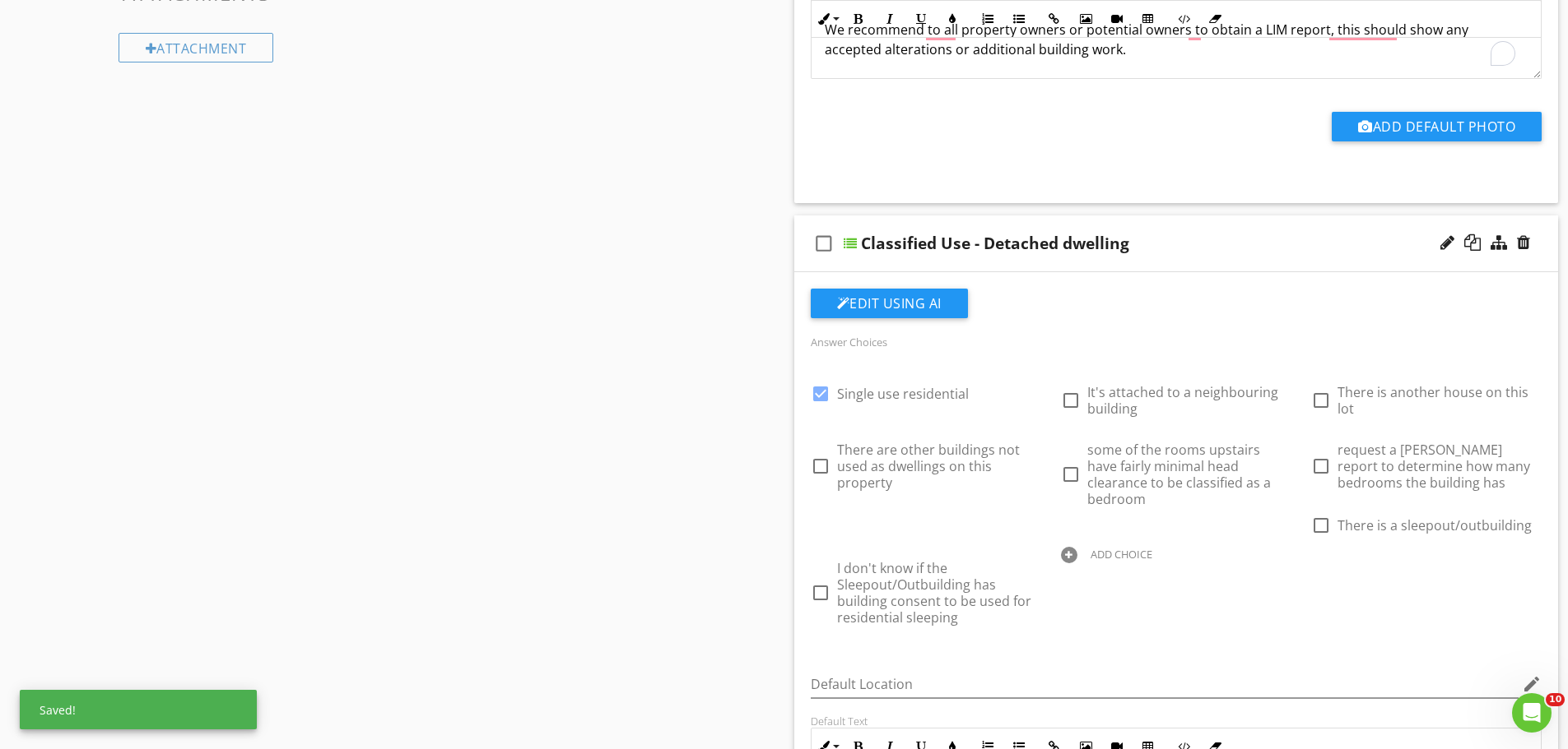
click at [764, 615] on div "Sections Inspection Details Construction Summary Site Foundation - Construction…" at bounding box center [784, 416] width 1568 height 2805
click at [622, 561] on div "Sections Inspection Details Construction Summary Site Foundation - Construction…" at bounding box center [784, 416] width 1568 height 2805
click at [623, 528] on div "Sections Inspection Details Construction Summary Site Foundation - Construction…" at bounding box center [784, 416] width 1568 height 2805
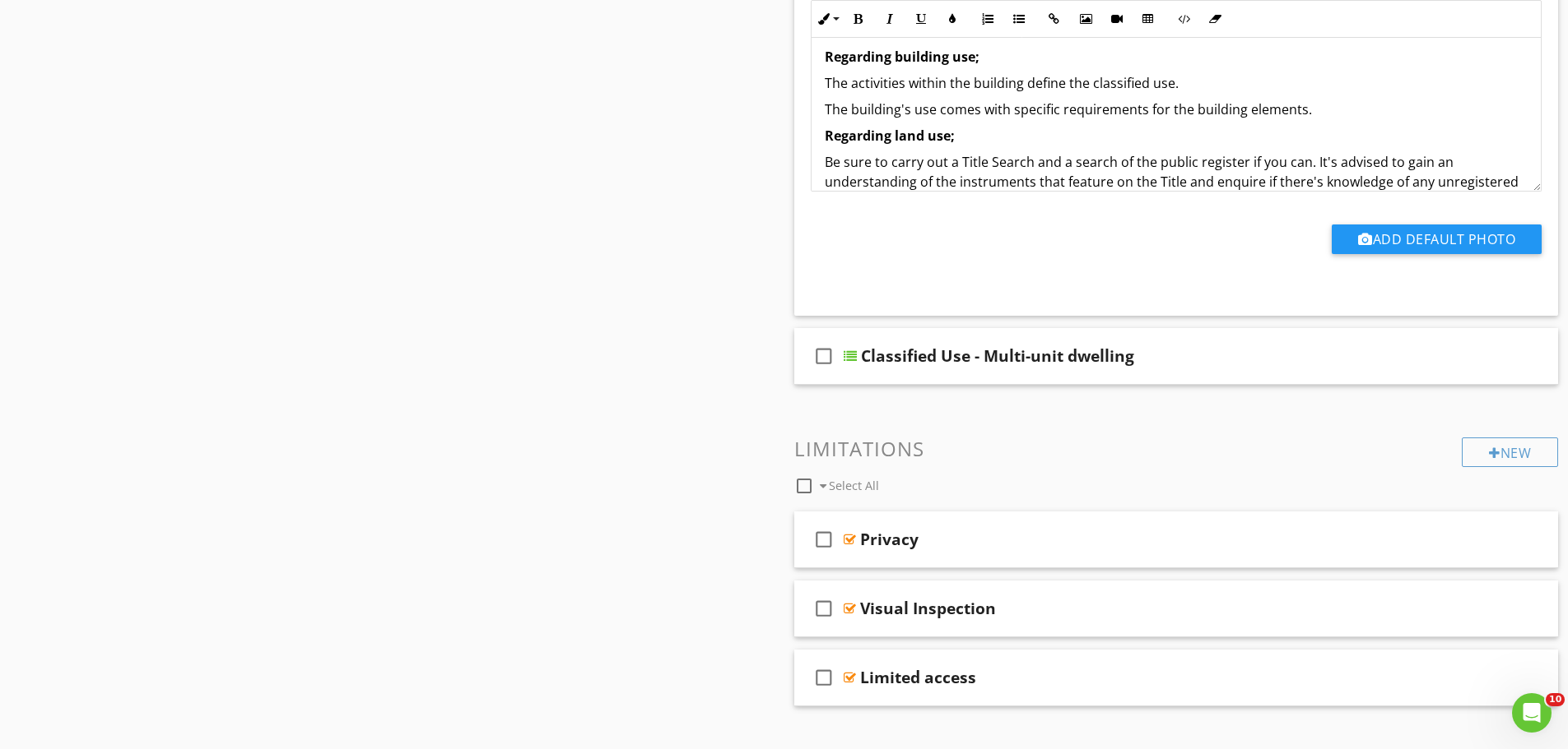
scroll to position [1891, 0]
click at [1217, 332] on div "check_box_outline_blank Classified Use - Multi-unit dwelling" at bounding box center [1176, 356] width 765 height 57
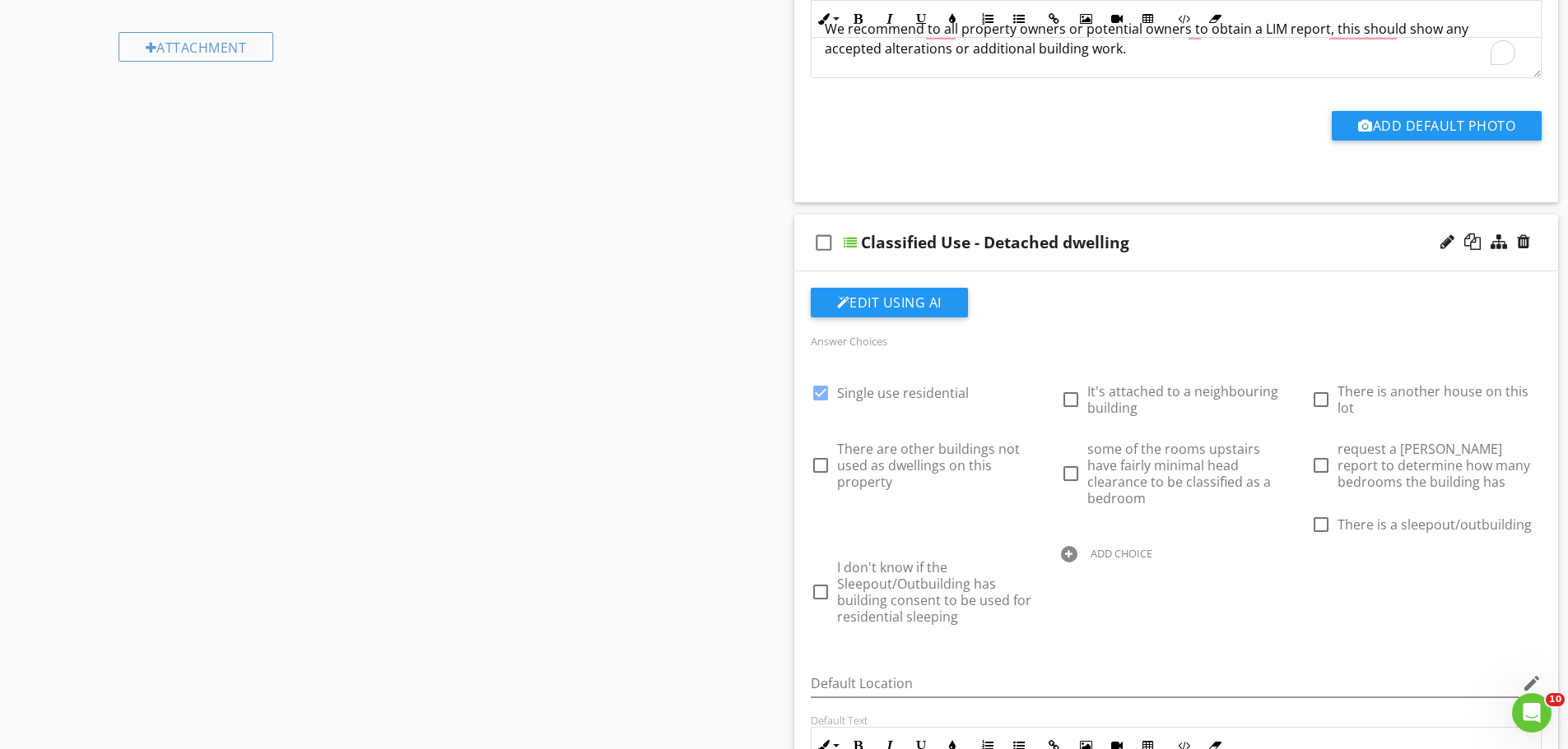
scroll to position [1151, 0]
click at [727, 470] on div "Sections Inspection Details Construction Summary Site Foundation - Construction…" at bounding box center [784, 710] width 1568 height 3393
click at [629, 478] on div "Sections Inspection Details Construction Summary Site Foundation - Construction…" at bounding box center [784, 710] width 1568 height 3393
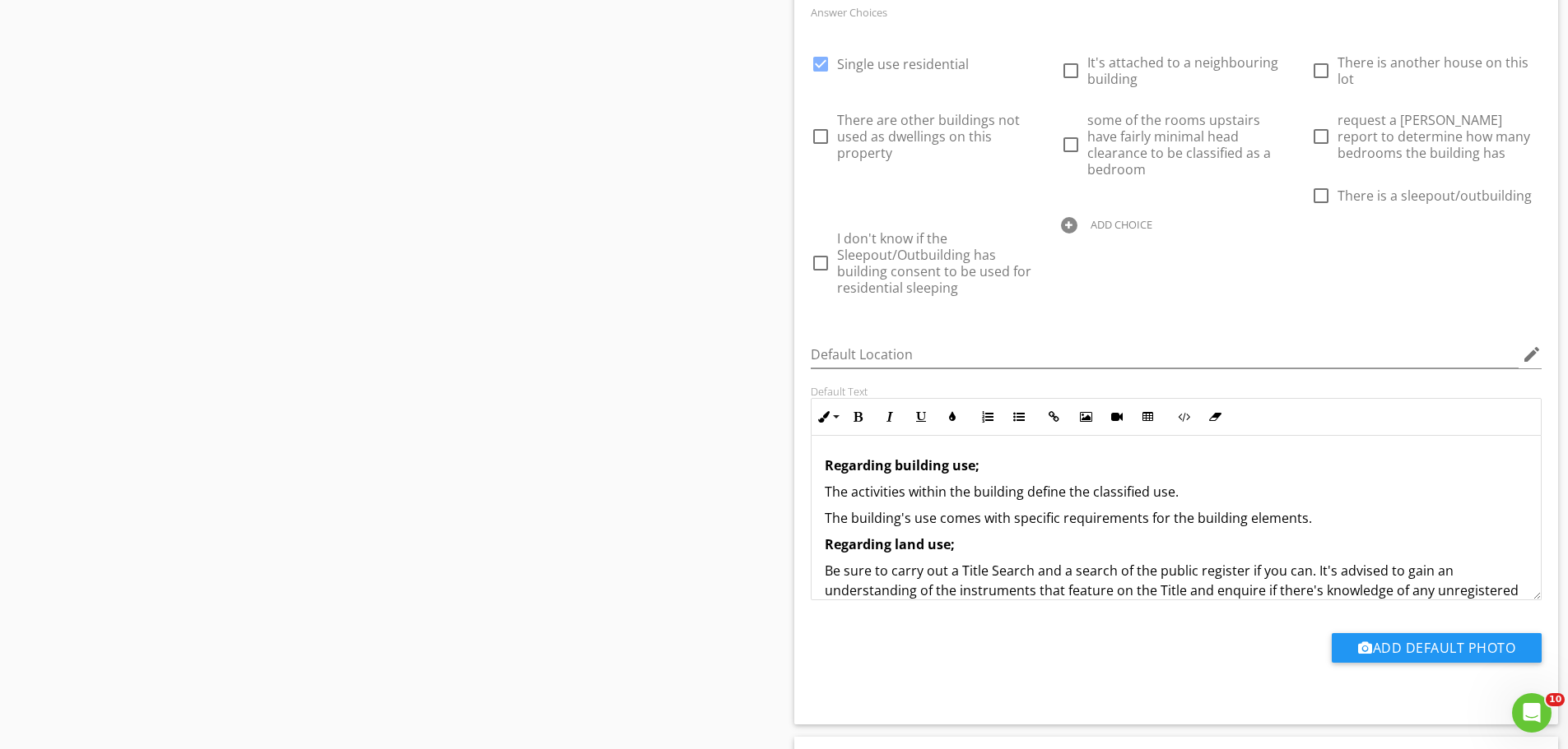
scroll to position [1479, 0]
click at [1077, 219] on div at bounding box center [1069, 226] width 16 height 16
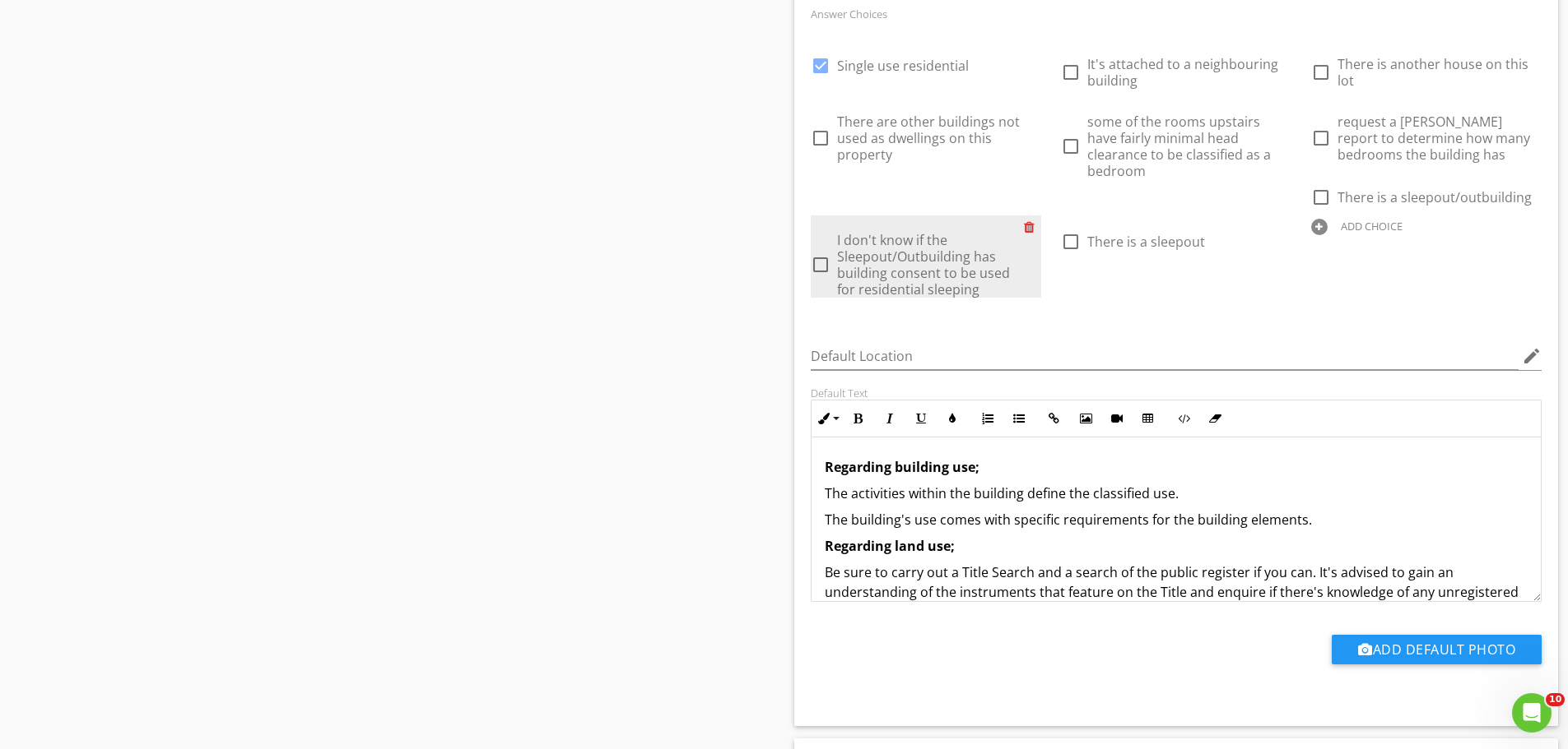
click at [1041, 215] on div at bounding box center [1032, 226] width 17 height 23
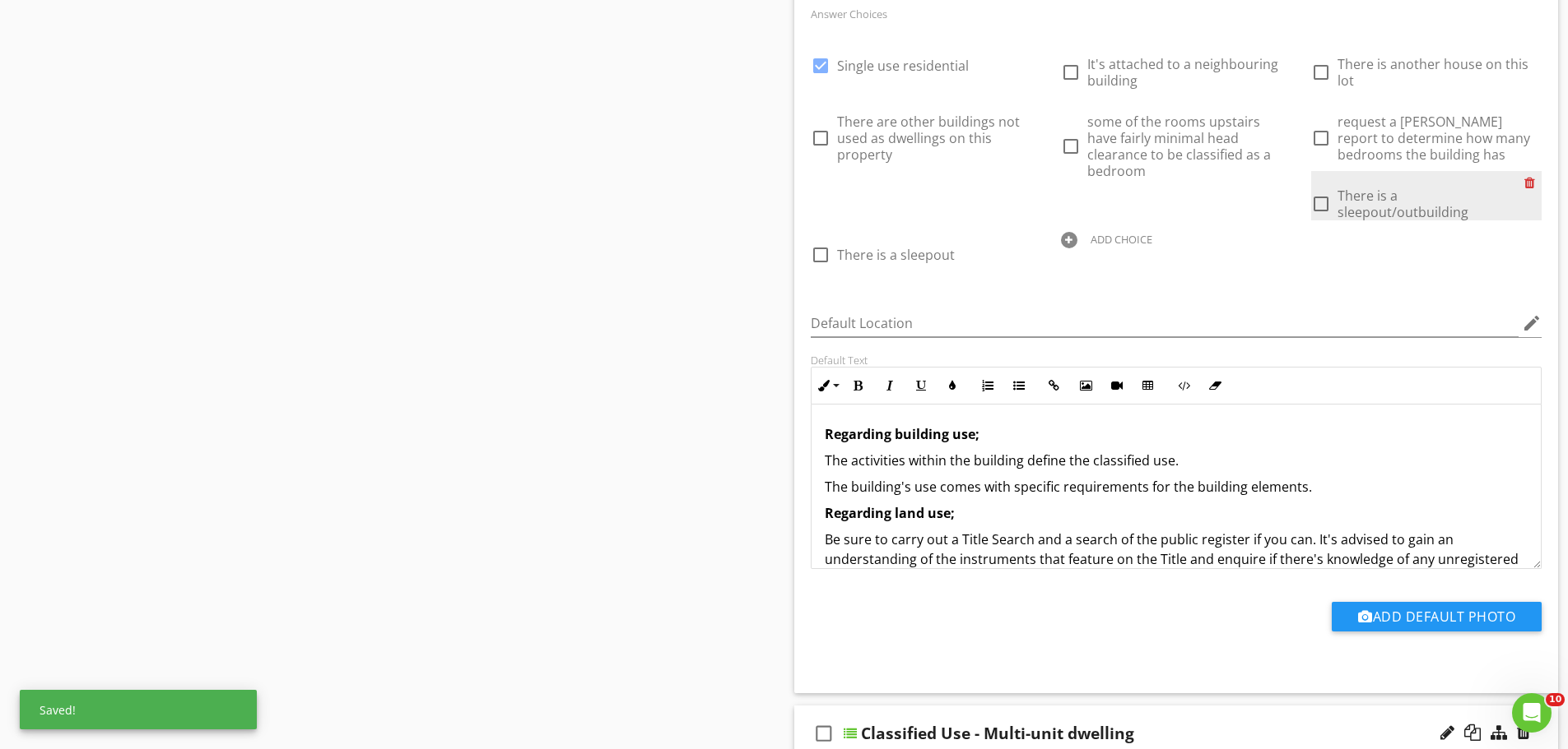
click at [1524, 182] on div at bounding box center [1533, 182] width 17 height 23
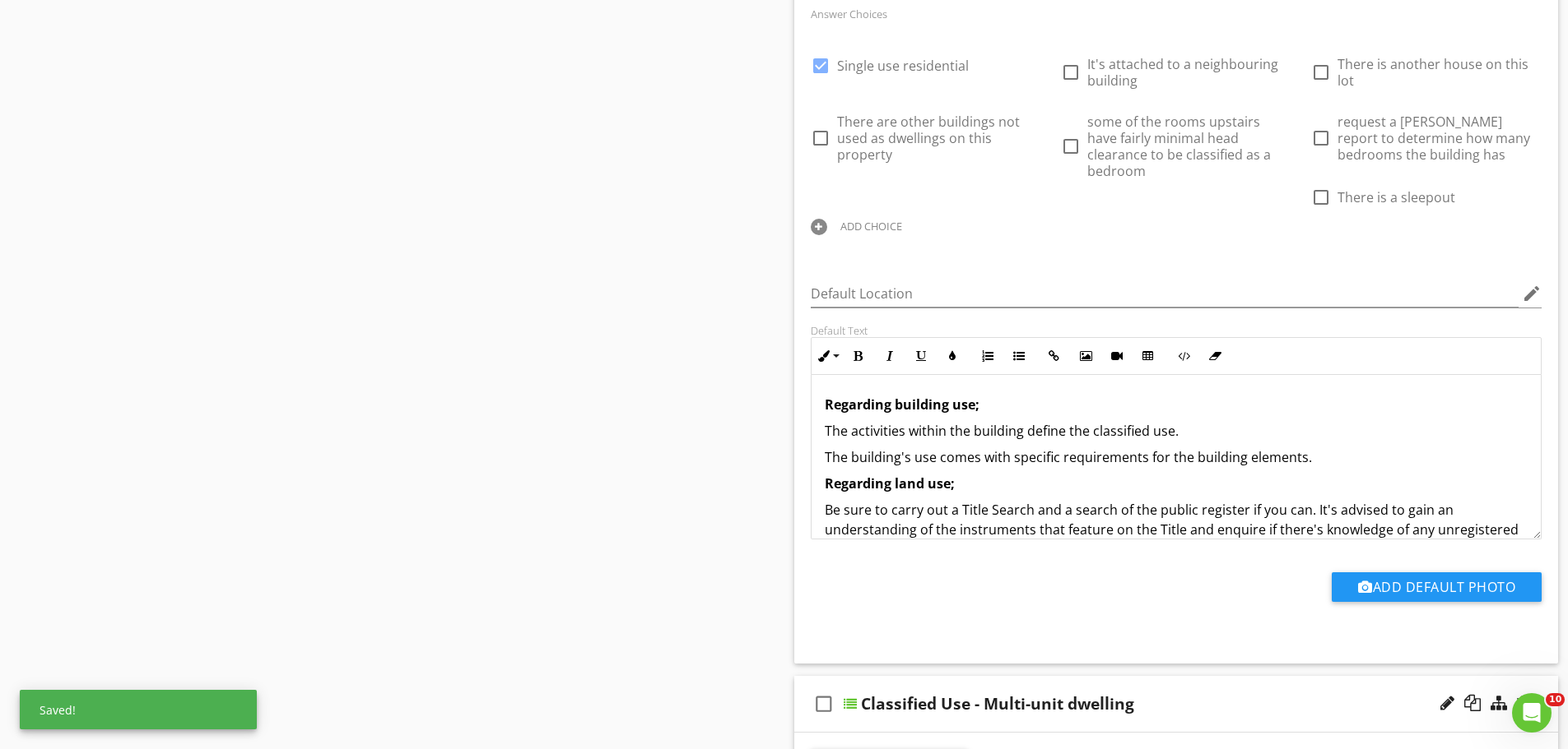
click at [827, 219] on div at bounding box center [819, 226] width 16 height 16
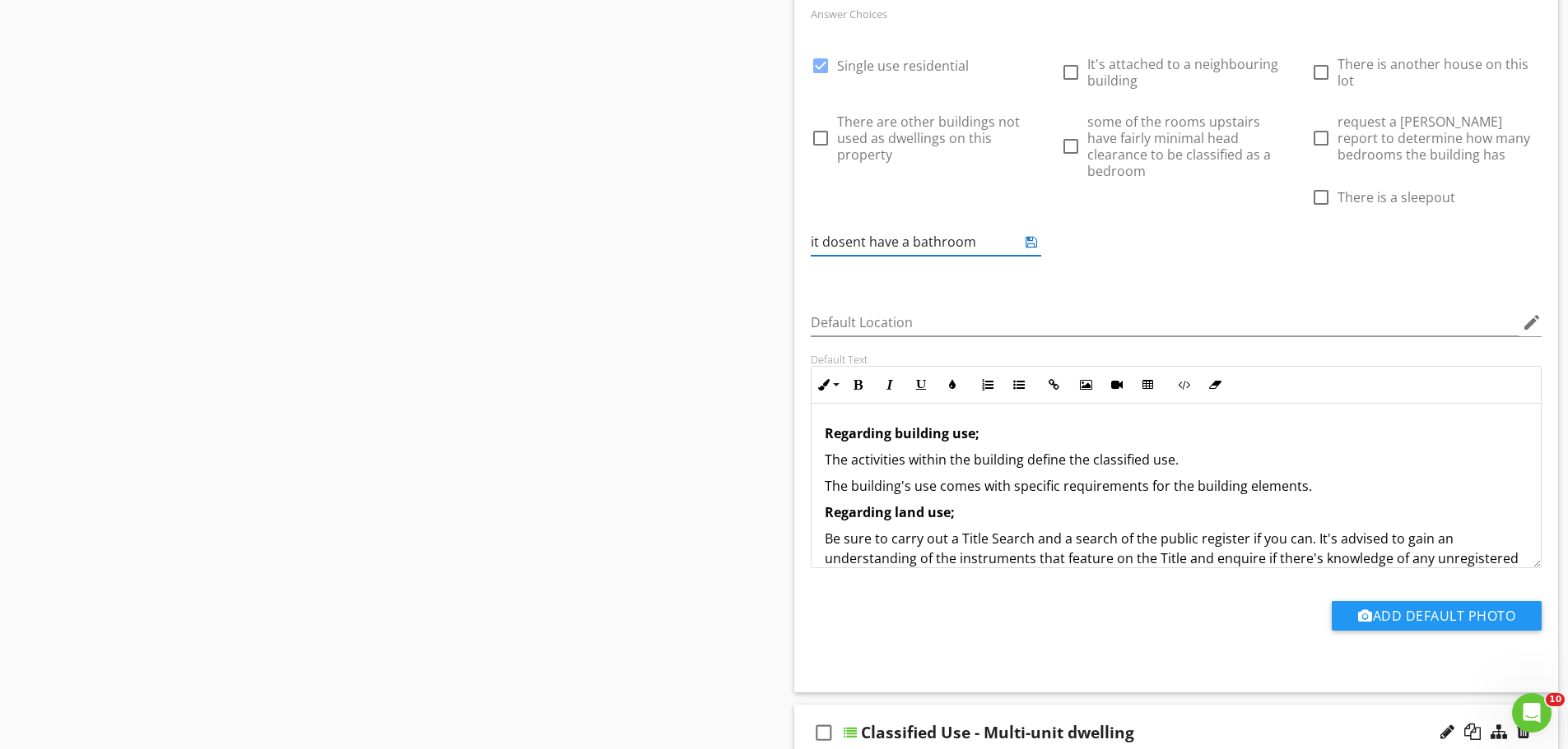
click at [1018, 229] on input "it dosent have a bathroom" at bounding box center [914, 242] width 207 height 27
click at [1018, 229] on input "it doesn't have a bathroom" at bounding box center [914, 242] width 207 height 27
type input "it doesn't have a bathroom"
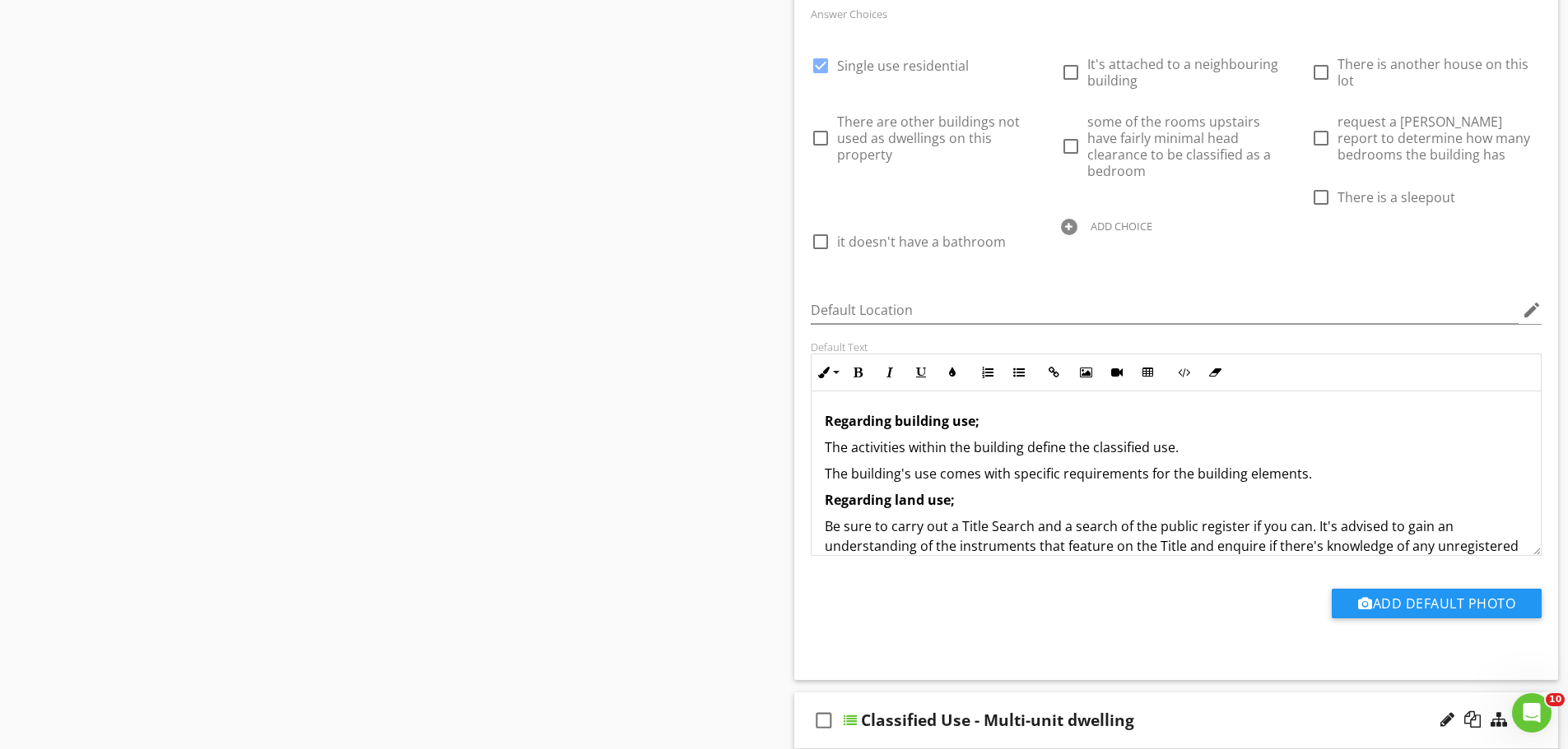
click at [1402, 287] on div "Default Location edit" at bounding box center [1177, 313] width 732 height 53
click at [1331, 229] on div "Answer Choices check_box Single use residential check_box_outline_blank It's at…" at bounding box center [1176, 139] width 751 height 273
click at [684, 358] on div "Sections Inspection Details Construction Summary Site Foundation - Construction…" at bounding box center [784, 359] width 1568 height 3347
click at [733, 278] on div "Sections Inspection Details Construction Summary Site Foundation - Construction…" at bounding box center [784, 359] width 1568 height 3347
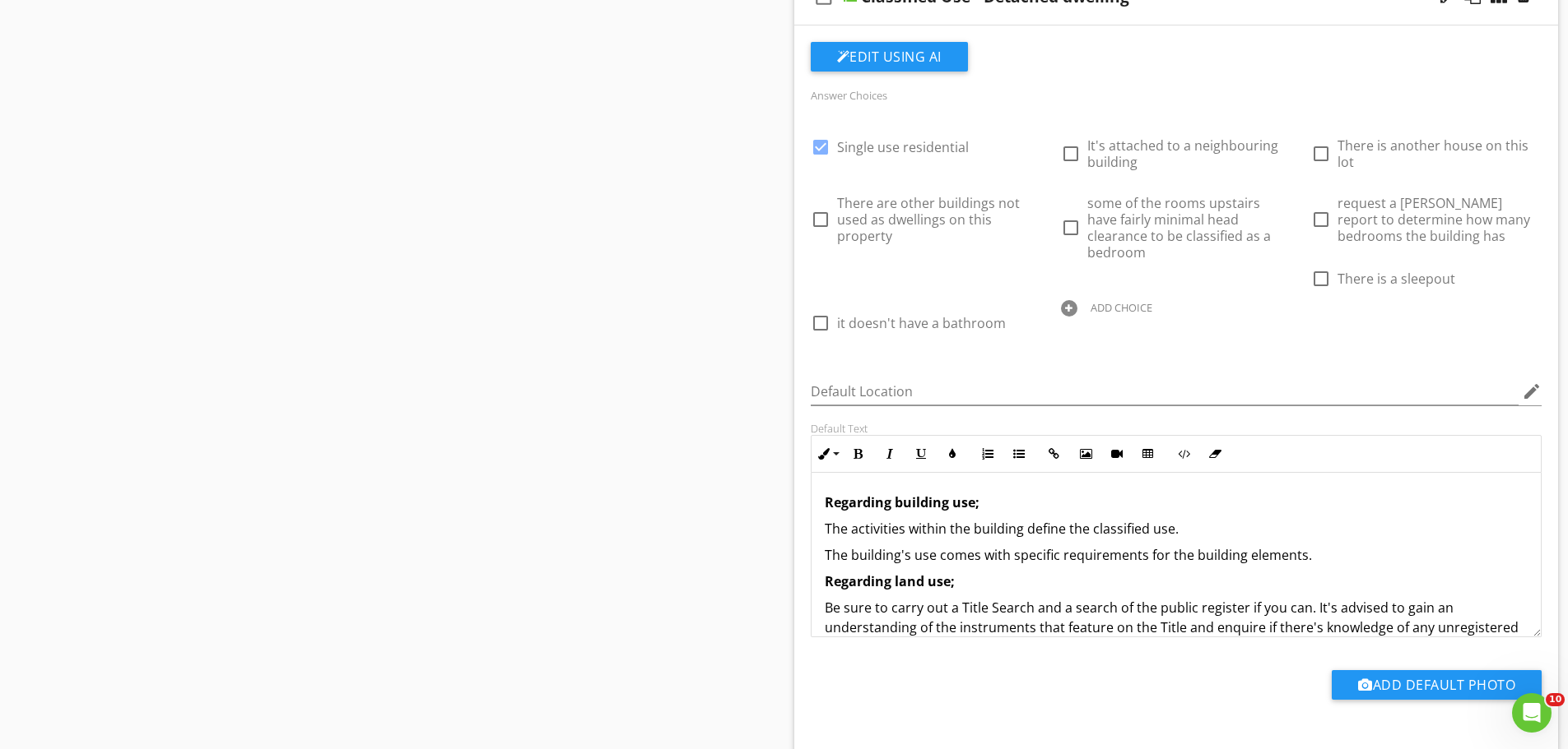
scroll to position [1397, 0]
click at [742, 178] on div "Sections Inspection Details Construction Summary Site Foundation - Construction…" at bounding box center [784, 442] width 1568 height 3347
click at [706, 154] on div "Sections Inspection Details Construction Summary Site Foundation - Construction…" at bounding box center [784, 442] width 1568 height 3347
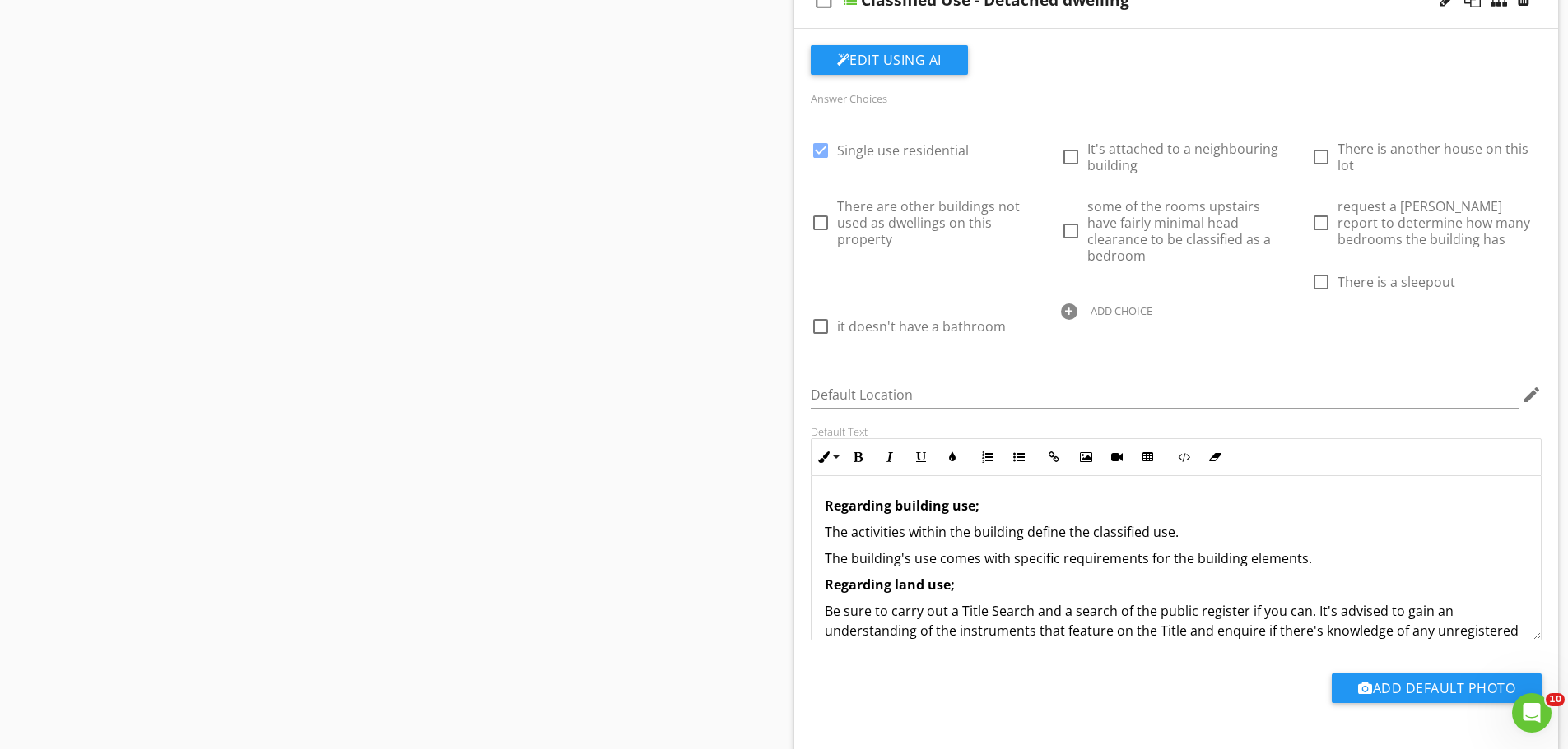
scroll to position [1395, 0]
click at [766, 230] on div "Sections Inspection Details Construction Summary Site Foundation - Construction…" at bounding box center [784, 443] width 1568 height 3347
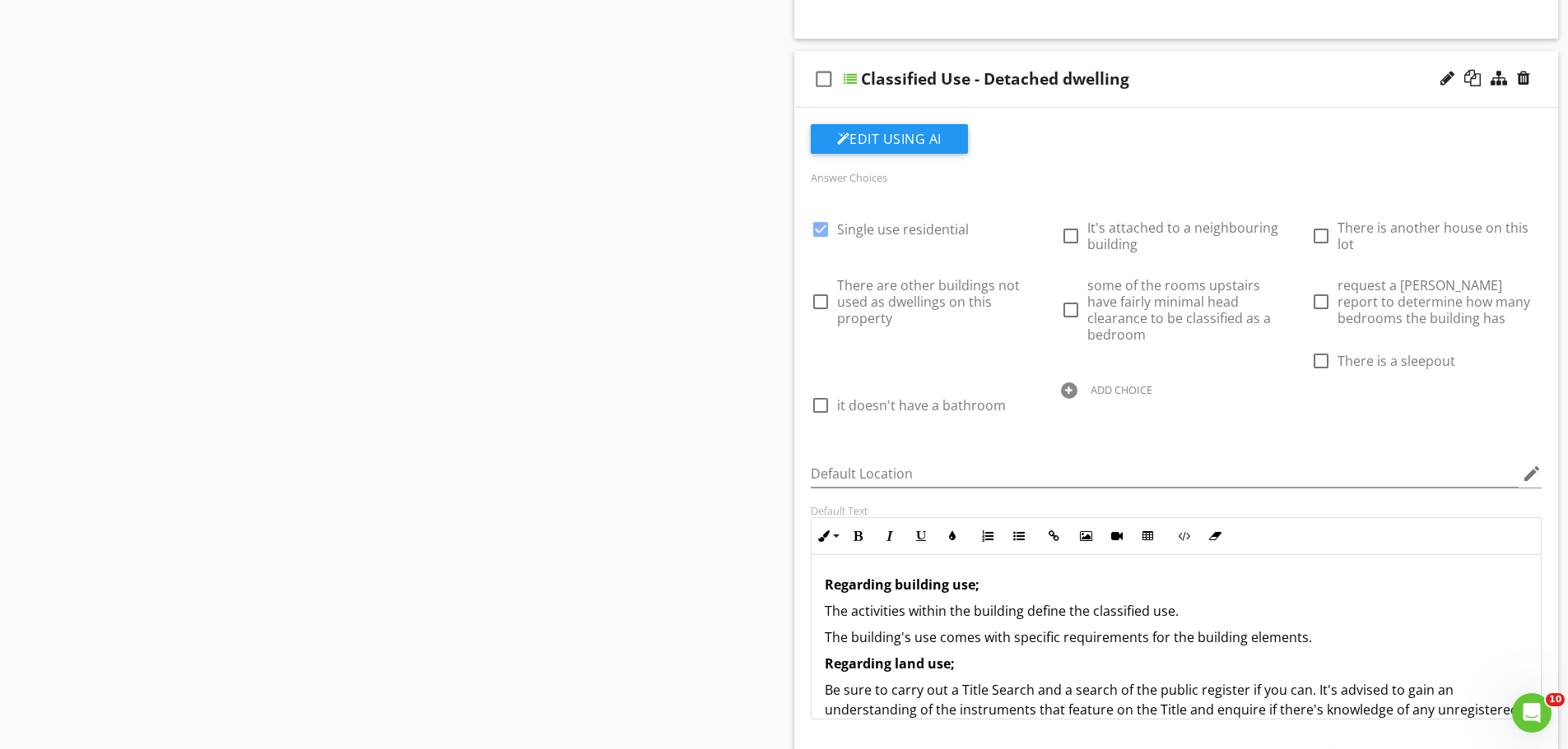
scroll to position [1315, 0]
click at [725, 169] on div "Sections Inspection Details Construction Summary Site Foundation - Construction…" at bounding box center [784, 524] width 1568 height 3347
click at [685, 144] on div "Sections Inspection Details Construction Summary Site Foundation - Construction…" at bounding box center [784, 524] width 1568 height 3347
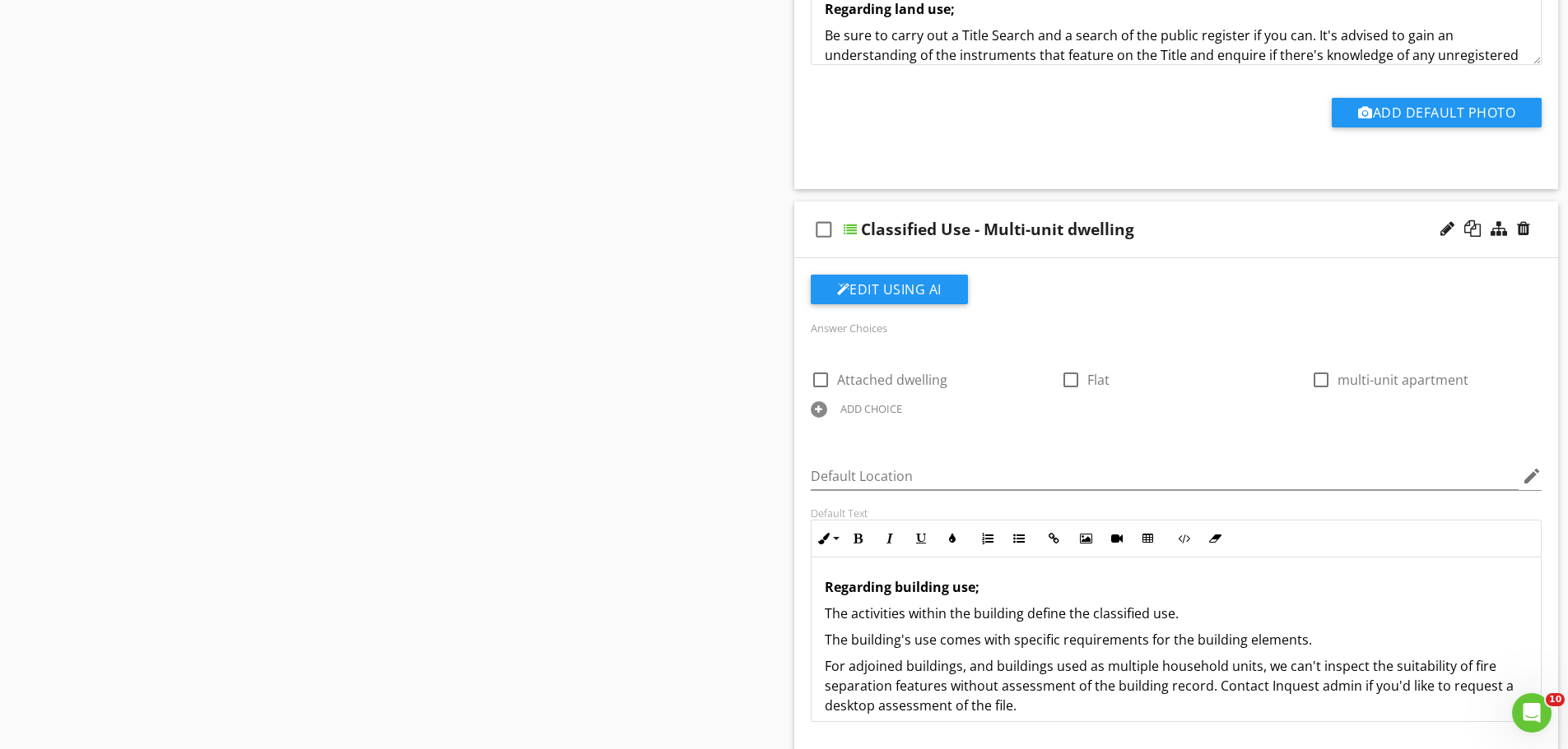
scroll to position [1971, 0]
click at [851, 401] on div "ADD CHOICE" at bounding box center [871, 408] width 62 height 14
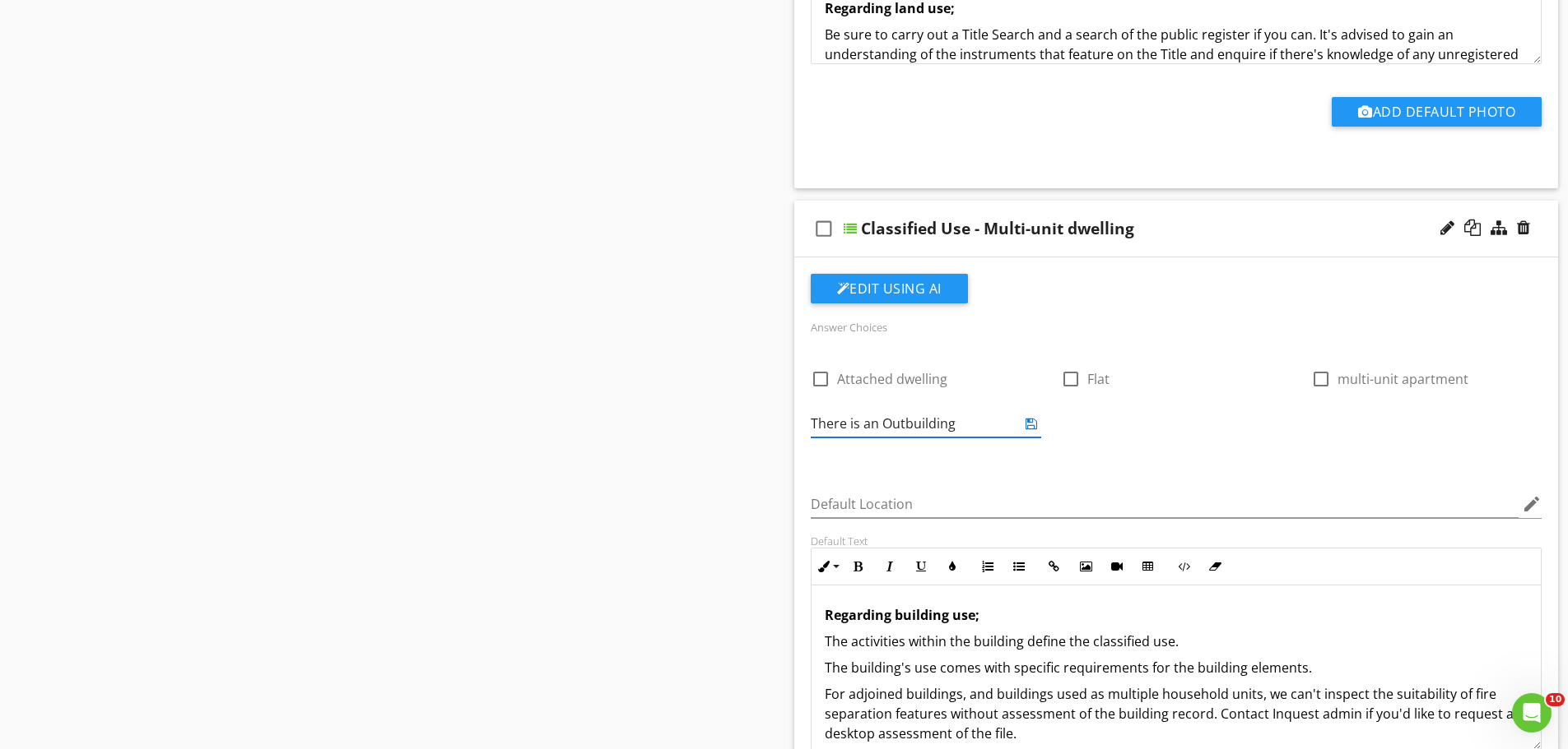
type input "There is an Outbuilding"
click at [1166, 411] on div "Answer Choices check_box_outline_blank Attached dwelling check_box_outline_blan…" at bounding box center [1176, 393] width 751 height 154
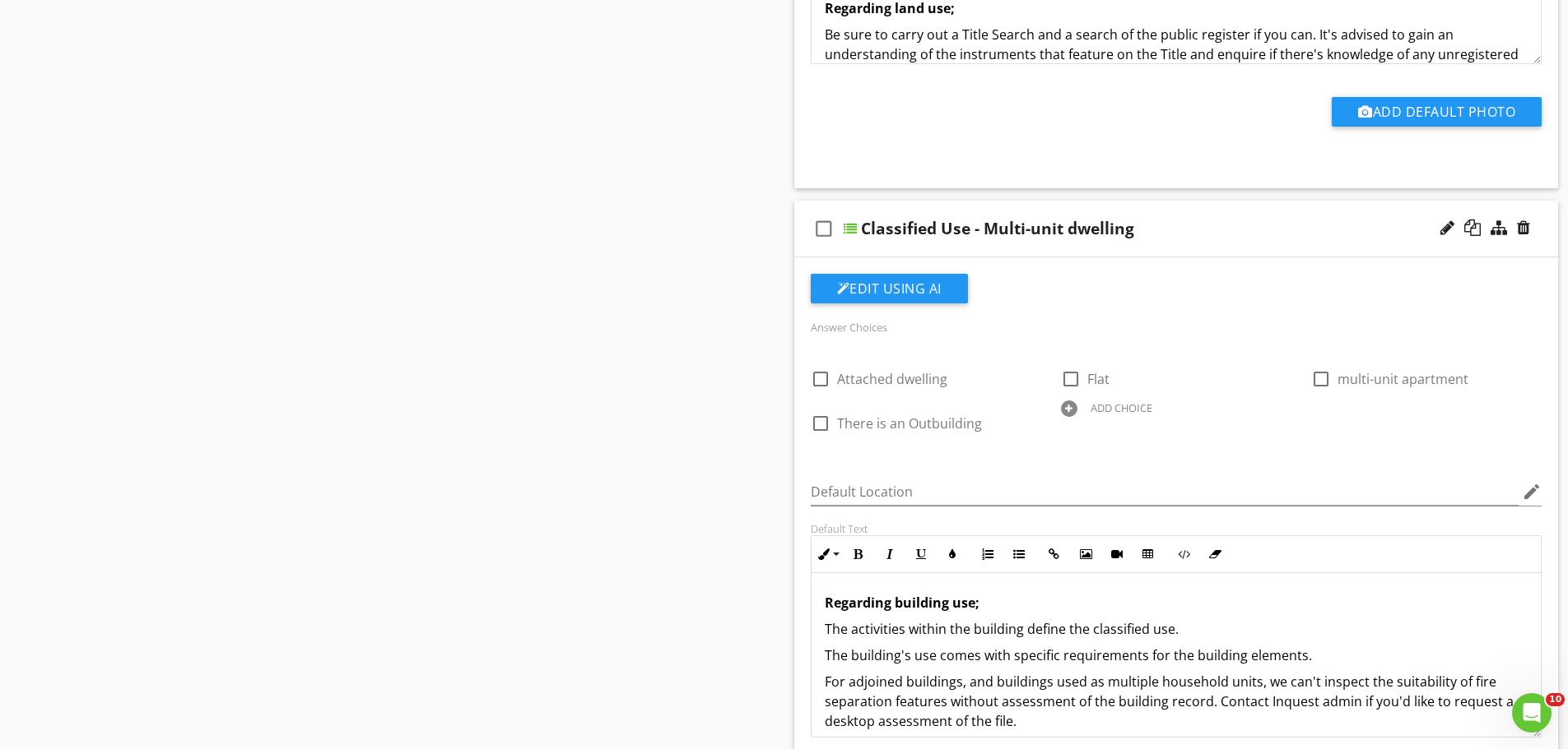
click at [1105, 401] on div "ADD CHOICE" at bounding box center [1121, 408] width 62 height 14
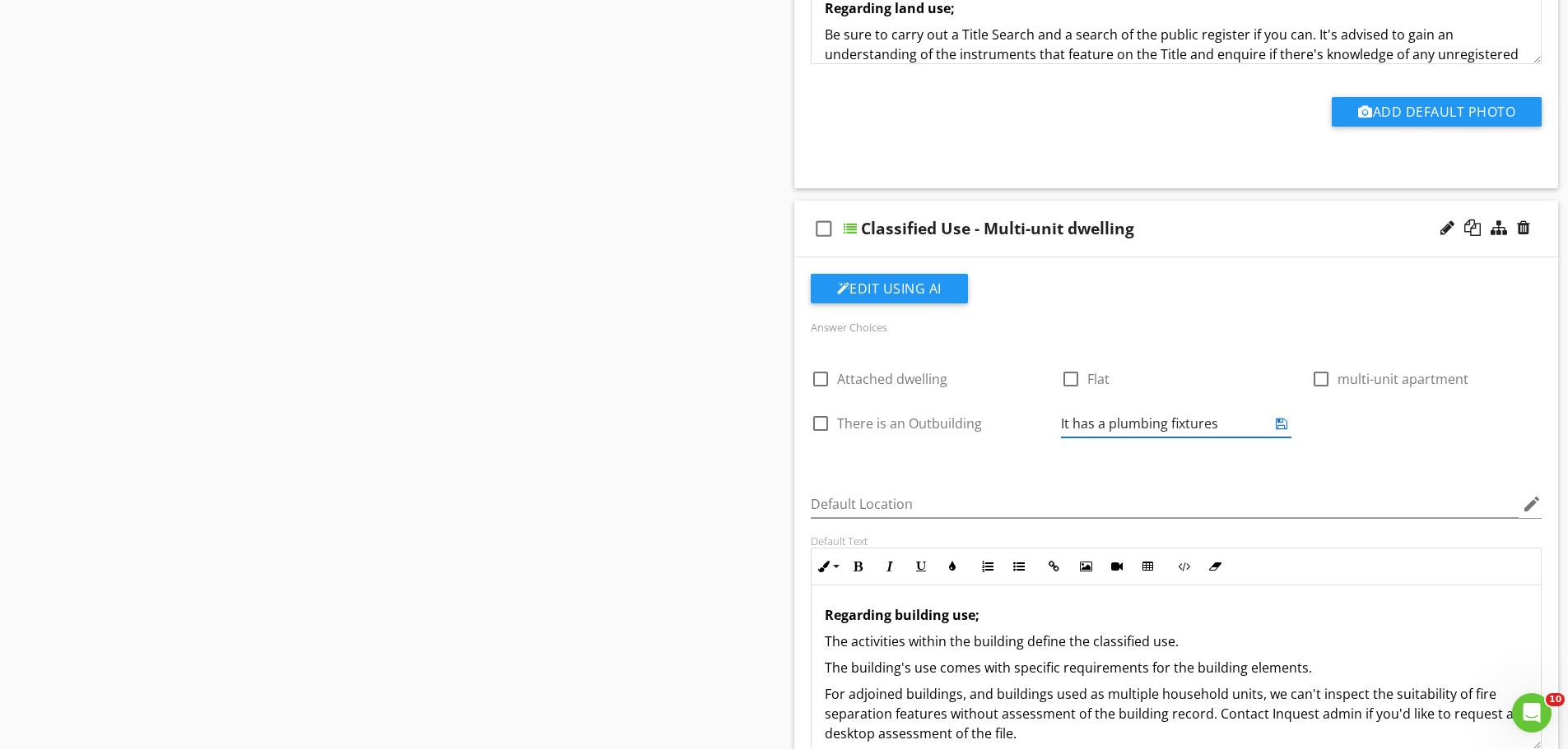
type input "It has a plumbing fixtures"
click at [1348, 388] on div "check_box_outline_blank Attached dwelling check_box_outline_blank Flat check_bo…" at bounding box center [1176, 404] width 751 height 101
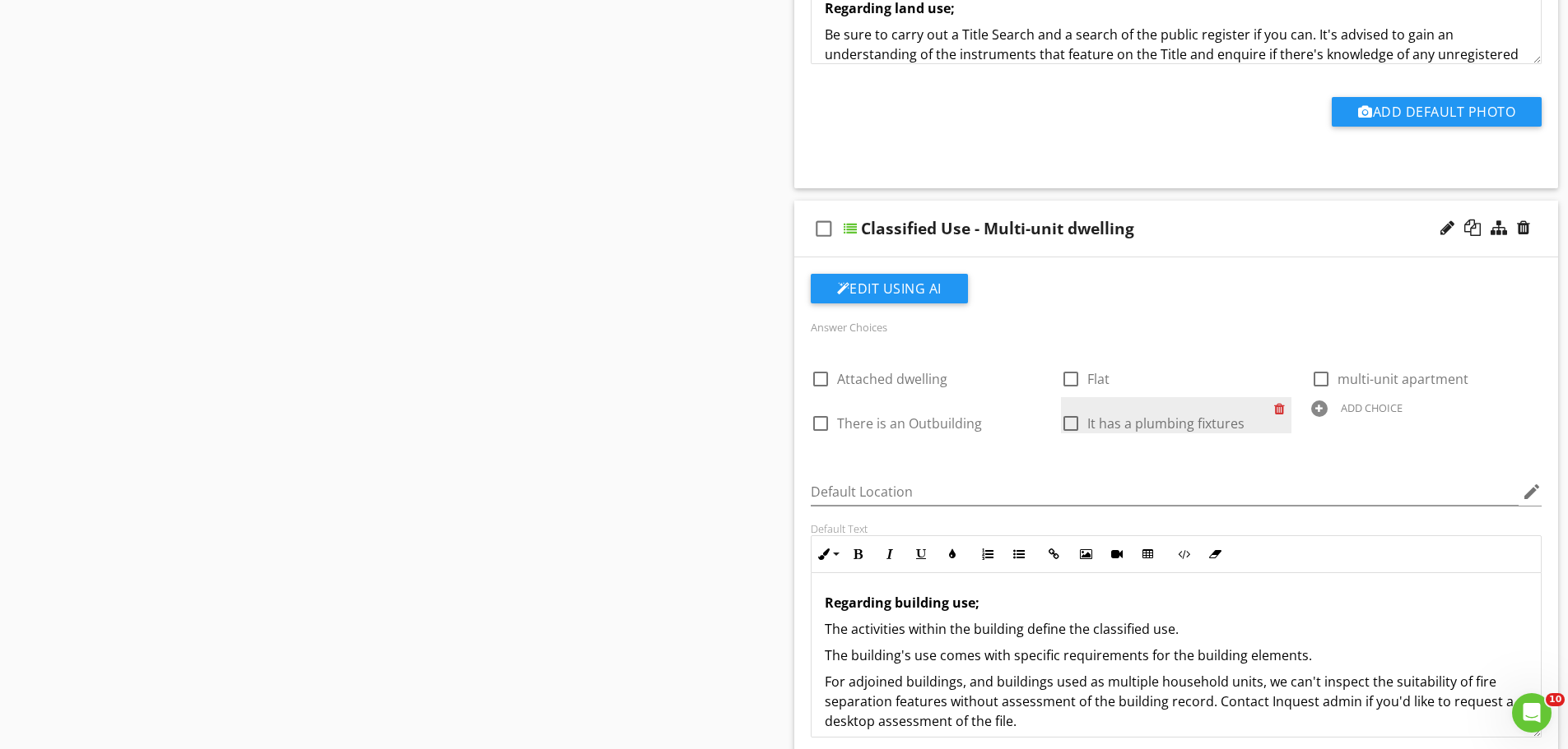
click at [1279, 398] on div at bounding box center [1282, 409] width 17 height 23
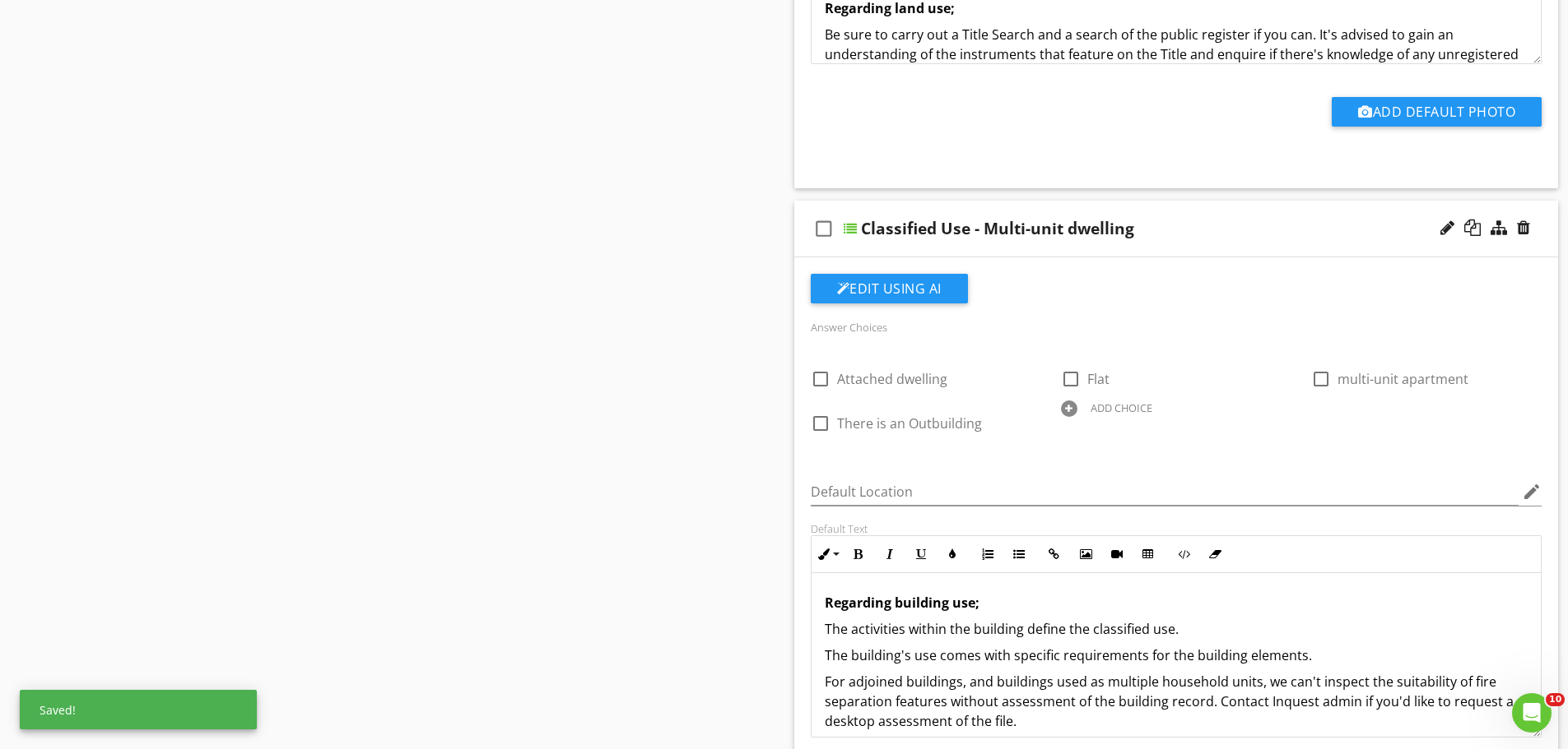
click at [1121, 401] on div "ADD CHOICE" at bounding box center [1121, 408] width 62 height 14
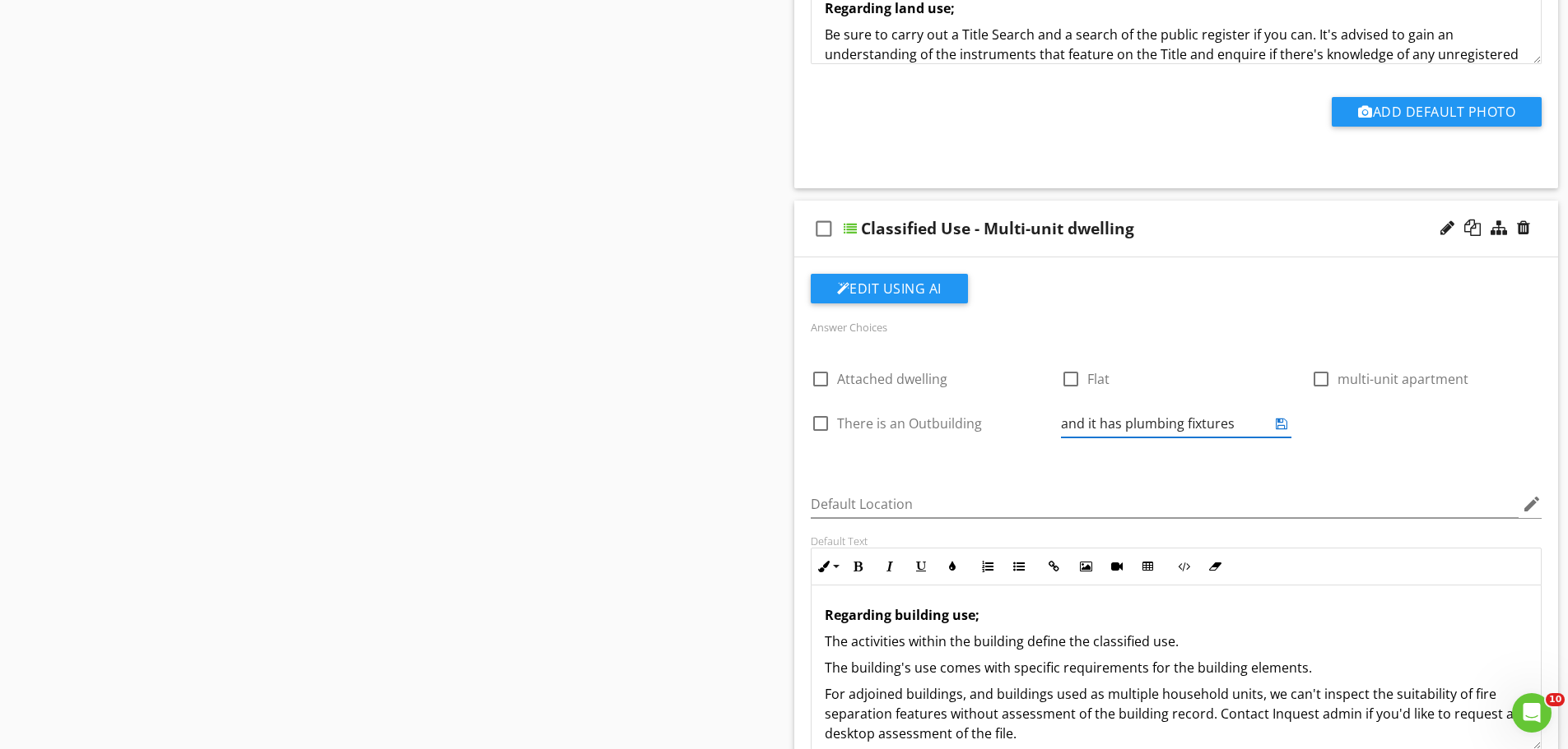
type input "and it has plumbing fixtures"
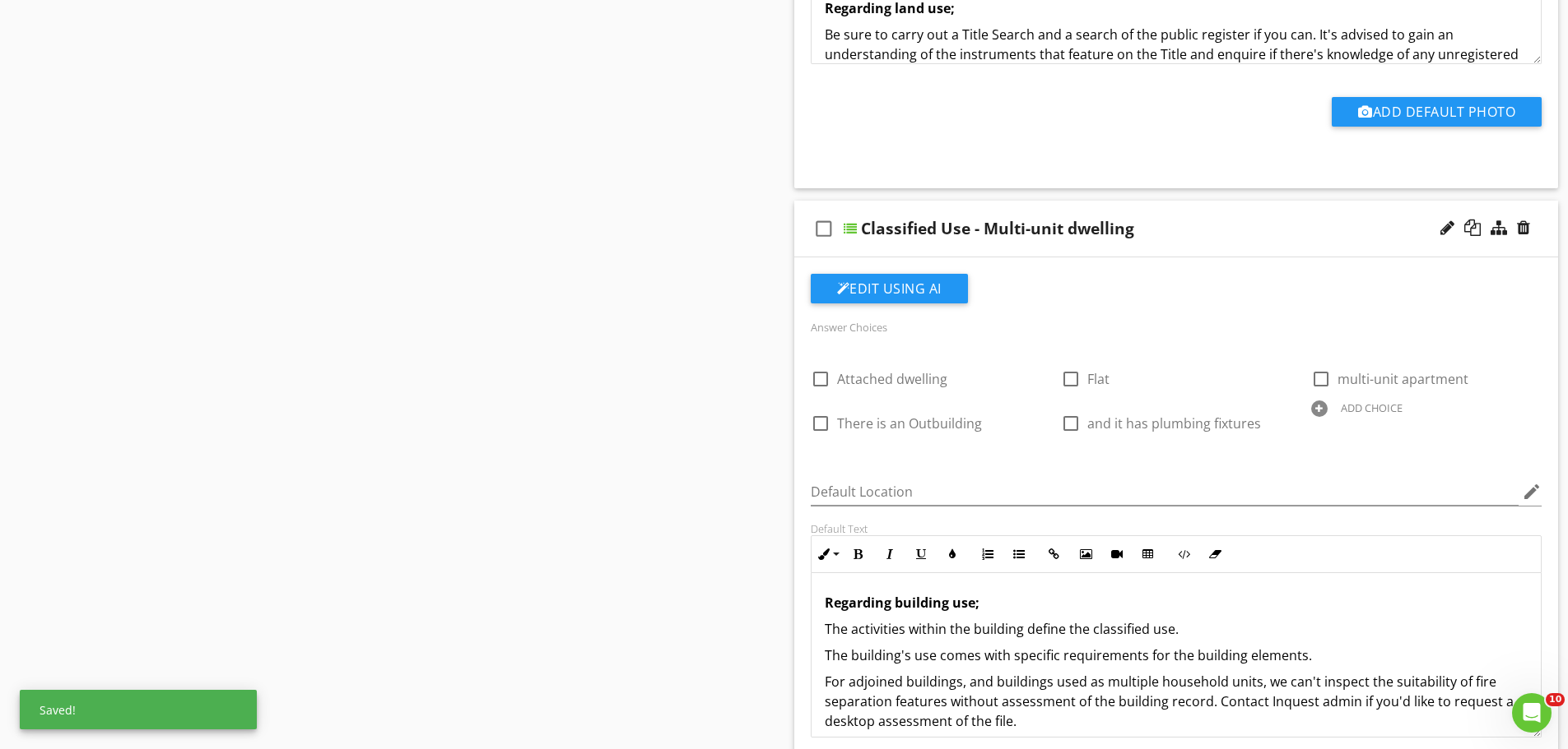
click at [1365, 401] on div "ADD CHOICE" at bounding box center [1371, 408] width 62 height 14
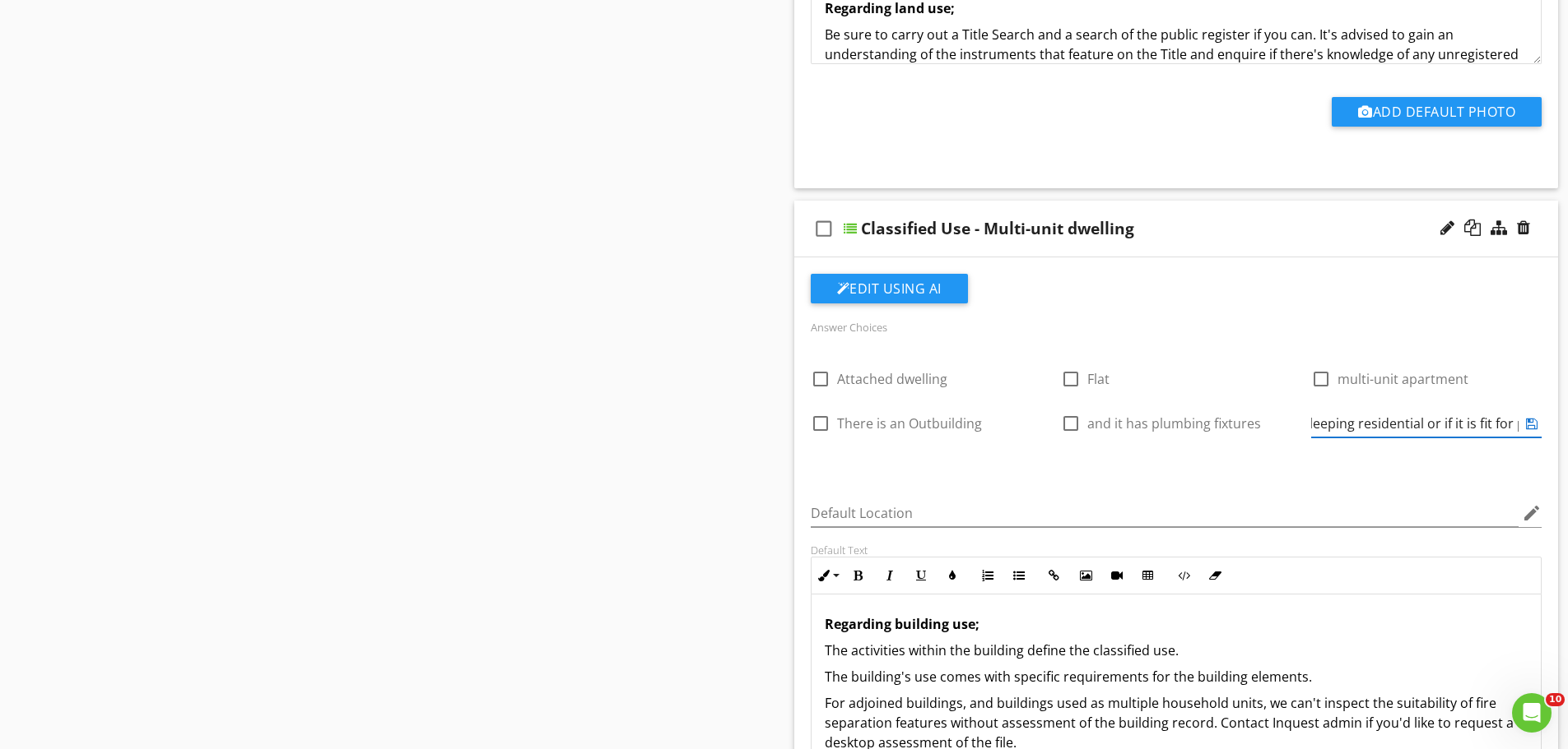
scroll to position [0, 463]
type input "I don't know if the Outbuilding has building consent to be used for sleeping re…"
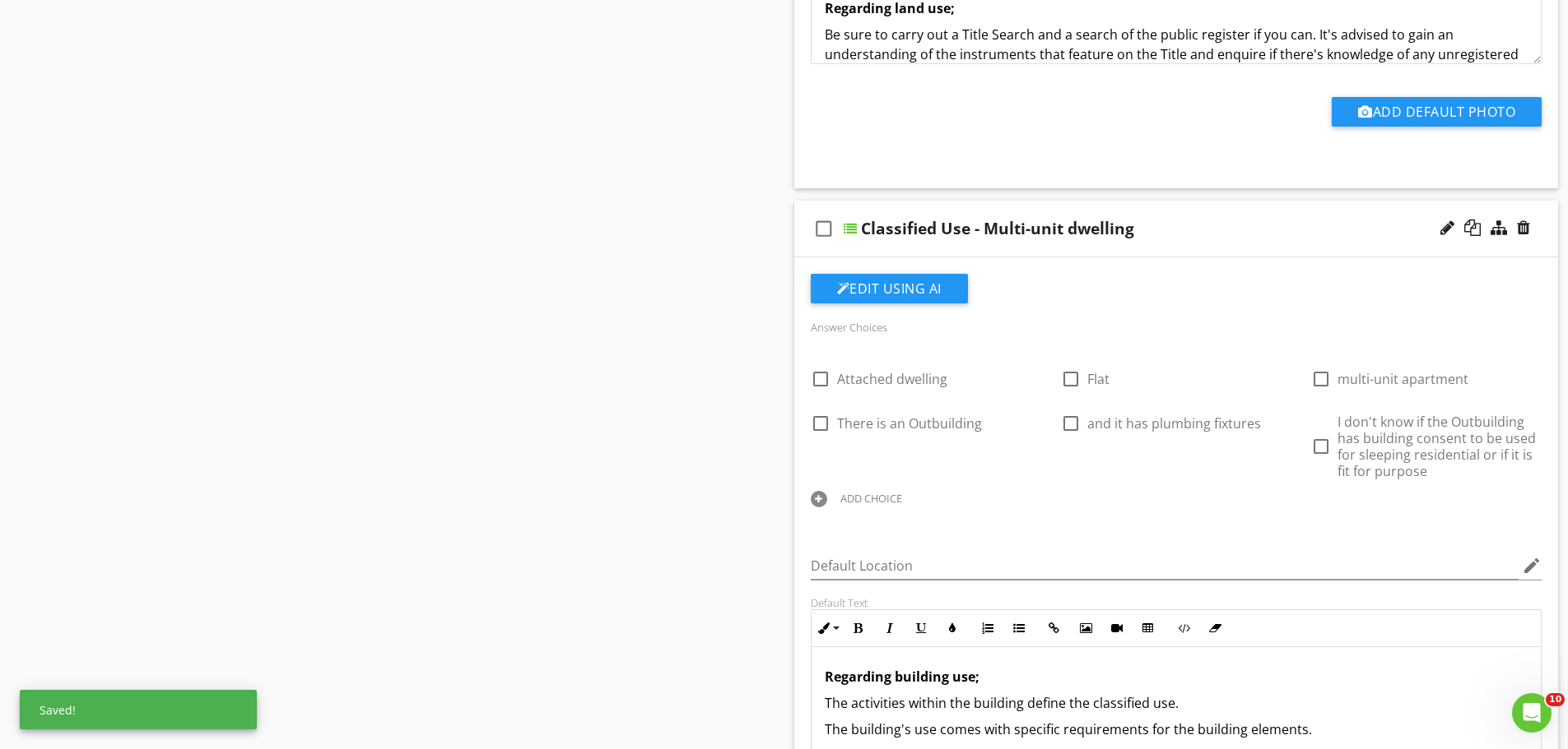
click at [868, 492] on div "ADD CHOICE" at bounding box center [871, 499] width 62 height 14
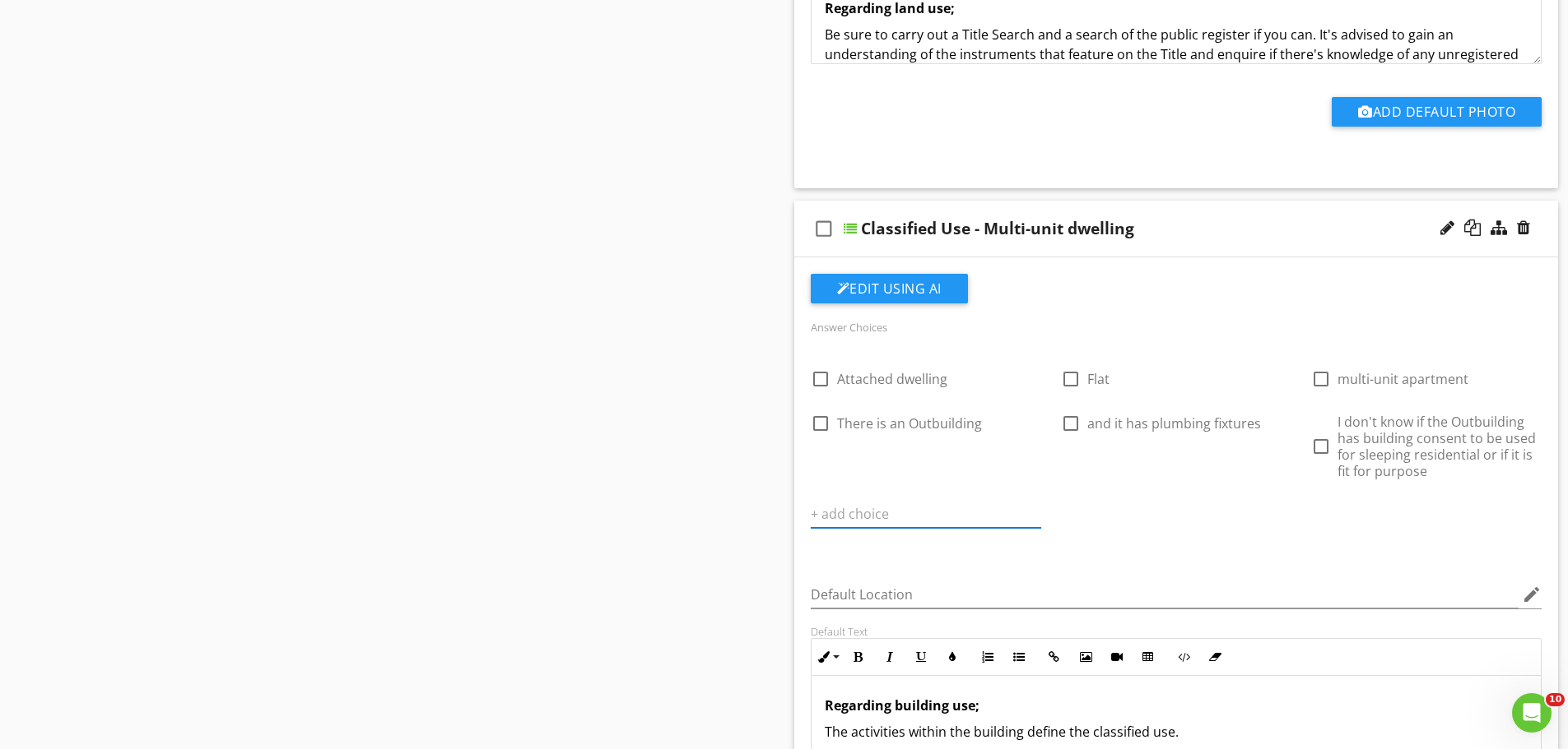
type input "T"
type input "It may need compliance reporting or if pre 1991 - safe and sanitary reporting"
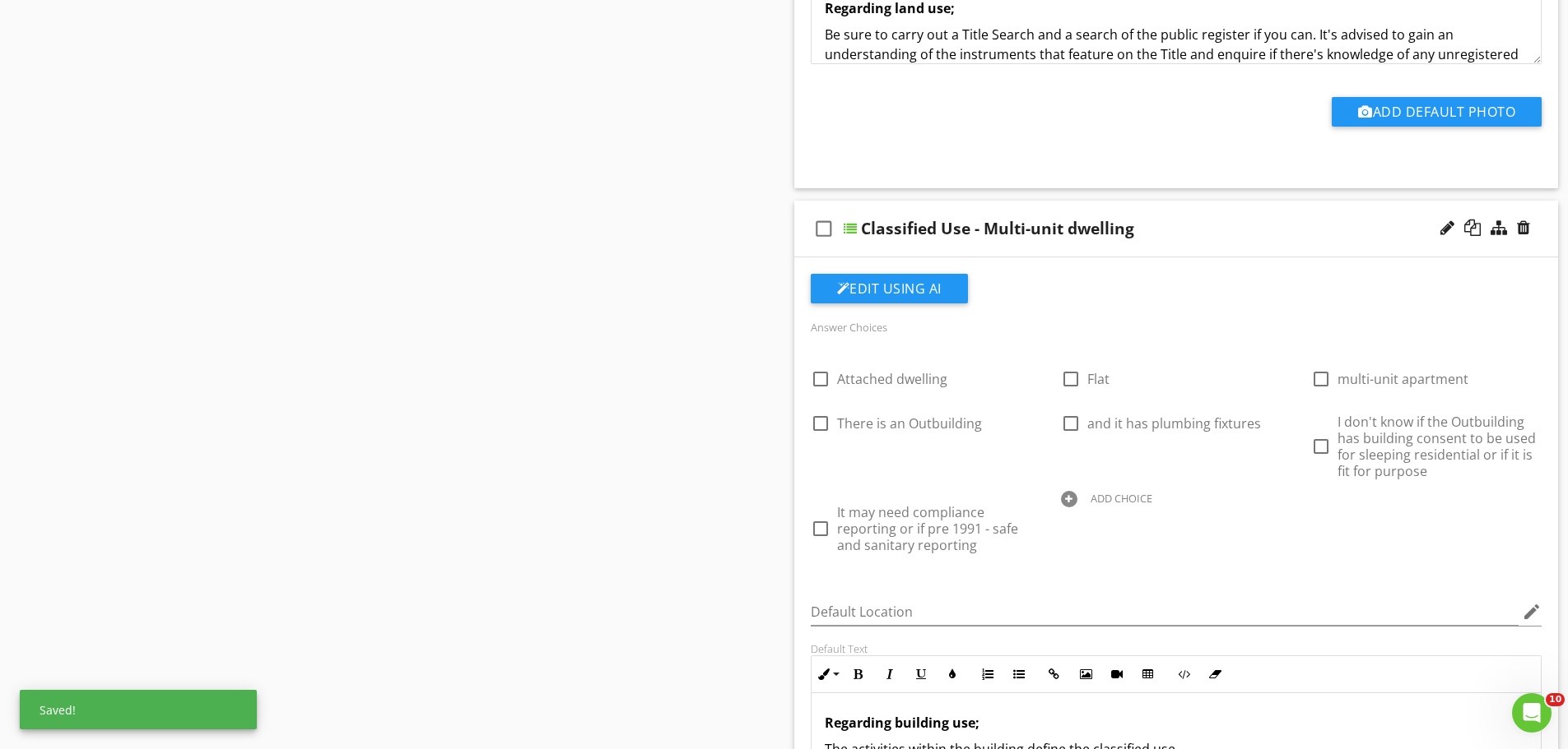
click at [1133, 523] on div "Answer Choices check_box_outline_blank Attached dwelling check_box_outline_blan…" at bounding box center [1176, 448] width 751 height 262
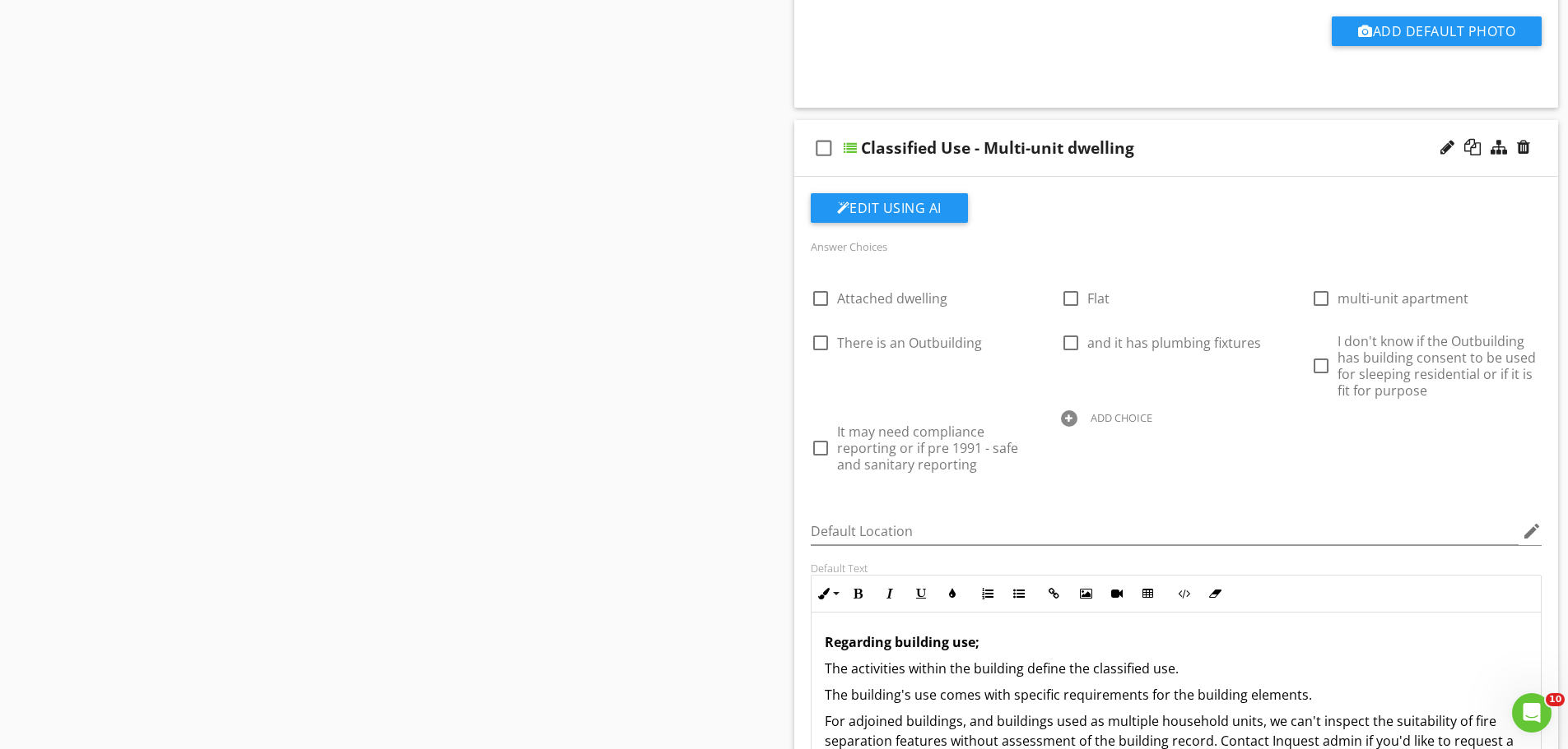
scroll to position [2052, 0]
click at [1450, 138] on div at bounding box center [1447, 146] width 14 height 16
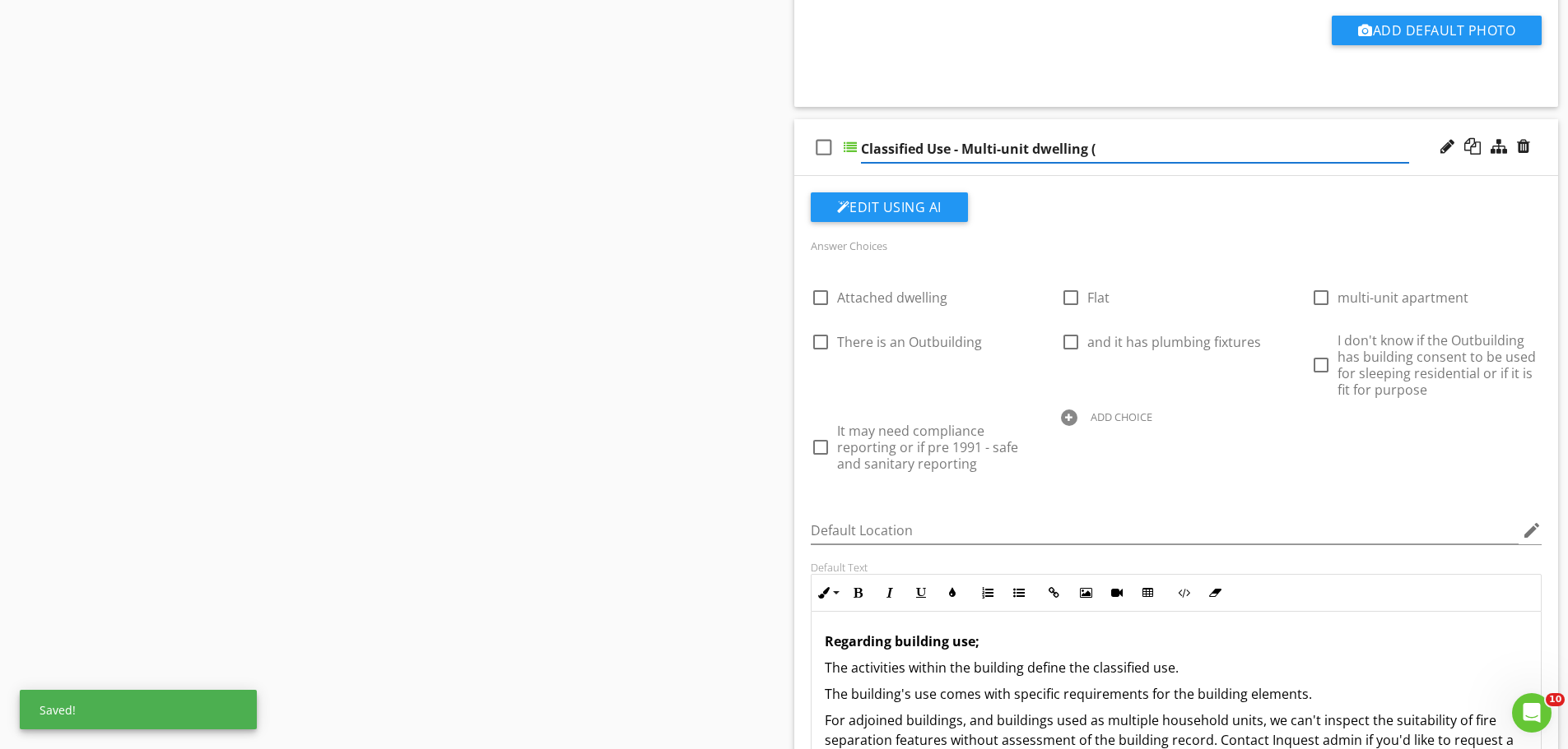
paste input "more than one household unit in the same building."
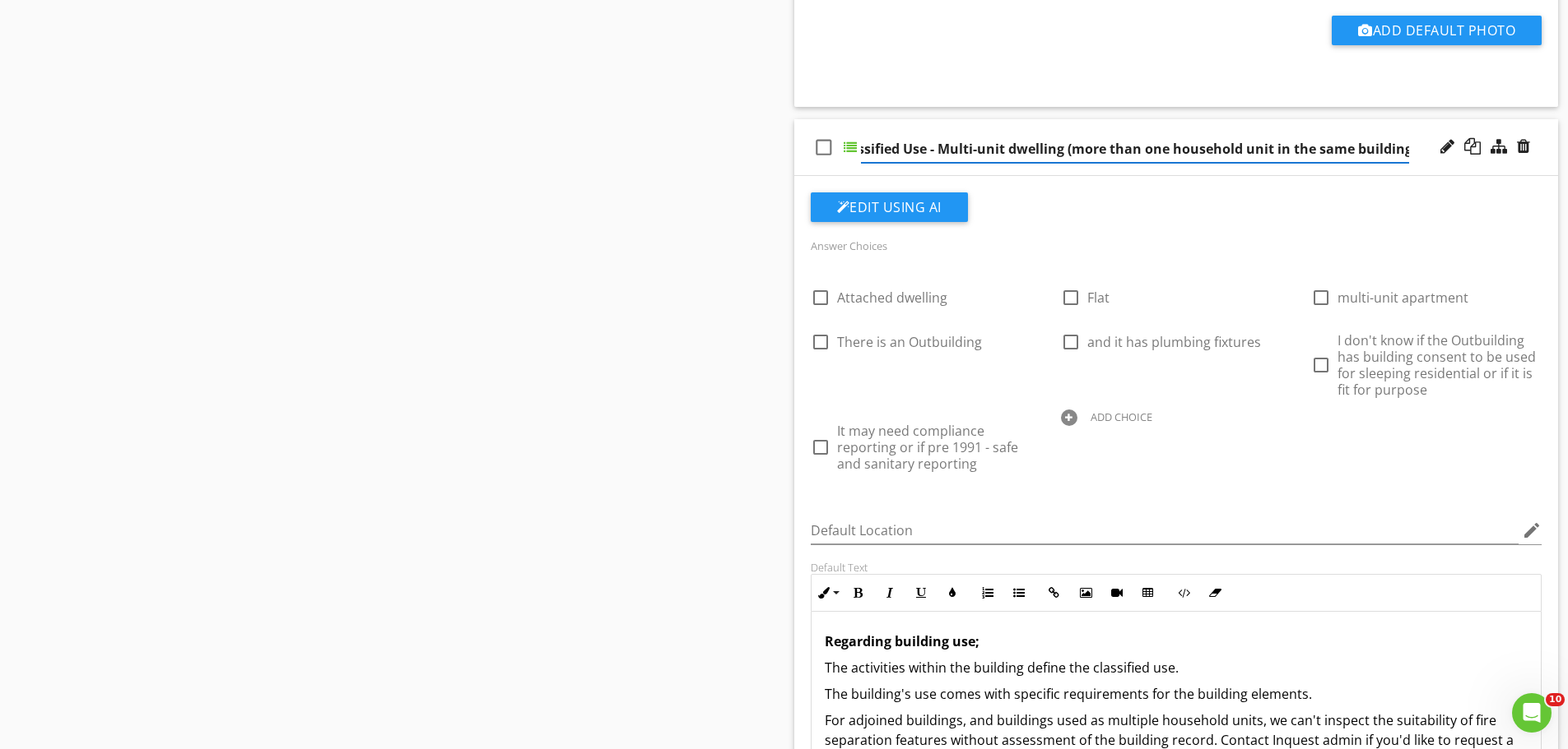
type input "Classified Use - Multi-unit dwelling (more than one household unit in the same …"
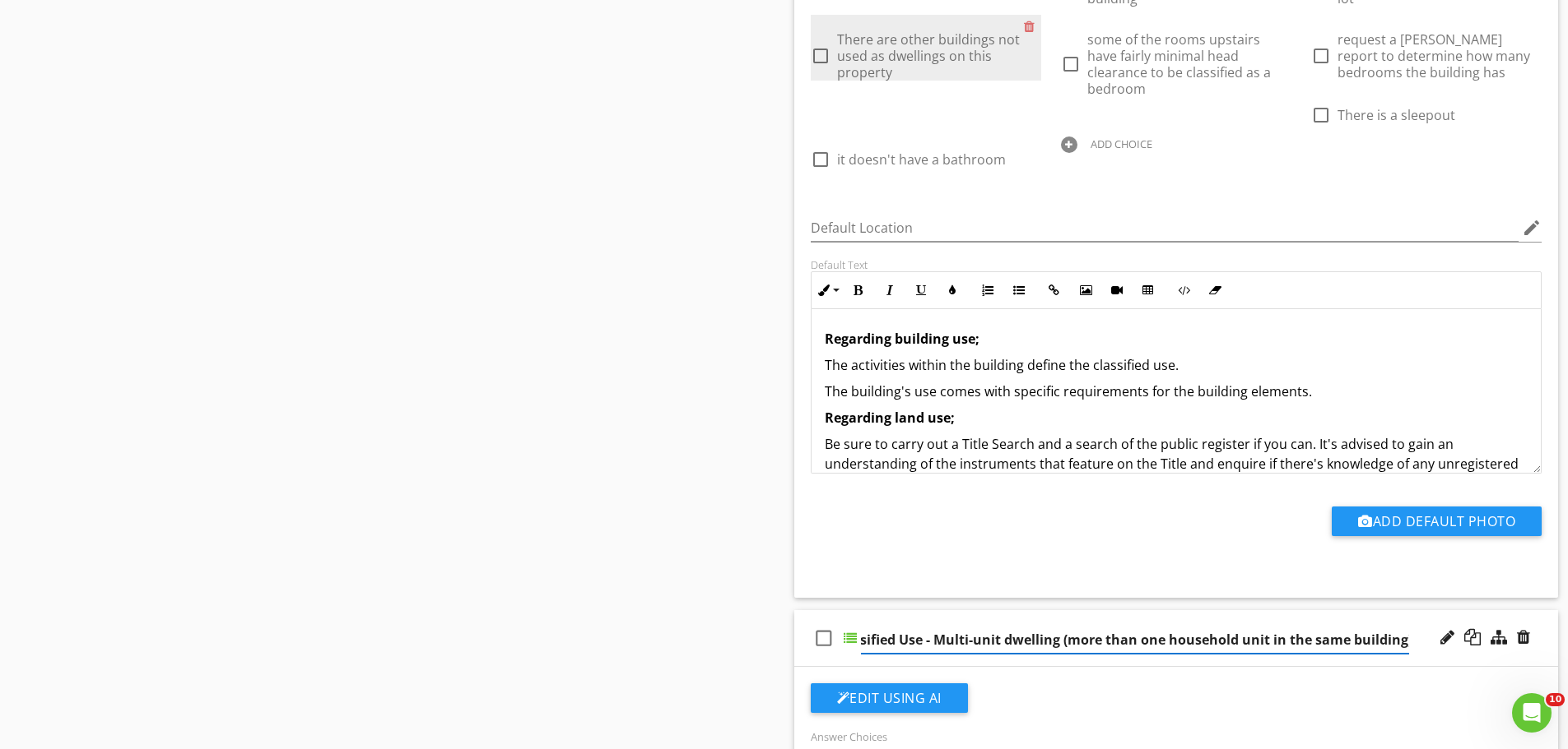
scroll to position [1560, 0]
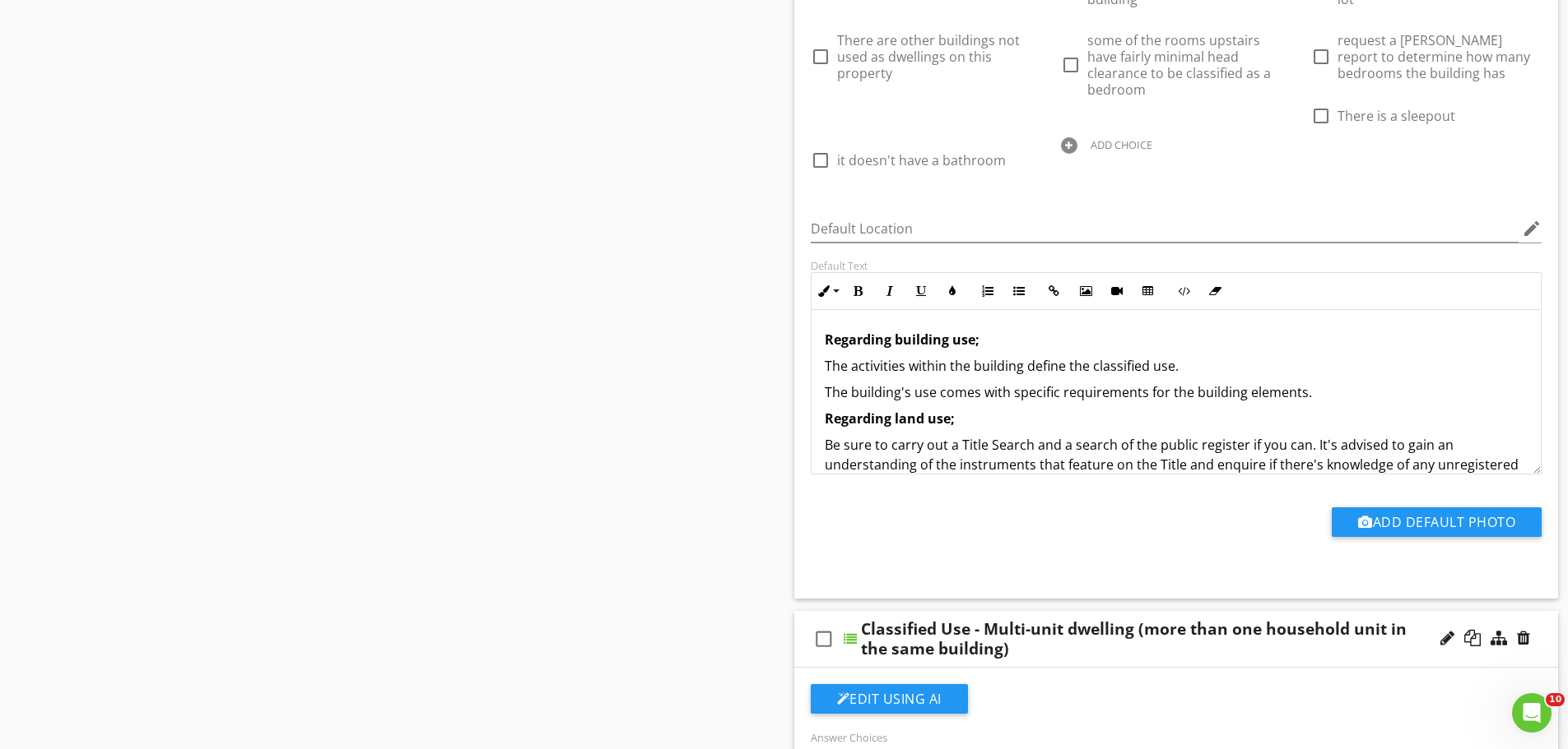
drag, startPoint x: 449, startPoint y: 366, endPoint x: 498, endPoint y: 347, distance: 52.6
click at [449, 366] on div "Sections Inspection Details Construction Summary Site Foundation - Construction…" at bounding box center [784, 345] width 1568 height 3483
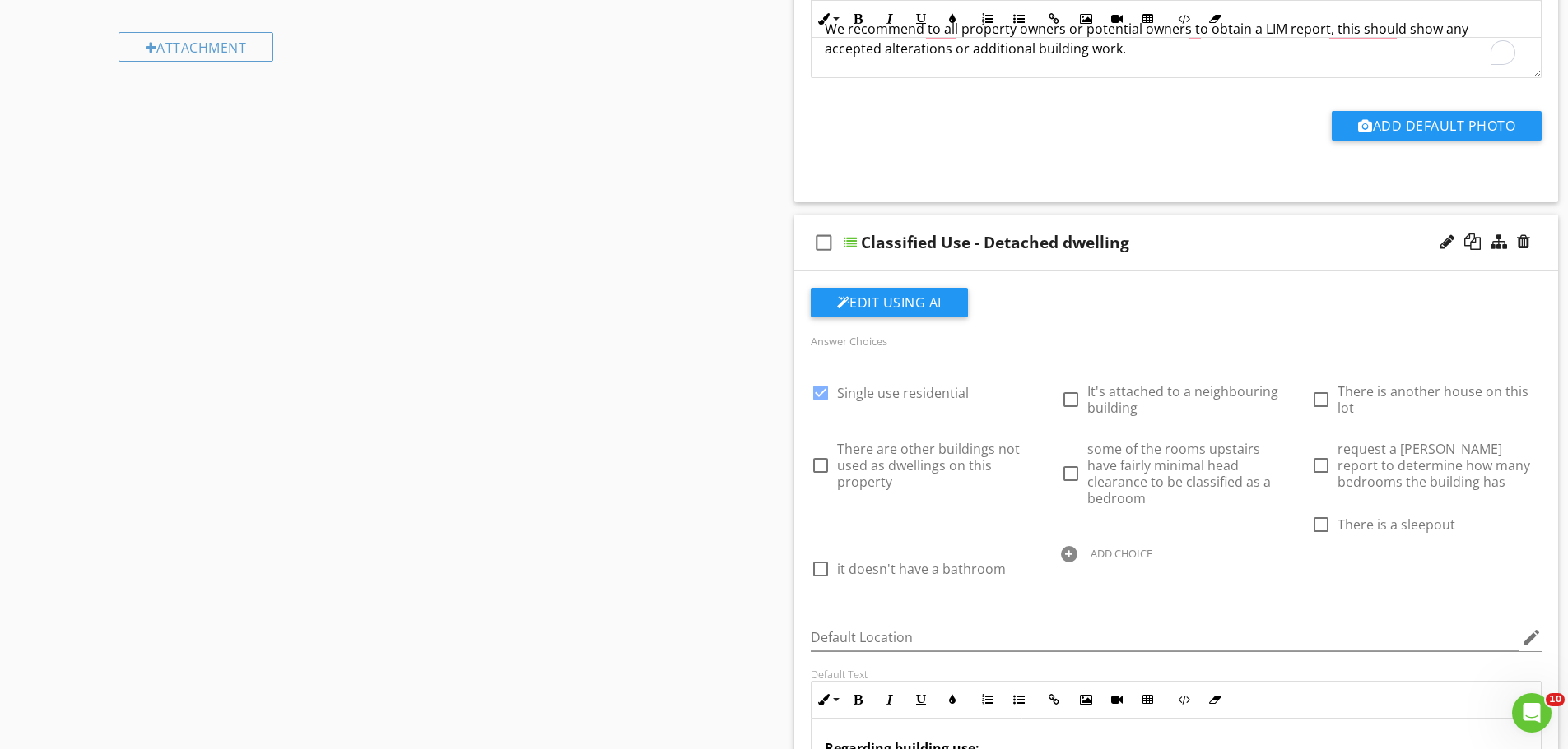
scroll to position [1150, 0]
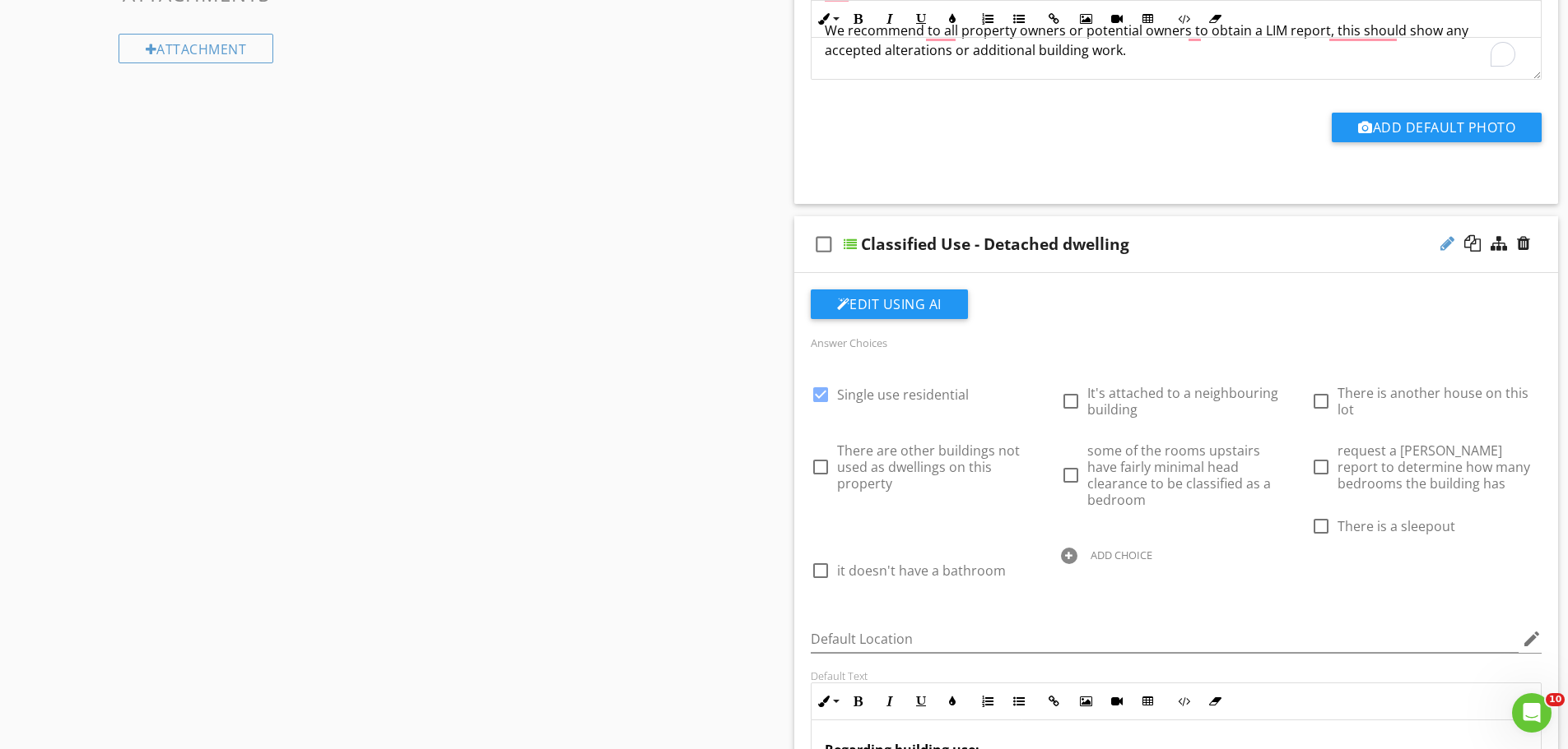
click at [1447, 244] on div at bounding box center [1447, 243] width 14 height 16
click at [1115, 239] on input "Classified Use - Detached dwelling" at bounding box center [1135, 247] width 548 height 27
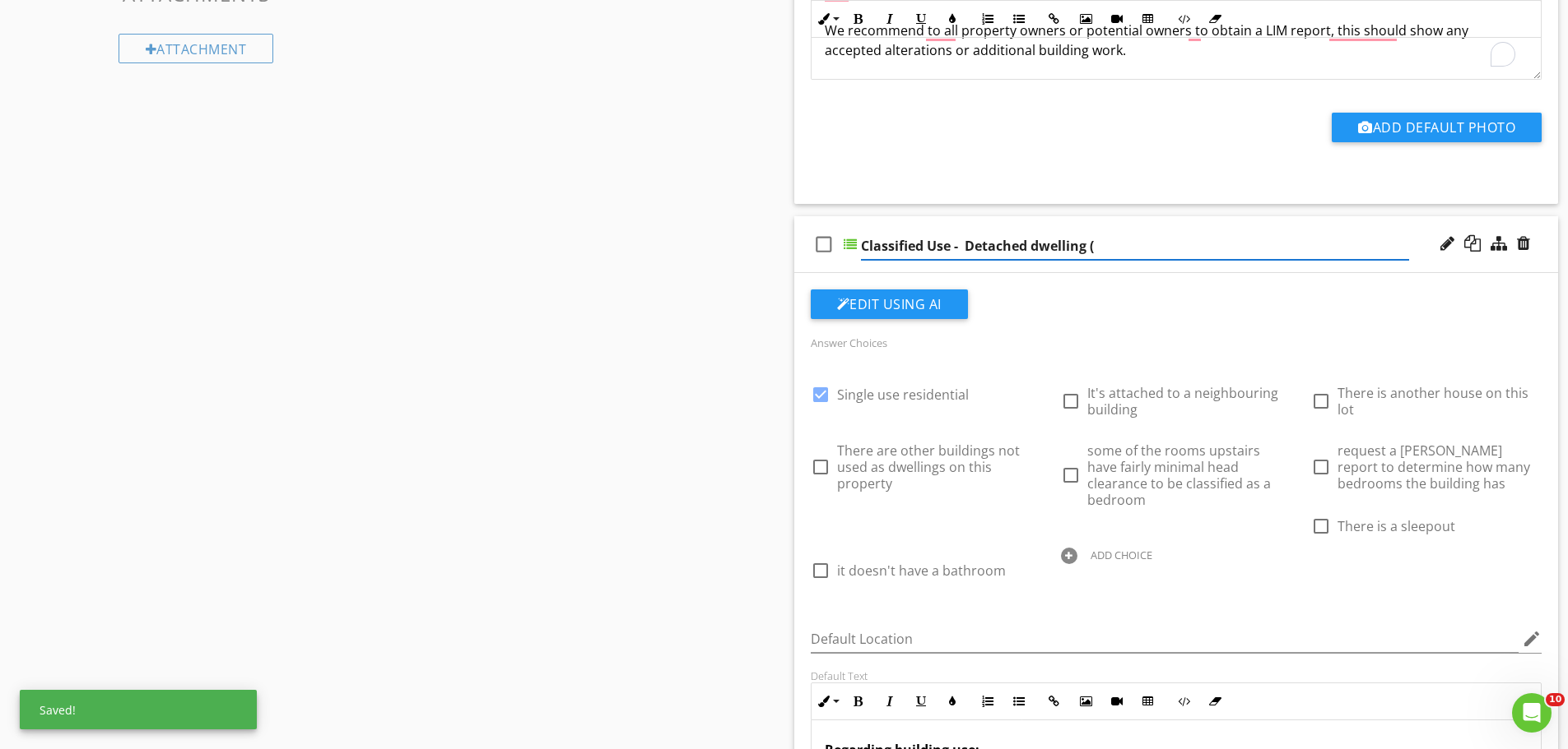
paste input "a single household unit"
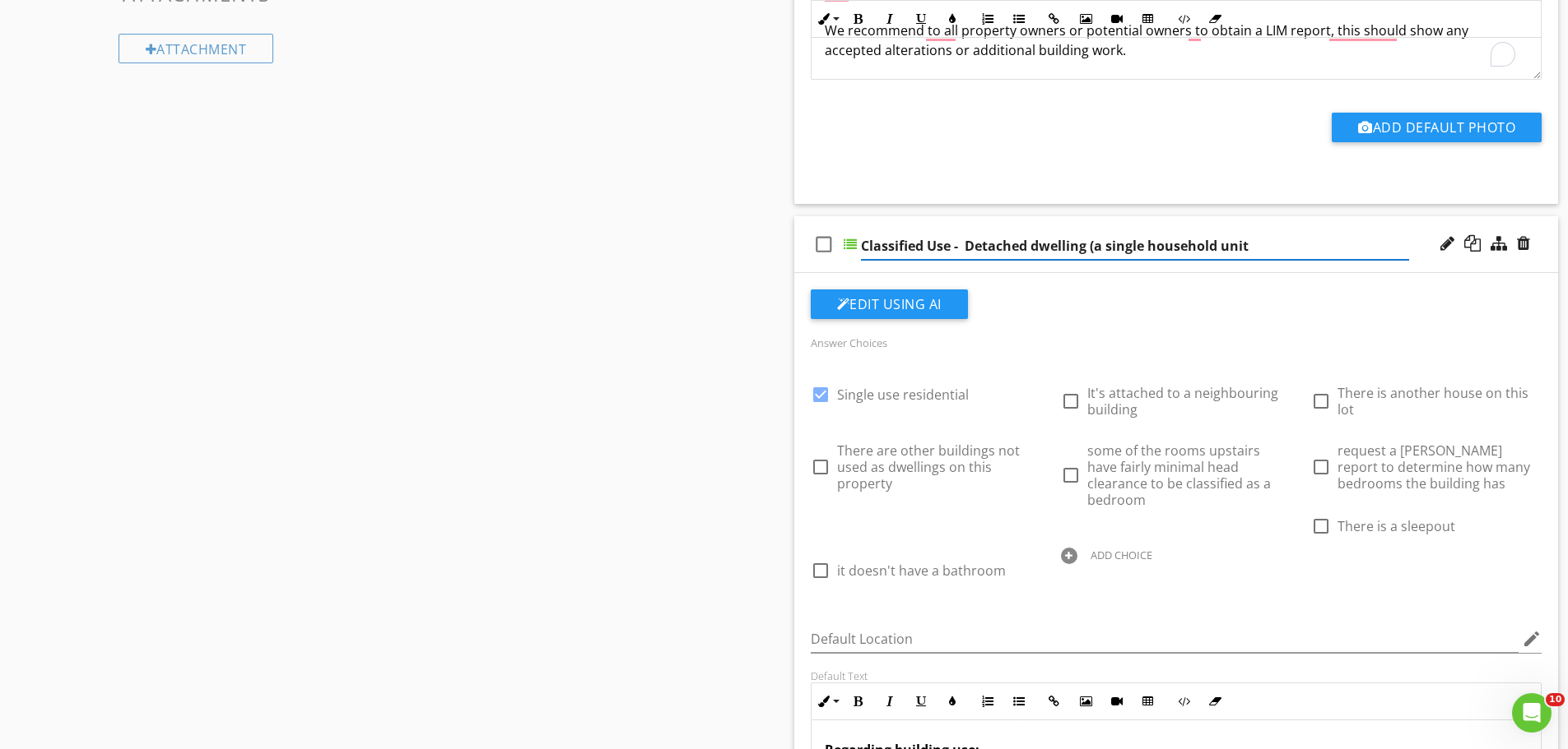
type input "Classified Use - Detached dwelling (a single household unit)"
click at [710, 385] on div "Sections Inspection Details Construction Summary Site Foundation - Construction…" at bounding box center [784, 756] width 1568 height 3483
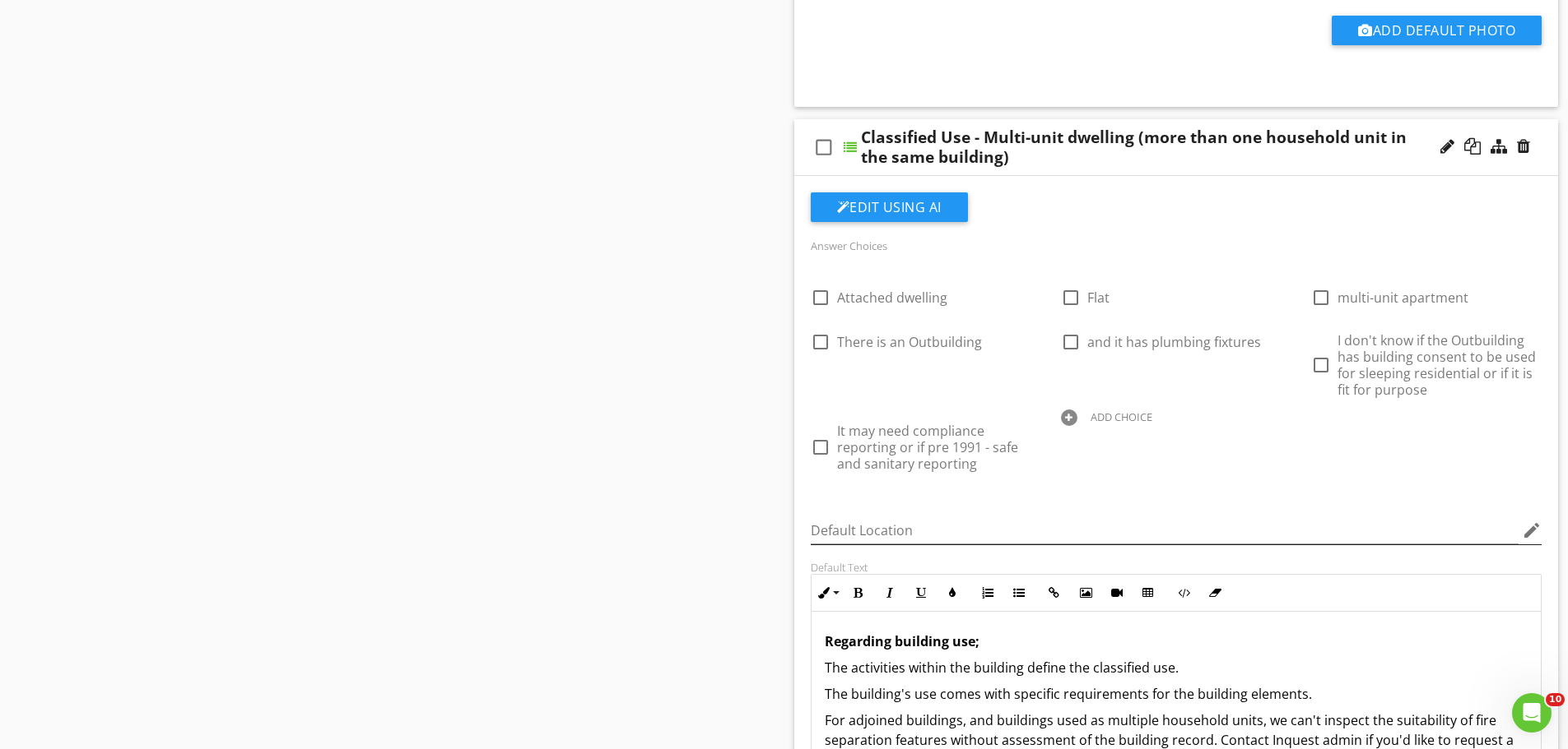
scroll to position [2053, 0]
click at [1280, 315] on div at bounding box center [1282, 326] width 17 height 23
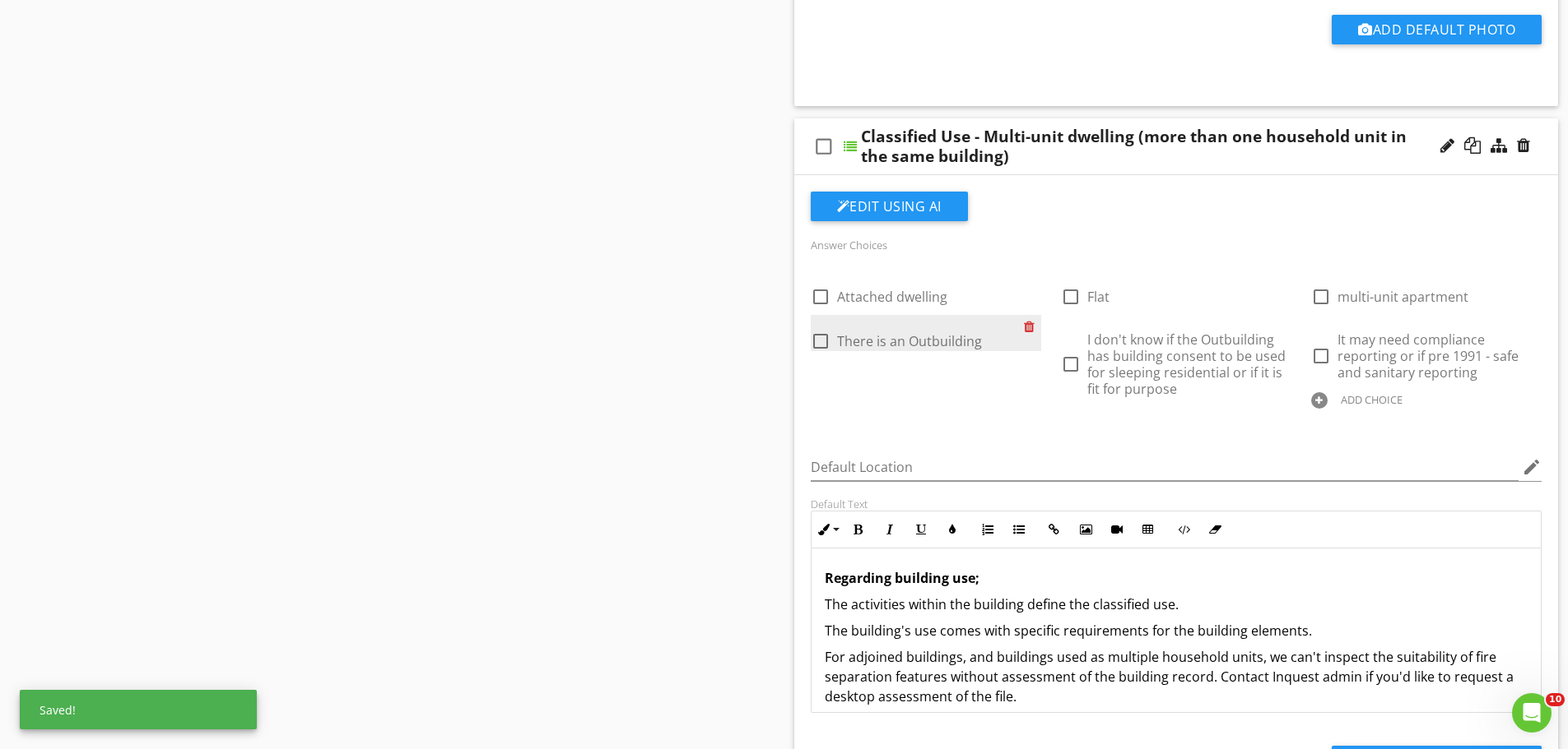
click at [1026, 315] on div at bounding box center [1032, 326] width 17 height 23
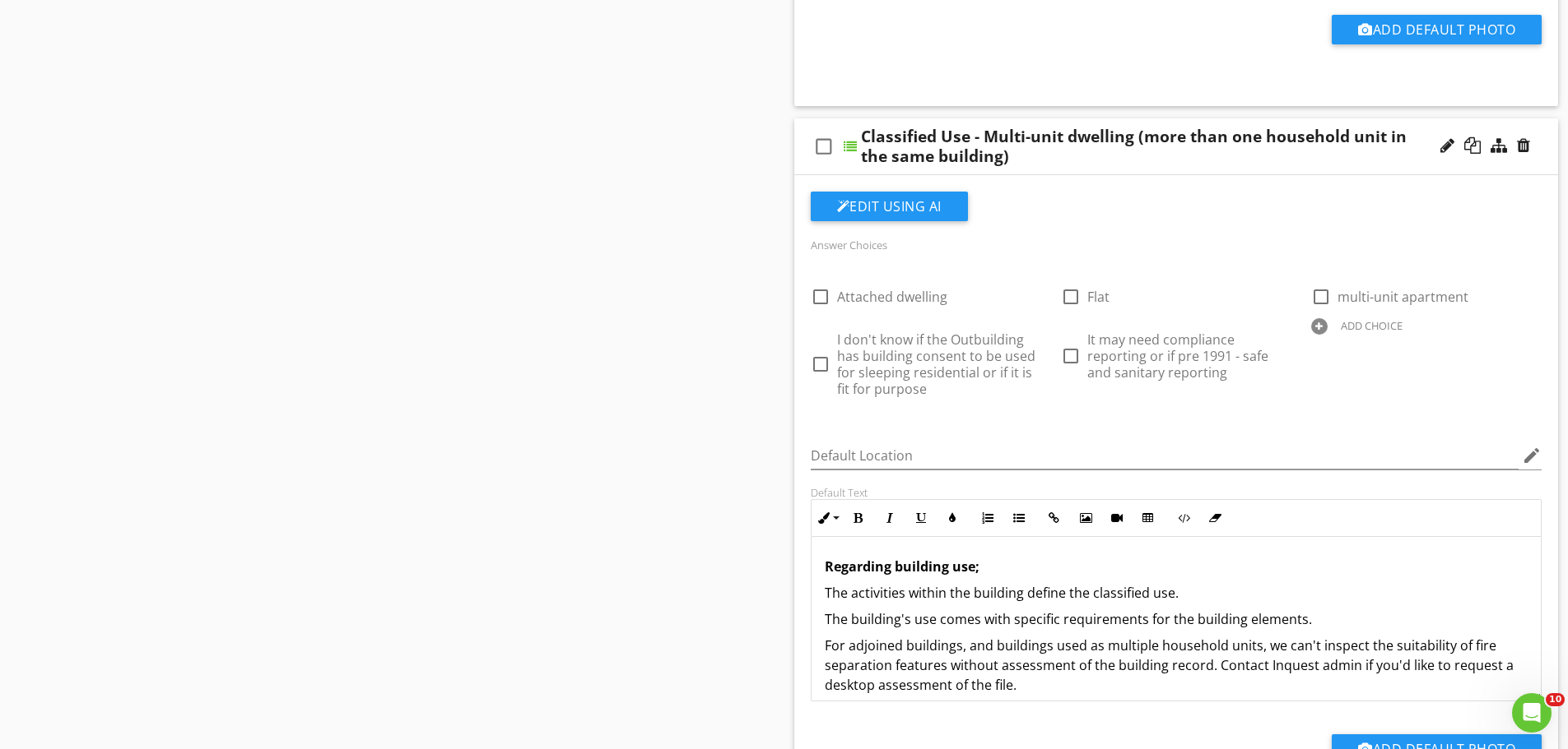
click at [1337, 315] on div "ADD CHOICE" at bounding box center [1426, 324] width 231 height 19
type input "There is an outbuilding with a kitchen and a bathroom"
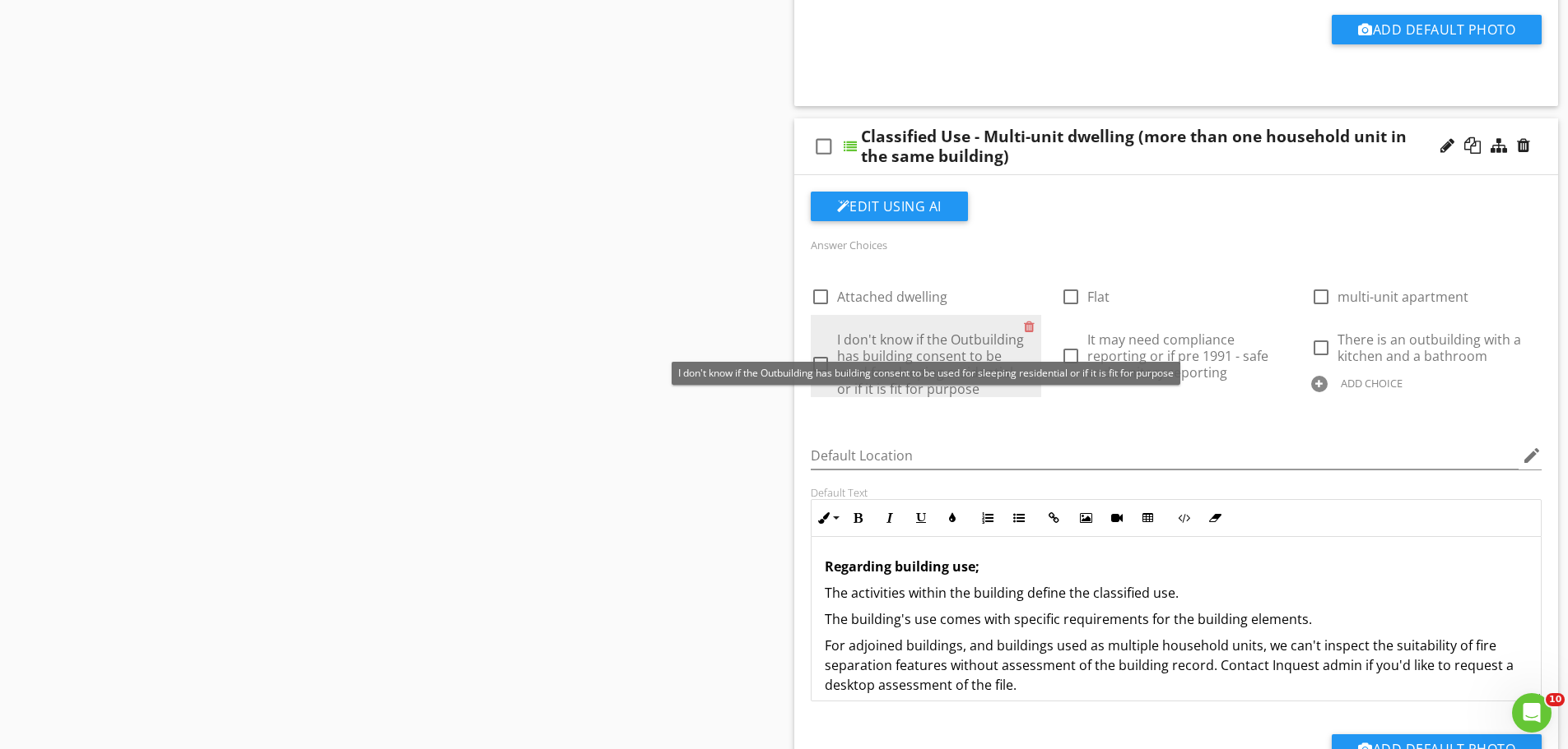
drag, startPoint x: 1410, startPoint y: 301, endPoint x: 858, endPoint y: 319, distance: 552.3
click at [858, 270] on div "check_box_outline_blank Attached dwelling check_box_outline_blank Flat check_bo…" at bounding box center [1176, 270] width 751 height 0
drag, startPoint x: 1407, startPoint y: 307, endPoint x: 984, endPoint y: 323, distance: 423.3
click at [983, 270] on div "check_box_outline_blank Attached dwelling check_box_outline_blank Flat check_bo…" at bounding box center [1176, 270] width 751 height 0
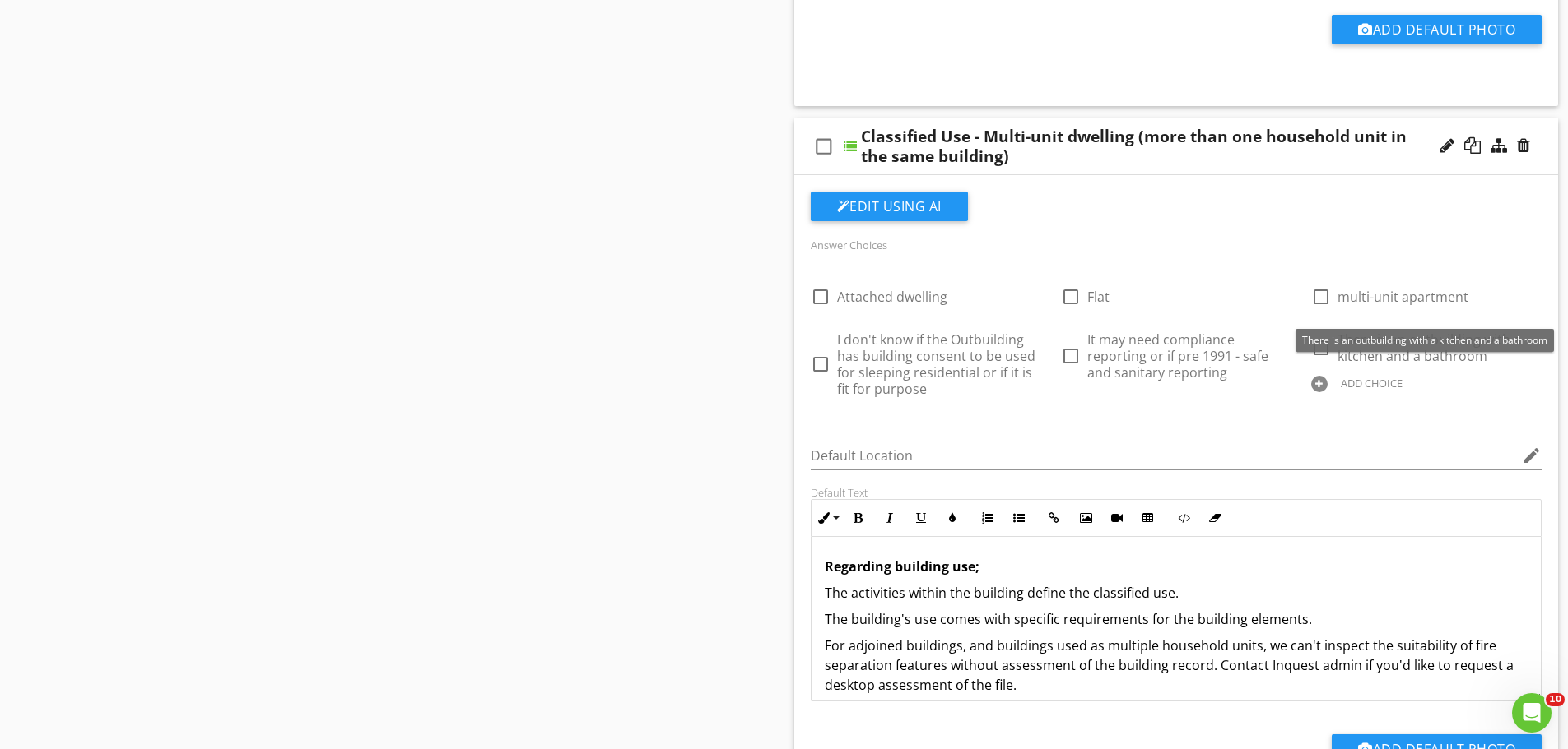
drag, startPoint x: 1412, startPoint y: 303, endPoint x: 1413, endPoint y: 322, distance: 19.0
click at [1413, 322] on div "check_box_outline_blank Attached dwelling check_box_outline_blank Flat check_bo…" at bounding box center [1176, 338] width 751 height 135
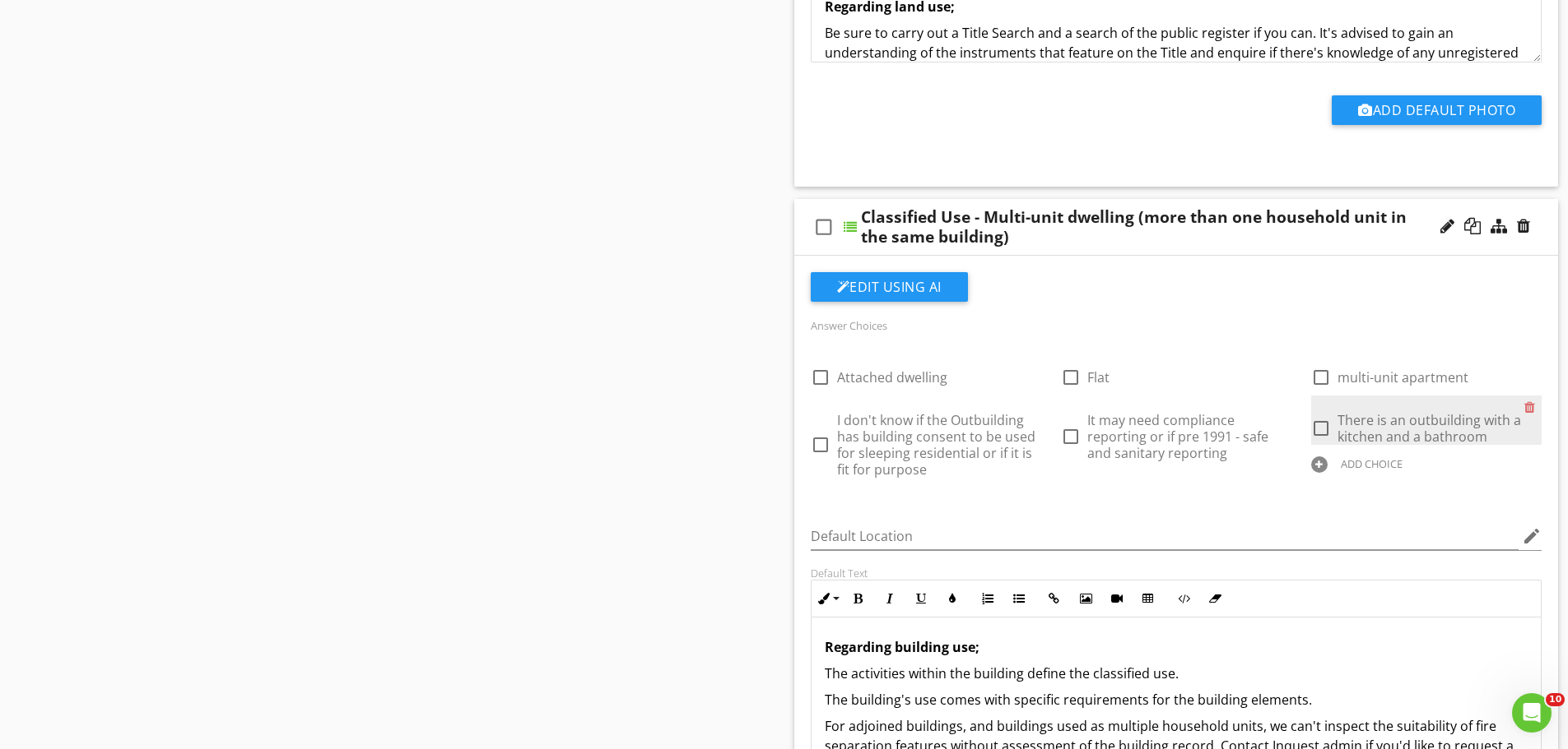
scroll to position [1972, 0]
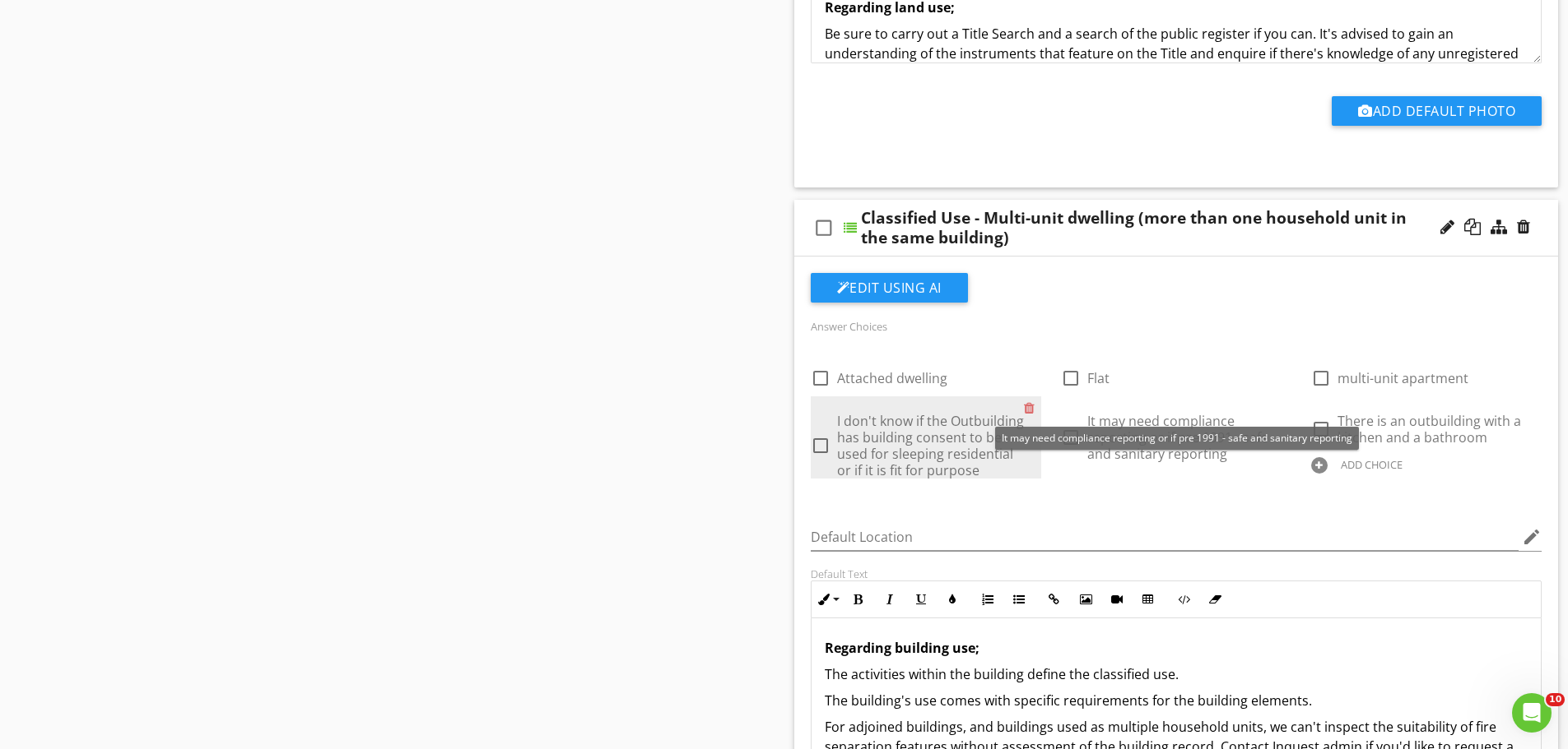
drag, startPoint x: 1407, startPoint y: 382, endPoint x: 874, endPoint y: 383, distance: 533.0
click at [914, 352] on div "check_box_outline_blank Attached dwelling check_box_outline_blank Flat check_bo…" at bounding box center [1176, 352] width 751 height 0
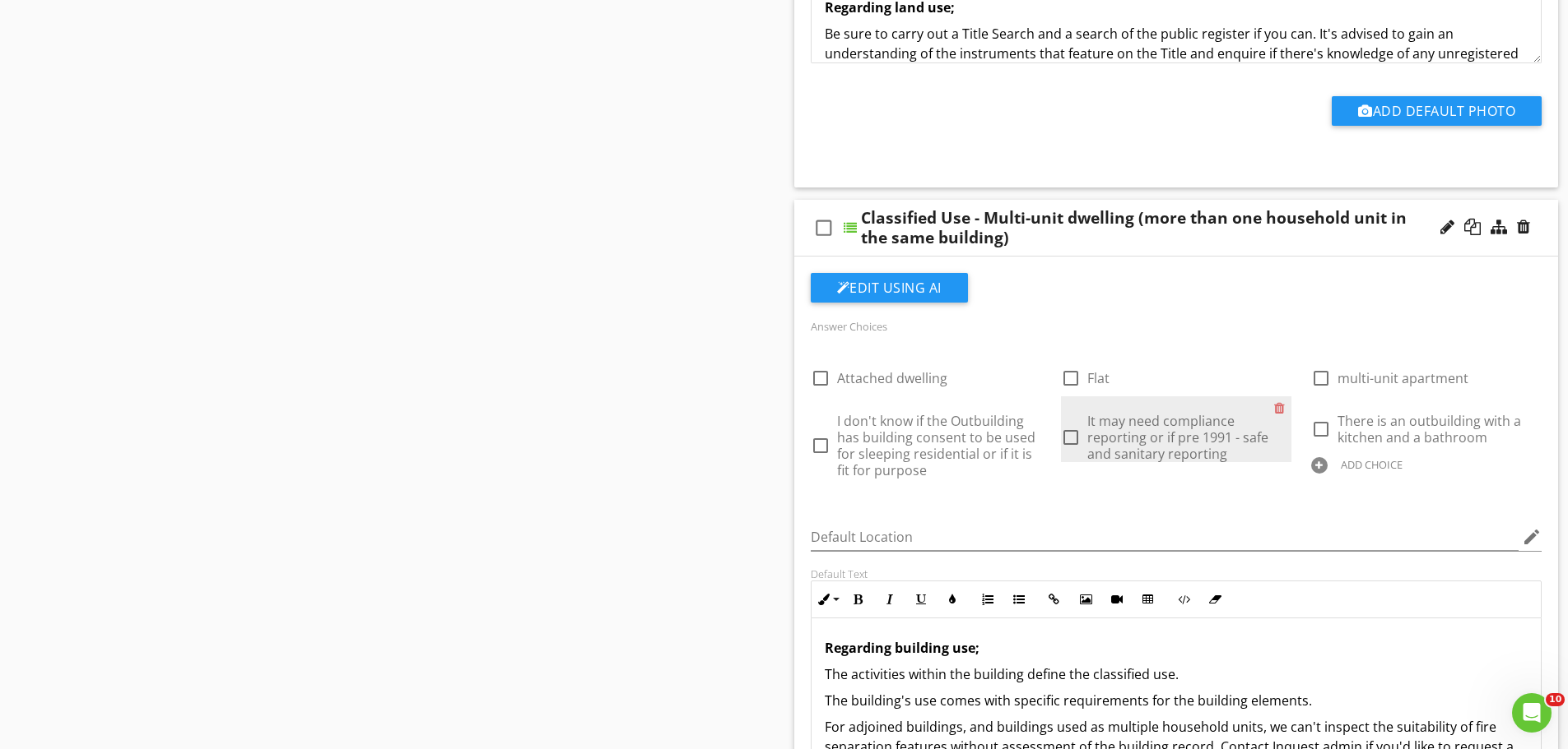
drag, startPoint x: 879, startPoint y: 383, endPoint x: 1107, endPoint y: 397, distance: 228.4
click at [1106, 352] on div "check_box_outline_blank Attached dwelling check_box_outline_blank Flat check_bo…" at bounding box center [1176, 352] width 751 height 0
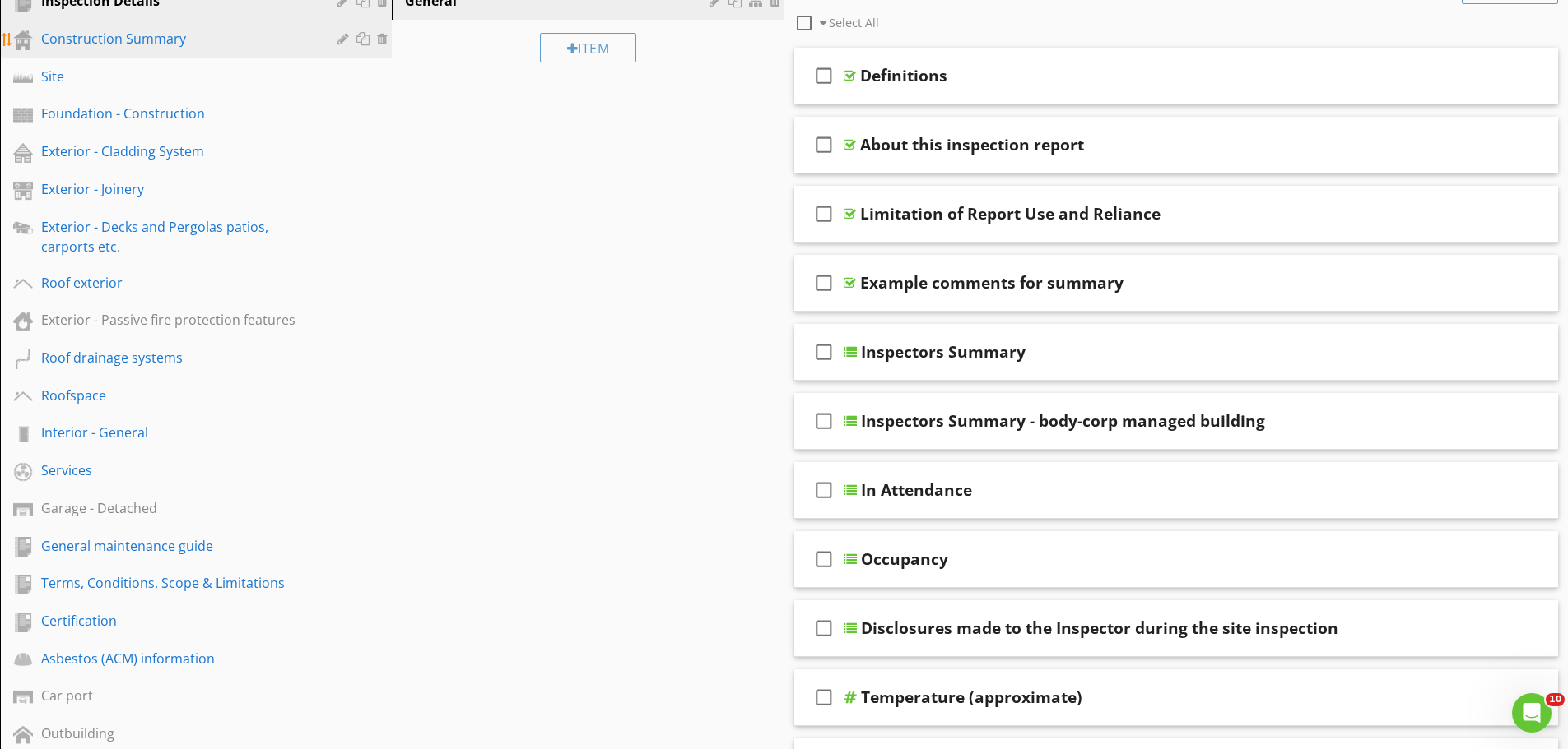
scroll to position [231, 0]
click at [159, 47] on div "Construction Summary" at bounding box center [177, 39] width 272 height 19
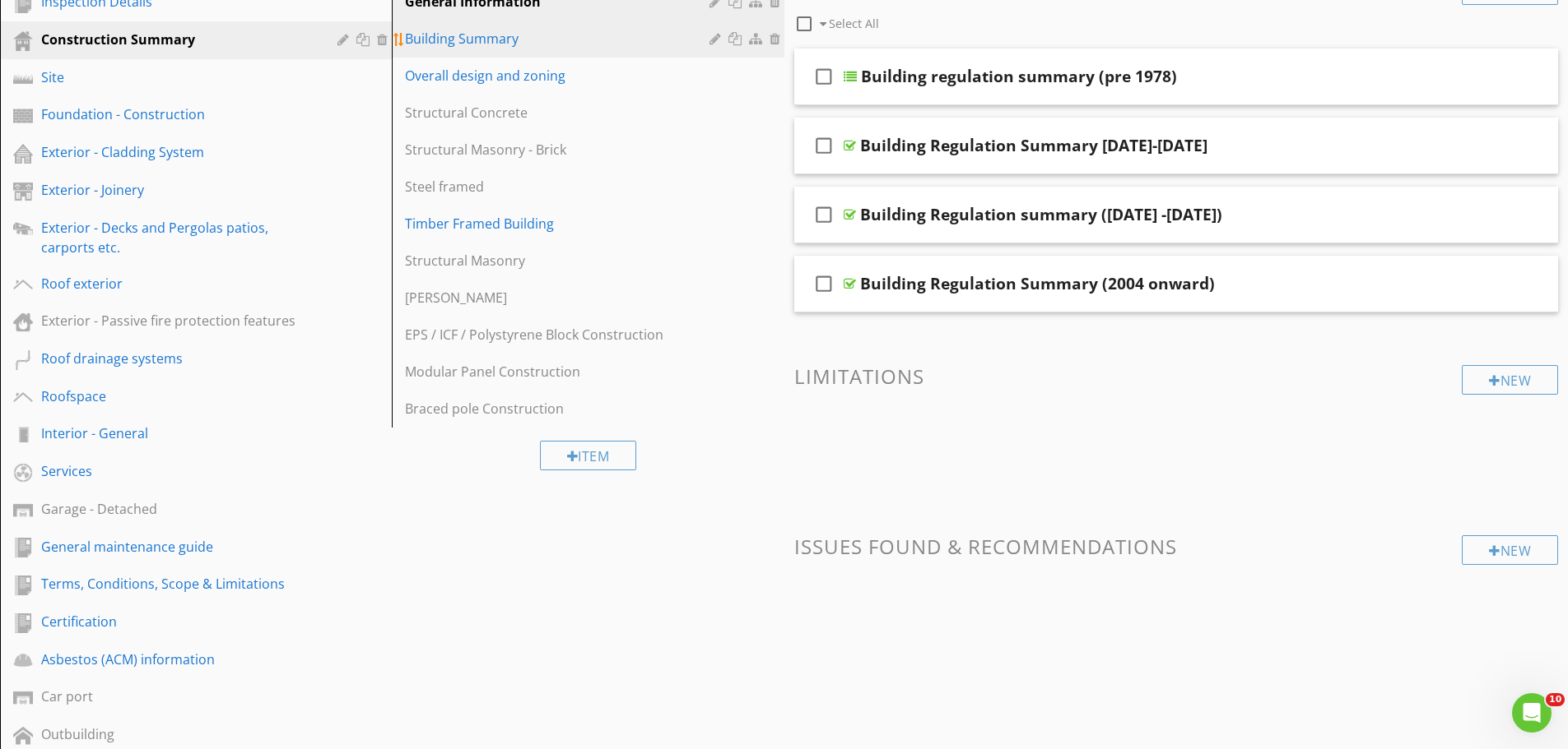
click at [509, 45] on div "Building Summary" at bounding box center [558, 38] width 308 height 19
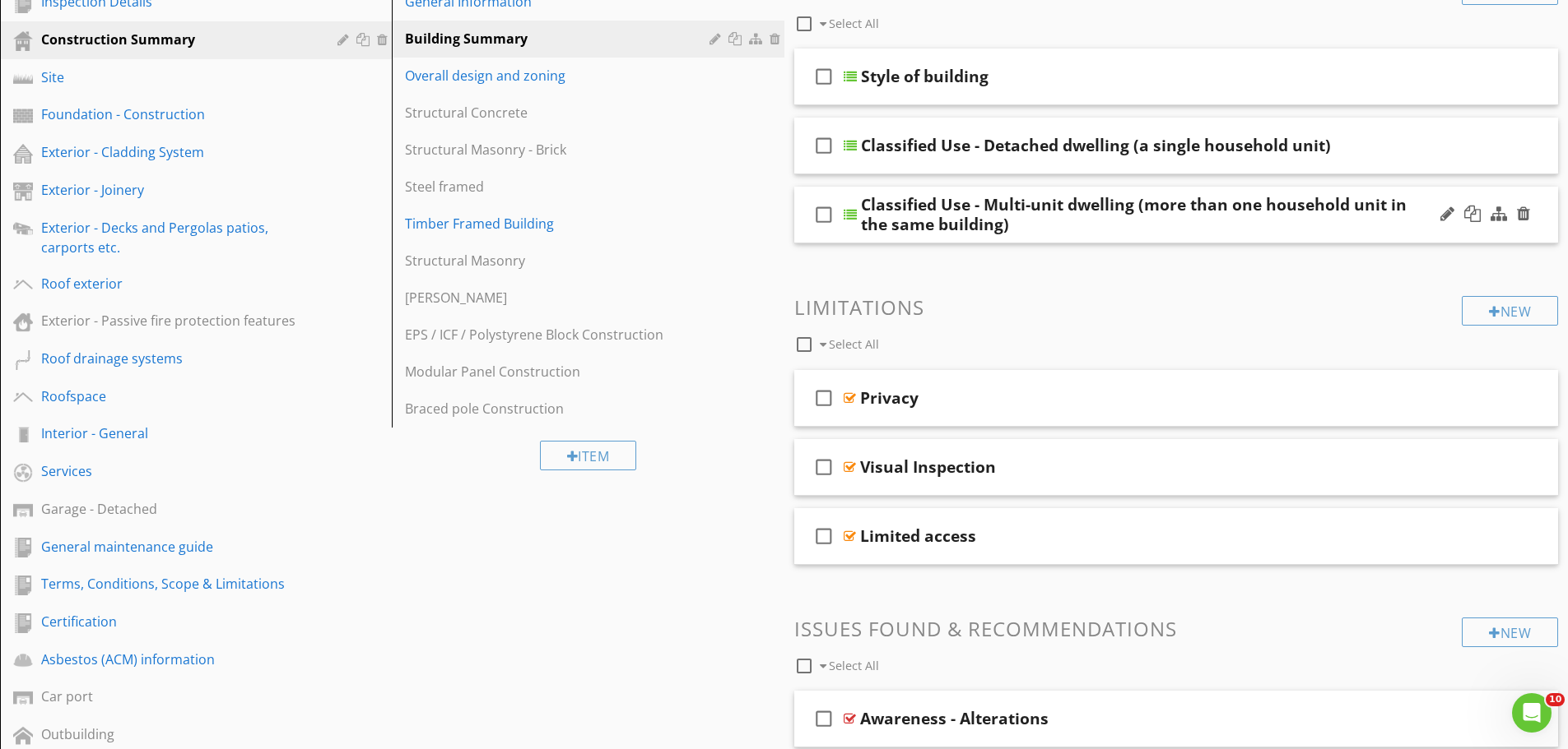
click at [1365, 224] on div "Classified Use - Multi-unit dwelling (more than one household unit in the same …" at bounding box center [1135, 214] width 548 height 40
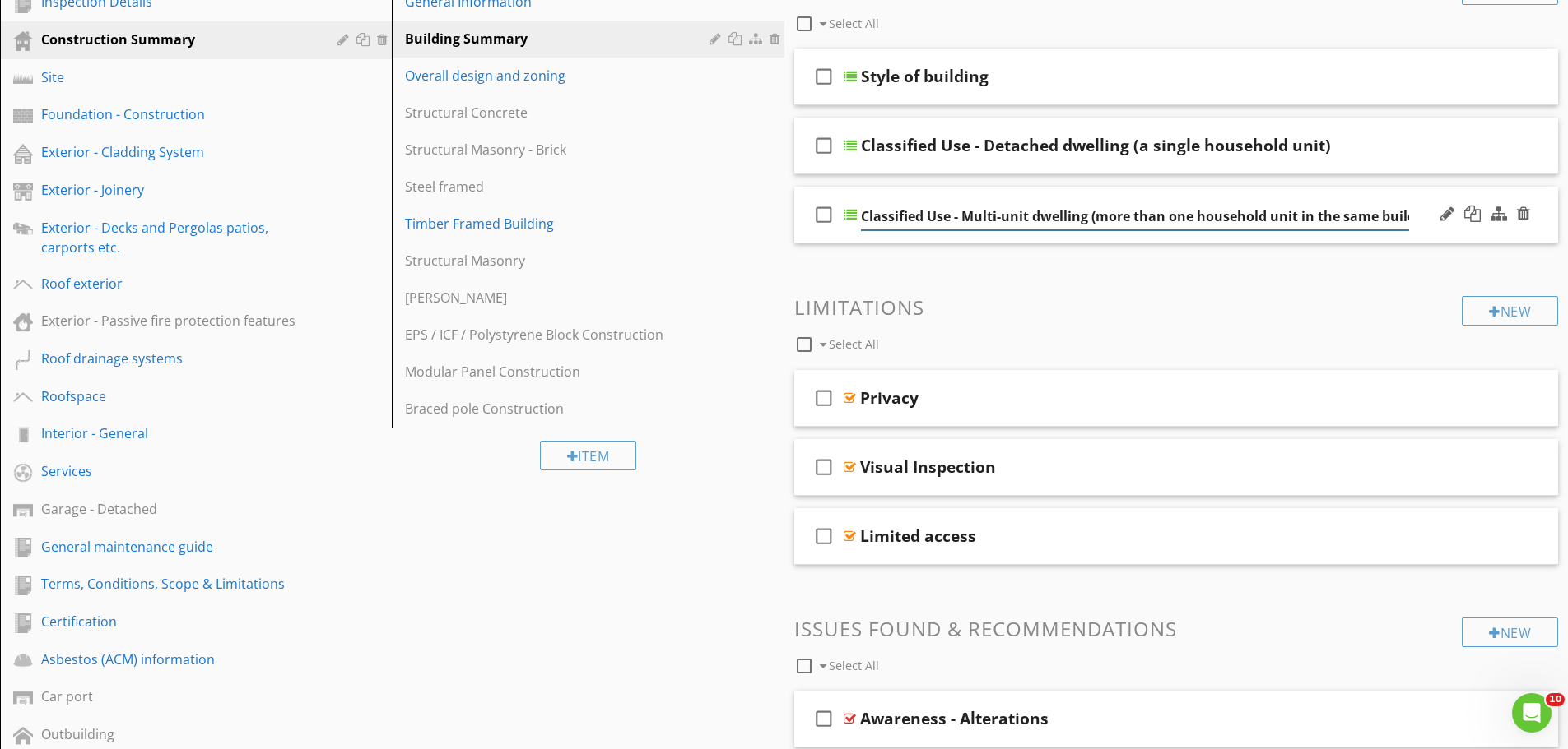
scroll to position [0, 28]
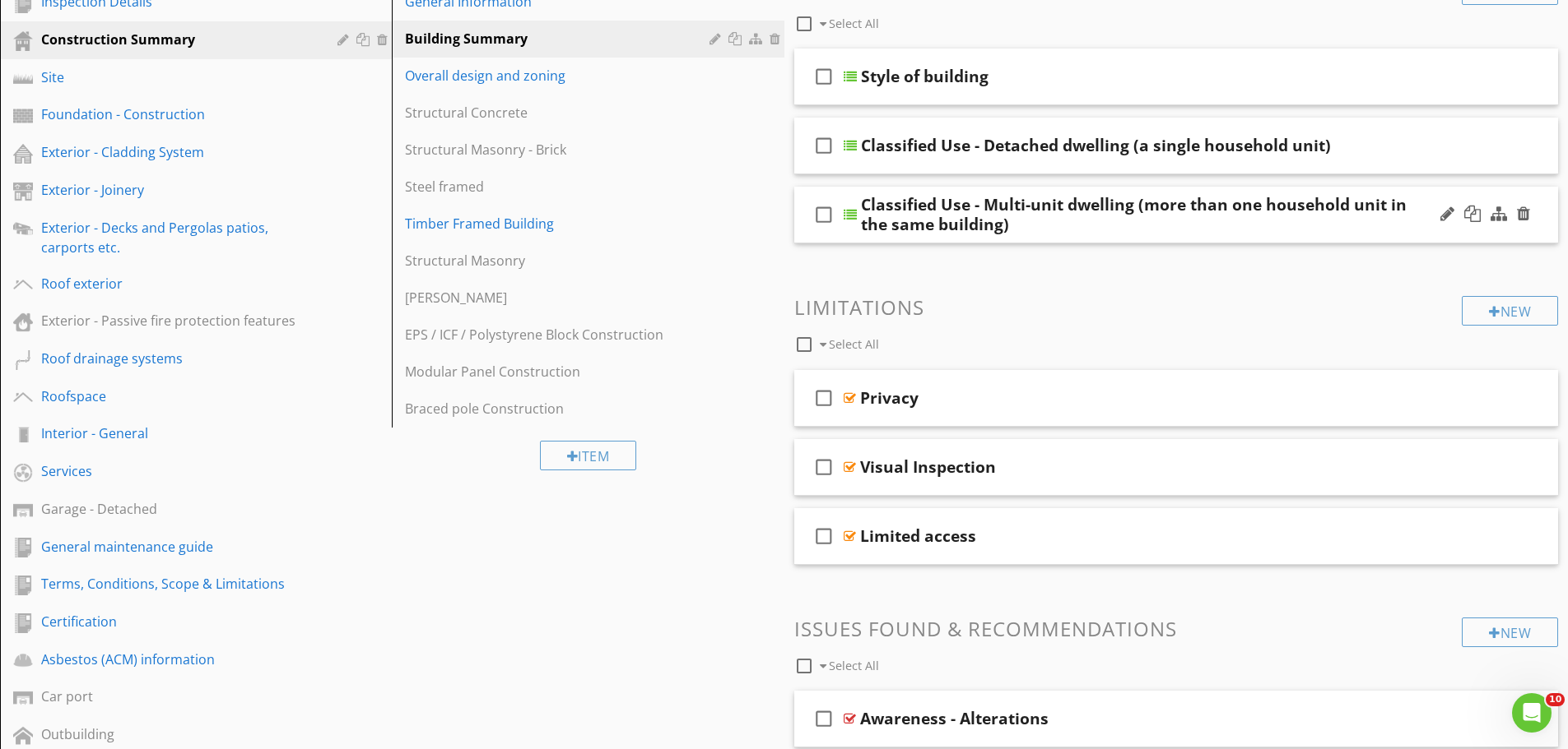
click at [1424, 235] on div "check_box_outline_blank Classified Use - Multi-unit dwelling (more than one hou…" at bounding box center [1176, 214] width 765 height 57
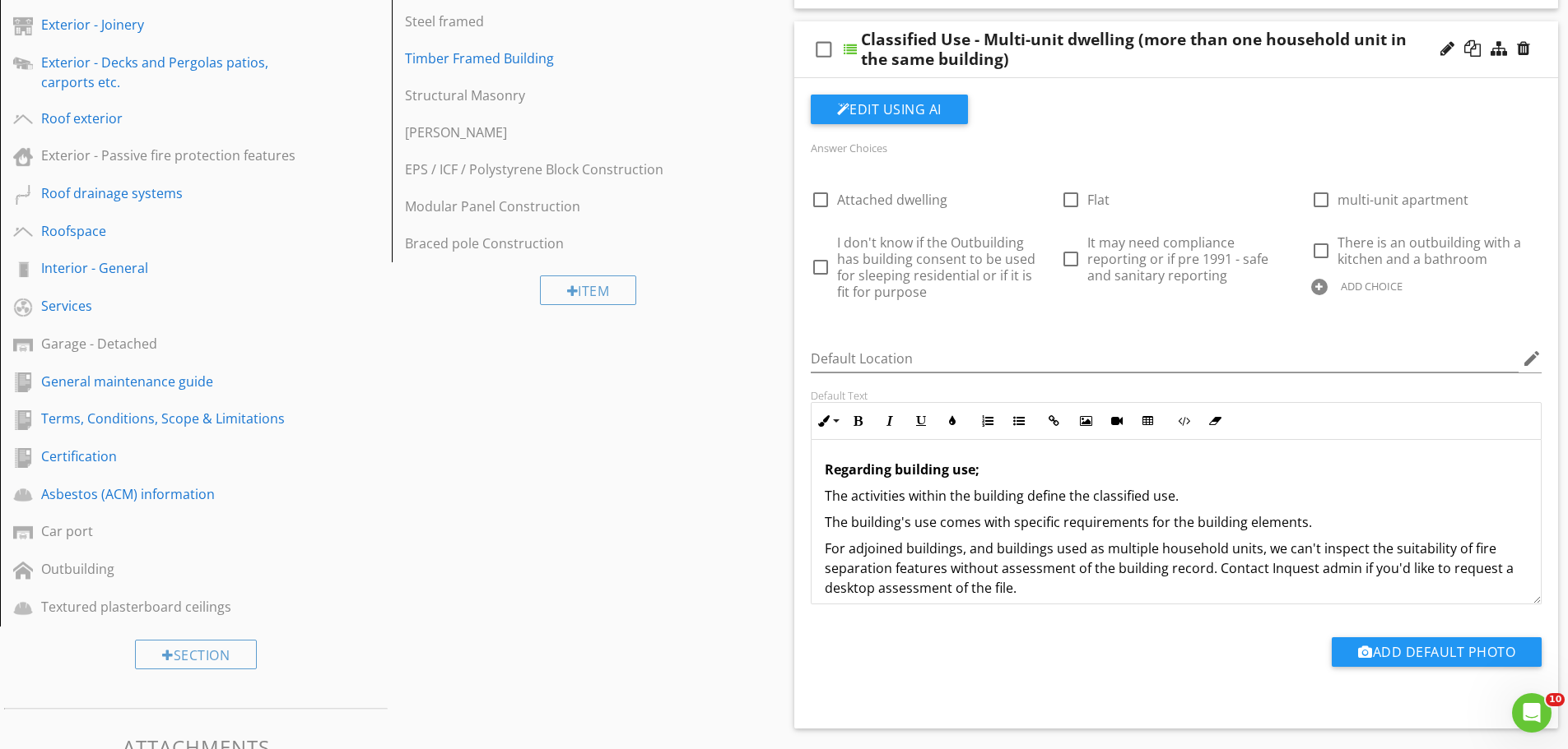
scroll to position [396, 0]
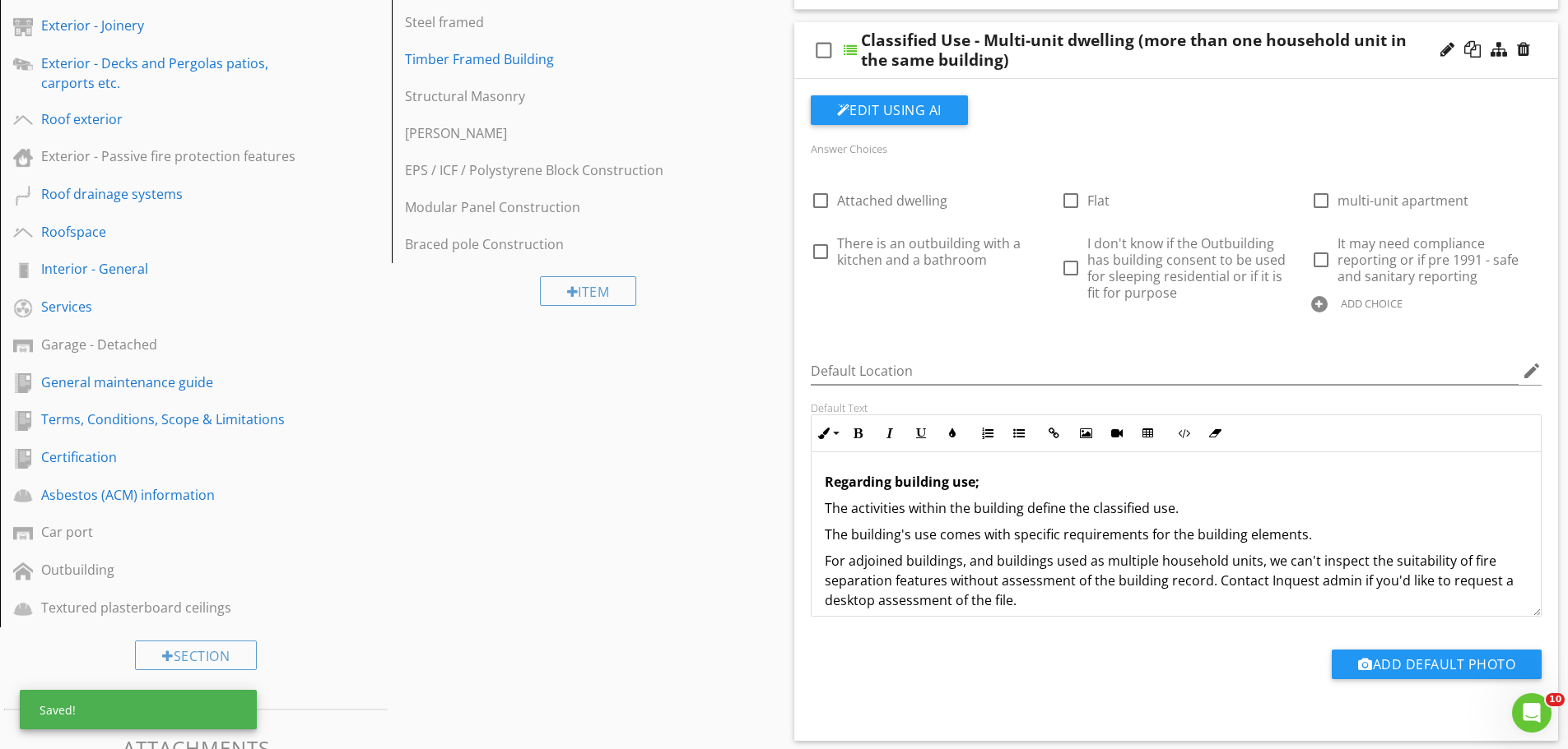
click at [643, 456] on div "Sections Inspection Details Construction Summary Site Foundation - Construction…" at bounding box center [784, 602] width 1568 height 1668
click at [959, 327] on div "Answer Choices check_box_outline_blank Attached dwelling check_box_outline_blan…" at bounding box center [1176, 238] width 751 height 199
click at [967, 318] on div "check_box_outline_blank Attached dwelling check_box_outline_blank Flat check_bo…" at bounding box center [1176, 247] width 751 height 146
click at [1060, 147] on div "Answer Choices" at bounding box center [1176, 148] width 751 height 19
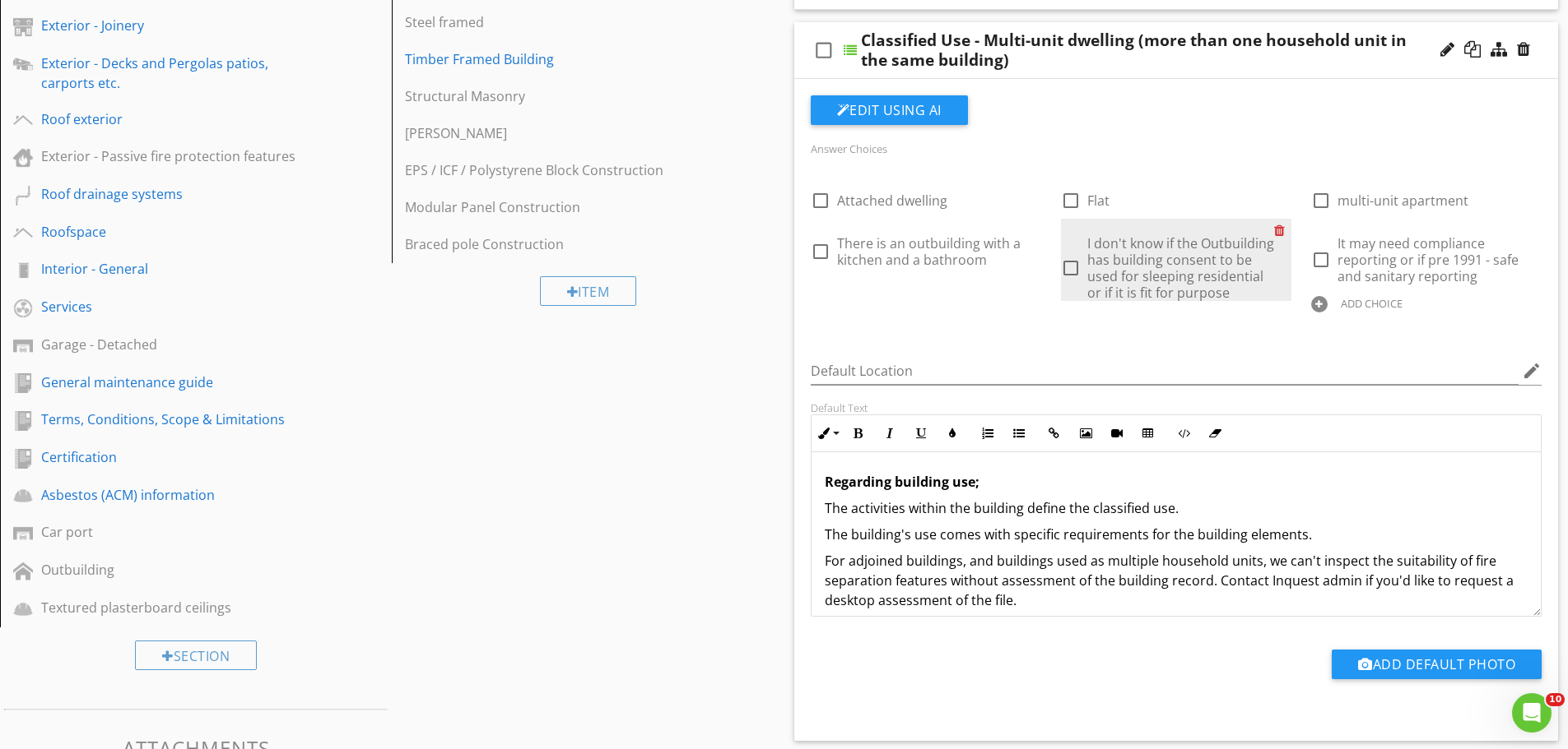
click at [1278, 231] on div at bounding box center [1282, 230] width 17 height 23
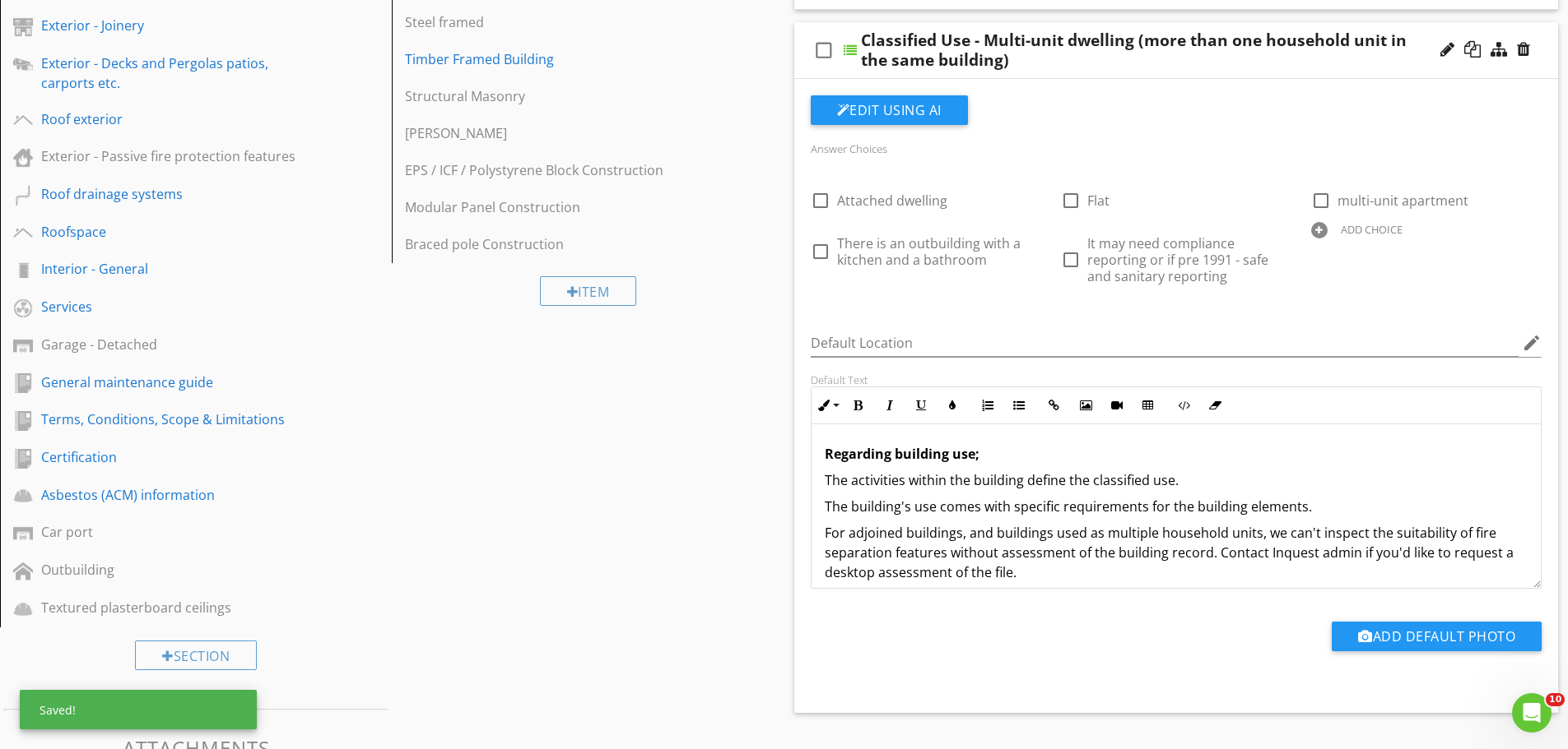
click at [1320, 225] on div at bounding box center [1319, 230] width 16 height 16
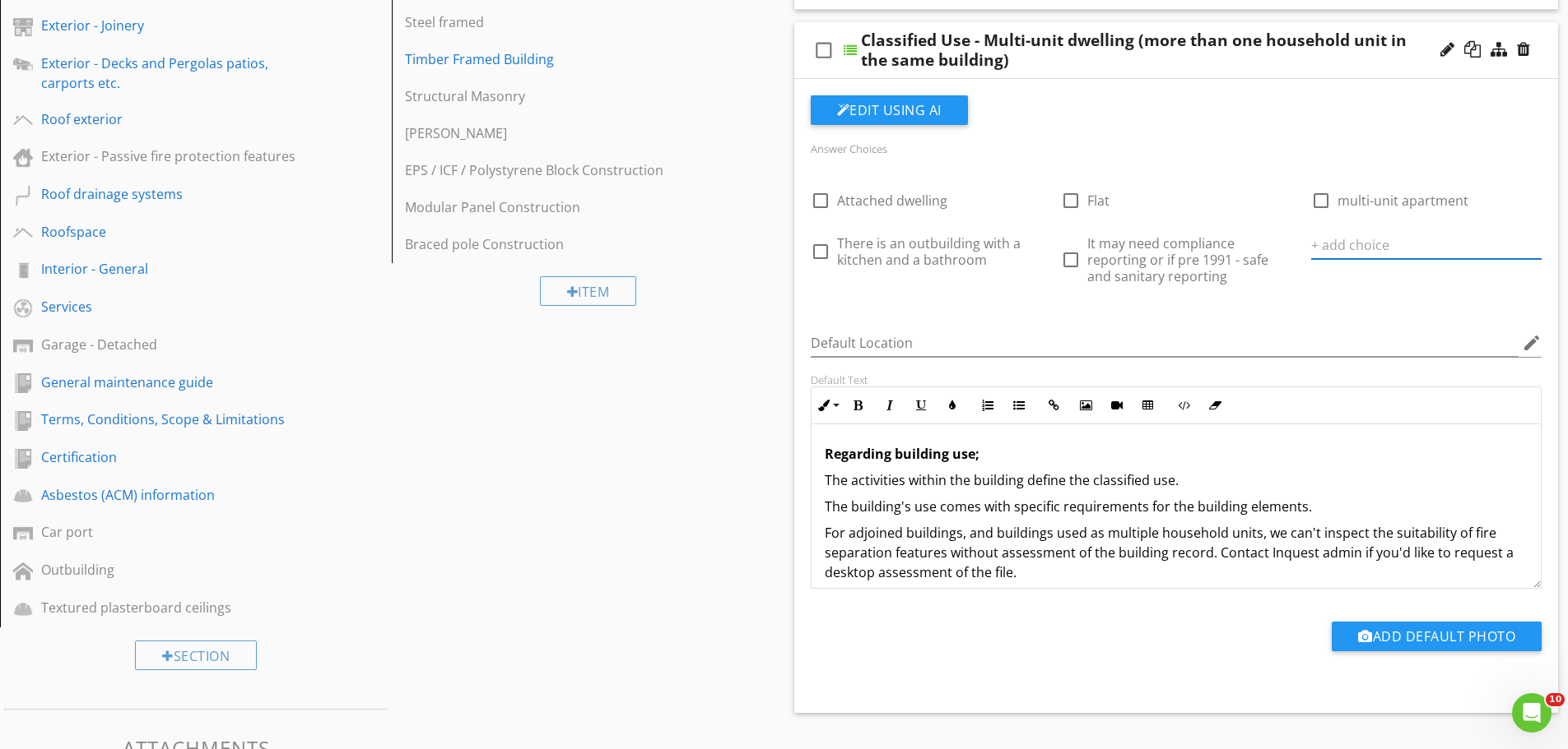
paste input "a need to classify it as an additional dwelling"
drag, startPoint x: 1392, startPoint y: 247, endPoint x: 1579, endPoint y: 236, distance: 187.3
click at [1567, 236] on html "SPECTORA [PERSON_NAME] Inquest Property Inspections Role: Inspector Change Role…" at bounding box center [784, 524] width 1568 height 1841
type input "there may be a need to classify it as an additional dwelling"
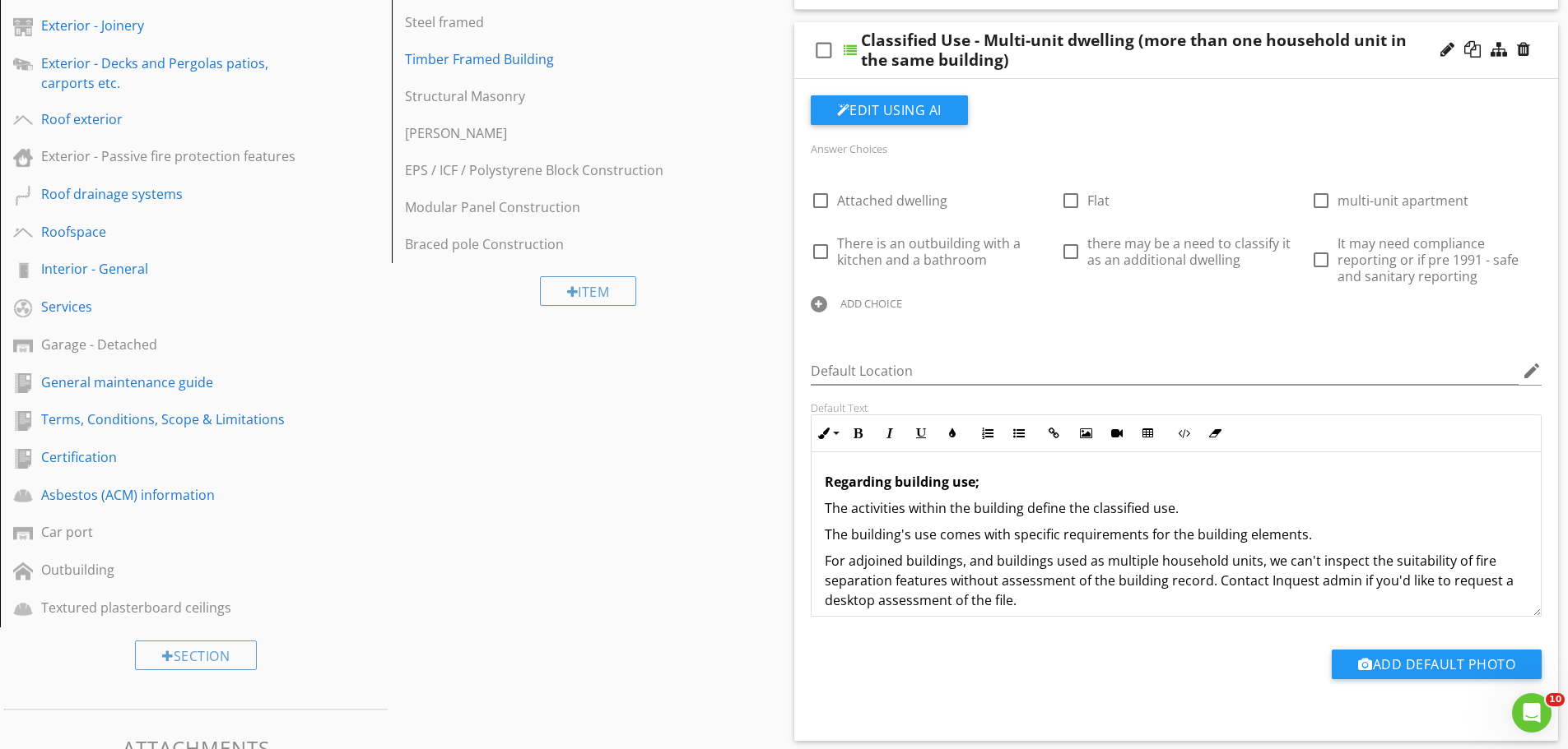
click at [722, 567] on div "Sections Inspection Details Construction Summary Site Foundation - Construction…" at bounding box center [784, 602] width 1568 height 1668
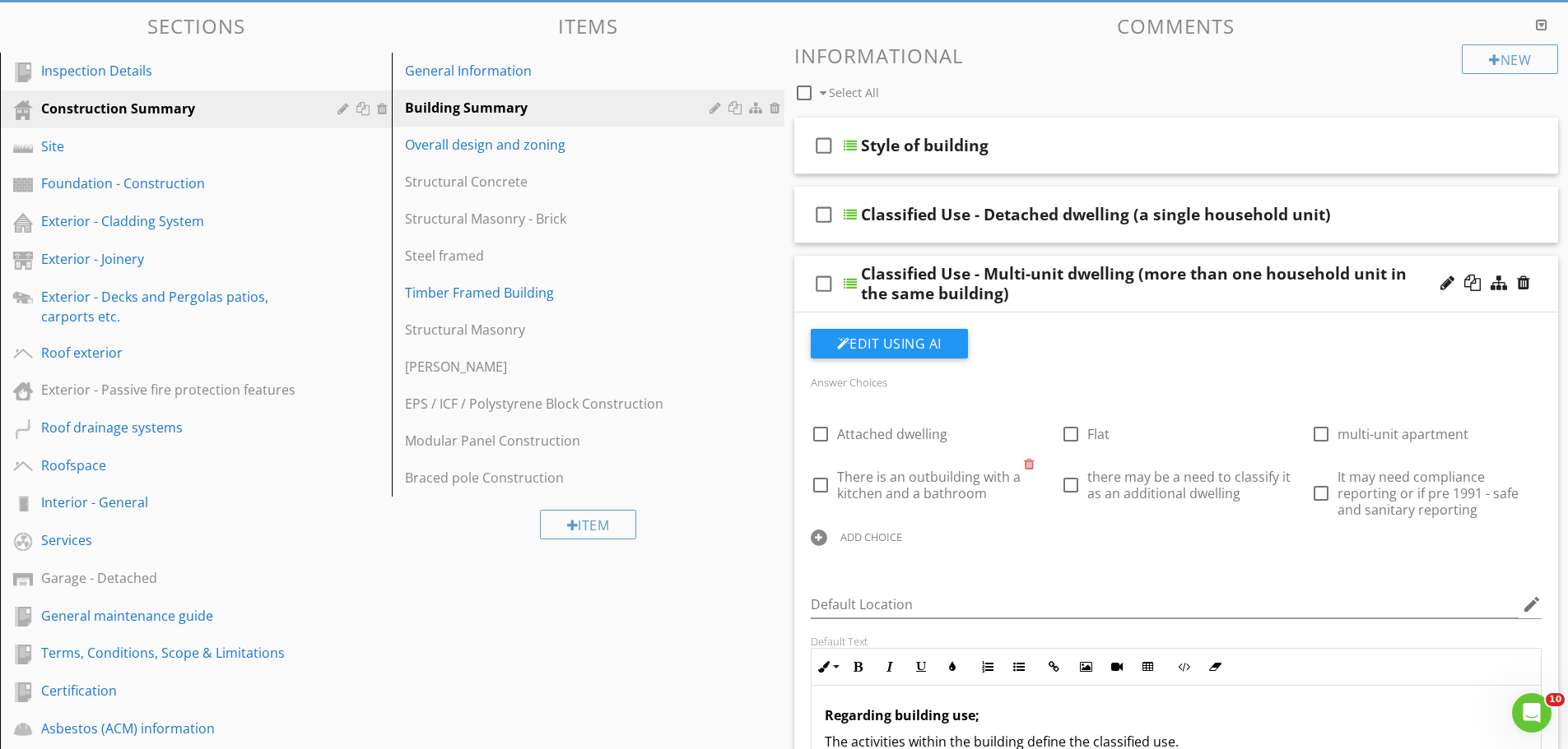
scroll to position [163, 0]
click at [1375, 219] on div "Classified Use - Detached dwelling (a single household unit)" at bounding box center [1135, 214] width 548 height 19
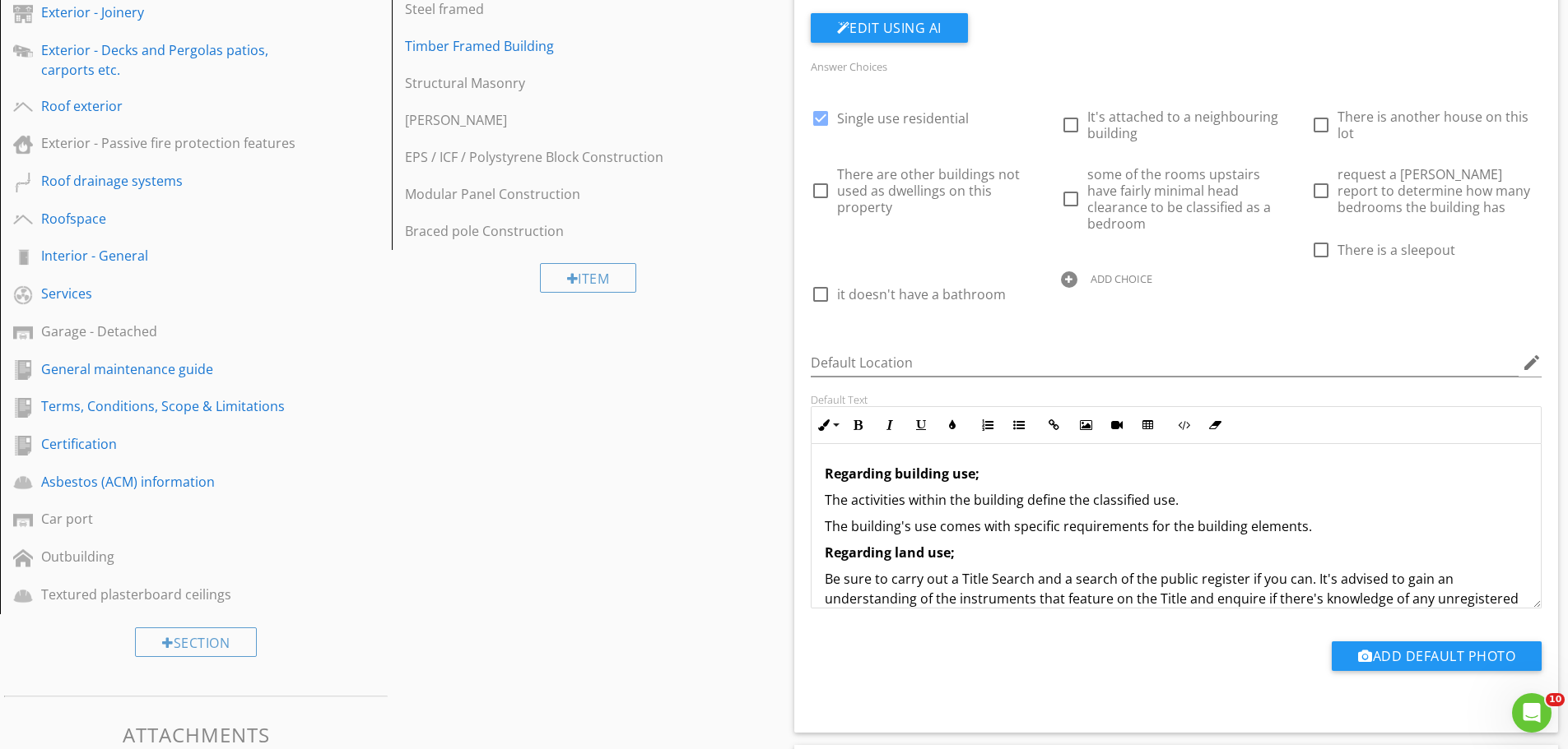
scroll to position [410, 0]
click at [1041, 268] on div at bounding box center [1032, 279] width 17 height 23
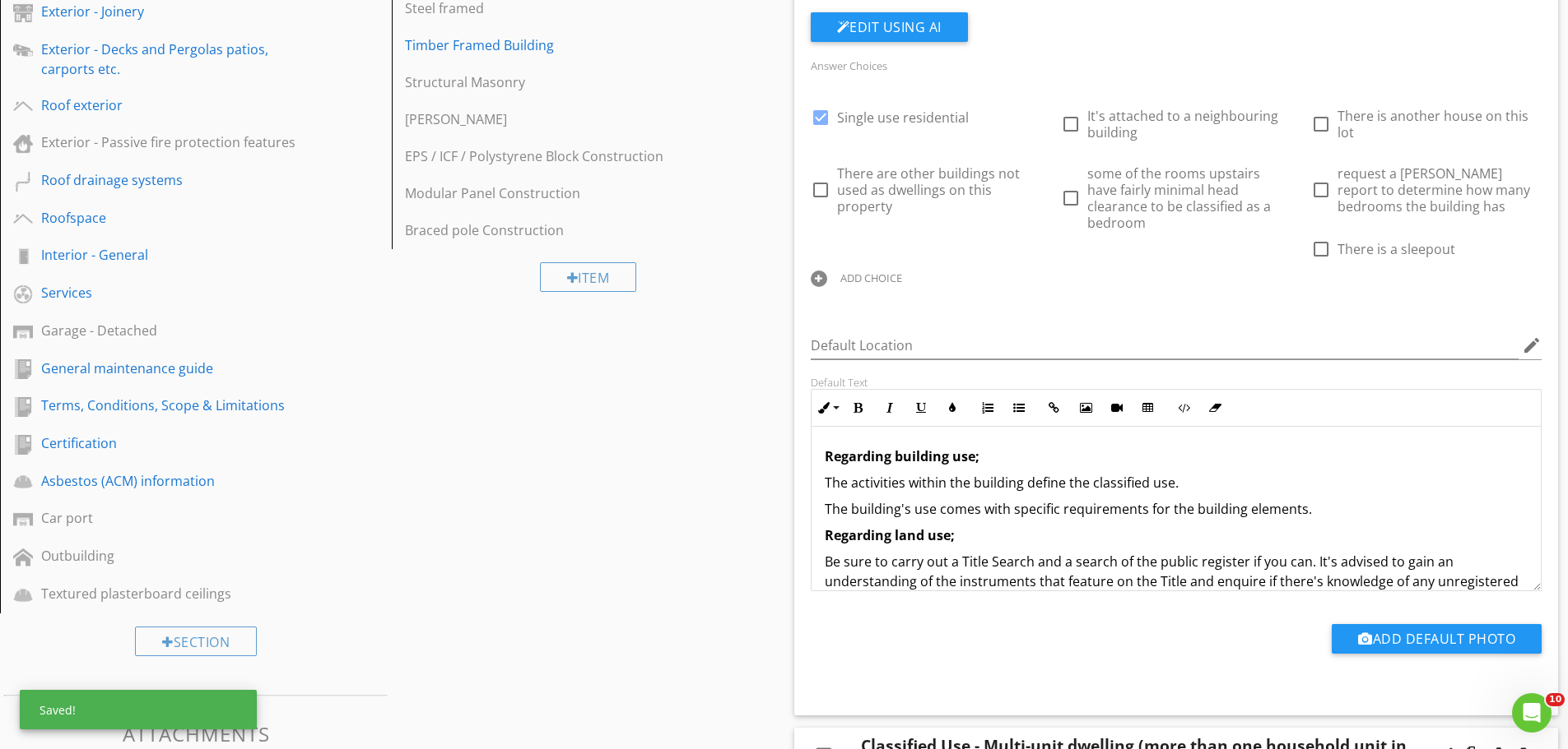
click at [902, 271] on div "ADD CHOICE" at bounding box center [871, 278] width 62 height 14
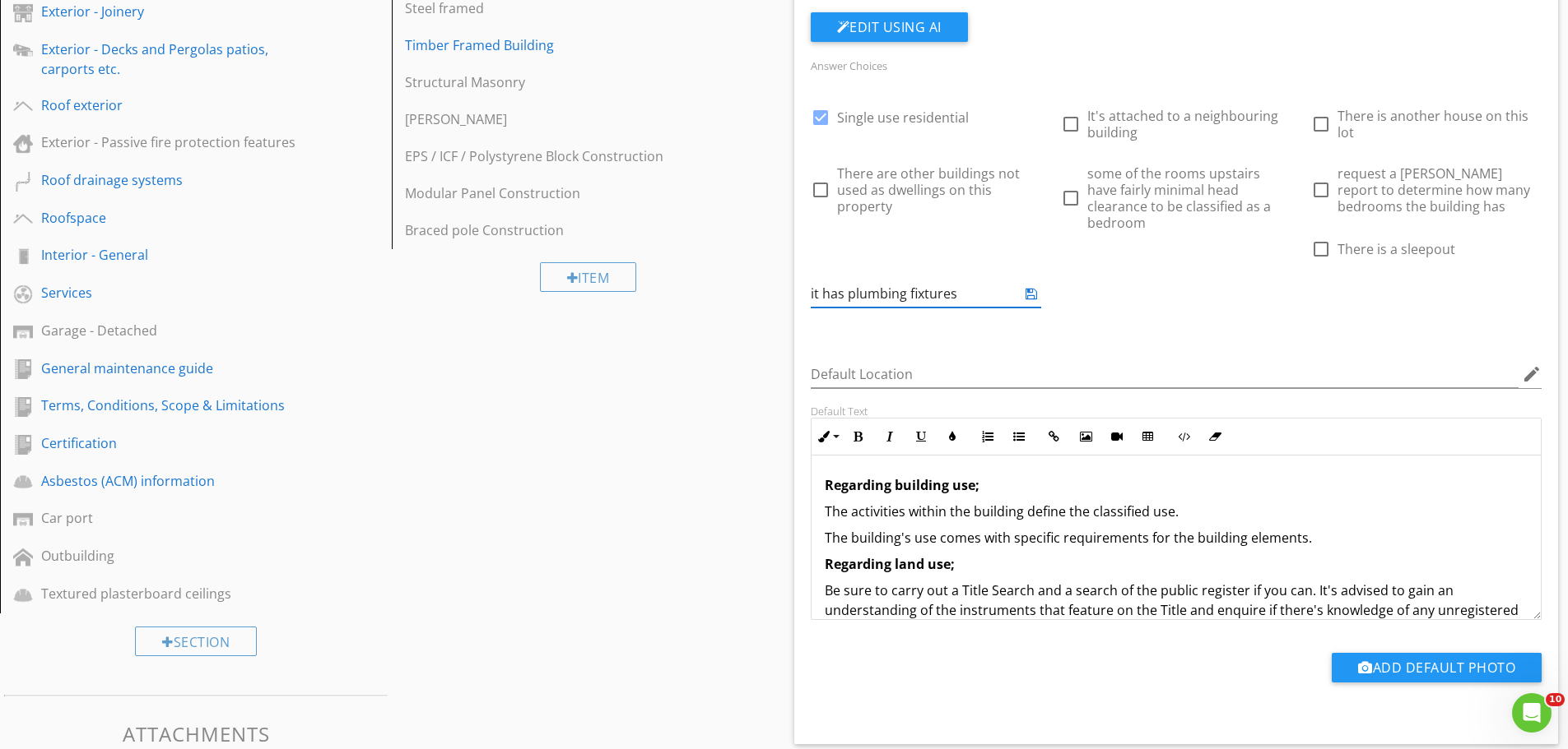
click at [1018, 280] on input "it has plumbing fixtures" at bounding box center [914, 294] width 207 height 27
drag, startPoint x: 1101, startPoint y: 250, endPoint x: 1034, endPoint y: 253, distance: 67.1
click at [1034, 91] on div "check_box Single use residential check_box_outline_blank It's attached to a nei…" at bounding box center [1176, 91] width 751 height 0
click at [1018, 280] on input "it has plumbing fixtures" at bounding box center [914, 294] width 207 height 27
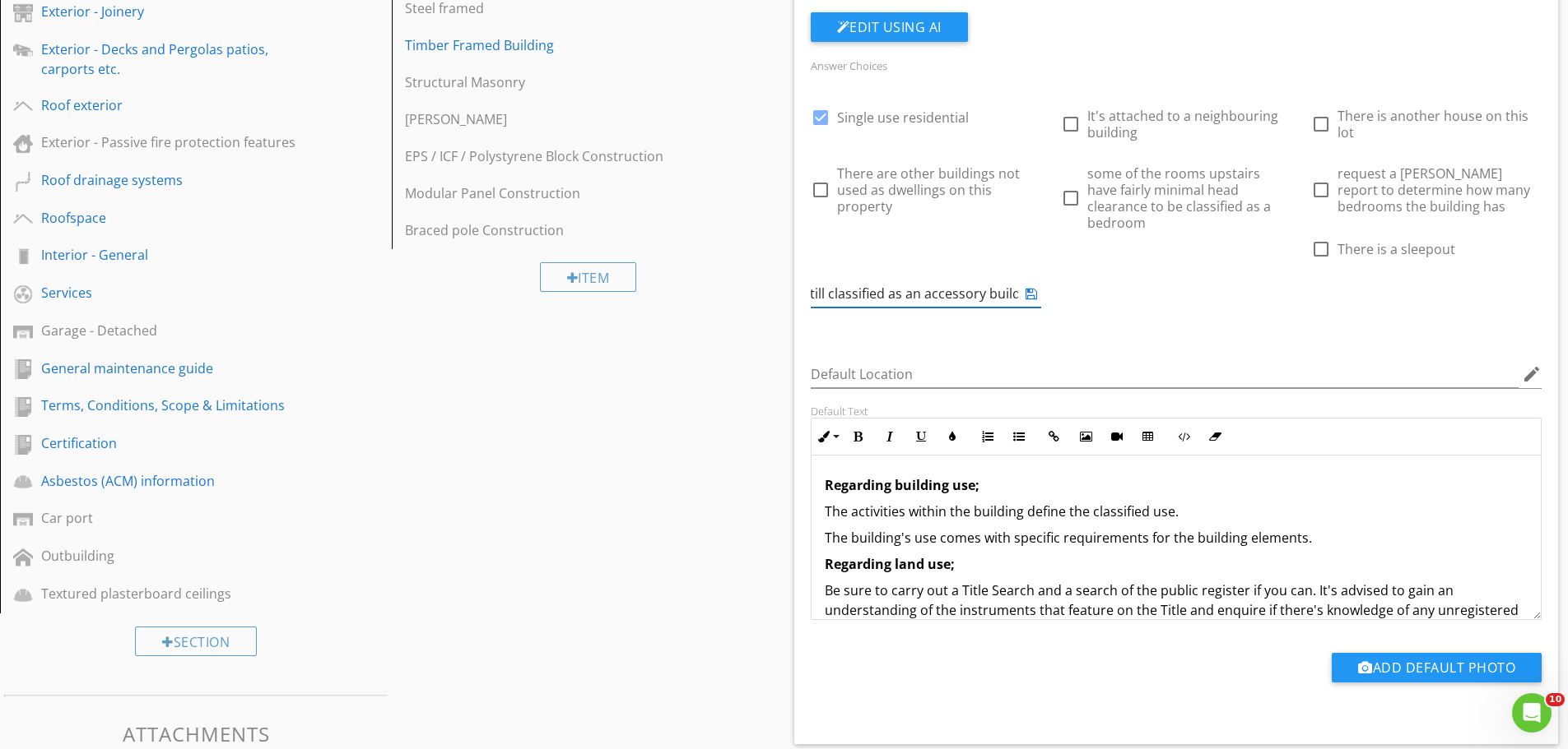
type input "it has plumbing fixtures but still classified as an accessory building"
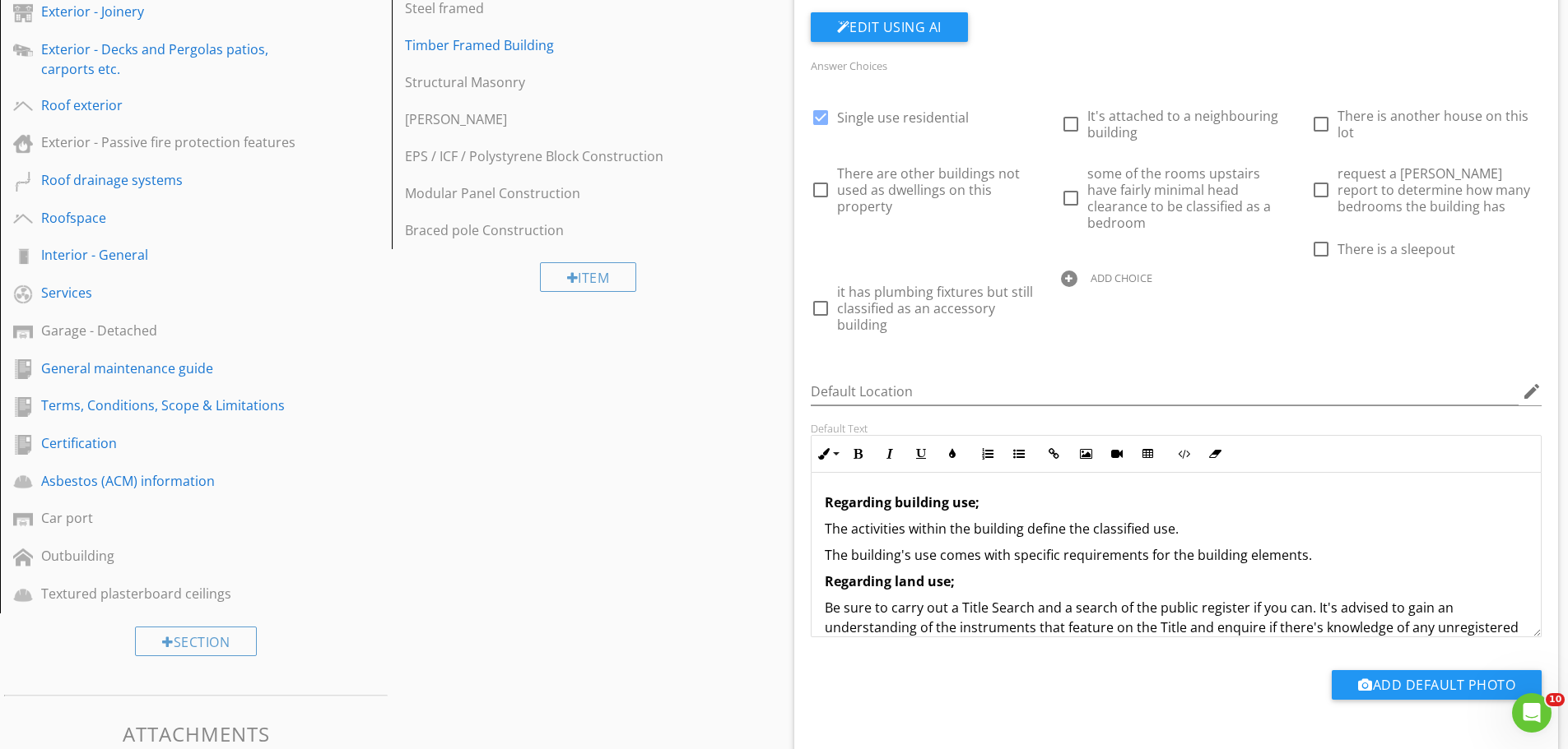
drag, startPoint x: 677, startPoint y: 459, endPoint x: 708, endPoint y: 404, distance: 63.1
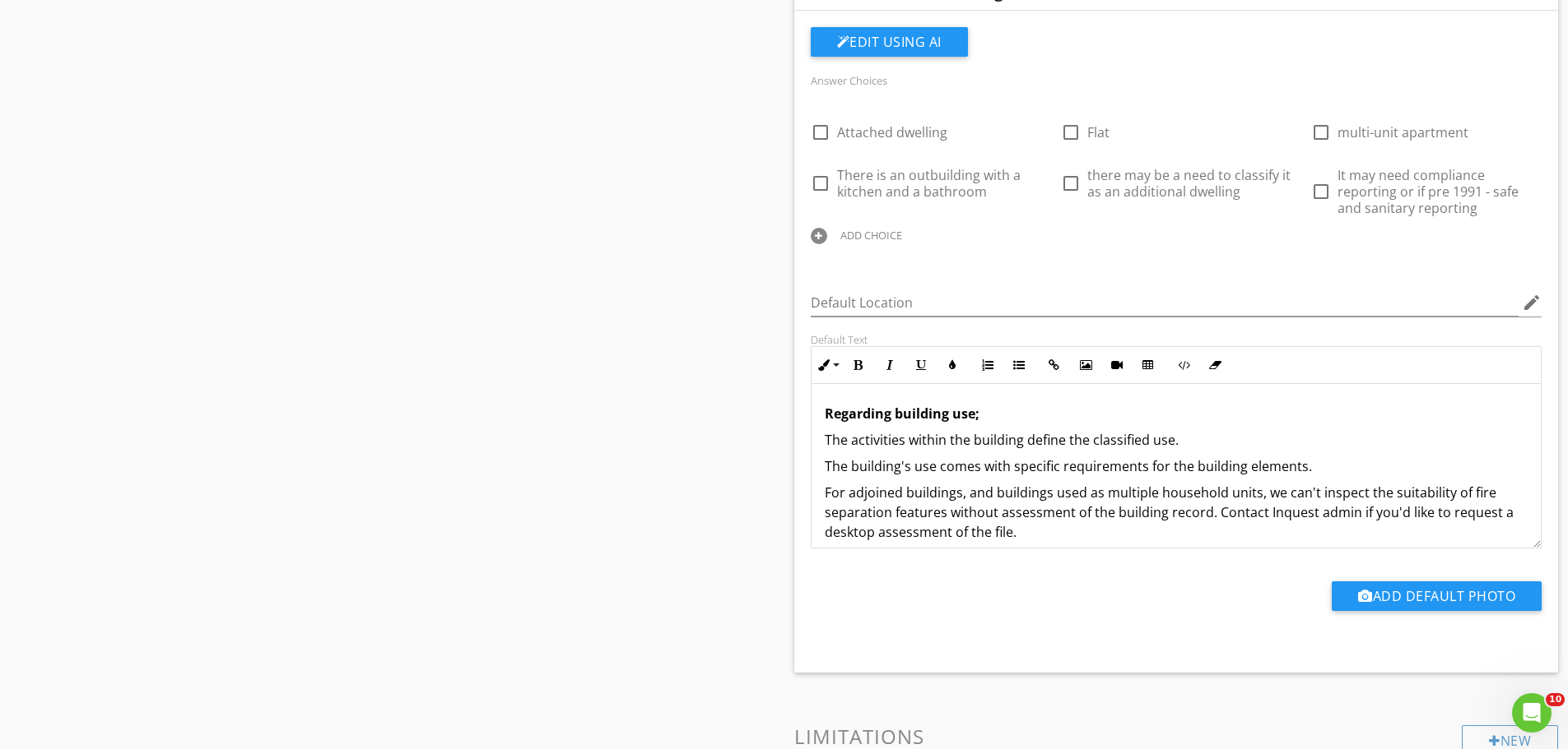
scroll to position [1230, 0]
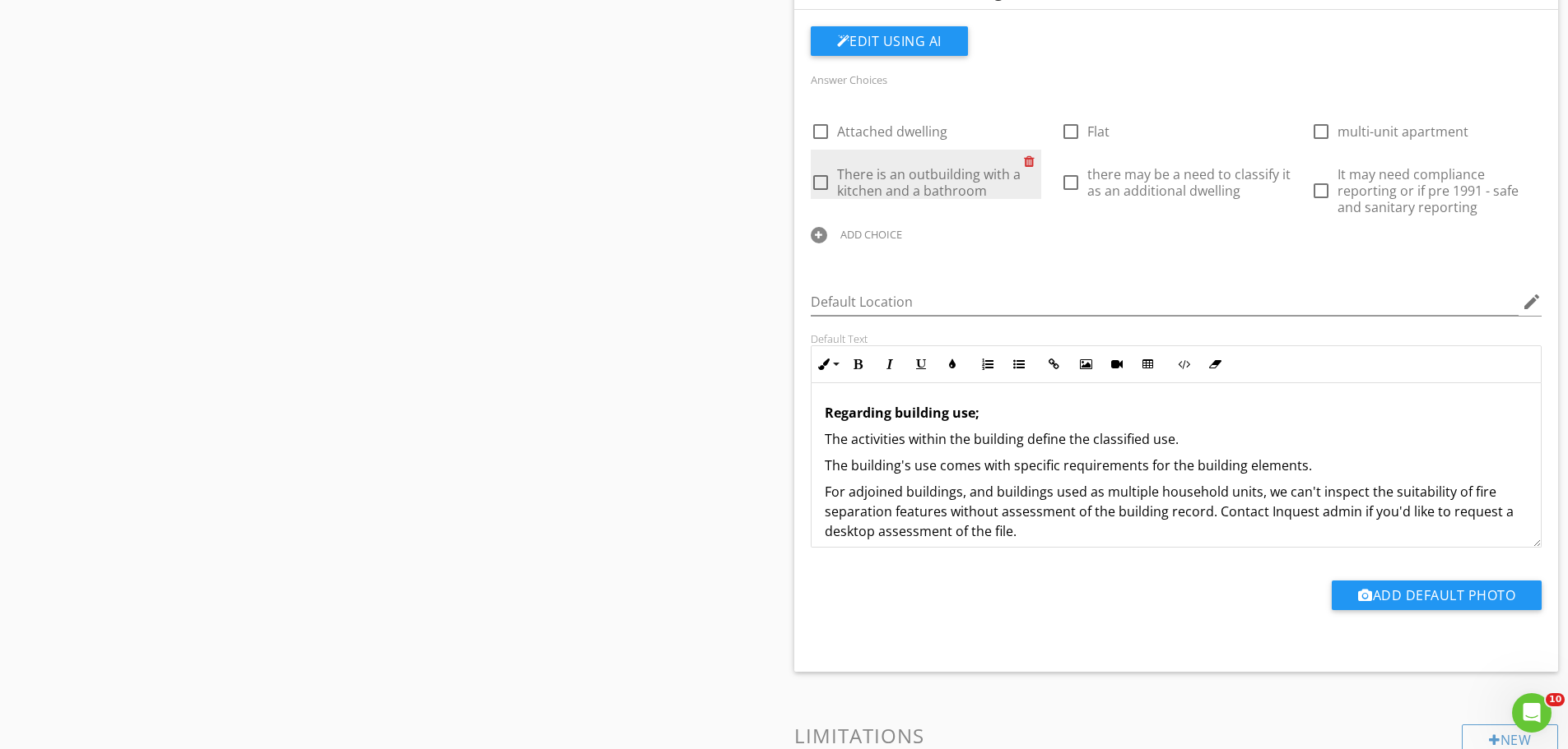
click at [1028, 149] on div at bounding box center [1032, 160] width 17 height 23
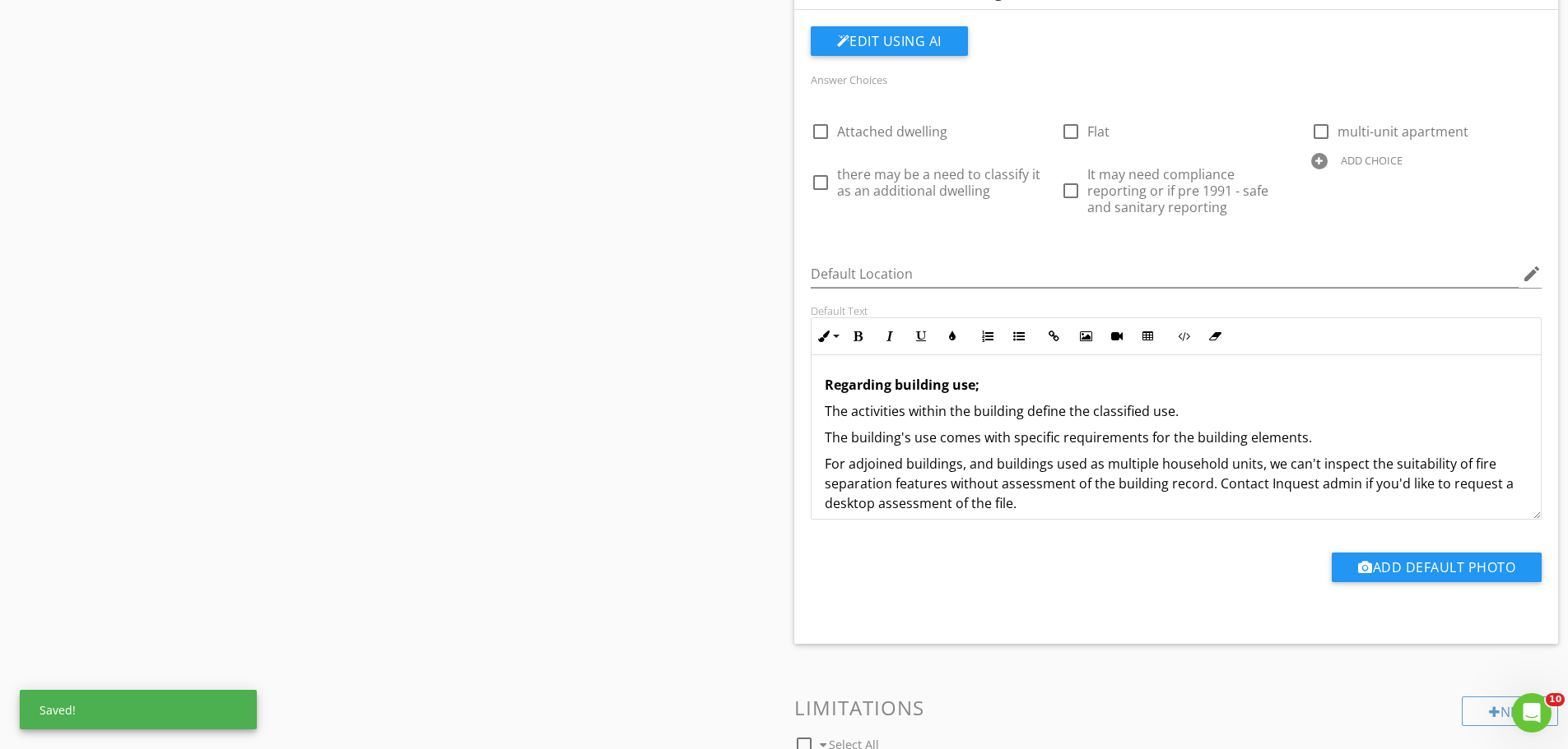
click at [1322, 153] on div at bounding box center [1319, 160] width 16 height 16
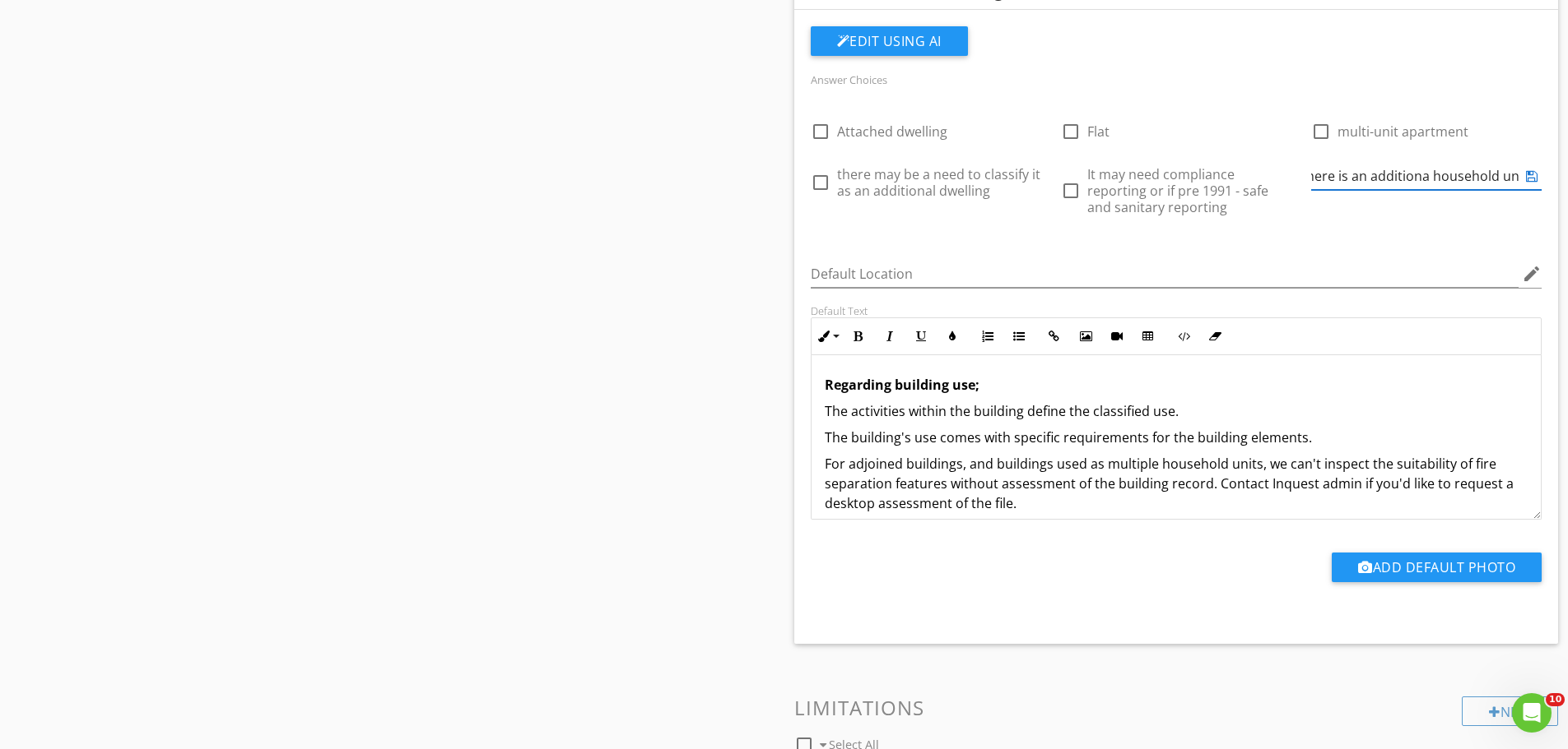
scroll to position [0, 17]
click at [1491, 163] on input "There is an additional household unit" at bounding box center [1414, 176] width 207 height 27
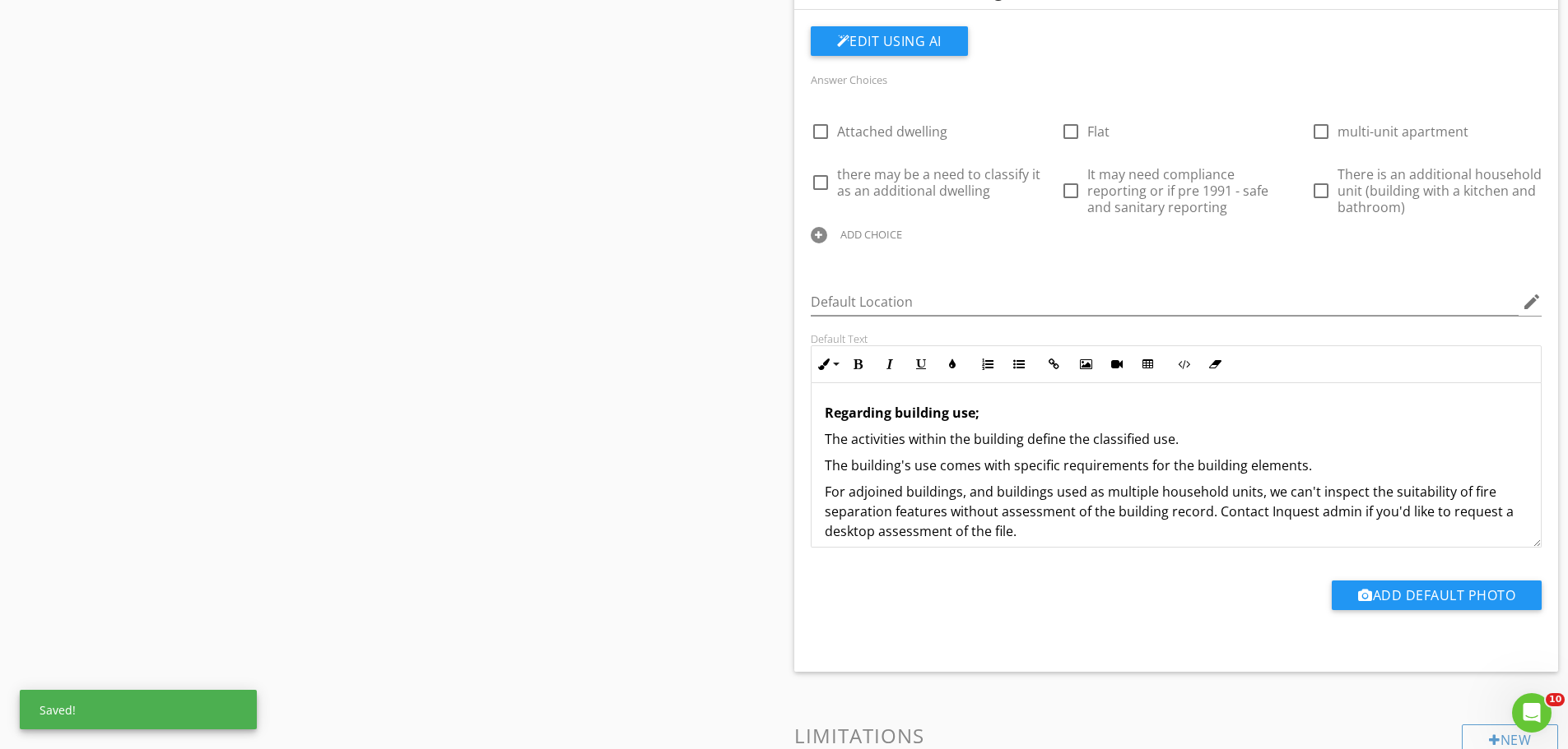
click at [605, 405] on div "Sections Inspection Details Construction Summary Site Foundation - Construction…" at bounding box center [784, 150] width 1568 height 2433
click at [655, 231] on div "Sections Inspection Details Construction Summary Site Foundation - Construction…" at bounding box center [784, 150] width 1568 height 2433
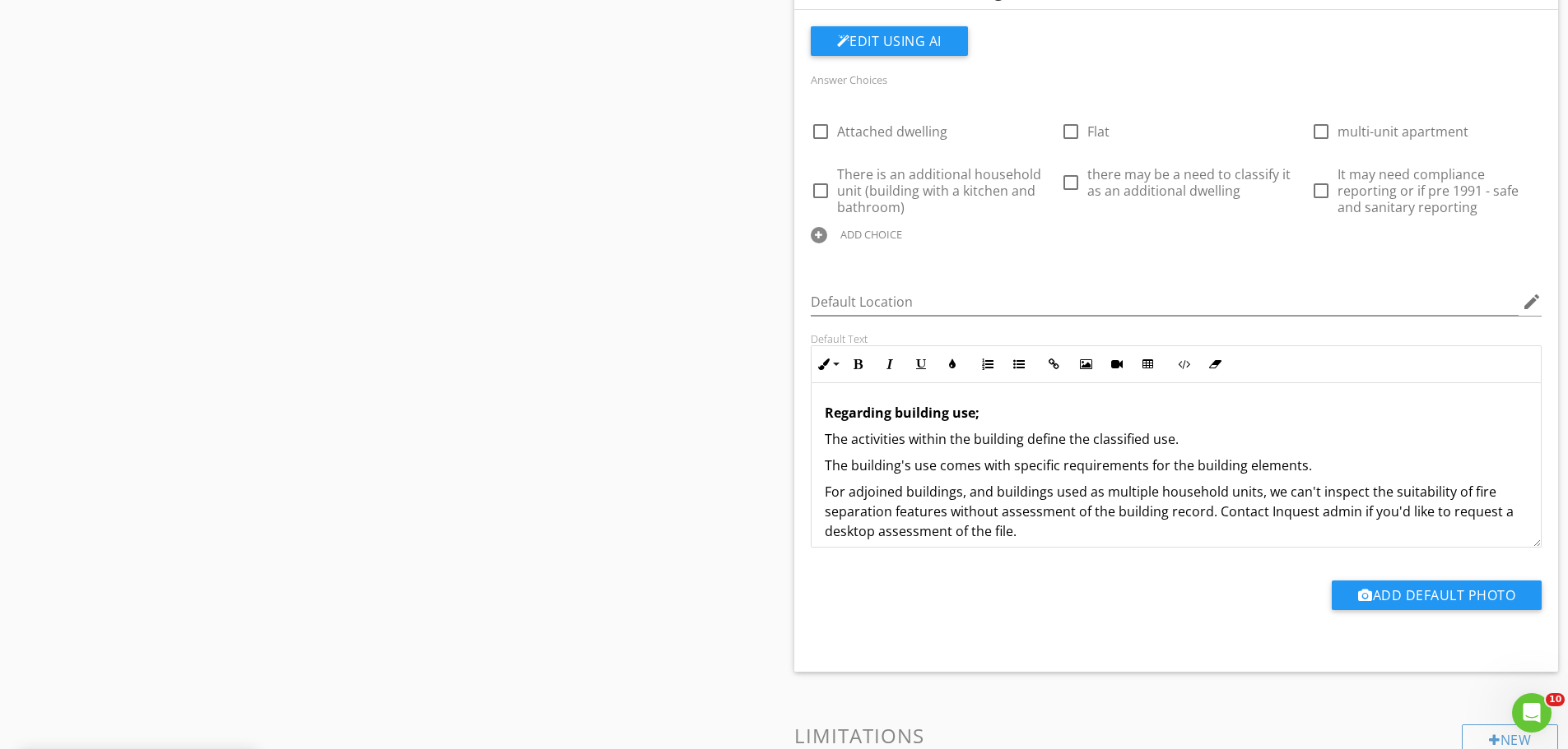
click at [642, 214] on div "Sections Inspection Details Construction Summary Site Foundation - Construction…" at bounding box center [784, 150] width 1568 height 2433
click at [738, 224] on div "Sections Inspection Details Construction Summary Site Foundation - Construction…" at bounding box center [784, 150] width 1568 height 2433
click at [882, 228] on div "ADD CHOICE" at bounding box center [871, 235] width 62 height 14
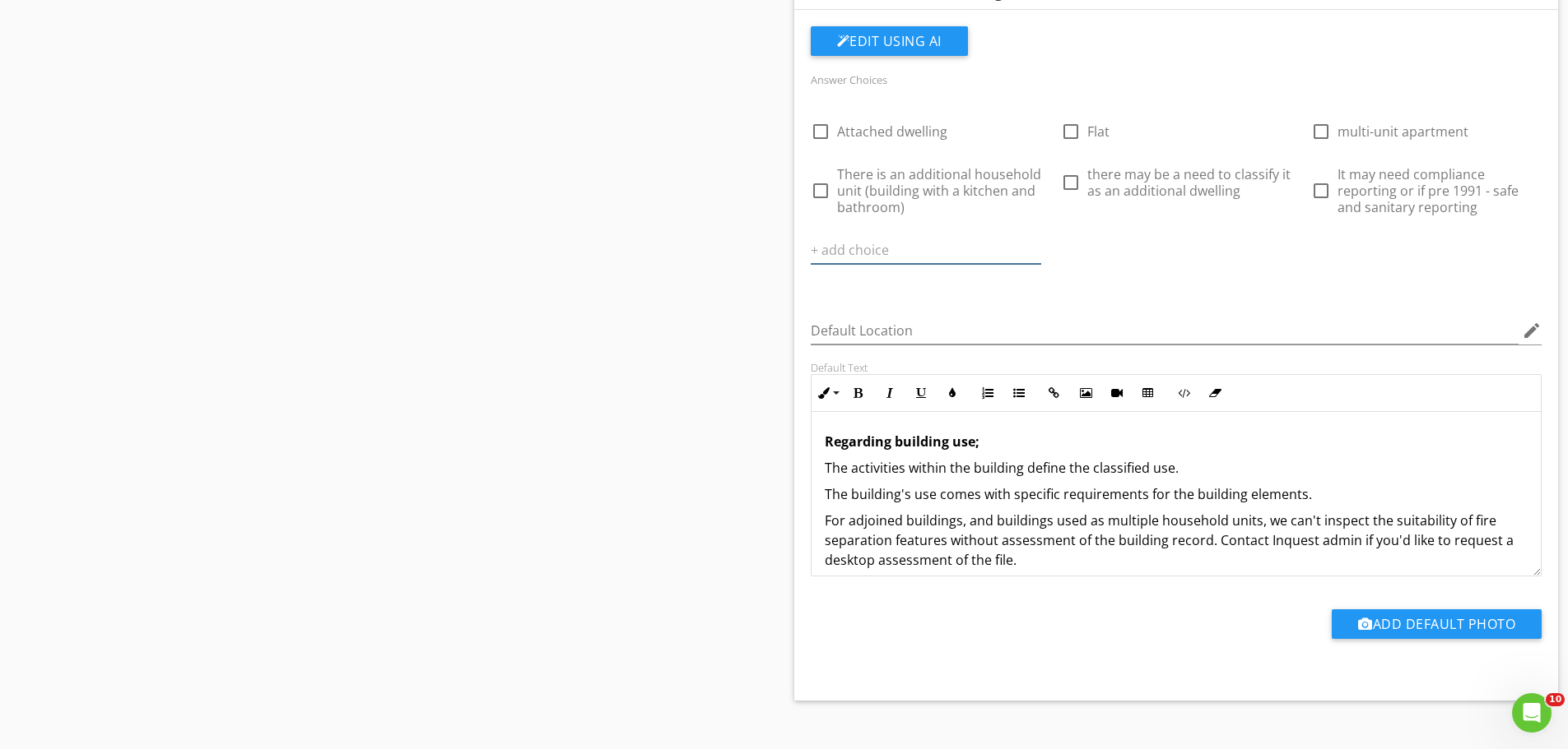
scroll to position [0, 0]
type input "I"
click at [716, 184] on div "Sections Inspection Details Construction Summary Site Foundation - Construction…" at bounding box center [784, 166] width 1568 height 2462
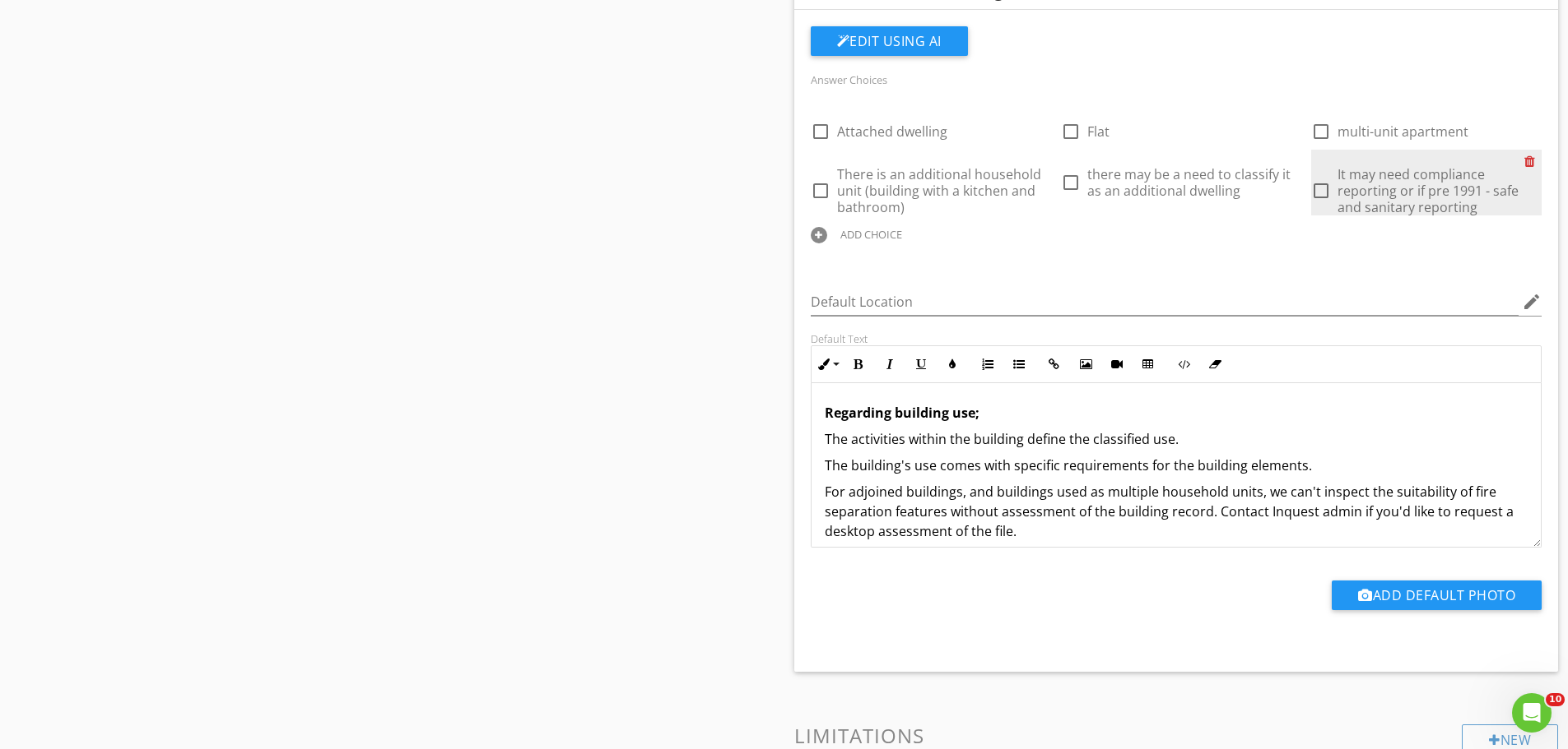
click at [1530, 149] on div at bounding box center [1533, 160] width 17 height 23
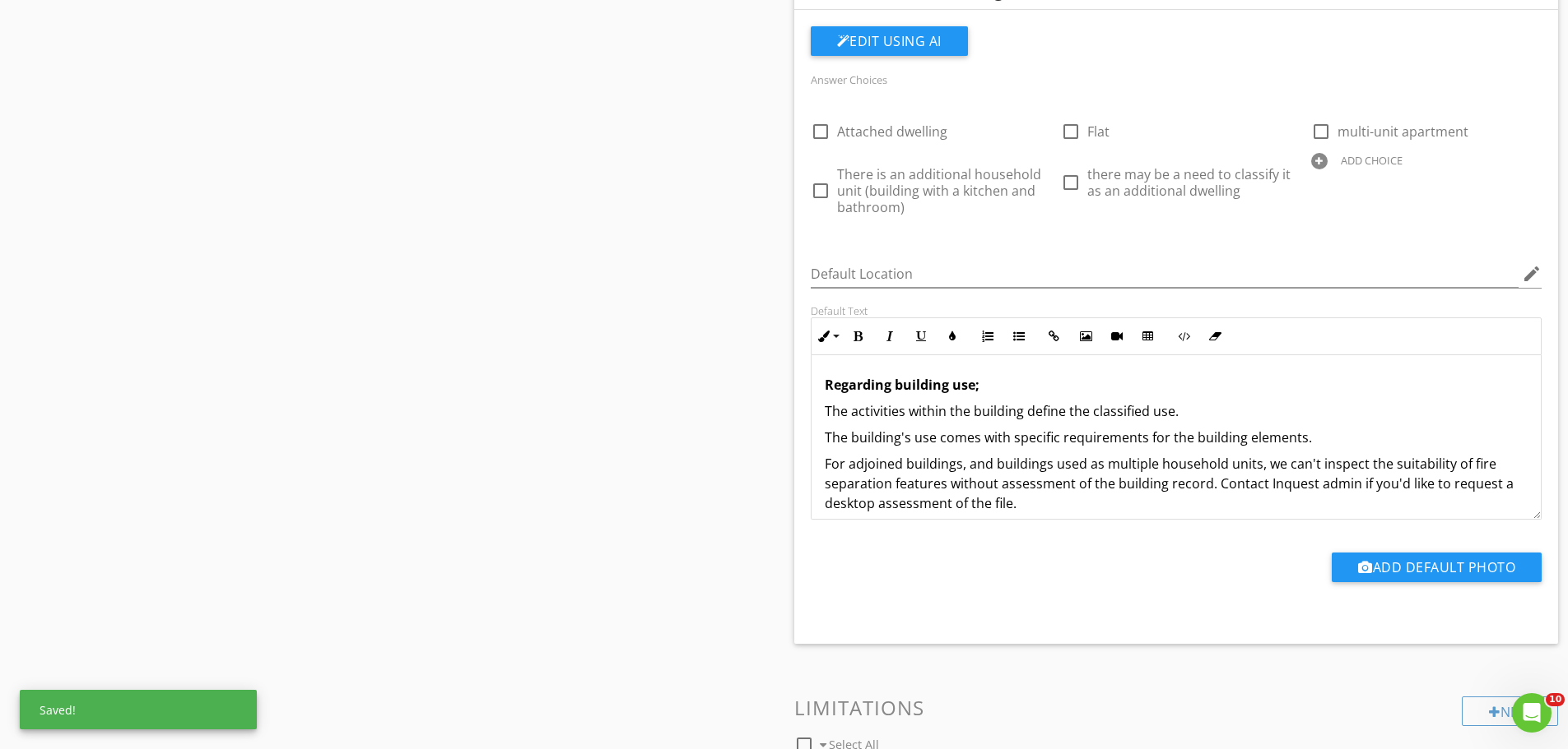
click at [732, 266] on div "Sections Inspection Details Construction Summary Site Foundation - Construction…" at bounding box center [784, 137] width 1568 height 2405
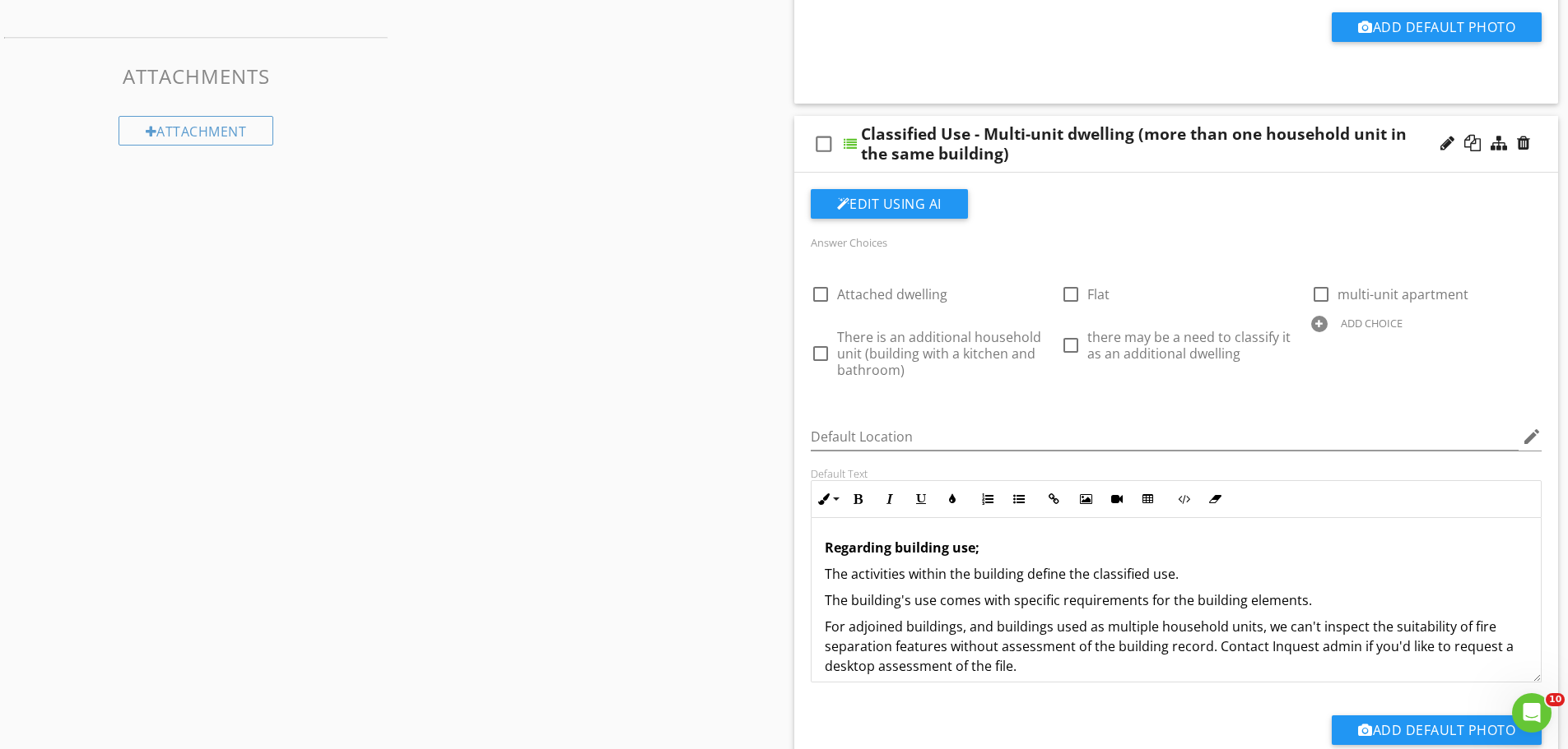
scroll to position [1067, 0]
click at [1322, 317] on div at bounding box center [1319, 324] width 16 height 16
type input "D"
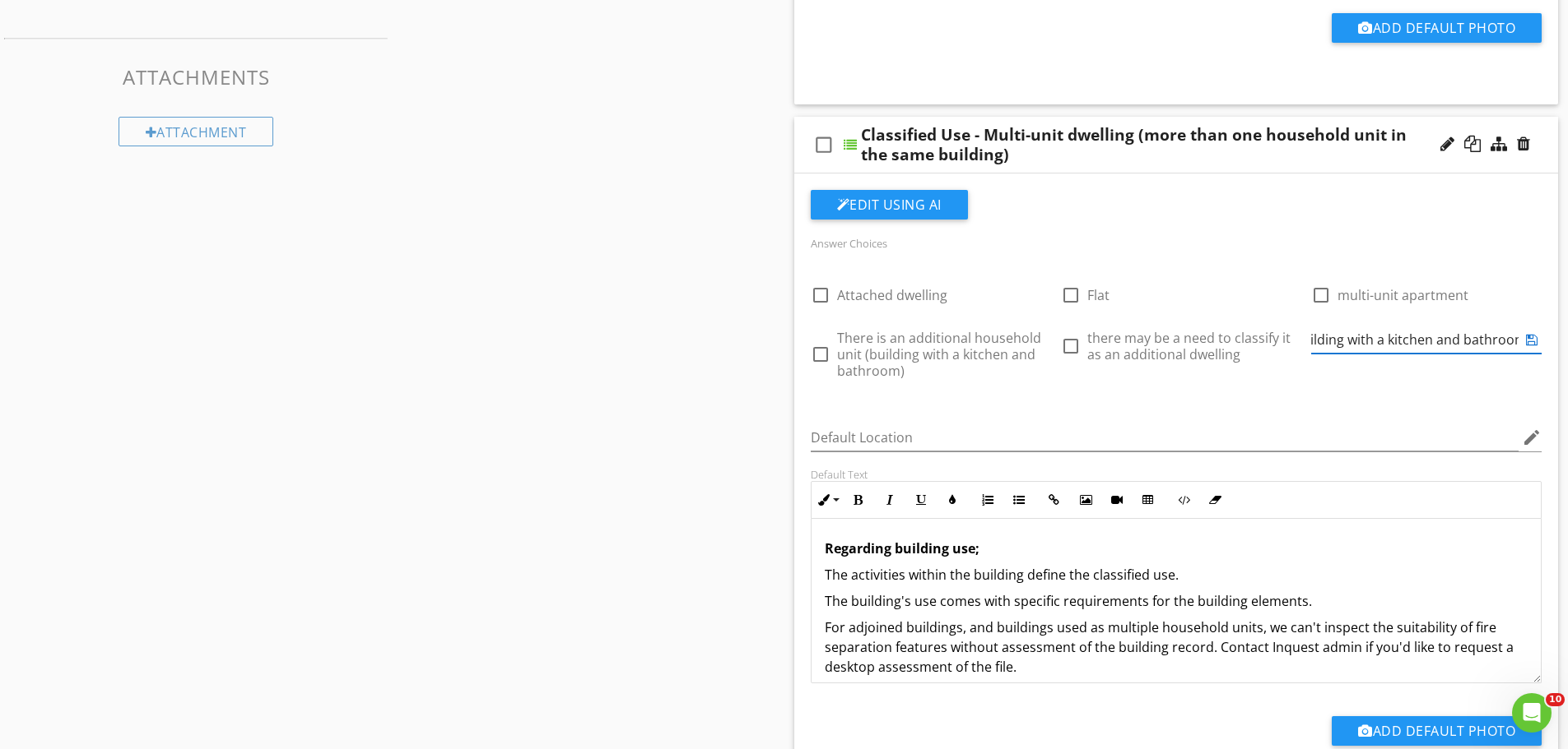
scroll to position [0, 334]
type input "There is an additional household unit (a detached building with a kitchen and b…"
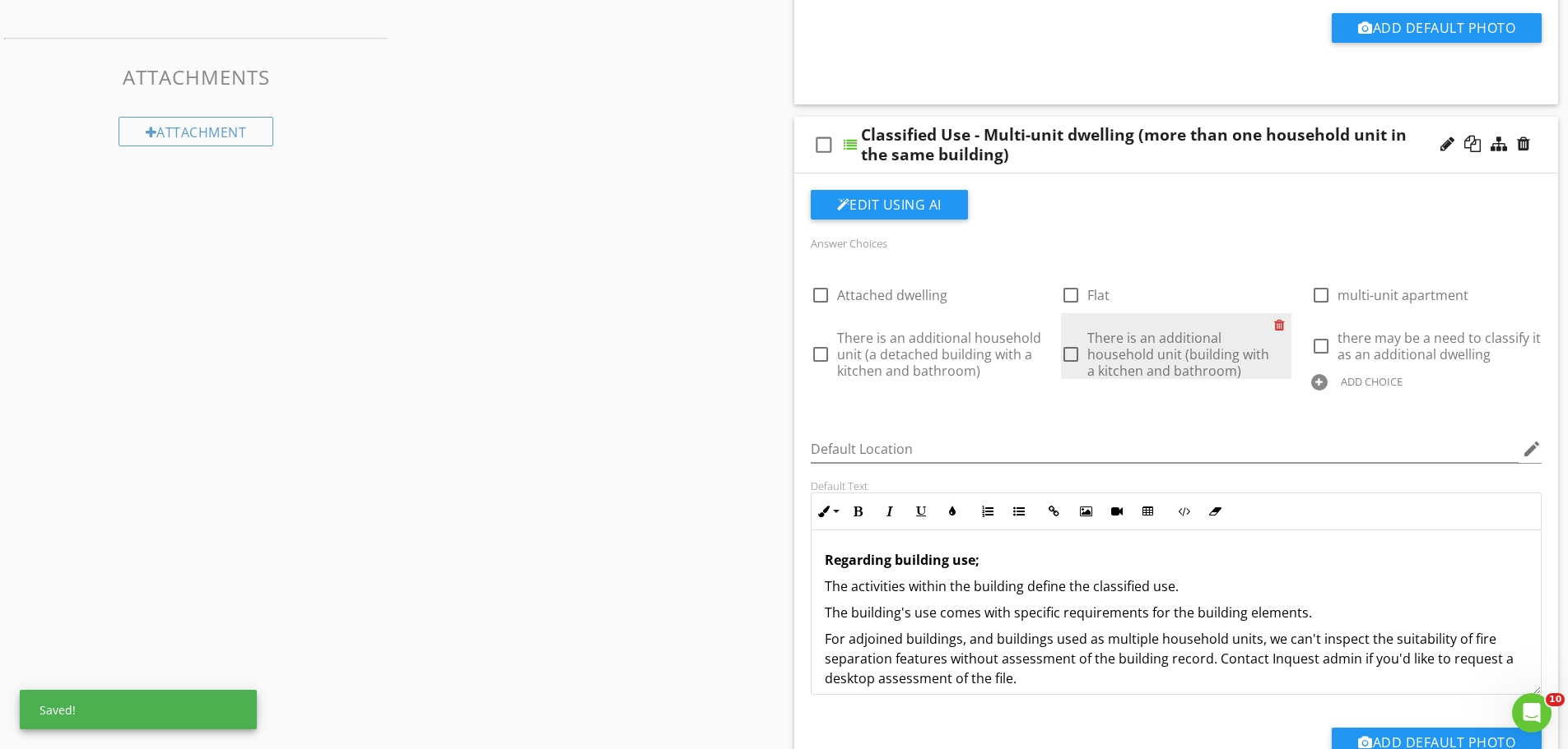
click at [1279, 313] on div at bounding box center [1282, 324] width 17 height 23
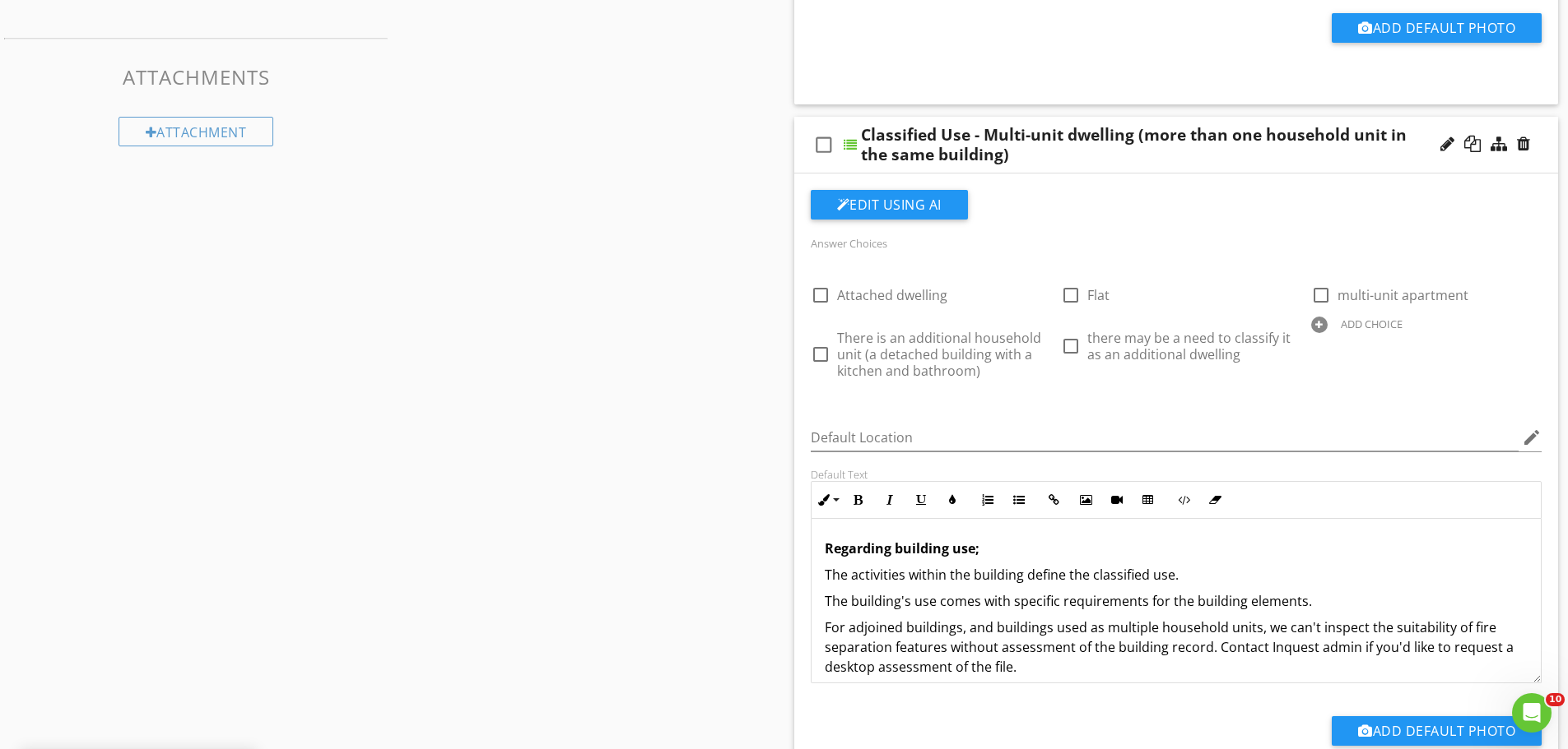
click at [1190, 359] on div "Answer Choices check_box_outline_blank Attached dwelling check_box_outline_blan…" at bounding box center [1176, 318] width 751 height 171
click at [618, 394] on div "Sections Inspection Details Construction Summary Site Foundation - Construction…" at bounding box center [784, 300] width 1568 height 2405
click at [681, 477] on div "Sections Inspection Details Construction Summary Site Foundation - Construction…" at bounding box center [784, 300] width 1568 height 2405
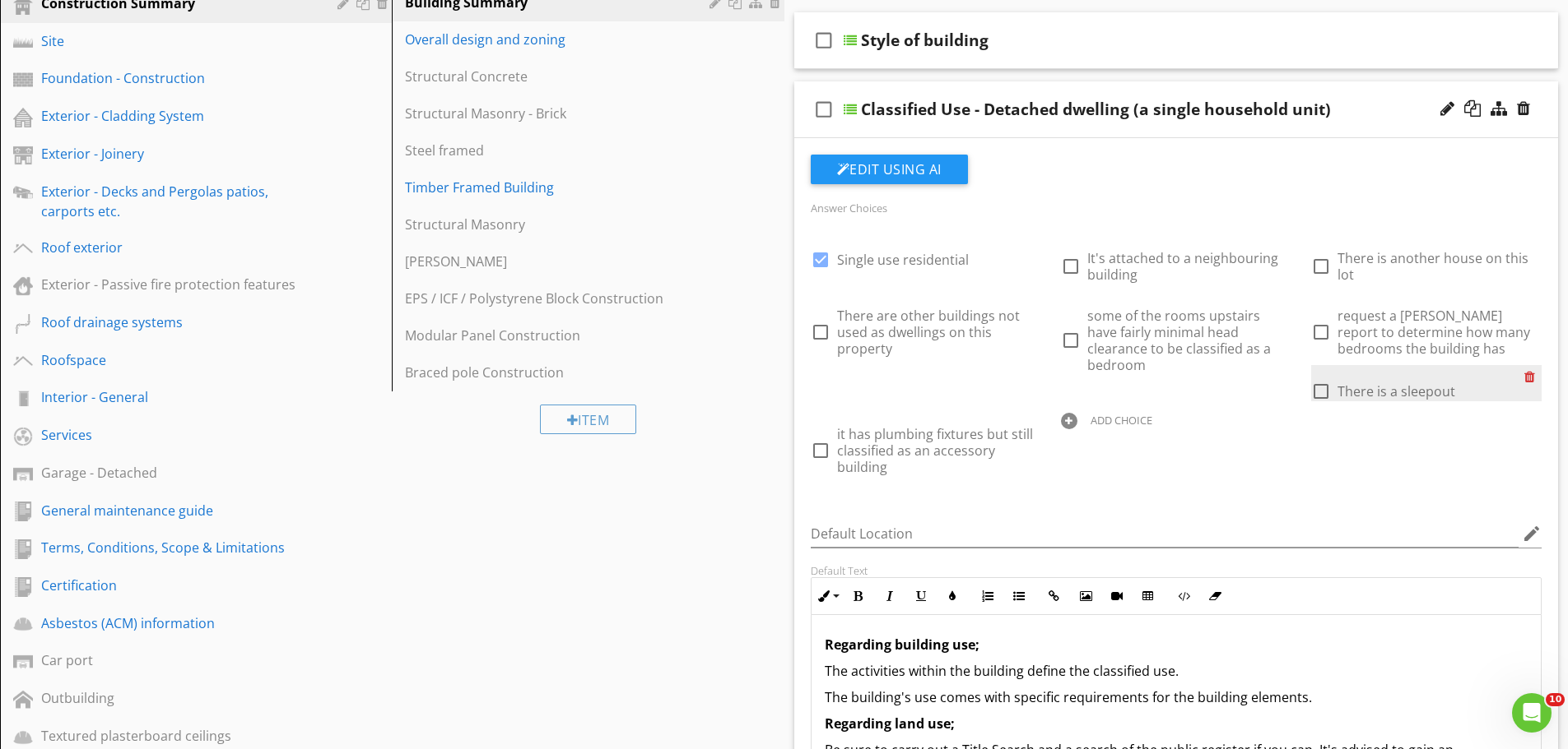
scroll to position [267, 0]
click at [1077, 414] on div at bounding box center [1069, 421] width 16 height 16
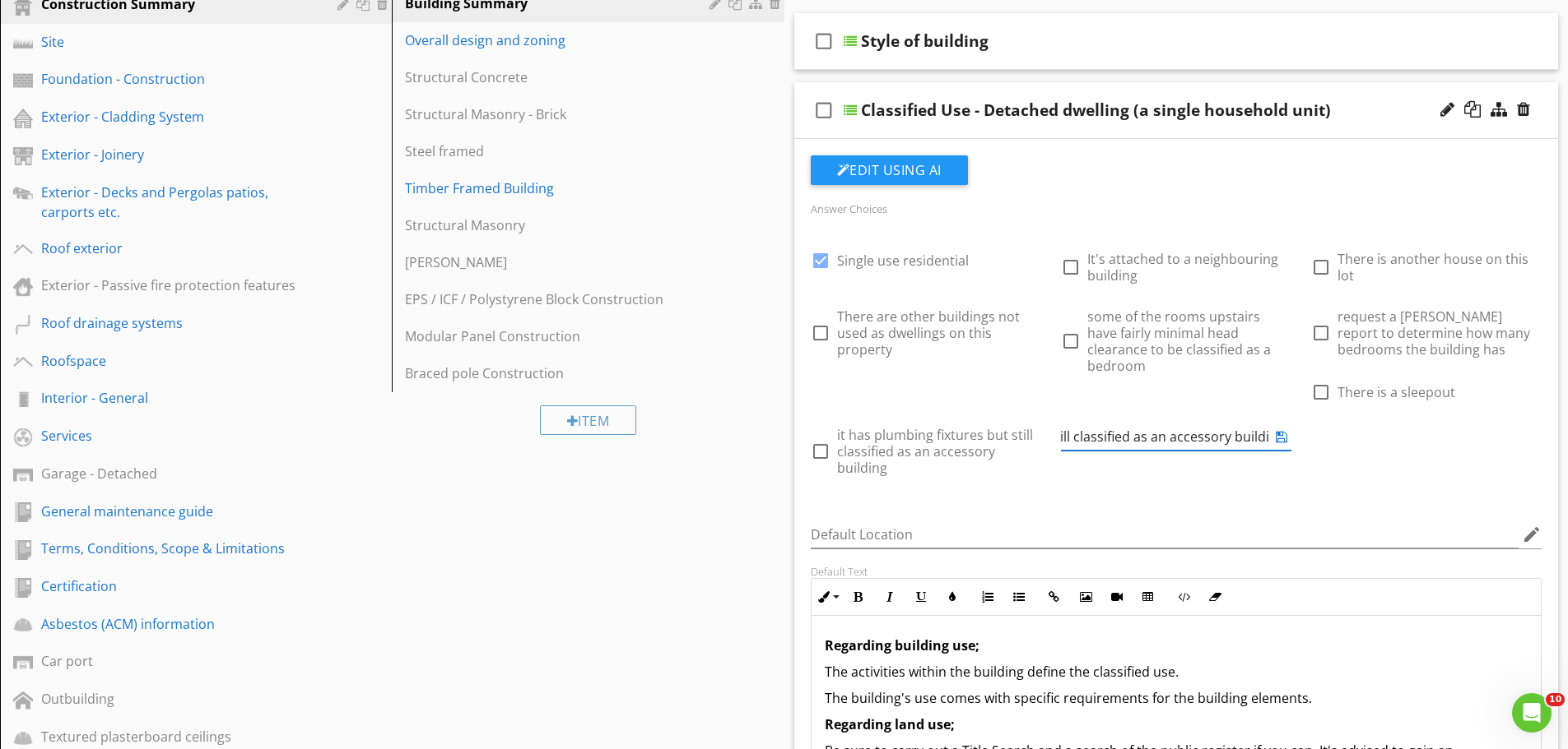
scroll to position [0, 250]
click at [1291, 410] on div at bounding box center [1282, 421] width 17 height 23
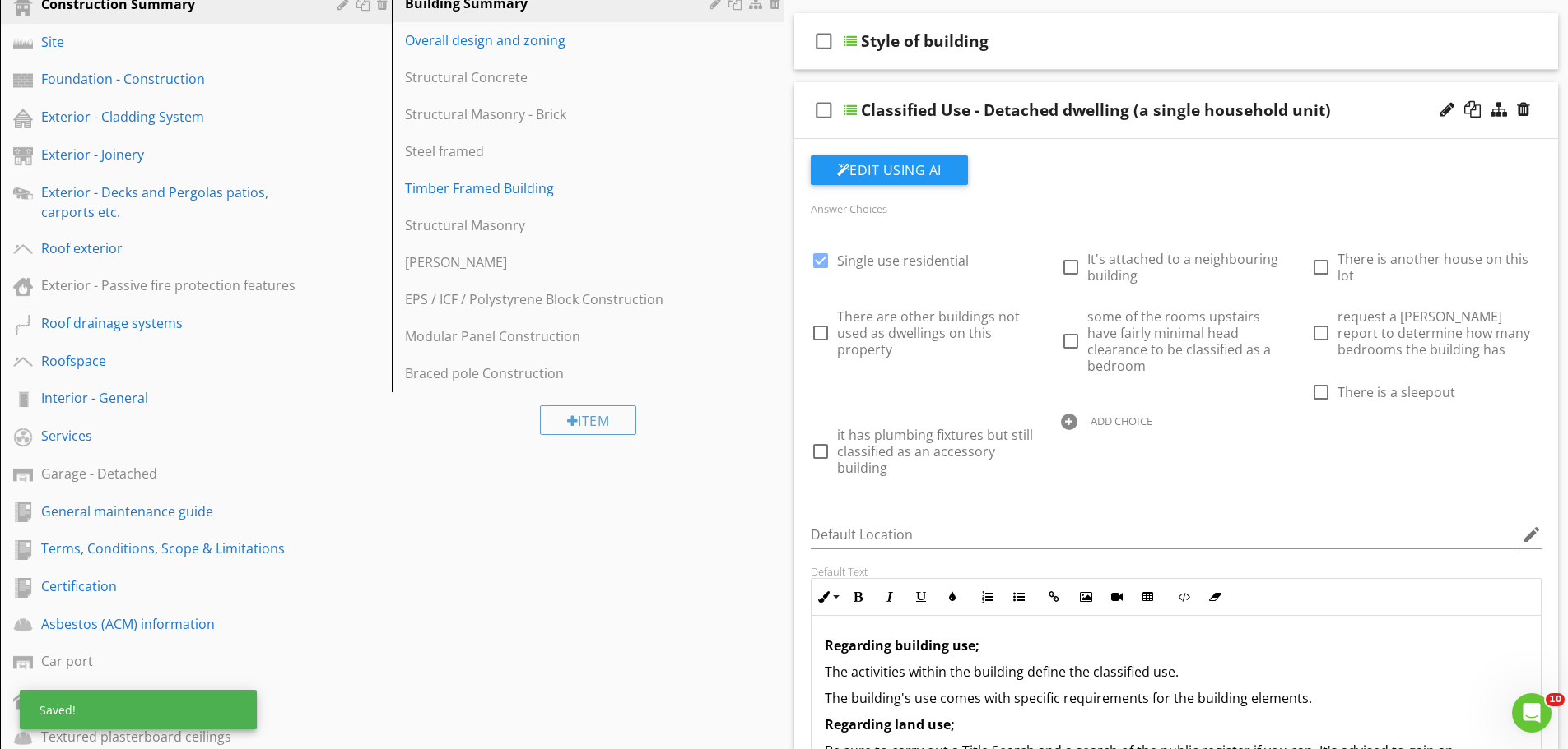
click at [1152, 415] on div "ADD CHOICE" at bounding box center [1121, 421] width 62 height 14
click at [1291, 424] on input "text" at bounding box center [1176, 437] width 231 height 27
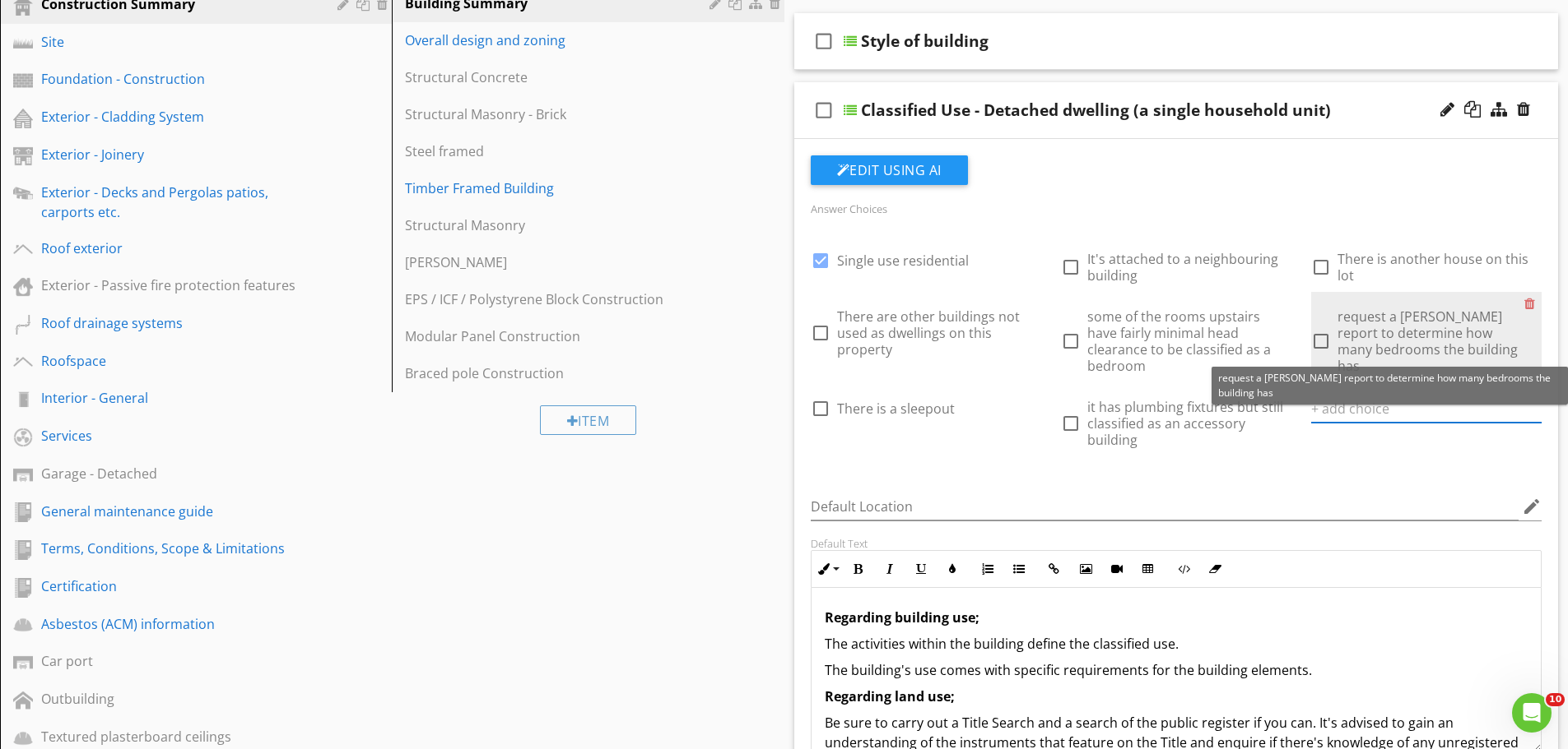
paste input "councils generally treat it as an accessory building"
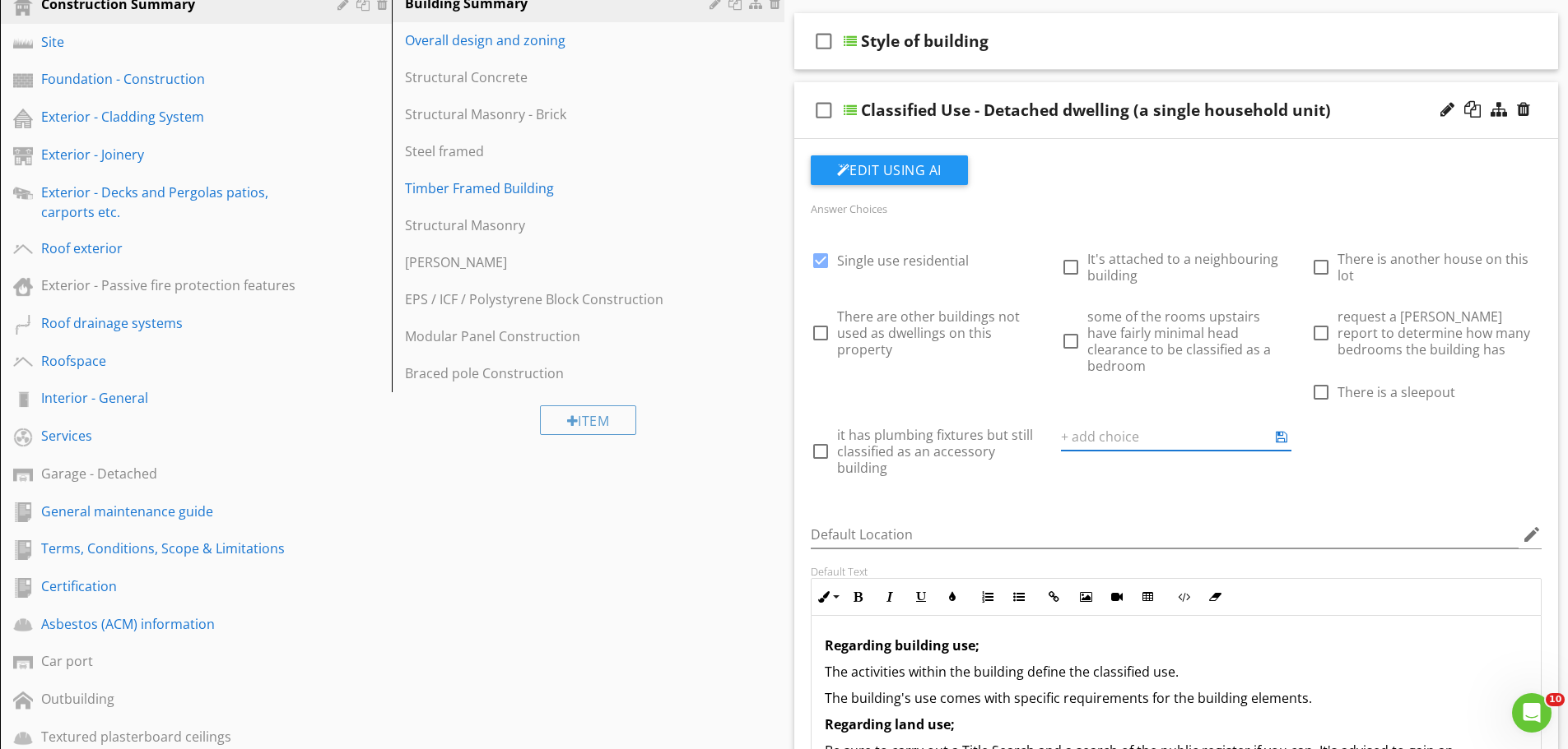
click at [1425, 428] on div "check_box Single use residential check_box_outline_blank It's attached to a nei…" at bounding box center [1176, 360] width 751 height 250
click at [1319, 430] on div at bounding box center [1319, 421] width 16 height 16
paste input "councils generally treat it as an accessory building"
type input "It has a bathroom but councils generally treat it as an accessory building"
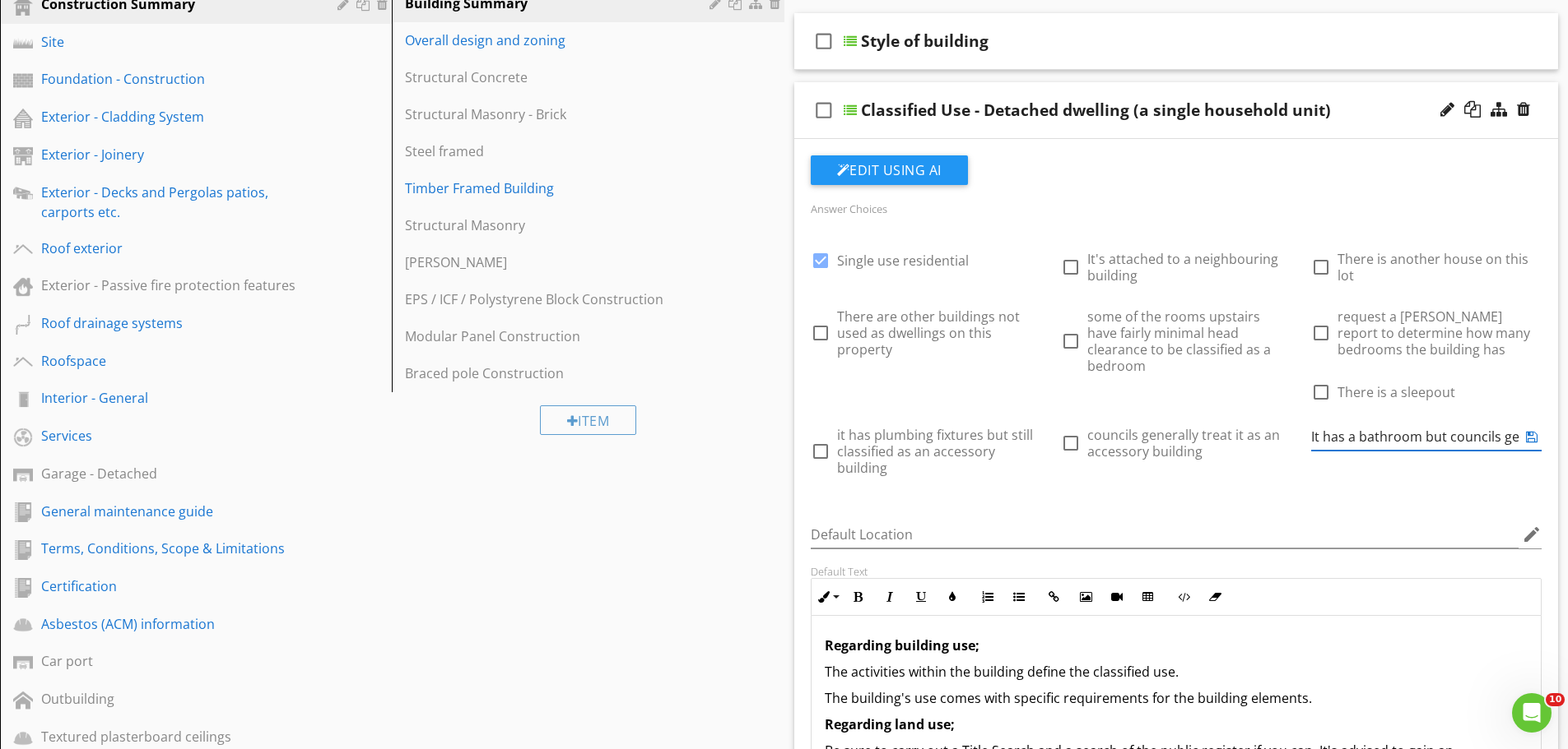
scroll to position [0, 235]
click at [1399, 497] on div "Answer Choices check_box Single use residential check_box_outline_blank It's at…" at bounding box center [1176, 350] width 751 height 302
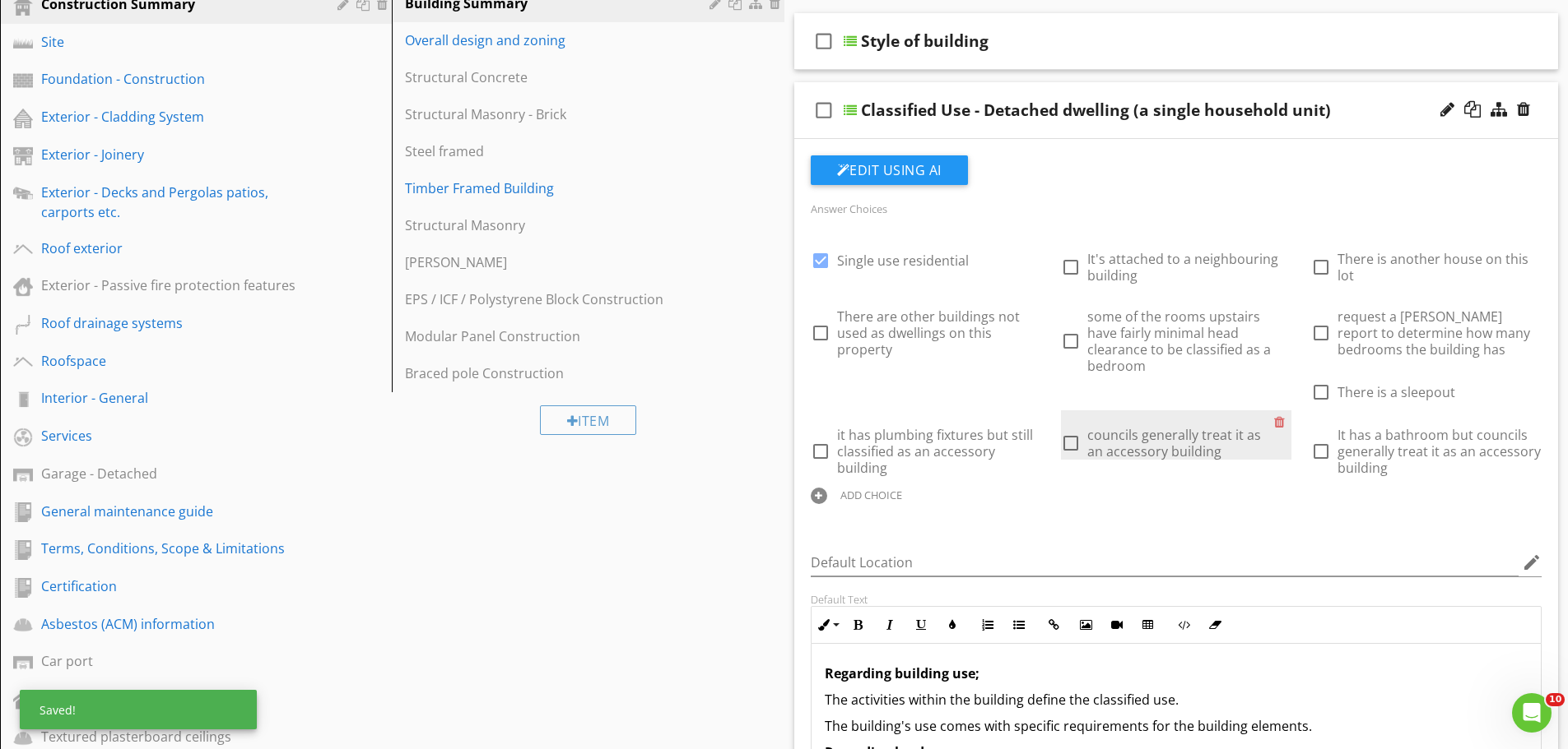
drag, startPoint x: 1528, startPoint y: 377, endPoint x: 1476, endPoint y: 375, distance: 52.0
click at [1291, 410] on div at bounding box center [1282, 421] width 17 height 23
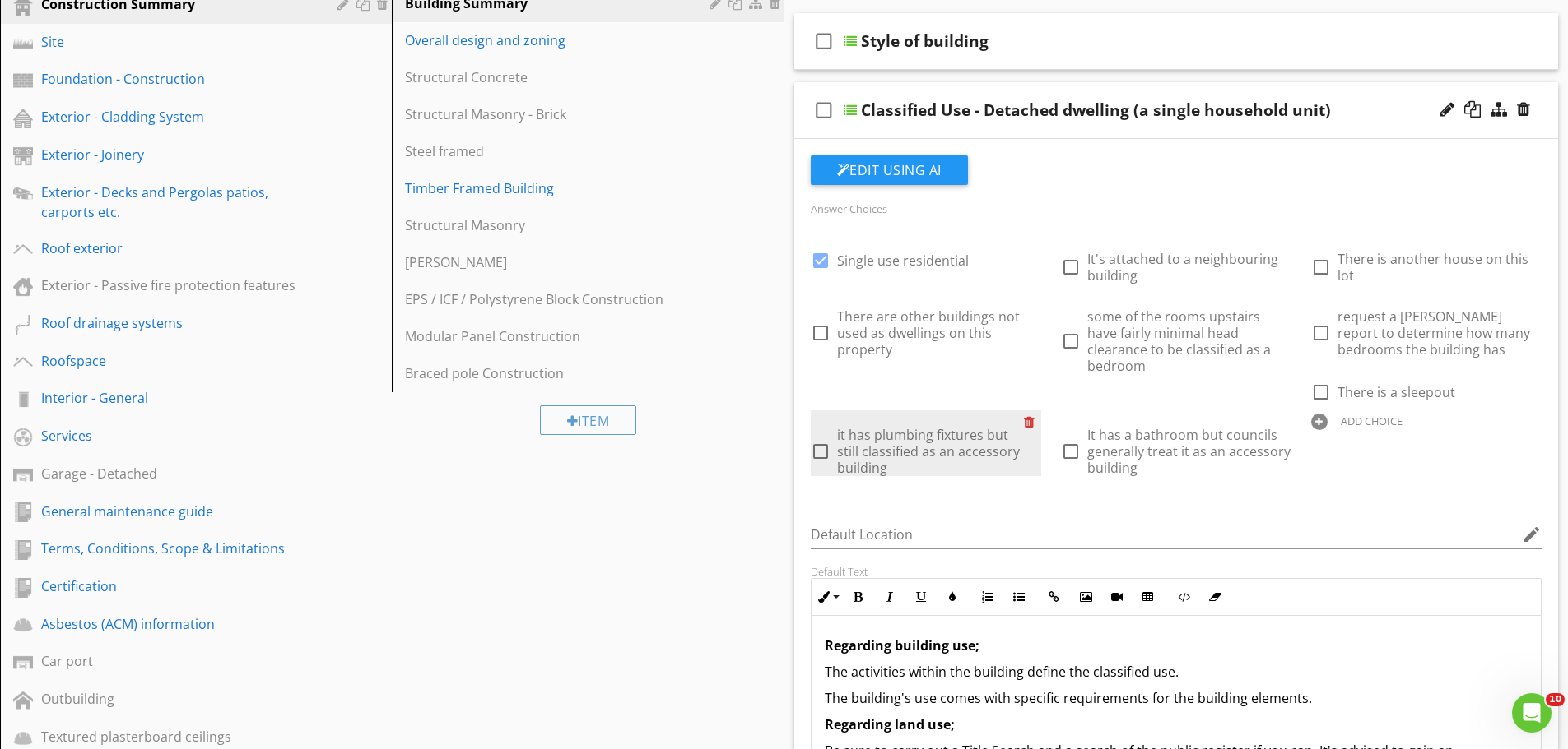
click at [1041, 410] on div at bounding box center [1032, 421] width 17 height 23
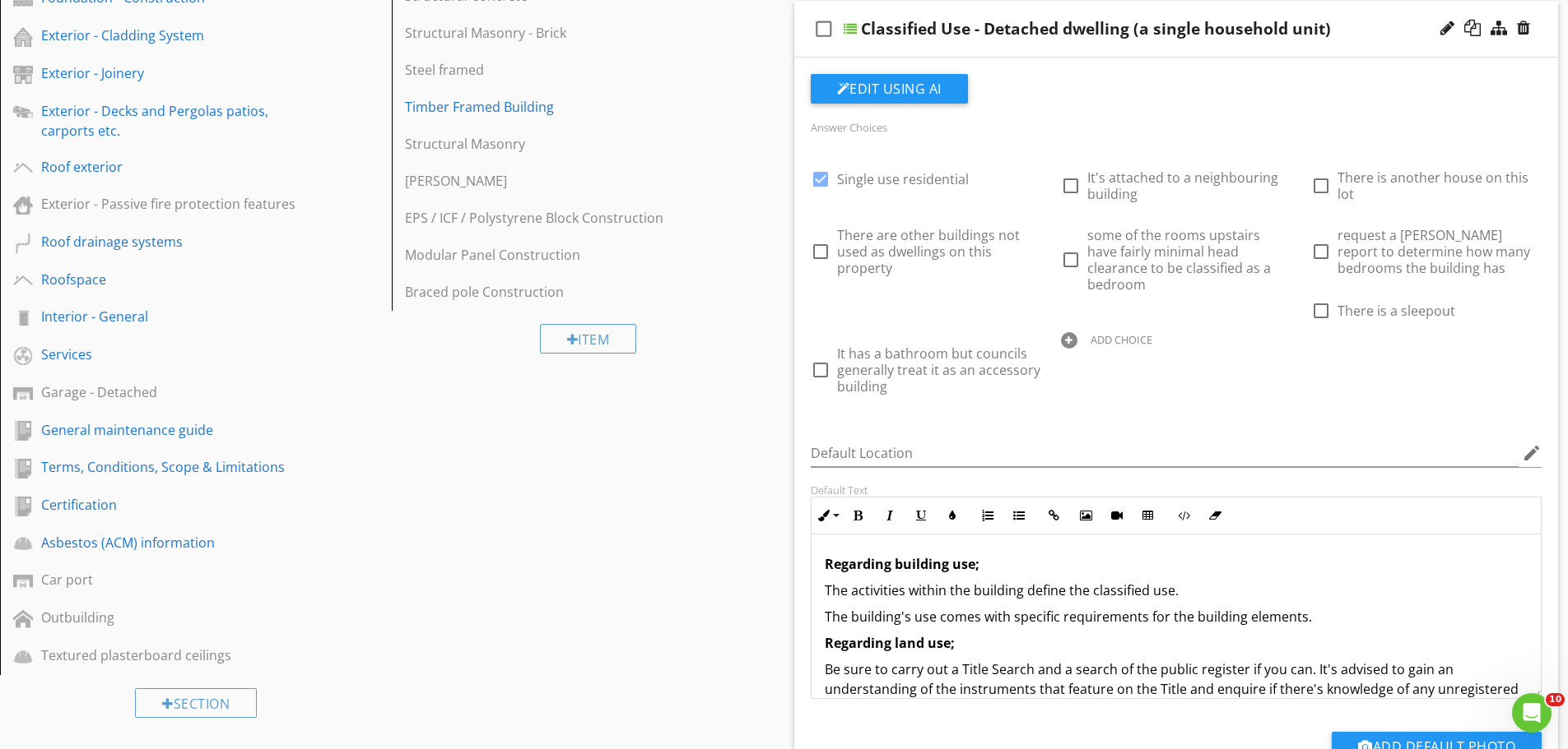
scroll to position [349, 0]
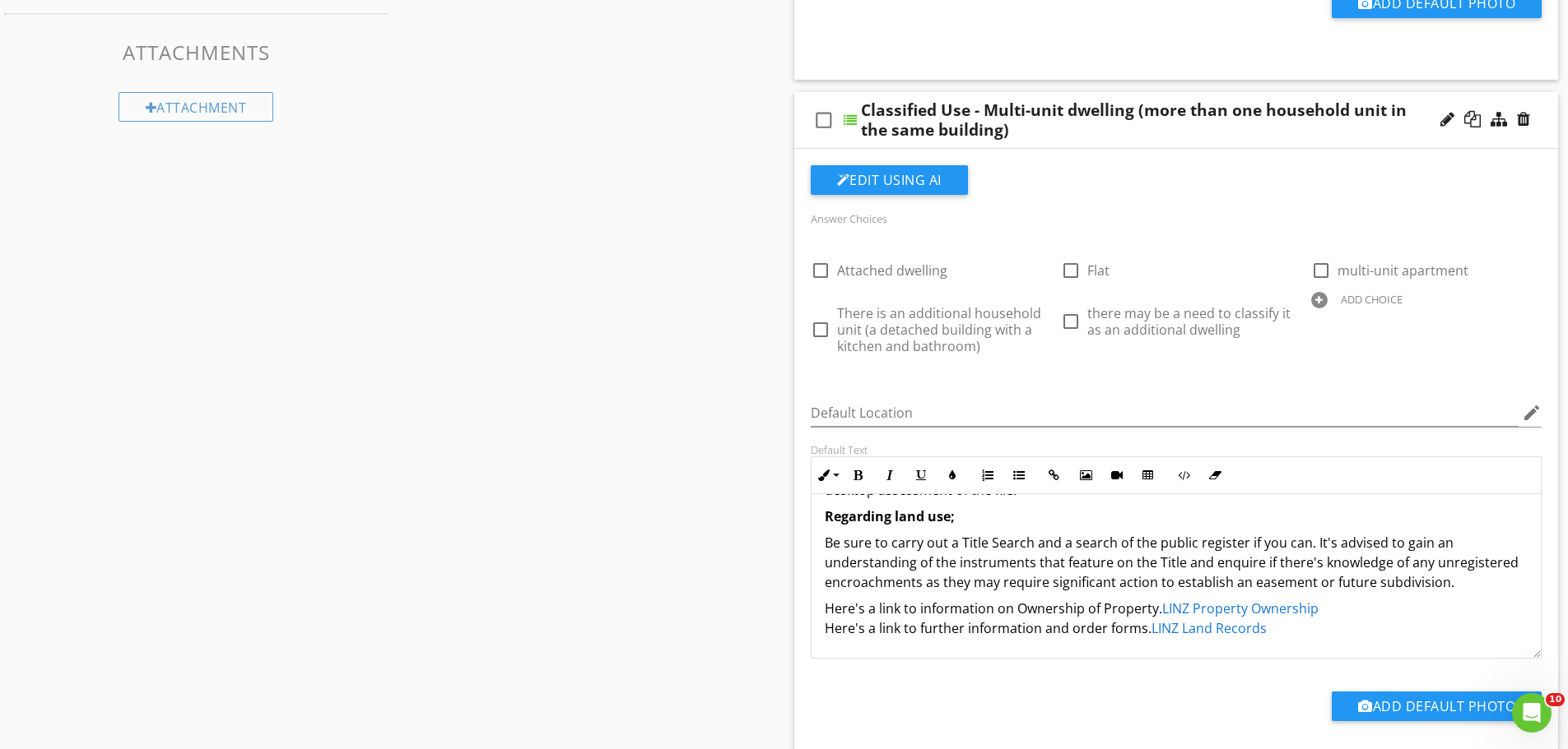
scroll to position [1090, 0]
click at [688, 380] on div "Sections Inspection Details Construction Summary Site Foundation - Construction…" at bounding box center [784, 277] width 1568 height 2405
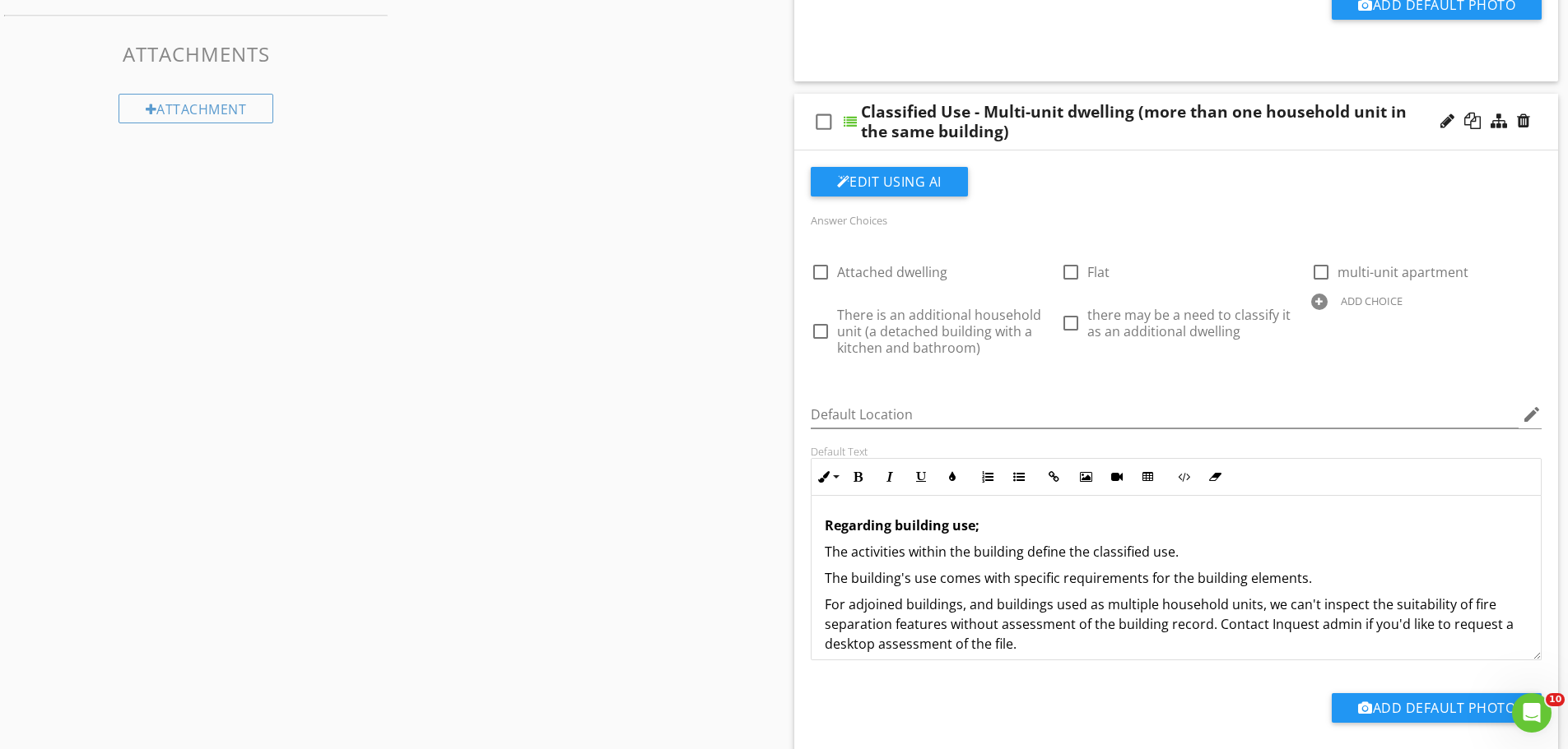
scroll to position [1089, 0]
click at [612, 433] on div "Sections Inspection Details Construction Summary Site Foundation - Construction…" at bounding box center [784, 278] width 1568 height 2405
click at [729, 263] on div "Sections Inspection Details Construction Summary Site Foundation - Construction…" at bounding box center [784, 278] width 1568 height 2405
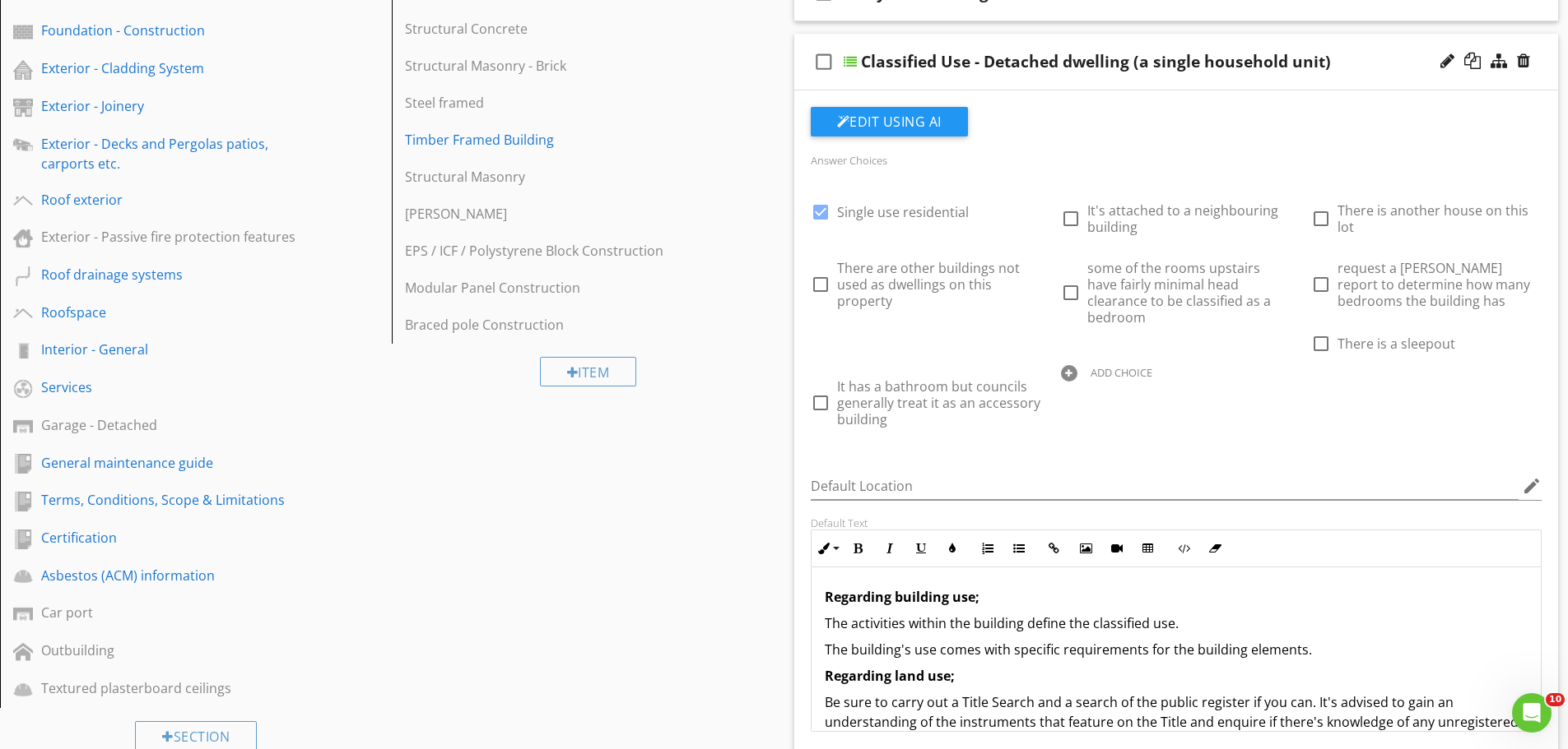
scroll to position [314, 0]
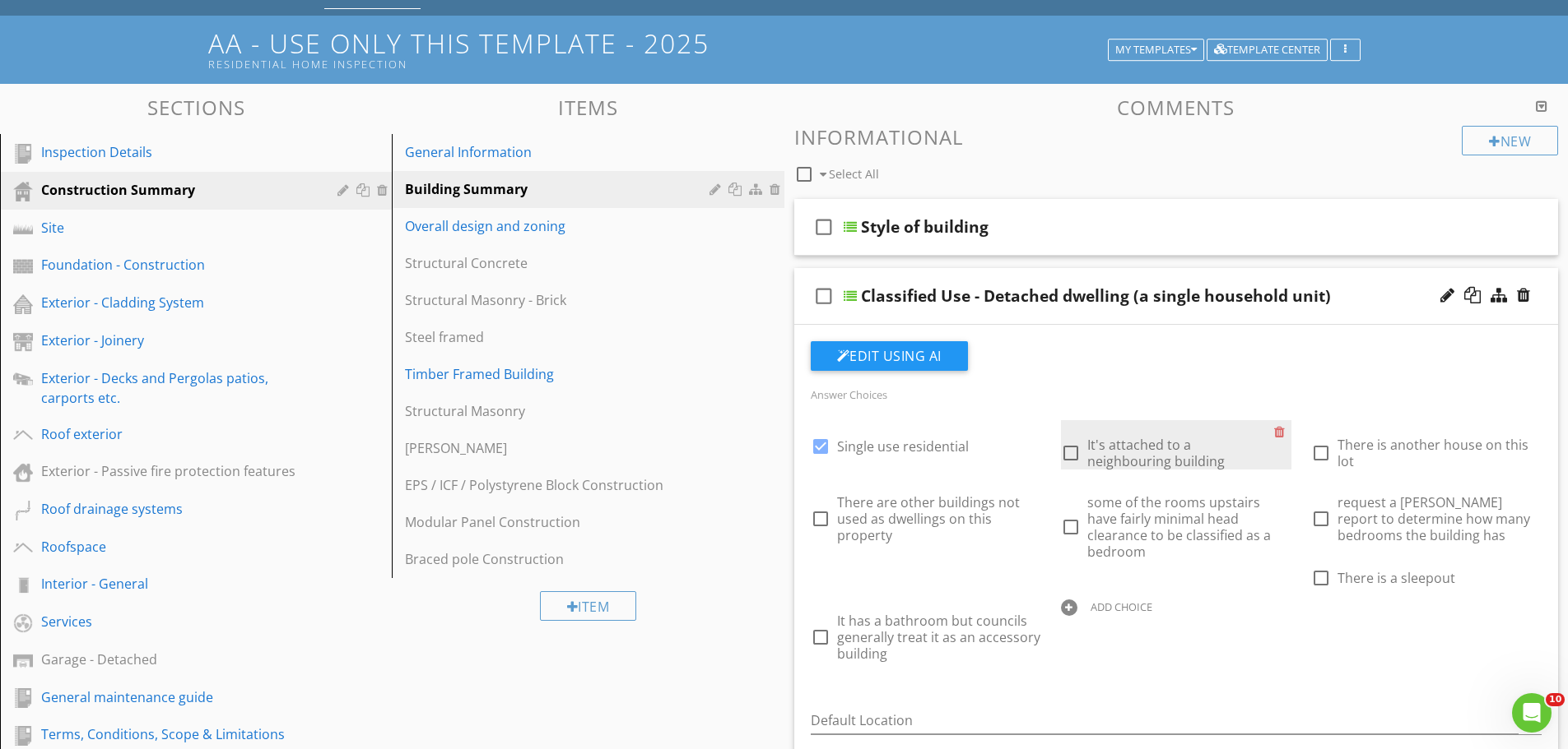
scroll to position [81, 0]
